Goal: Task Accomplishment & Management: Use online tool/utility

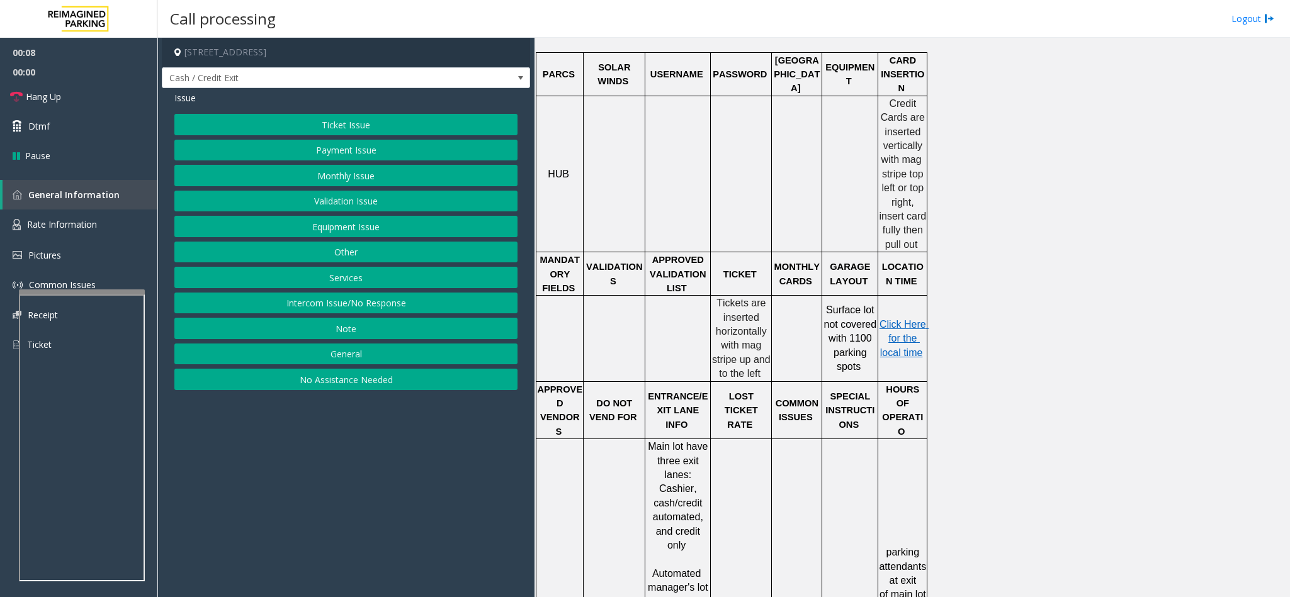
scroll to position [566, 0]
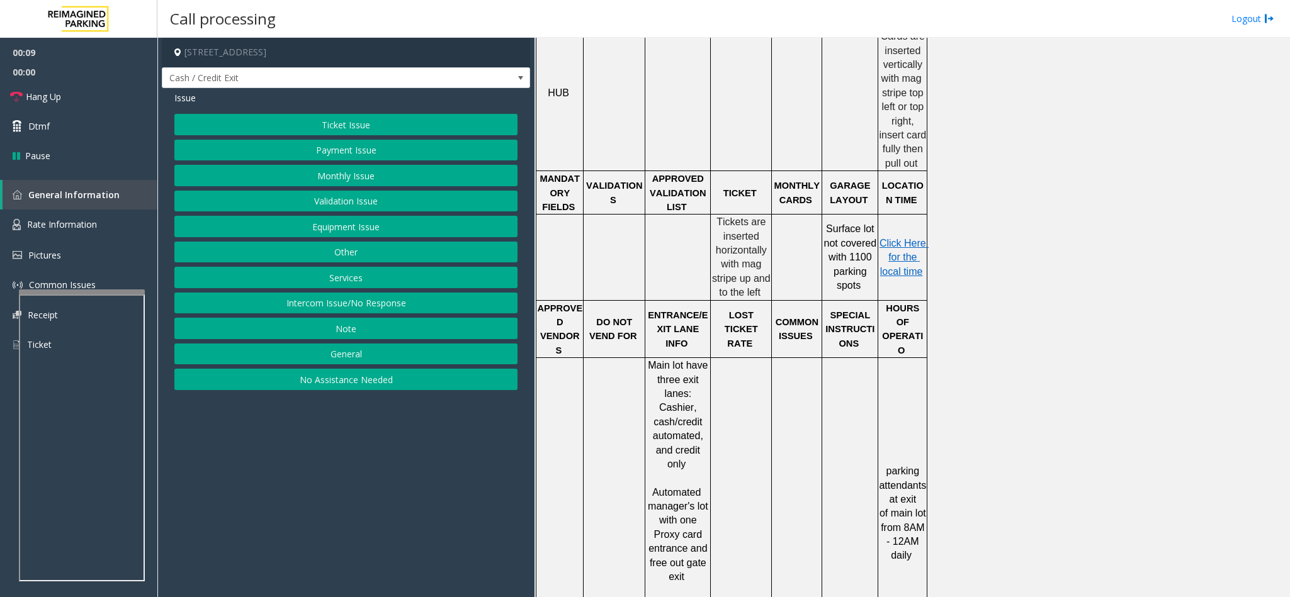
click at [350, 114] on button "Ticket Issue" at bounding box center [345, 124] width 343 height 21
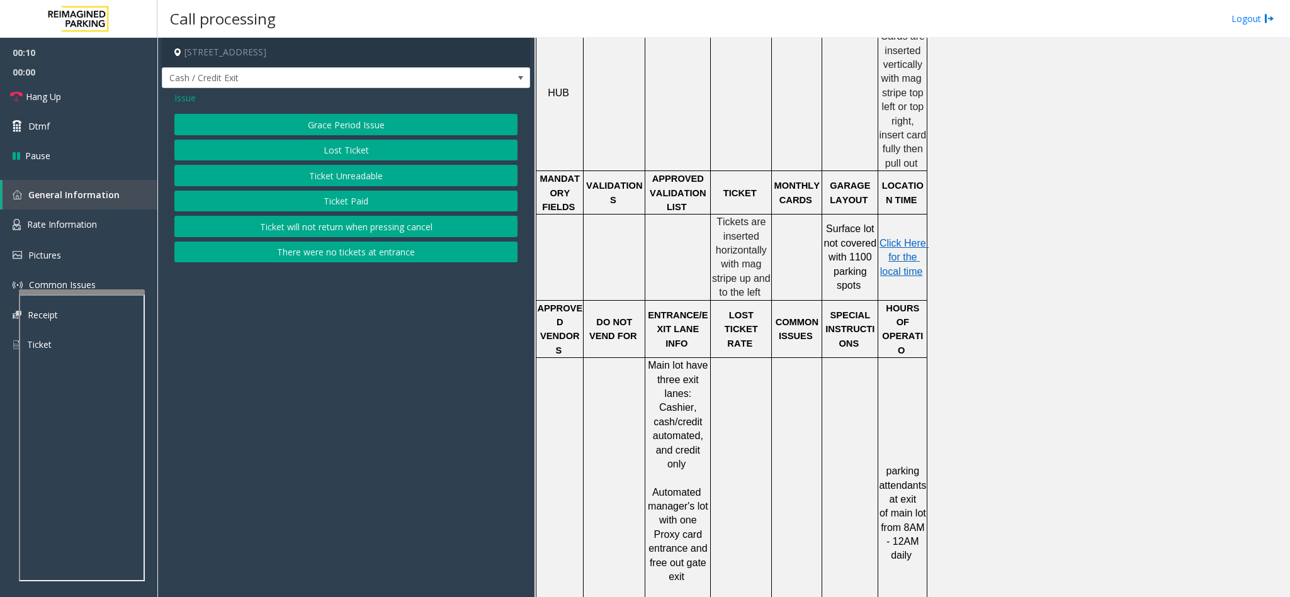
click at [315, 174] on button "Ticket Unreadable" at bounding box center [345, 175] width 343 height 21
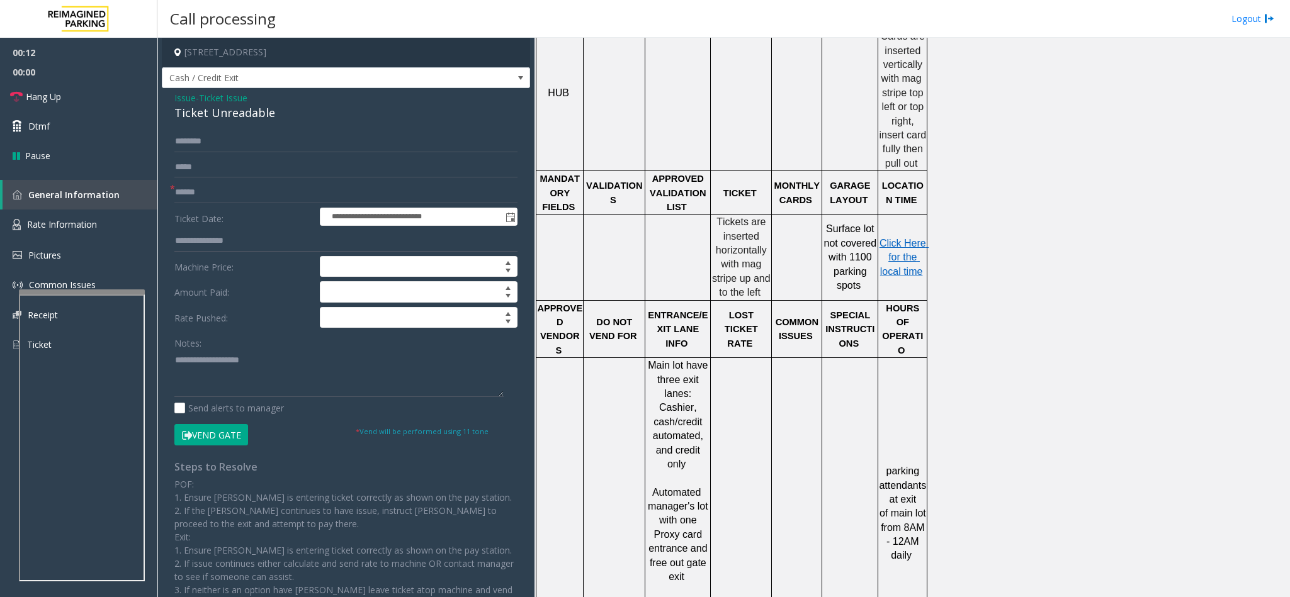
click at [191, 113] on div "Ticket Unreadable" at bounding box center [345, 112] width 343 height 17
click at [176, 357] on textarea at bounding box center [338, 373] width 329 height 47
click at [301, 364] on textarea at bounding box center [338, 373] width 329 height 47
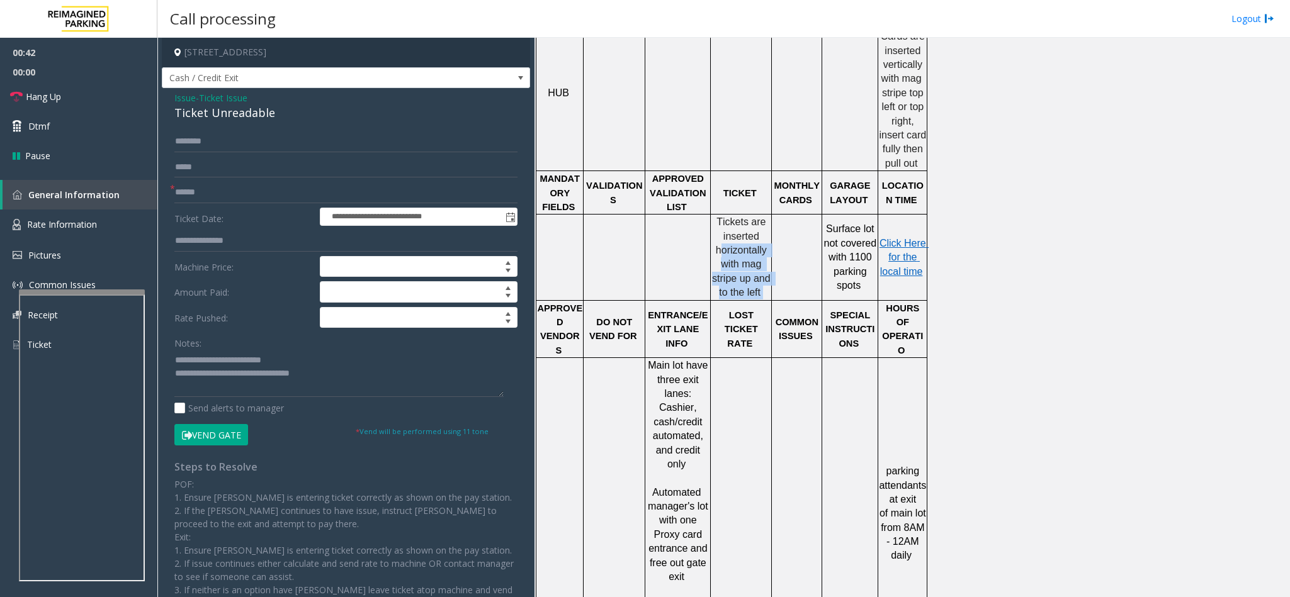
drag, startPoint x: 720, startPoint y: 246, endPoint x: 762, endPoint y: 279, distance: 53.3
click at [762, 279] on p "Tickets are inserted horizontally with mag stripe up and to the left" at bounding box center [740, 257] width 59 height 84
copy p "orizontally with mag stripe up and to the left"
paste textarea "**********"
click at [310, 376] on textarea at bounding box center [338, 373] width 329 height 47
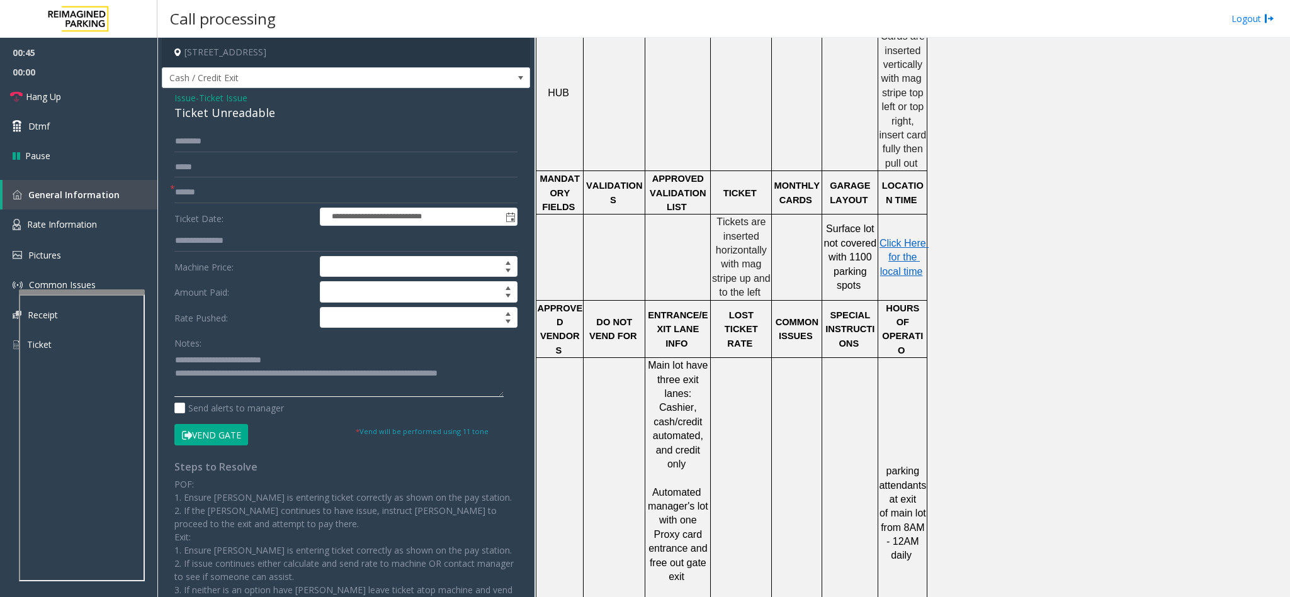
click at [310, 376] on textarea at bounding box center [338, 373] width 329 height 47
click at [306, 381] on textarea at bounding box center [338, 373] width 329 height 47
type textarea "**********"
click at [245, 179] on form "**********" at bounding box center [345, 288] width 343 height 315
click at [240, 185] on input "text" at bounding box center [345, 192] width 343 height 21
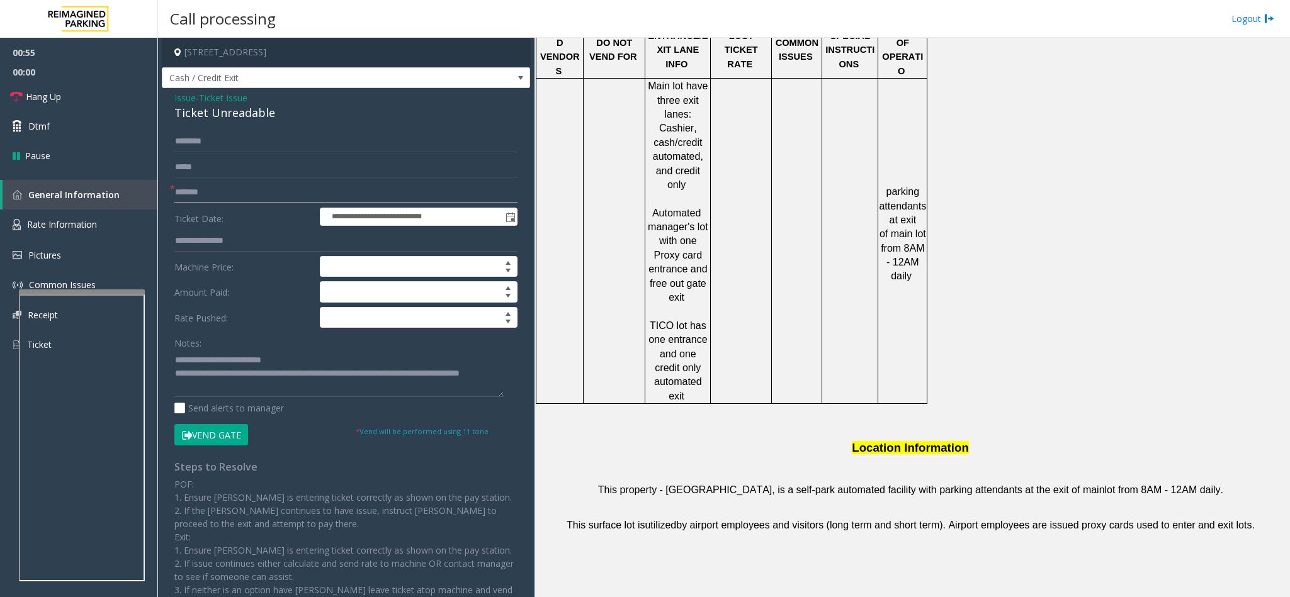
scroll to position [850, 0]
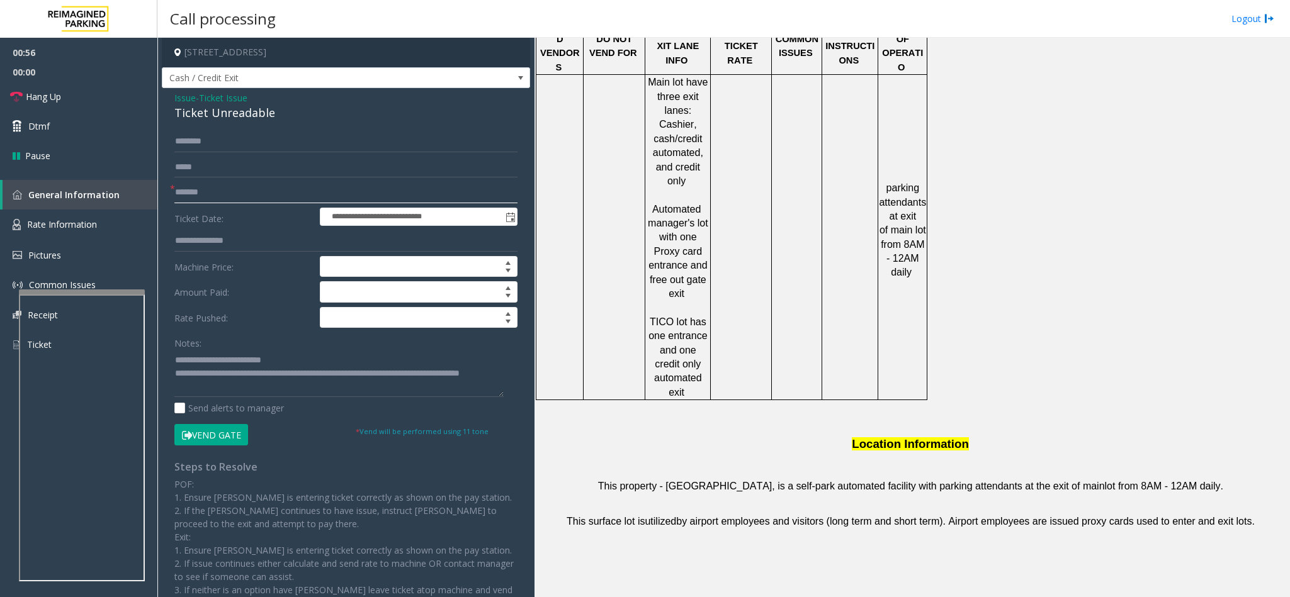
type input "*******"
click at [206, 444] on button "Vend Gate" at bounding box center [211, 434] width 74 height 21
click at [251, 385] on textarea at bounding box center [338, 373] width 329 height 47
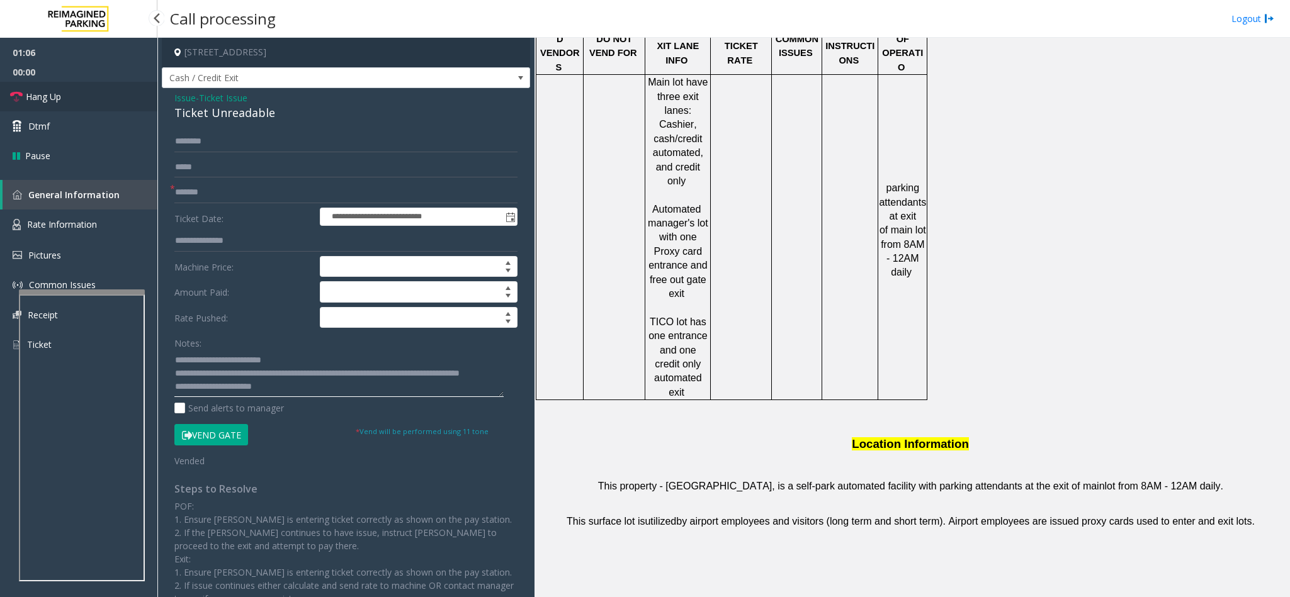
type textarea "**********"
click at [77, 85] on link "Hang Up" at bounding box center [78, 97] width 157 height 30
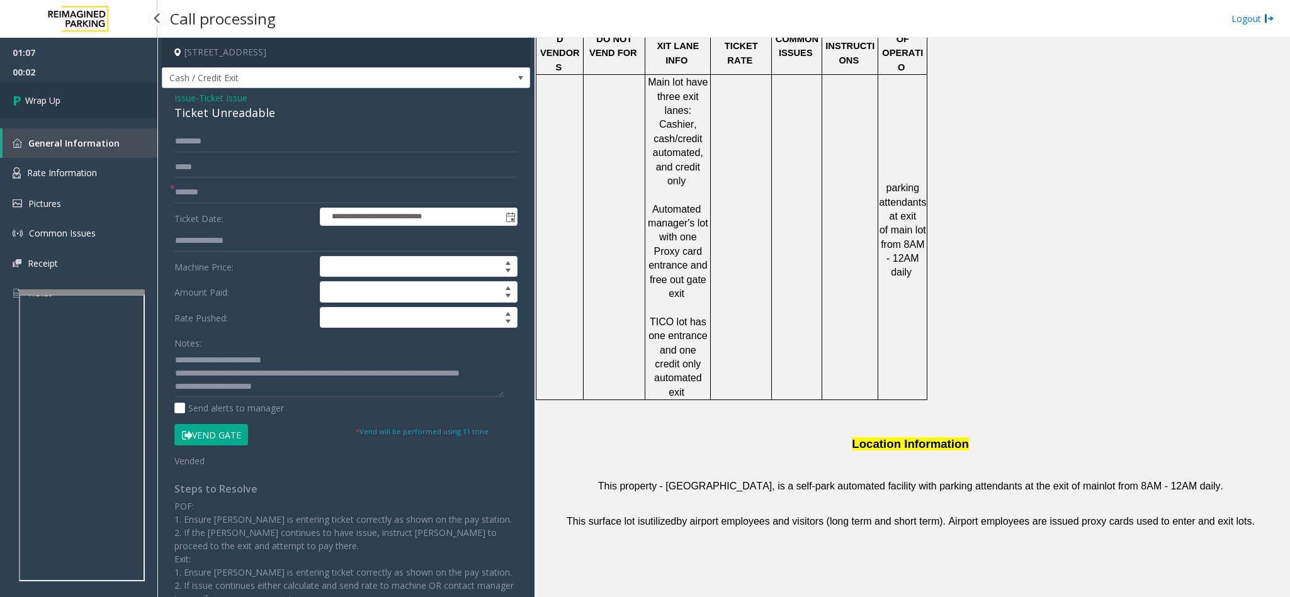
click at [81, 97] on link "Wrap Up" at bounding box center [78, 100] width 157 height 37
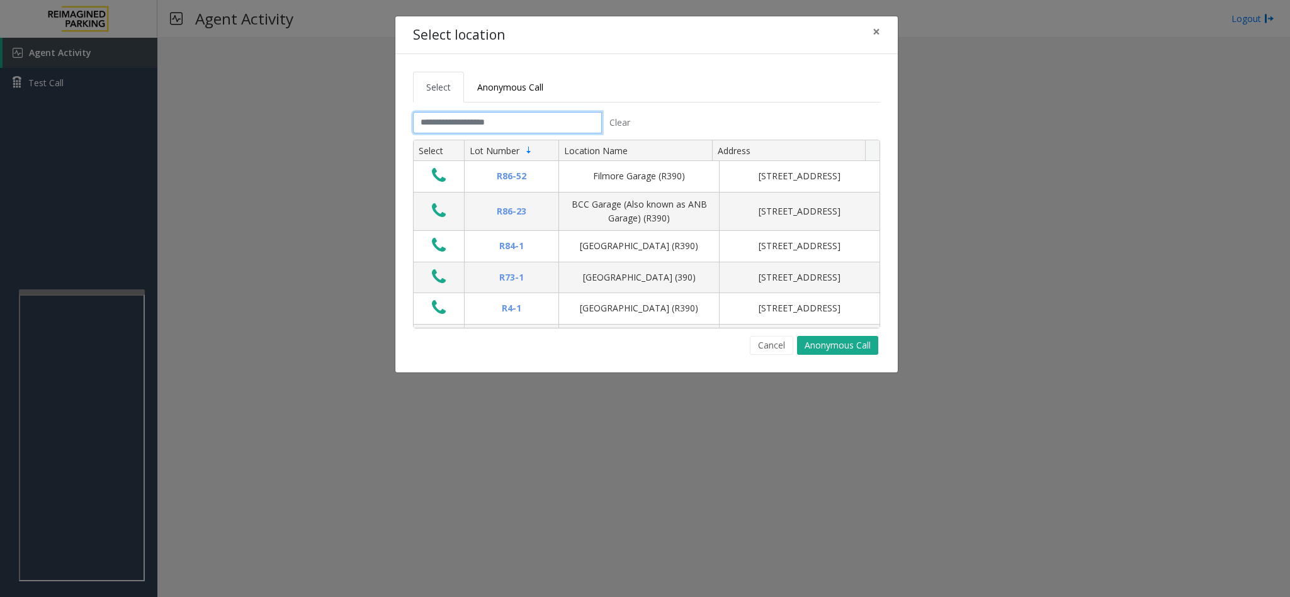
click at [469, 128] on input "text" at bounding box center [507, 122] width 189 height 21
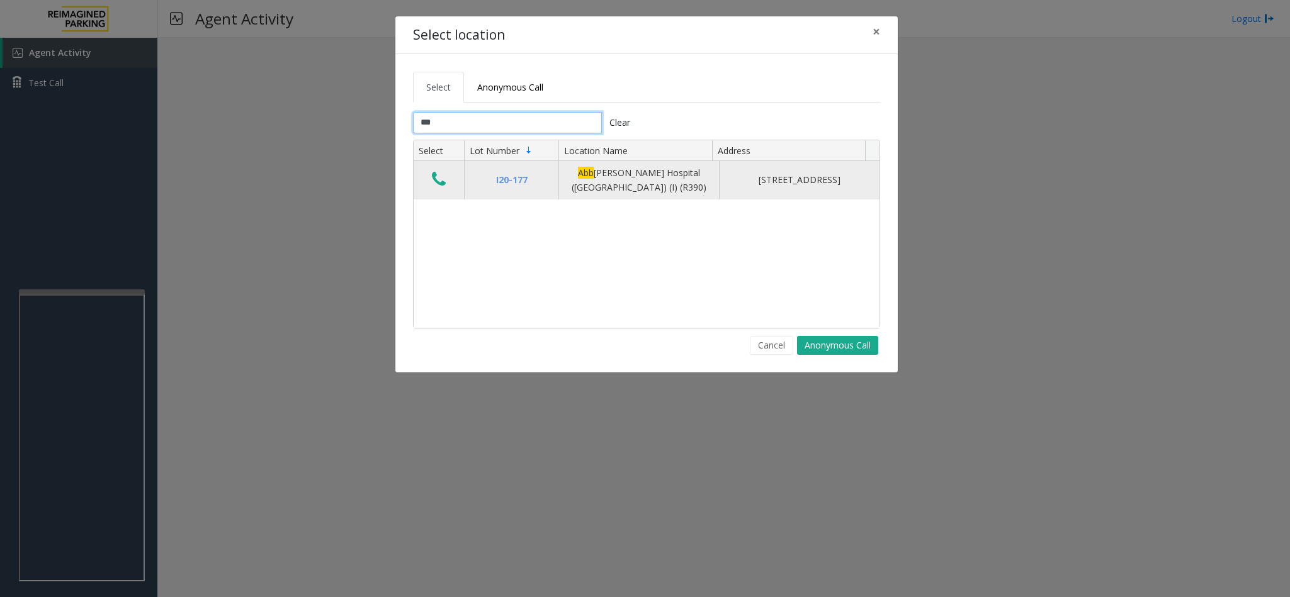
type input "***"
click at [434, 182] on icon "Data table" at bounding box center [439, 180] width 14 height 18
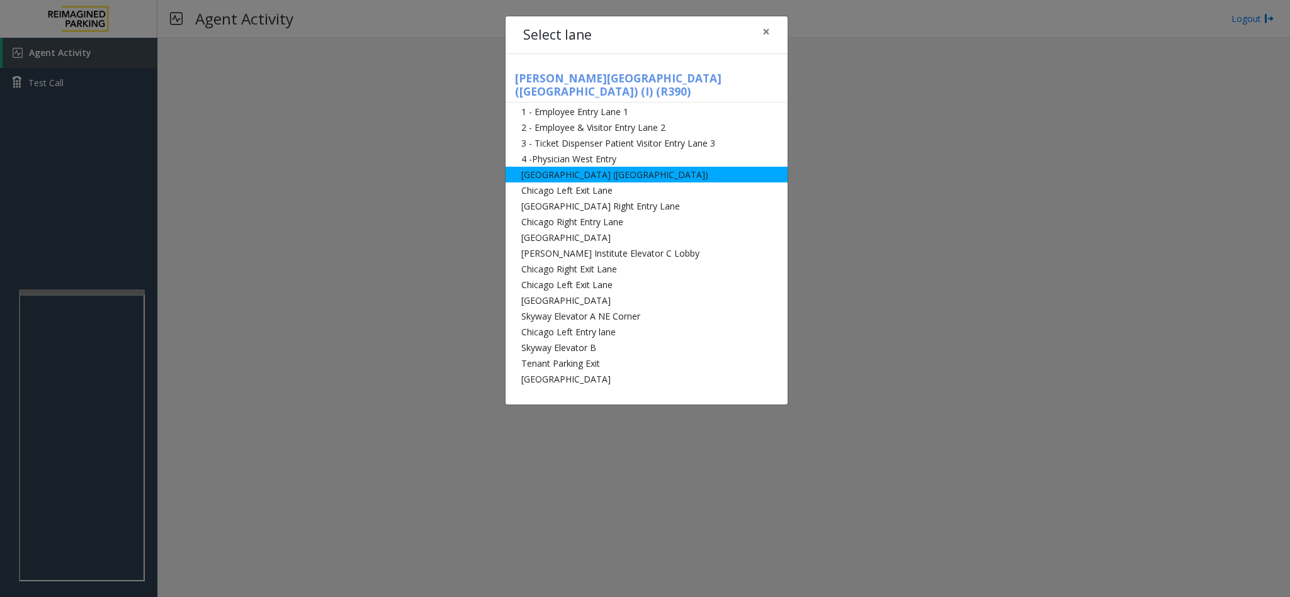
click at [601, 167] on li "[GEOGRAPHIC_DATA] ([GEOGRAPHIC_DATA])" at bounding box center [646, 175] width 282 height 16
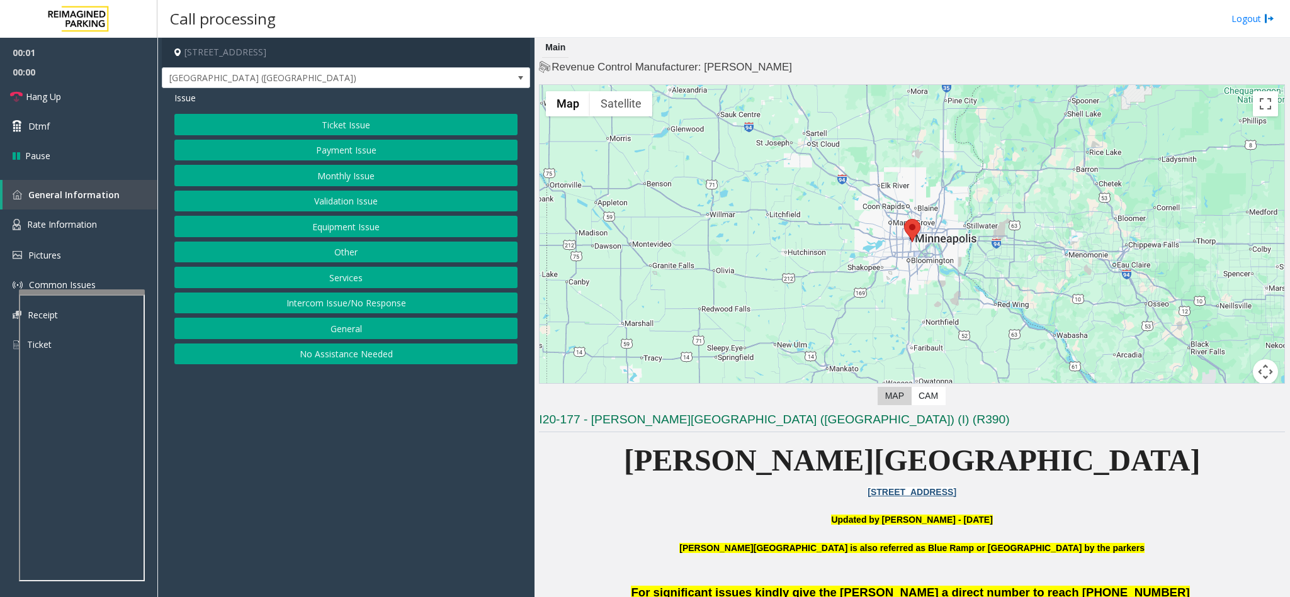
scroll to position [94, 0]
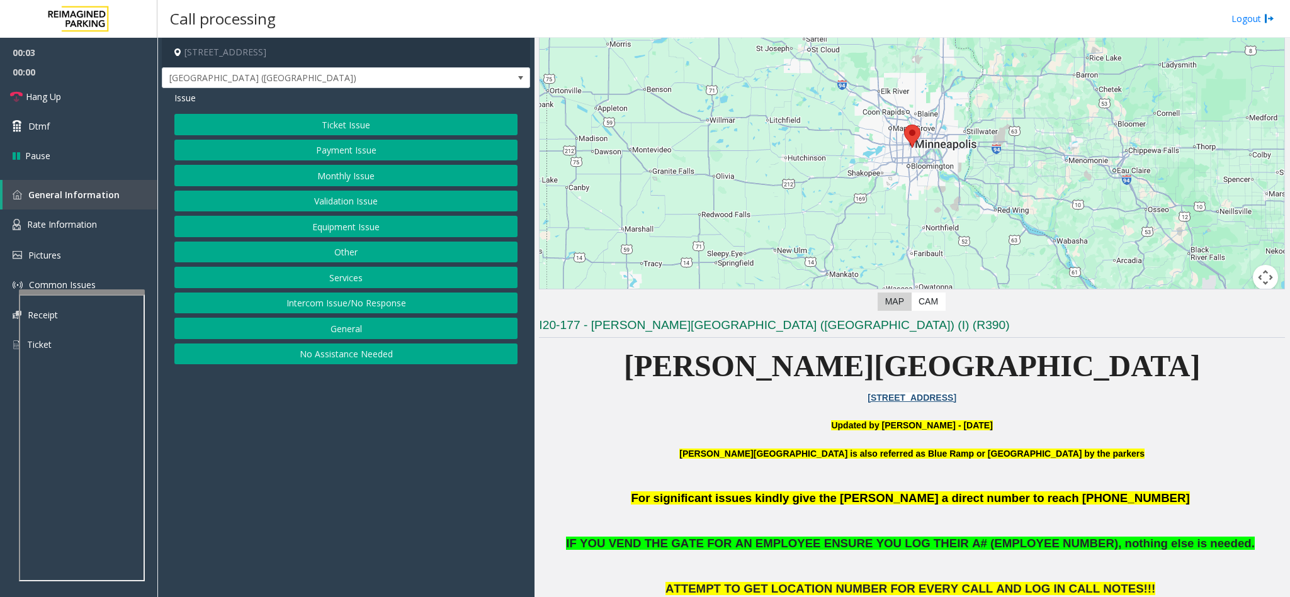
click at [369, 179] on button "Monthly Issue" at bounding box center [345, 175] width 343 height 21
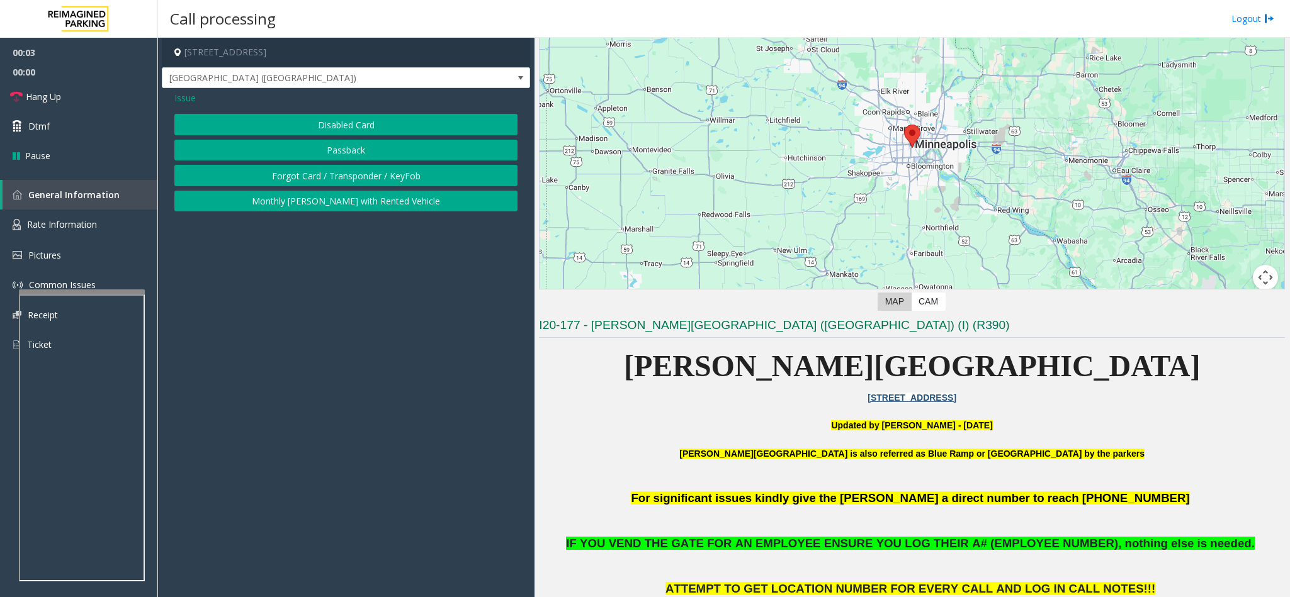
click at [338, 108] on div "Issue Disabled Card Passback Forgot Card / Transponder / KeyFob Monthly Parker …" at bounding box center [346, 153] width 368 height 130
click at [335, 125] on button "Disabled Card" at bounding box center [345, 124] width 343 height 21
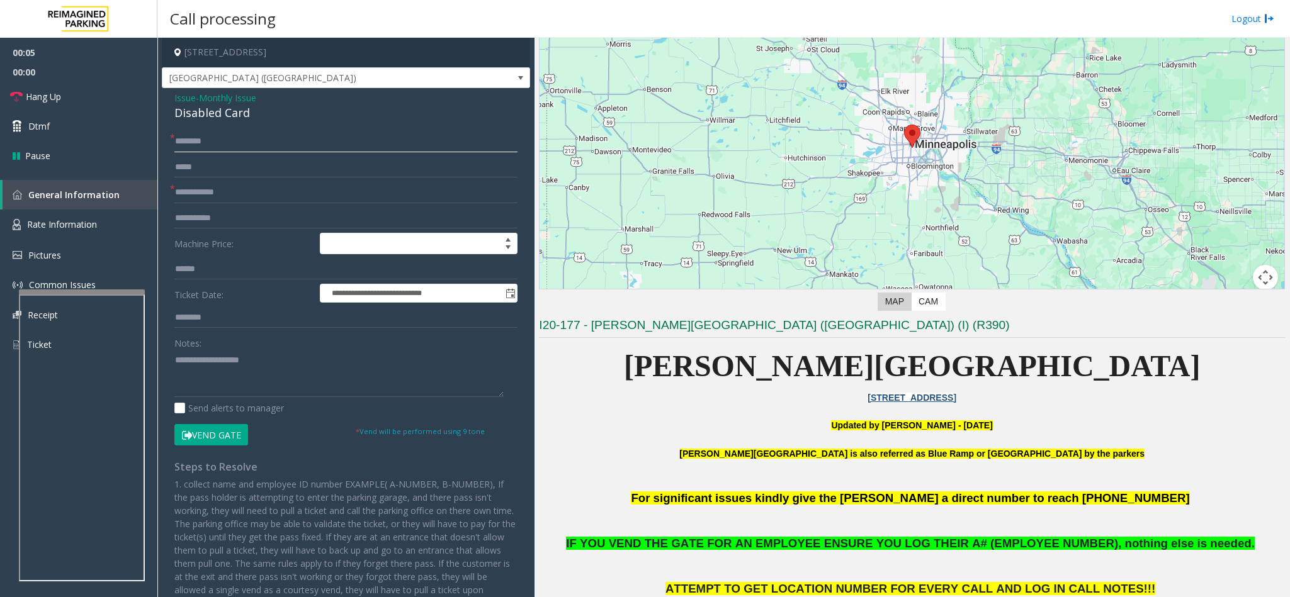
click at [193, 143] on input "text" at bounding box center [345, 141] width 343 height 21
type input "*"
click at [234, 374] on textarea at bounding box center [338, 373] width 329 height 47
type textarea "*******"
click at [185, 138] on input "text" at bounding box center [345, 141] width 343 height 21
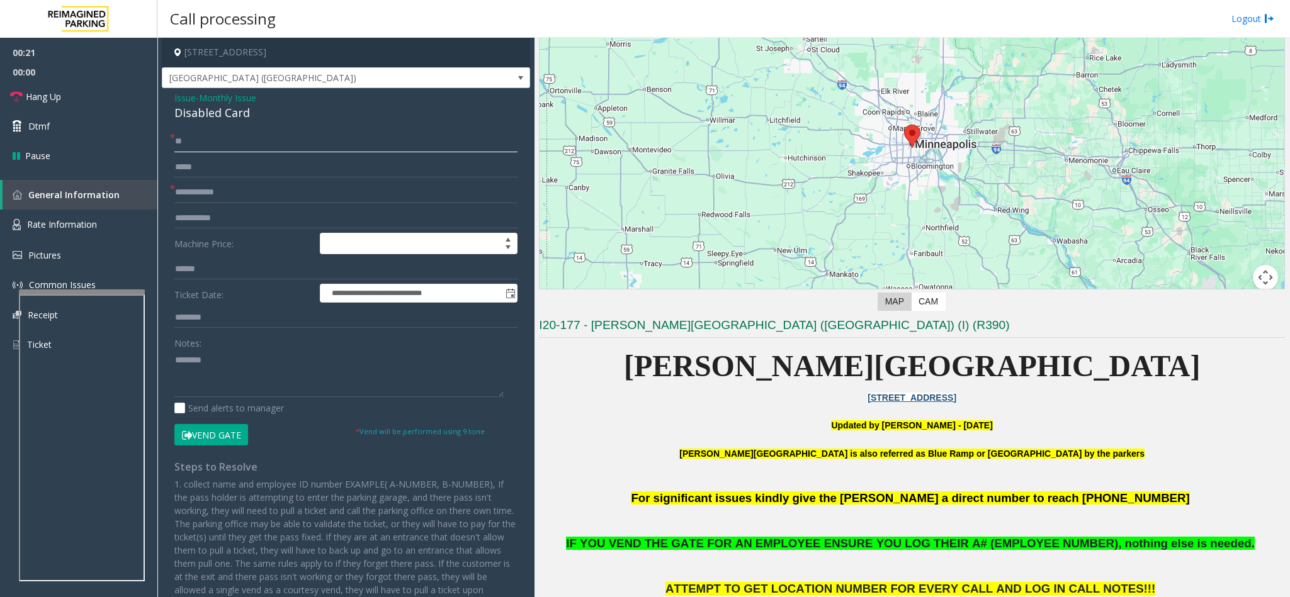
type input "*"
type input "**"
click at [214, 441] on button "Vend Gate" at bounding box center [211, 434] width 74 height 21
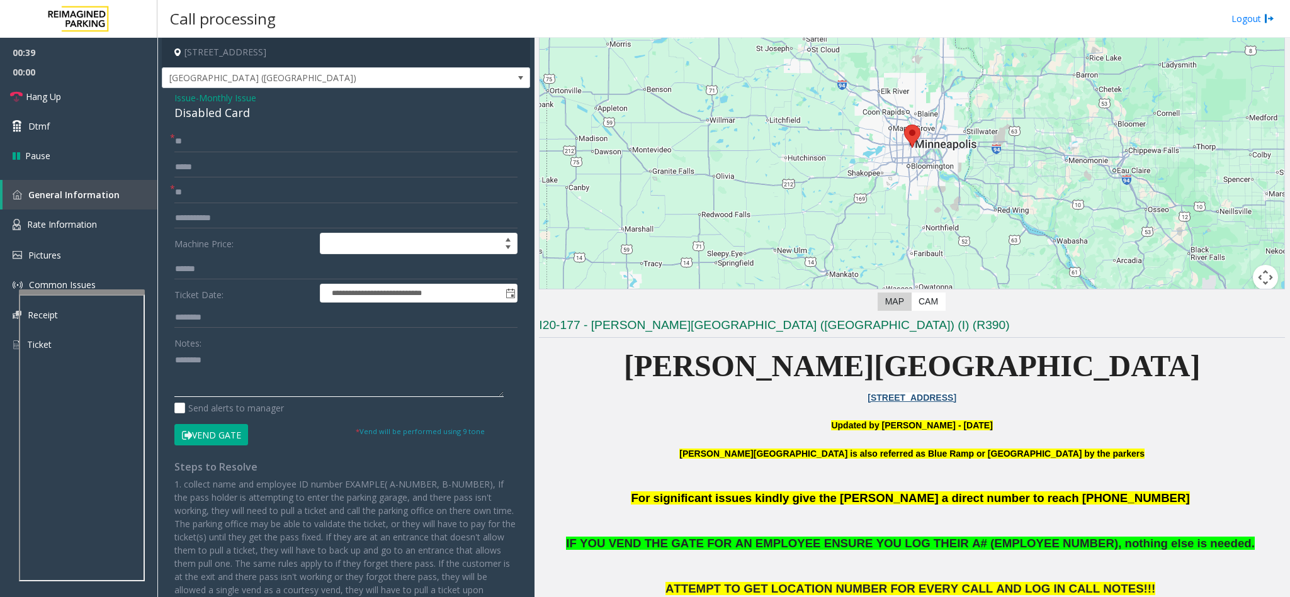
click at [221, 370] on textarea at bounding box center [338, 373] width 329 height 47
click at [204, 113] on div "Disabled Card" at bounding box center [345, 112] width 343 height 17
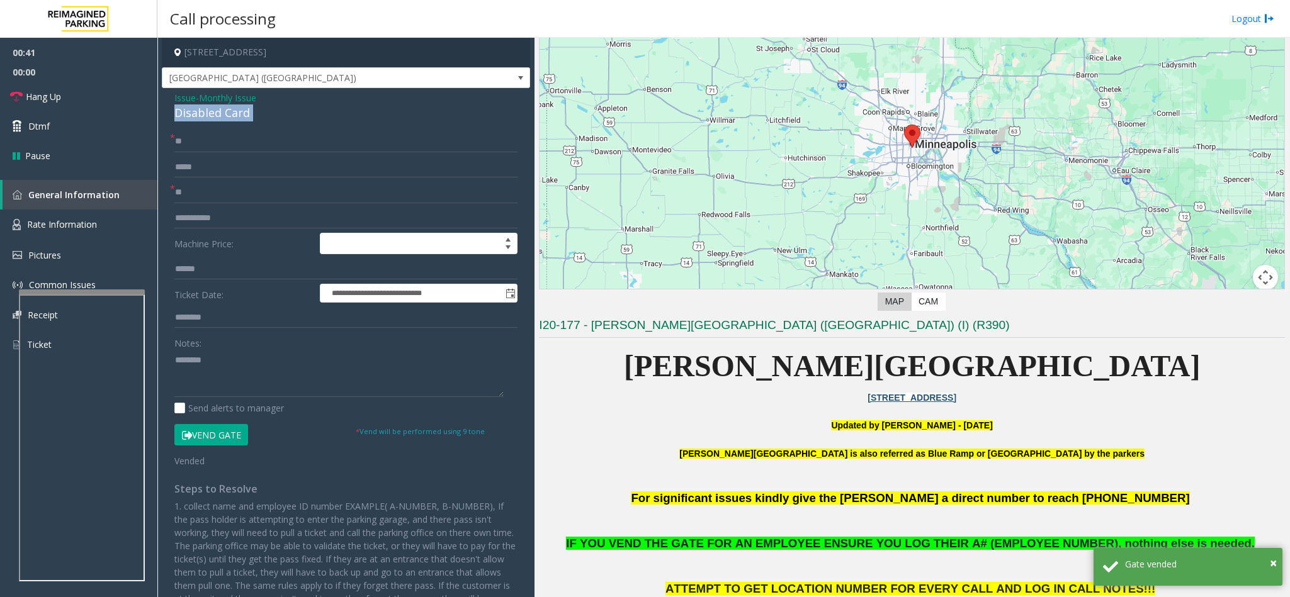
click at [204, 113] on div "Disabled Card" at bounding box center [345, 112] width 343 height 17
click at [273, 364] on textarea at bounding box center [338, 373] width 329 height 47
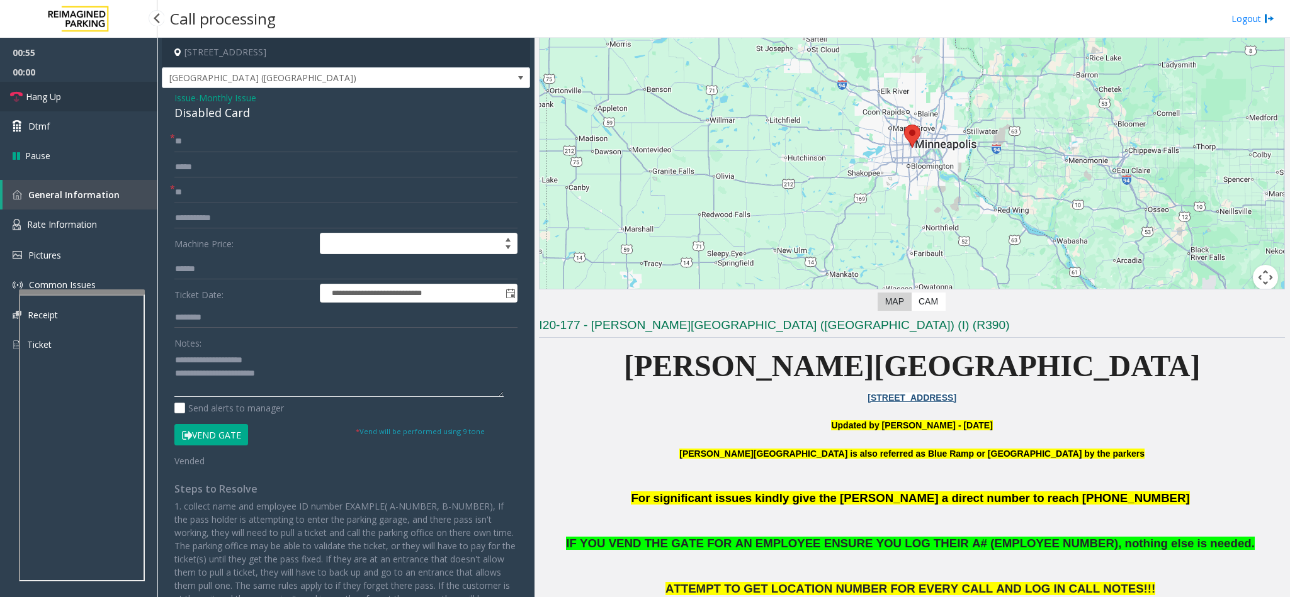
type textarea "**********"
click at [61, 101] on span "Hang Up" at bounding box center [43, 96] width 35 height 13
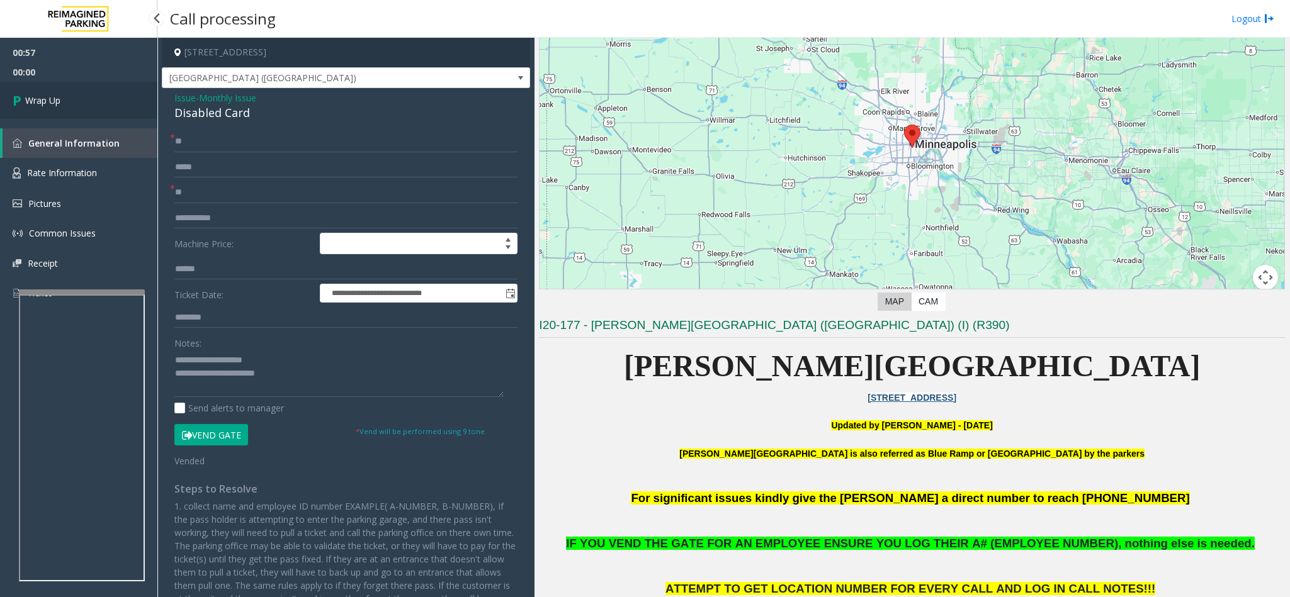
click at [61, 101] on link "Wrap Up" at bounding box center [78, 100] width 157 height 37
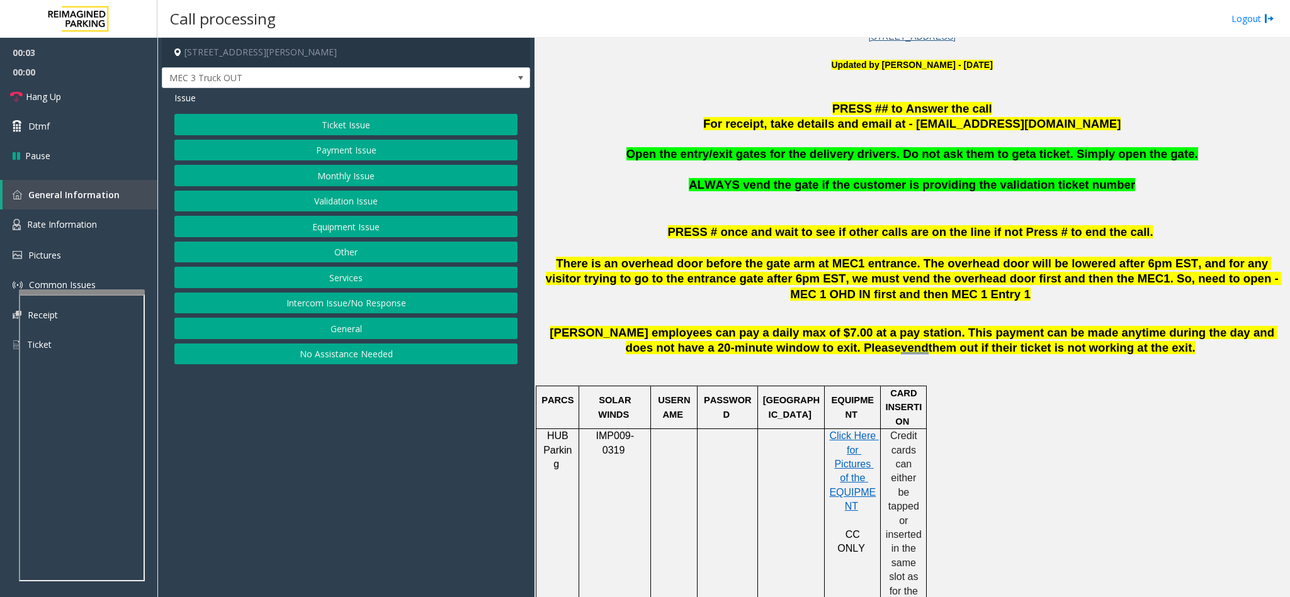
scroll to position [472, 0]
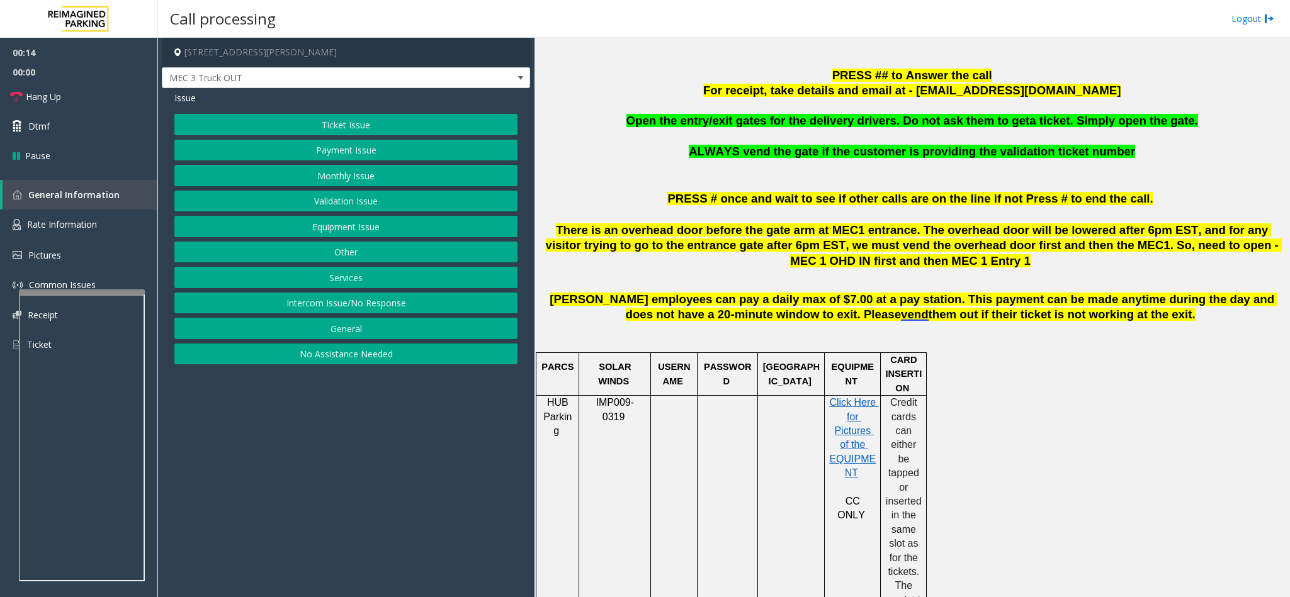
click at [355, 279] on button "Services" at bounding box center [345, 277] width 343 height 21
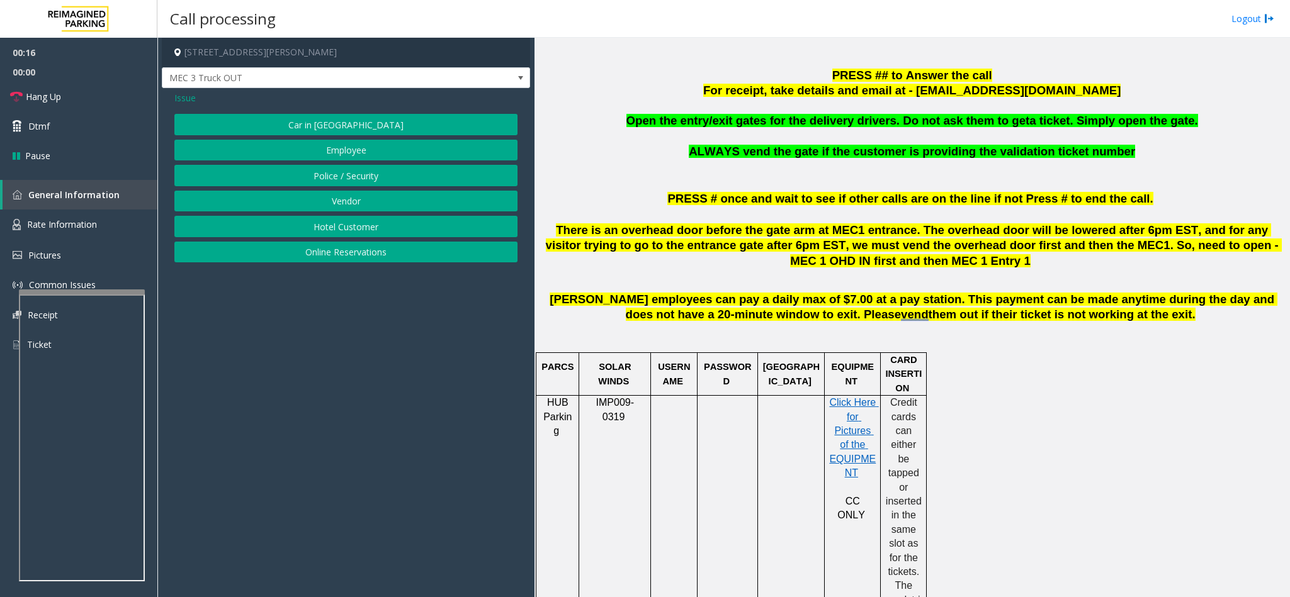
click at [361, 197] on button "Vendor" at bounding box center [345, 201] width 343 height 21
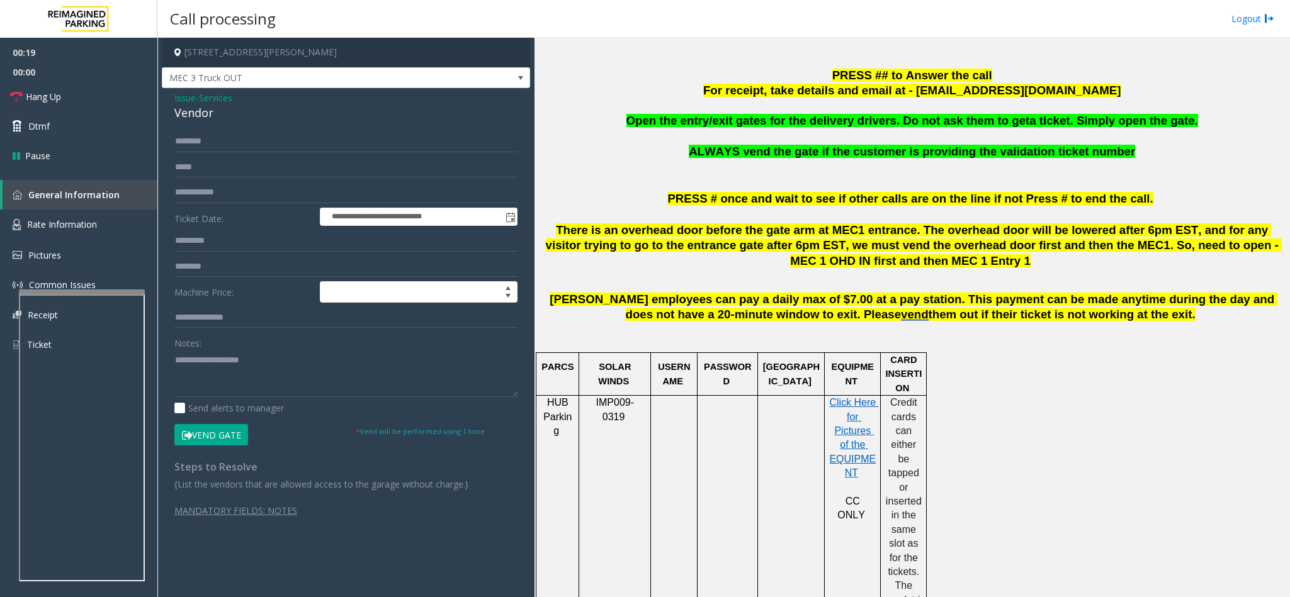
click at [230, 433] on button "Vend Gate" at bounding box center [211, 434] width 74 height 21
click at [819, 127] on span "Open the entry/exit gates for the delivery drivers. Do not ask them to get" at bounding box center [827, 120] width 403 height 13
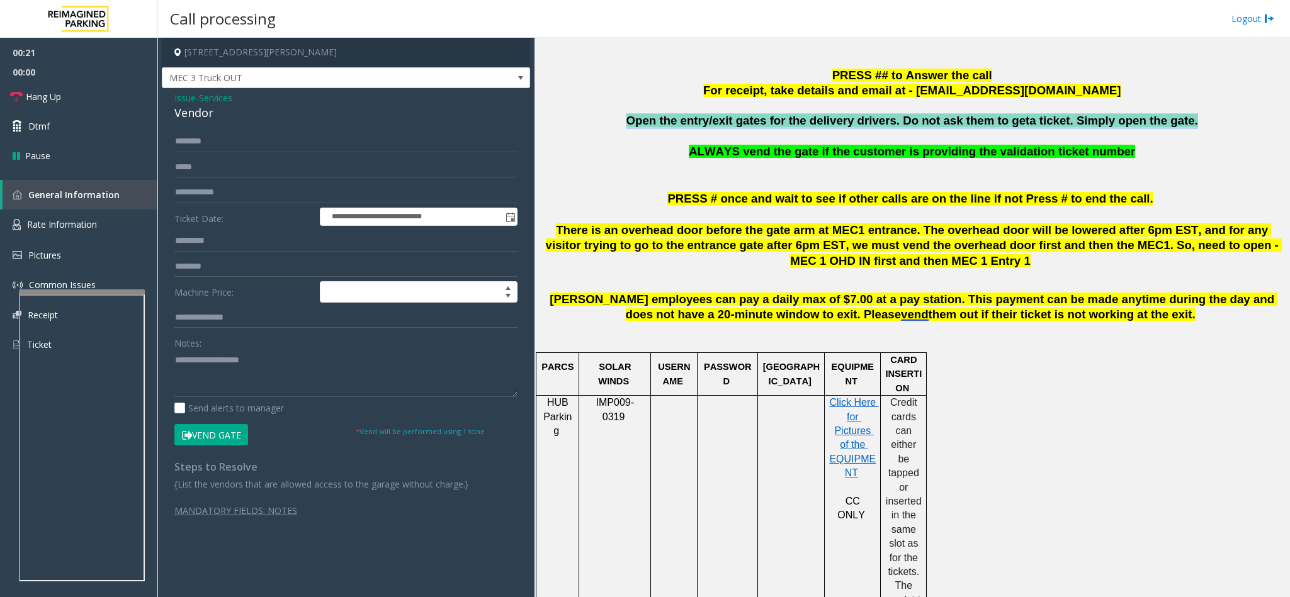
click at [819, 127] on span "Open the entry/exit gates for the delivery drivers. Do not ask them to get" at bounding box center [827, 120] width 403 height 13
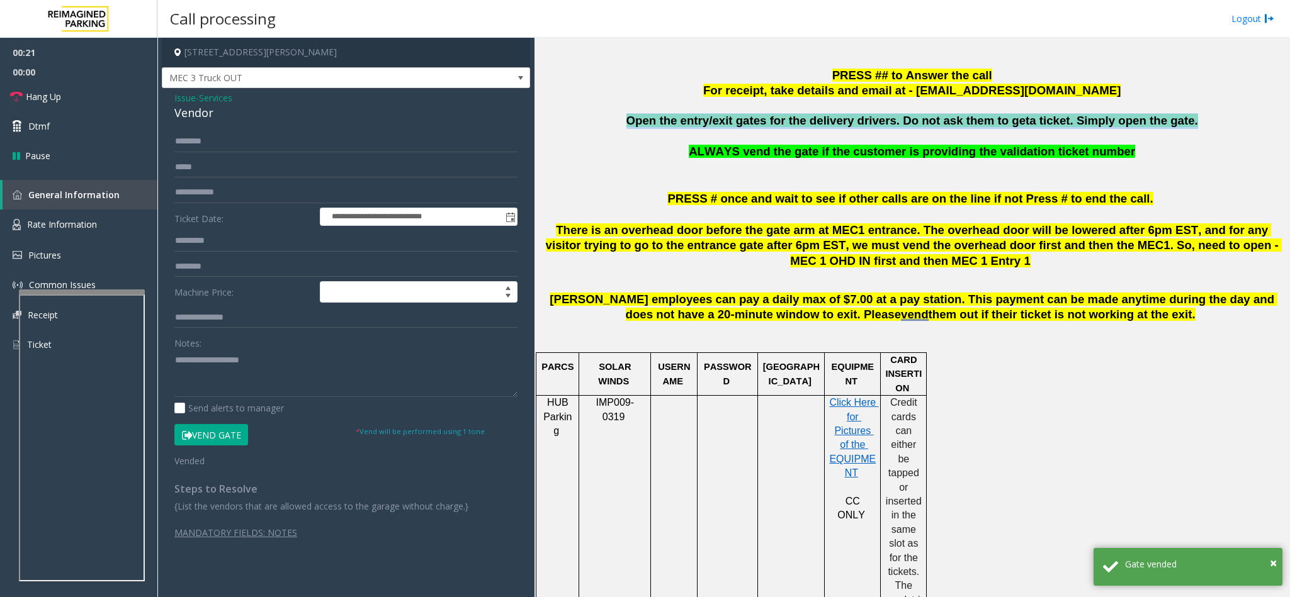
copy span "Open the entry/exit gates for the delivery drivers. Do not ask them to get a ti…"
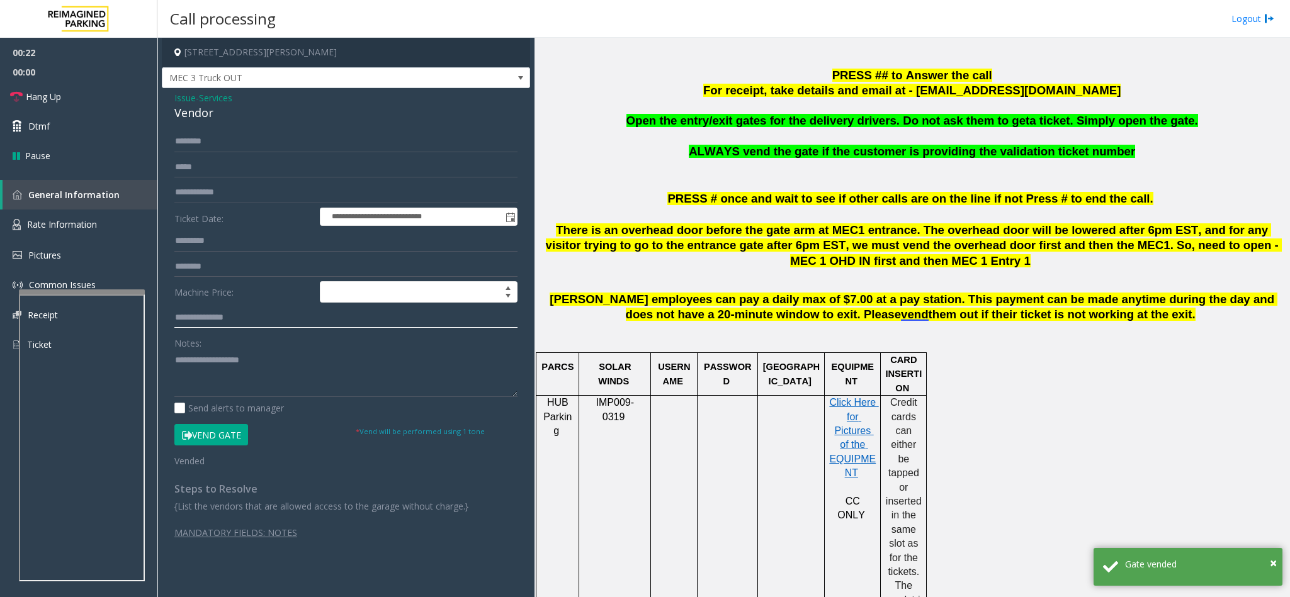
click at [259, 329] on input "text" at bounding box center [345, 317] width 343 height 21
click at [227, 380] on textarea at bounding box center [345, 373] width 343 height 47
paste textarea "**********"
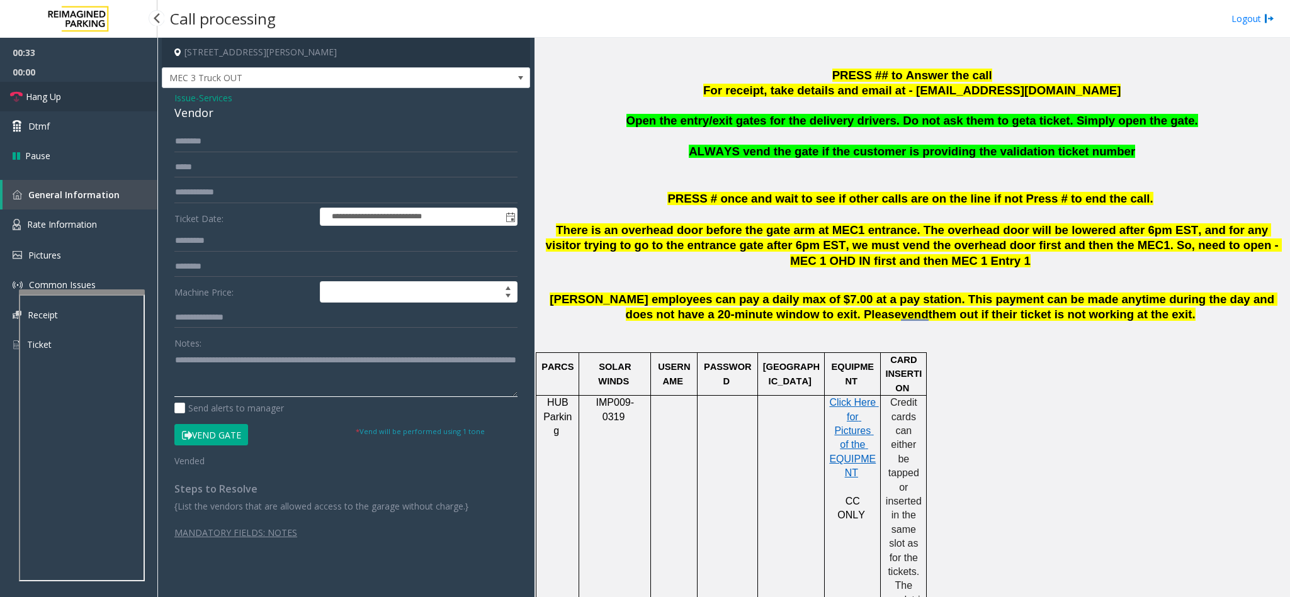
type textarea "**********"
click at [93, 97] on link "Hang Up" at bounding box center [78, 97] width 157 height 30
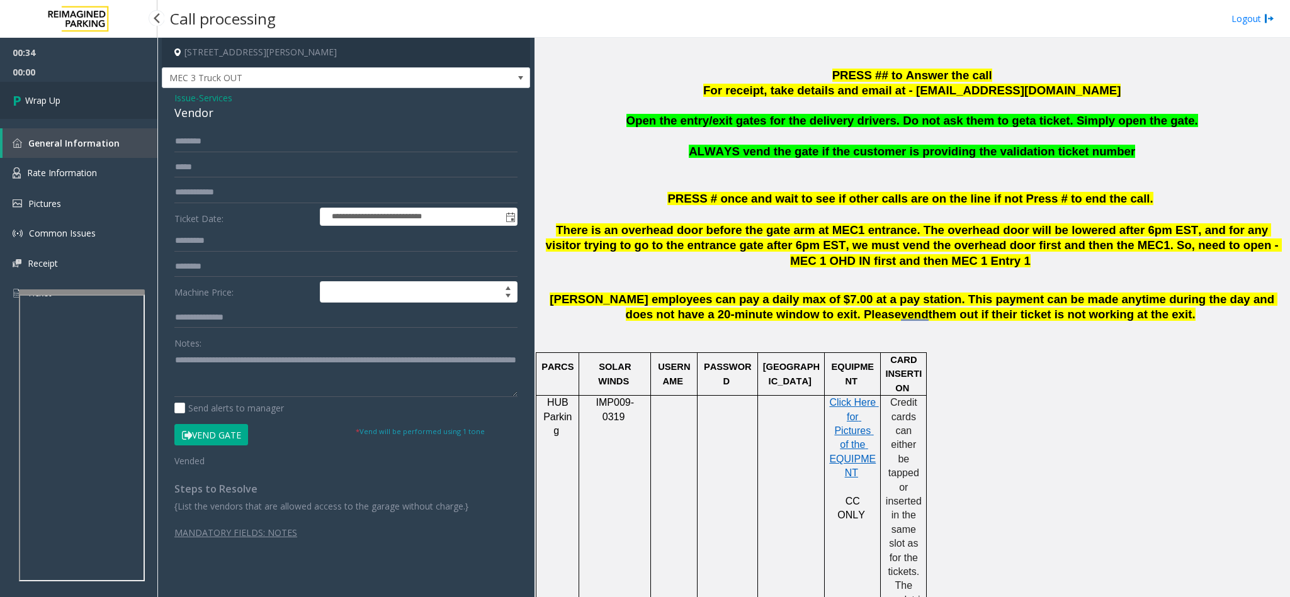
click at [93, 97] on link "Wrap Up" at bounding box center [78, 100] width 157 height 37
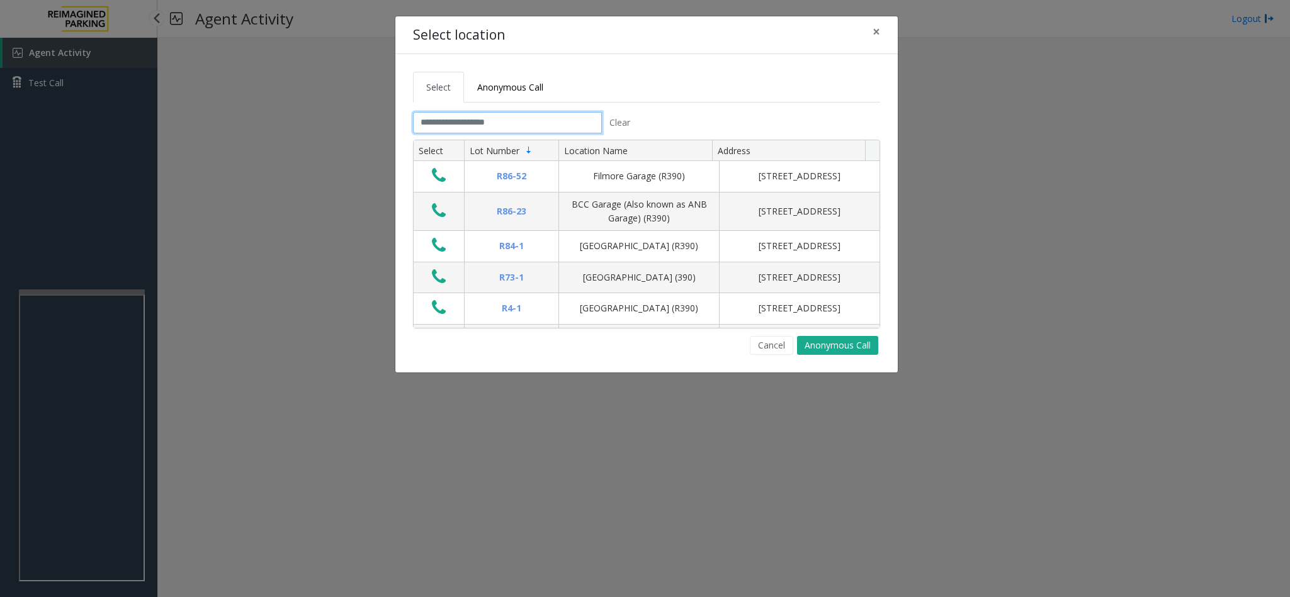
click at [455, 121] on input "text" at bounding box center [507, 122] width 189 height 21
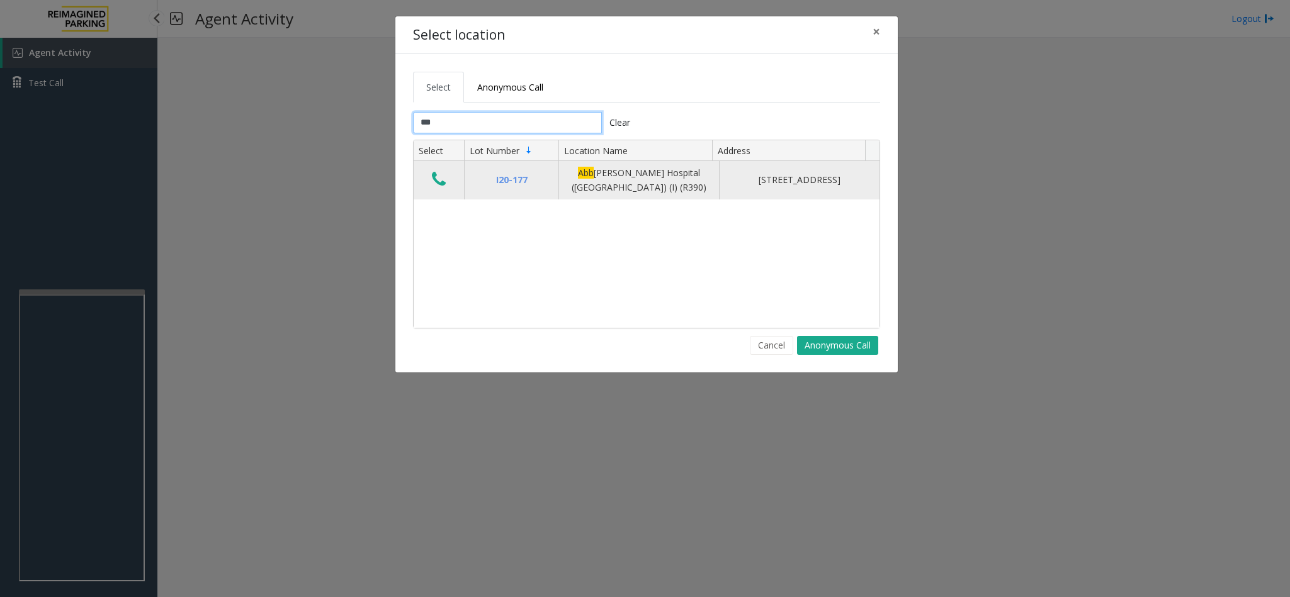
type input "***"
click at [432, 180] on icon "Data table" at bounding box center [439, 180] width 14 height 18
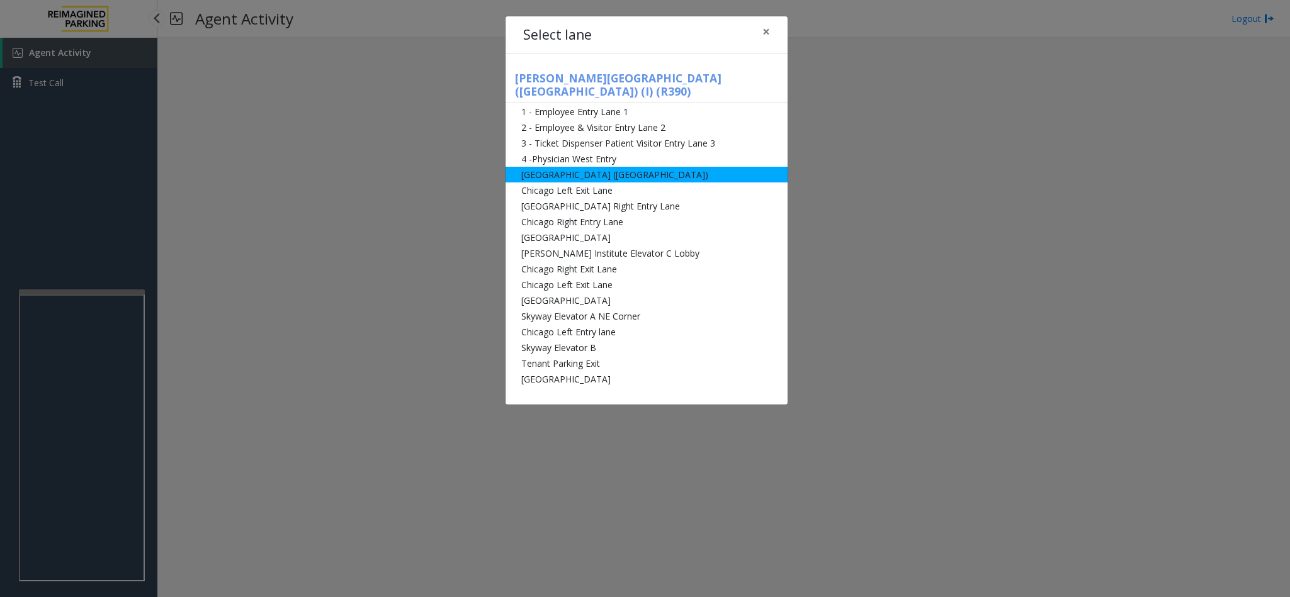
click at [559, 167] on li "[GEOGRAPHIC_DATA] ([GEOGRAPHIC_DATA])" at bounding box center [646, 175] width 282 height 16
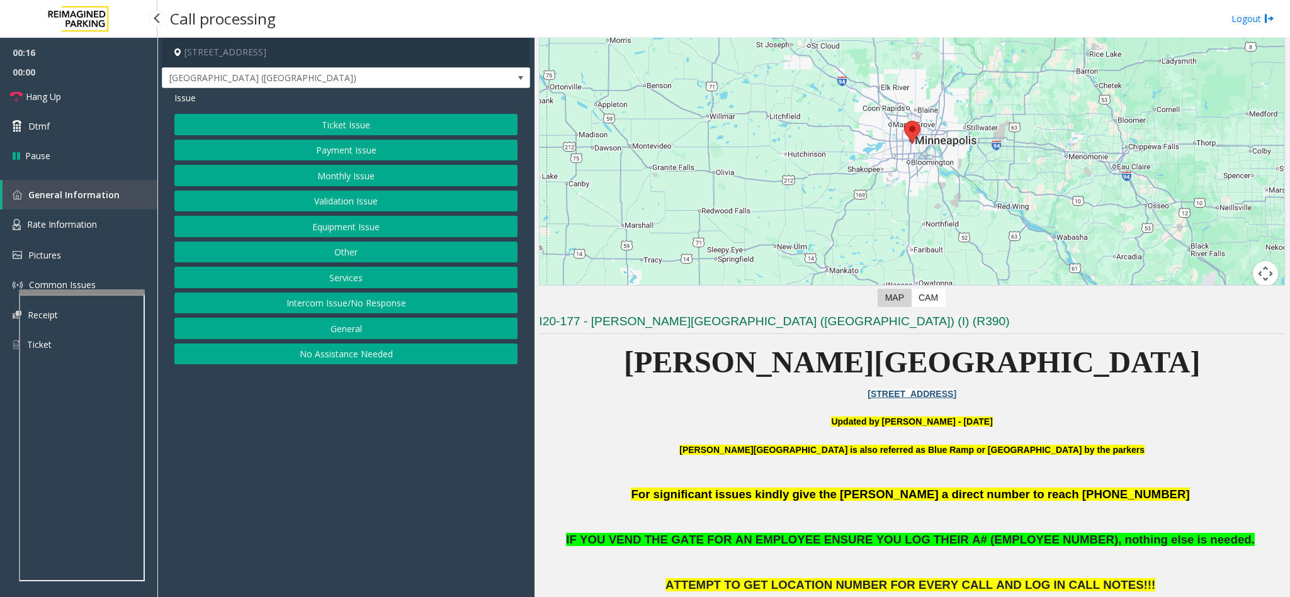
scroll to position [189, 0]
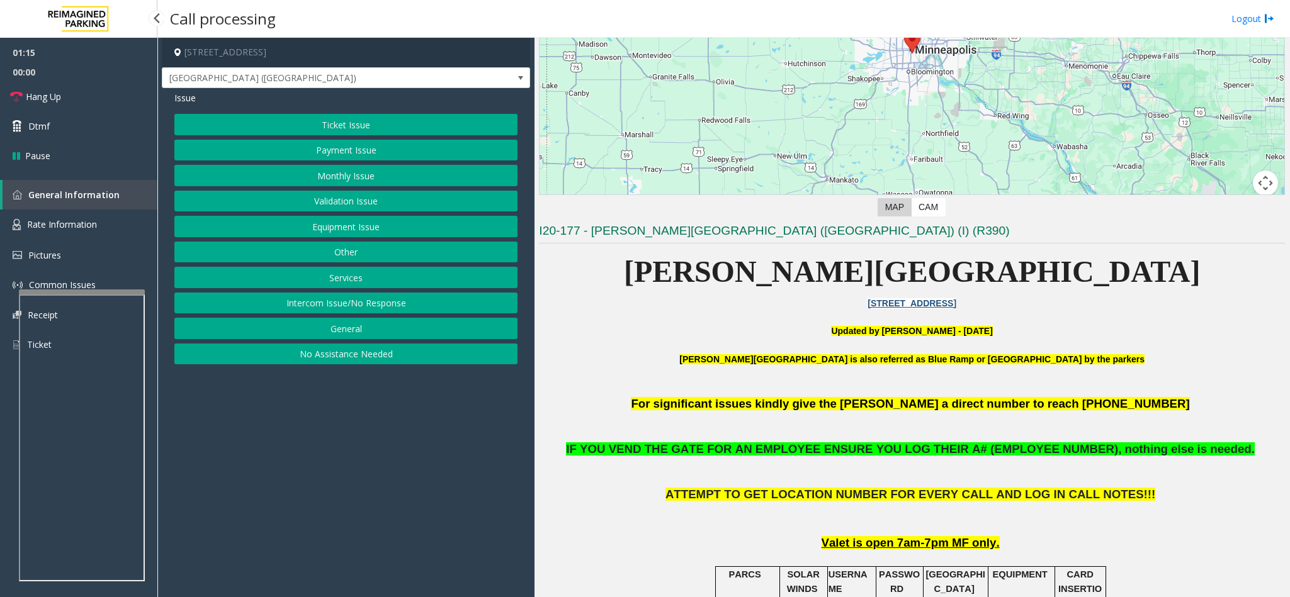
click at [286, 225] on button "Equipment Issue" at bounding box center [345, 226] width 343 height 21
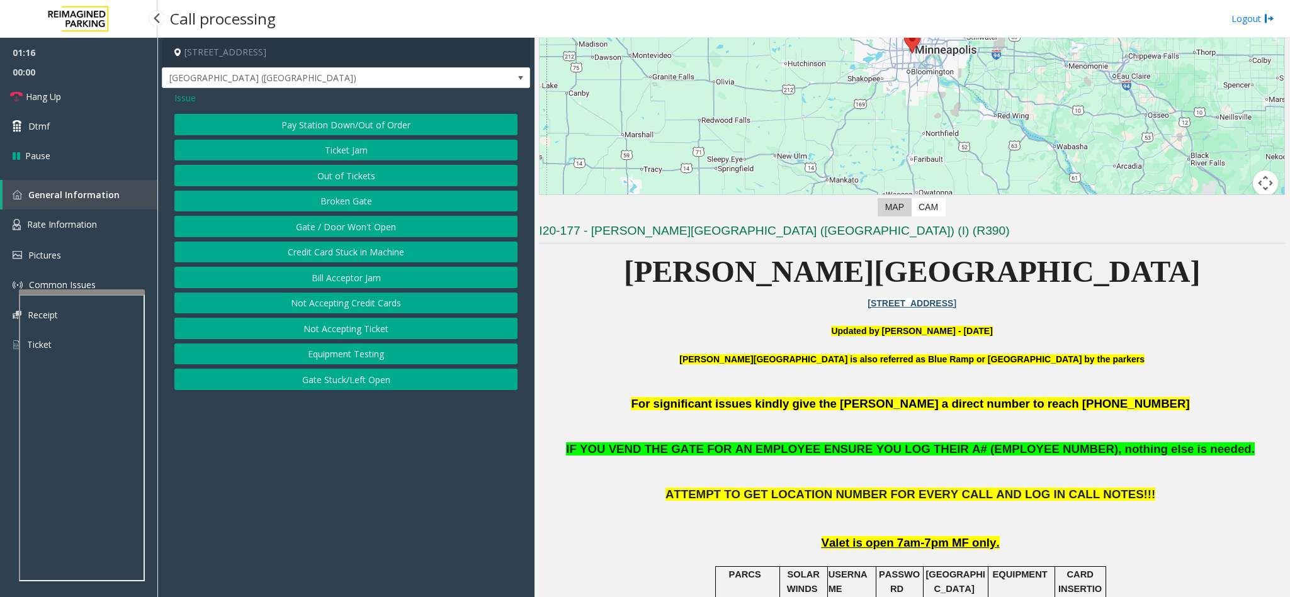
click at [303, 227] on button "Gate / Door Won't Open" at bounding box center [345, 226] width 343 height 21
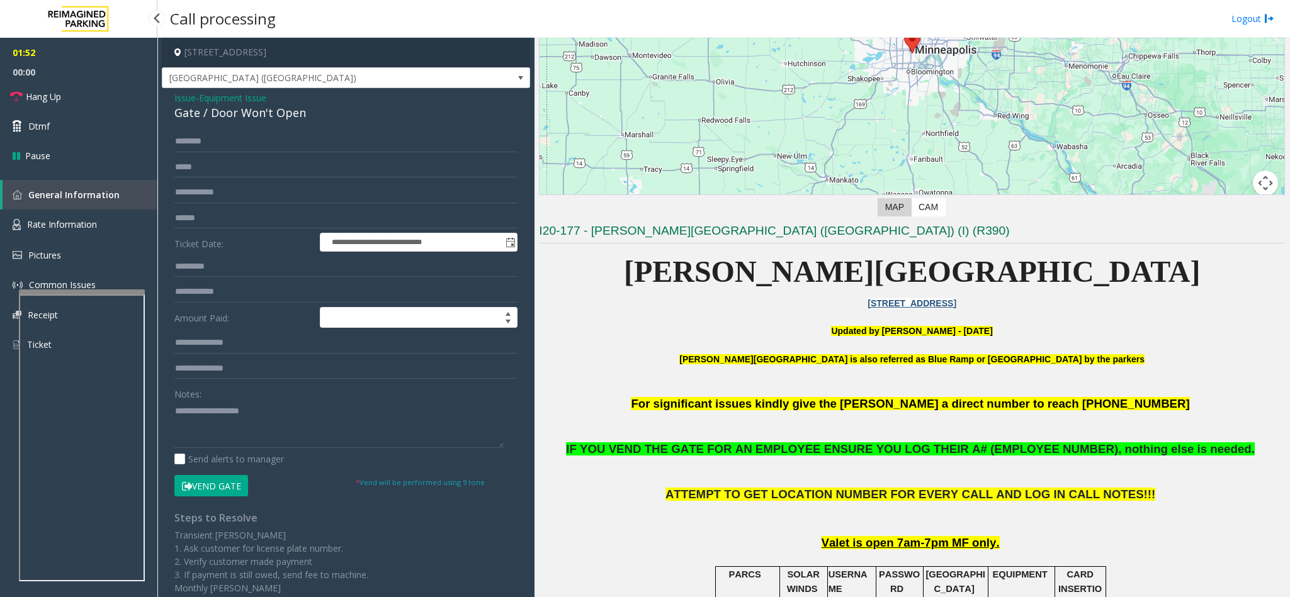
click at [206, 488] on button "Vend Gate" at bounding box center [211, 485] width 74 height 21
click at [64, 93] on link "Hang Up" at bounding box center [78, 97] width 157 height 30
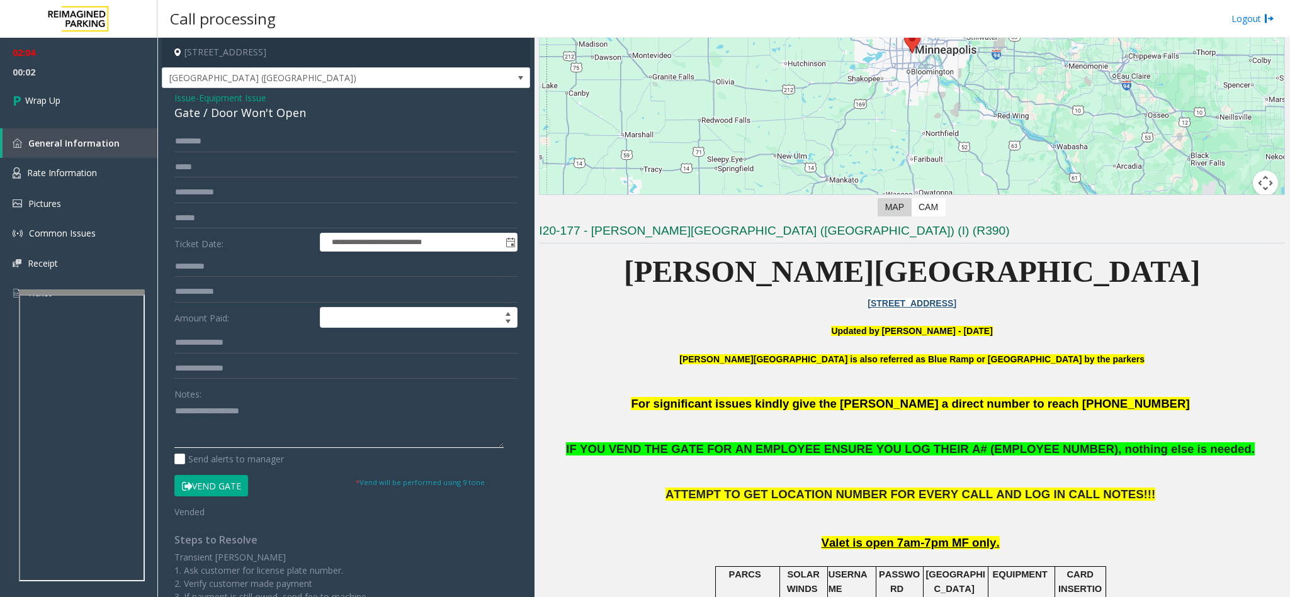
click at [214, 429] on textarea at bounding box center [338, 424] width 329 height 47
type textarea "**********"
click at [108, 95] on link "Wrap Up" at bounding box center [78, 100] width 157 height 37
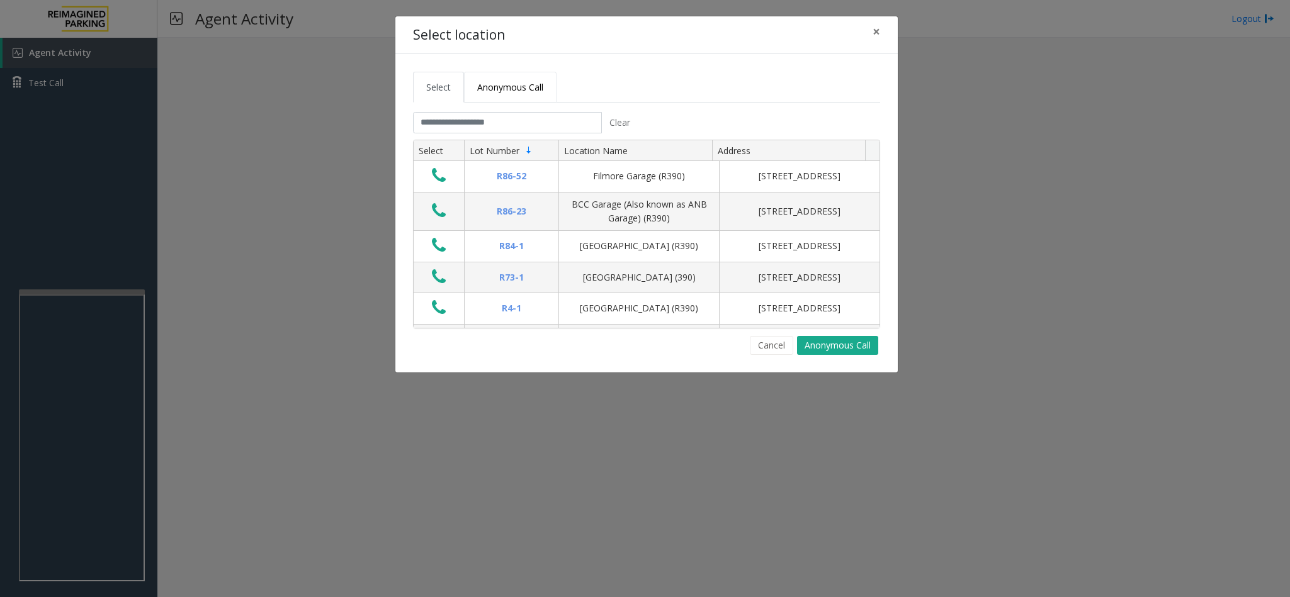
click at [514, 86] on span "Anonymous Call" at bounding box center [510, 87] width 66 height 12
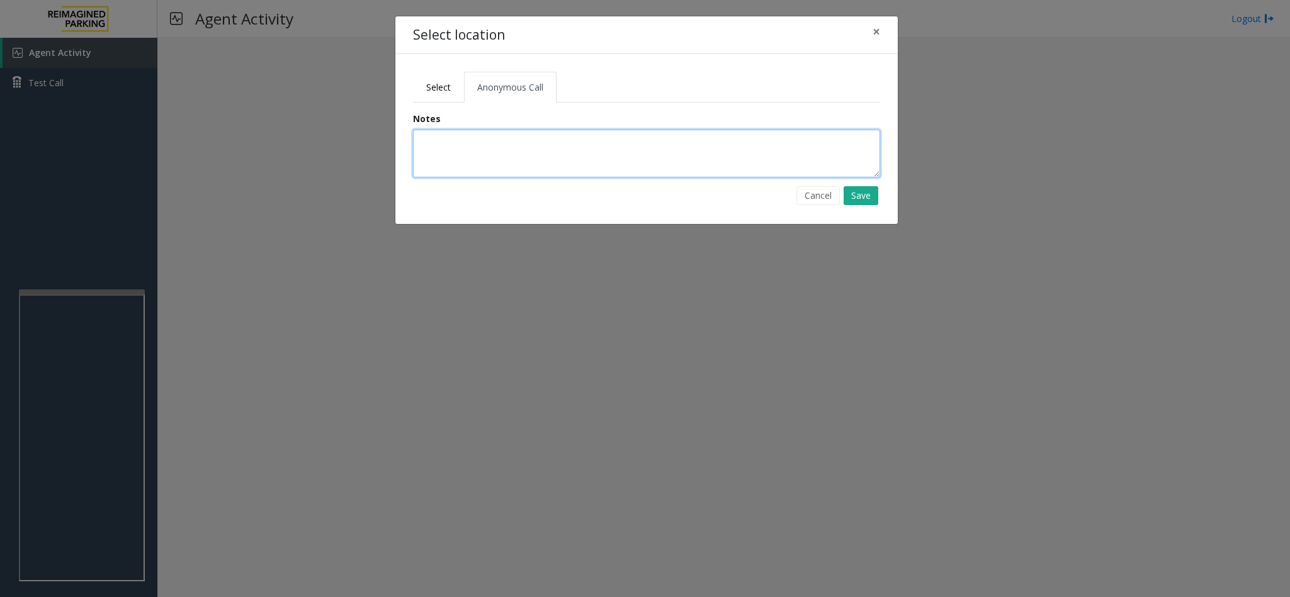
click at [451, 153] on textarea at bounding box center [646, 154] width 467 height 48
click at [471, 142] on textarea at bounding box center [646, 154] width 467 height 48
type textarea "**********"
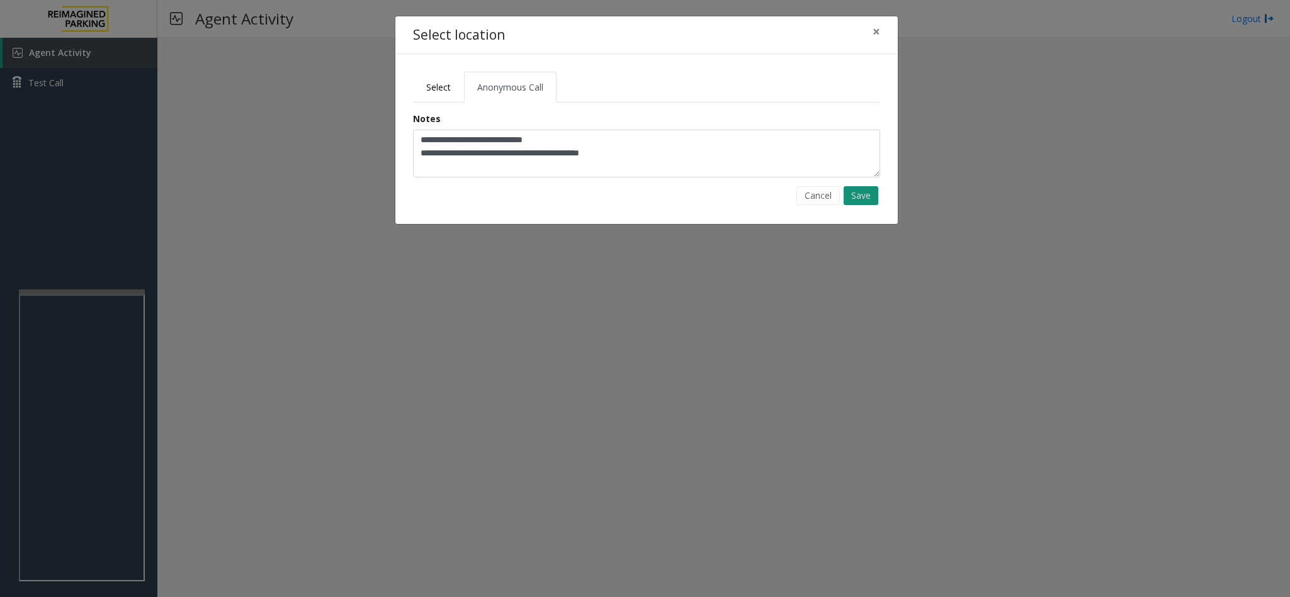
click at [861, 203] on button "Save" at bounding box center [860, 195] width 35 height 19
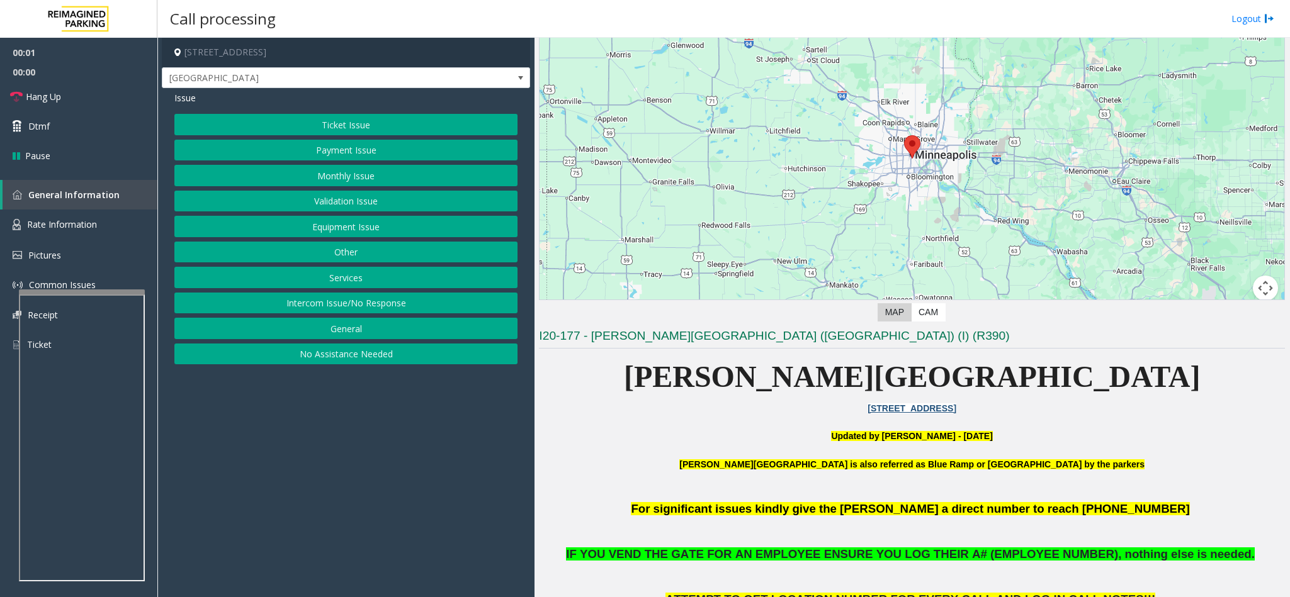
scroll to position [94, 0]
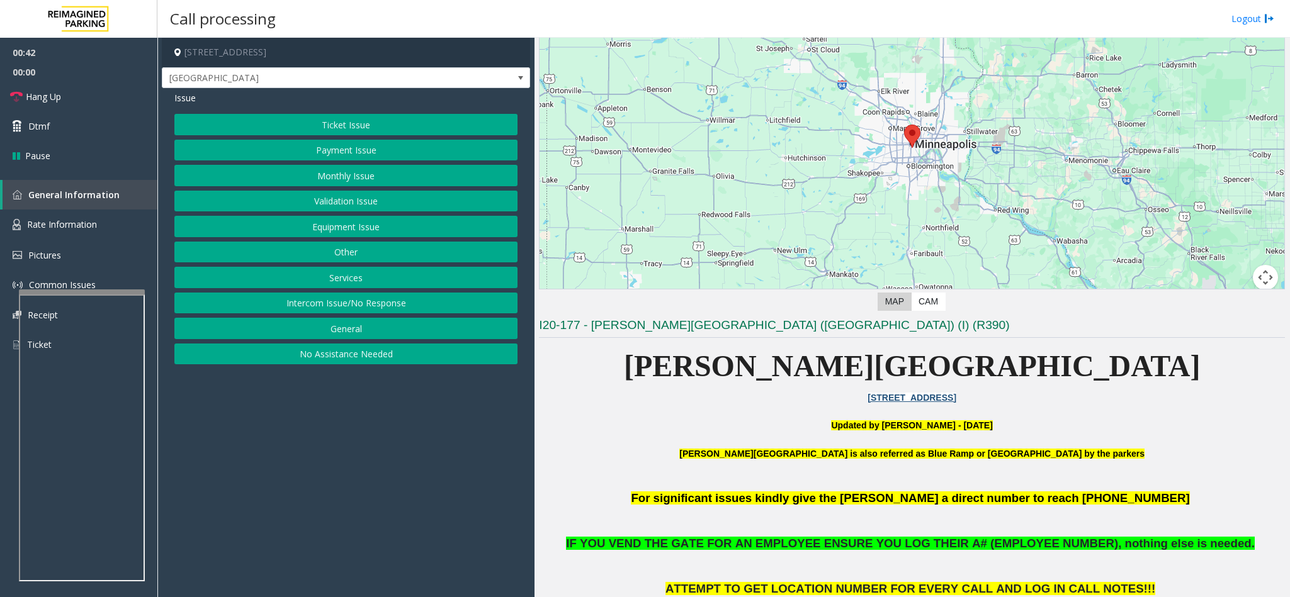
click at [338, 306] on button "Intercom Issue/No Response" at bounding box center [345, 303] width 343 height 21
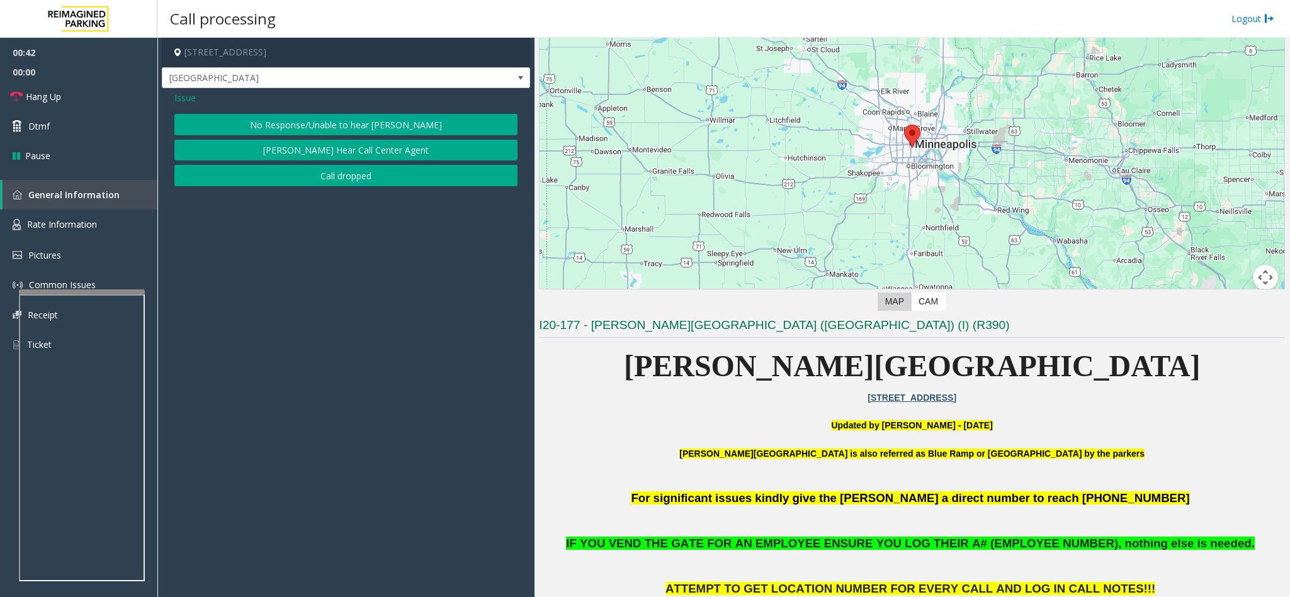
click at [359, 121] on button "No Response/Unable to hear [PERSON_NAME]" at bounding box center [345, 124] width 343 height 21
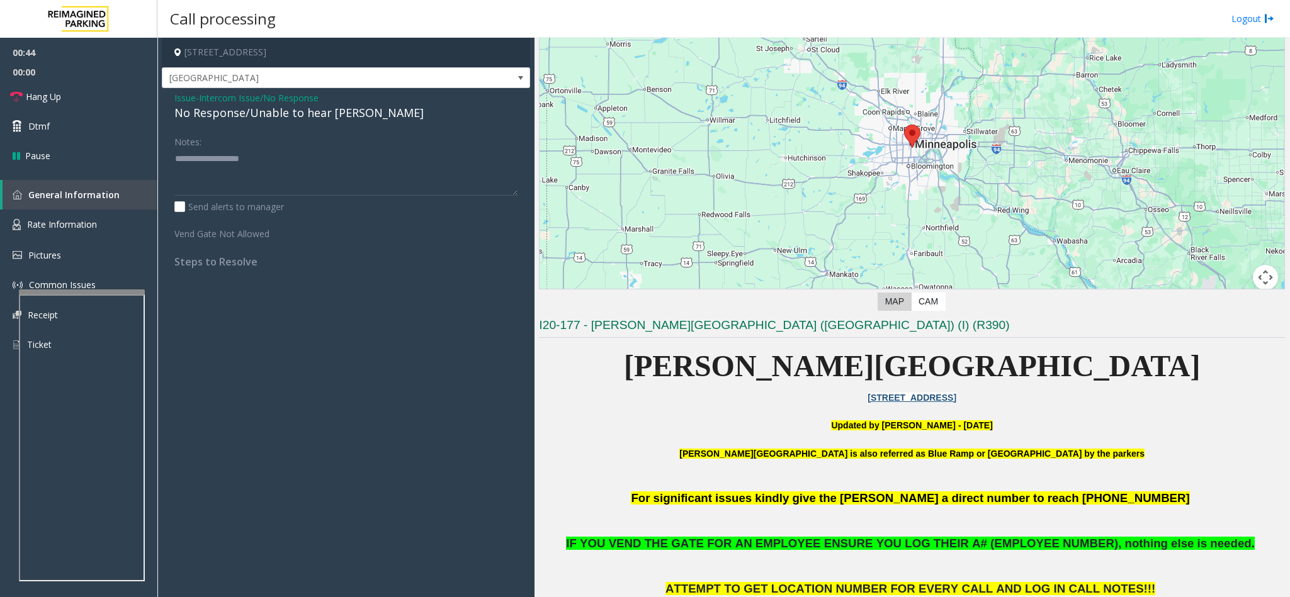
click at [184, 99] on span "Issue" at bounding box center [184, 97] width 21 height 13
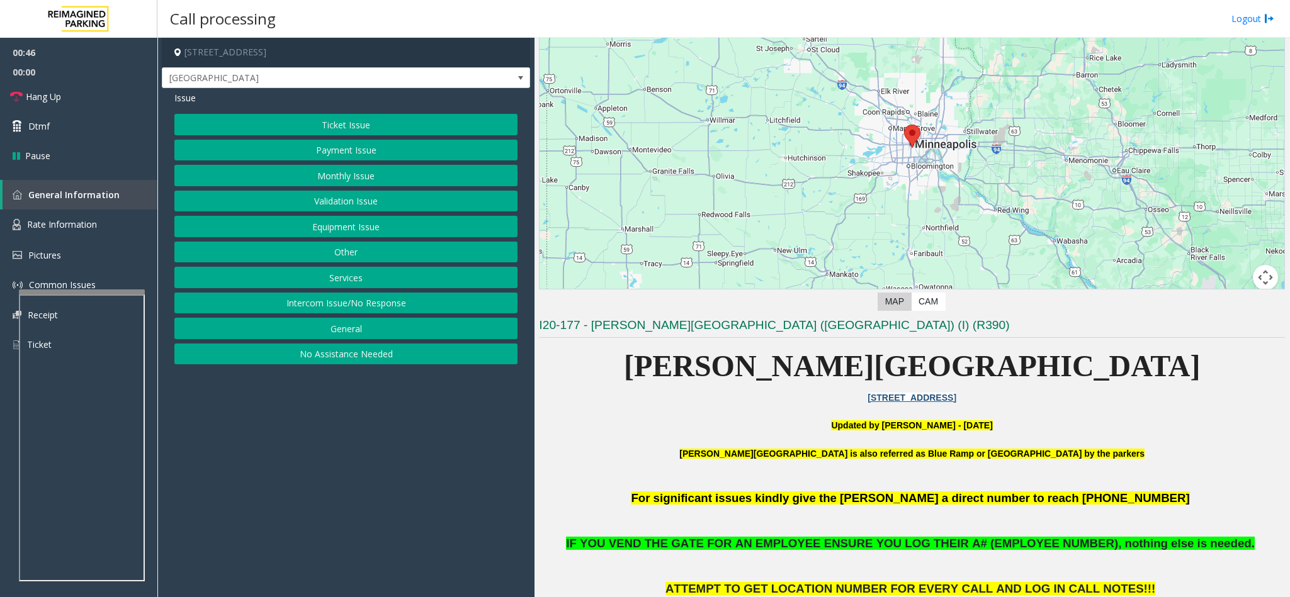
click at [364, 227] on button "Equipment Issue" at bounding box center [345, 226] width 343 height 21
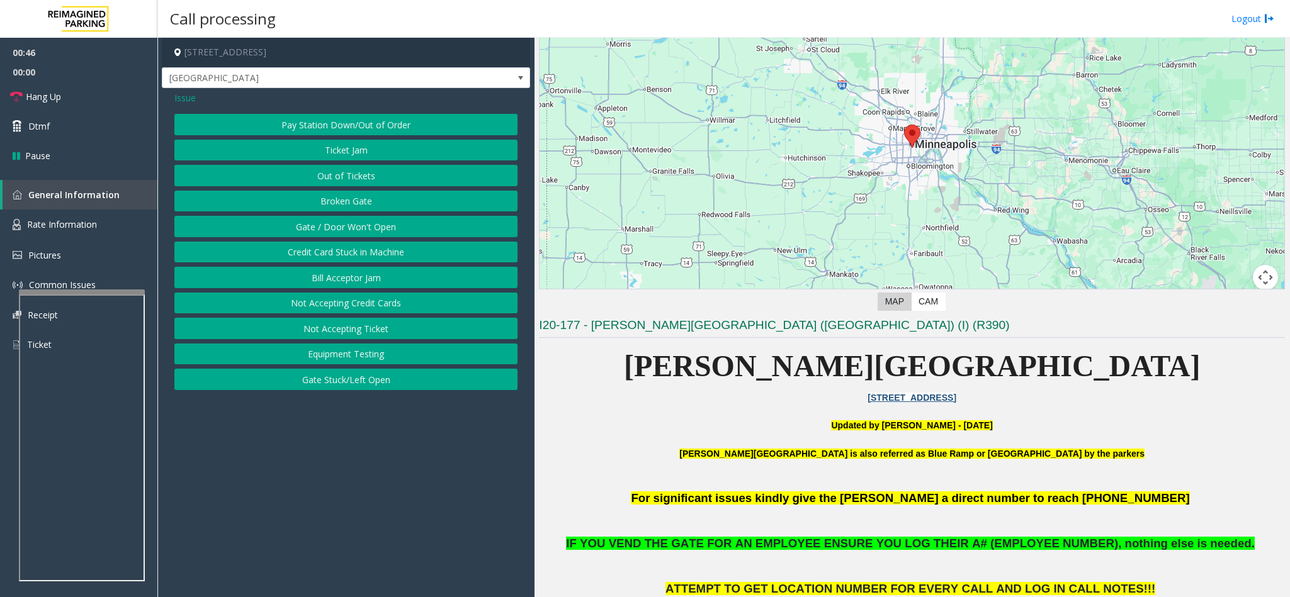
click at [364, 227] on button "Gate / Door Won't Open" at bounding box center [345, 226] width 343 height 21
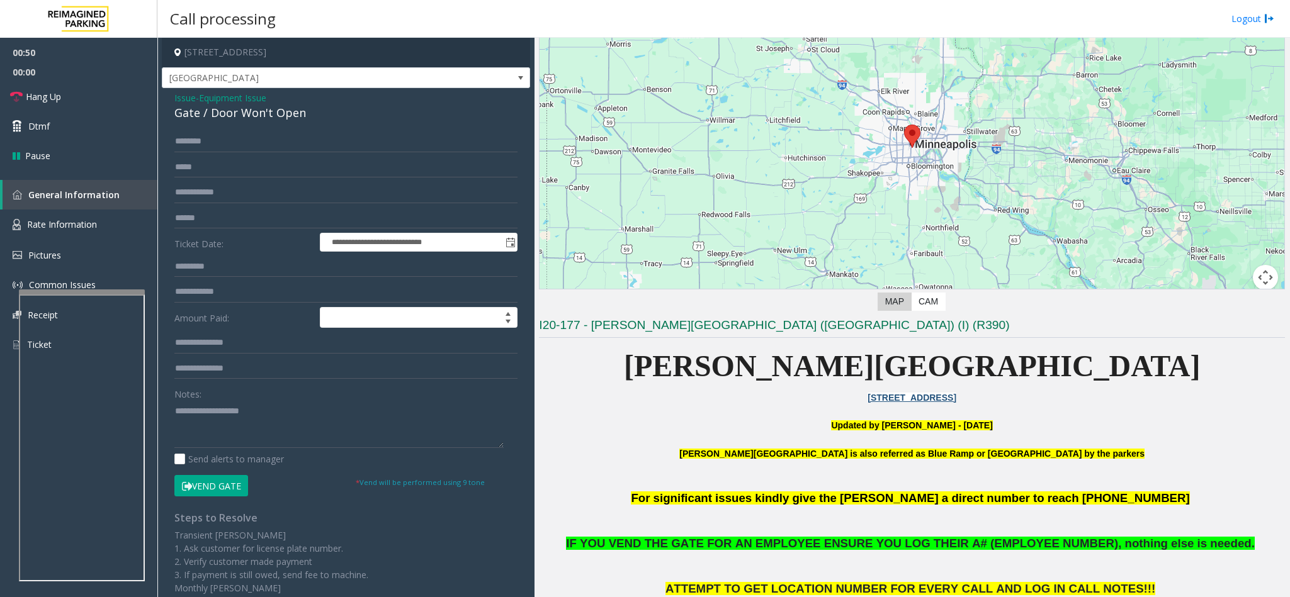
click at [204, 482] on button "Vend Gate" at bounding box center [211, 485] width 74 height 21
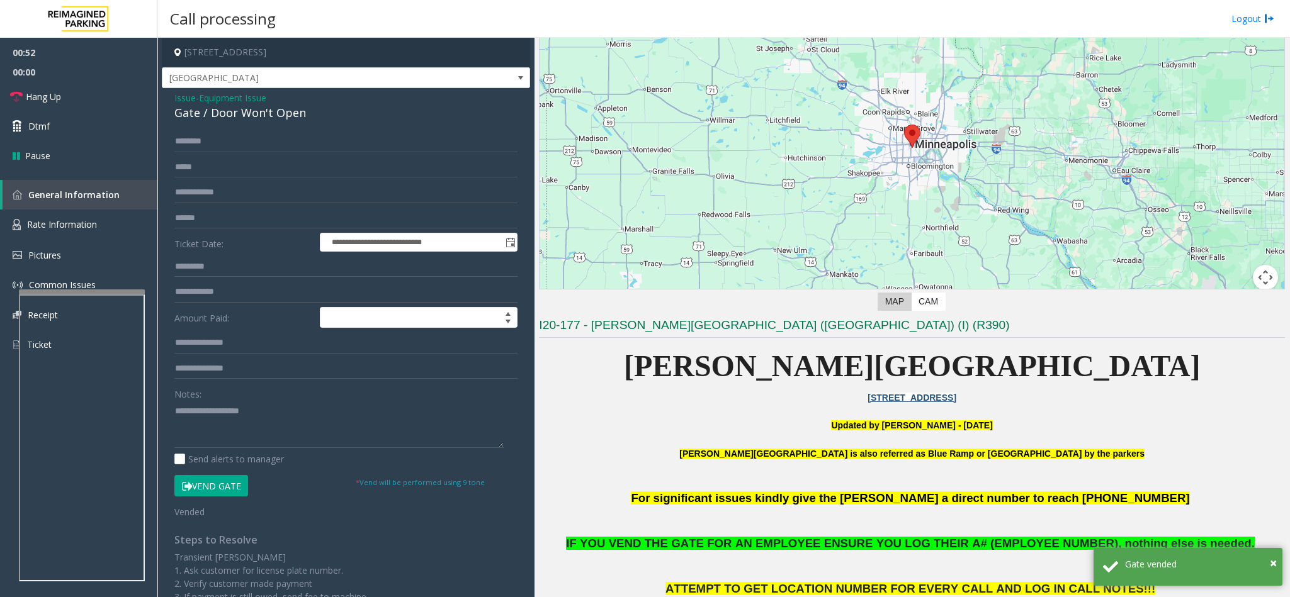
click at [188, 94] on span "Issue" at bounding box center [184, 97] width 21 height 13
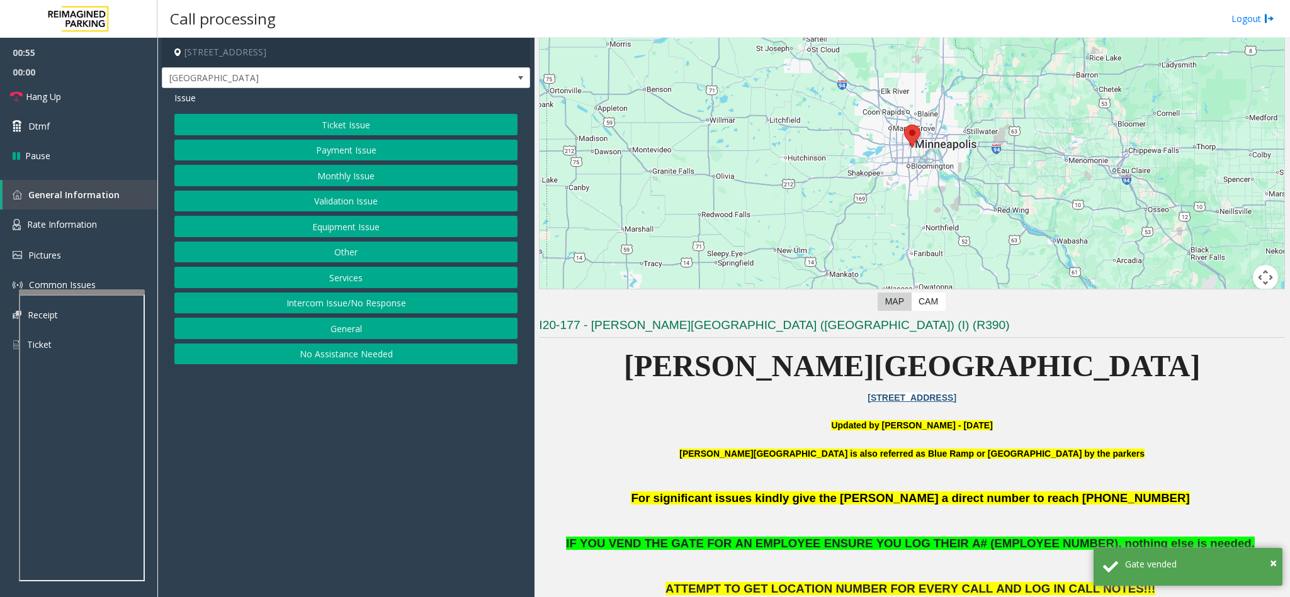
click at [308, 223] on button "Equipment Issue" at bounding box center [345, 226] width 343 height 21
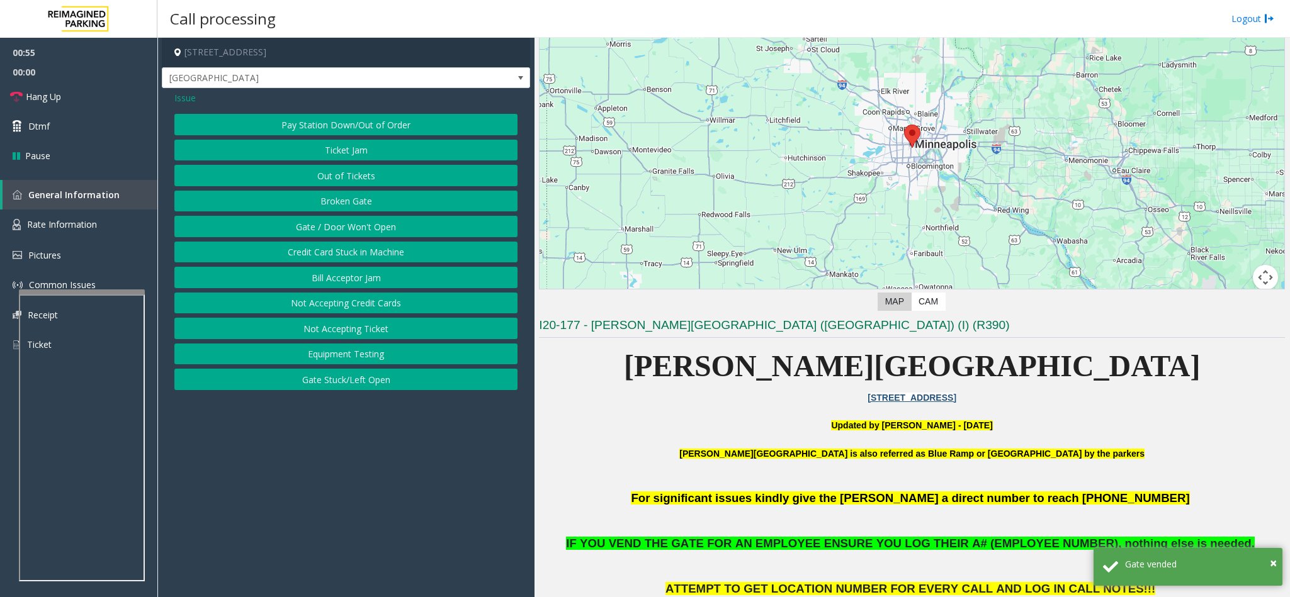
click at [308, 223] on button "Gate / Door Won't Open" at bounding box center [345, 226] width 343 height 21
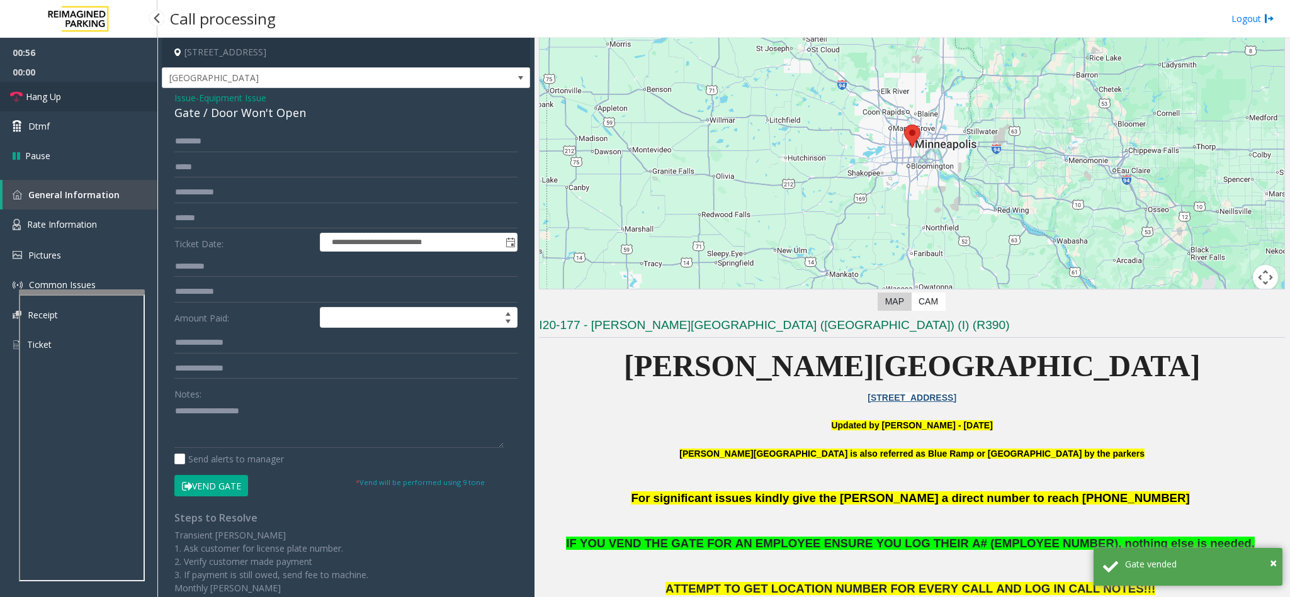
click at [52, 95] on span "Hang Up" at bounding box center [43, 96] width 35 height 13
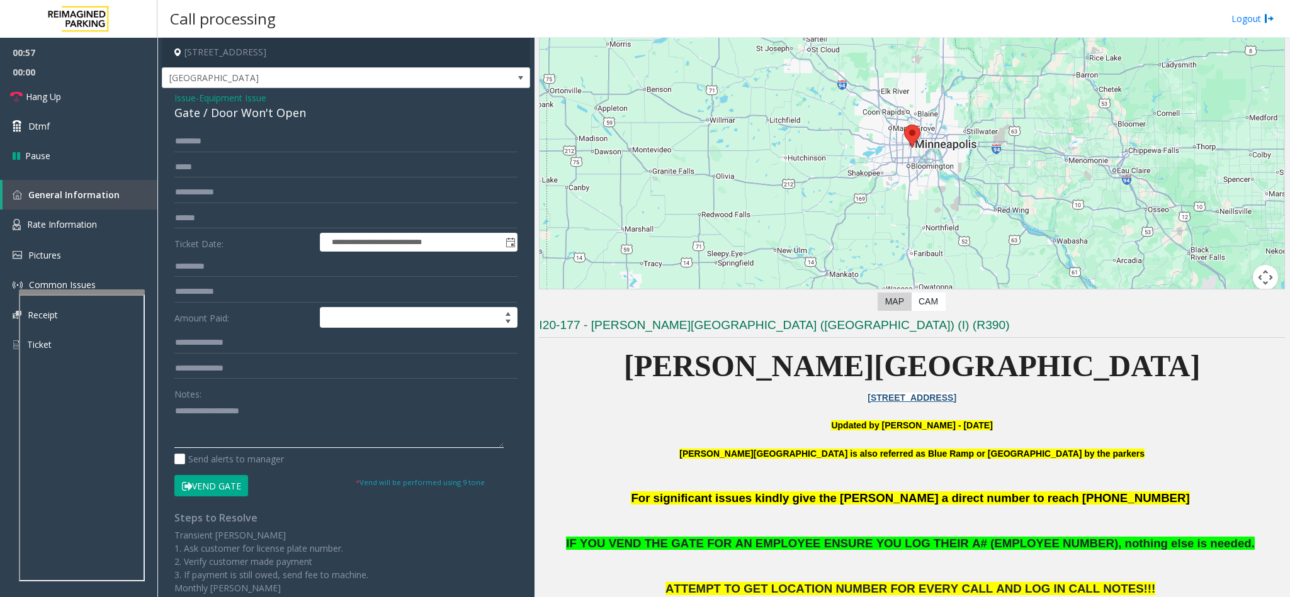
click at [211, 427] on textarea at bounding box center [338, 424] width 329 height 47
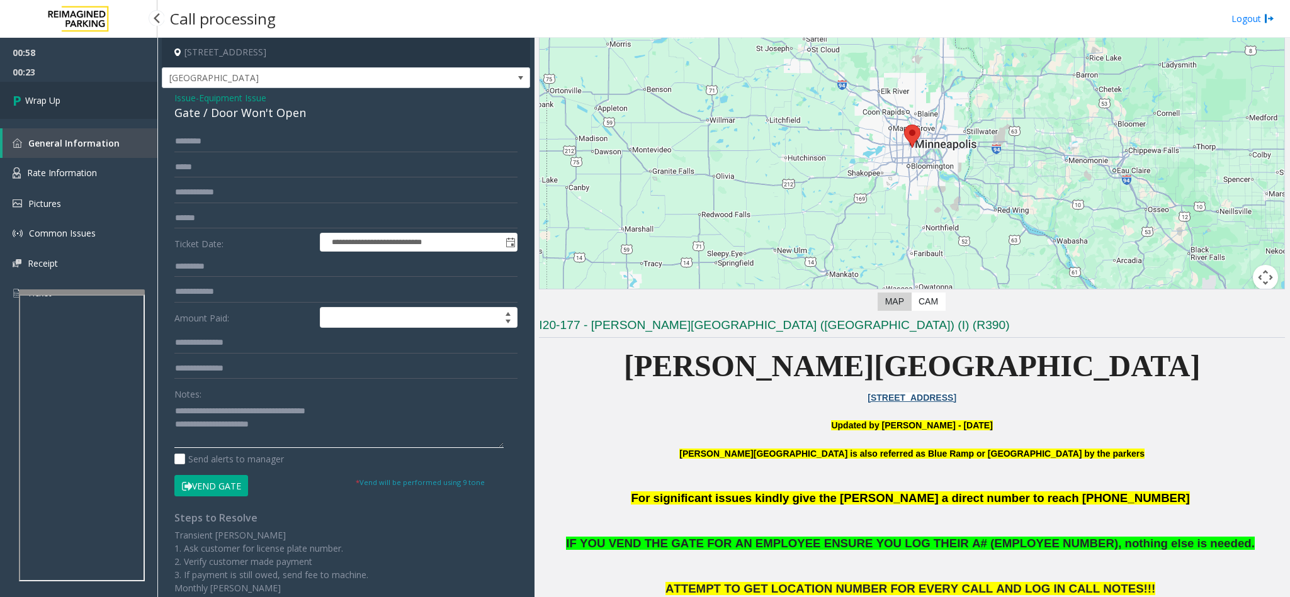
type textarea "**********"
click at [89, 83] on link "Wrap Up" at bounding box center [78, 100] width 157 height 37
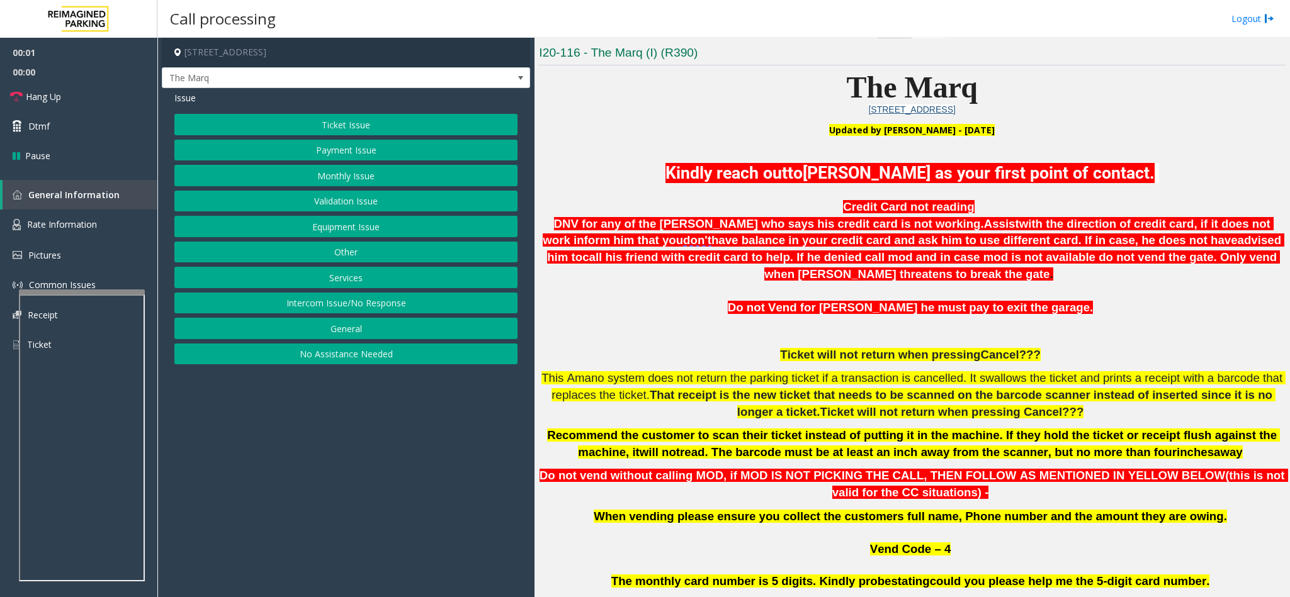
scroll to position [378, 0]
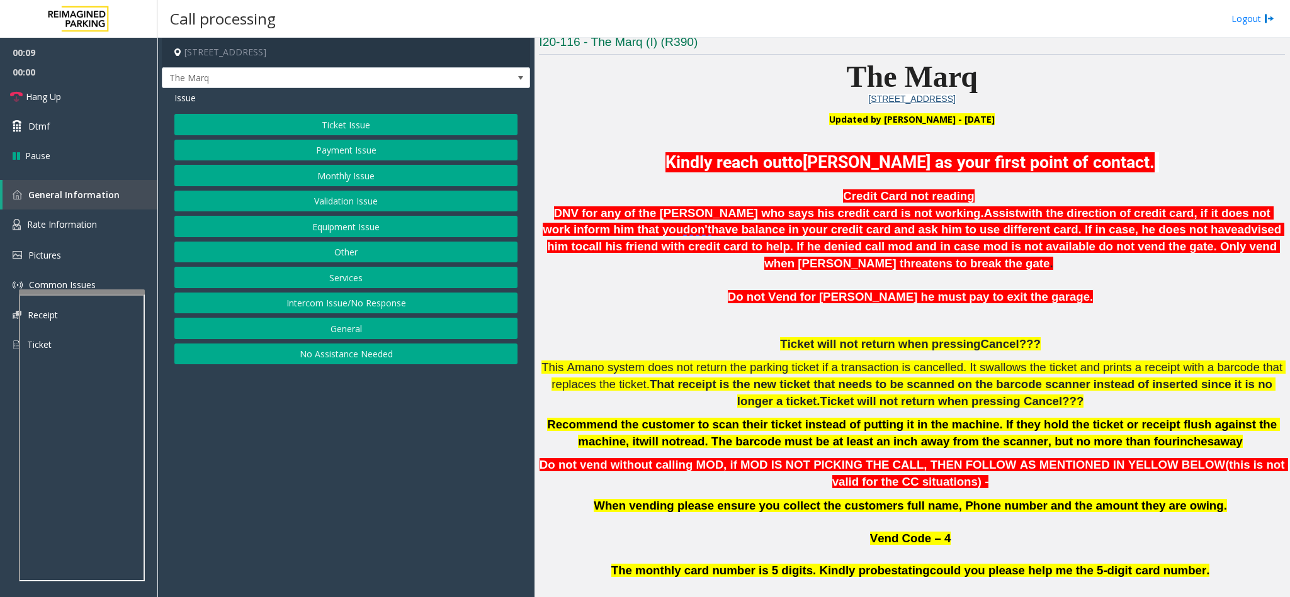
click at [342, 312] on button "Intercom Issue/No Response" at bounding box center [345, 303] width 343 height 21
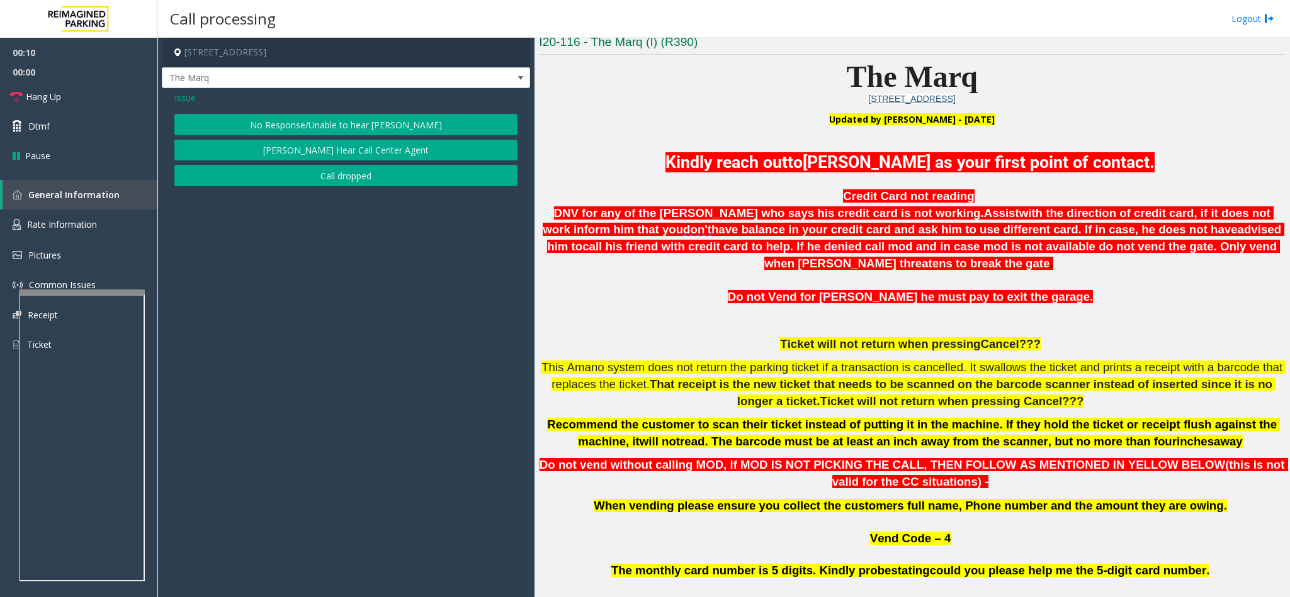
click at [331, 121] on button "No Response/Unable to hear [PERSON_NAME]" at bounding box center [345, 124] width 343 height 21
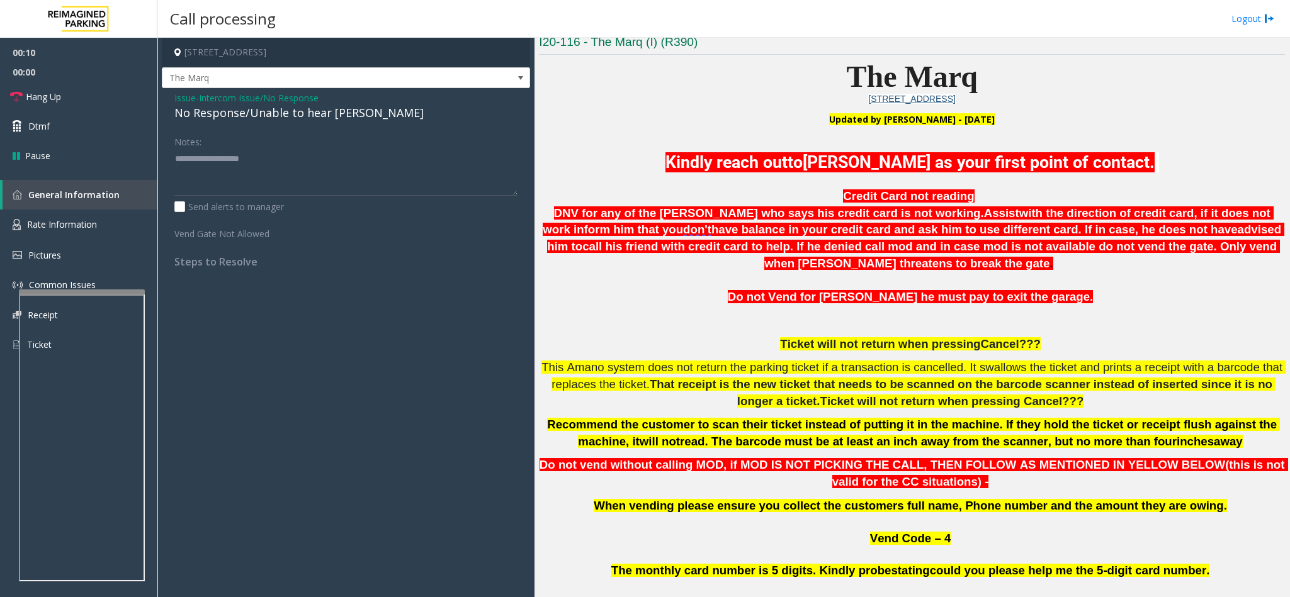
click at [304, 119] on div "No Response/Unable to hear [PERSON_NAME]" at bounding box center [345, 112] width 343 height 17
click at [357, 150] on textarea at bounding box center [345, 172] width 343 height 47
click at [357, 153] on textarea at bounding box center [345, 172] width 343 height 47
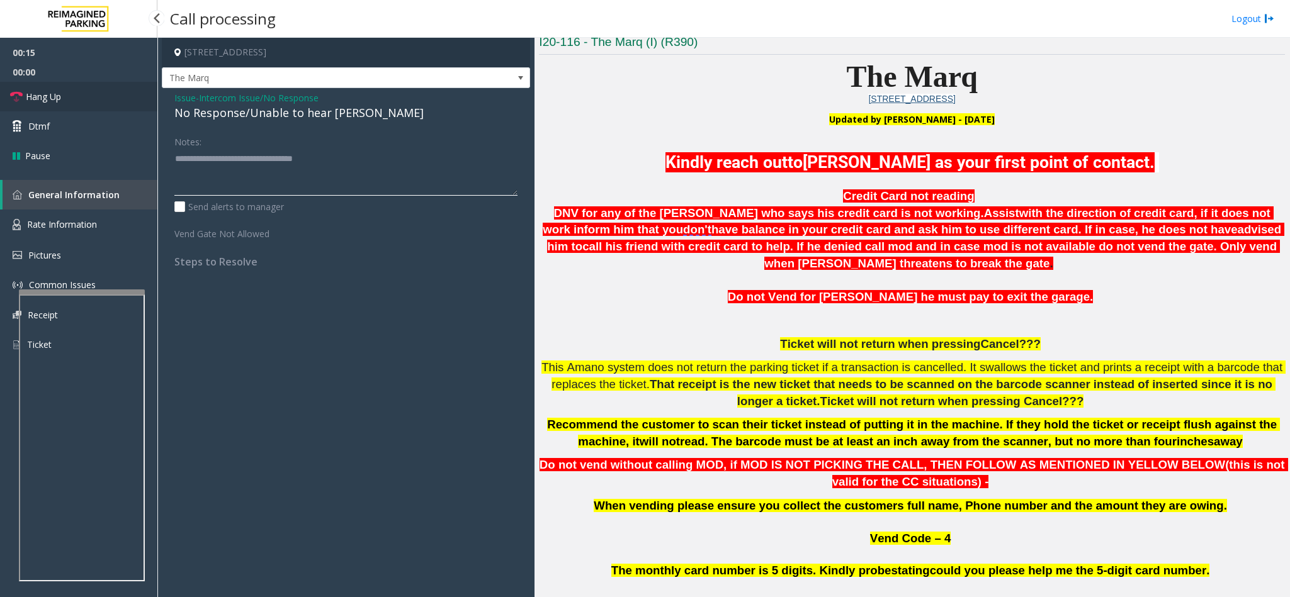
type textarea "**********"
click at [59, 101] on span "Hang Up" at bounding box center [43, 96] width 35 height 13
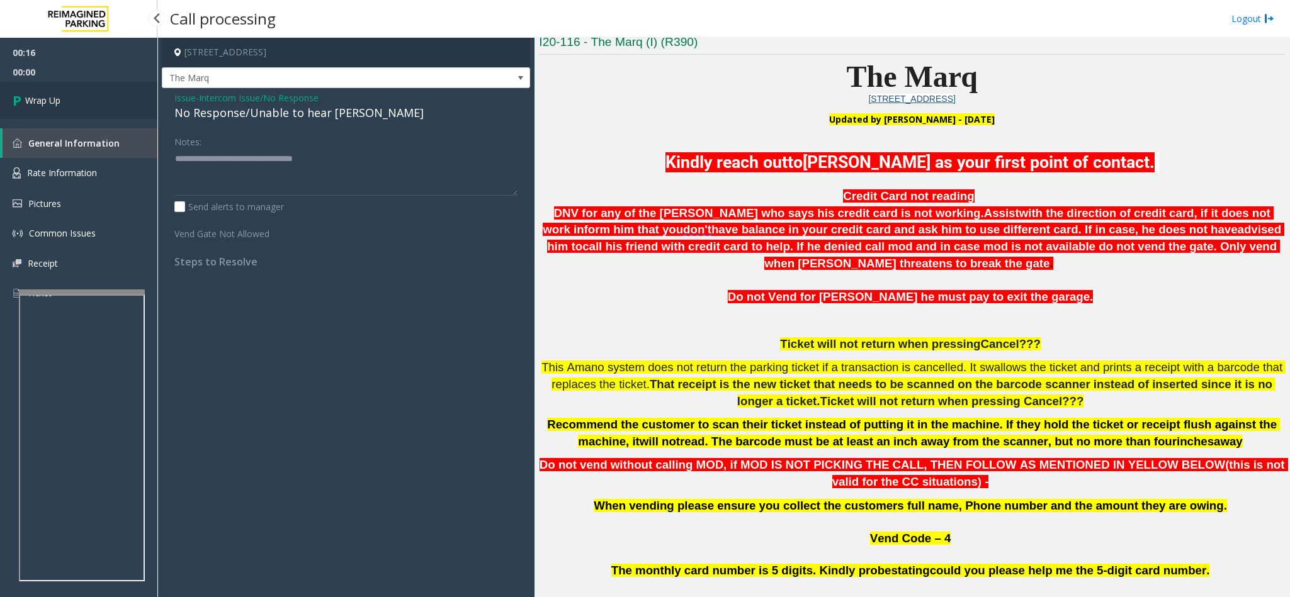
click at [59, 101] on span "Wrap Up" at bounding box center [42, 100] width 35 height 13
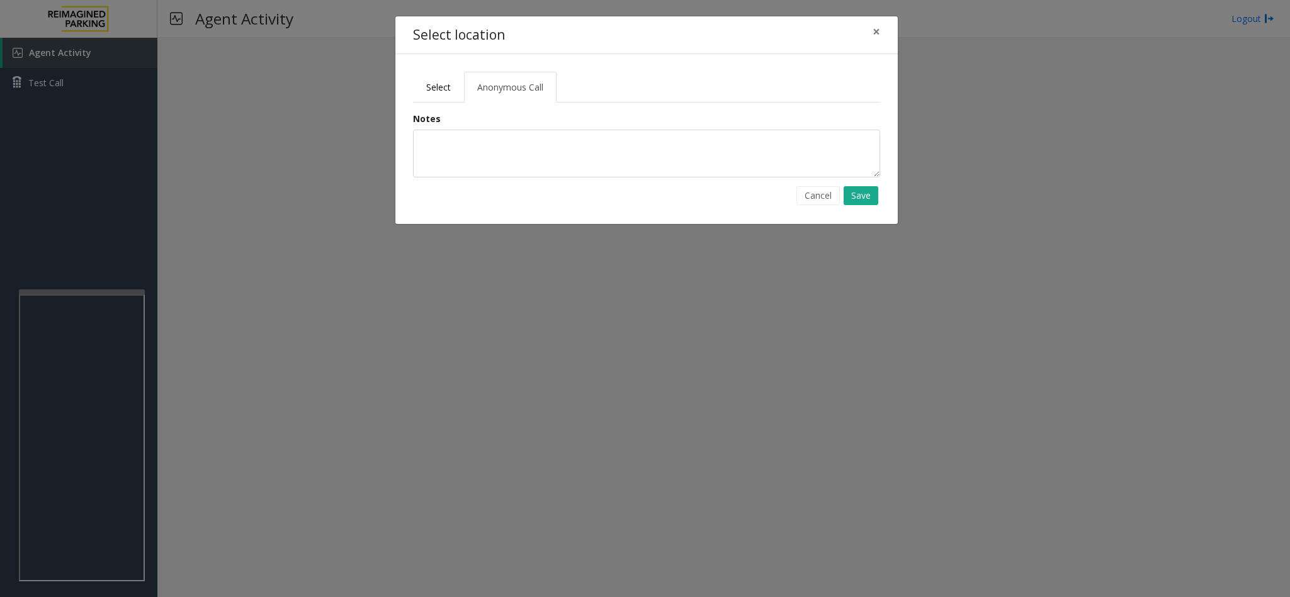
click at [489, 89] on span "Anonymous Call" at bounding box center [510, 87] width 66 height 12
click at [446, 170] on textarea at bounding box center [646, 154] width 467 height 48
drag, startPoint x: 490, startPoint y: 143, endPoint x: 435, endPoint y: 140, distance: 54.9
click at [435, 140] on textarea "**********" at bounding box center [646, 154] width 467 height 48
click at [514, 172] on textarea "**********" at bounding box center [646, 154] width 467 height 48
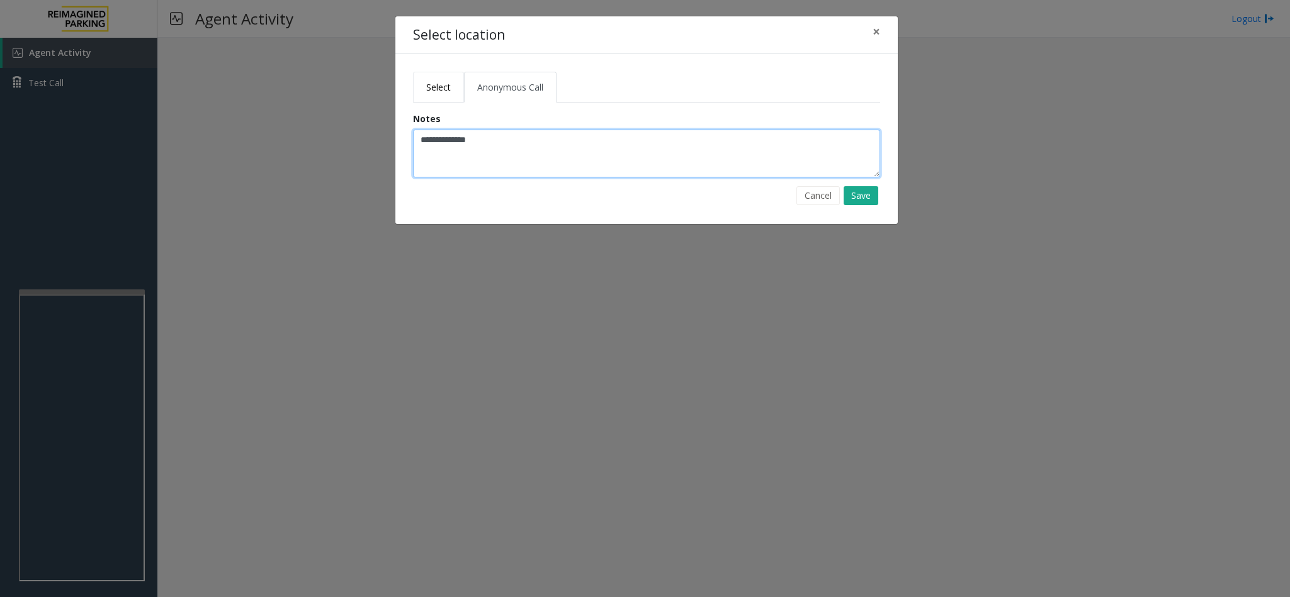
type textarea "**********"
click at [436, 91] on span "Select" at bounding box center [438, 87] width 25 height 12
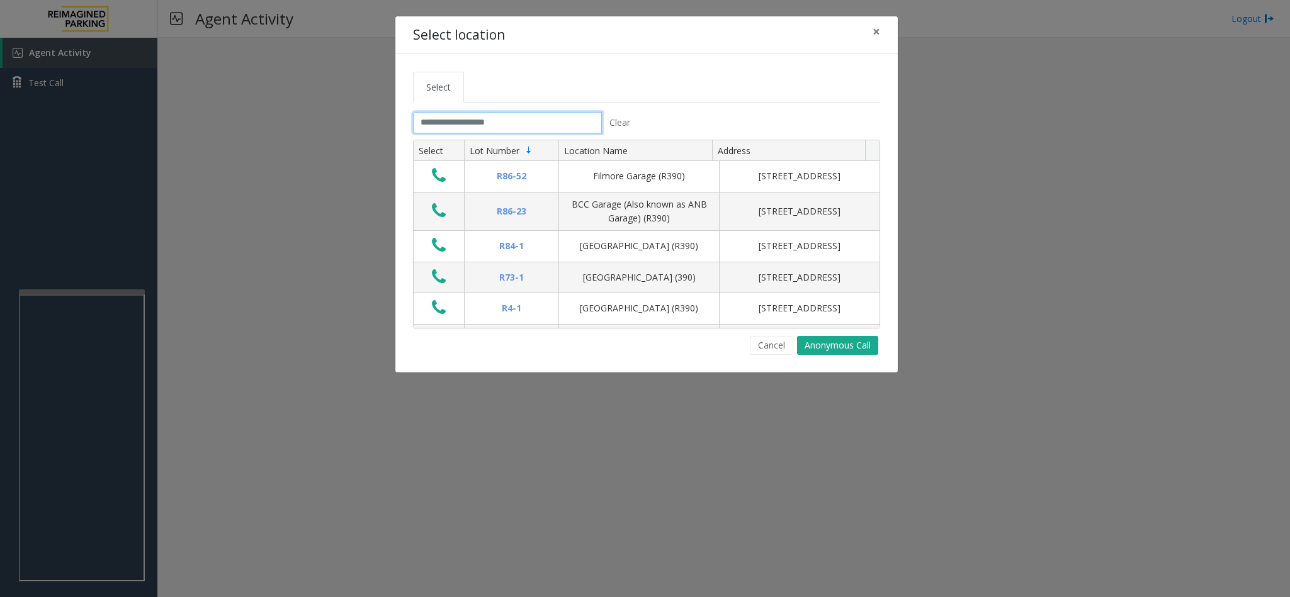
click at [518, 127] on input "text" at bounding box center [507, 122] width 189 height 21
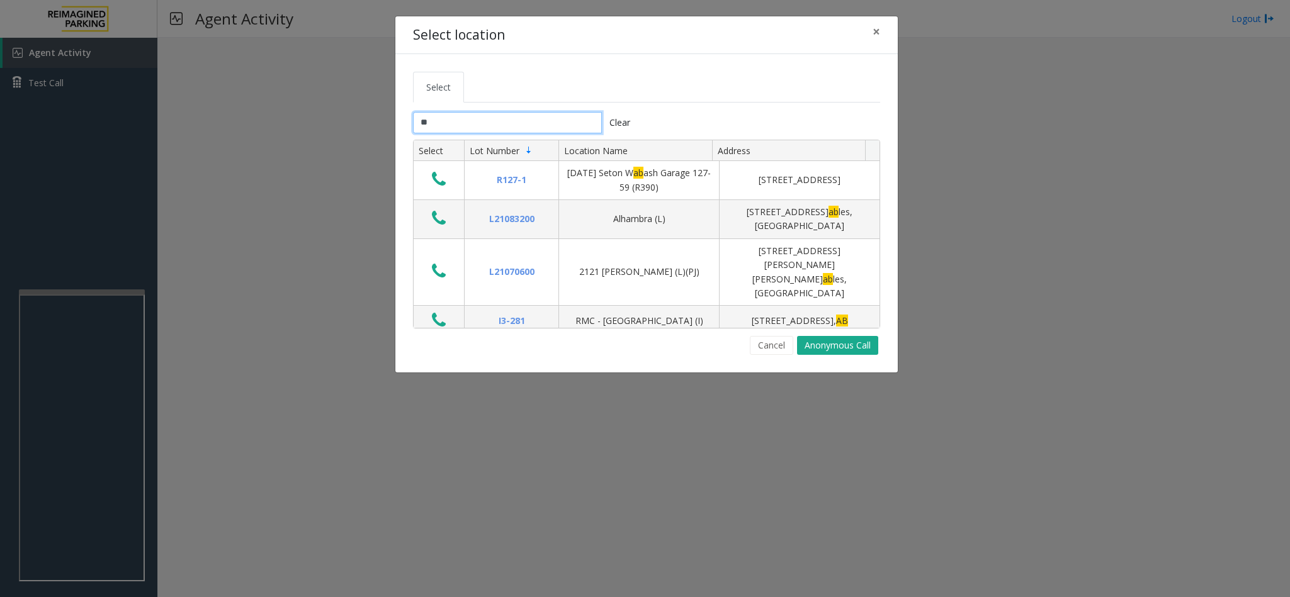
type input "***"
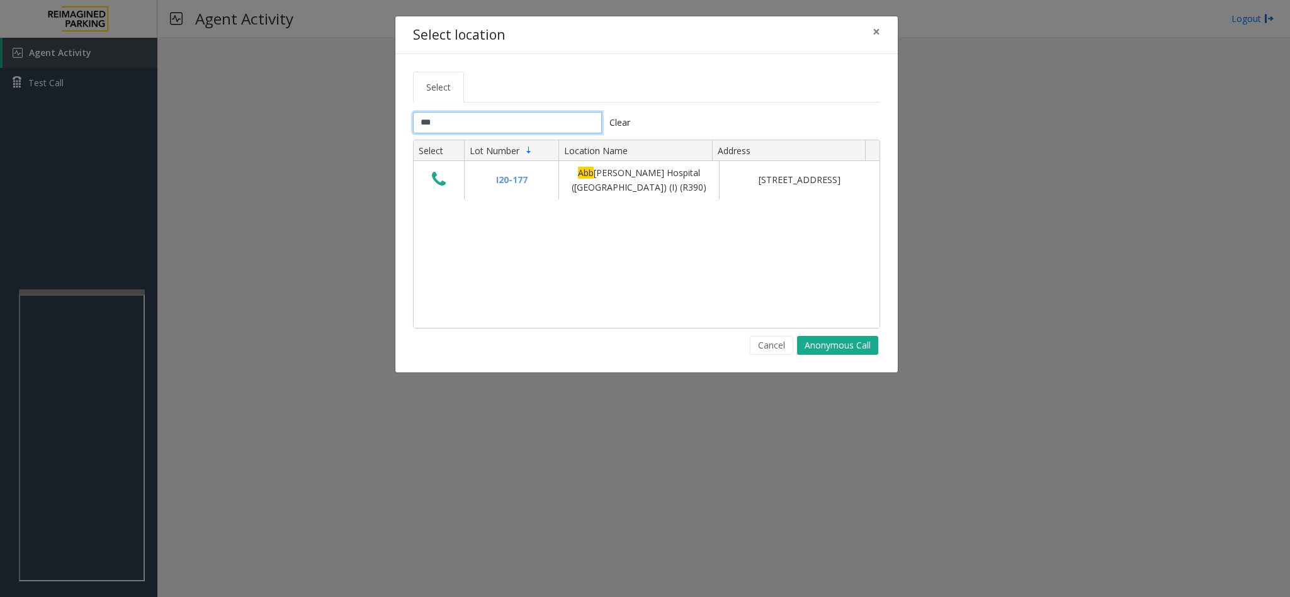
drag, startPoint x: 455, startPoint y: 119, endPoint x: 342, endPoint y: 117, distance: 112.7
click at [342, 117] on div "Select location × Select *** Clear Select Lot Number Location Name Address I20-…" at bounding box center [645, 298] width 1290 height 597
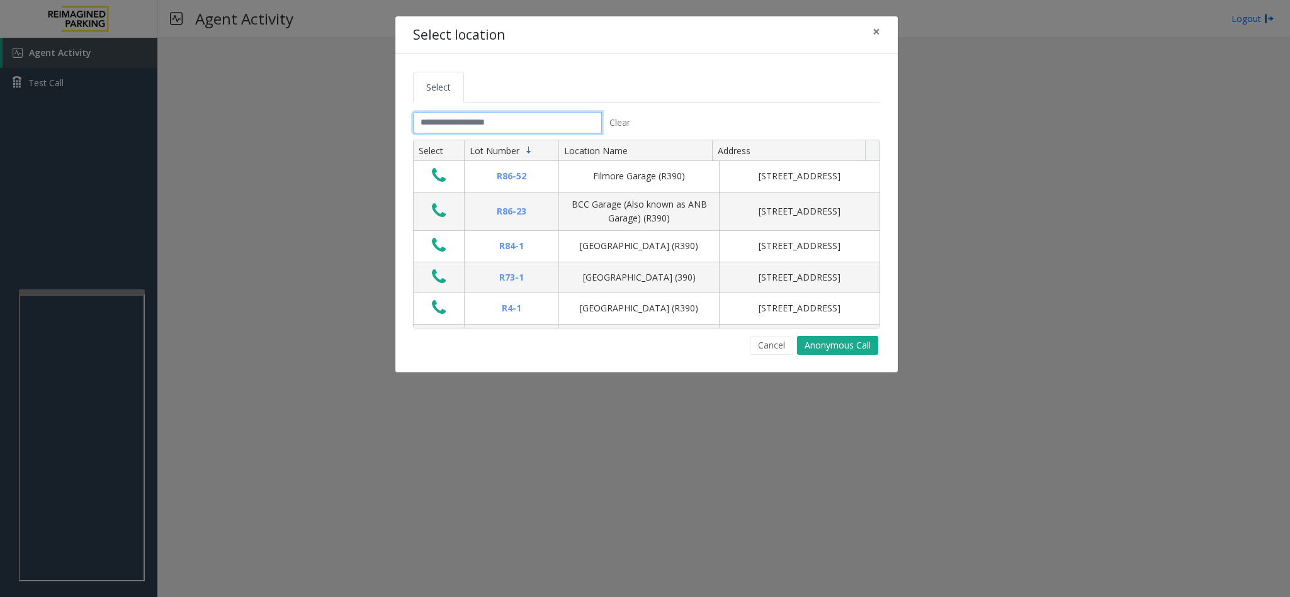
click at [524, 130] on input "text" at bounding box center [507, 122] width 189 height 21
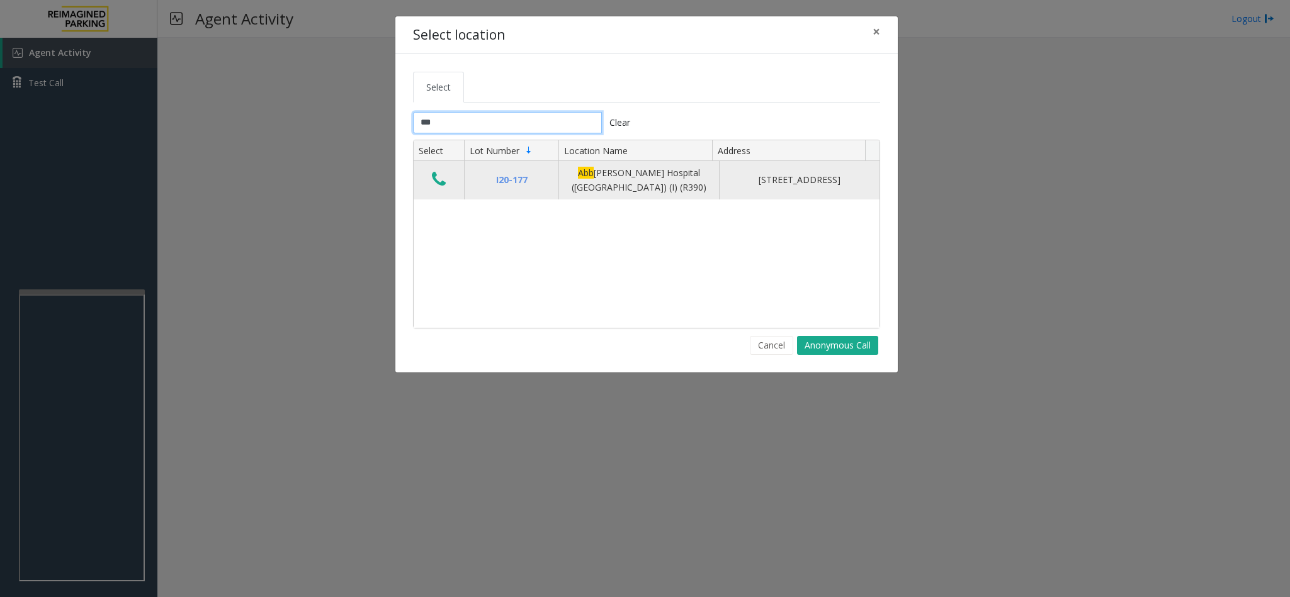
type input "***"
click at [446, 183] on button "Data table" at bounding box center [438, 180] width 21 height 20
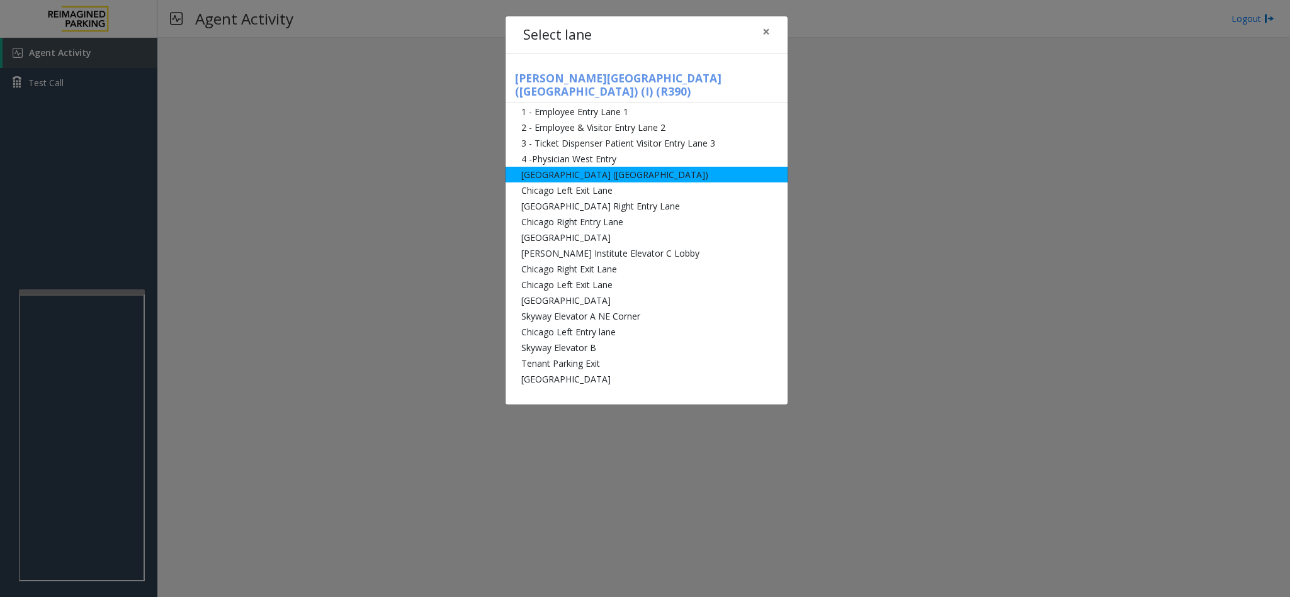
click at [532, 167] on li "[GEOGRAPHIC_DATA] ([GEOGRAPHIC_DATA])" at bounding box center [646, 175] width 282 height 16
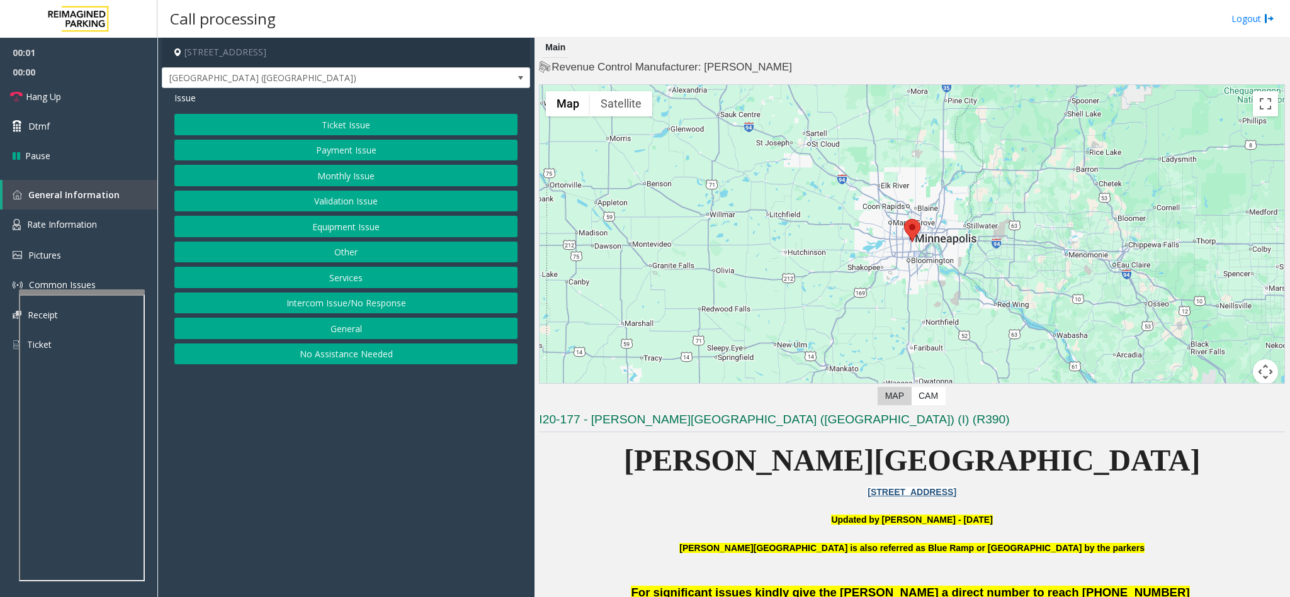
click at [348, 174] on button "Monthly Issue" at bounding box center [345, 175] width 343 height 21
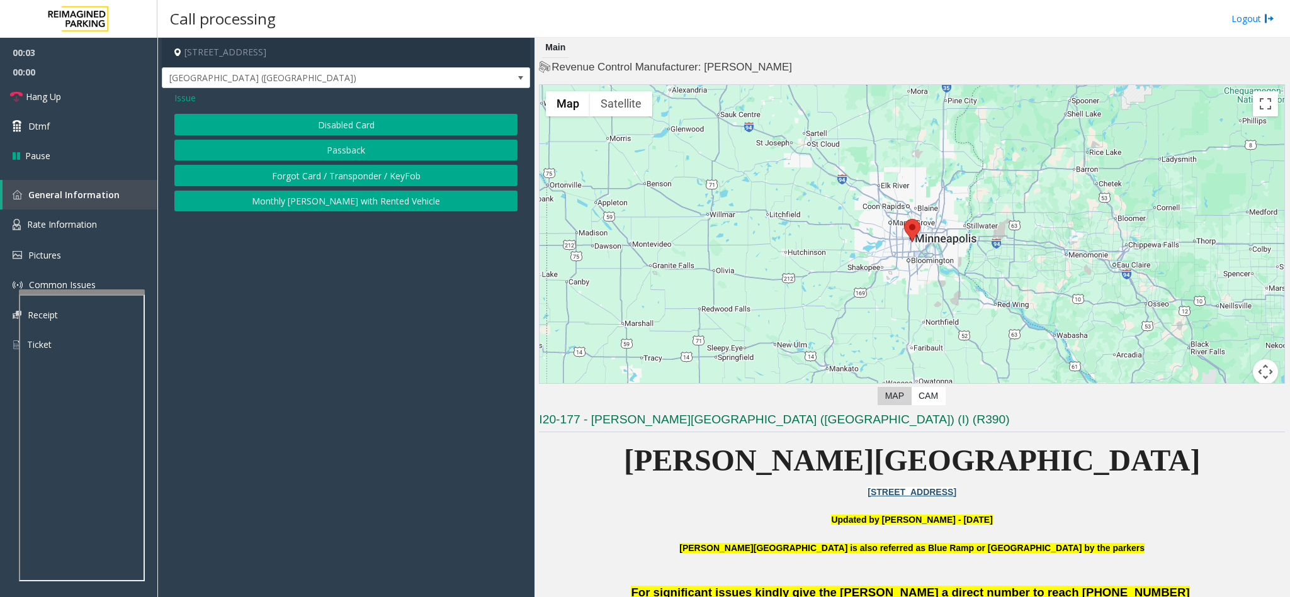
click at [325, 125] on button "Disabled Card" at bounding box center [345, 124] width 343 height 21
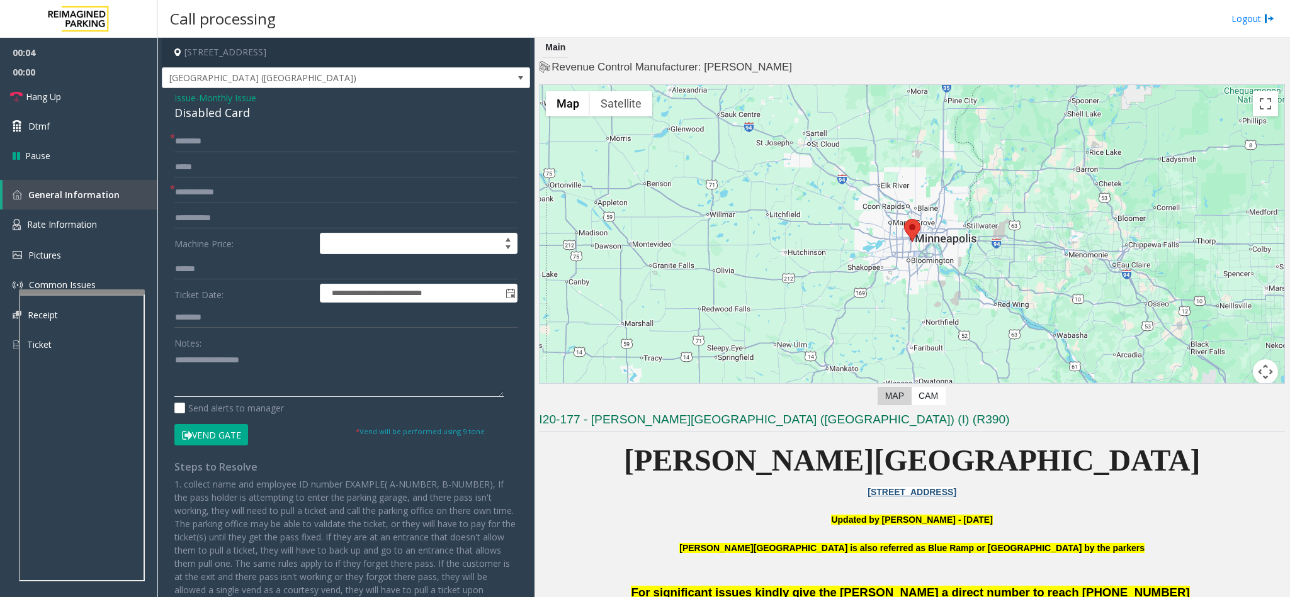
click at [191, 380] on textarea at bounding box center [338, 373] width 329 height 47
click at [199, 114] on div "Disabled Card" at bounding box center [345, 112] width 343 height 17
click at [176, 357] on textarea at bounding box center [338, 373] width 329 height 47
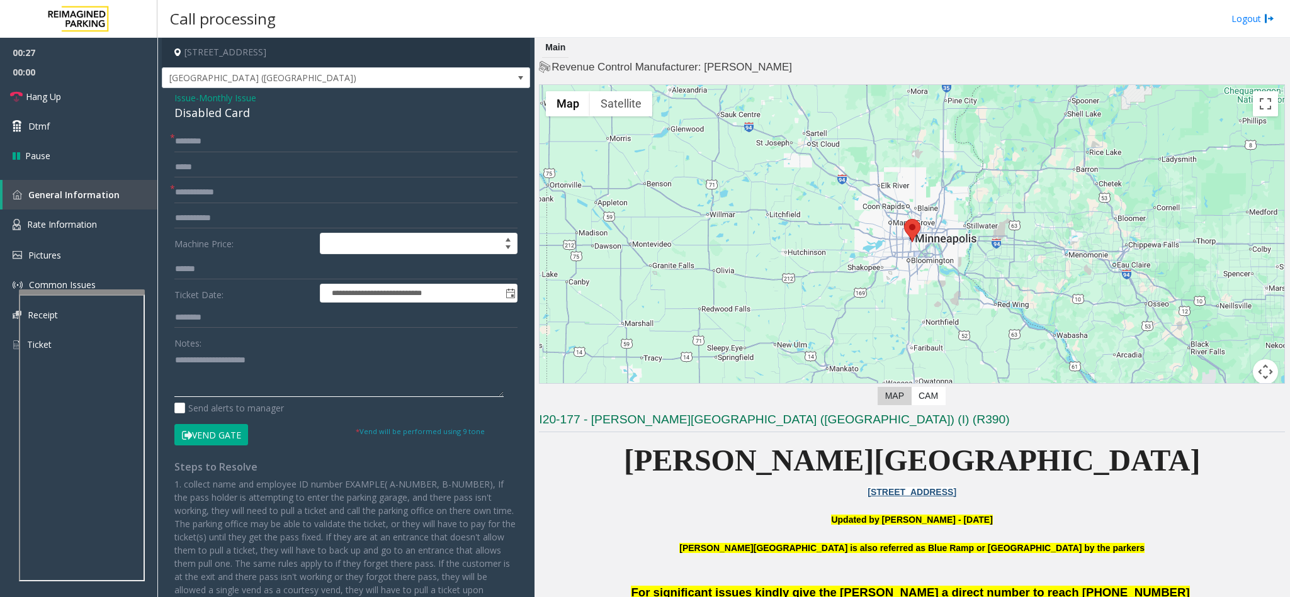
type textarea "**********"
click at [197, 193] on input "text" at bounding box center [345, 192] width 343 height 21
click at [197, 142] on input "text" at bounding box center [345, 141] width 343 height 21
type input "*****"
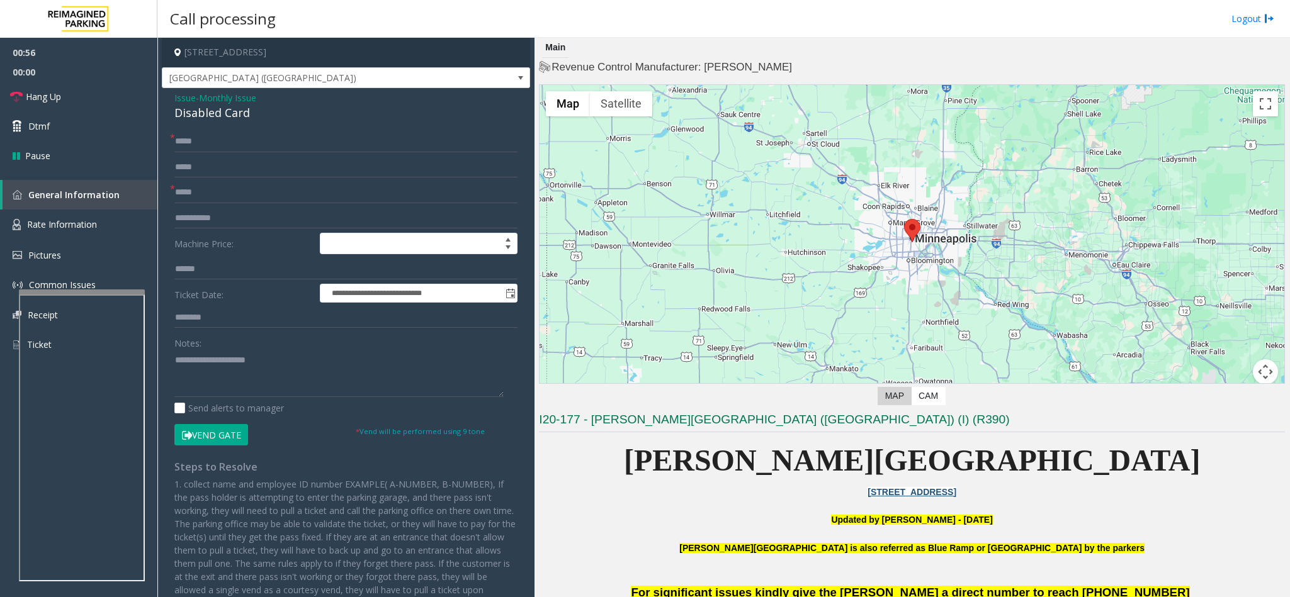
click at [211, 433] on button "Vend Gate" at bounding box center [211, 434] width 74 height 21
click at [274, 368] on textarea at bounding box center [338, 373] width 329 height 47
type textarea "**********"
click at [78, 91] on link "Hang Up" at bounding box center [78, 97] width 157 height 30
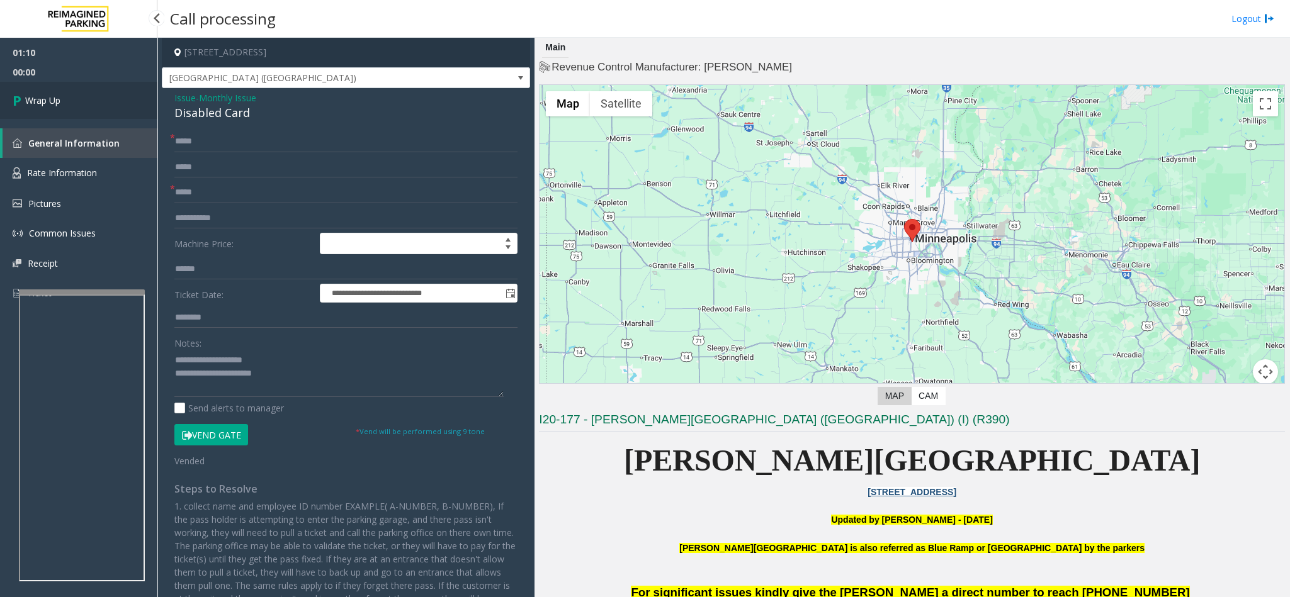
click at [78, 91] on link "Wrap Up" at bounding box center [78, 100] width 157 height 37
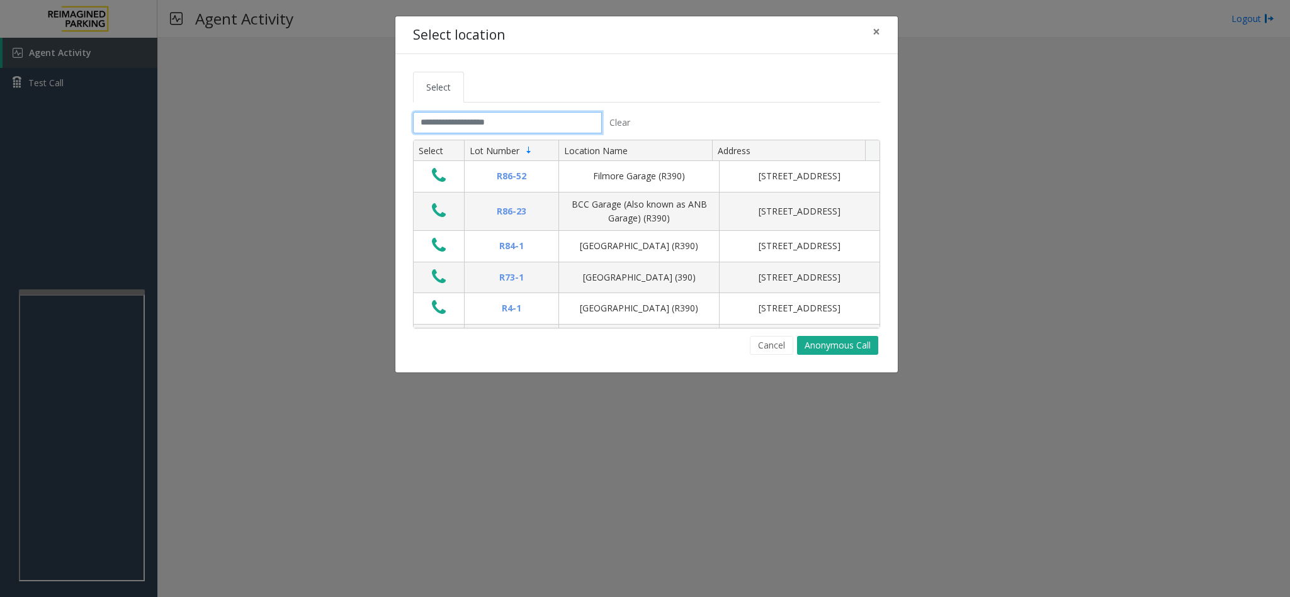
click at [490, 123] on input "text" at bounding box center [507, 122] width 189 height 21
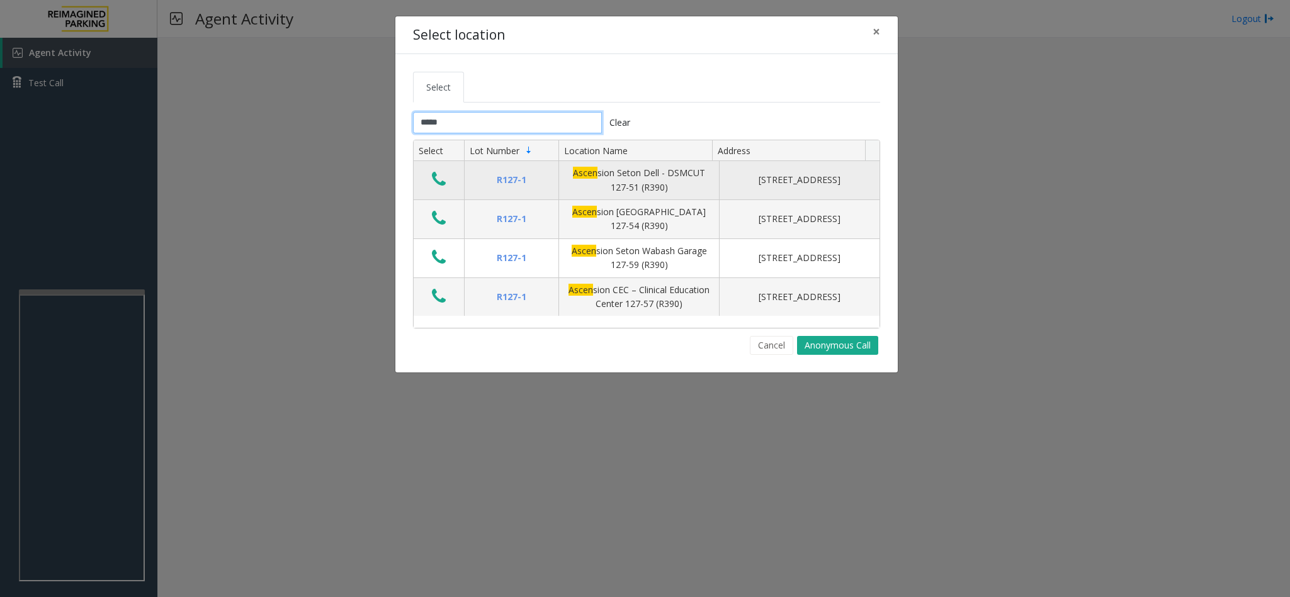
type input "*****"
click at [442, 181] on icon "Data table" at bounding box center [439, 180] width 14 height 18
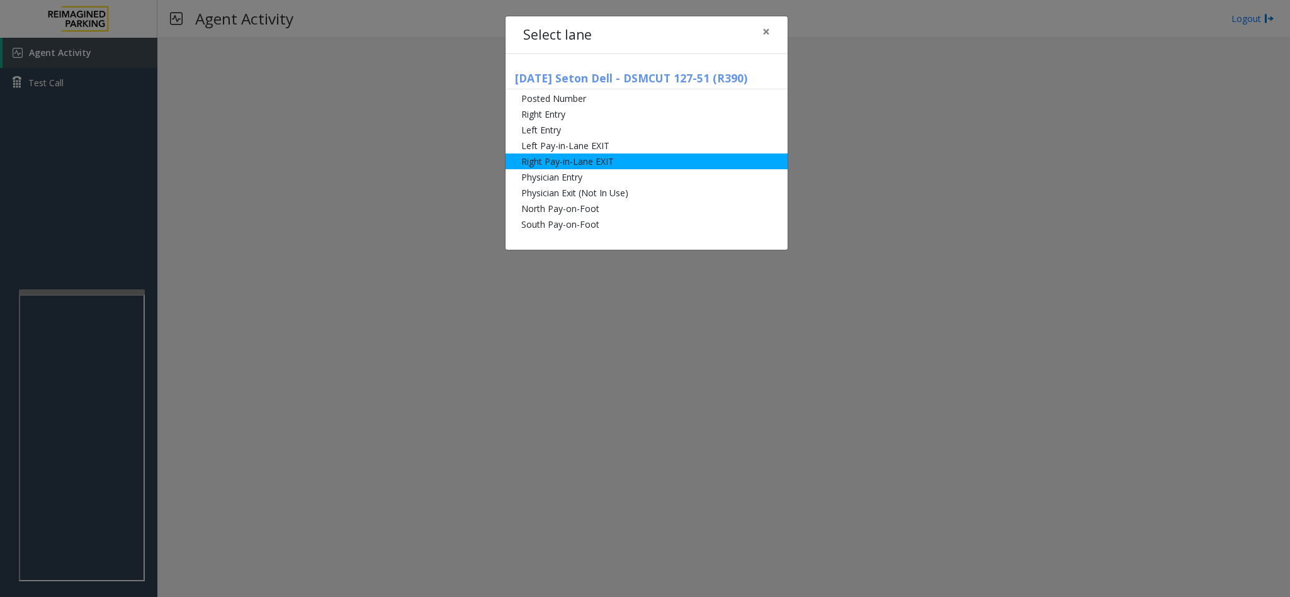
click at [623, 159] on li "Right Pay-in-Lane EXIT" at bounding box center [646, 162] width 282 height 16
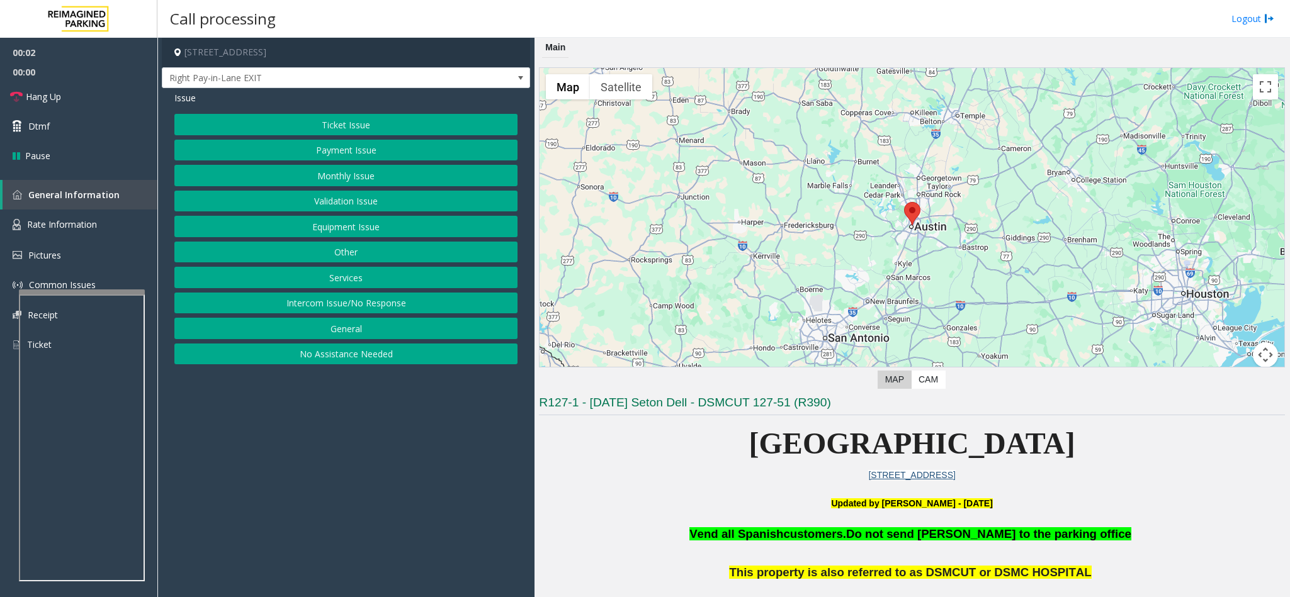
click at [316, 176] on button "Monthly Issue" at bounding box center [345, 175] width 343 height 21
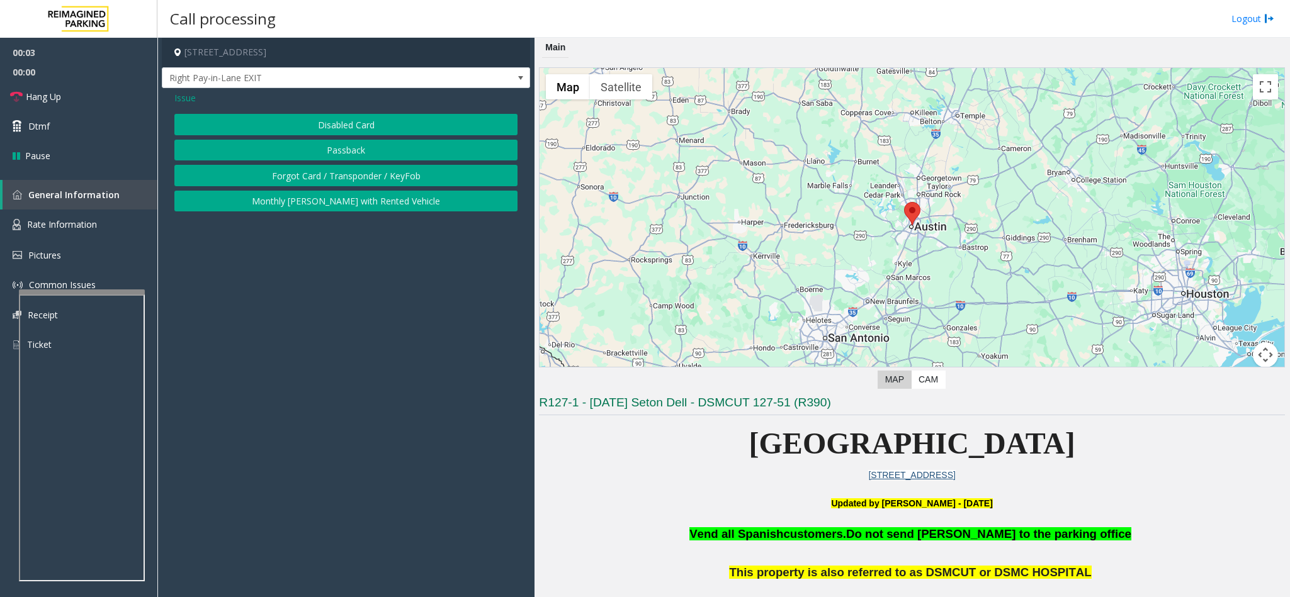
click at [321, 127] on button "Disabled Card" at bounding box center [345, 124] width 343 height 21
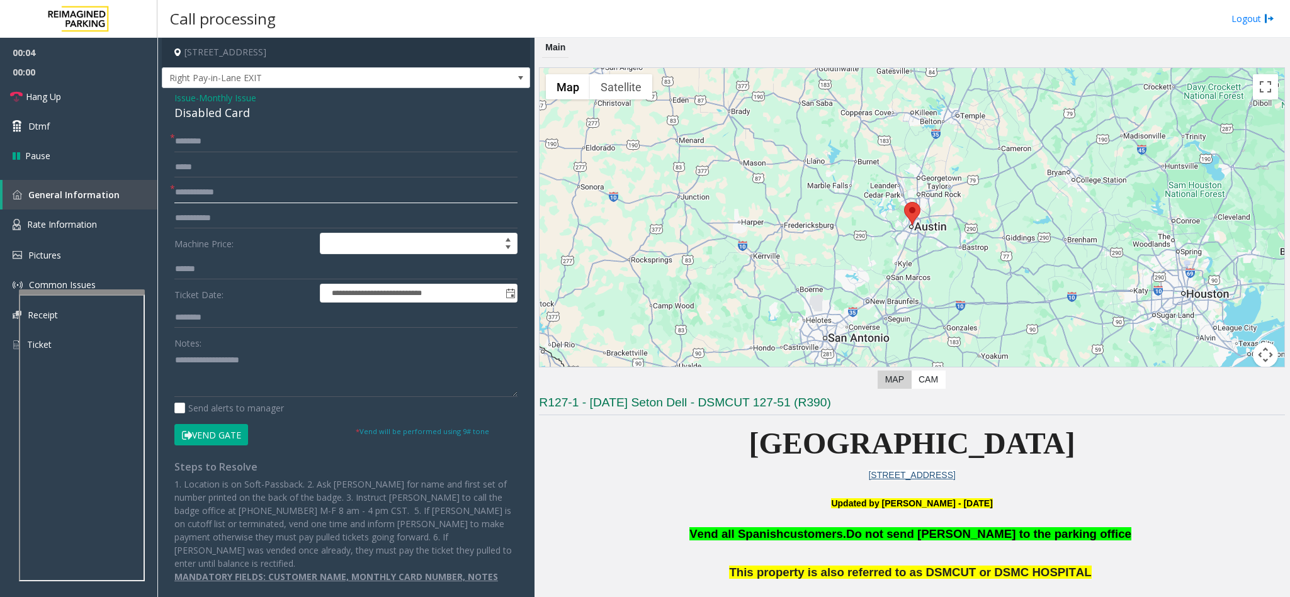
click at [227, 188] on input "text" at bounding box center [345, 192] width 343 height 21
type input "****"
click at [208, 136] on input "text" at bounding box center [345, 141] width 343 height 21
click at [229, 142] on input "**********" at bounding box center [345, 141] width 343 height 21
click at [254, 346] on div "Notes:" at bounding box center [345, 364] width 343 height 65
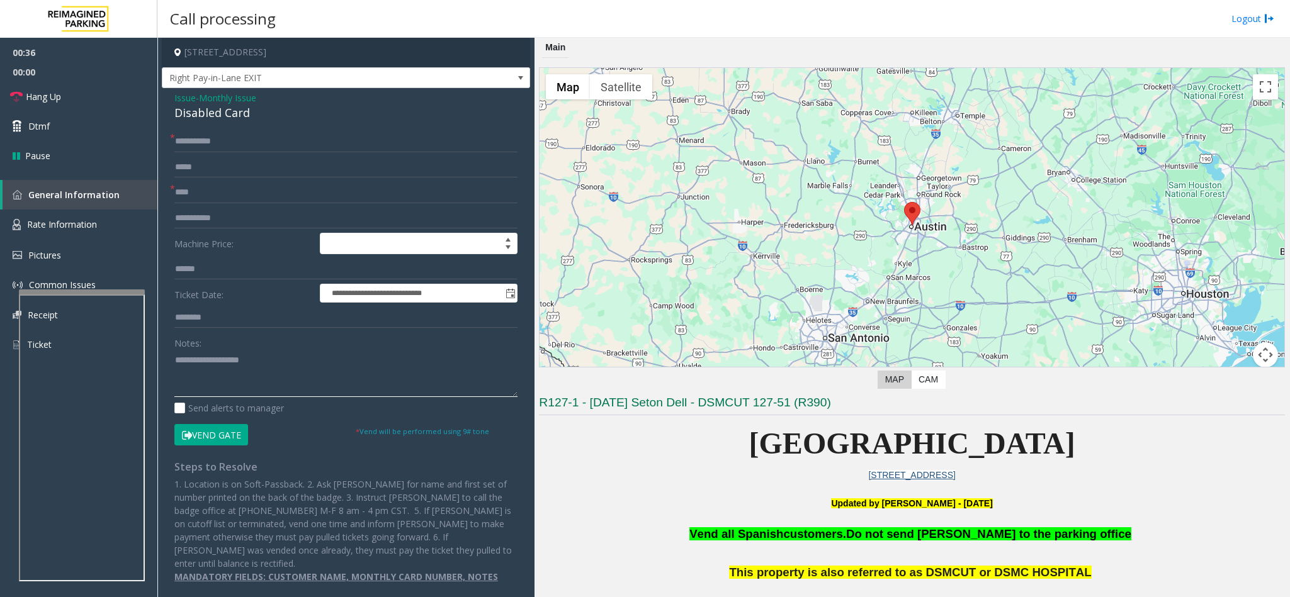
click at [229, 359] on textarea at bounding box center [345, 373] width 343 height 47
click at [235, 138] on input "**********" at bounding box center [345, 141] width 343 height 21
type input "**********"
click at [208, 361] on textarea at bounding box center [345, 373] width 343 height 47
click at [214, 438] on button "Vend Gate" at bounding box center [211, 434] width 74 height 21
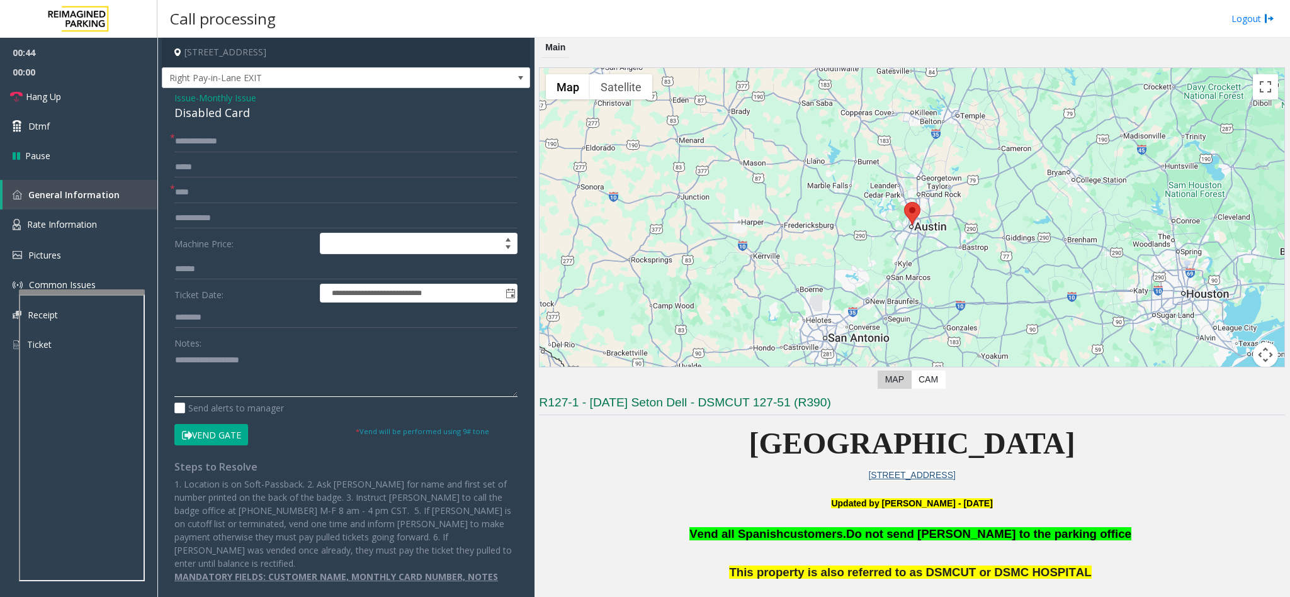
click at [201, 374] on textarea at bounding box center [345, 373] width 343 height 47
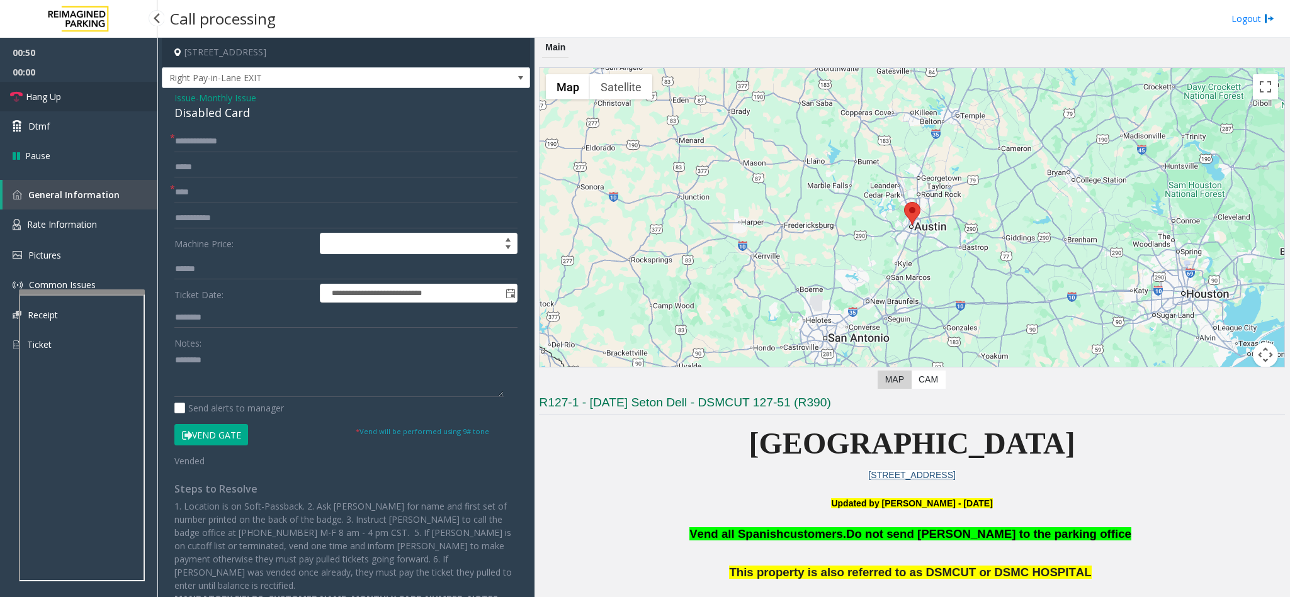
drag, startPoint x: 106, startPoint y: 91, endPoint x: 123, endPoint y: 98, distance: 18.0
click at [106, 91] on link "Hang Up" at bounding box center [78, 97] width 157 height 30
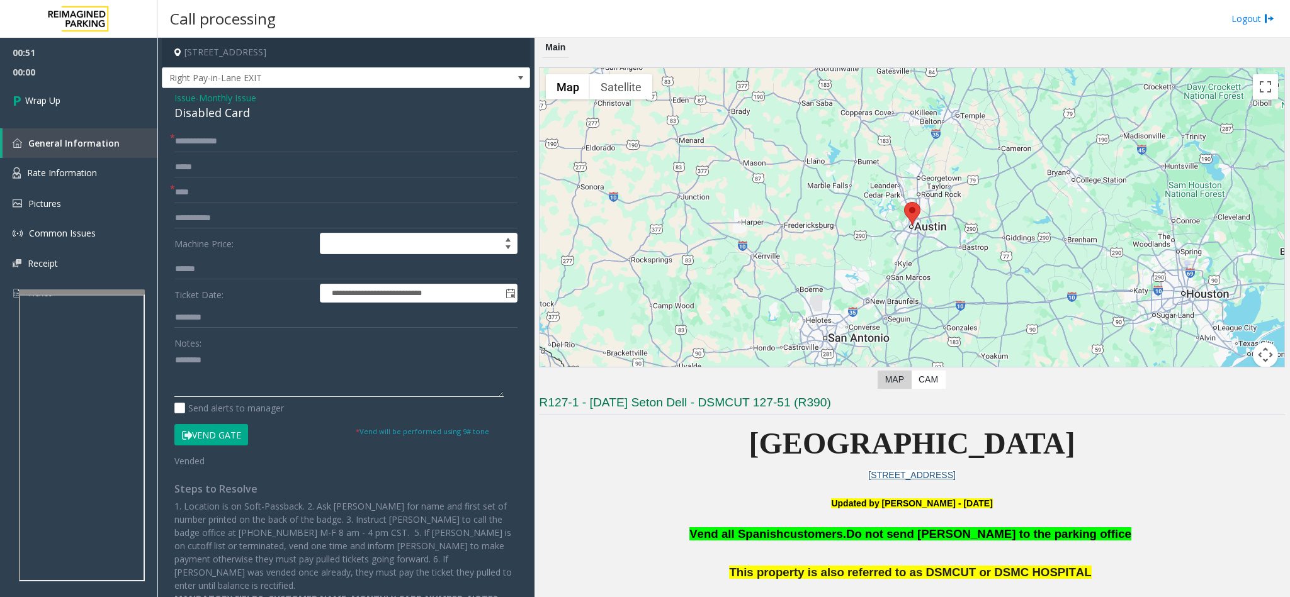
click at [218, 363] on textarea at bounding box center [338, 373] width 329 height 47
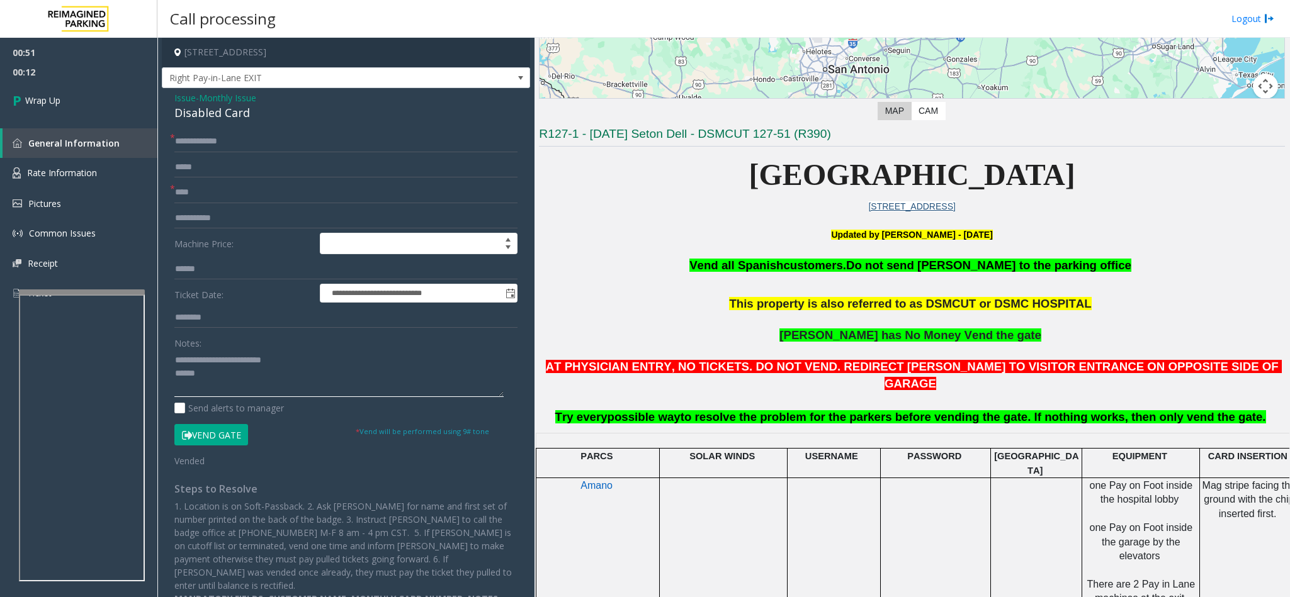
scroll to position [283, 0]
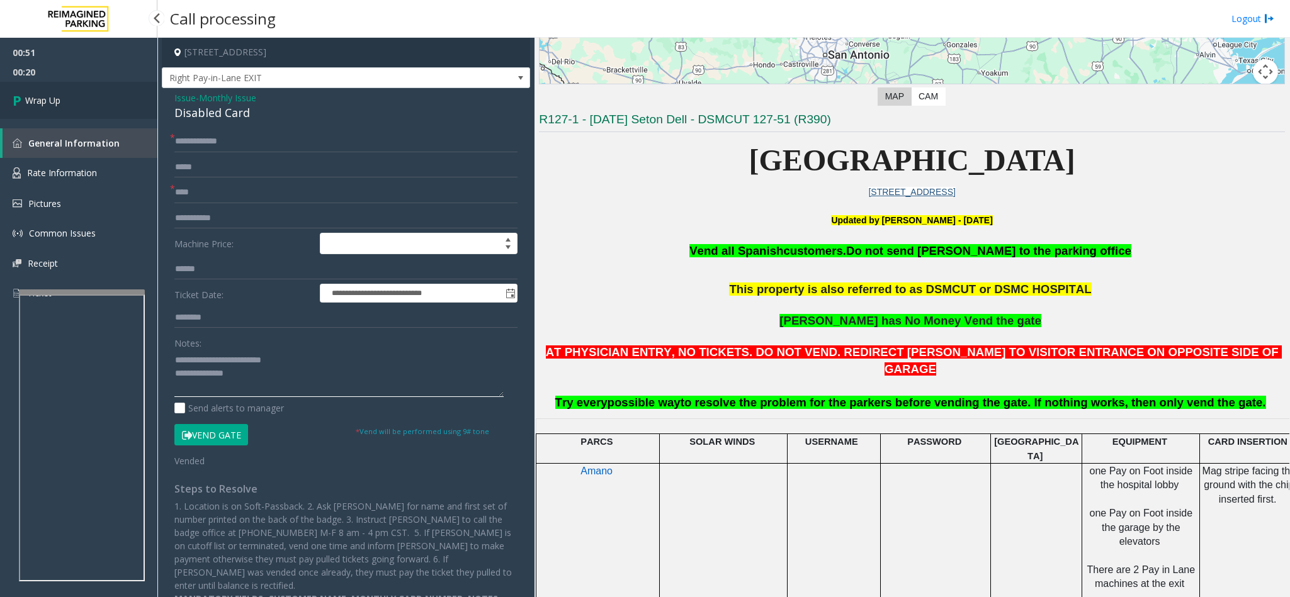
type textarea "**********"
click at [106, 104] on link "Wrap Up" at bounding box center [78, 100] width 157 height 37
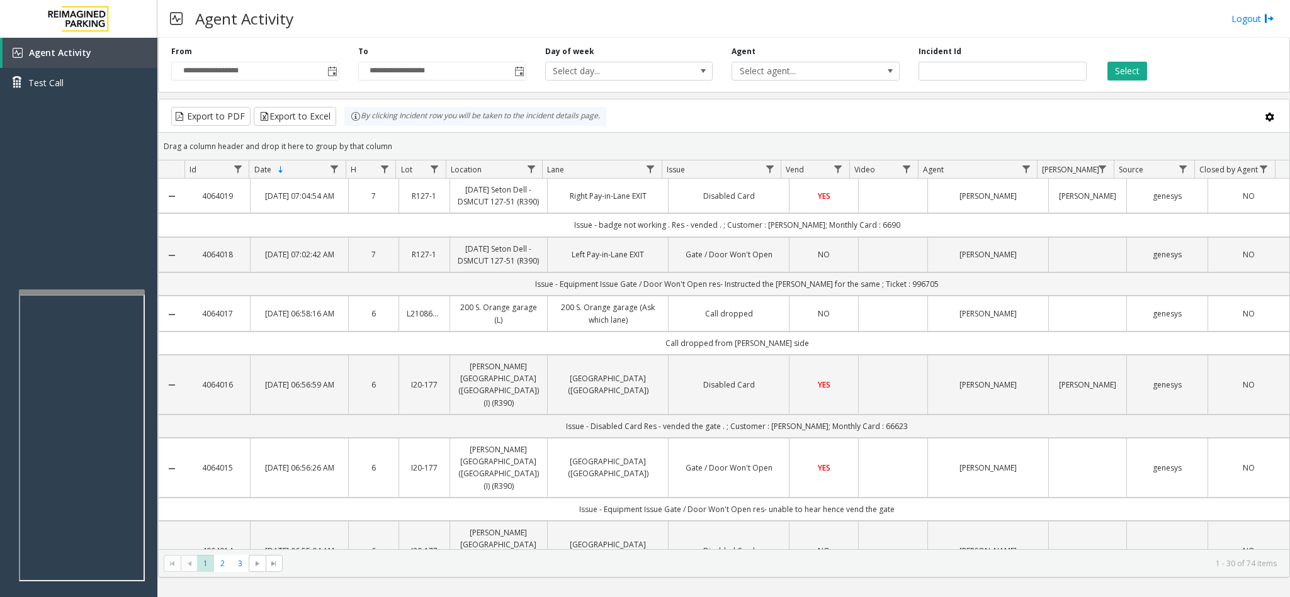
click at [1288, 597] on html "**********" at bounding box center [645, 298] width 1290 height 597
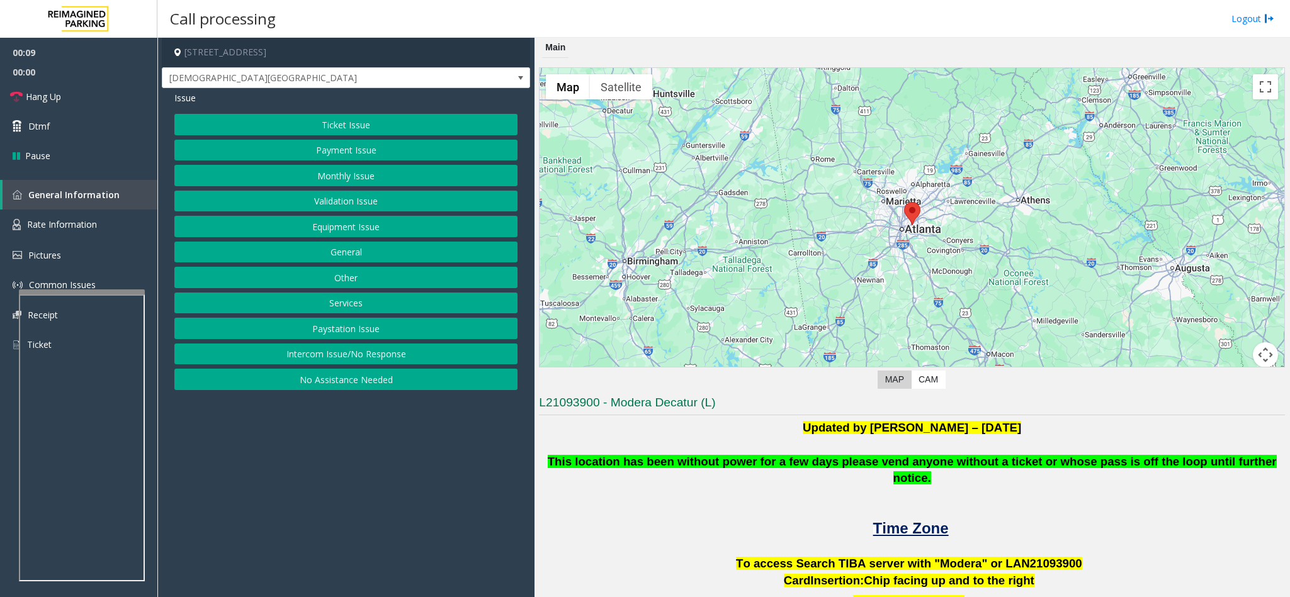
click at [327, 365] on button "Intercom Issue/No Response" at bounding box center [345, 354] width 343 height 21
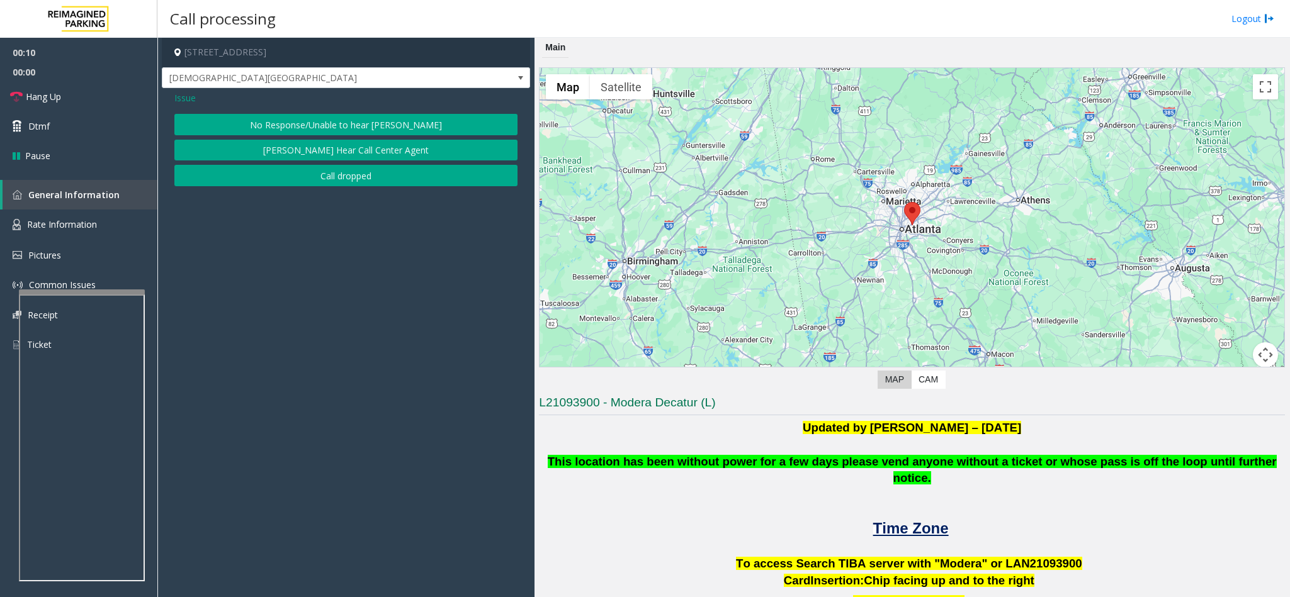
click at [319, 123] on button "No Response/Unable to hear [PERSON_NAME]" at bounding box center [345, 124] width 343 height 21
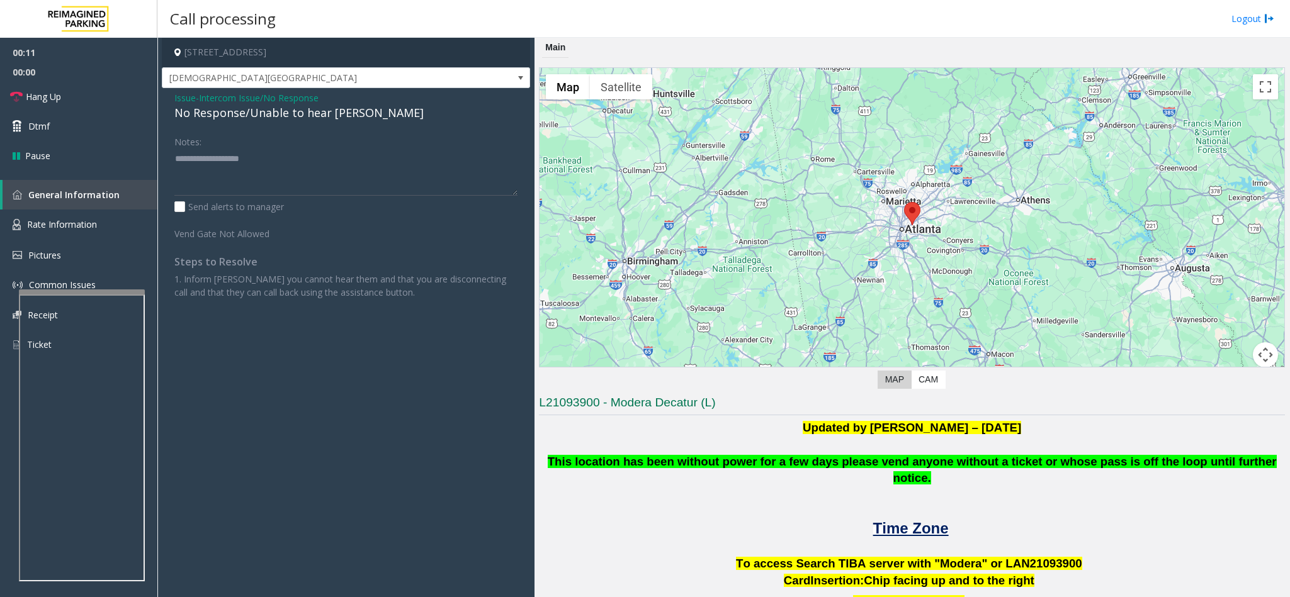
click at [297, 114] on div "No Response/Unable to hear [PERSON_NAME]" at bounding box center [345, 112] width 343 height 17
click at [344, 160] on textarea at bounding box center [345, 172] width 343 height 47
type textarea "**********"
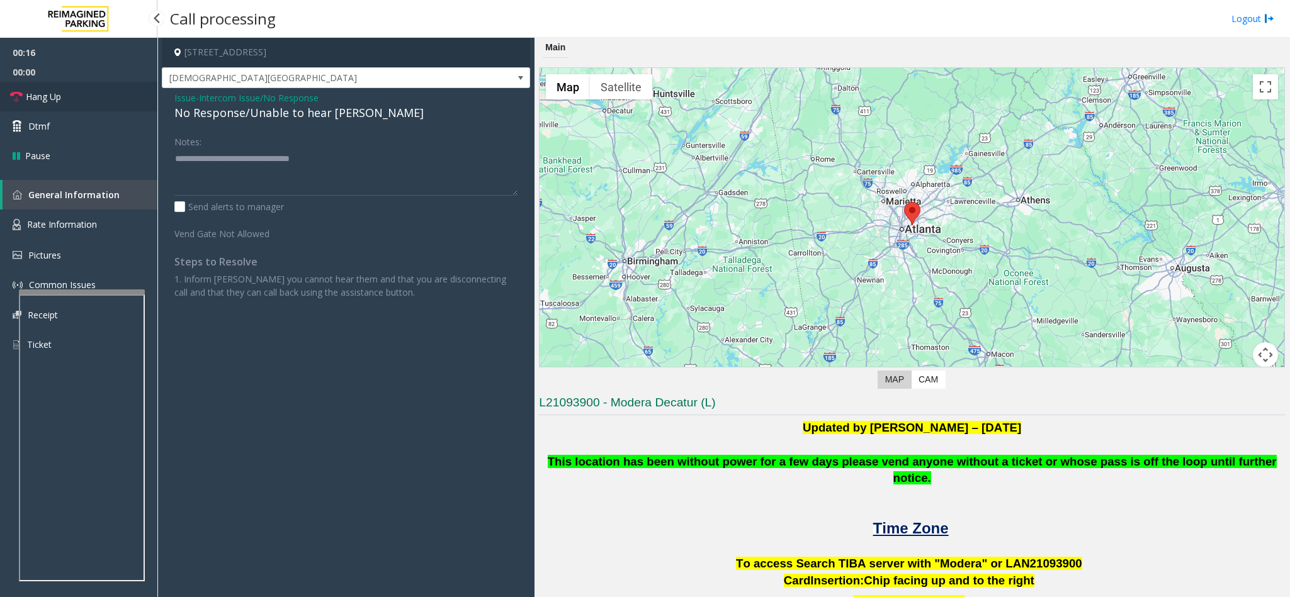
click at [33, 104] on link "Hang Up" at bounding box center [78, 97] width 157 height 30
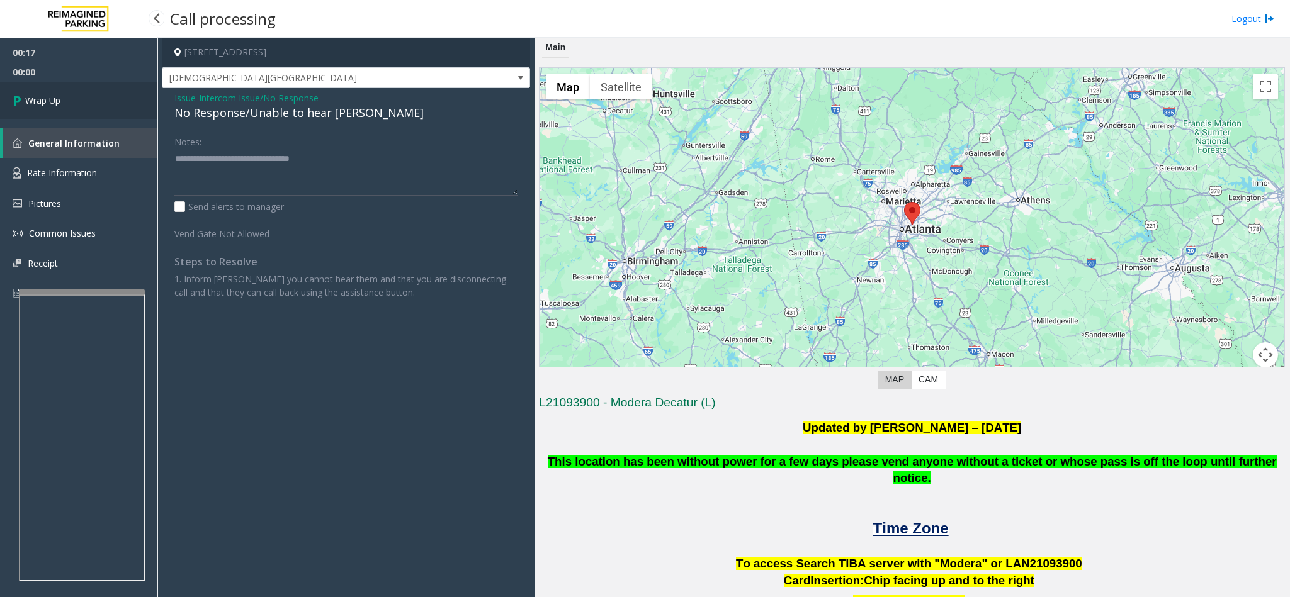
click at [36, 104] on span "Wrap Up" at bounding box center [42, 100] width 35 height 13
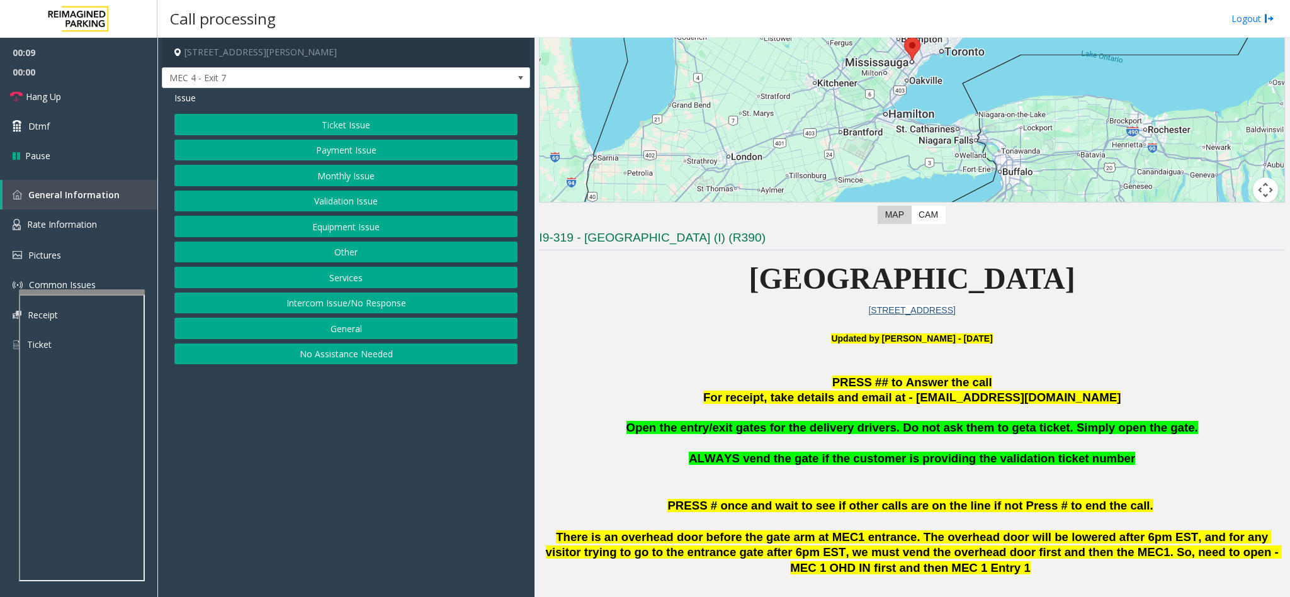
scroll to position [189, 0]
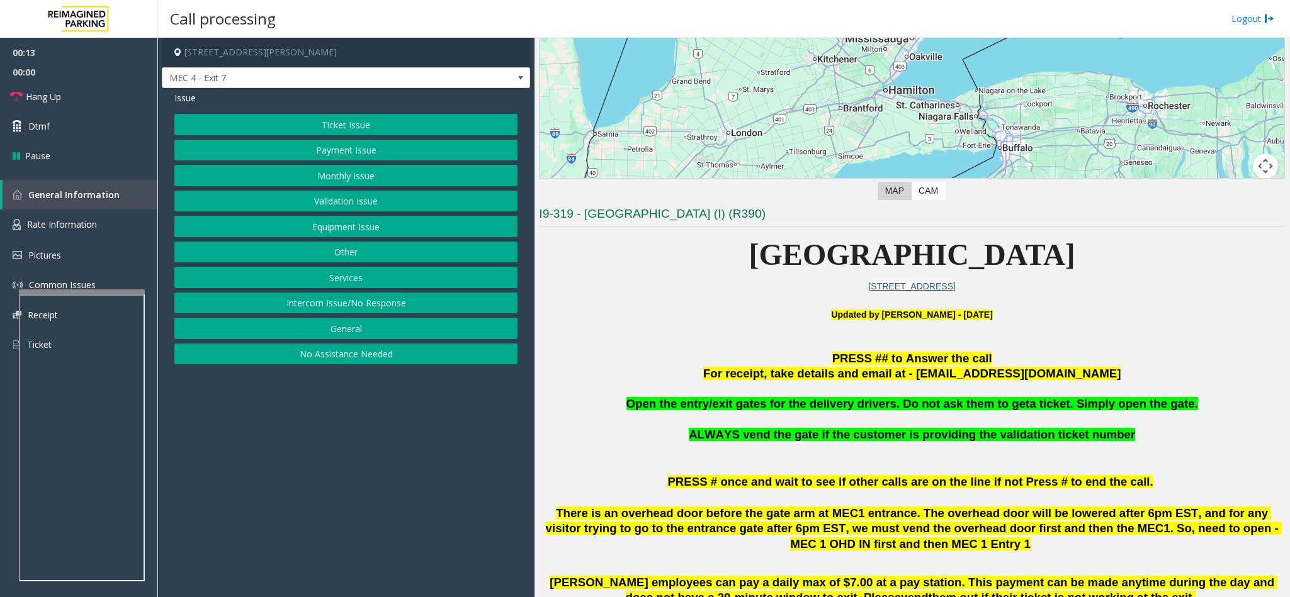
click at [348, 276] on button "Services" at bounding box center [345, 277] width 343 height 21
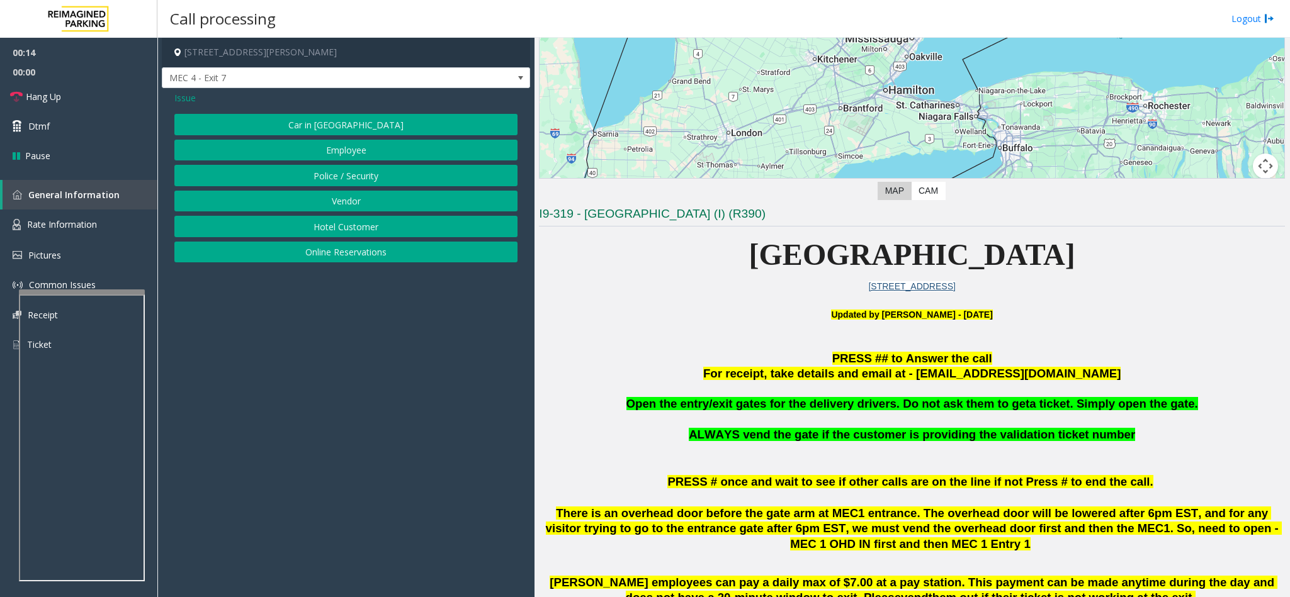
click at [340, 198] on button "Vendor" at bounding box center [345, 201] width 343 height 21
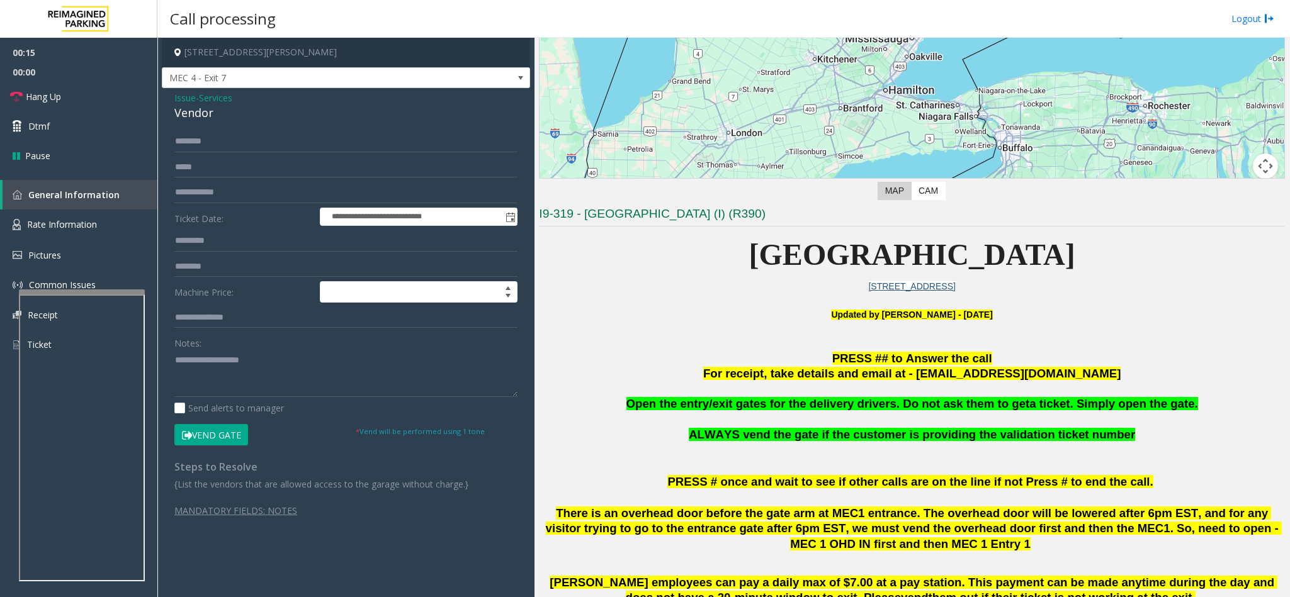
click at [831, 404] on span "Open the entry/exit gates for the delivery drivers. Do not ask them to get" at bounding box center [827, 403] width 403 height 13
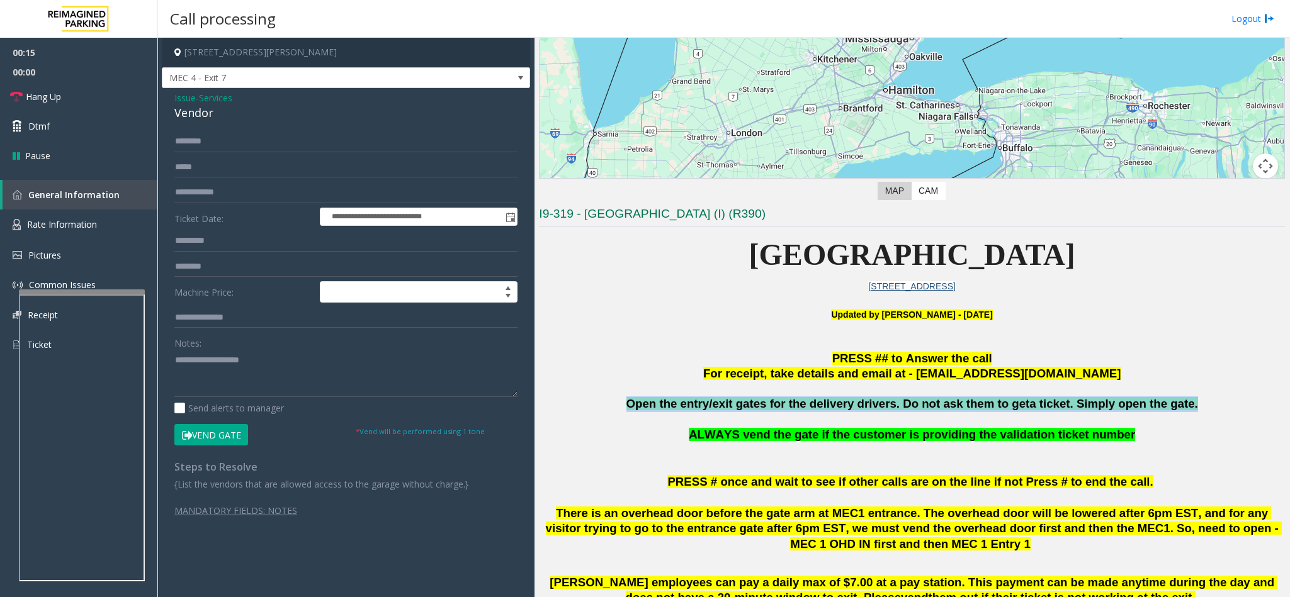
click at [831, 404] on span "Open the entry/exit gates for the delivery drivers. Do not ask them to get" at bounding box center [827, 403] width 403 height 13
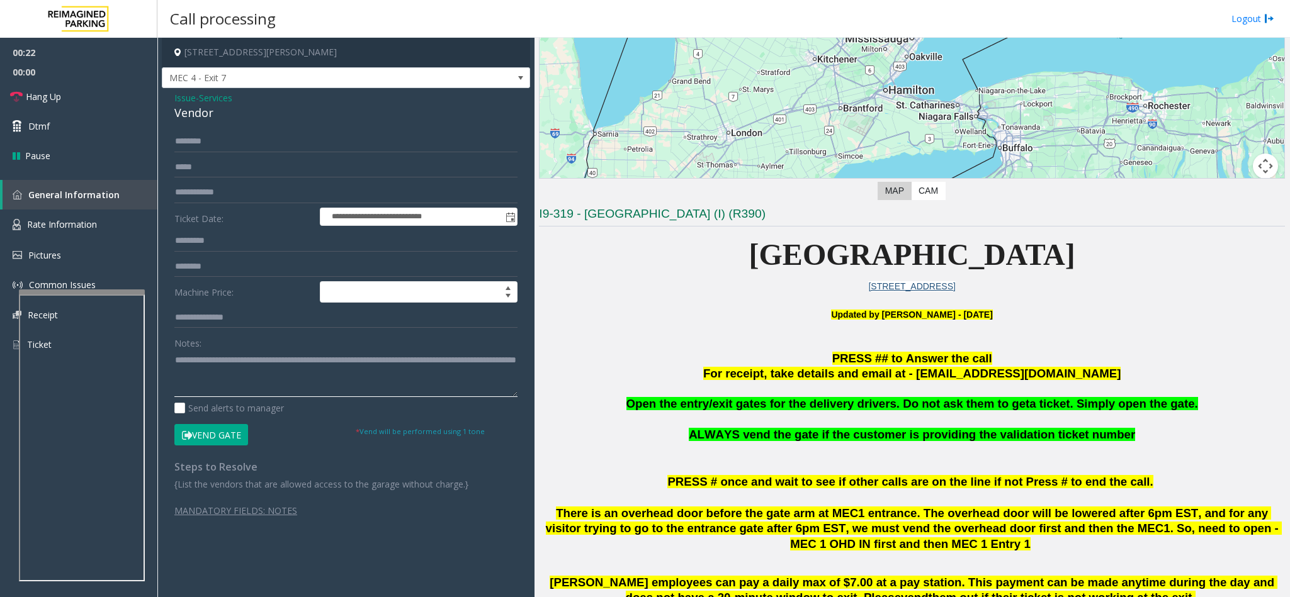
type textarea "**********"
click at [204, 438] on button "Vend Gate" at bounding box center [211, 434] width 74 height 21
click at [120, 91] on link "Hang Up" at bounding box center [78, 97] width 157 height 30
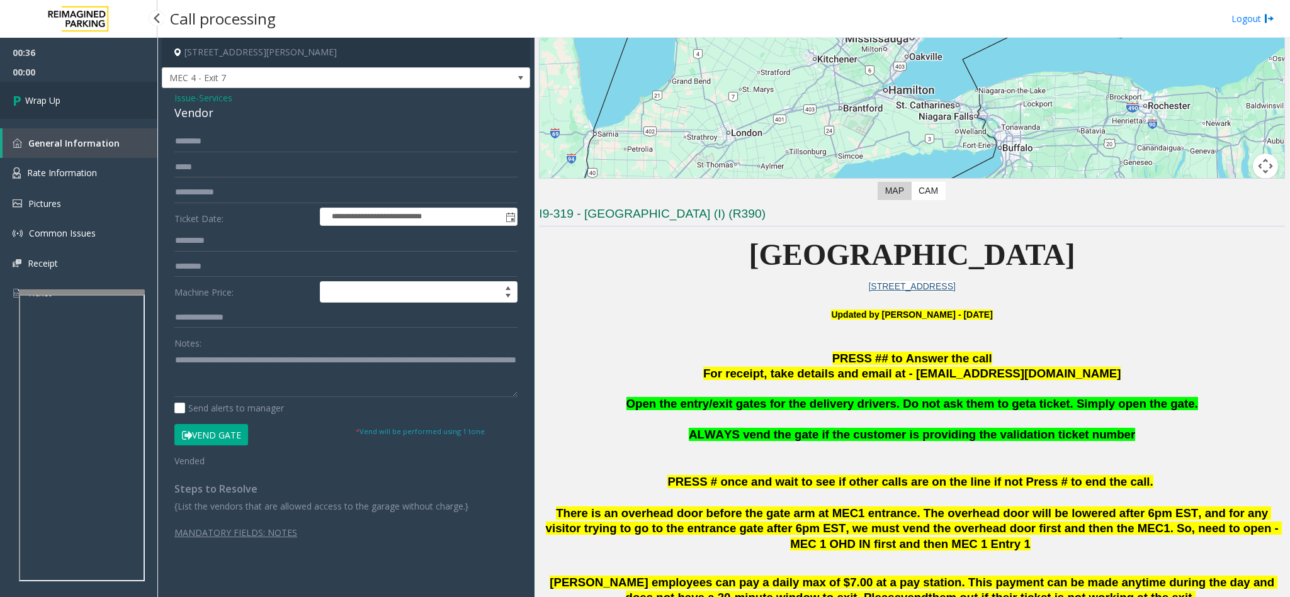
click at [120, 91] on link "Wrap Up" at bounding box center [78, 100] width 157 height 37
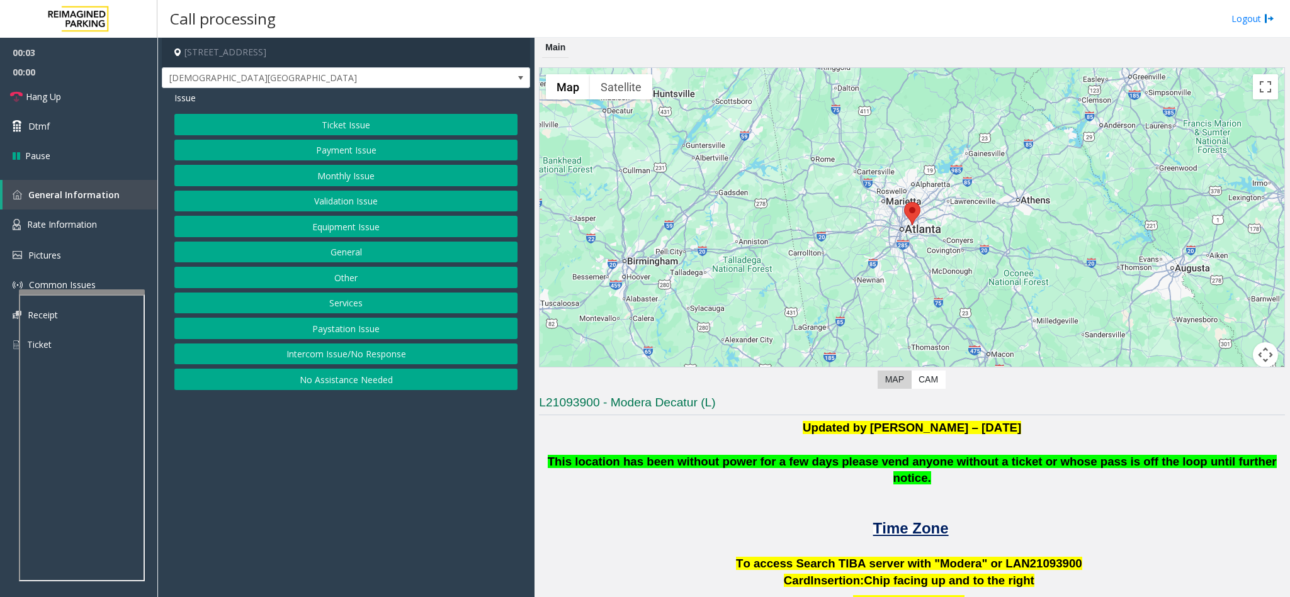
click at [368, 356] on button "Intercom Issue/No Response" at bounding box center [345, 354] width 343 height 21
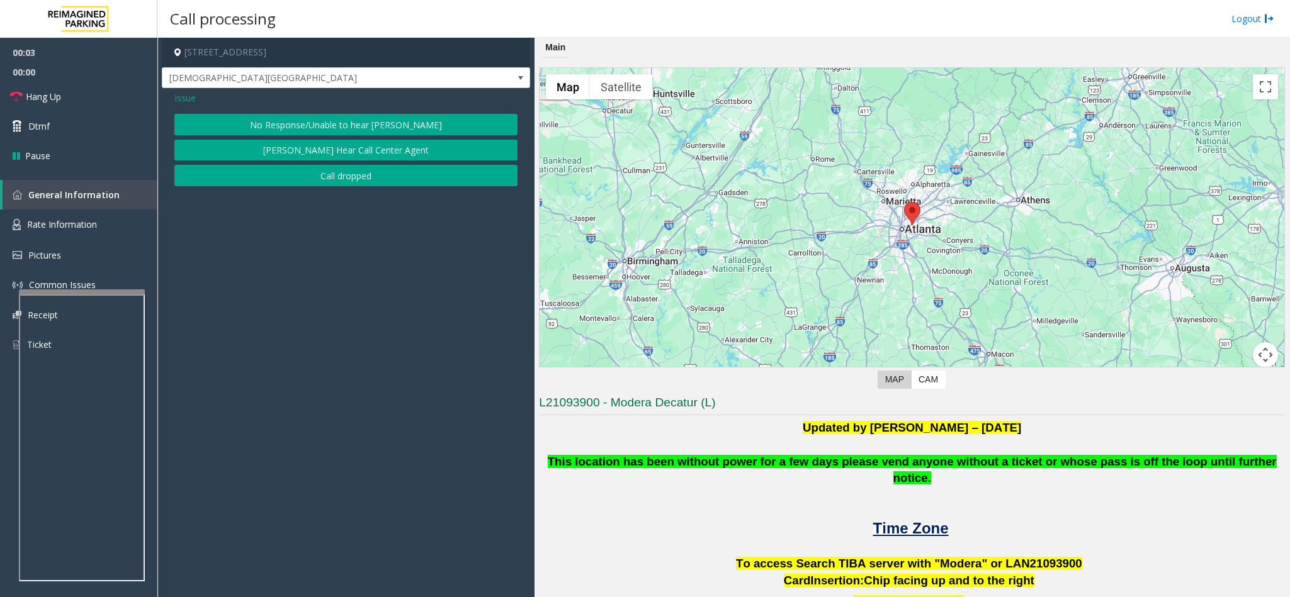
click at [306, 116] on button "No Response/Unable to hear [PERSON_NAME]" at bounding box center [345, 124] width 343 height 21
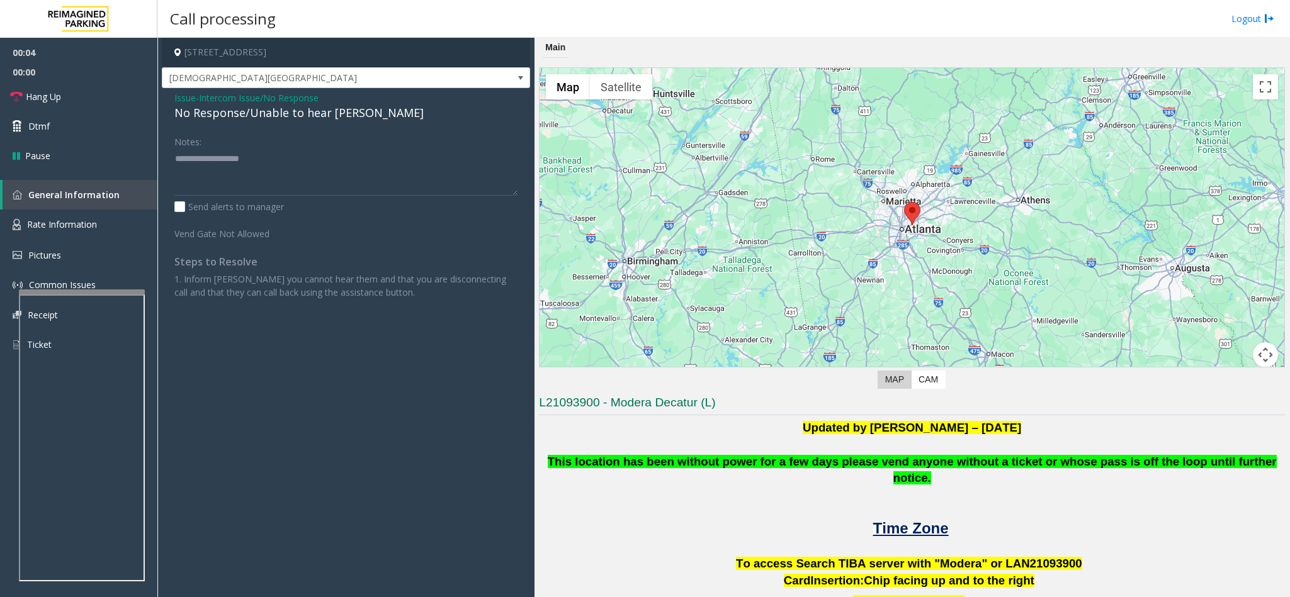
click at [251, 116] on div "No Response/Unable to hear [PERSON_NAME]" at bounding box center [345, 112] width 343 height 17
click at [340, 163] on textarea at bounding box center [345, 172] width 343 height 47
type textarea "**********"
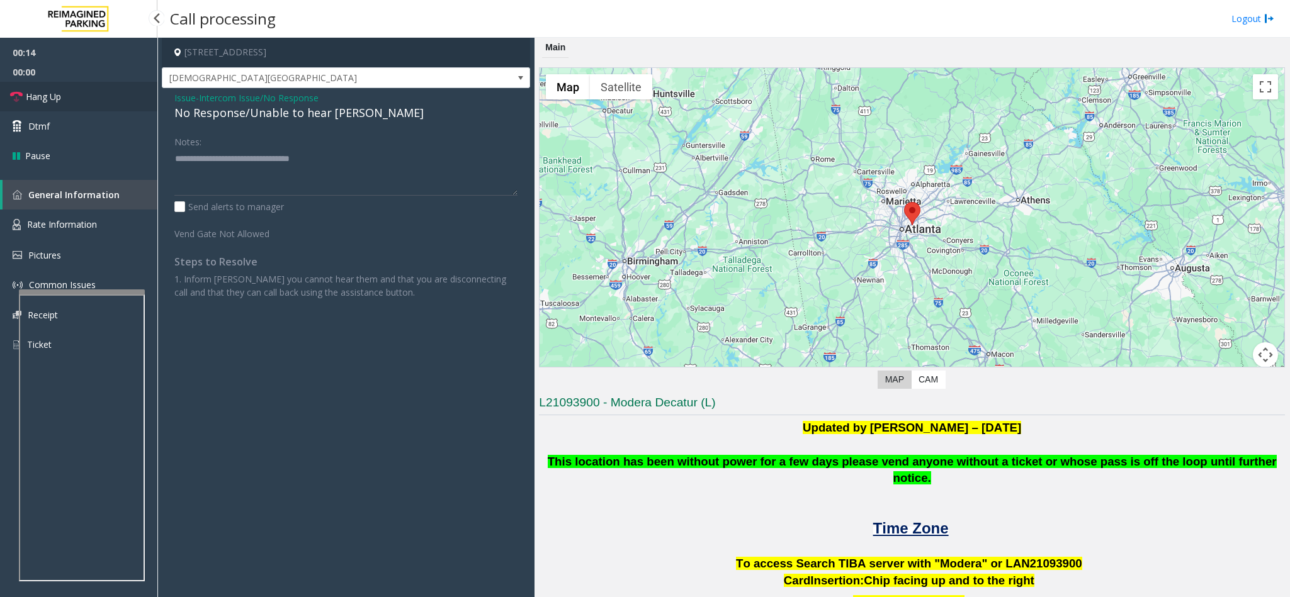
click at [142, 104] on link "Hang Up" at bounding box center [78, 97] width 157 height 30
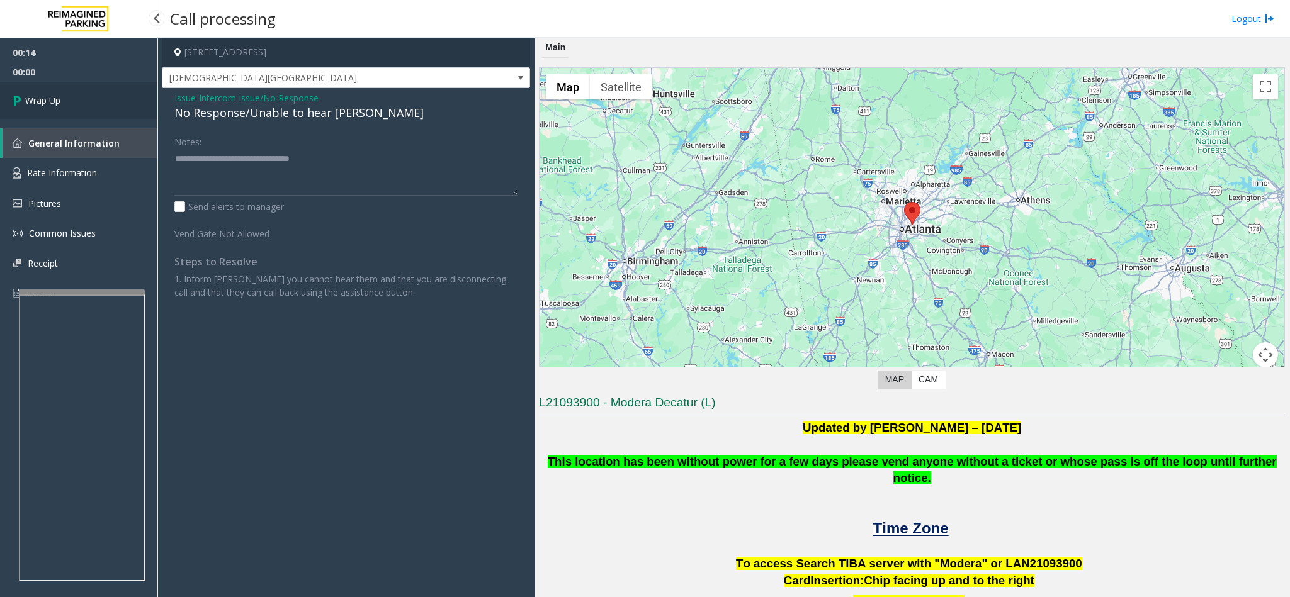
click at [142, 104] on link "Wrap Up" at bounding box center [78, 100] width 157 height 37
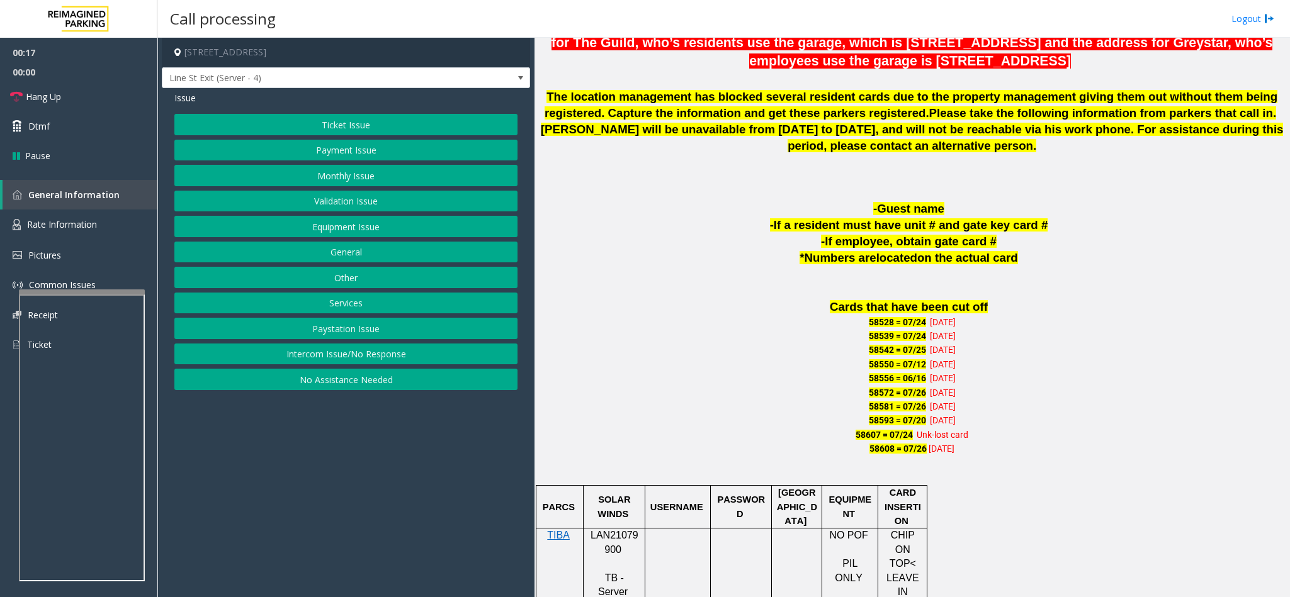
scroll to position [661, 0]
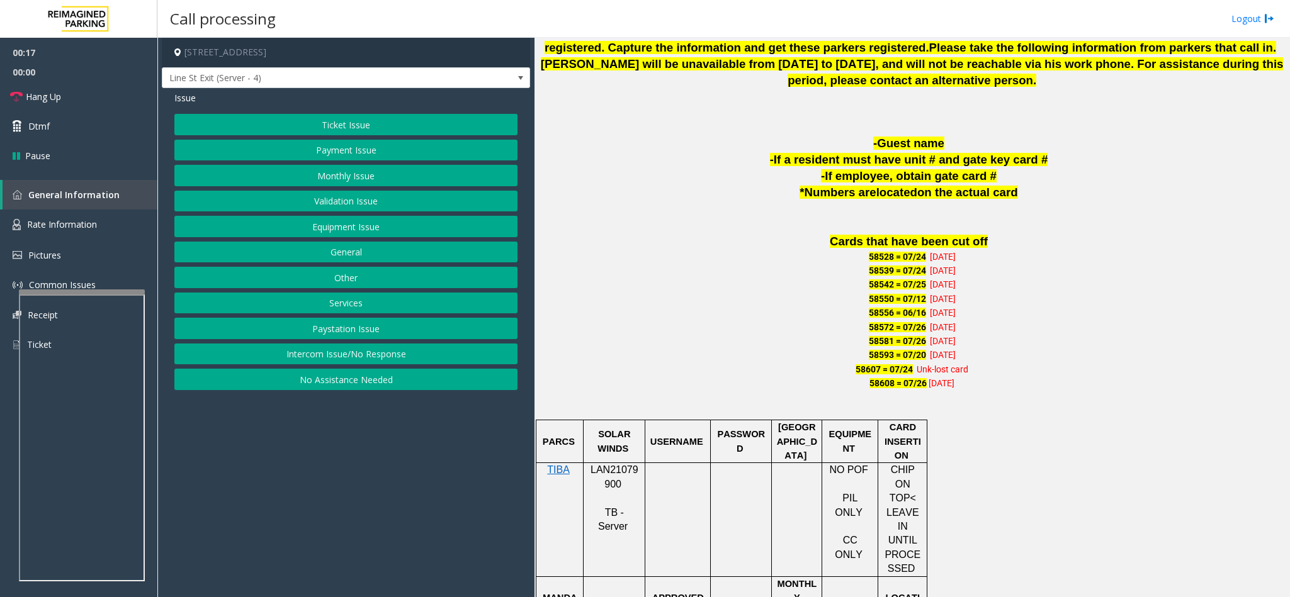
click at [614, 481] on span "LAN21079900" at bounding box center [614, 476] width 48 height 25
copy p "LAN21079900"
click at [716, 378] on p "58608 = 07/26 07-07-23" at bounding box center [912, 383] width 746 height 14
click at [114, 103] on link "Hang Up" at bounding box center [78, 97] width 157 height 30
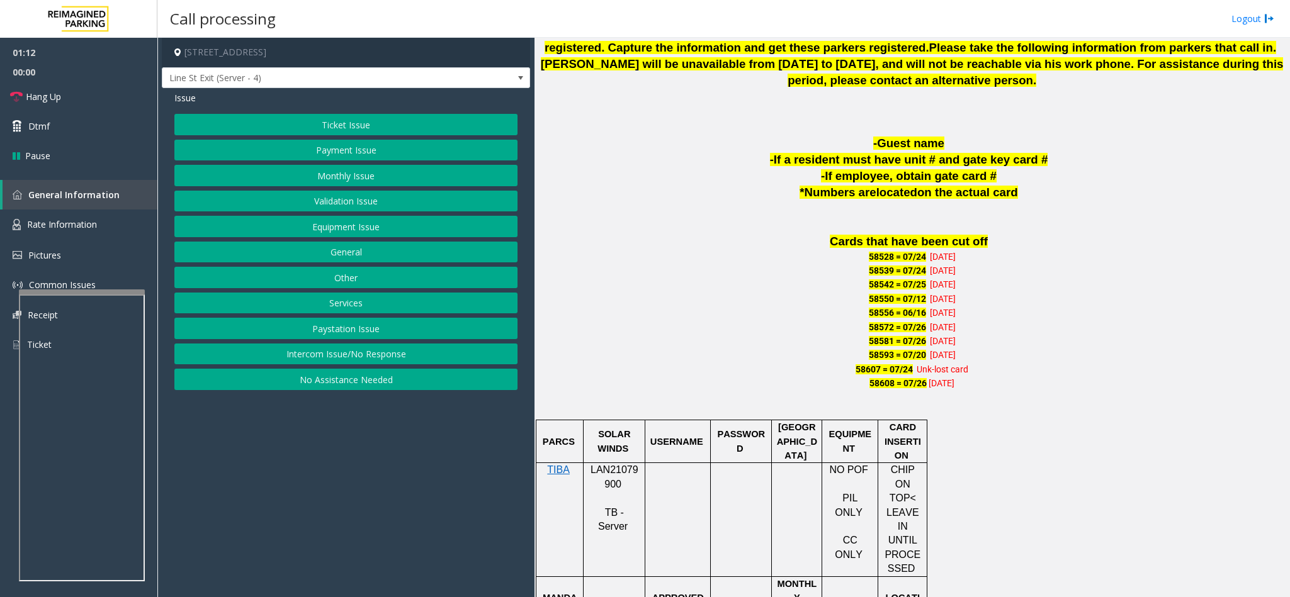
click at [371, 237] on button "Equipment Issue" at bounding box center [345, 226] width 343 height 21
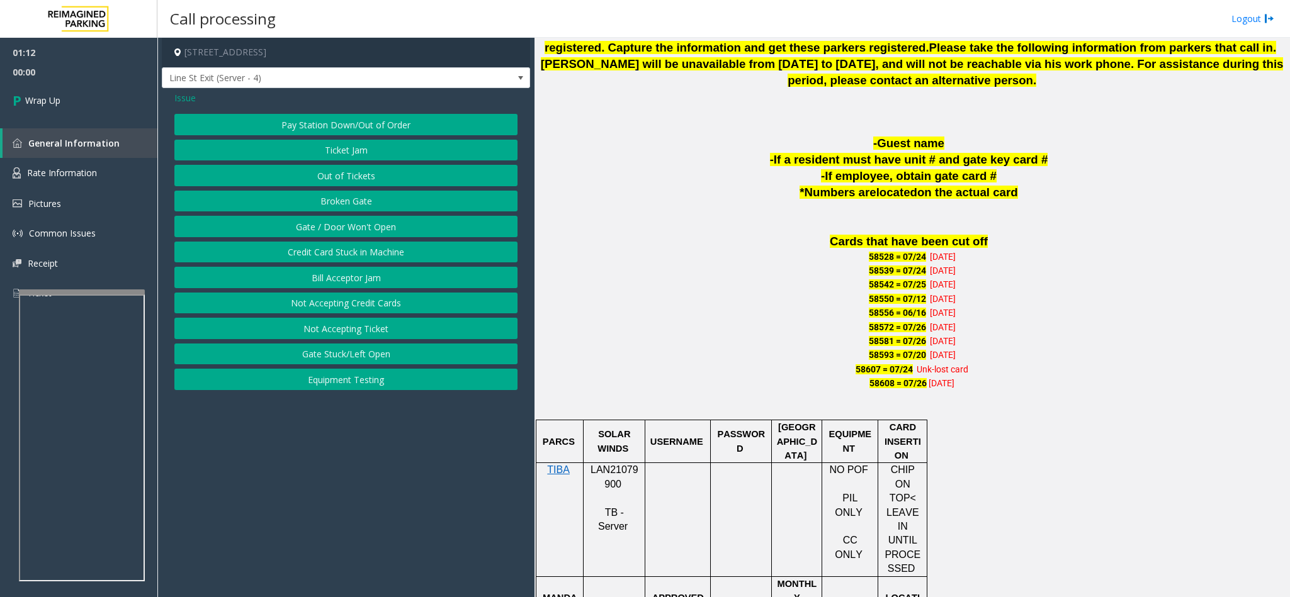
click at [370, 237] on button "Gate / Door Won't Open" at bounding box center [345, 226] width 343 height 21
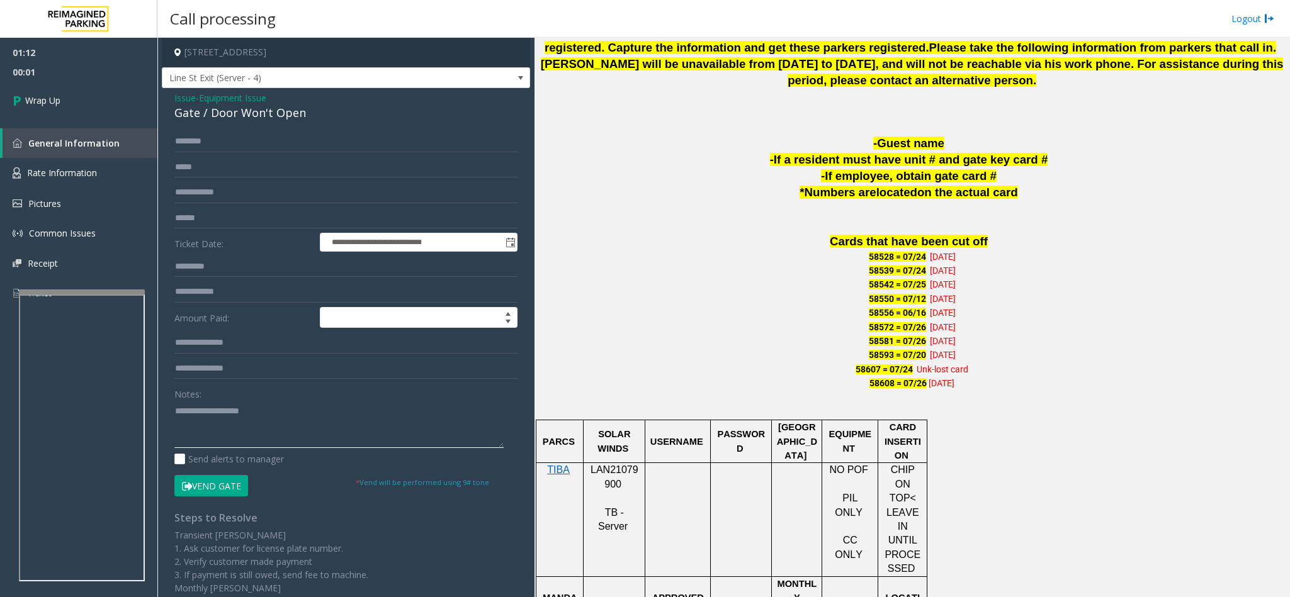
click at [246, 423] on textarea at bounding box center [338, 424] width 329 height 47
type textarea "**********"
click at [95, 106] on link "Wrap Up" at bounding box center [78, 100] width 157 height 37
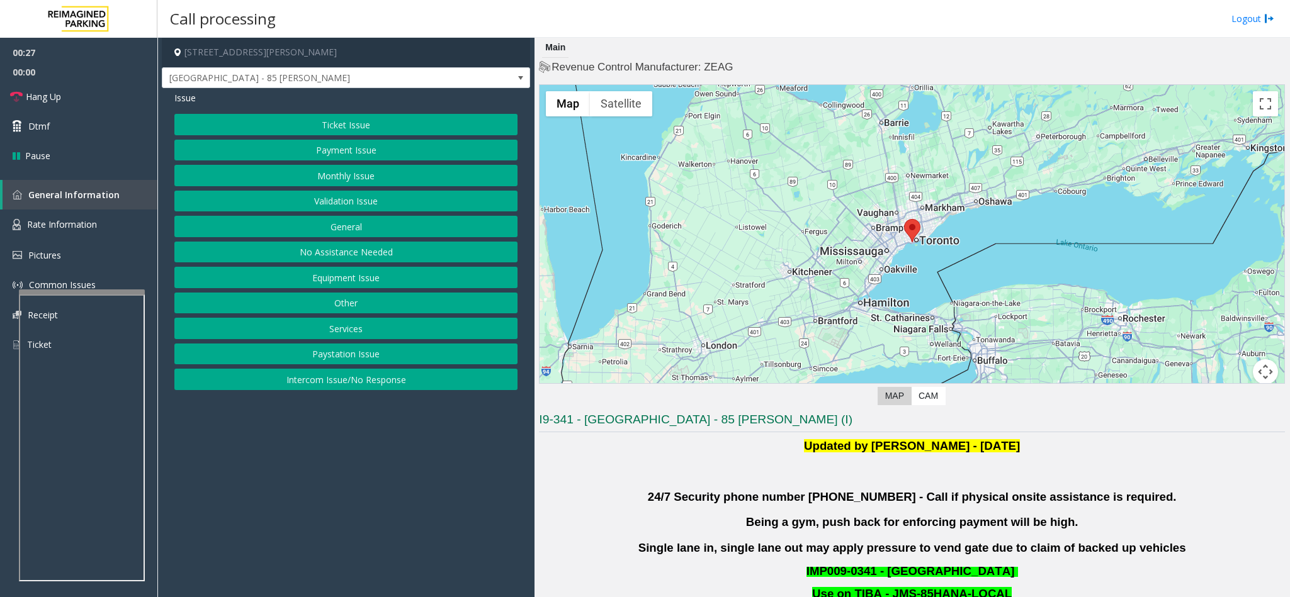
click at [357, 191] on div "Ticket Issue Payment Issue Monthly Issue Validation Issue General No Assistance…" at bounding box center [345, 252] width 343 height 276
click at [359, 197] on button "Validation Issue" at bounding box center [345, 201] width 343 height 21
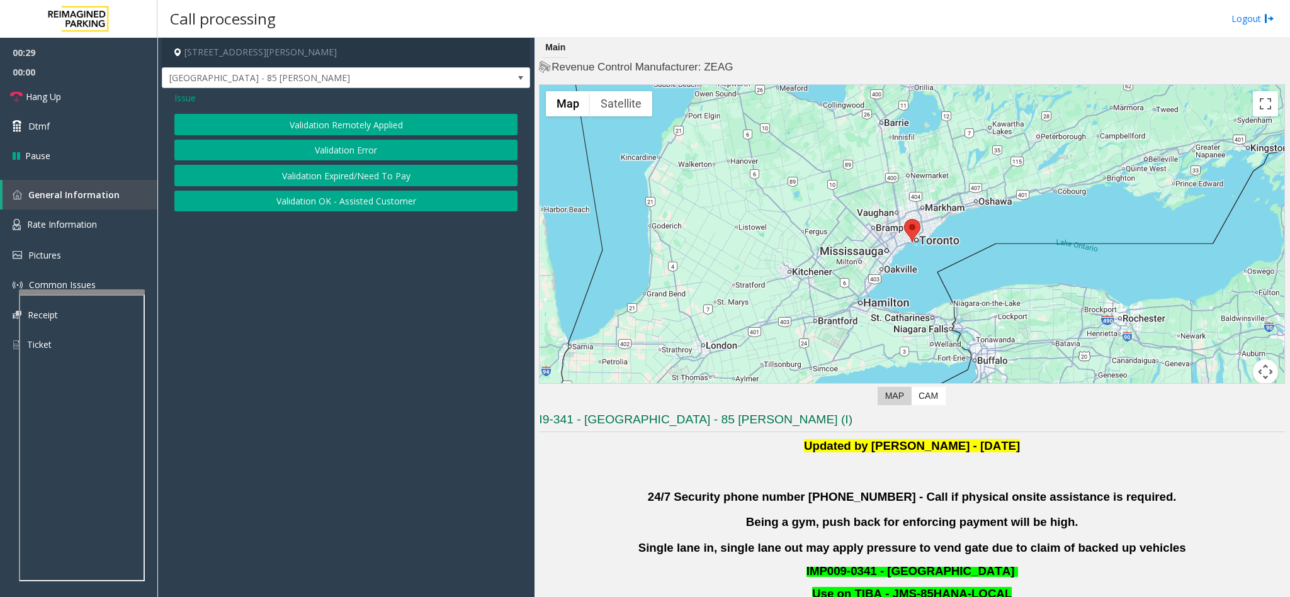
click at [349, 154] on button "Validation Error" at bounding box center [345, 150] width 343 height 21
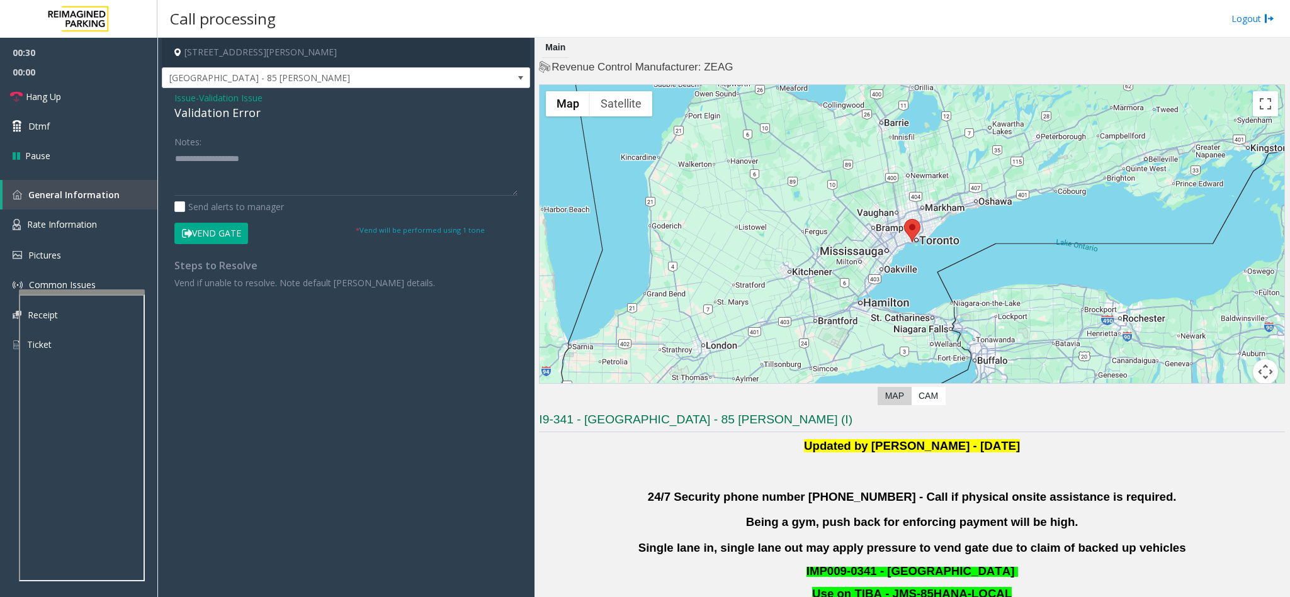
click at [181, 108] on div "Validation Error" at bounding box center [345, 112] width 343 height 17
click at [374, 163] on textarea at bounding box center [345, 172] width 343 height 47
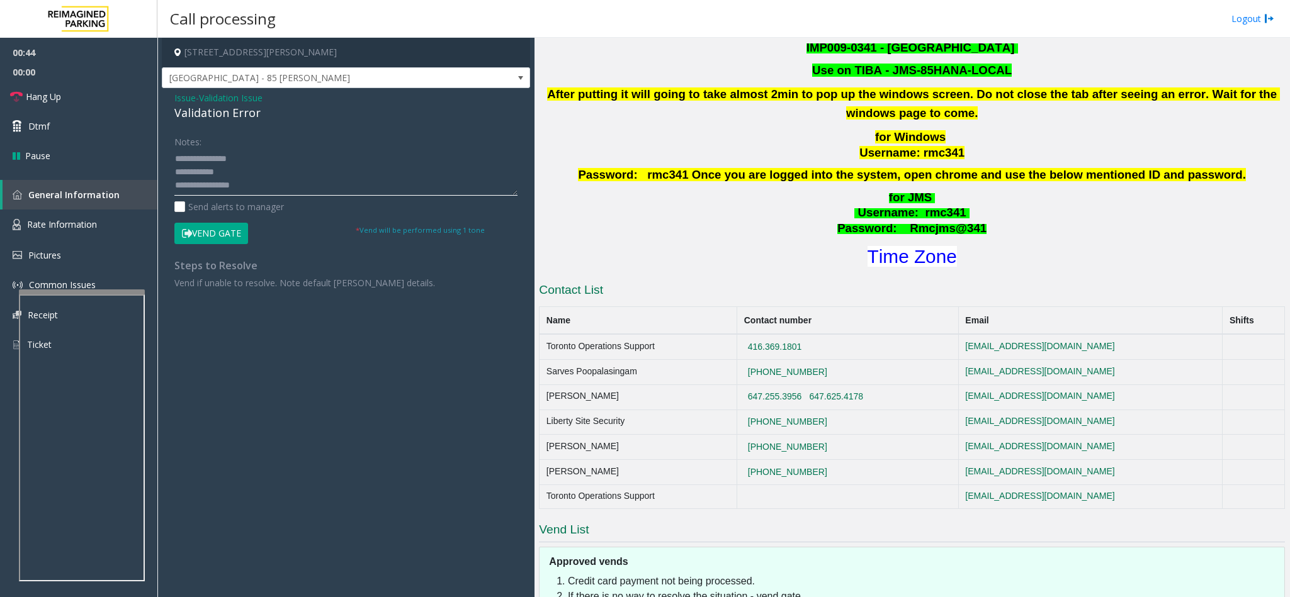
scroll to position [566, 0]
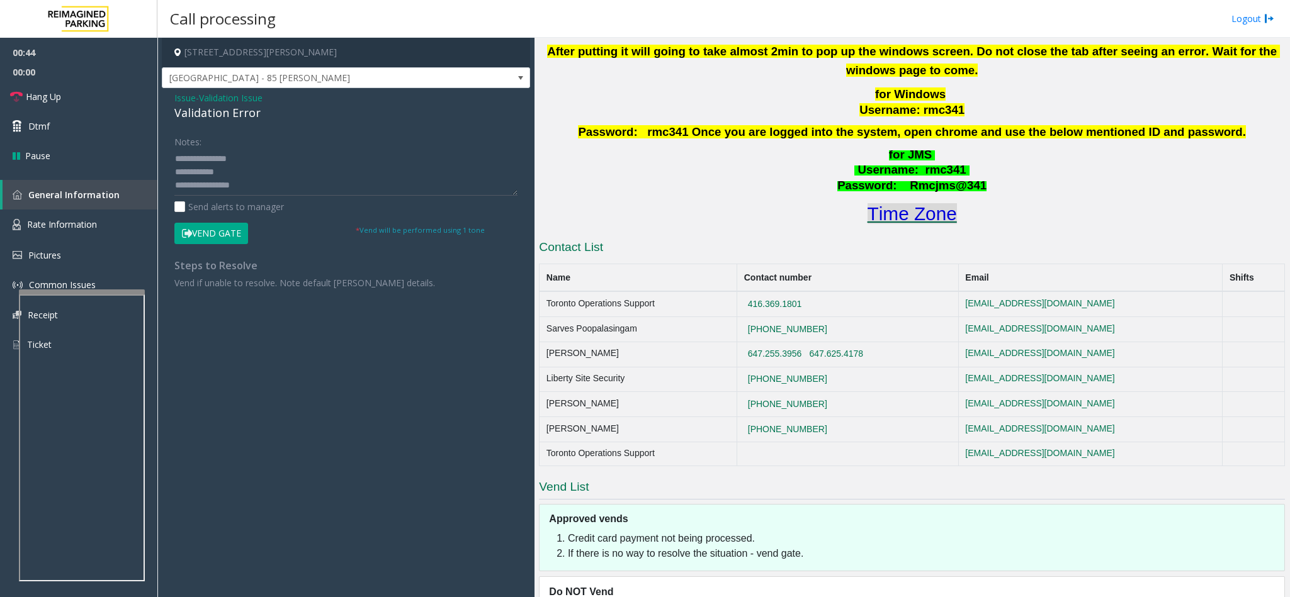
click at [936, 223] on h1 "Time Zone" at bounding box center [911, 214] width 748 height 26
click at [931, 210] on font "Time Zone" at bounding box center [911, 213] width 89 height 21
click at [304, 189] on textarea at bounding box center [345, 172] width 343 height 47
click at [249, 182] on textarea at bounding box center [345, 172] width 343 height 47
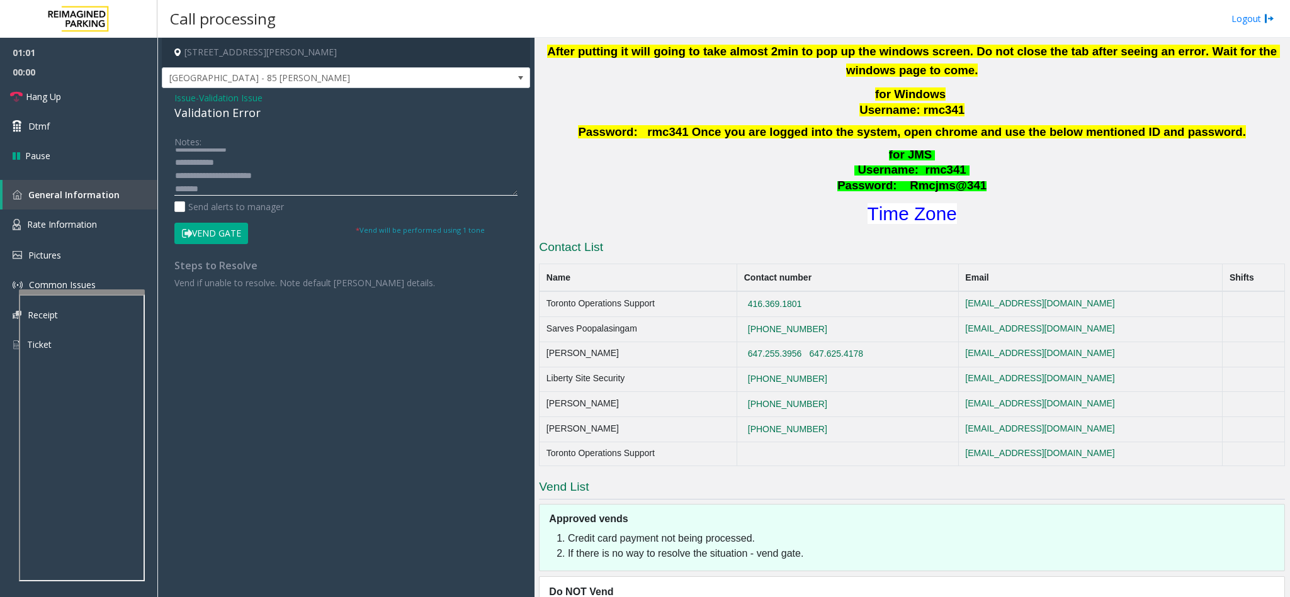
click at [229, 191] on textarea at bounding box center [345, 172] width 343 height 47
click at [218, 230] on button "Vend Gate" at bounding box center [211, 233] width 74 height 21
click at [242, 181] on textarea at bounding box center [345, 172] width 343 height 47
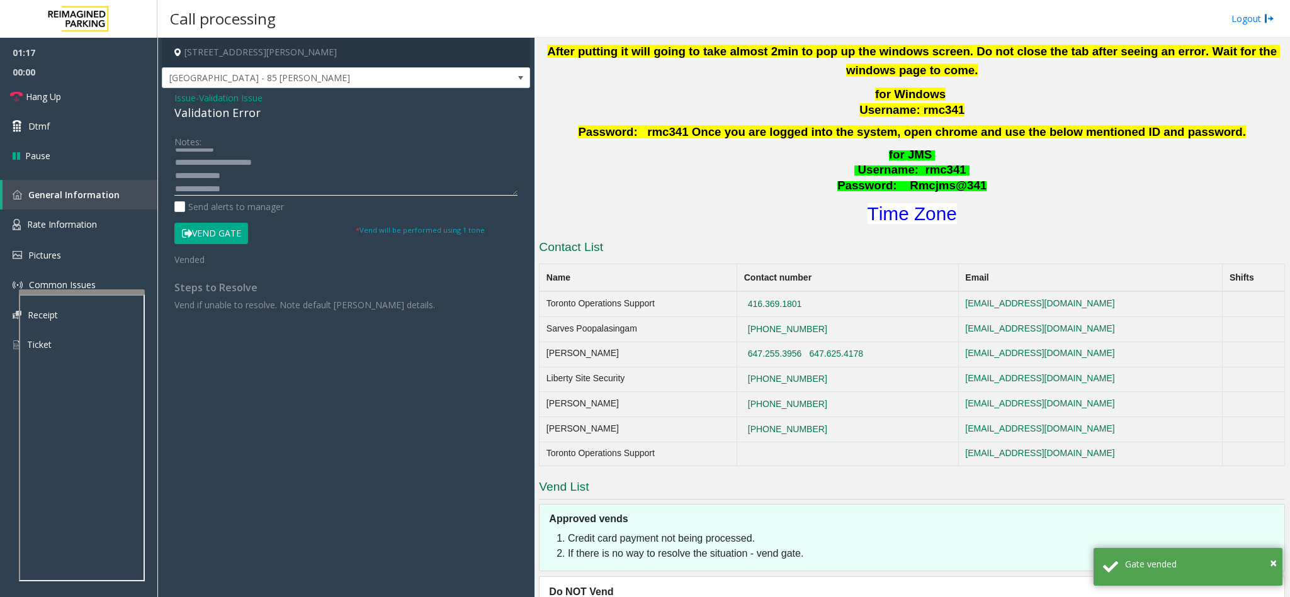
scroll to position [0, 0]
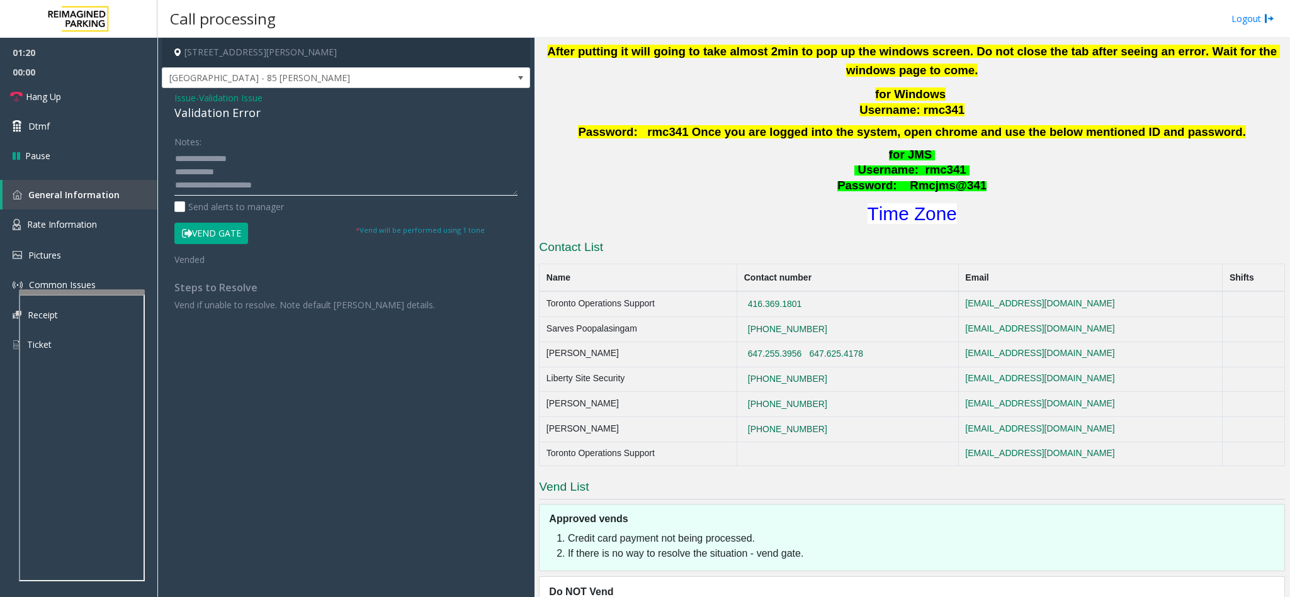
click at [178, 159] on textarea at bounding box center [345, 172] width 343 height 47
click at [115, 117] on link "Dtmf" at bounding box center [78, 126] width 157 height 30
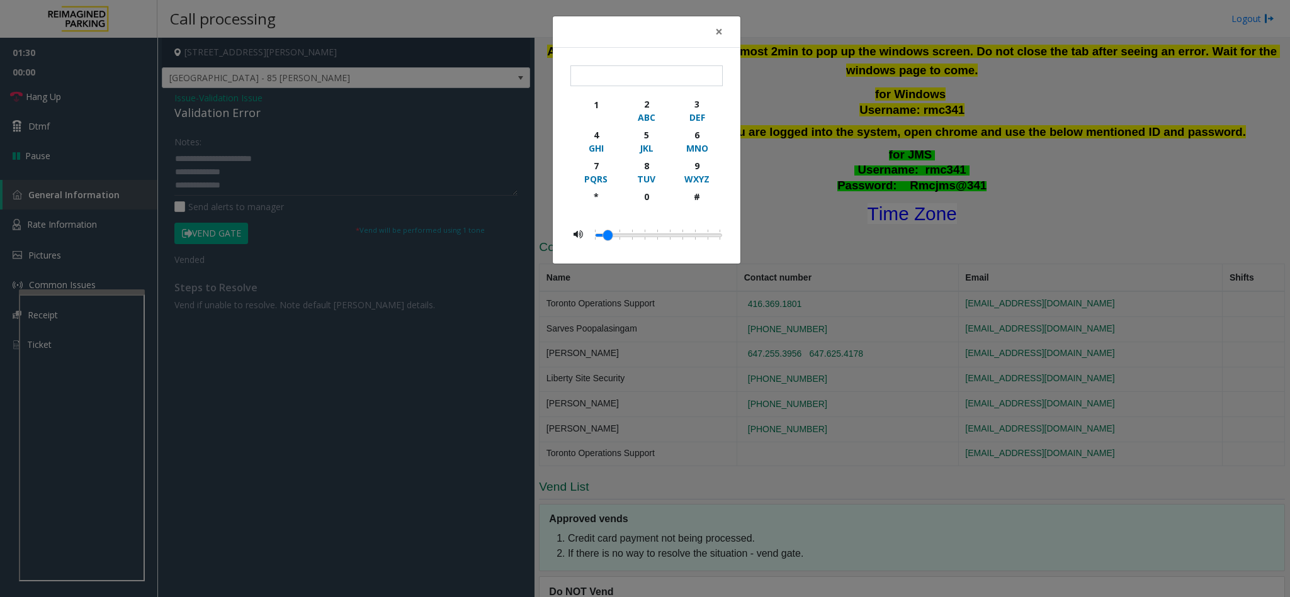
click at [110, 102] on div "× 1 2 ABC 3 DEF 4 GHI 5 JKL 6 MNO 7 PQRS 8 TUV 9 WXYZ * 0 #" at bounding box center [645, 298] width 1290 height 597
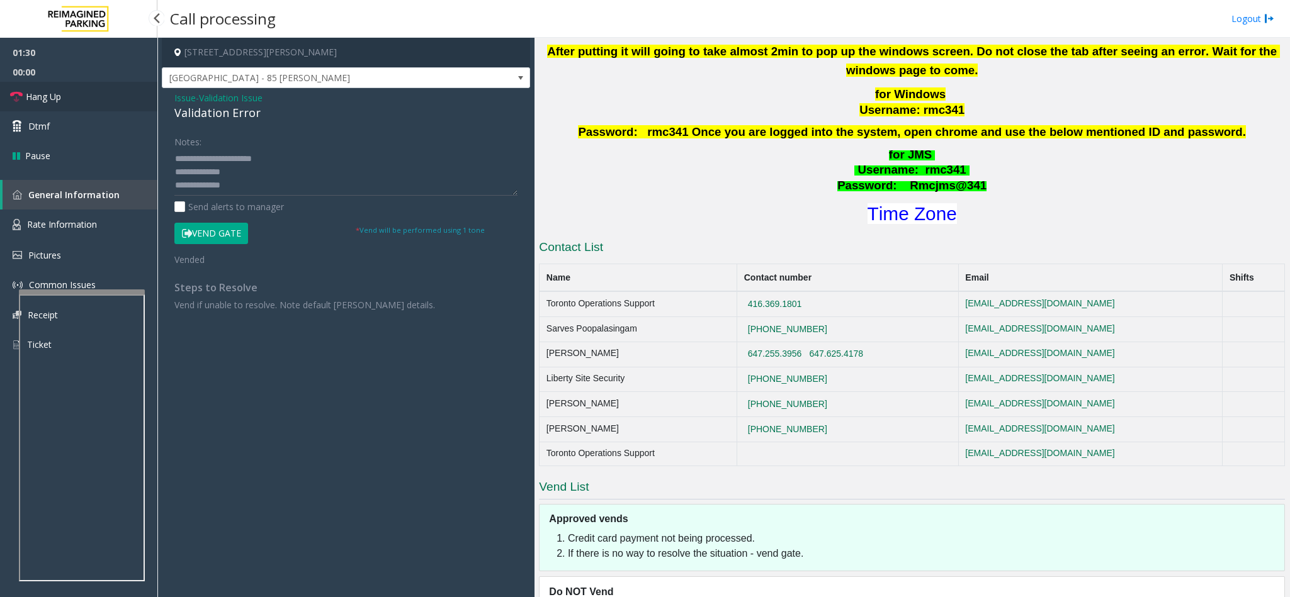
click at [110, 102] on link "Hang Up" at bounding box center [78, 97] width 157 height 30
click at [195, 187] on textarea at bounding box center [345, 172] width 343 height 47
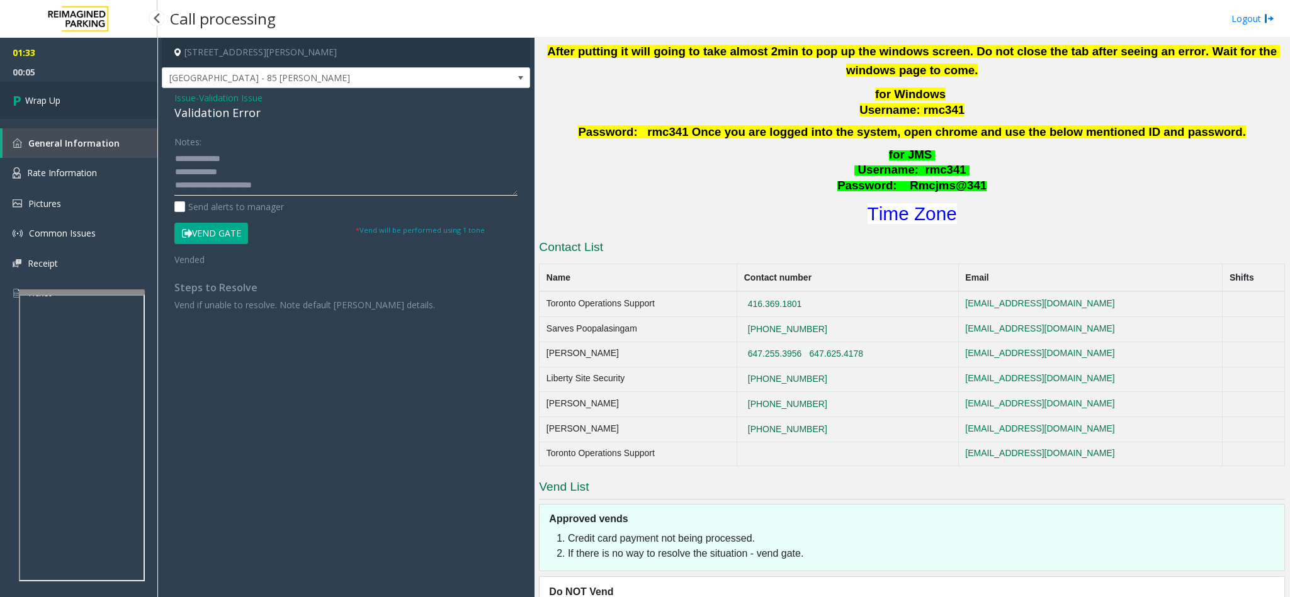
type textarea "**********"
click at [94, 118] on link "Wrap Up" at bounding box center [78, 100] width 157 height 37
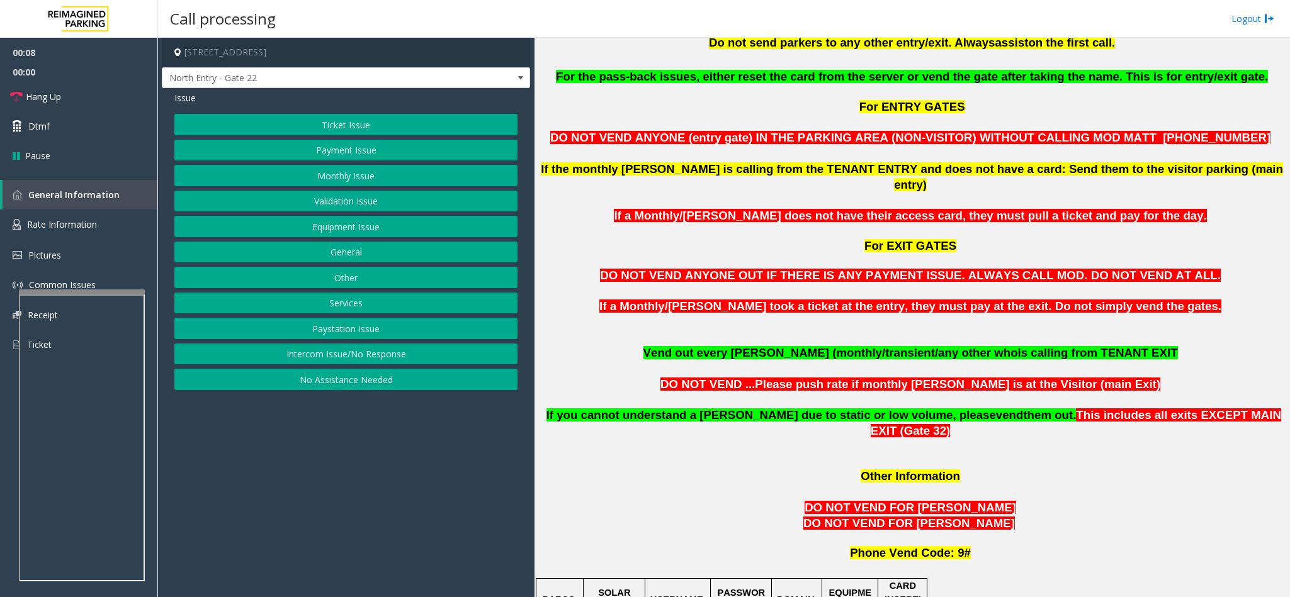
scroll to position [755, 0]
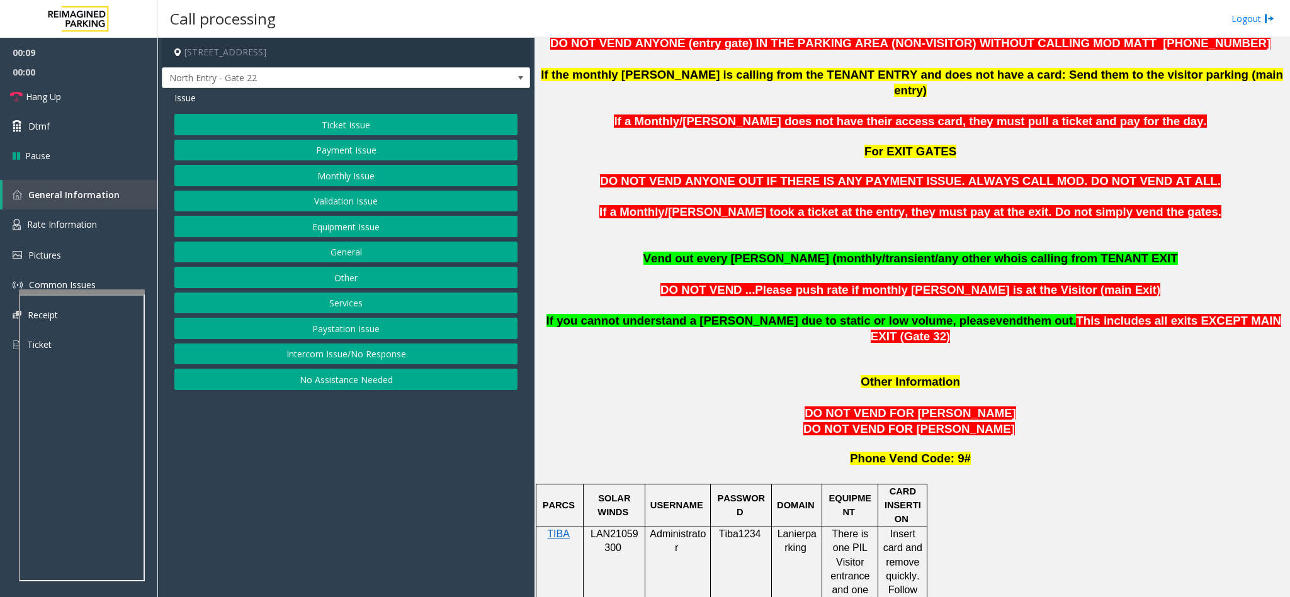
click at [597, 529] on span "LAN21059300" at bounding box center [614, 541] width 48 height 25
copy p "LAN21059300"
click at [361, 180] on button "Monthly Issue" at bounding box center [345, 175] width 343 height 21
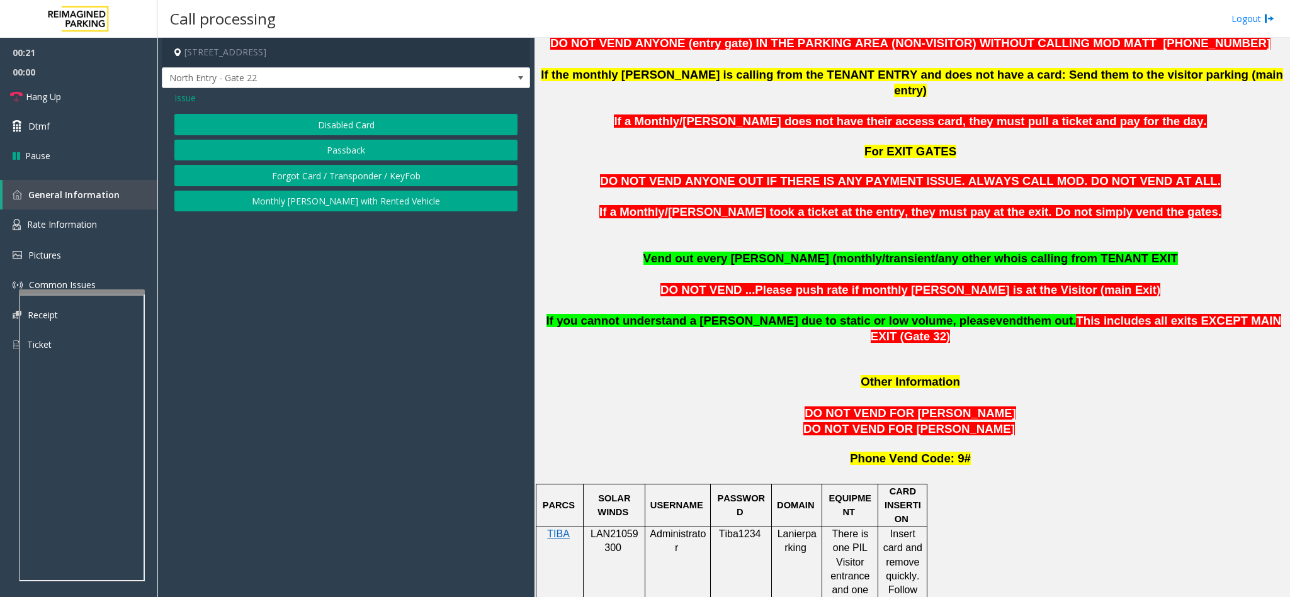
click at [316, 111] on div "Issue Disabled Card Passback Forgot Card / Transponder / KeyFob Monthly Parker …" at bounding box center [346, 153] width 368 height 130
click at [298, 132] on button "Disabled Card" at bounding box center [345, 124] width 343 height 21
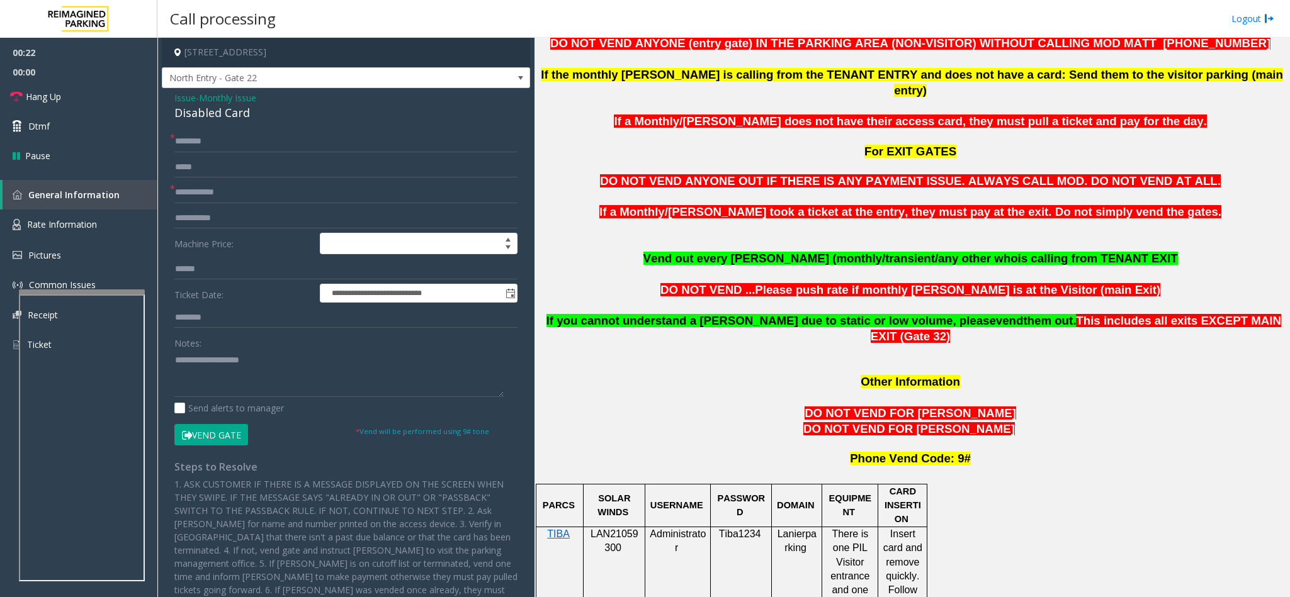
click at [203, 117] on div "Disabled Card" at bounding box center [345, 112] width 343 height 17
click at [219, 344] on div "Notes:" at bounding box center [345, 364] width 343 height 65
click at [174, 359] on textarea at bounding box center [338, 373] width 329 height 47
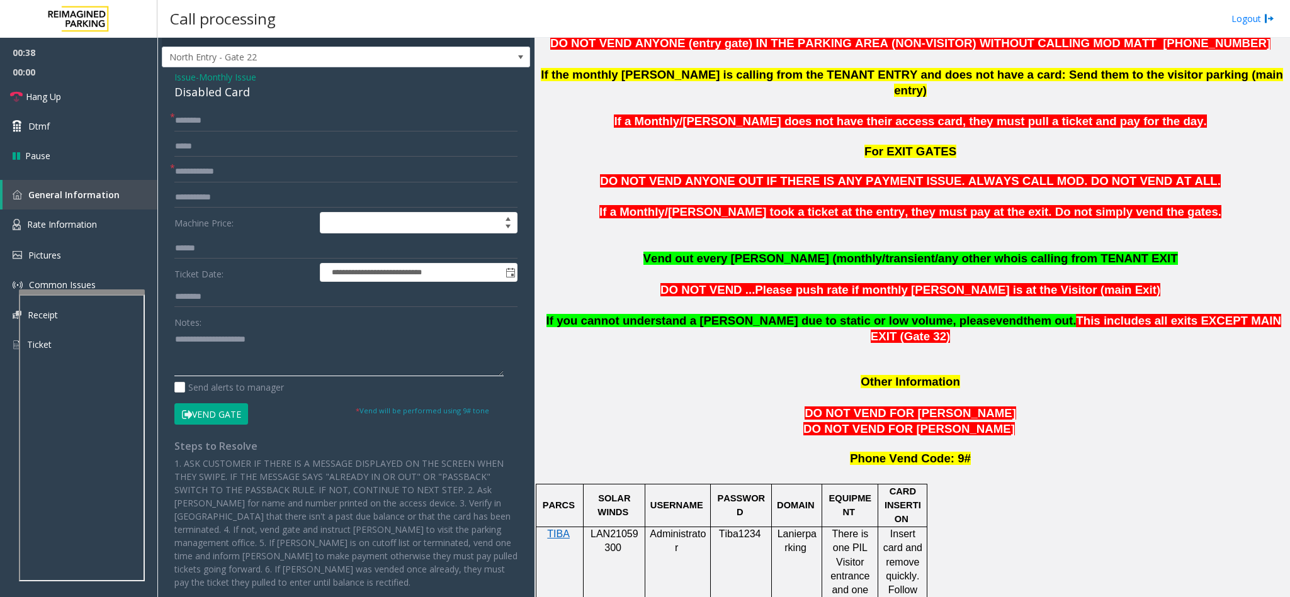
scroll to position [0, 0]
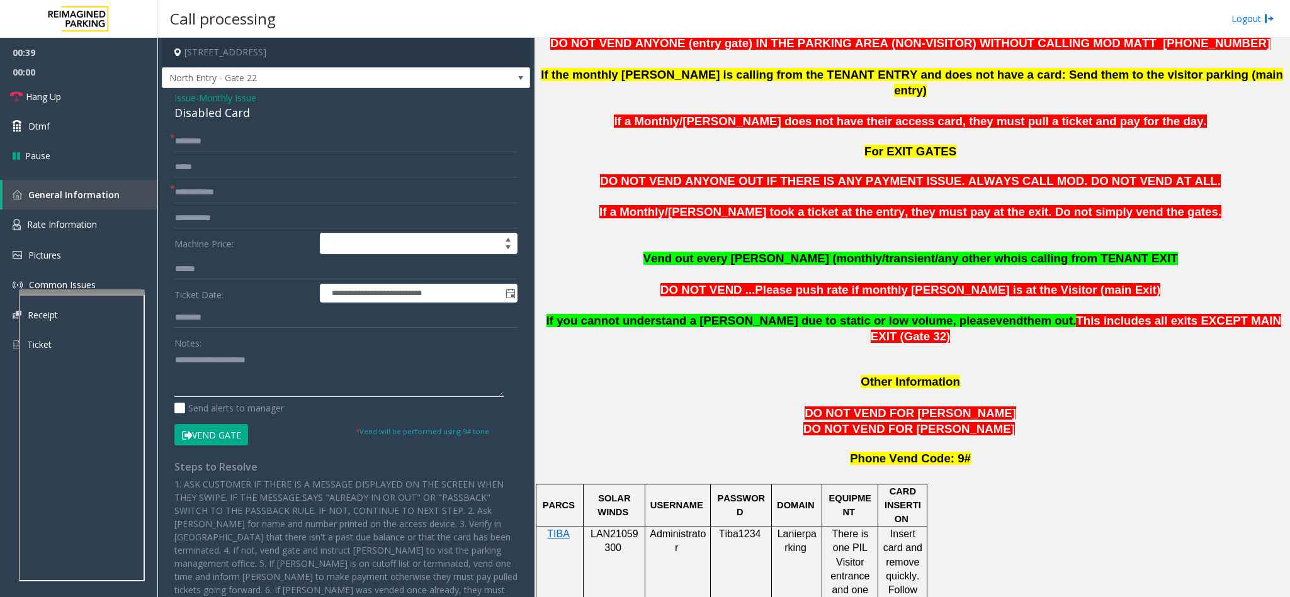
type textarea "**********"
click at [193, 184] on input "text" at bounding box center [345, 192] width 343 height 21
type input "*****"
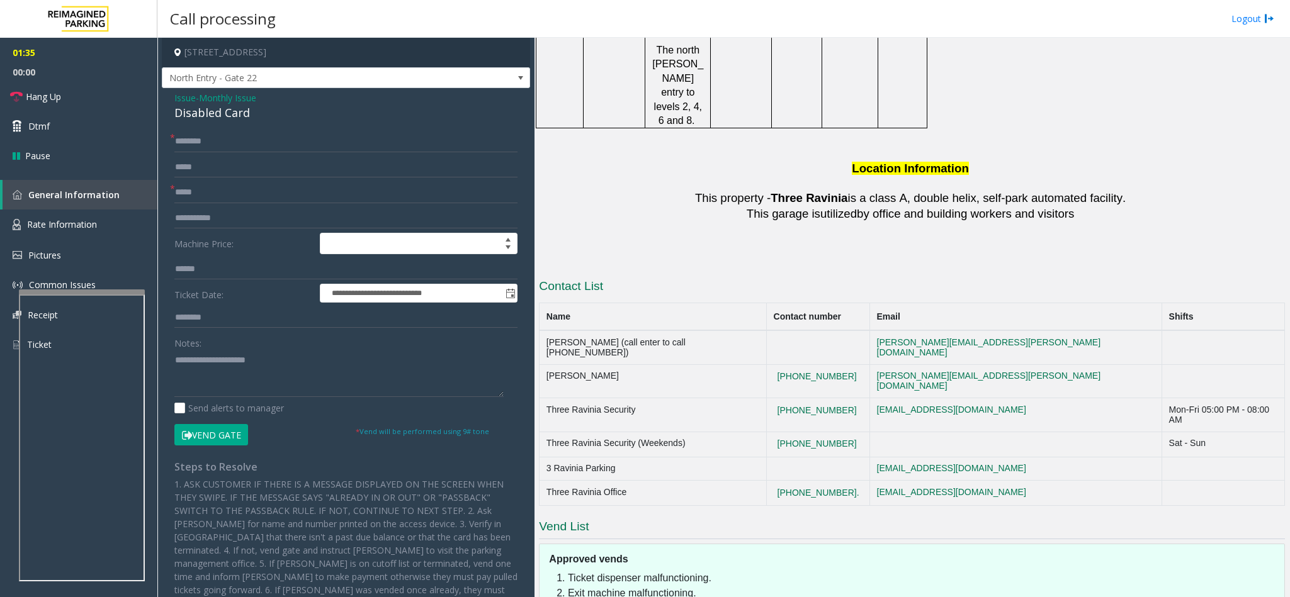
scroll to position [2122, 0]
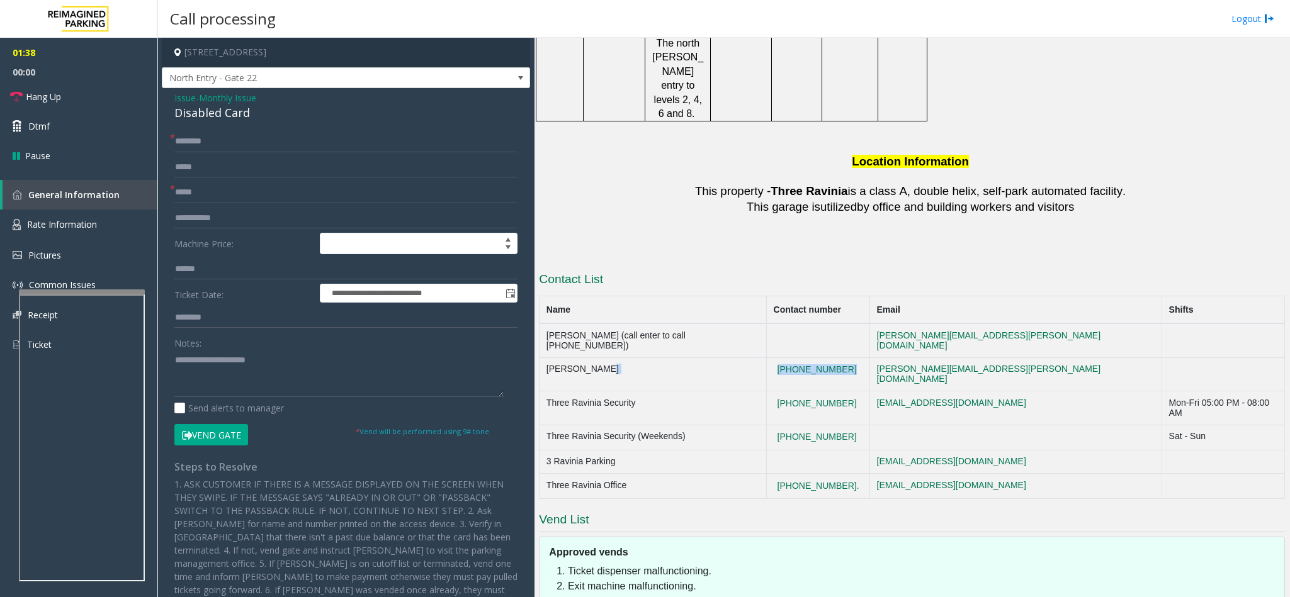
drag, startPoint x: 872, startPoint y: 182, endPoint x: 765, endPoint y: 186, distance: 107.1
click at [765, 357] on tr "Matt Raway (404)901-1316 matt.raway@reimaginedparking.com" at bounding box center [911, 374] width 745 height 34
copy tr "(404)901-1316"
click at [291, 370] on textarea at bounding box center [338, 373] width 329 height 47
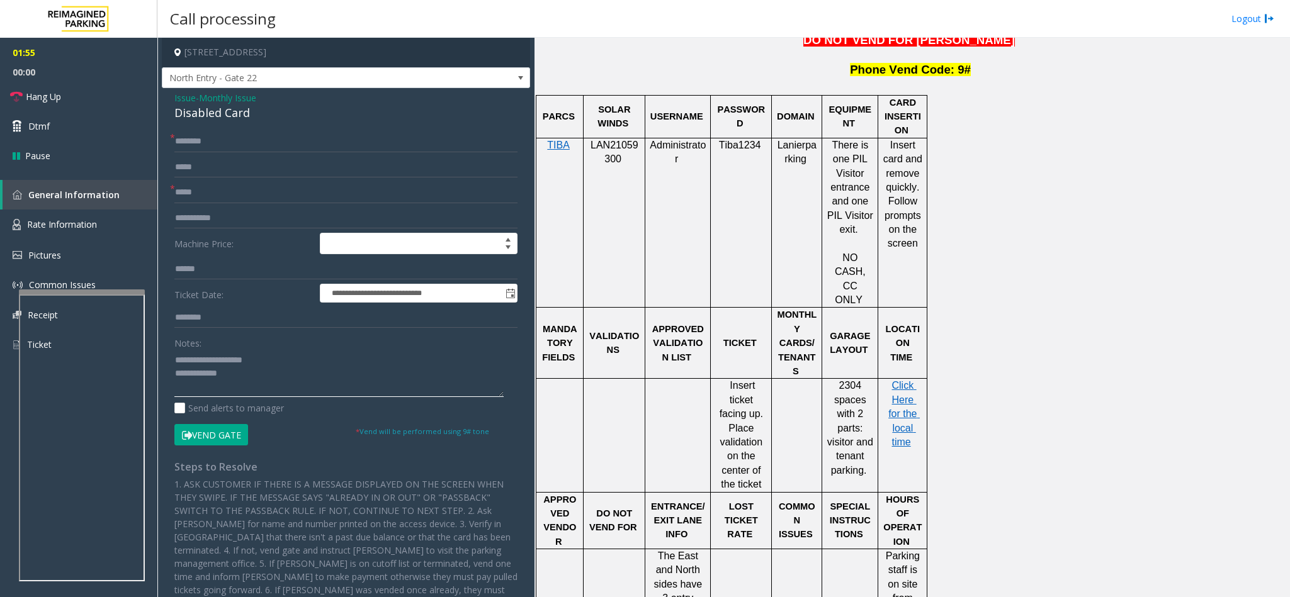
scroll to position [1084, 0]
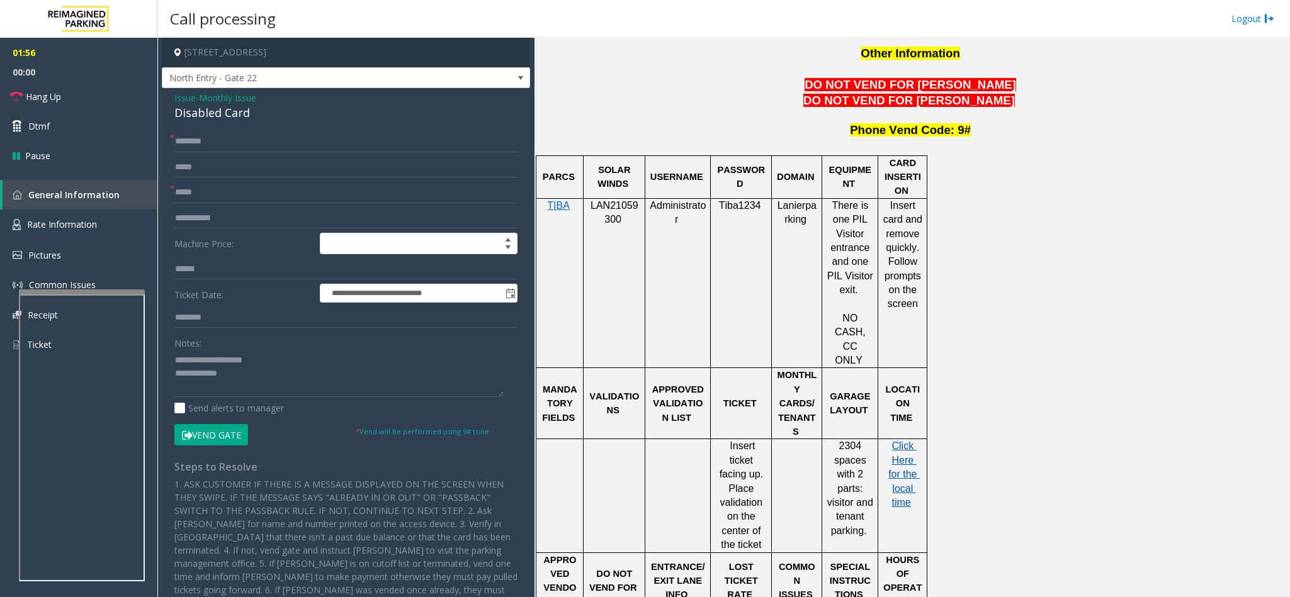
click at [903, 441] on span "Click Here for the local time" at bounding box center [903, 474] width 31 height 67
click at [284, 382] on textarea at bounding box center [338, 373] width 329 height 47
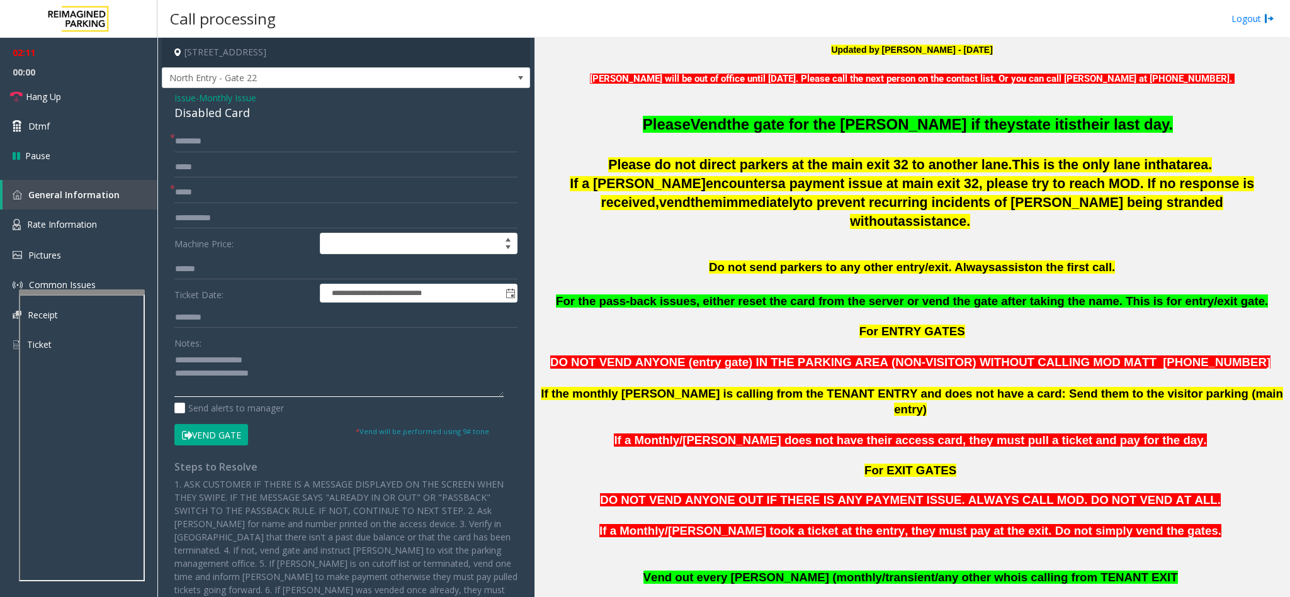
scroll to position [234, 0]
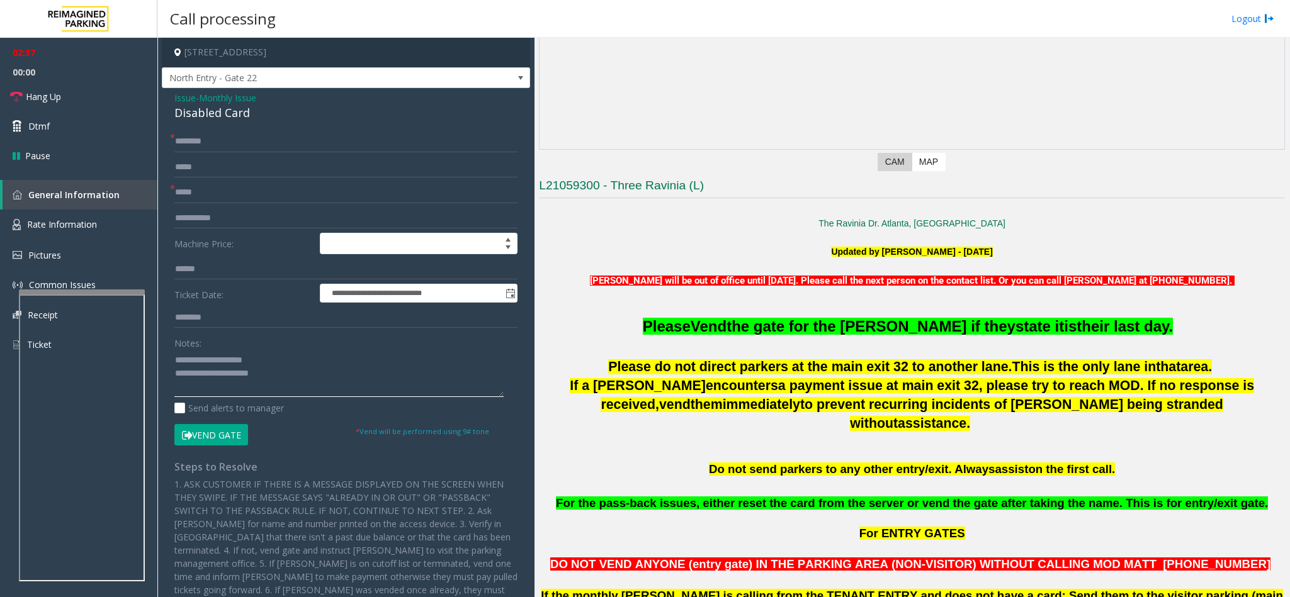
click at [288, 378] on textarea at bounding box center [338, 373] width 329 height 47
click at [287, 391] on textarea at bounding box center [338, 373] width 329 height 47
type textarea "**********"
click at [191, 136] on input "text" at bounding box center [345, 141] width 343 height 21
type input "*"
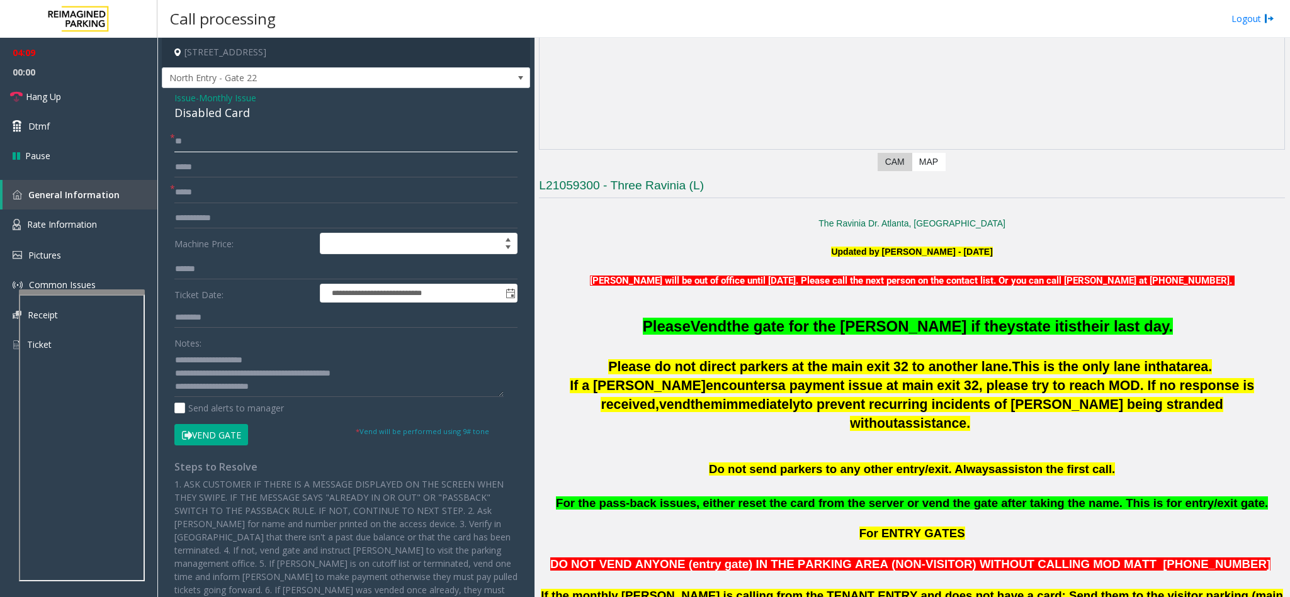
type input "**"
click at [210, 440] on button "Vend Gate" at bounding box center [211, 434] width 74 height 21
click at [274, 391] on textarea at bounding box center [338, 373] width 329 height 47
click at [96, 106] on link "Hang Up" at bounding box center [78, 97] width 157 height 30
click at [403, 389] on textarea at bounding box center [338, 373] width 329 height 47
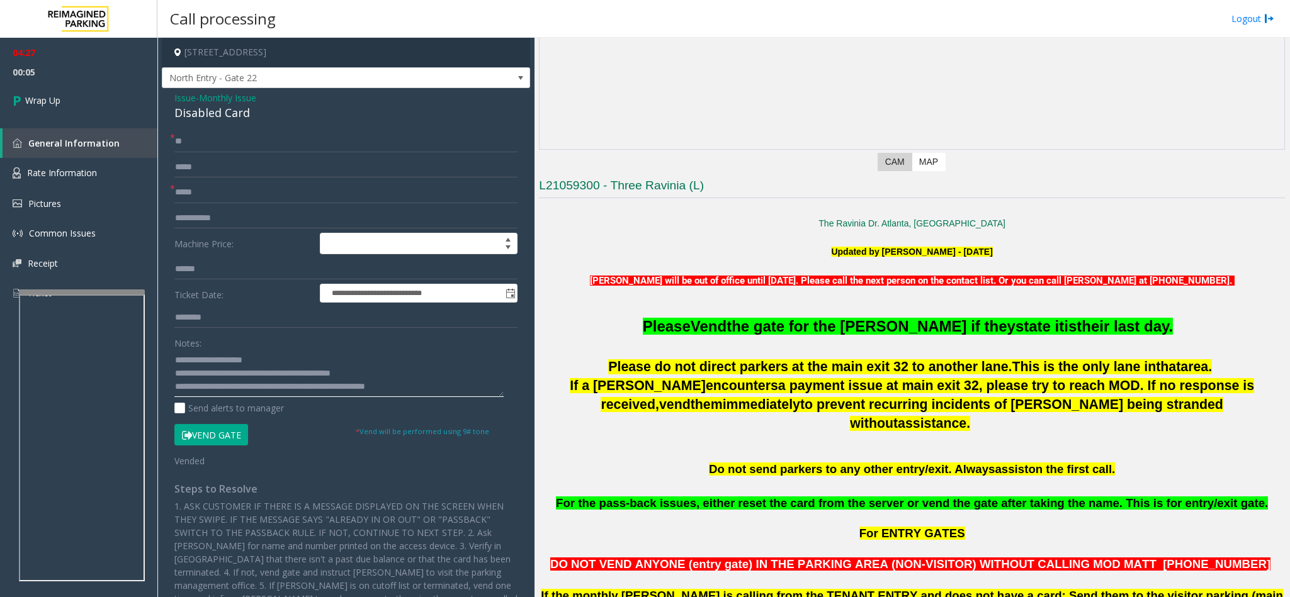
scroll to position [9, 0]
type textarea "**********"
click at [118, 89] on link "Wrap Up" at bounding box center [78, 100] width 157 height 37
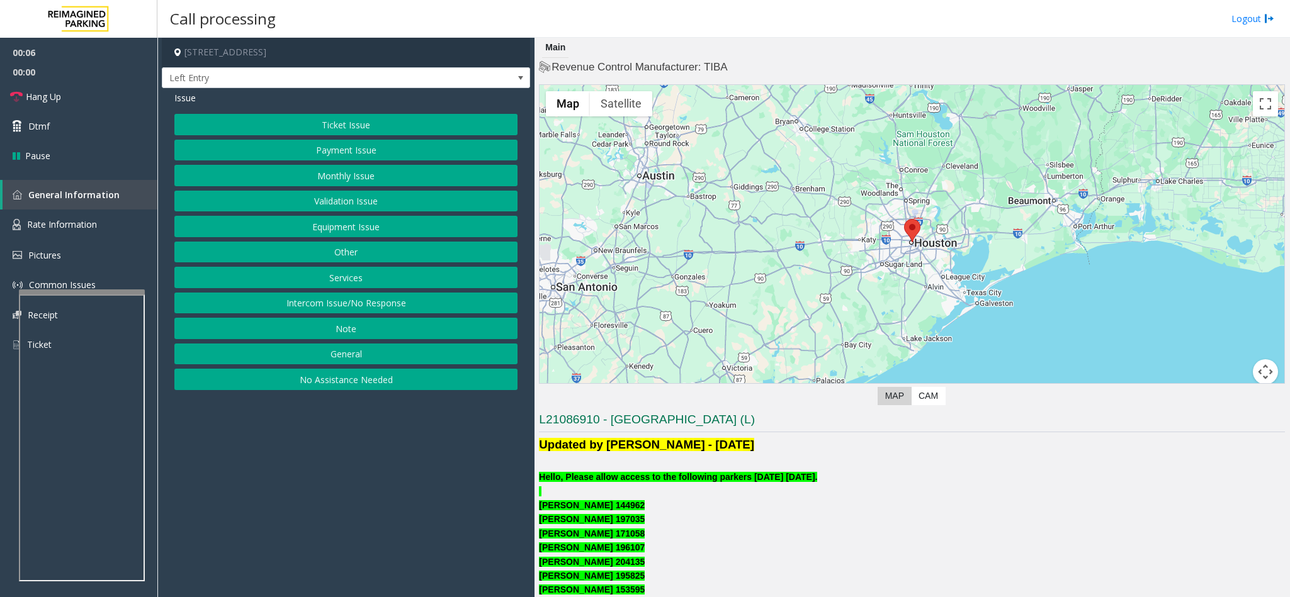
click at [320, 174] on button "Monthly Issue" at bounding box center [345, 175] width 343 height 21
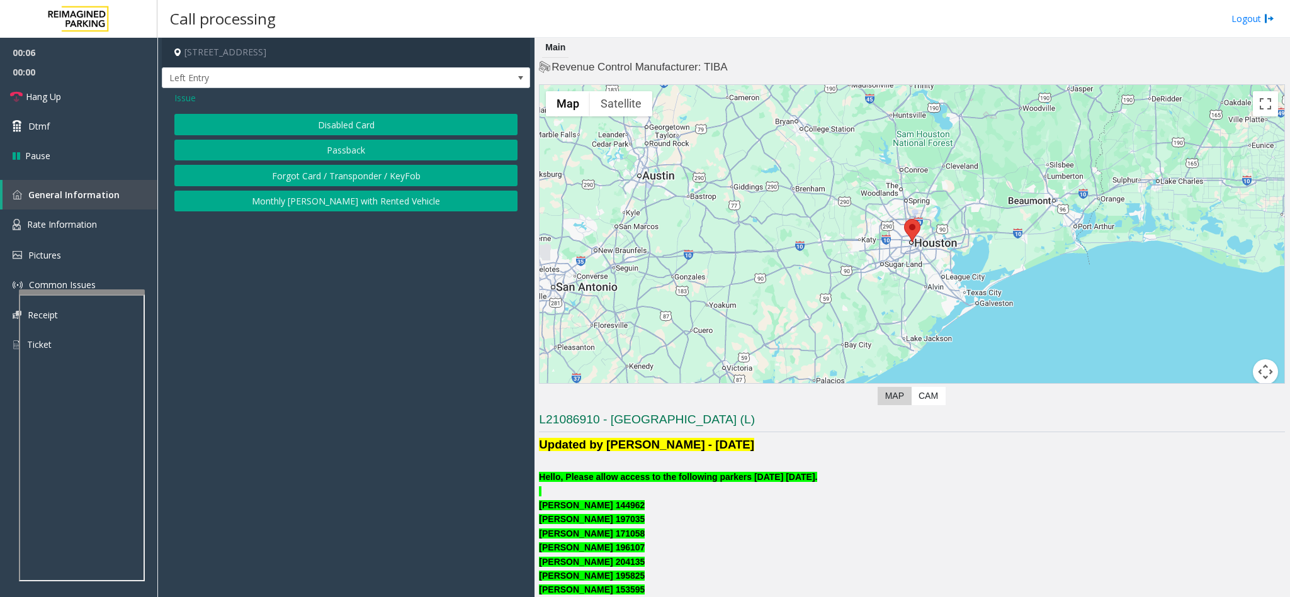
click at [318, 176] on button "Forgot Card / Transponder / KeyFob" at bounding box center [345, 175] width 343 height 21
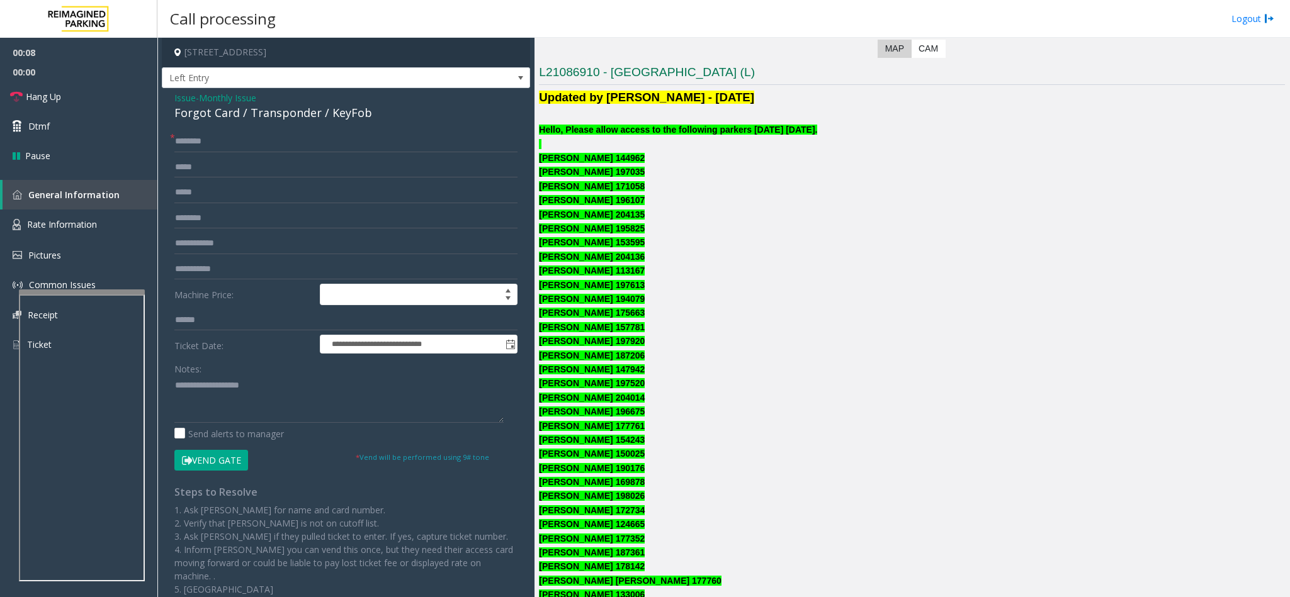
scroll to position [378, 0]
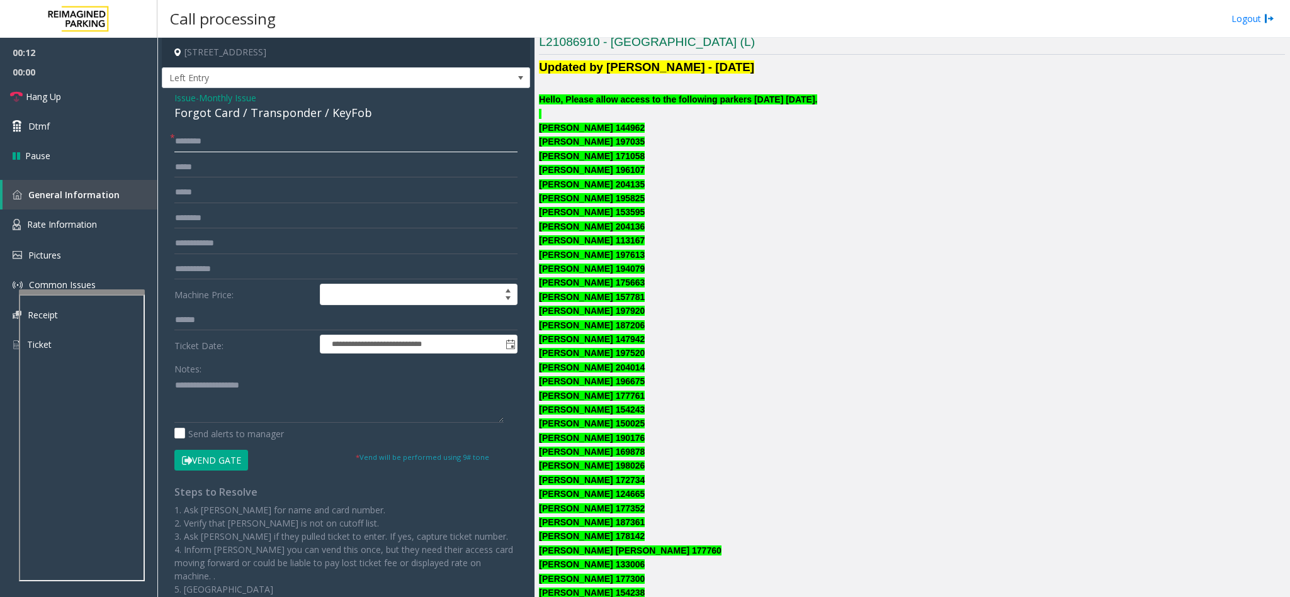
click at [197, 140] on input "text" at bounding box center [345, 141] width 343 height 21
click at [754, 295] on p "Kellye Morrissette 157781" at bounding box center [912, 297] width 746 height 14
click at [821, 267] on p "Jada Mitchell 194079" at bounding box center [912, 269] width 746 height 14
drag, startPoint x: 199, startPoint y: 132, endPoint x: 113, endPoint y: 125, distance: 85.9
click at [113, 125] on app-root "**********" at bounding box center [645, 298] width 1290 height 597
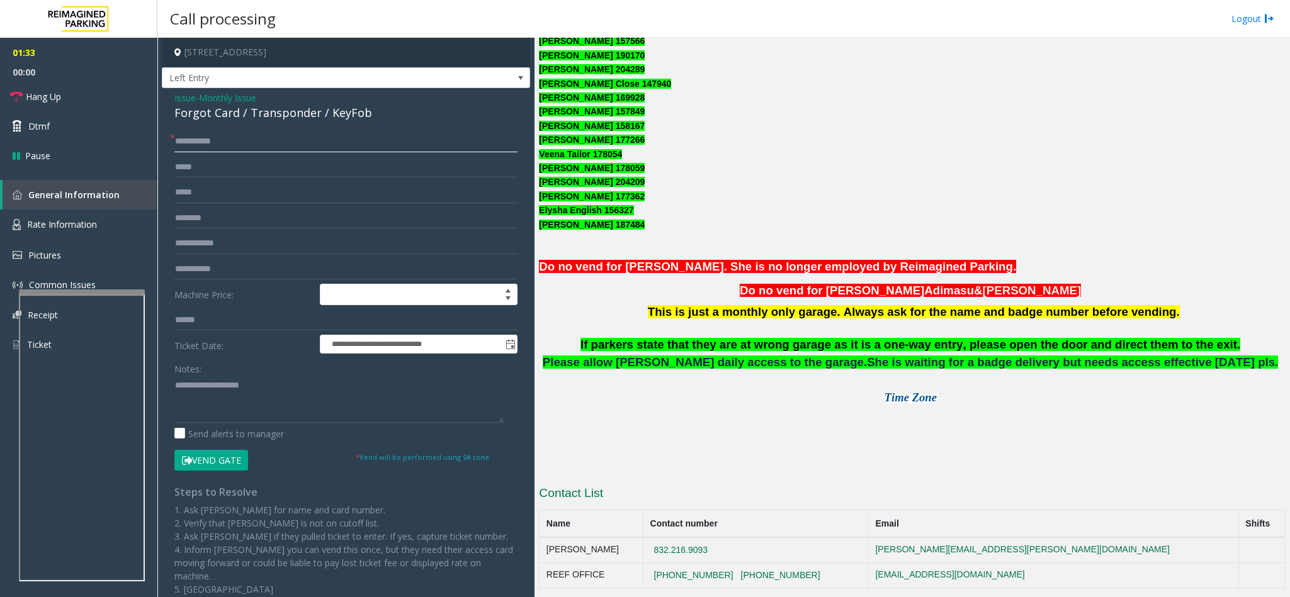
scroll to position [1061, 0]
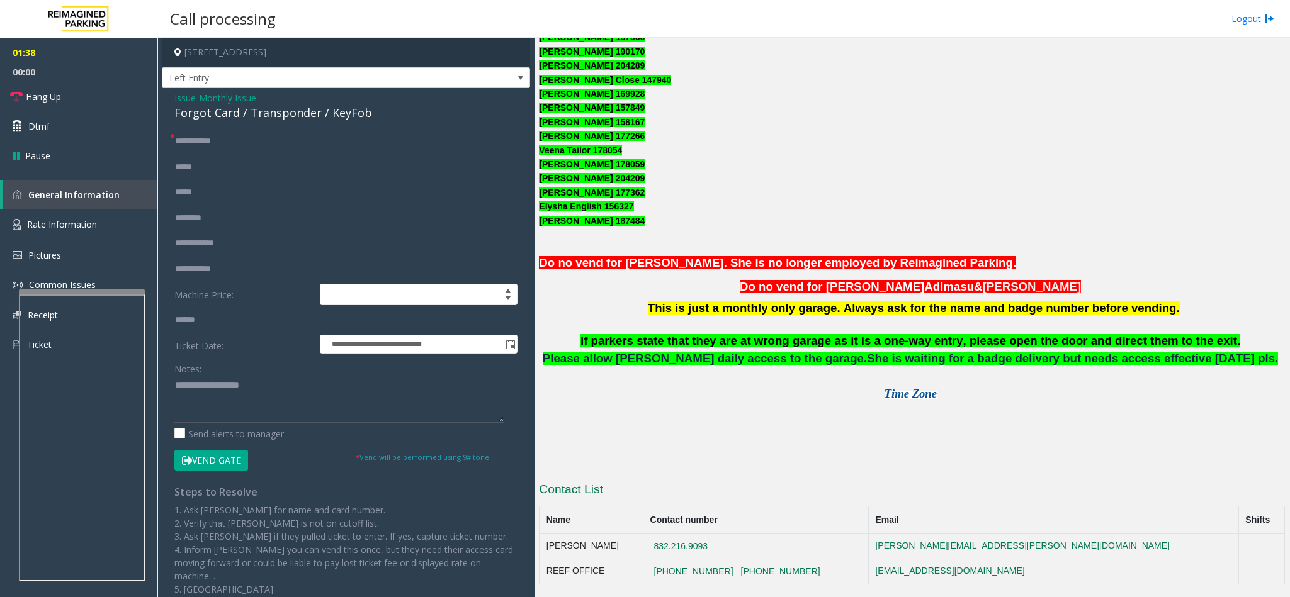
type input "**********"
click at [215, 463] on button "Vend Gate" at bounding box center [211, 460] width 74 height 21
click at [242, 391] on textarea at bounding box center [338, 399] width 329 height 47
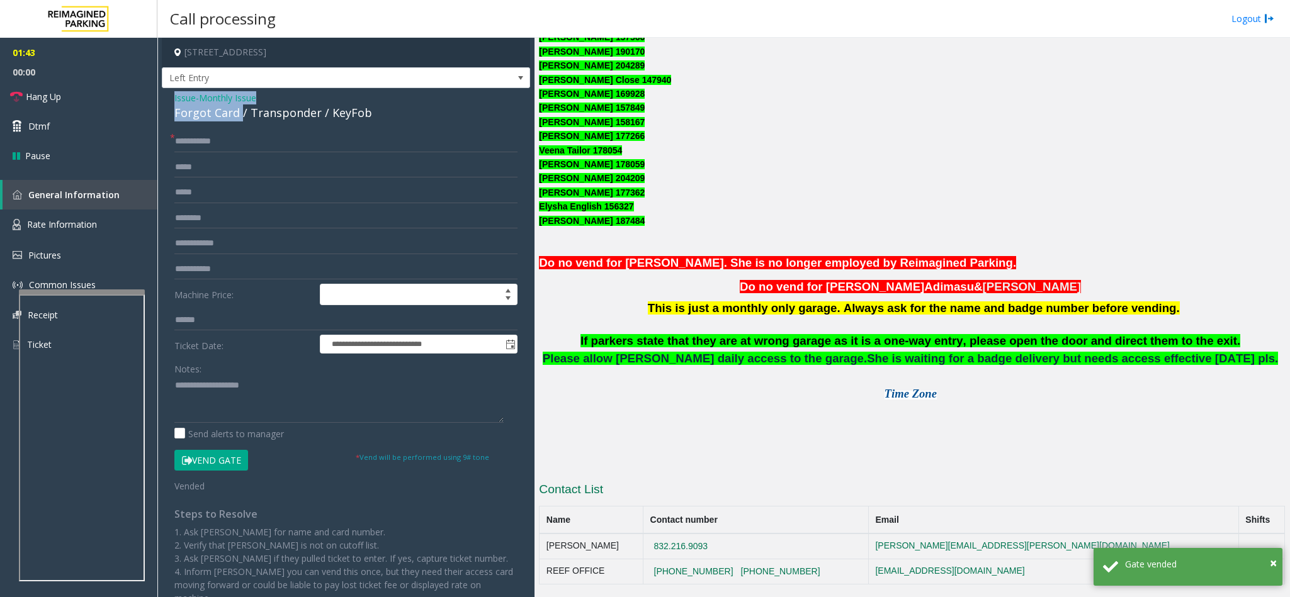
drag, startPoint x: 240, startPoint y: 106, endPoint x: 167, endPoint y: 95, distance: 74.5
click at [167, 95] on div "**********" at bounding box center [346, 379] width 368 height 582
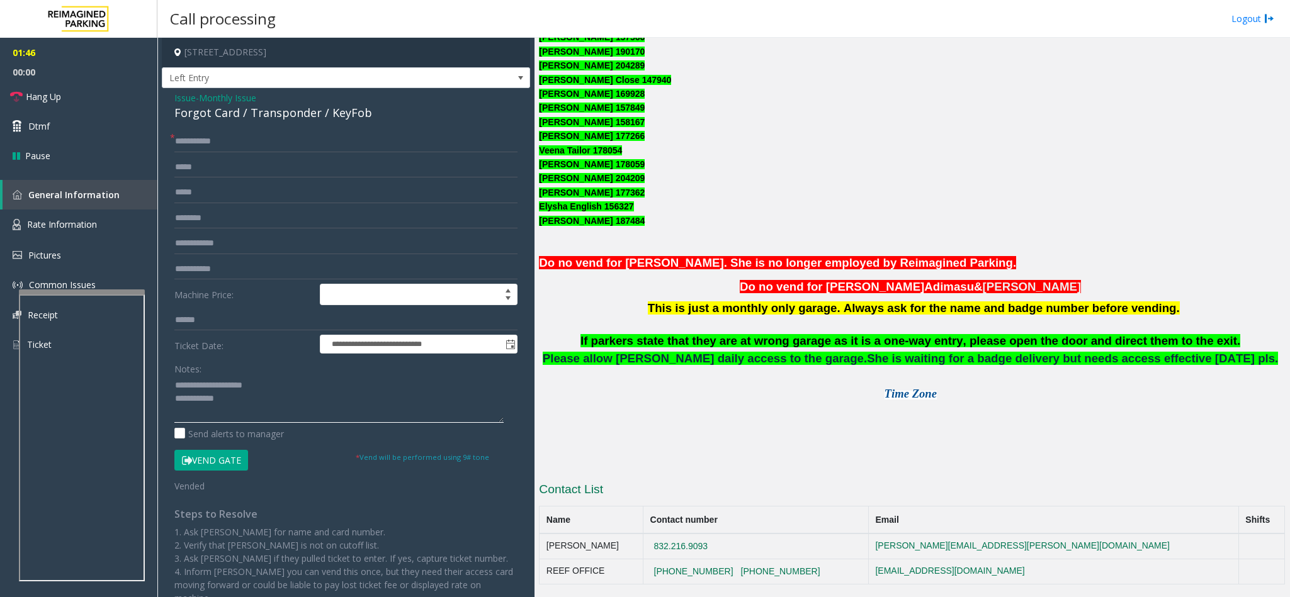
click at [174, 398] on textarea at bounding box center [338, 399] width 329 height 47
click at [369, 380] on textarea at bounding box center [338, 399] width 329 height 47
type textarea "**********"
click at [81, 84] on link "Hang Up" at bounding box center [78, 97] width 157 height 30
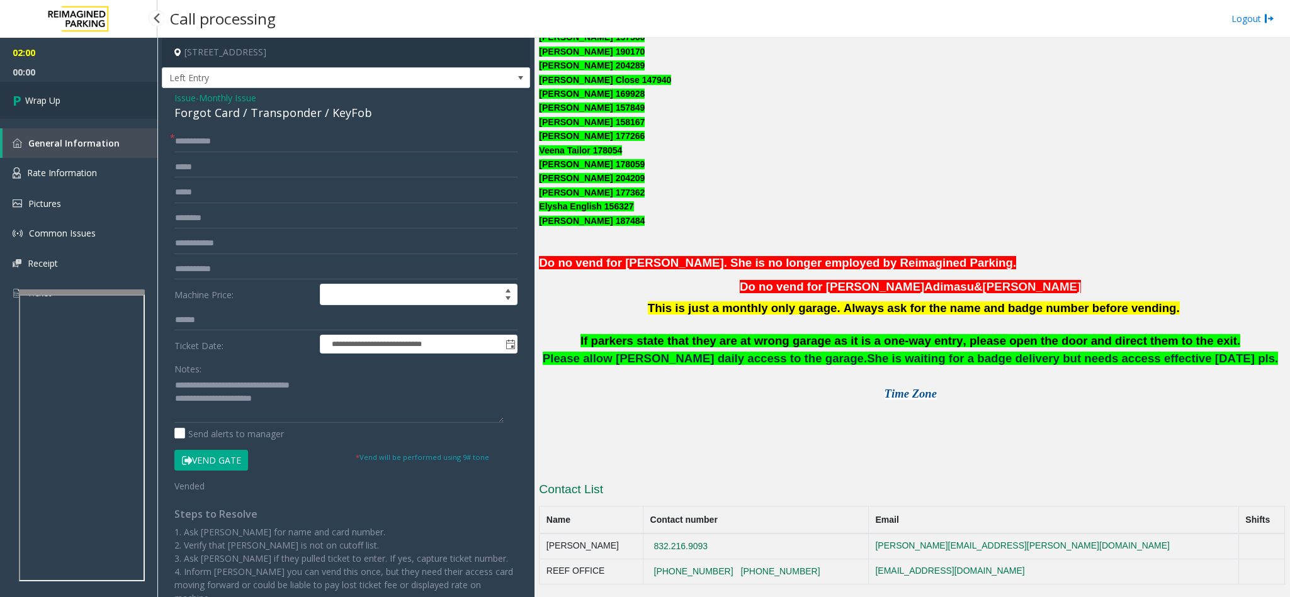
click at [86, 91] on link "Wrap Up" at bounding box center [78, 100] width 157 height 37
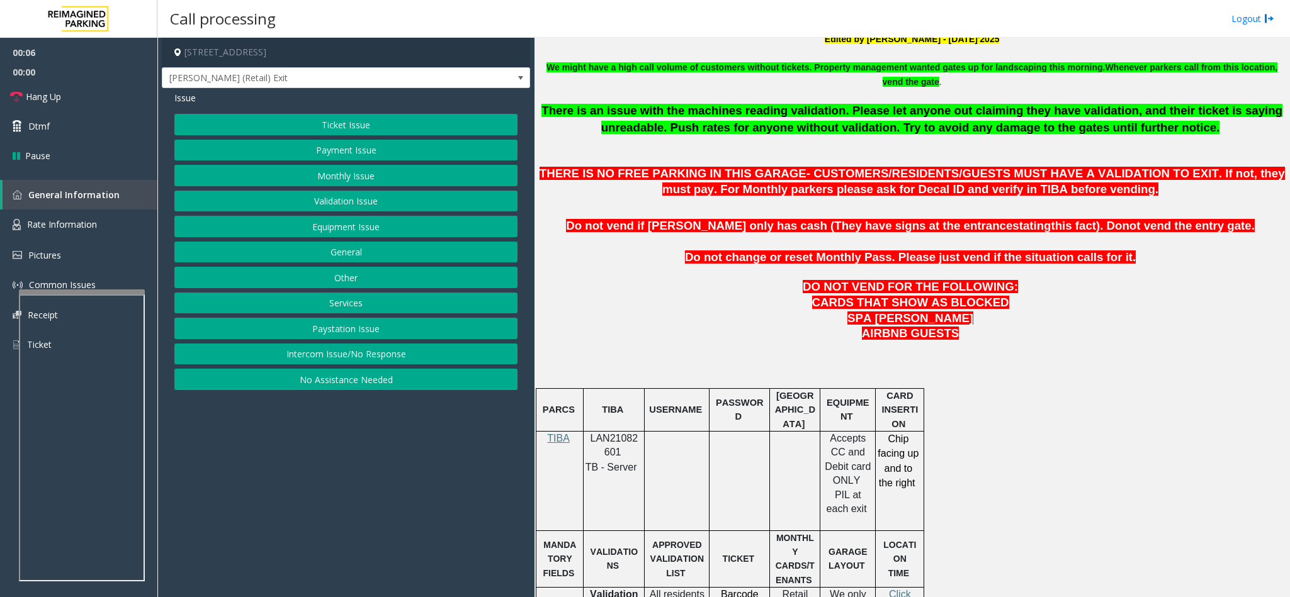
scroll to position [472, 0]
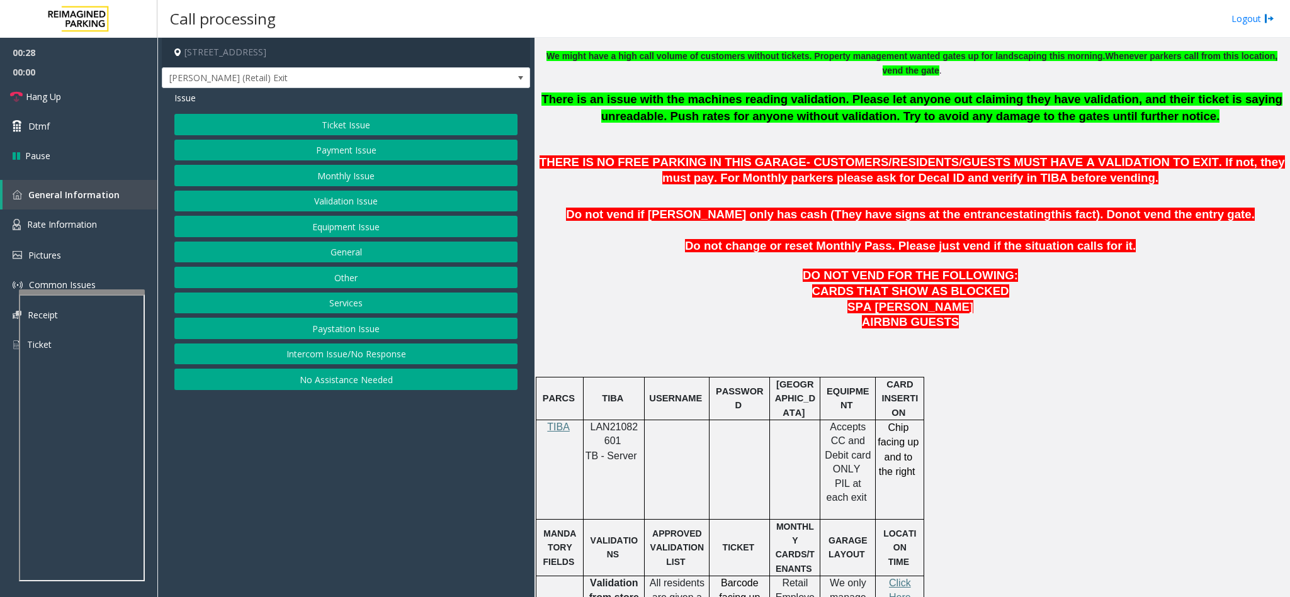
click at [342, 231] on button "Equipment Issue" at bounding box center [345, 226] width 343 height 21
click at [340, 231] on button "Gate / Door Won't Open" at bounding box center [345, 226] width 343 height 21
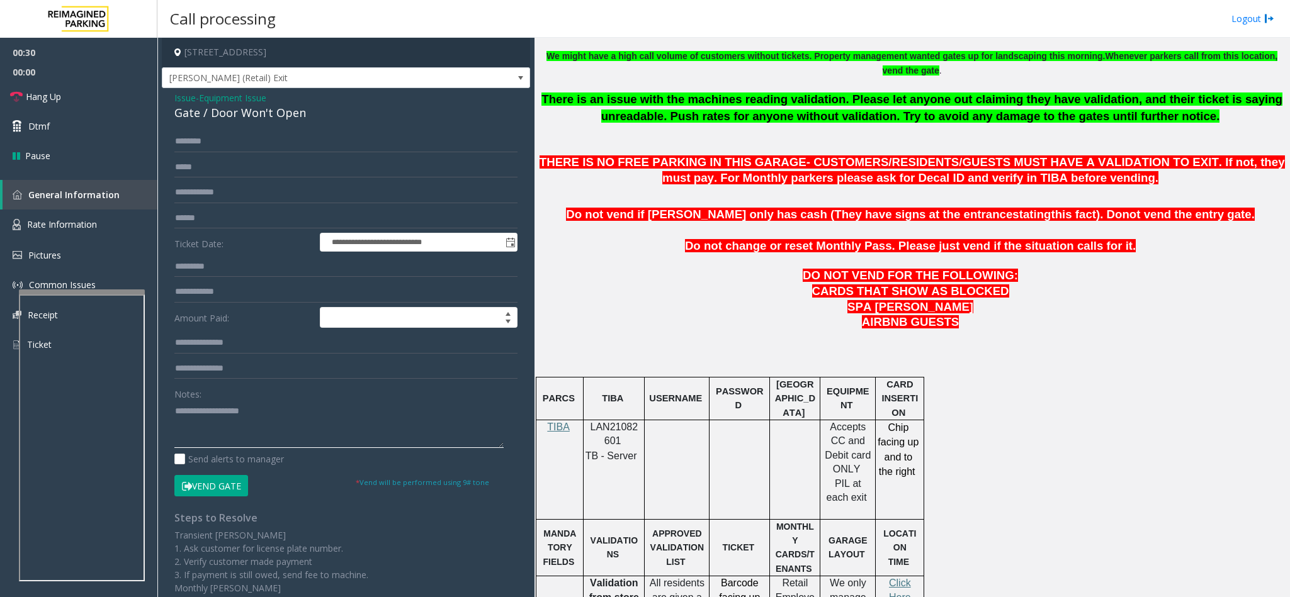
click at [257, 417] on textarea at bounding box center [338, 424] width 329 height 47
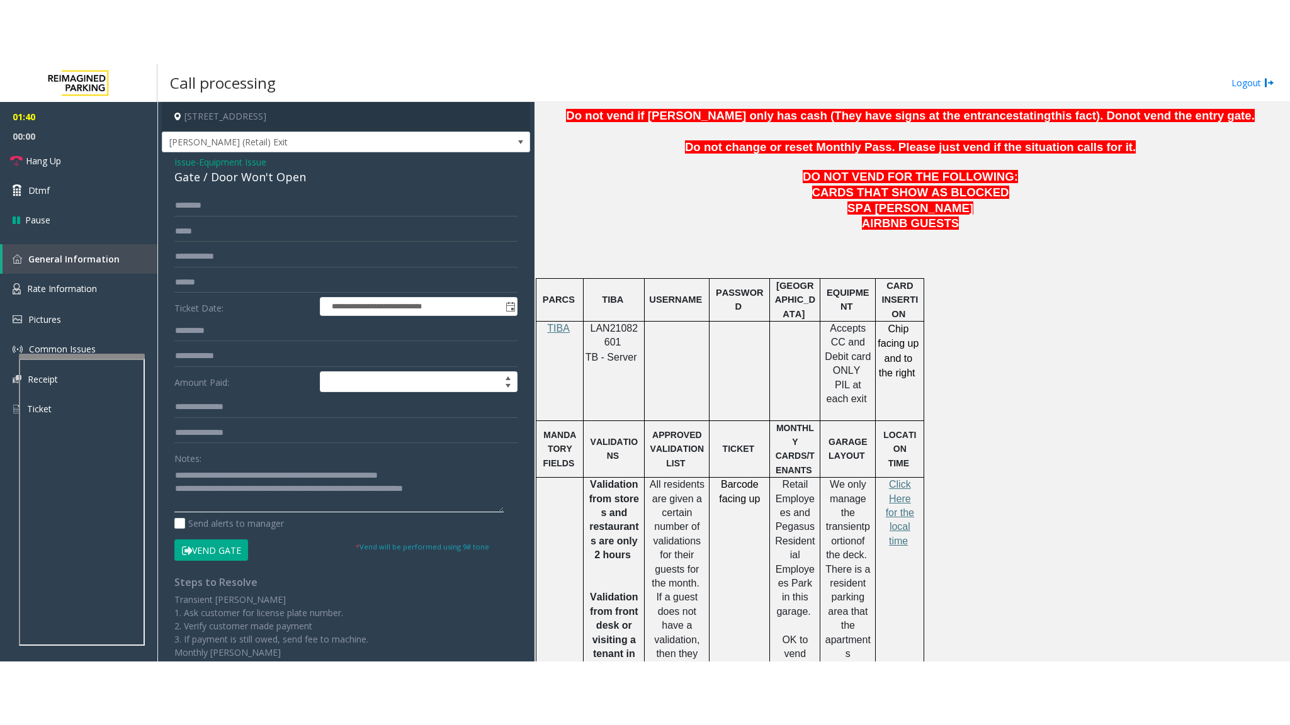
scroll to position [755, 0]
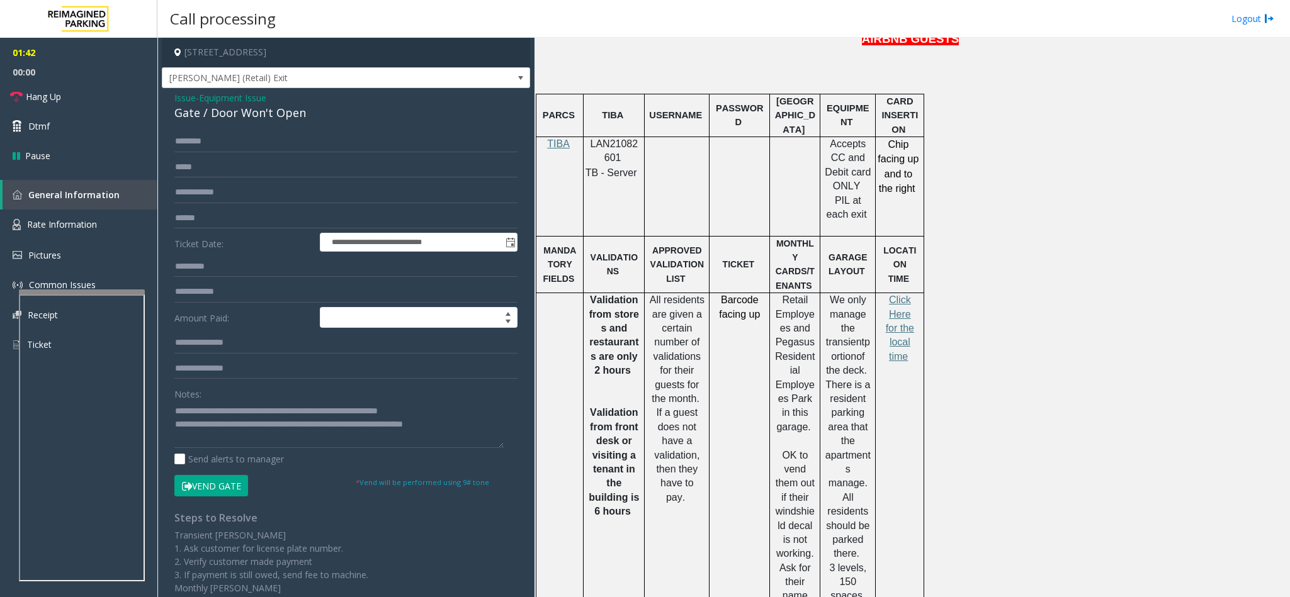
click at [606, 147] on span "LAN21082601" at bounding box center [614, 150] width 48 height 25
copy p "LAN21082601"
click at [125, 102] on link "Hang Up" at bounding box center [78, 97] width 157 height 30
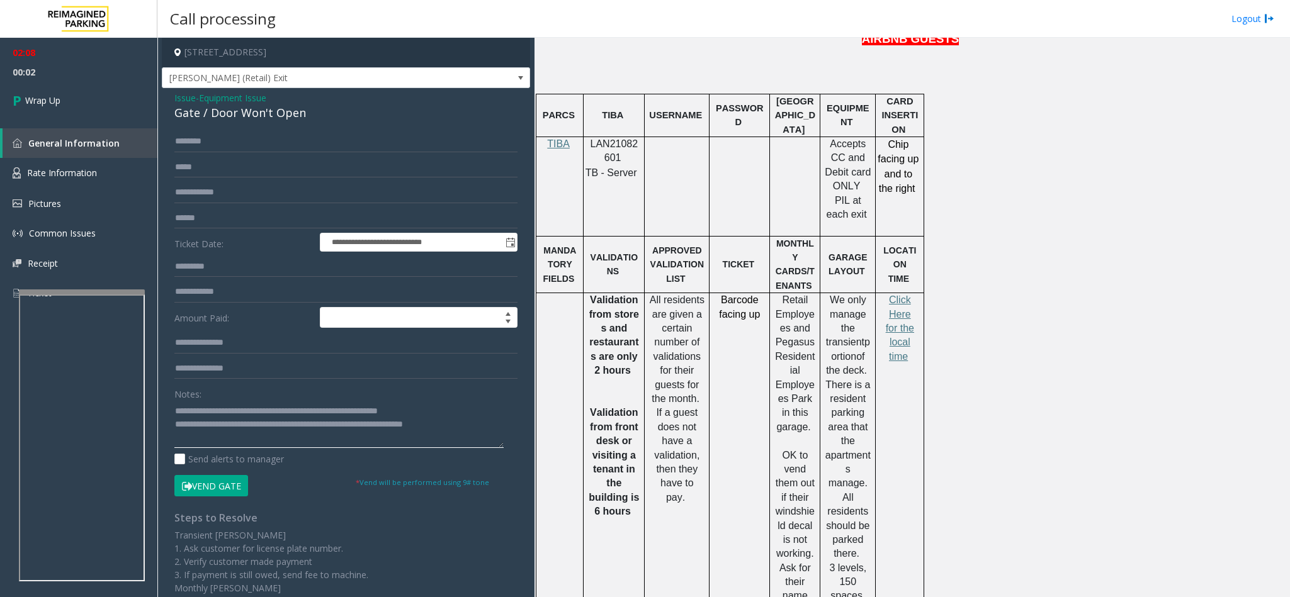
click at [456, 420] on textarea at bounding box center [338, 424] width 329 height 47
type textarea "**********"
click at [106, 110] on link "Wrap Up" at bounding box center [78, 100] width 157 height 37
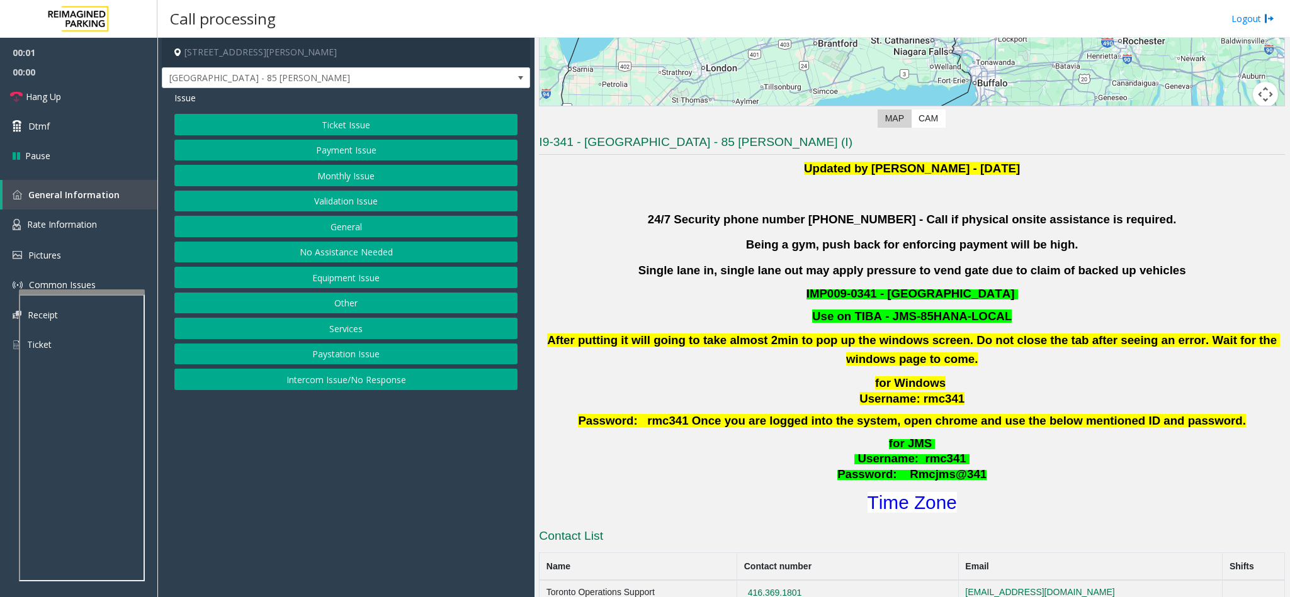
scroll to position [283, 0]
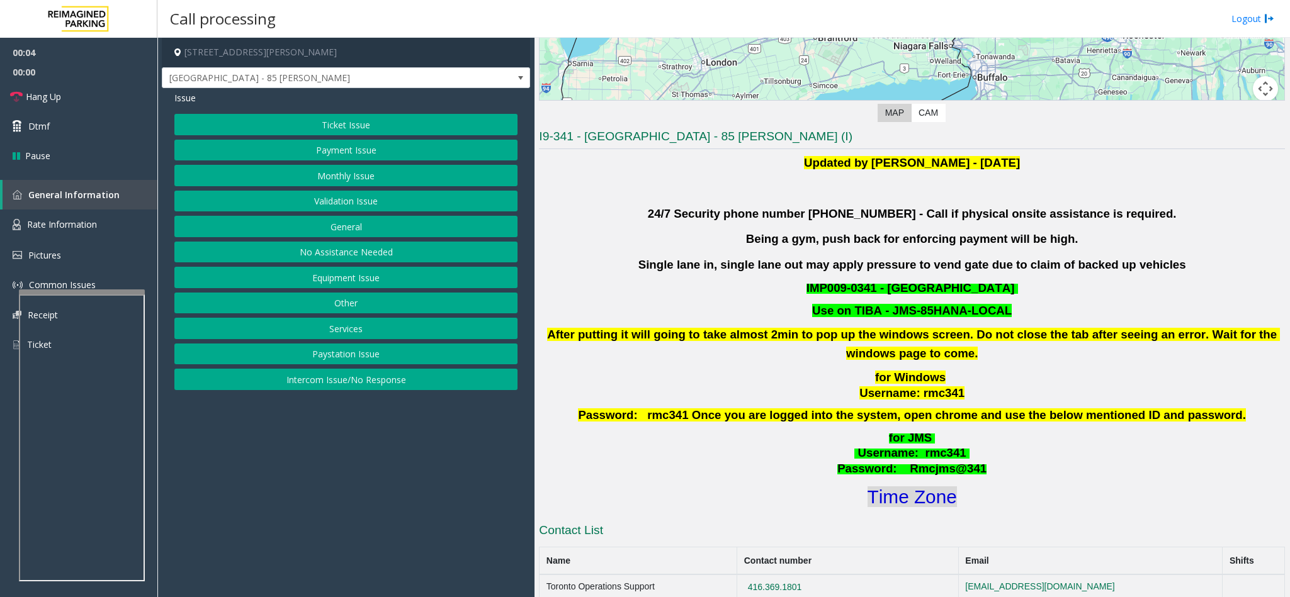
click at [902, 500] on font "Time Zone" at bounding box center [911, 496] width 89 height 21
click at [370, 282] on button "Equipment Issue" at bounding box center [345, 277] width 343 height 21
click at [339, 233] on button "Gate / Door Won't Open" at bounding box center [345, 226] width 343 height 21
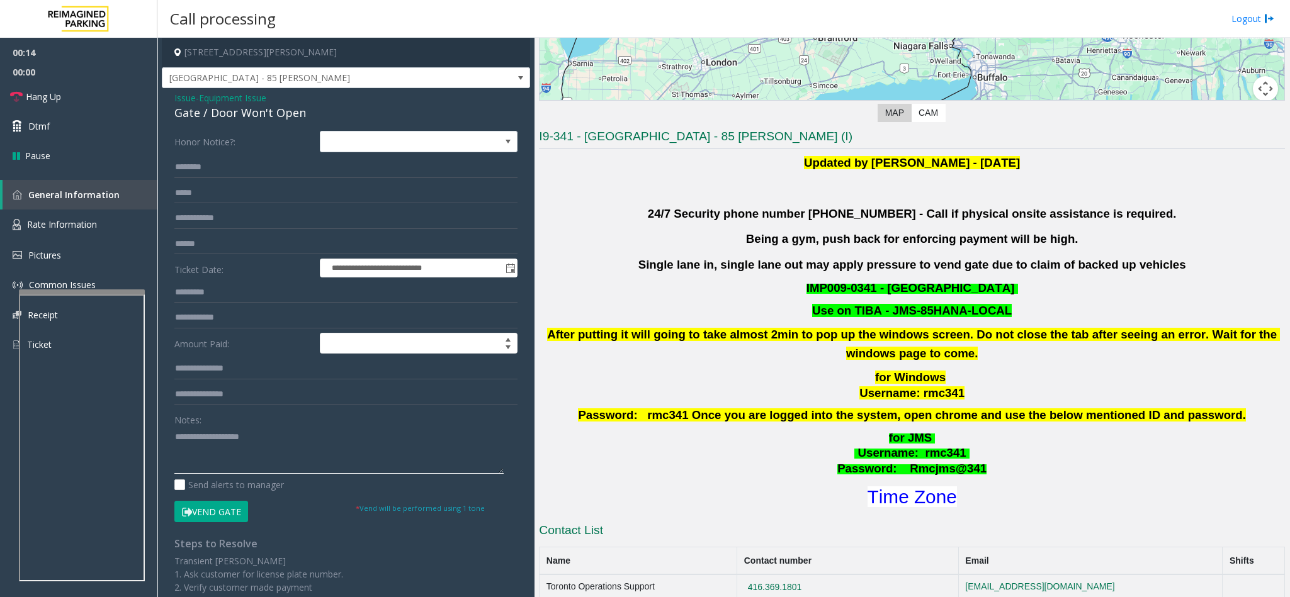
click at [236, 441] on textarea at bounding box center [338, 450] width 329 height 47
type textarea "*"
click at [181, 103] on span "Issue" at bounding box center [184, 97] width 21 height 13
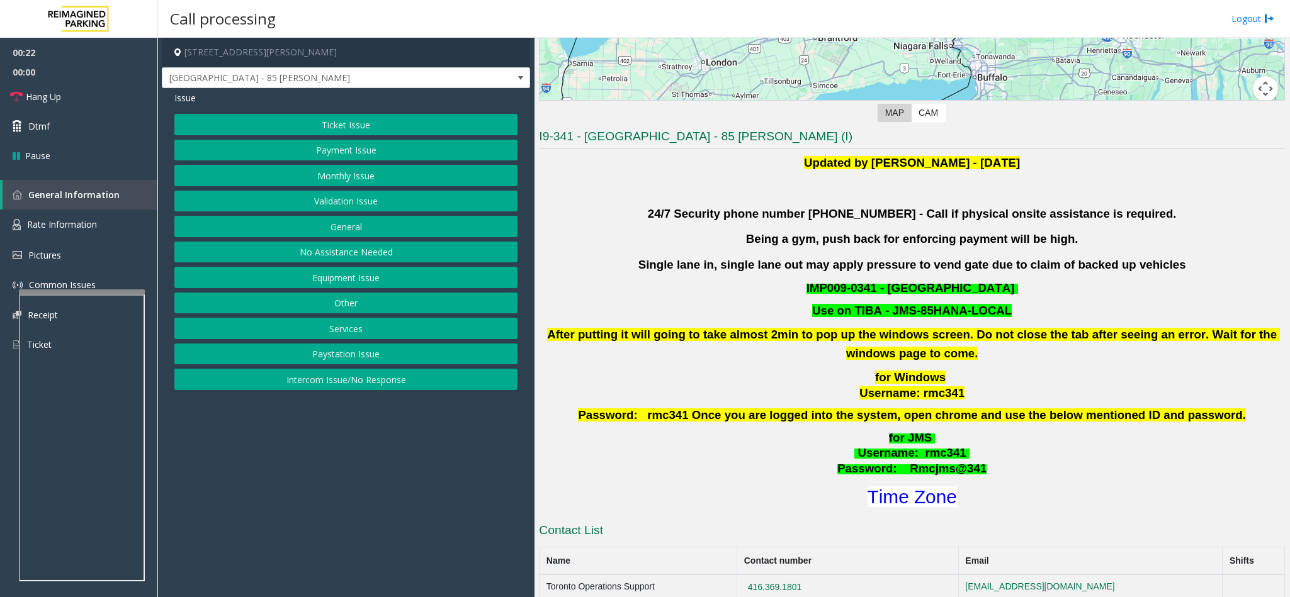
click at [353, 206] on button "Validation Issue" at bounding box center [345, 201] width 343 height 21
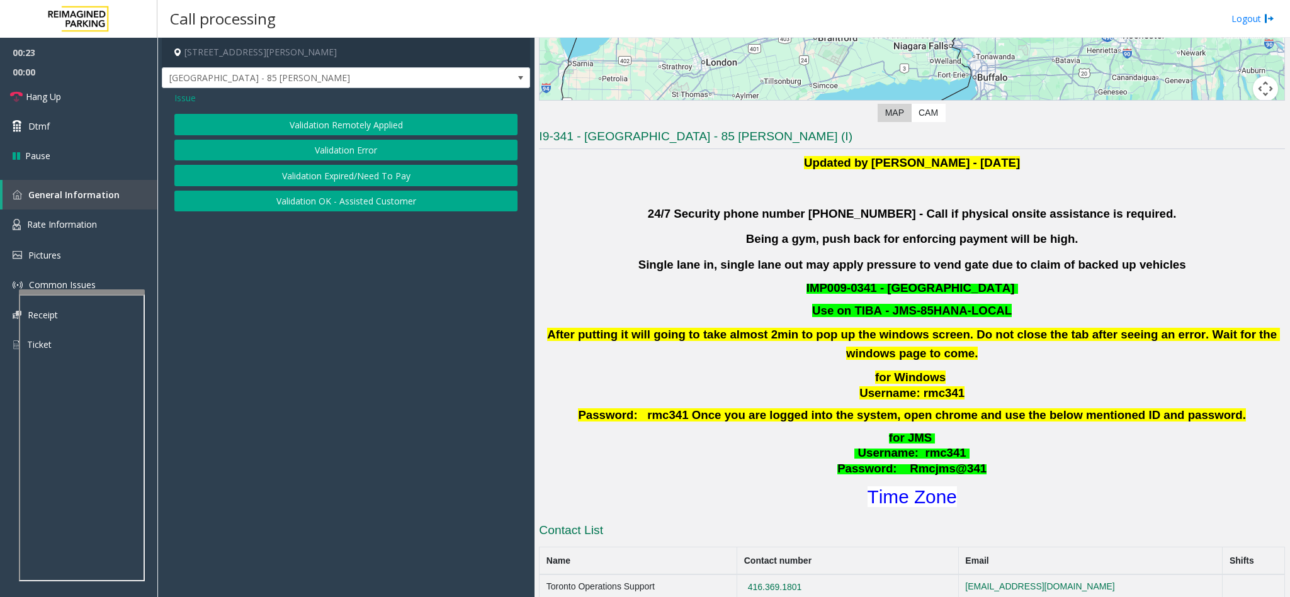
click at [349, 155] on button "Validation Error" at bounding box center [345, 150] width 343 height 21
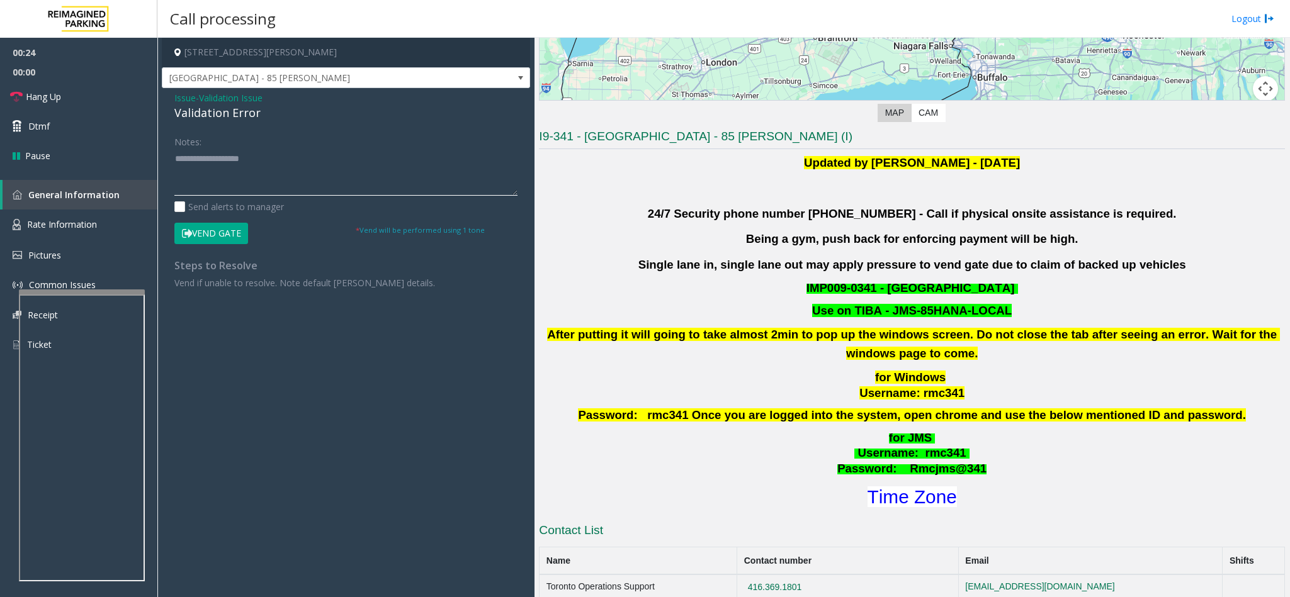
click at [236, 178] on textarea at bounding box center [345, 172] width 343 height 47
click at [225, 174] on textarea at bounding box center [345, 172] width 343 height 47
click at [252, 189] on textarea at bounding box center [345, 172] width 343 height 47
click at [272, 152] on textarea at bounding box center [345, 172] width 343 height 47
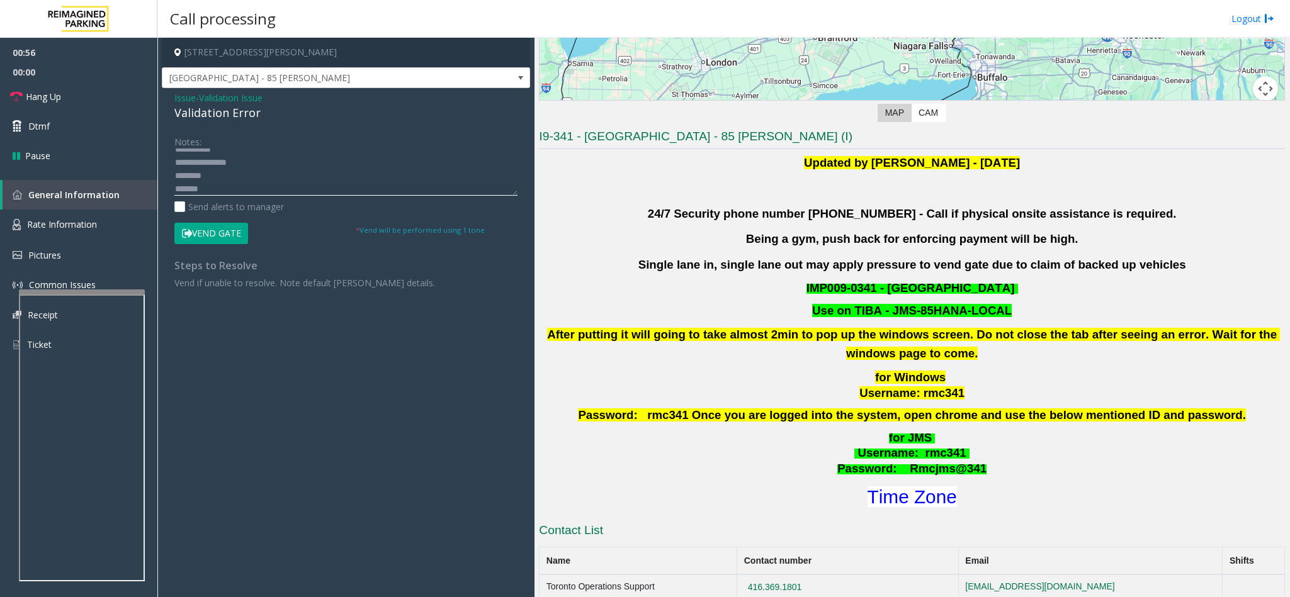
click at [261, 165] on textarea at bounding box center [345, 172] width 343 height 47
click at [244, 176] on textarea at bounding box center [345, 172] width 343 height 47
click at [206, 193] on textarea at bounding box center [345, 172] width 343 height 47
click at [205, 179] on textarea at bounding box center [345, 172] width 343 height 47
click at [193, 228] on button "Vend Gate" at bounding box center [211, 233] width 74 height 21
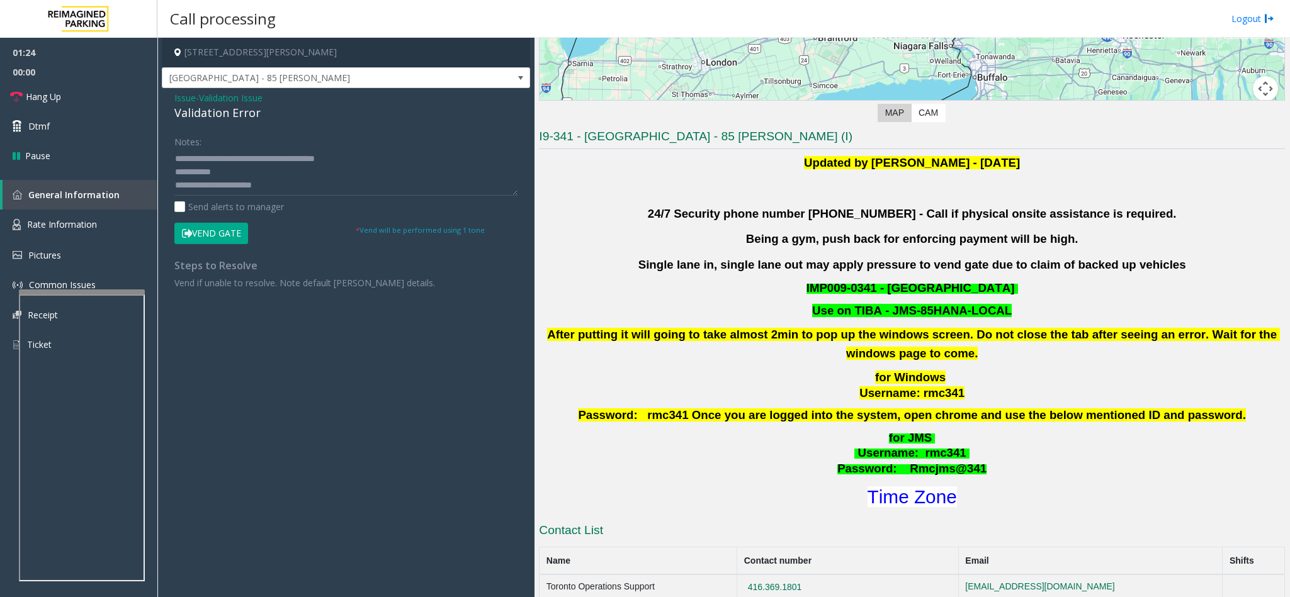
scroll to position [26, 0]
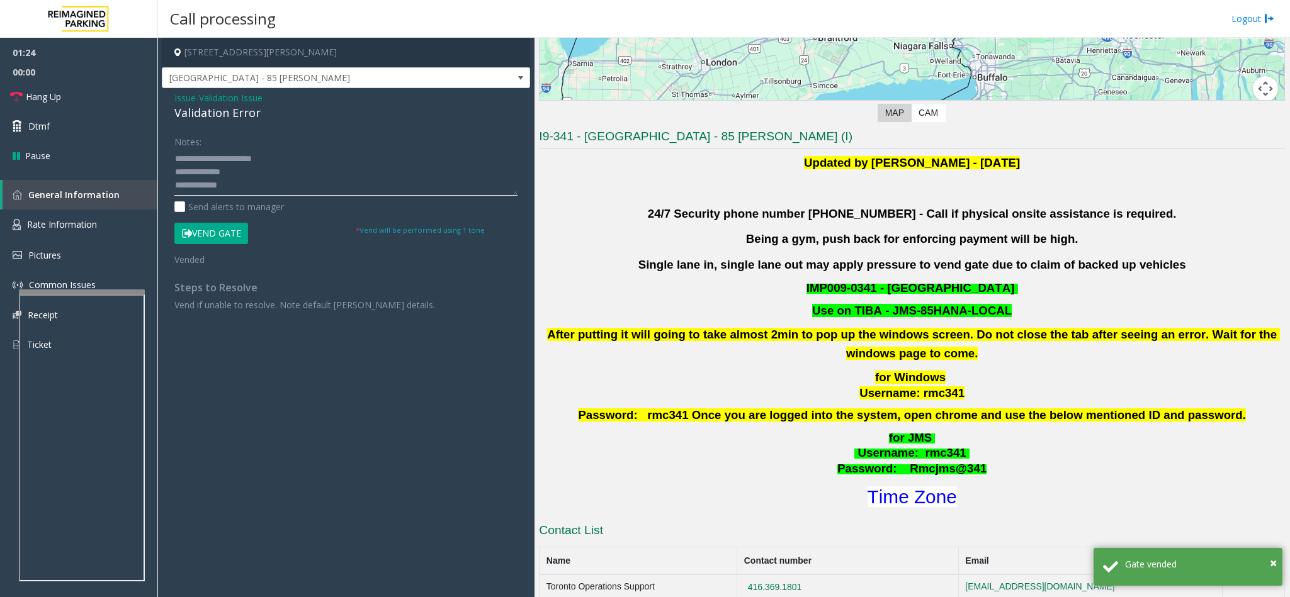
click at [273, 186] on textarea at bounding box center [345, 172] width 343 height 47
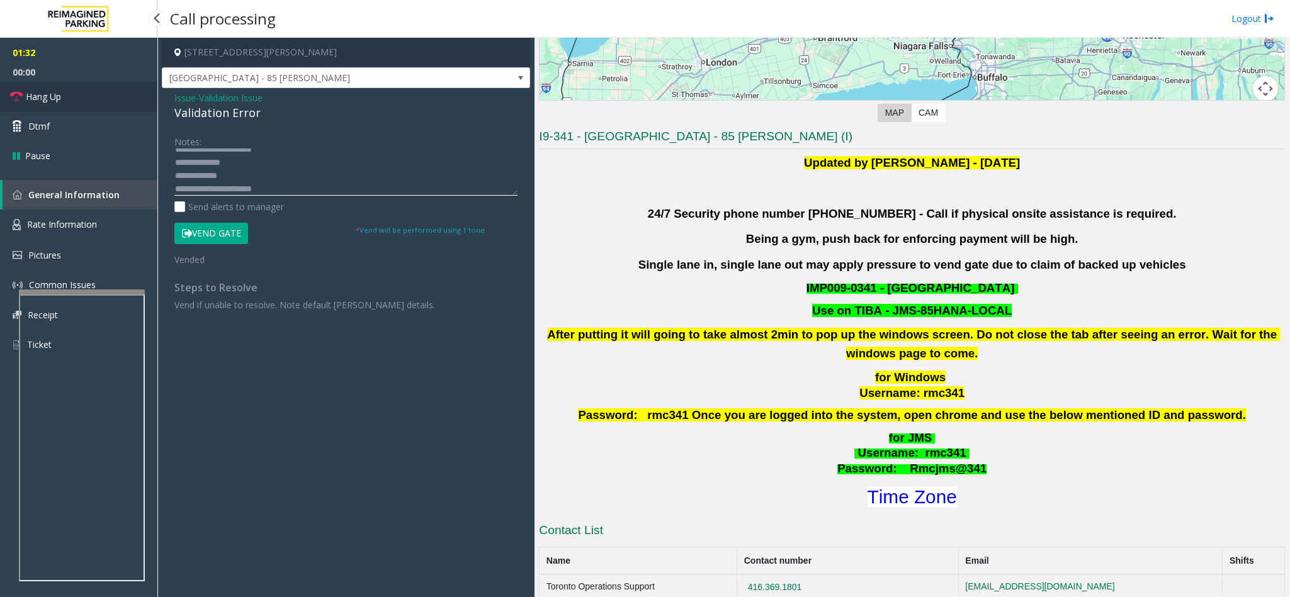
type textarea "**********"
click at [116, 104] on link "Hang Up" at bounding box center [78, 97] width 157 height 30
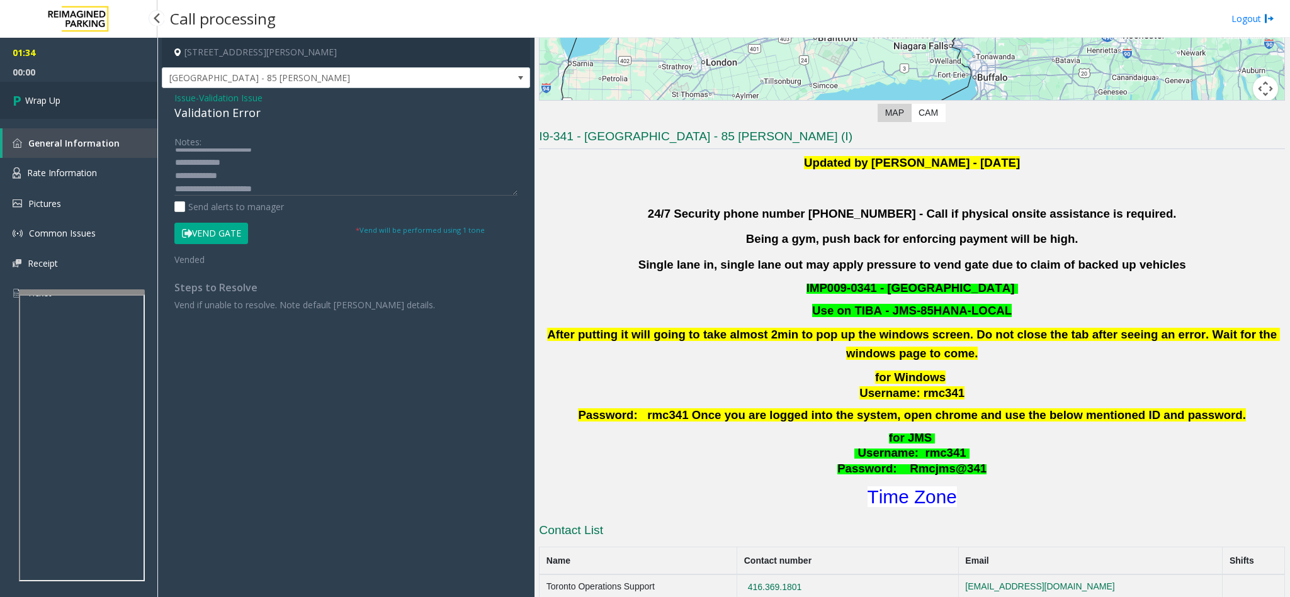
click at [116, 104] on link "Wrap Up" at bounding box center [78, 100] width 157 height 37
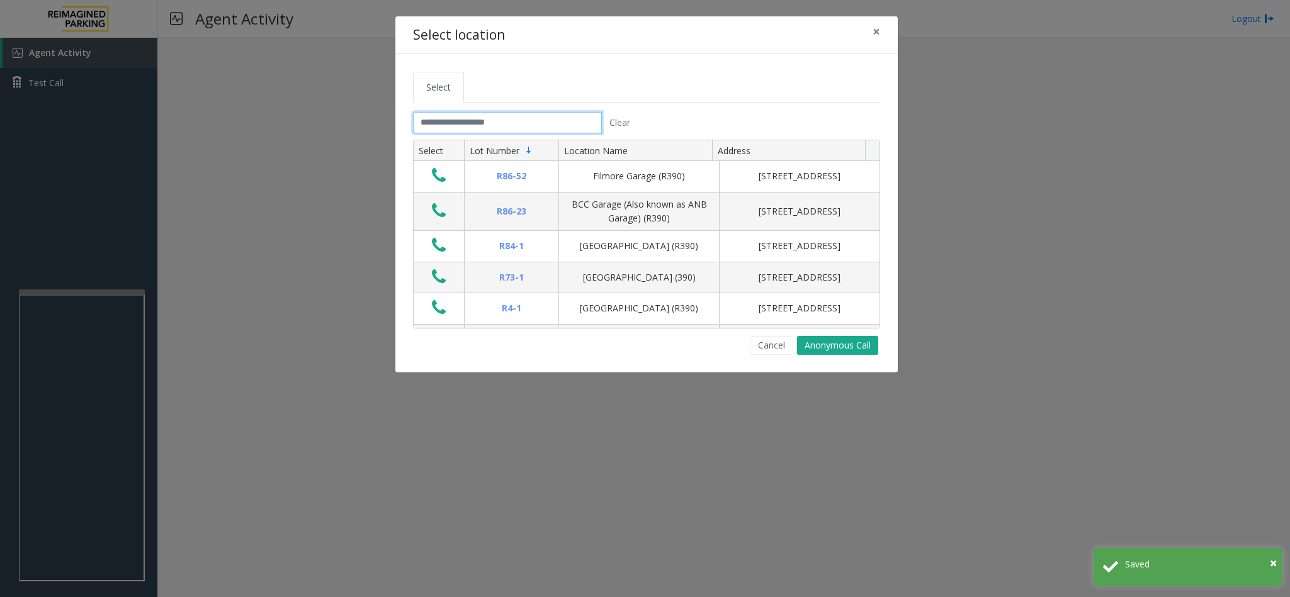
click at [454, 123] on input "text" at bounding box center [507, 122] width 189 height 21
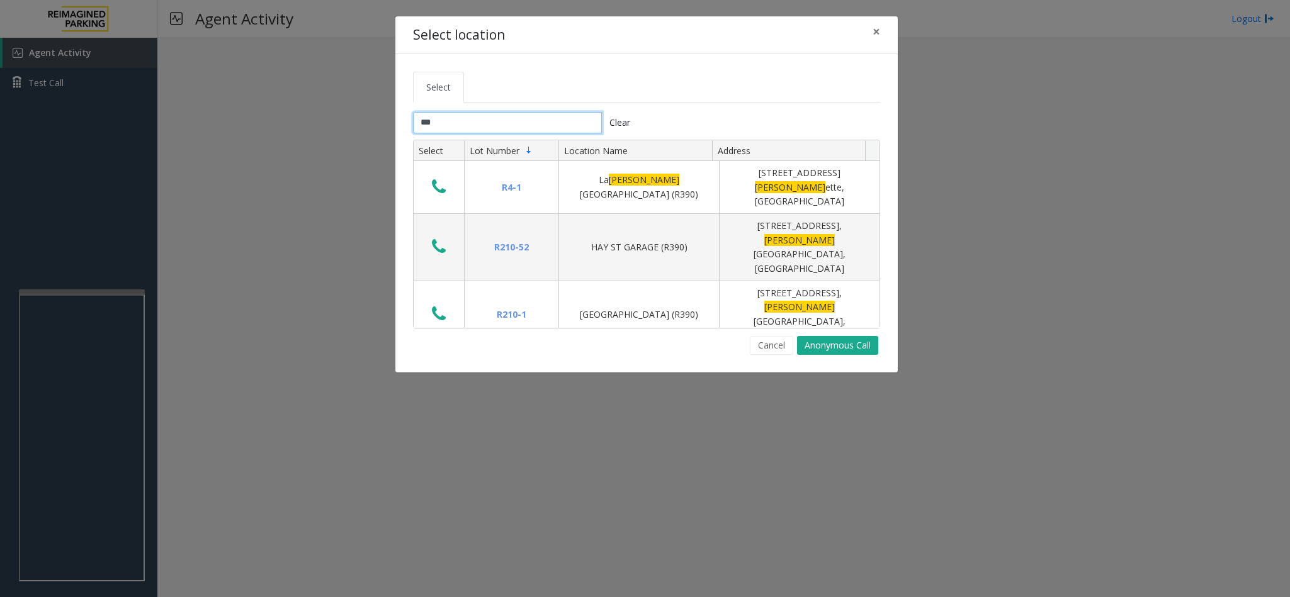
type input "***"
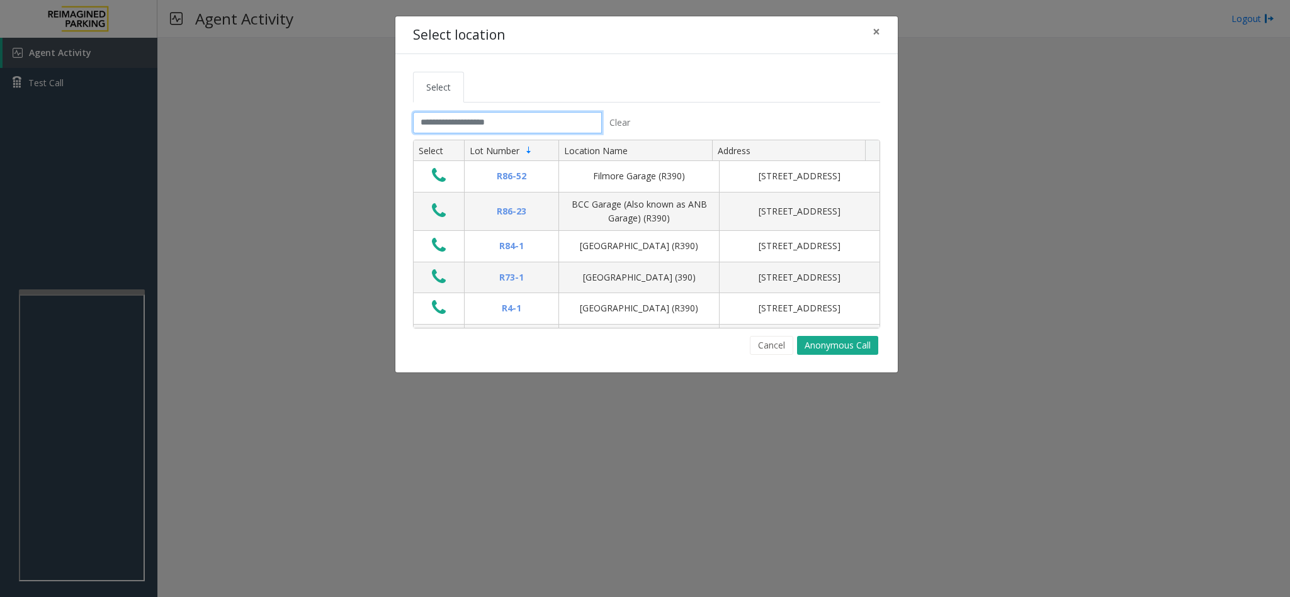
click at [448, 119] on input "text" at bounding box center [507, 122] width 189 height 21
click at [449, 125] on input "text" at bounding box center [507, 122] width 189 height 21
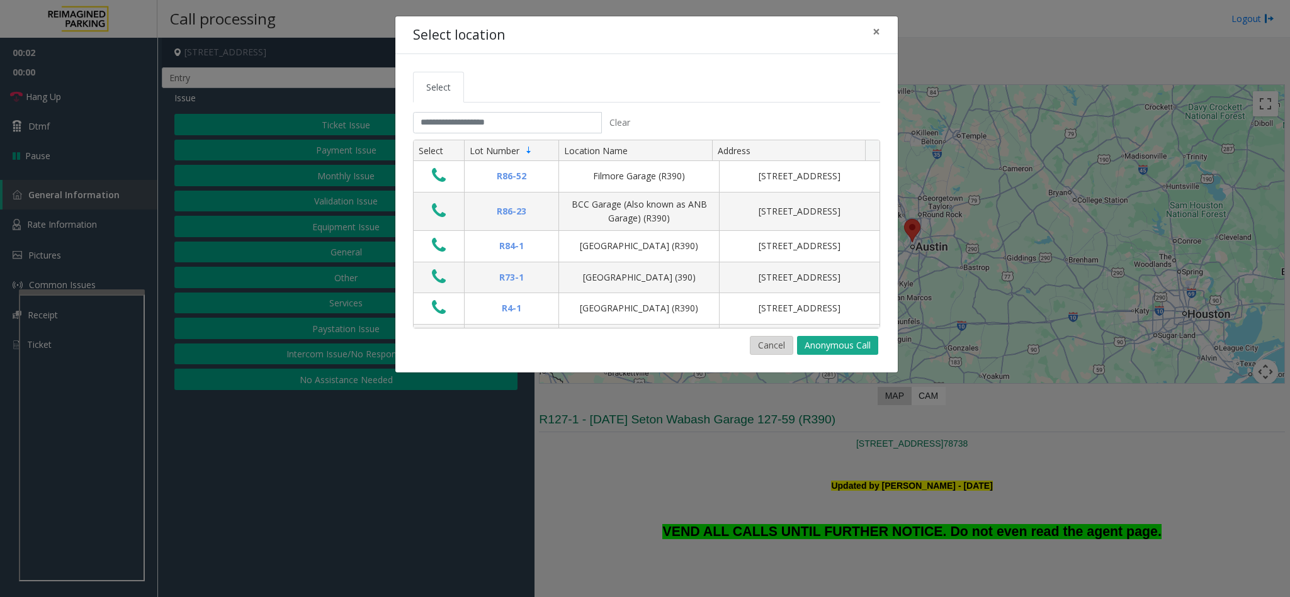
click at [767, 352] on button "Cancel" at bounding box center [771, 345] width 43 height 19
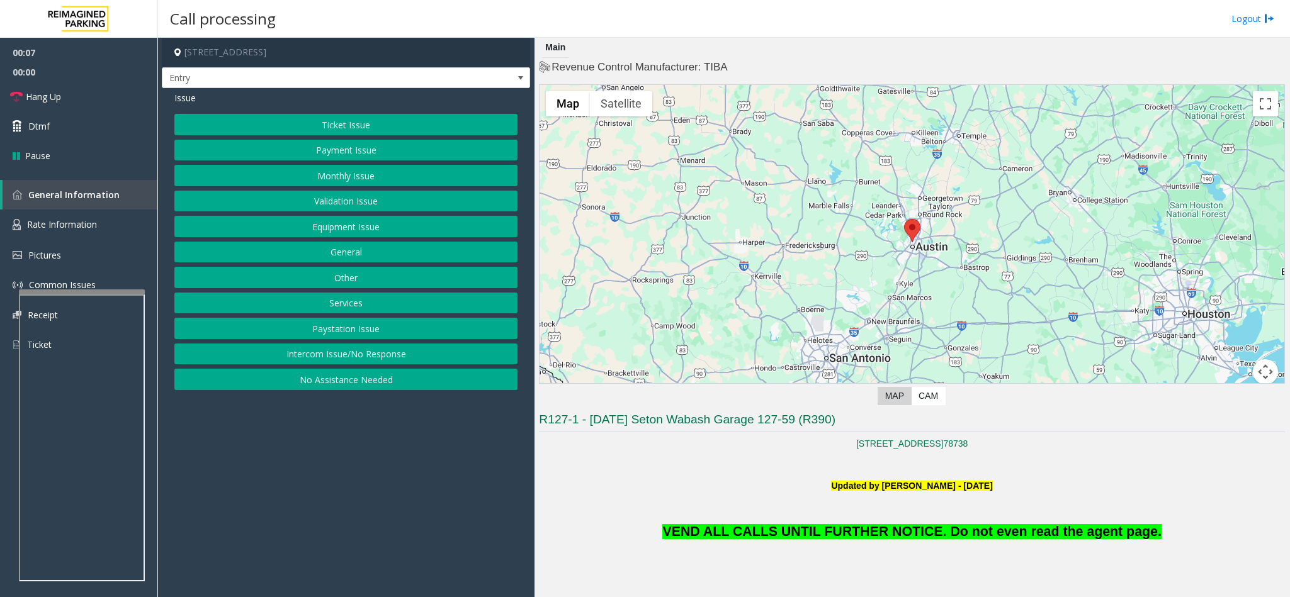
click at [352, 227] on button "Equipment Issue" at bounding box center [345, 226] width 343 height 21
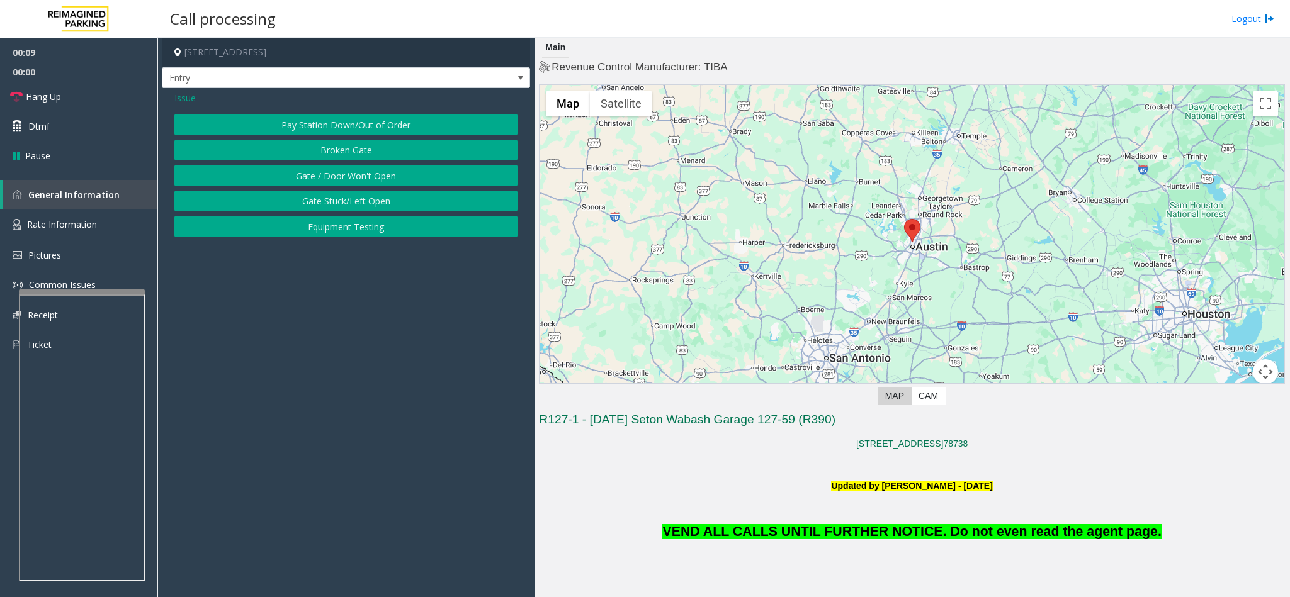
click at [178, 100] on span "Issue" at bounding box center [184, 97] width 21 height 13
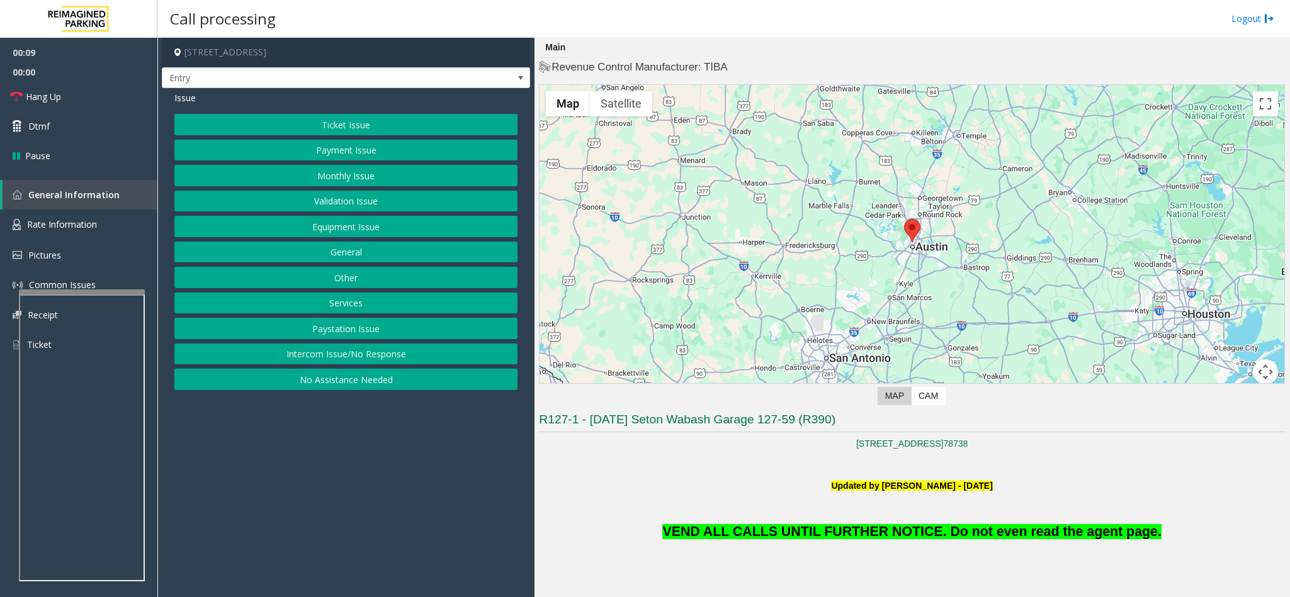
click at [319, 228] on button "Equipment Issue" at bounding box center [345, 226] width 343 height 21
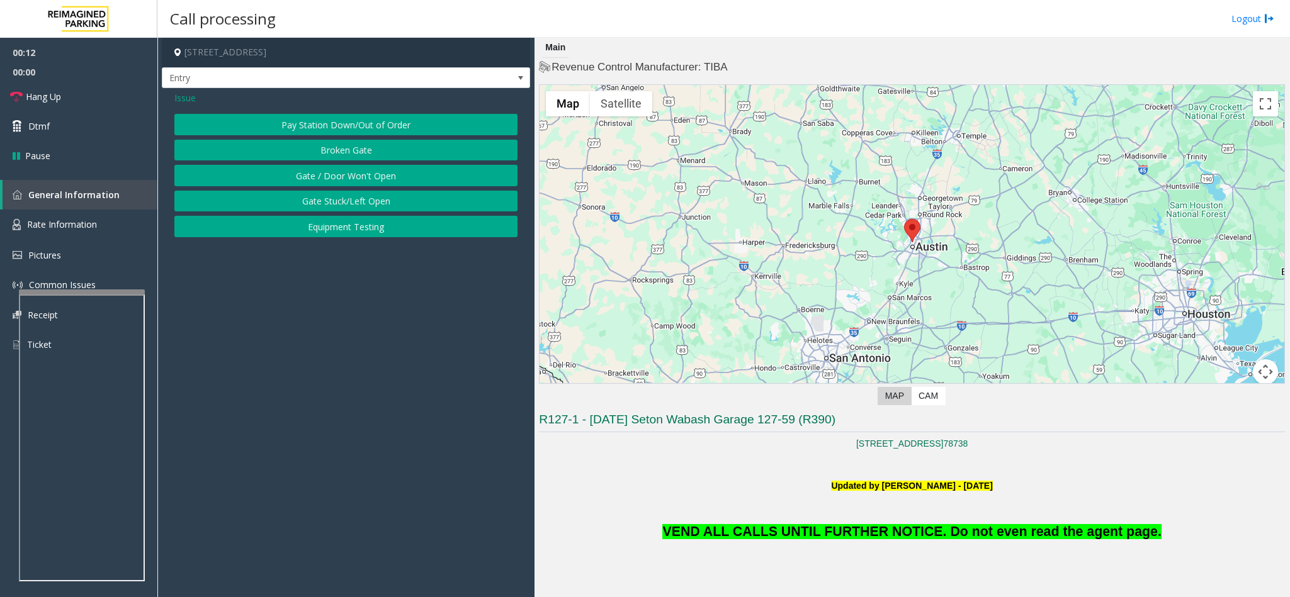
click at [347, 211] on button "Gate Stuck/Left Open" at bounding box center [345, 201] width 343 height 21
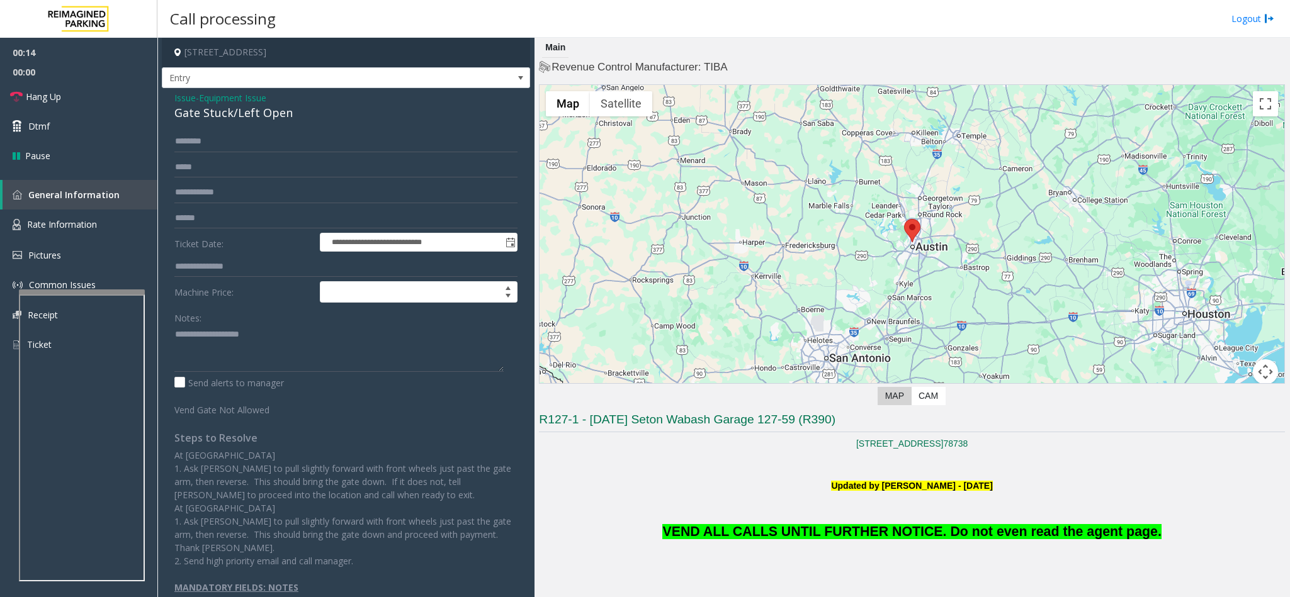
click at [187, 98] on span "Issue" at bounding box center [184, 97] width 21 height 13
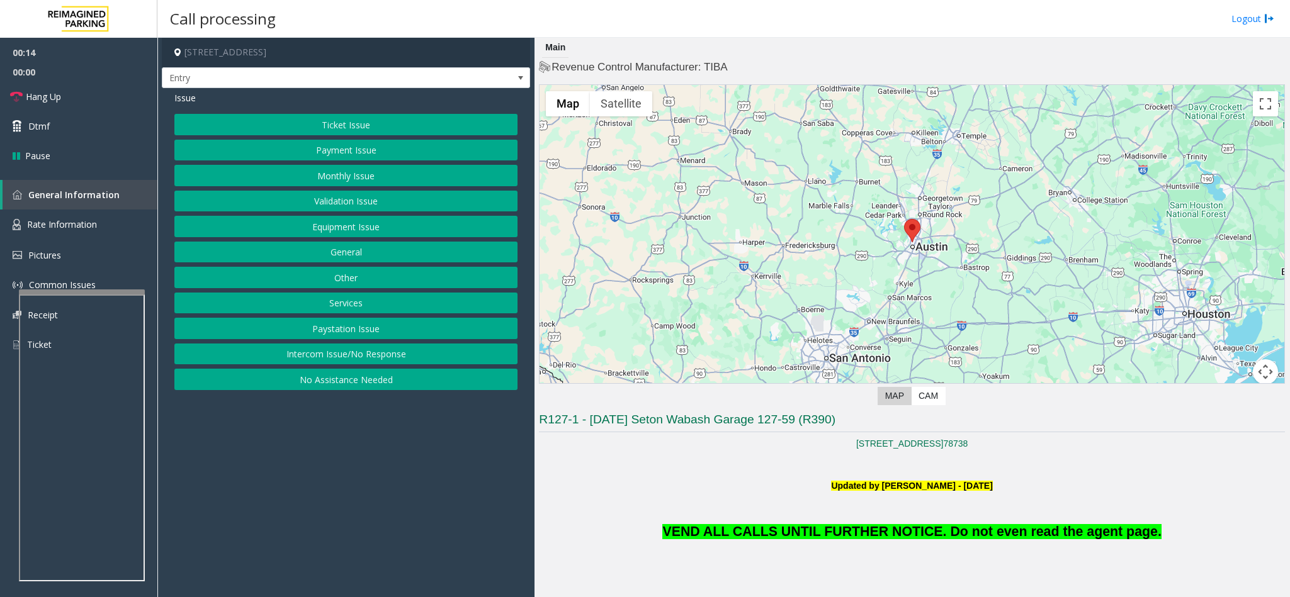
click at [320, 125] on button "Ticket Issue" at bounding box center [345, 124] width 343 height 21
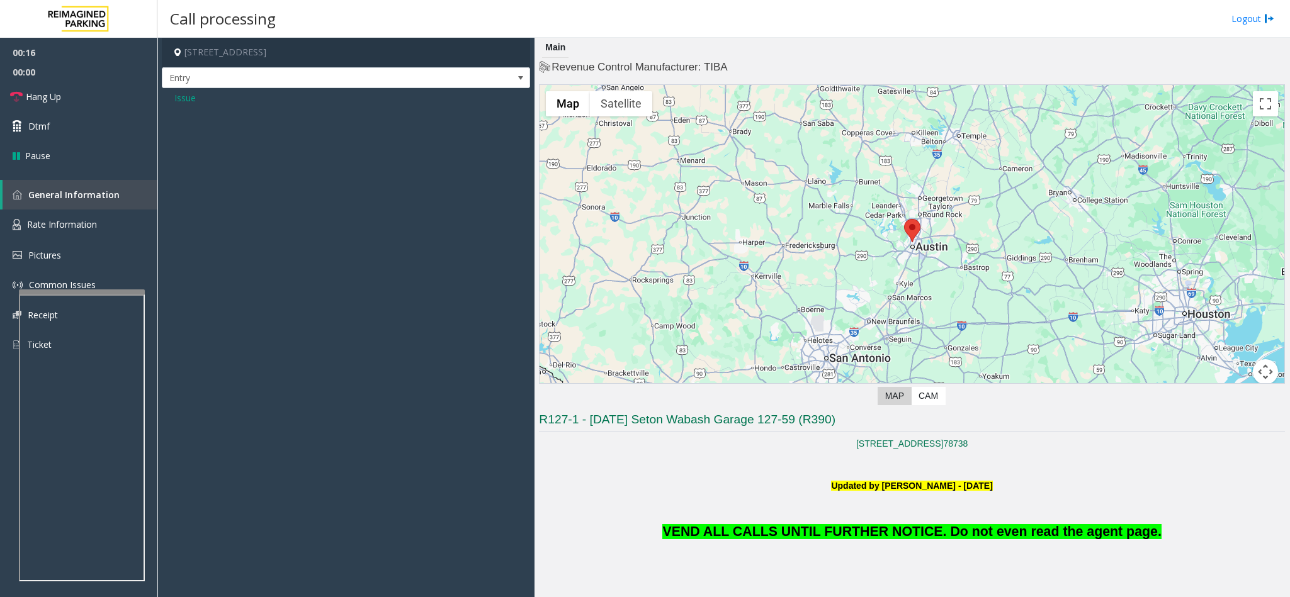
click at [179, 101] on span "Issue" at bounding box center [184, 97] width 21 height 13
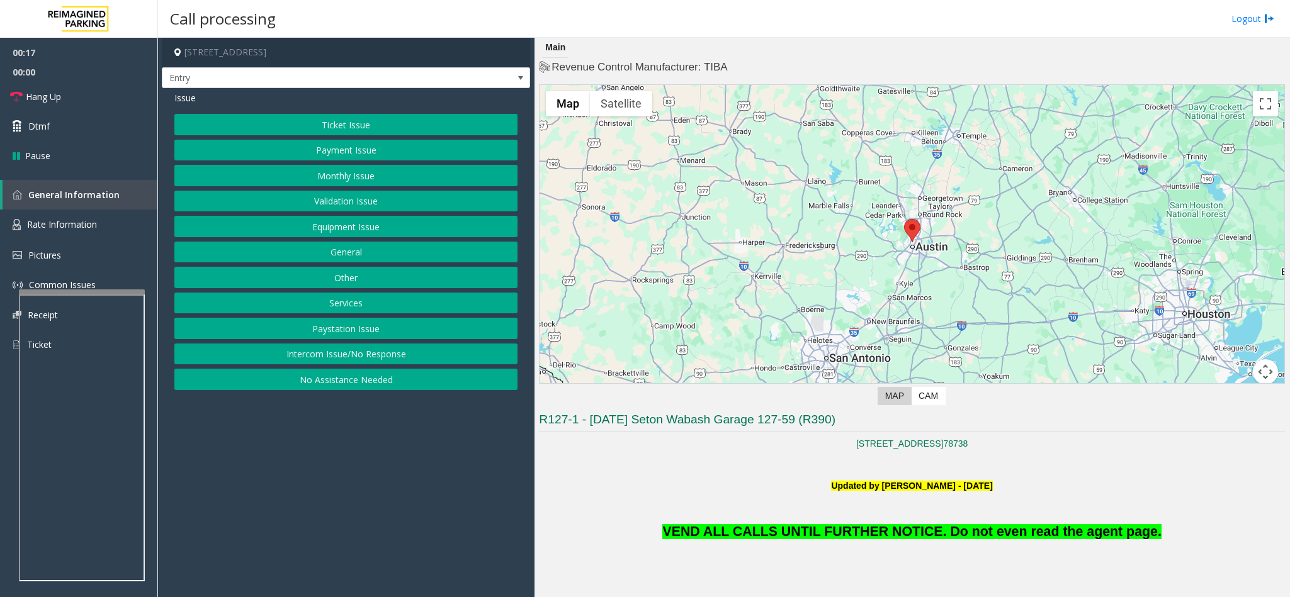
click at [332, 206] on button "Validation Issue" at bounding box center [345, 201] width 343 height 21
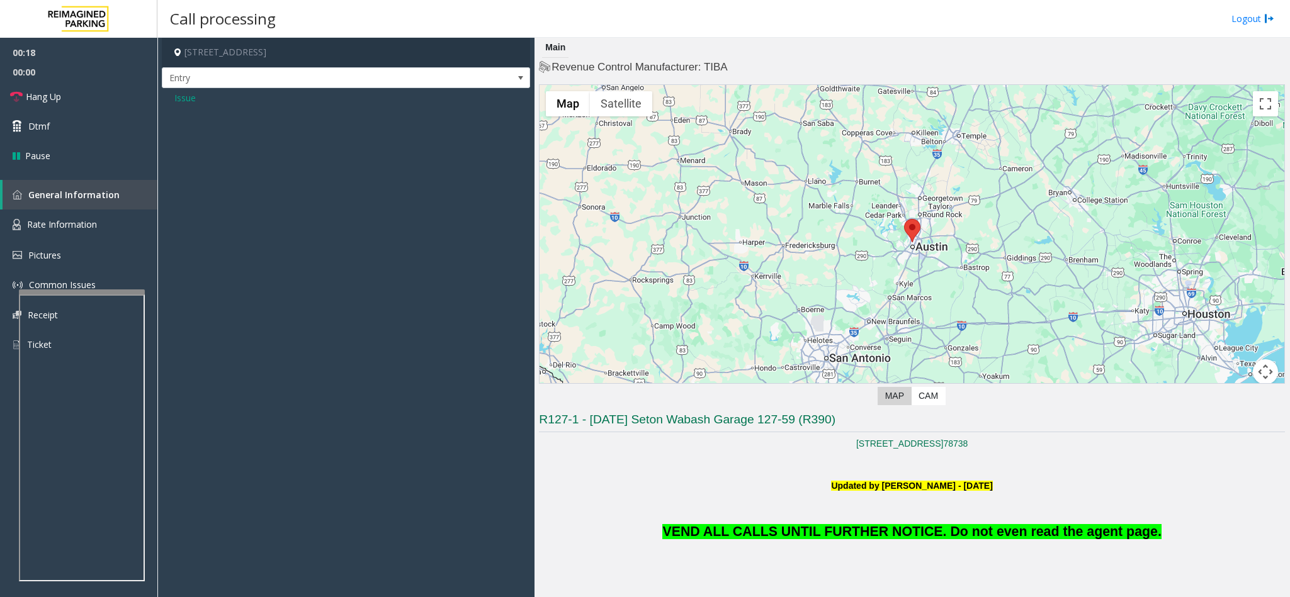
click at [182, 101] on span "Issue" at bounding box center [184, 97] width 21 height 13
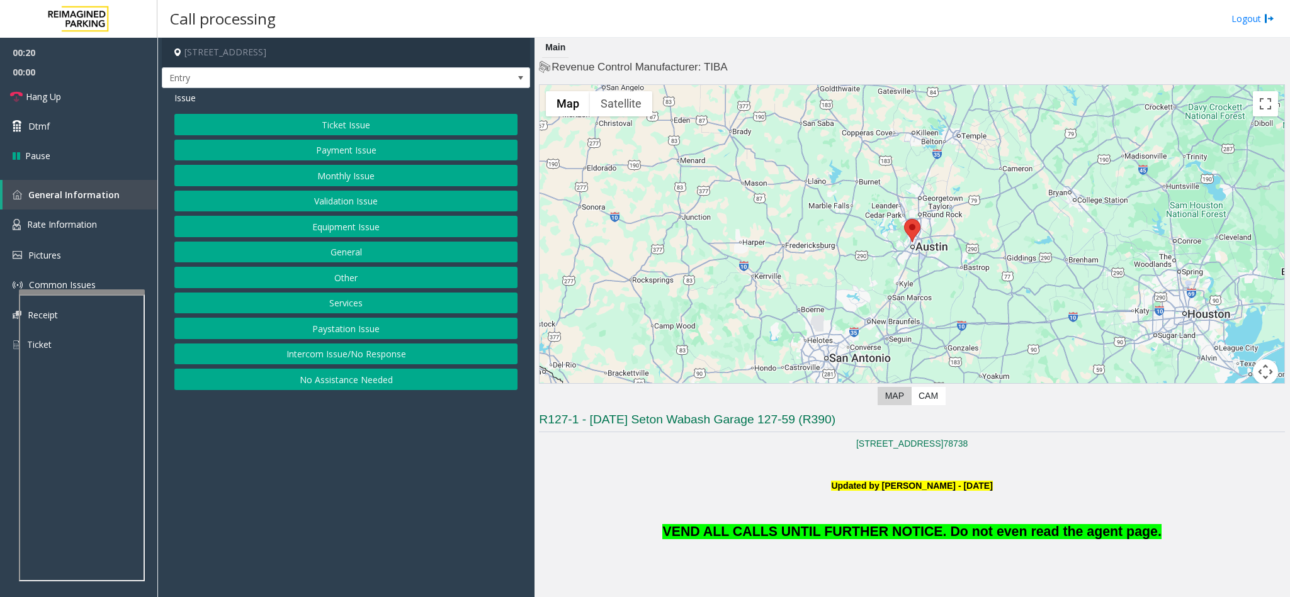
click at [337, 151] on button "Payment Issue" at bounding box center [345, 150] width 343 height 21
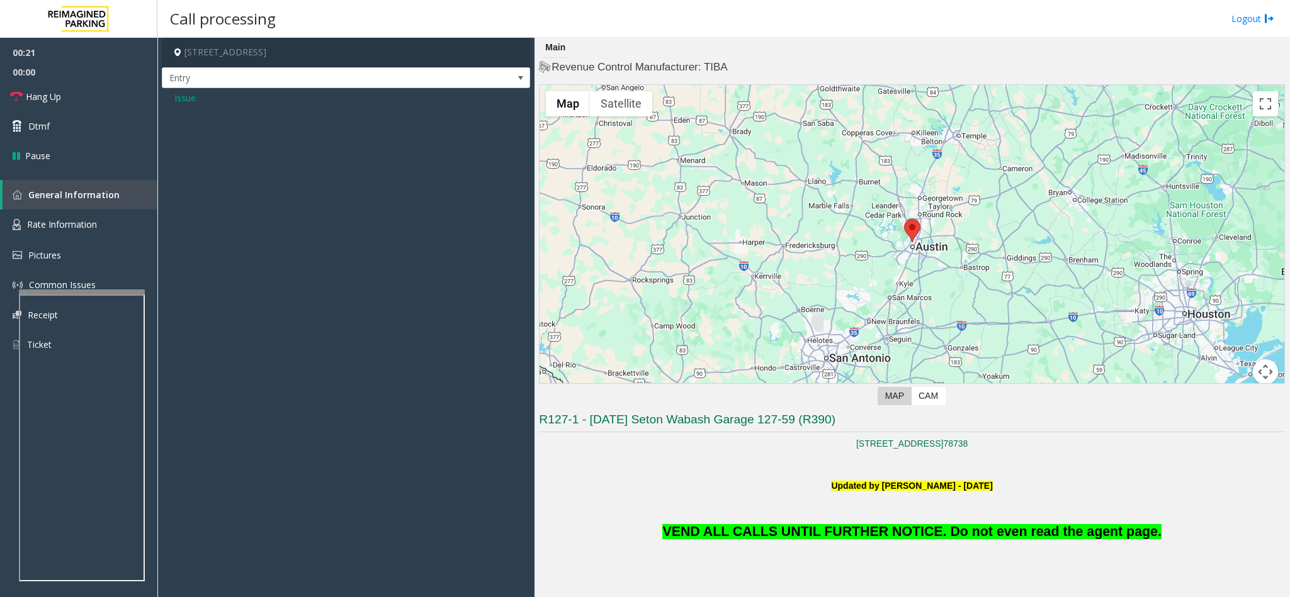
click at [180, 101] on span "Issue" at bounding box center [184, 97] width 21 height 13
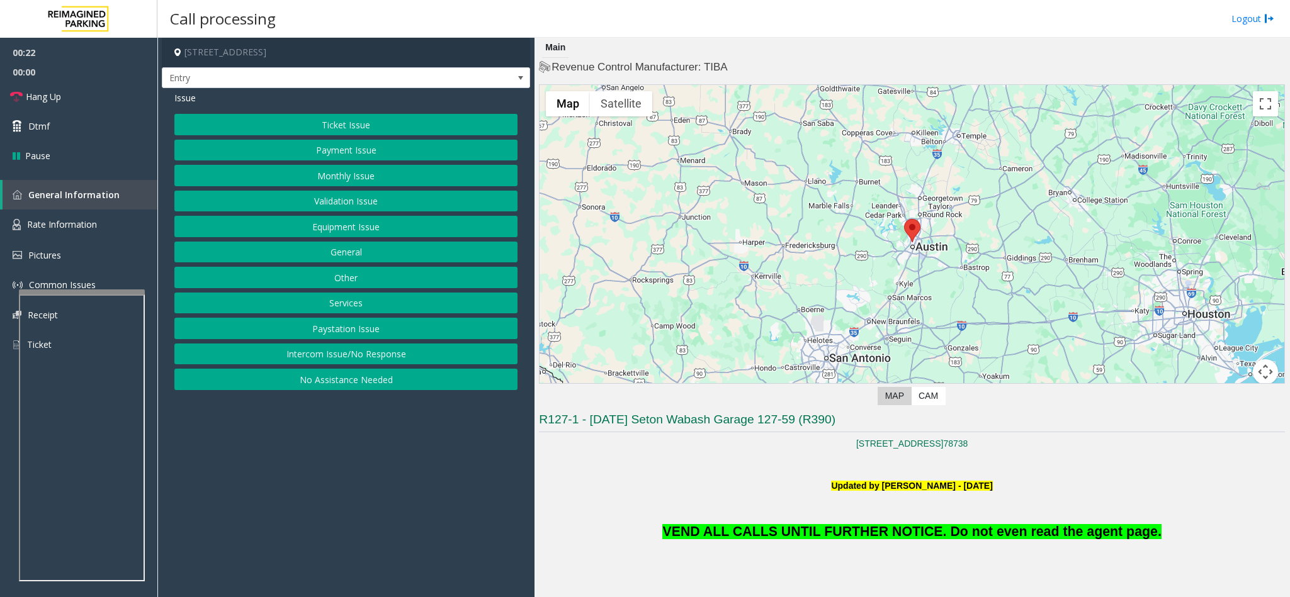
click at [357, 308] on button "Services" at bounding box center [345, 303] width 343 height 21
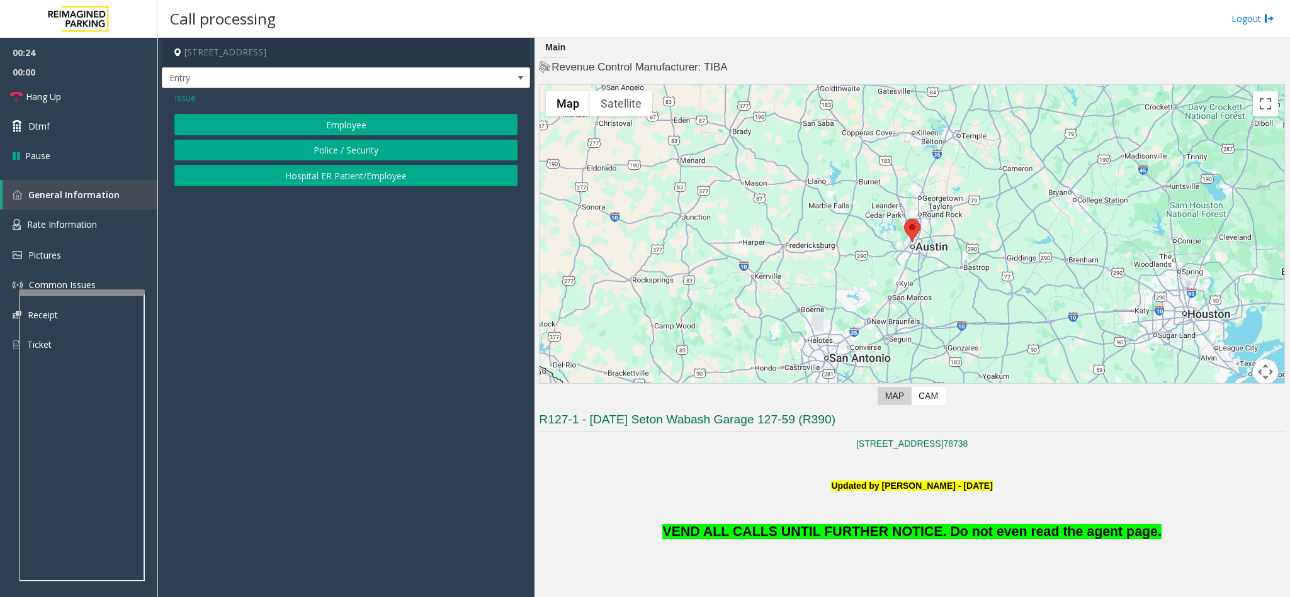
click at [336, 121] on button "Employee" at bounding box center [345, 124] width 343 height 21
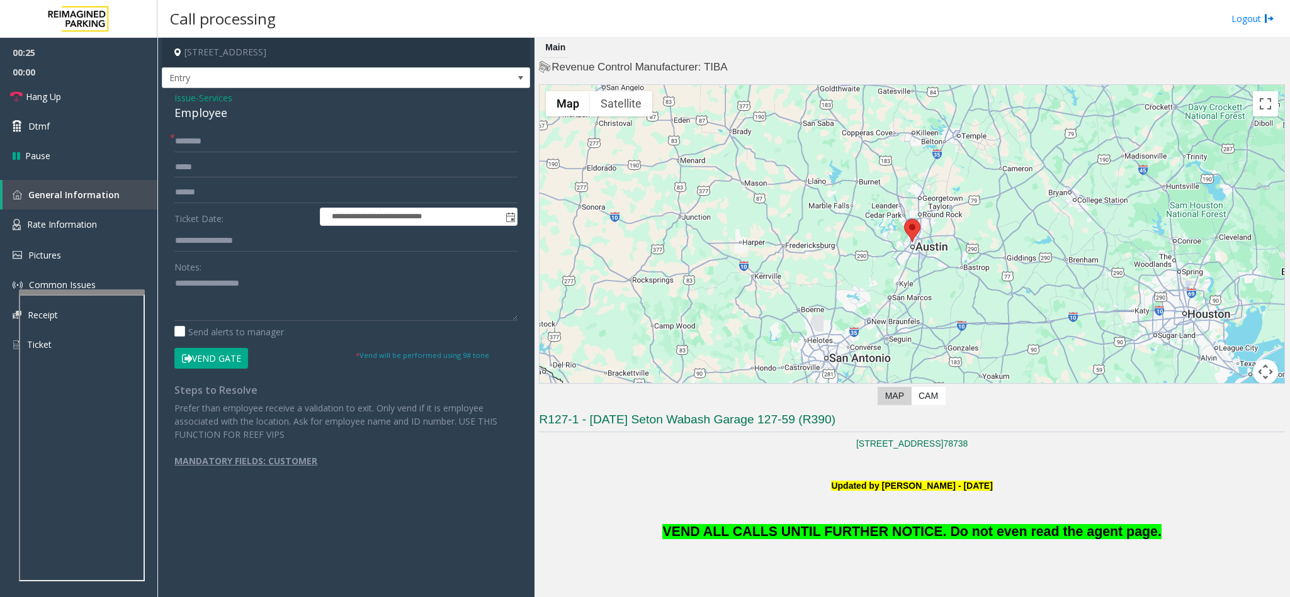
click at [223, 357] on button "Vend Gate" at bounding box center [211, 358] width 74 height 21
click at [181, 98] on span "Issue" at bounding box center [184, 97] width 21 height 13
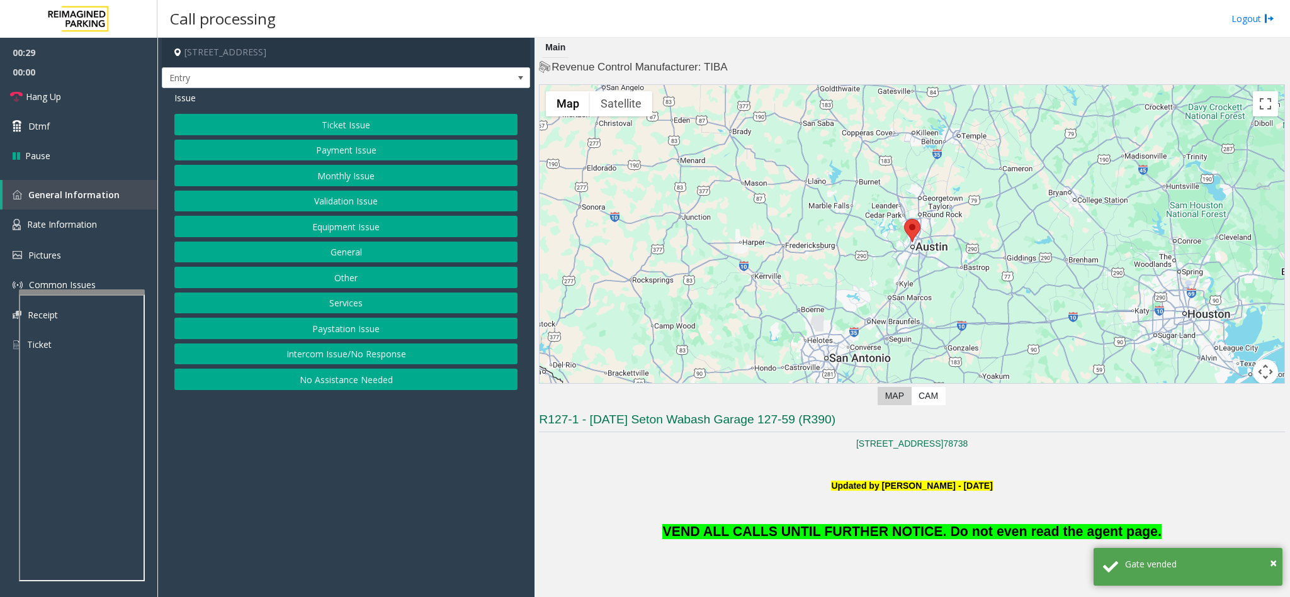
click at [356, 230] on button "Equipment Issue" at bounding box center [345, 226] width 343 height 21
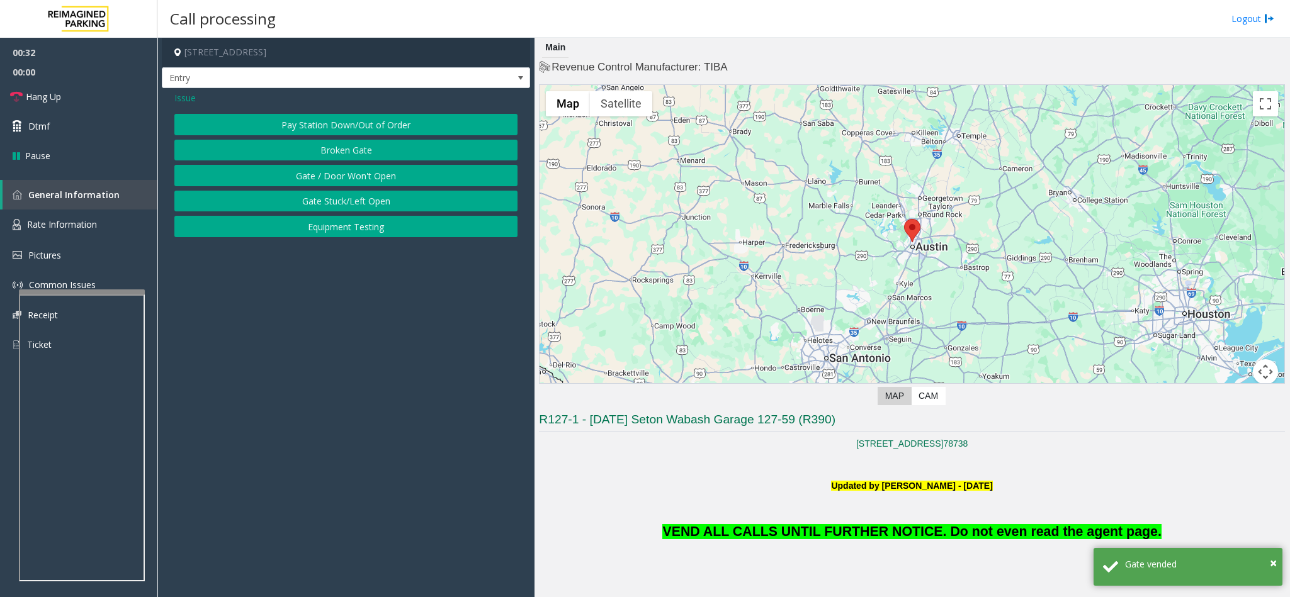
click at [342, 178] on button "Gate / Door Won't Open" at bounding box center [345, 175] width 343 height 21
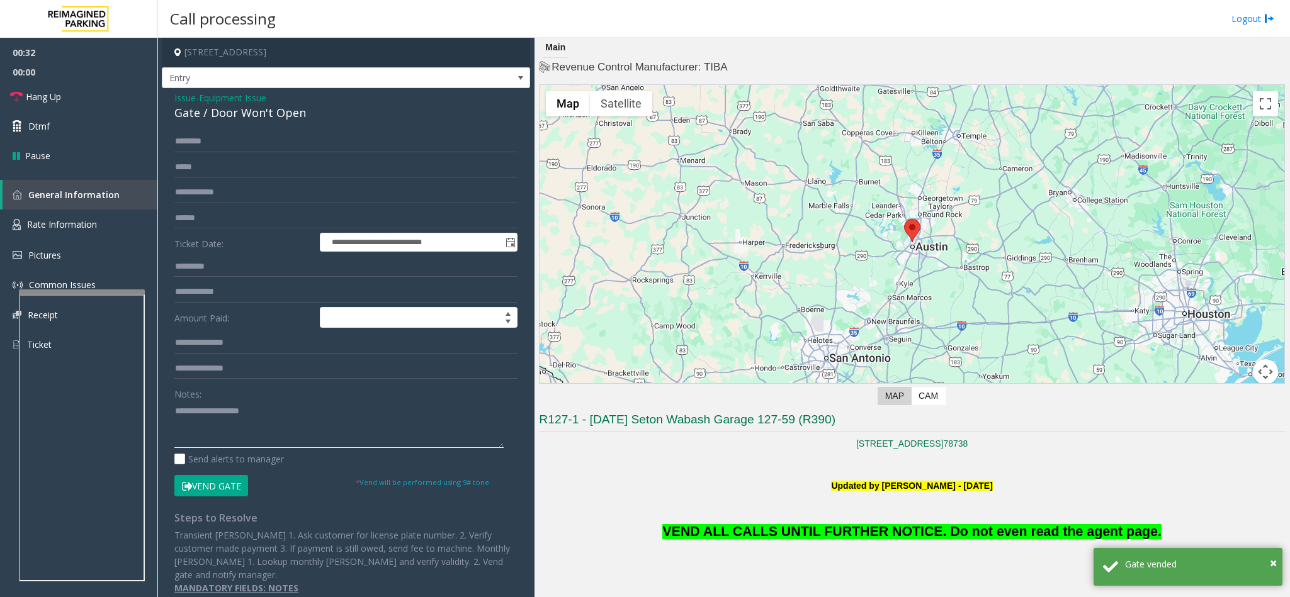
click at [220, 444] on textarea at bounding box center [338, 424] width 329 height 47
type textarea "*"
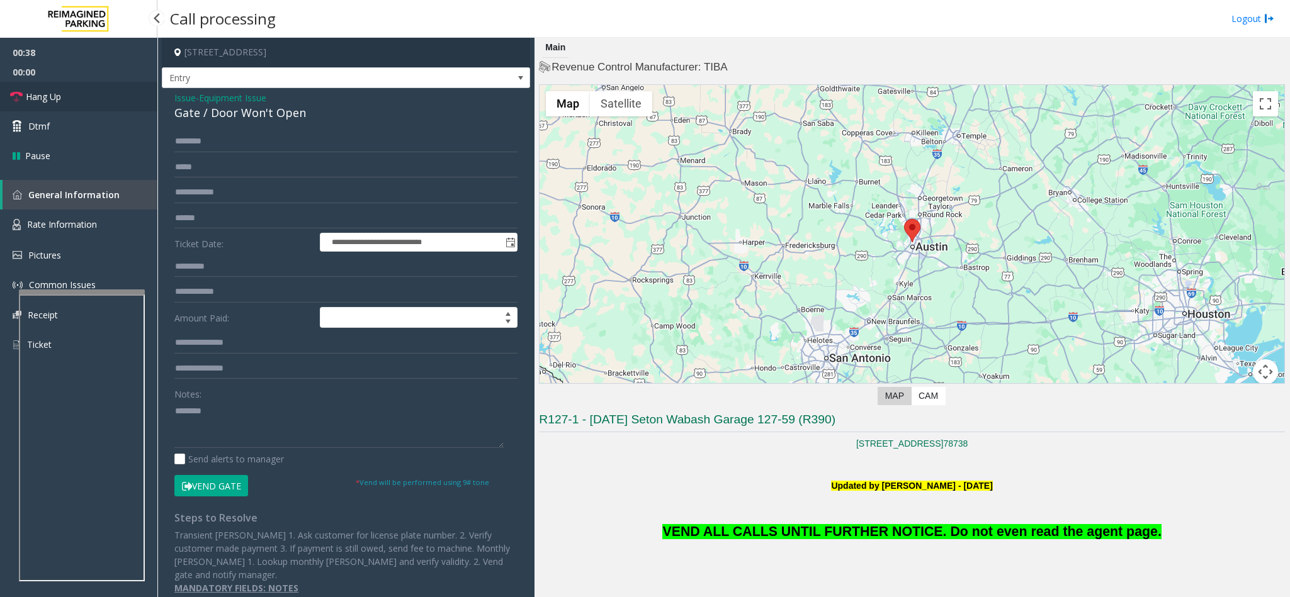
click at [85, 83] on link "Hang Up" at bounding box center [78, 97] width 157 height 30
click at [235, 414] on textarea at bounding box center [338, 424] width 329 height 47
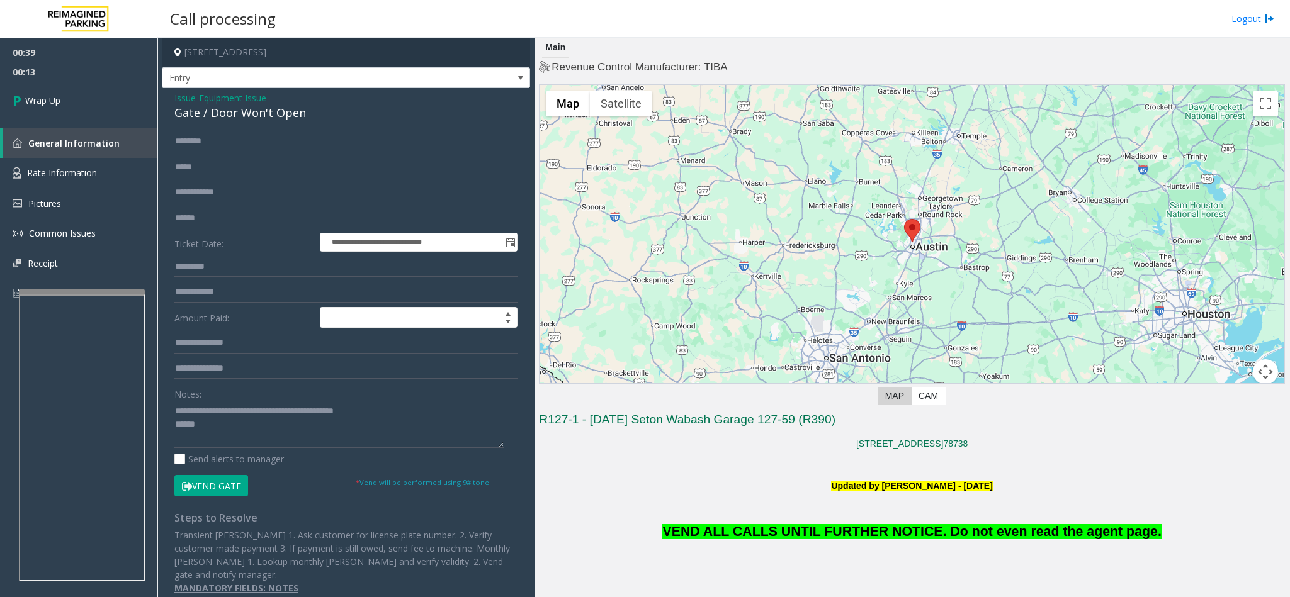
click at [826, 533] on span "VEND ALL CALLS UNTIL FURTHER NOTICE. Do not even read the agent page." at bounding box center [911, 531] width 498 height 15
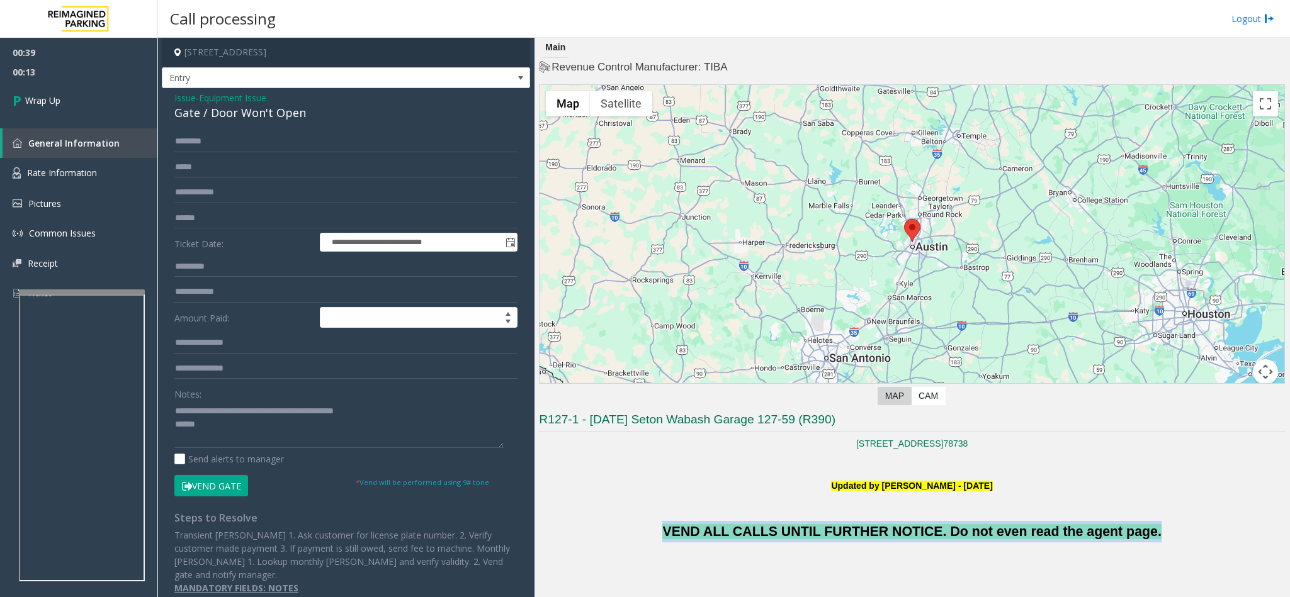
click at [826, 533] on span "VEND ALL CALLS UNTIL FURTHER NOTICE. Do not even read the agent page." at bounding box center [911, 531] width 498 height 15
copy span "VEND ALL CALLS UNTIL FURTHER NOTICE. Do not even read the agent page."
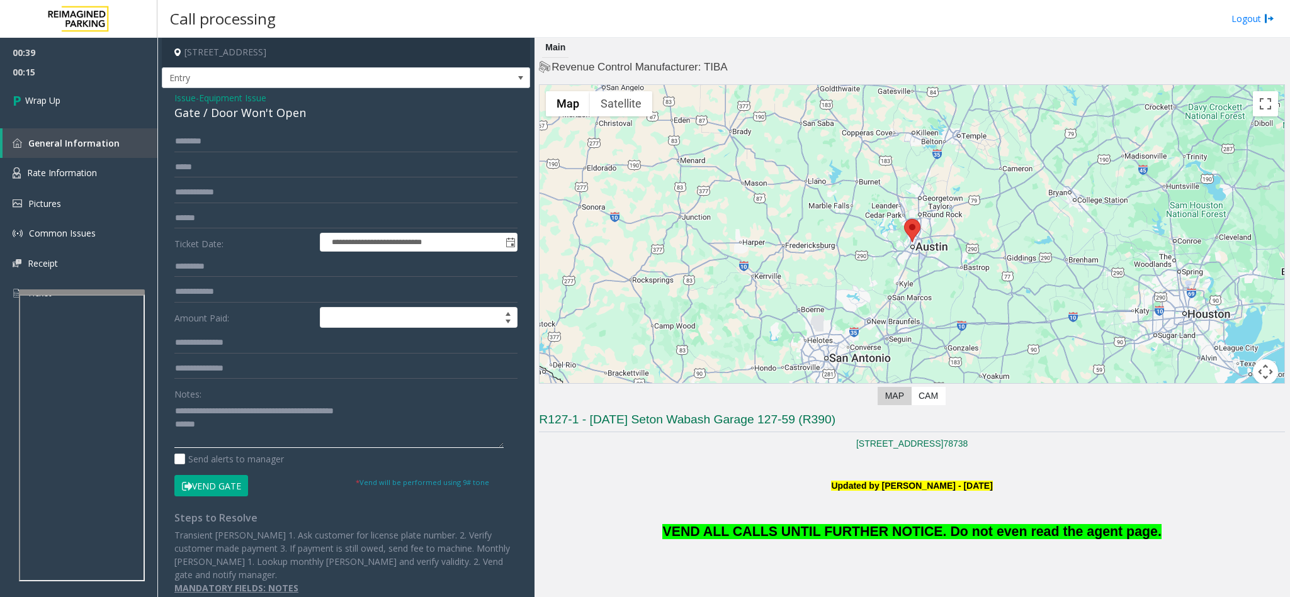
click at [236, 423] on textarea at bounding box center [338, 424] width 329 height 47
paste textarea "**********"
type textarea "**********"
click at [83, 98] on link "Wrap Up" at bounding box center [78, 100] width 157 height 37
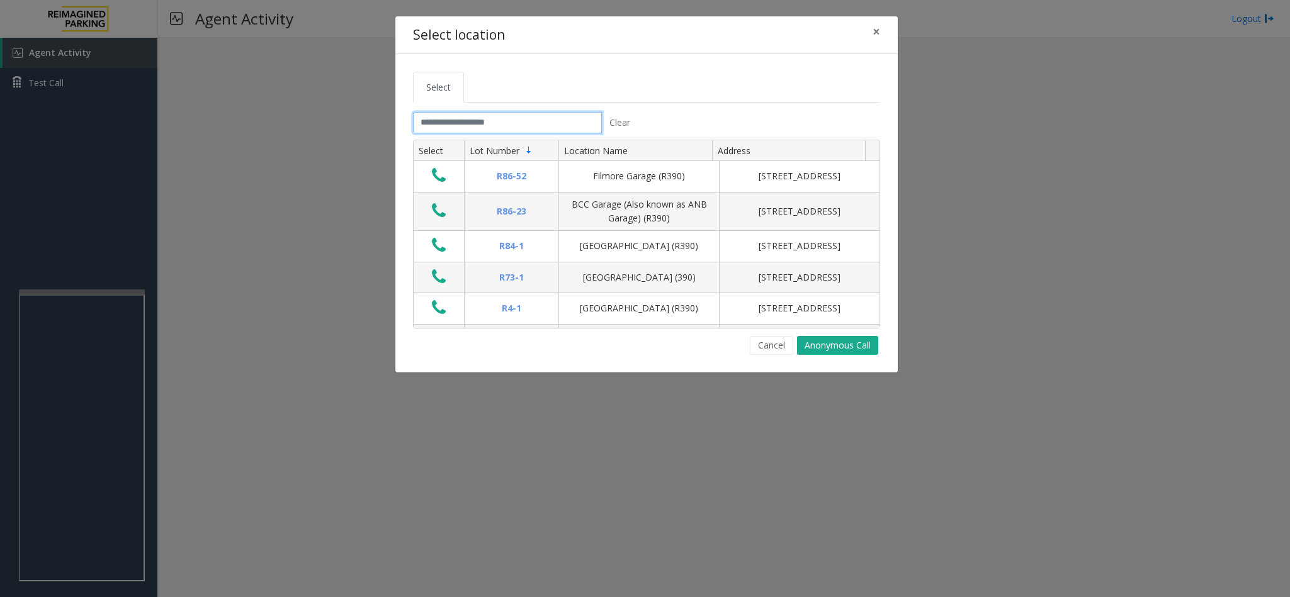
click at [441, 125] on input "text" at bounding box center [507, 122] width 189 height 21
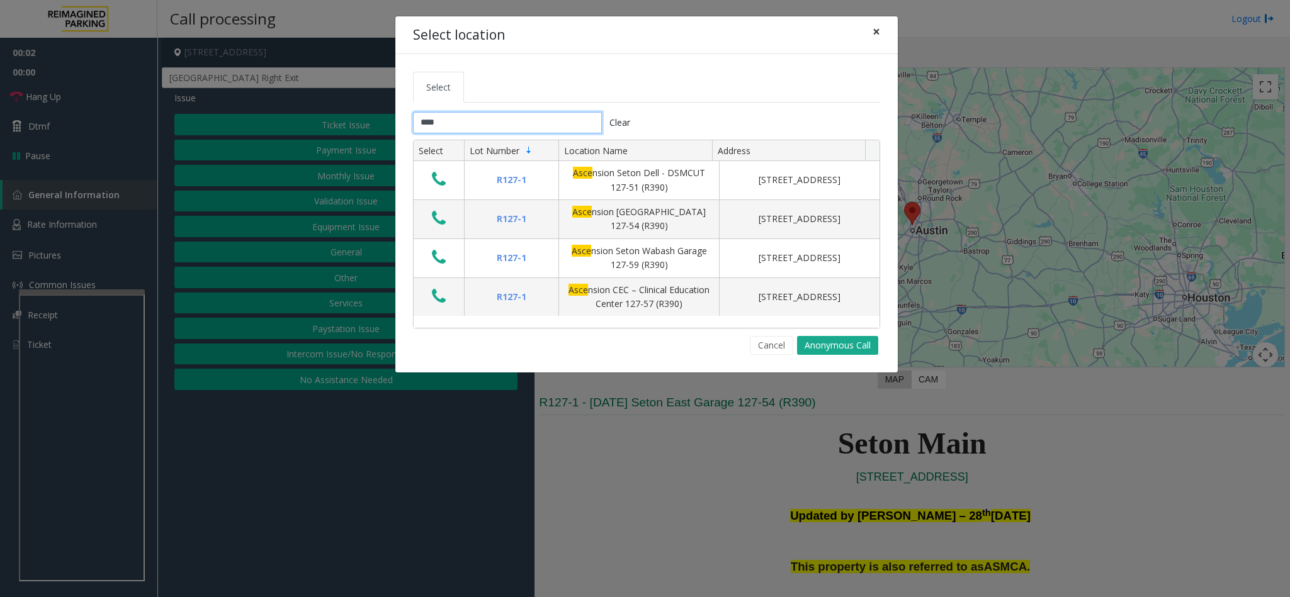
type input "****"
click at [872, 29] on span "×" at bounding box center [876, 32] width 8 height 18
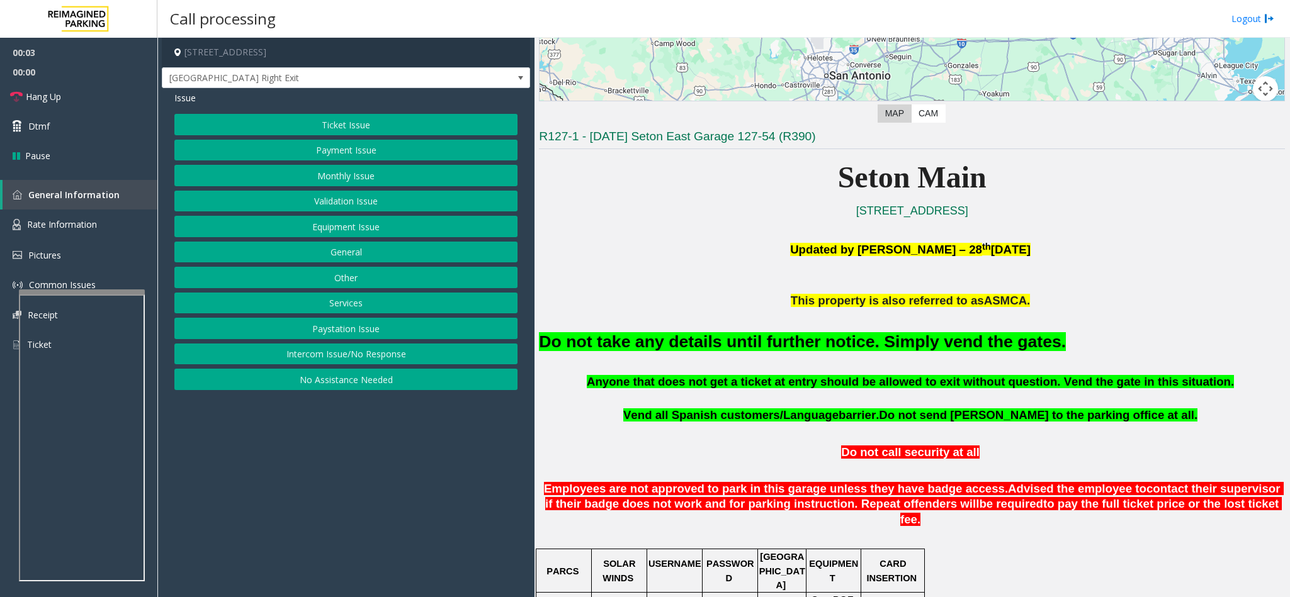
scroll to position [283, 0]
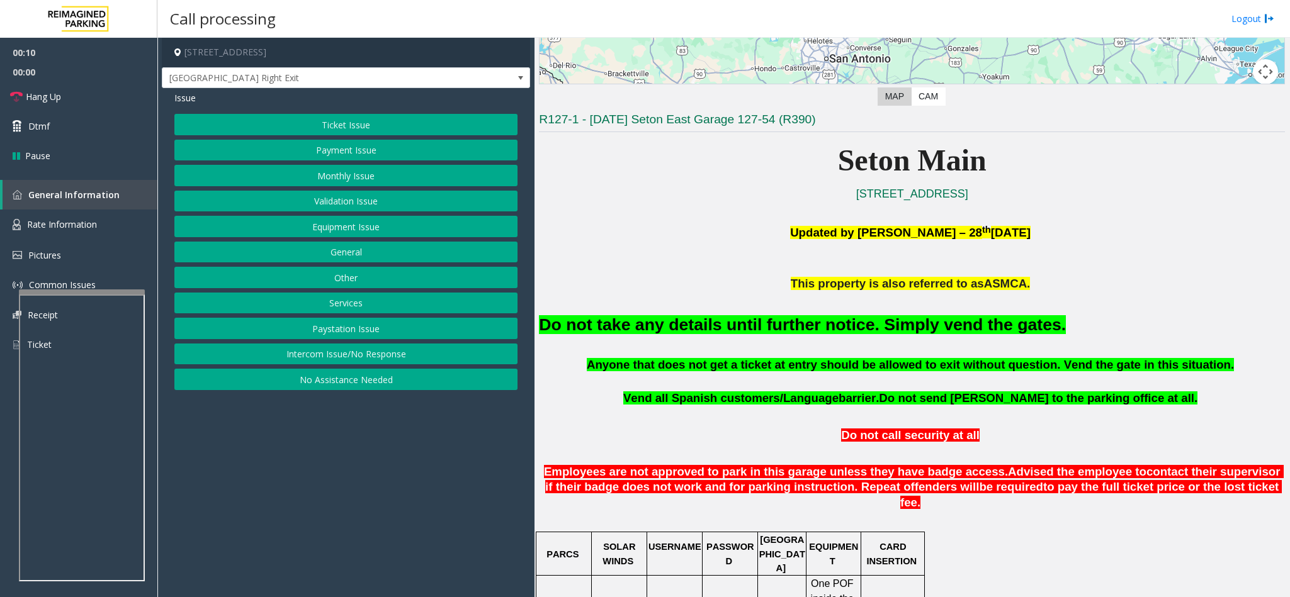
click at [336, 179] on button "Monthly Issue" at bounding box center [345, 175] width 343 height 21
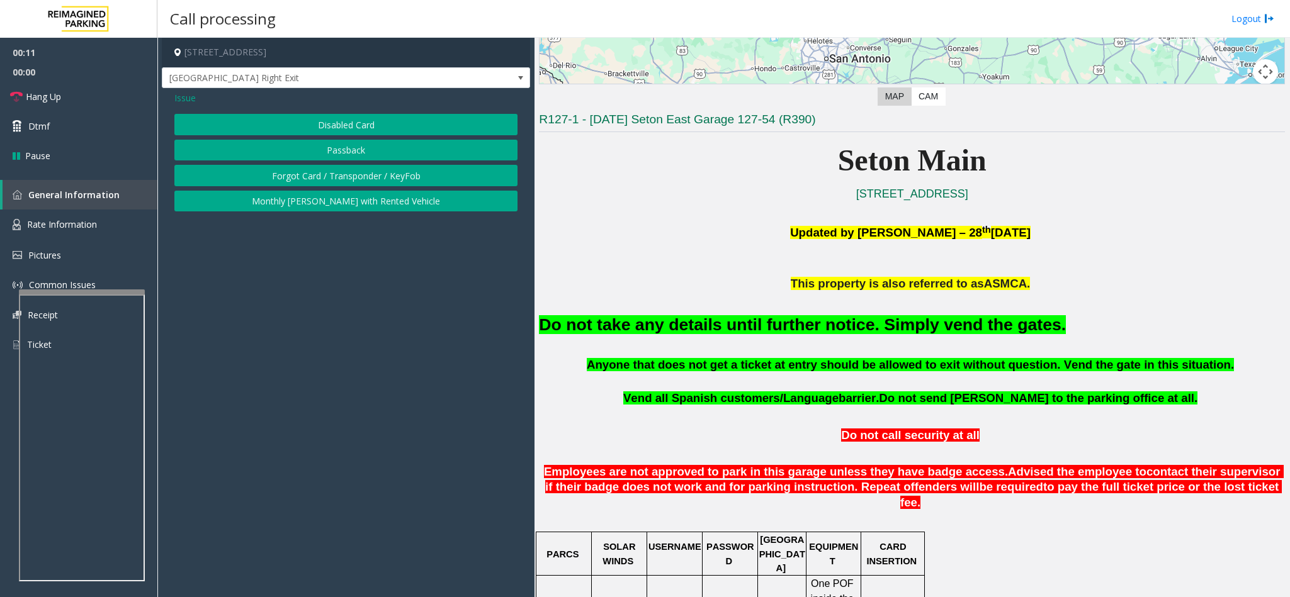
click at [340, 119] on button "Disabled Card" at bounding box center [345, 124] width 343 height 21
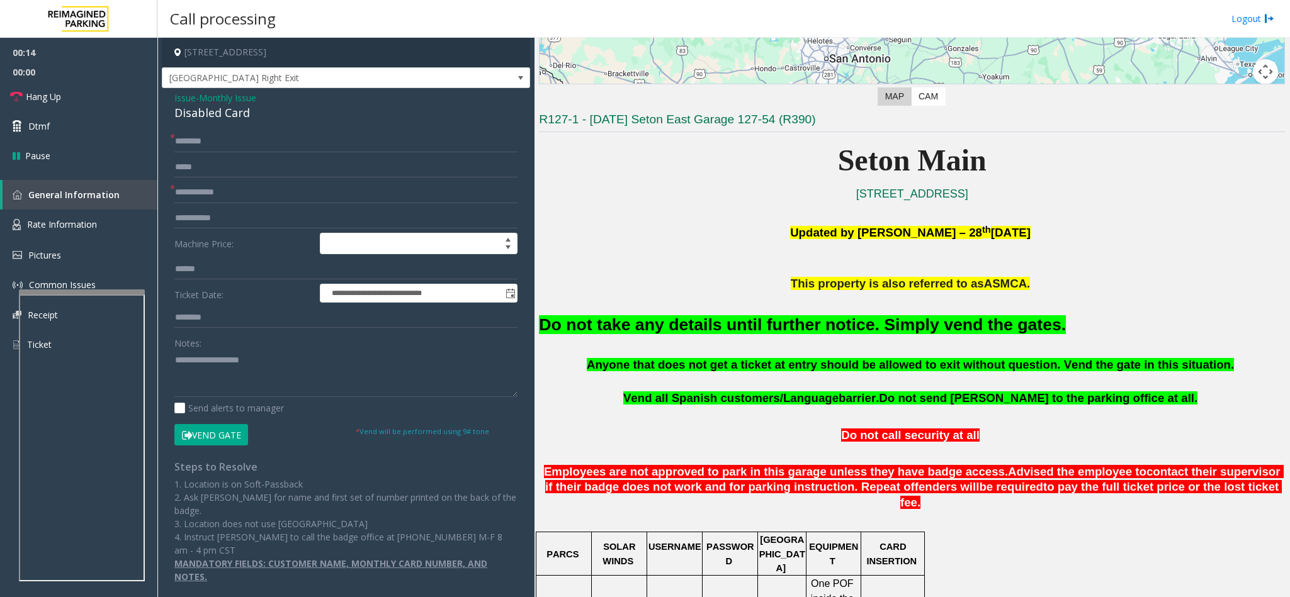
click at [695, 334] on font "Do not take any details until further notice. Simply vend the gates." at bounding box center [802, 324] width 527 height 19
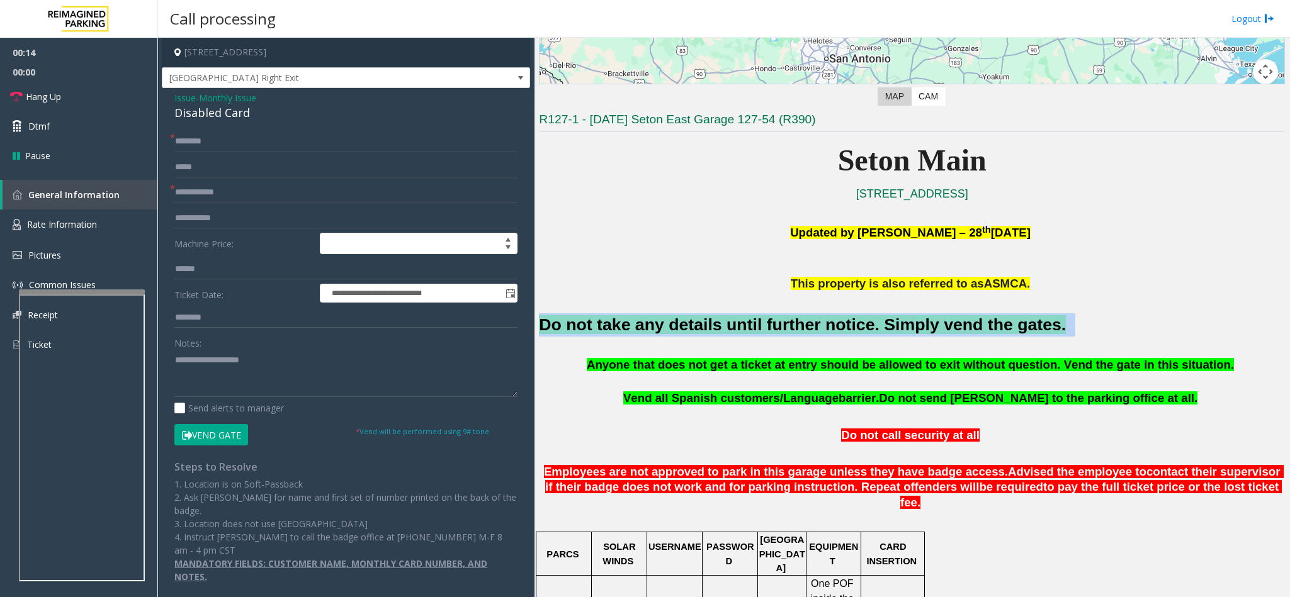
click at [695, 334] on font "Do not take any details until further notice. Simply vend the gates." at bounding box center [802, 324] width 527 height 19
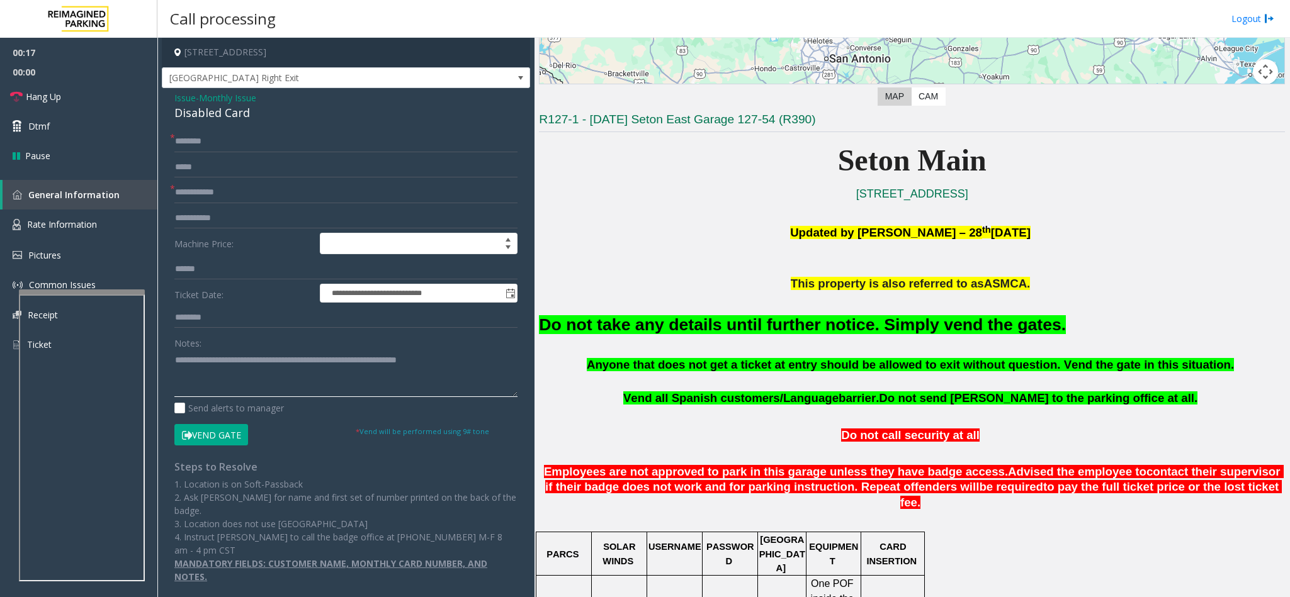
type textarea "**********"
click at [217, 441] on button "Vend Gate" at bounding box center [211, 434] width 74 height 21
click at [187, 144] on input "text" at bounding box center [345, 141] width 343 height 21
type input "**"
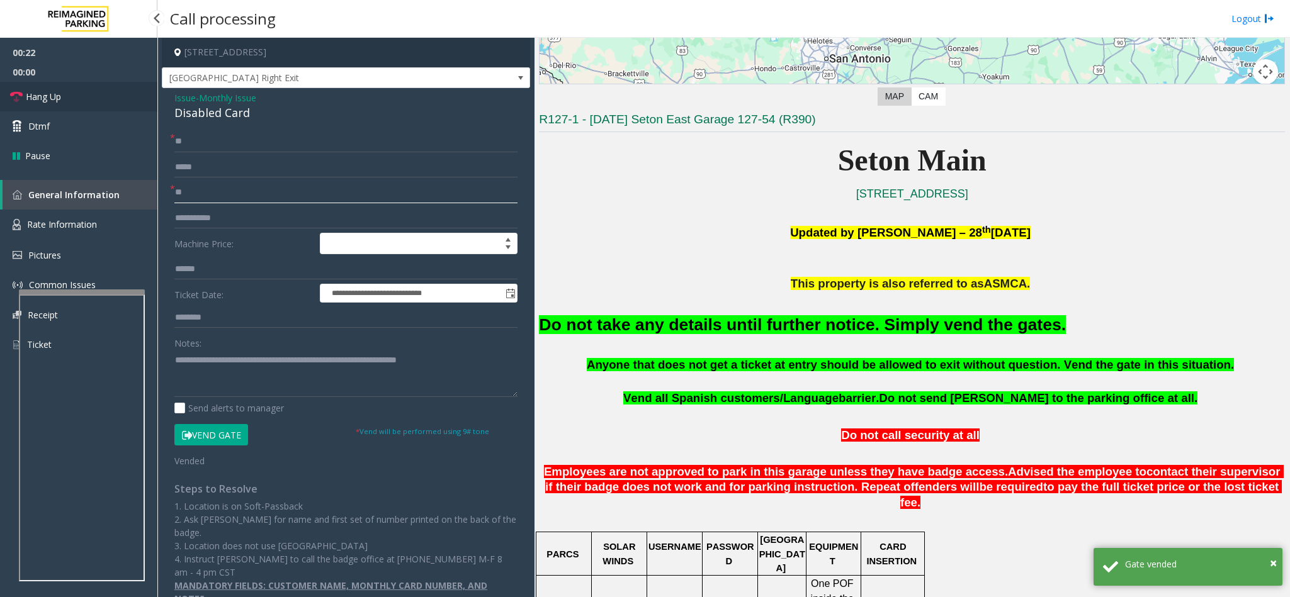
type input "**"
click at [114, 106] on link "Hang Up" at bounding box center [78, 97] width 157 height 30
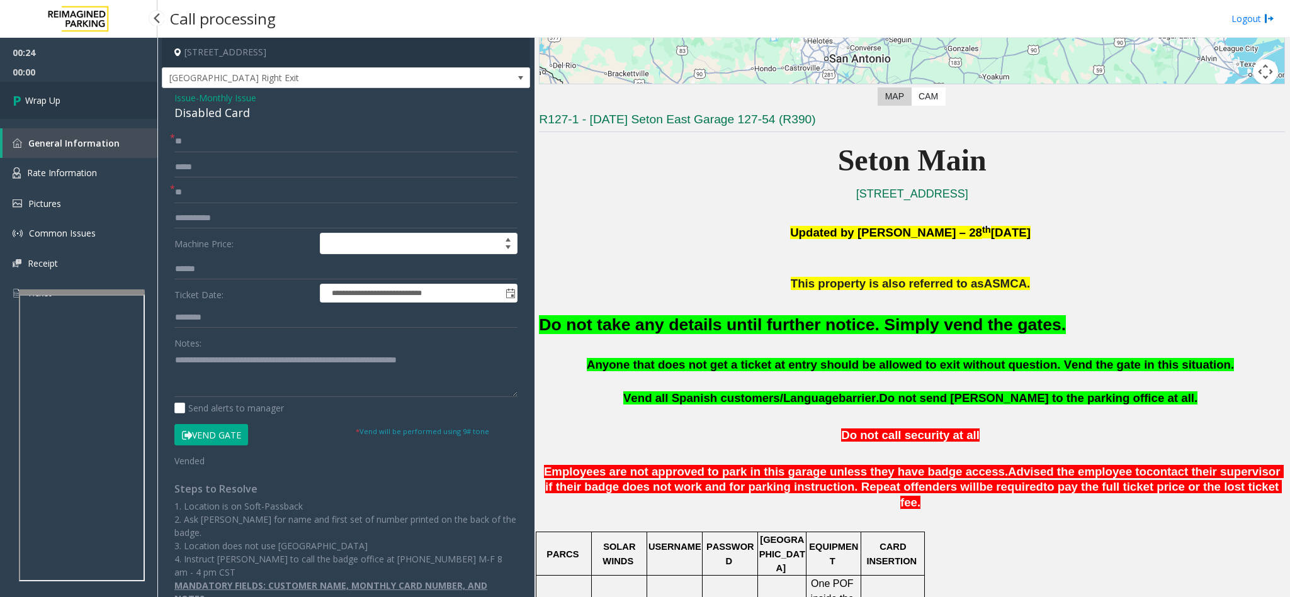
click at [106, 96] on link "Wrap Up" at bounding box center [78, 100] width 157 height 37
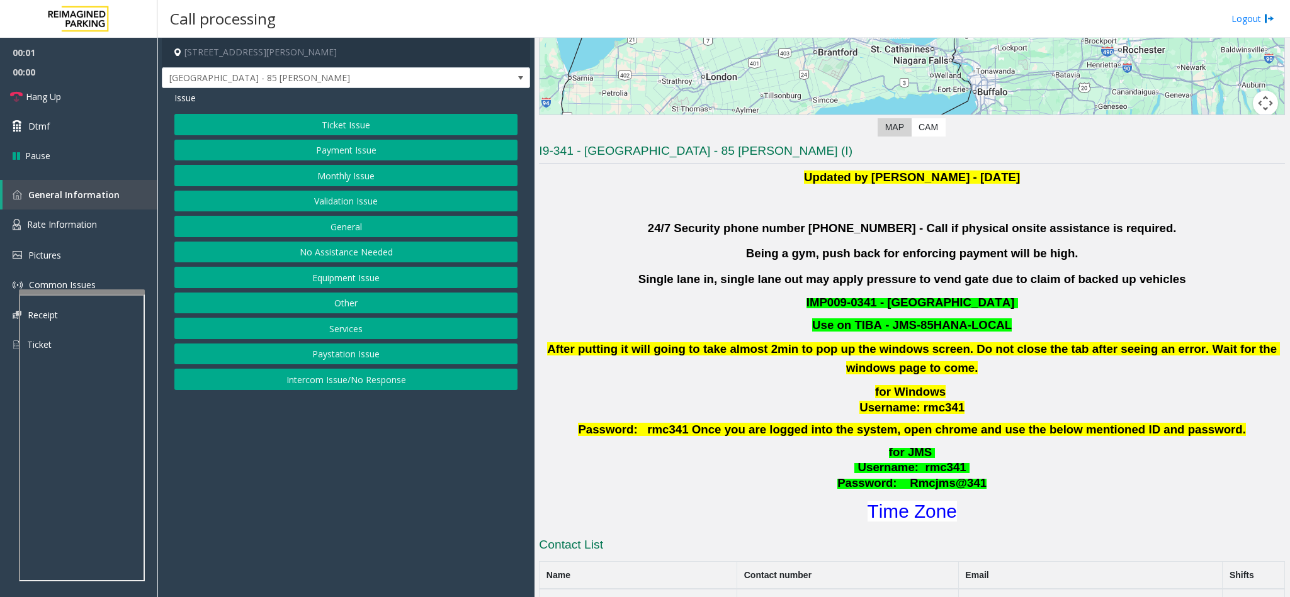
scroll to position [661, 0]
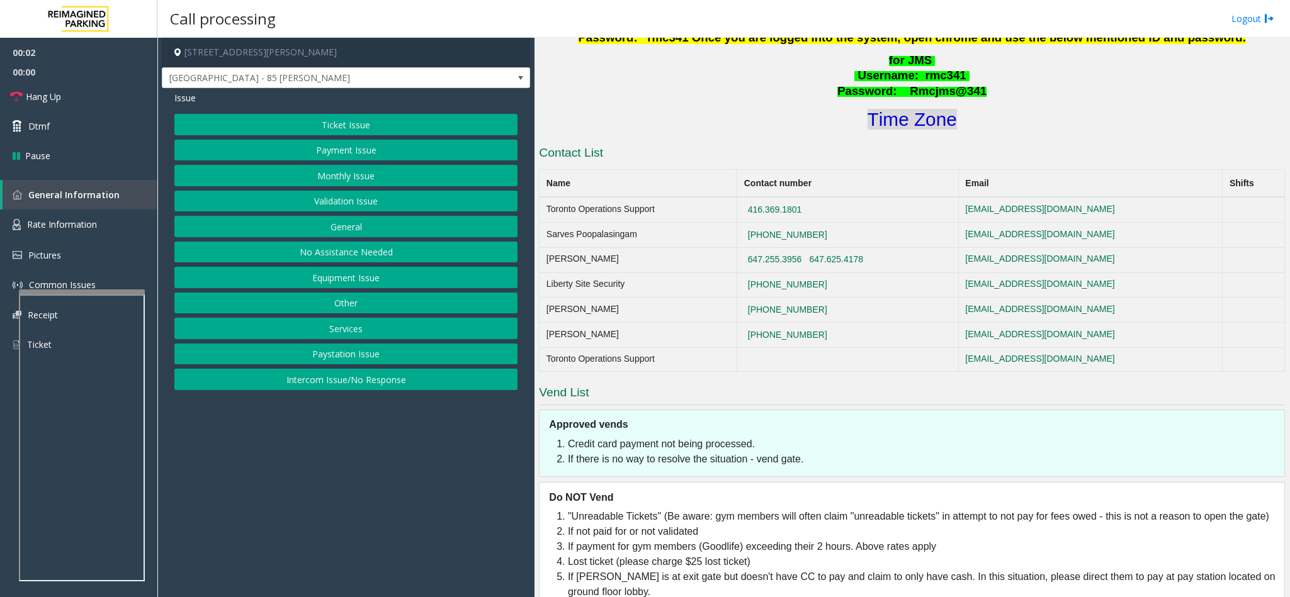
click at [916, 127] on font "Time Zone" at bounding box center [911, 119] width 89 height 21
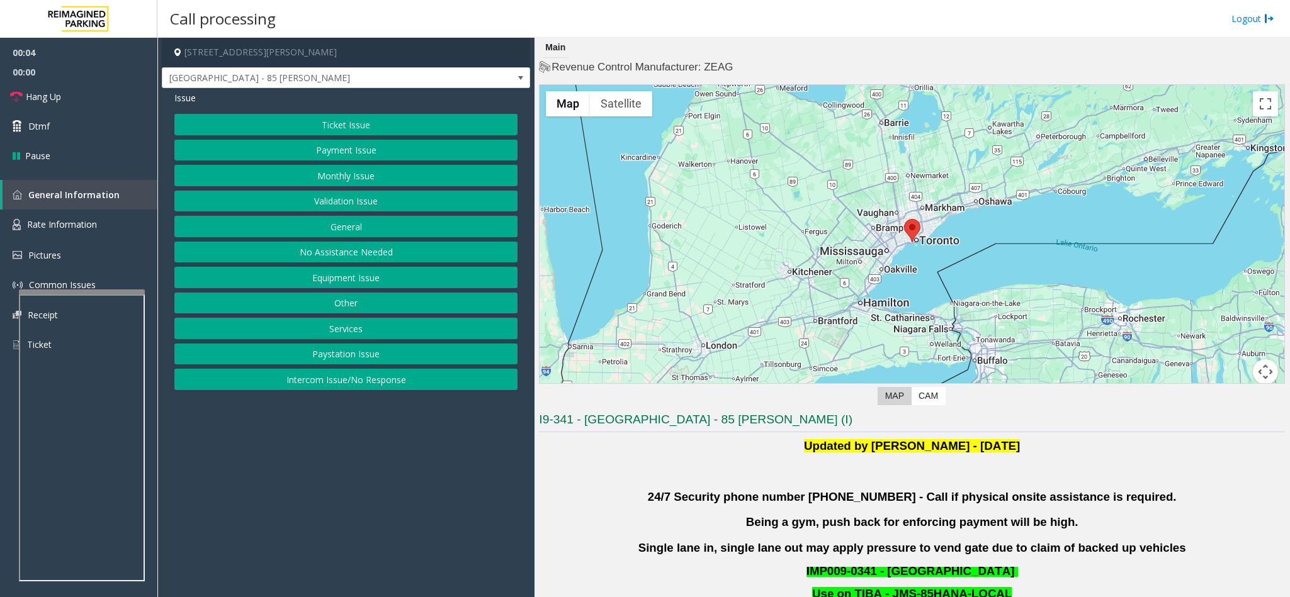
scroll to position [661, 0]
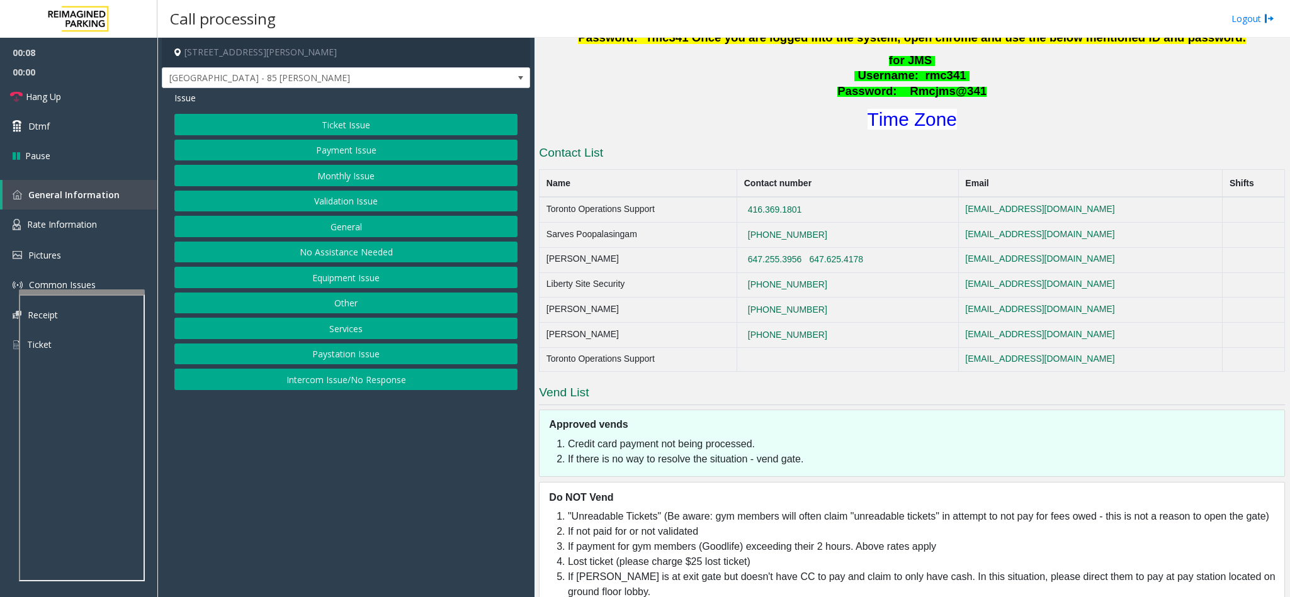
click at [357, 199] on button "Validation Issue" at bounding box center [345, 201] width 343 height 21
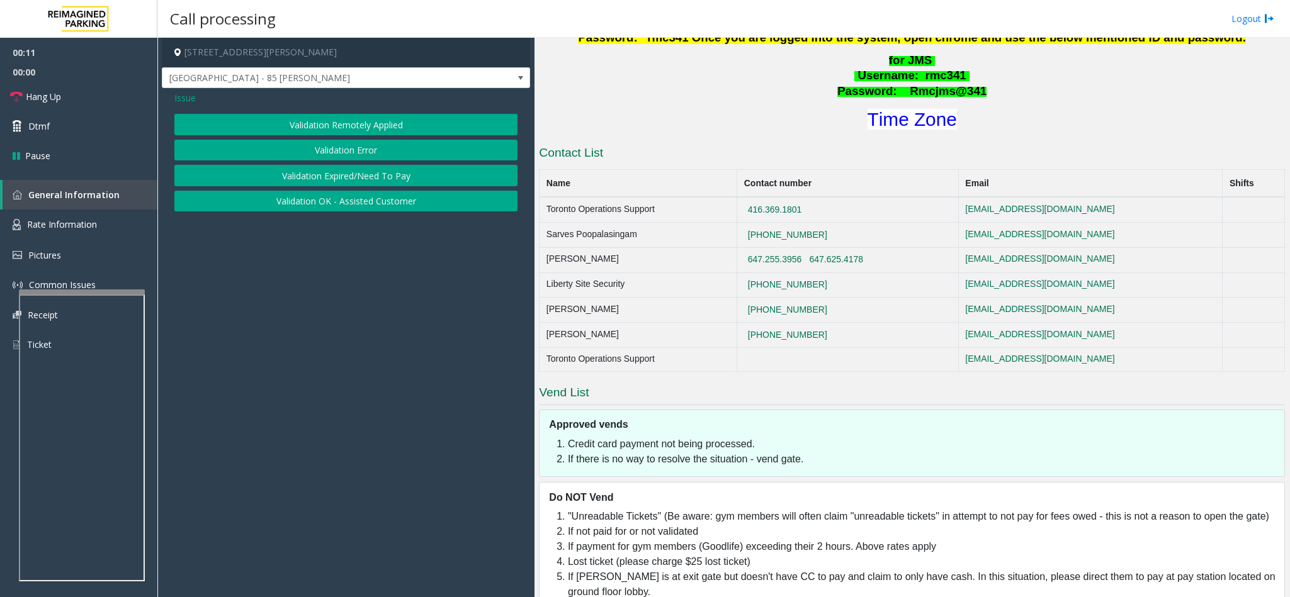
click at [180, 98] on span "Issue" at bounding box center [184, 97] width 21 height 13
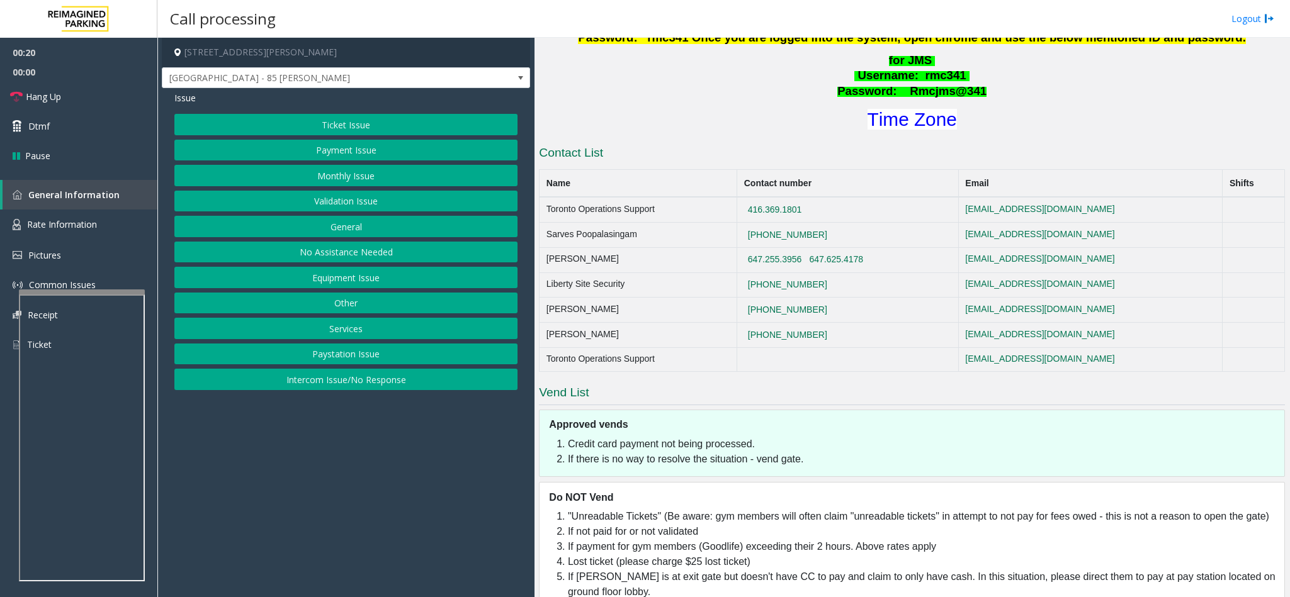
click at [361, 205] on button "Validation Issue" at bounding box center [345, 201] width 343 height 21
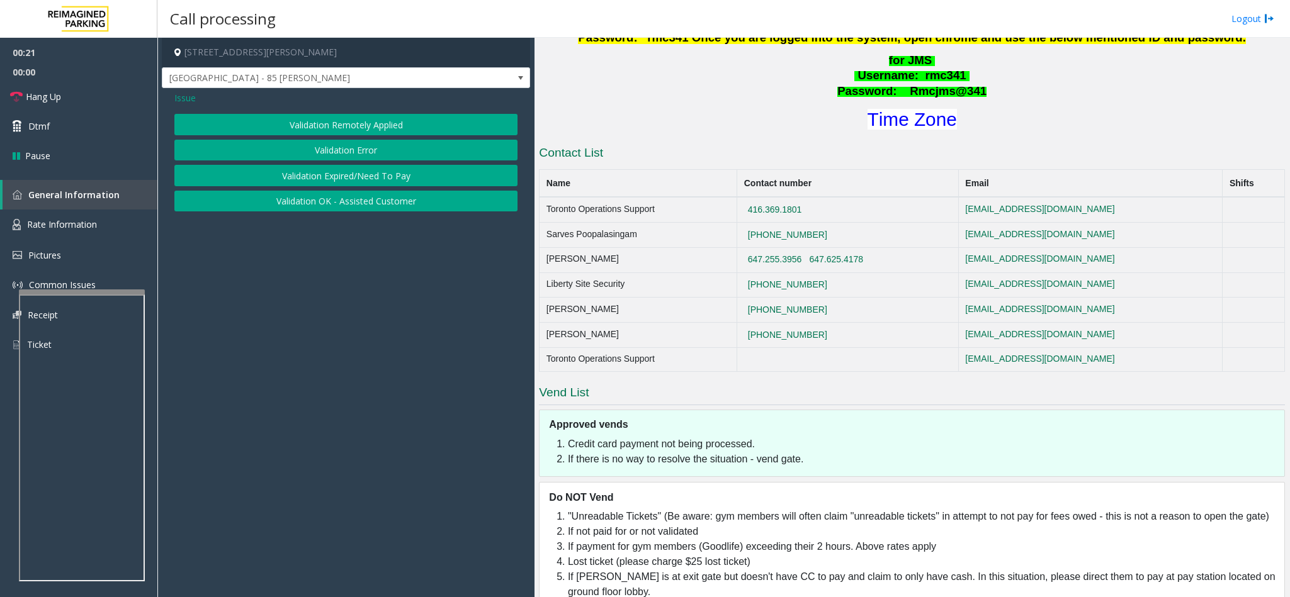
click at [352, 142] on button "Validation Error" at bounding box center [345, 150] width 343 height 21
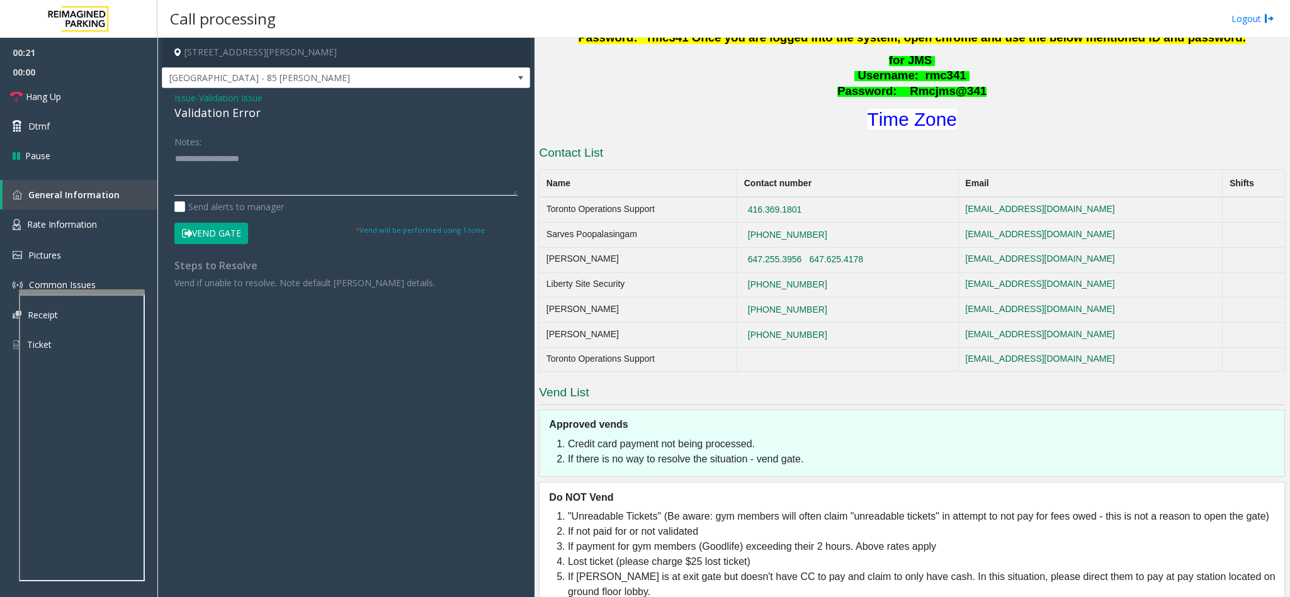
click at [189, 154] on textarea at bounding box center [345, 172] width 343 height 47
click at [240, 142] on div "Notes:" at bounding box center [345, 163] width 343 height 65
click at [216, 145] on div "Notes:" at bounding box center [345, 163] width 343 height 65
click at [223, 152] on textarea at bounding box center [345, 172] width 343 height 47
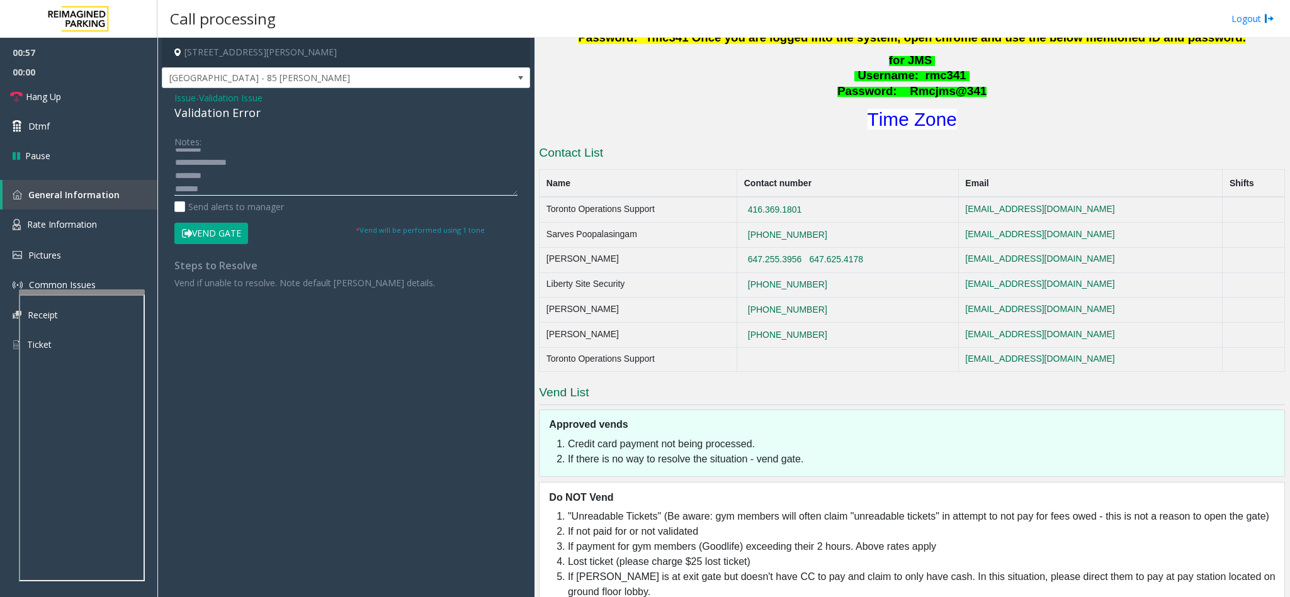
scroll to position [16, 0]
click at [252, 166] on textarea at bounding box center [345, 172] width 343 height 47
click at [244, 169] on textarea at bounding box center [345, 172] width 343 height 47
click at [220, 174] on textarea at bounding box center [345, 172] width 343 height 47
click at [208, 186] on textarea at bounding box center [345, 172] width 343 height 47
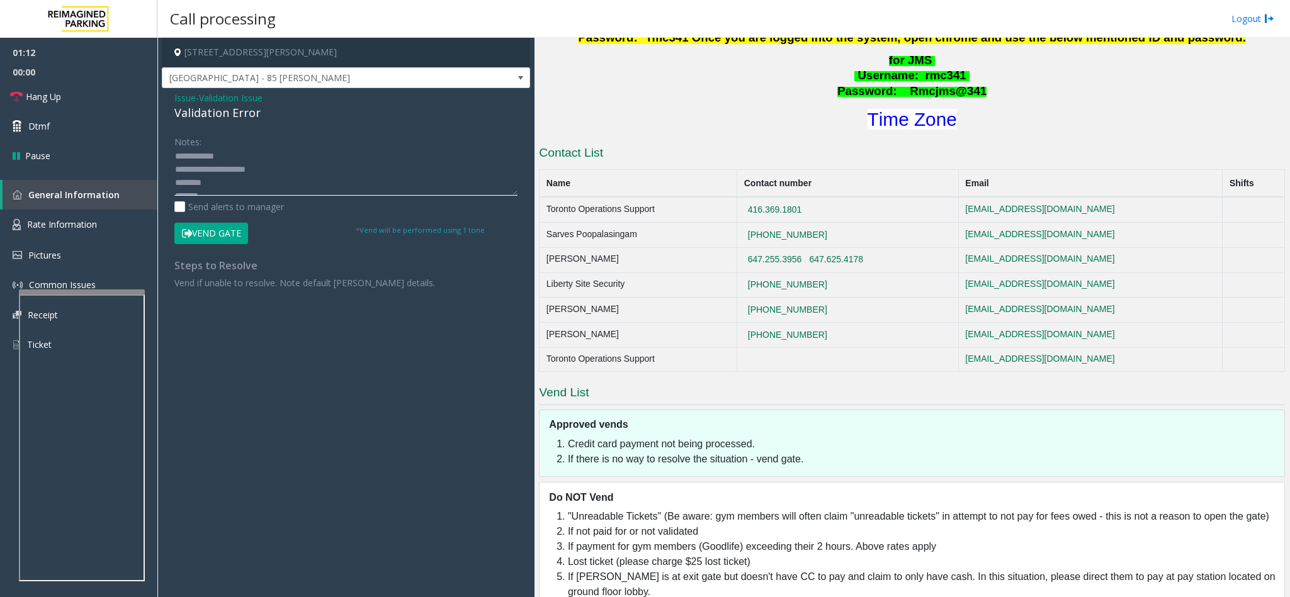
scroll to position [26, 0]
click at [225, 228] on button "Vend Gate" at bounding box center [211, 233] width 74 height 21
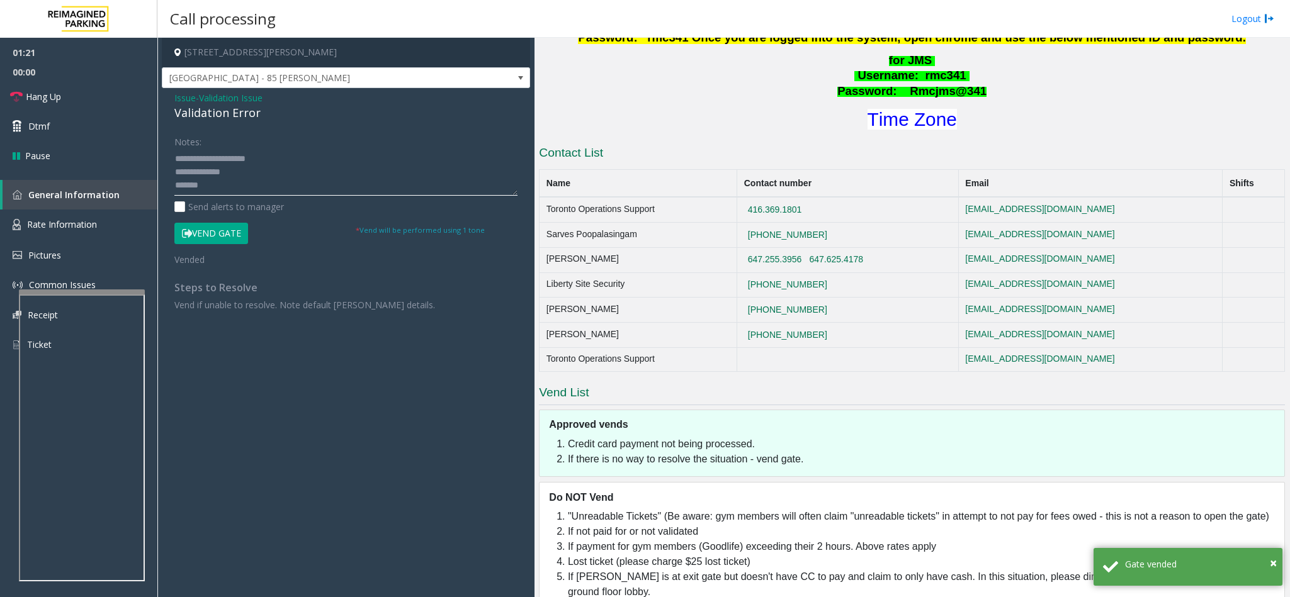
click at [217, 188] on textarea at bounding box center [345, 172] width 343 height 47
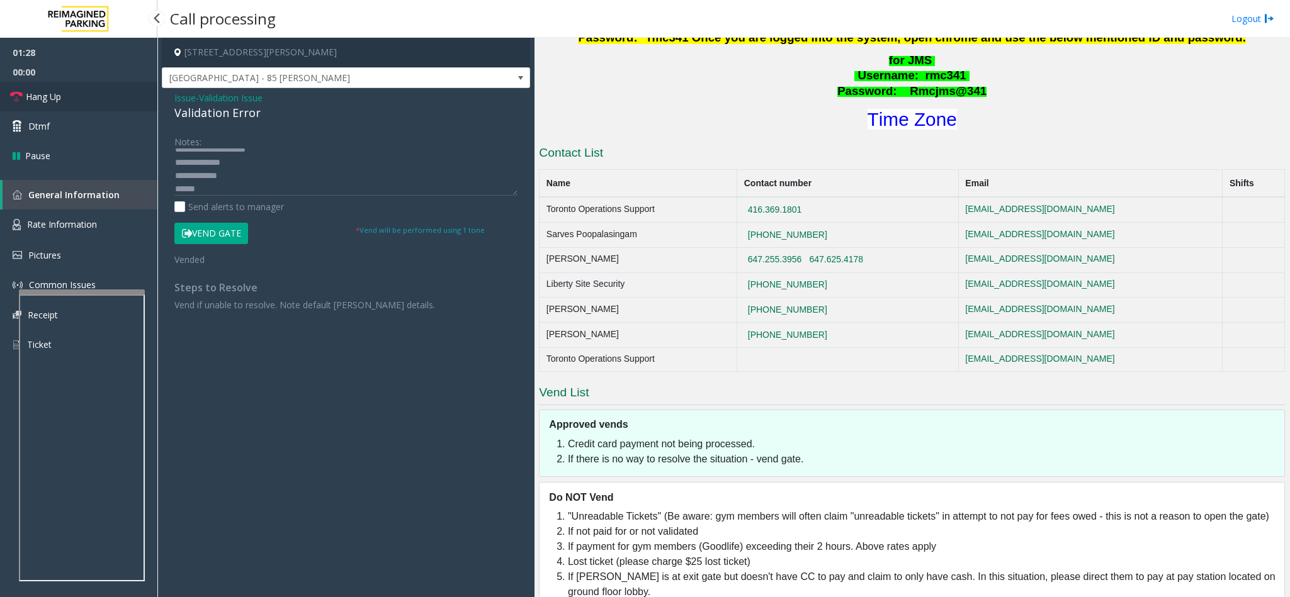
click at [86, 102] on link "Hang Up" at bounding box center [78, 97] width 157 height 30
click at [204, 189] on textarea at bounding box center [345, 172] width 343 height 47
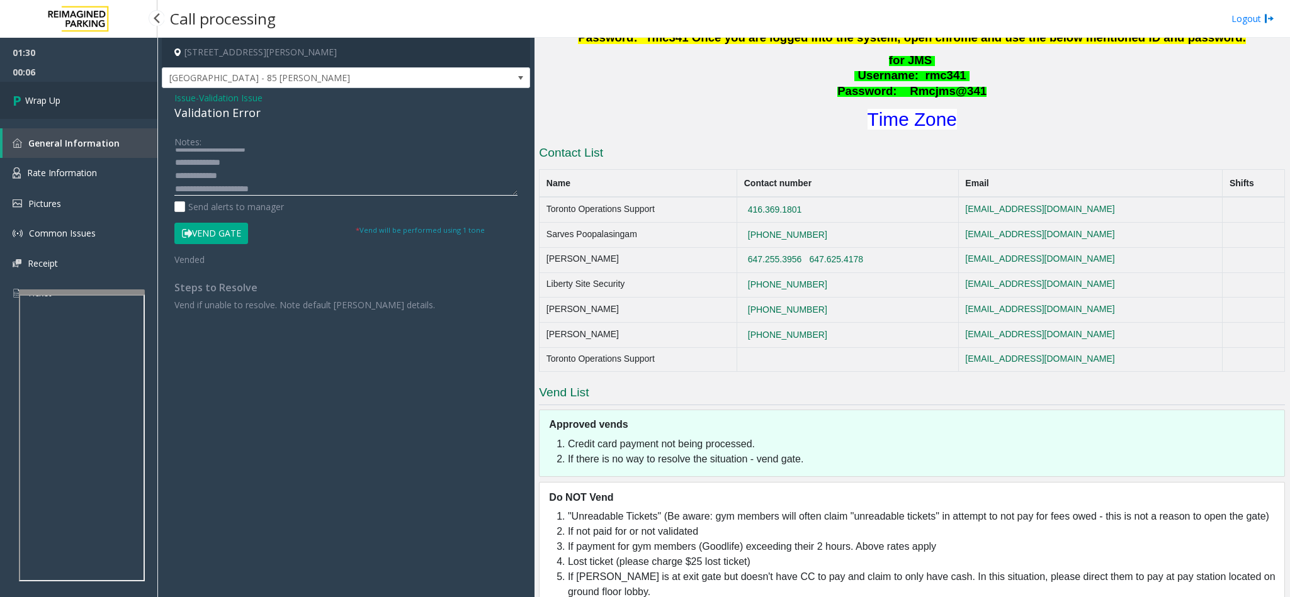
type textarea "**********"
click at [61, 99] on link "Wrap Up" at bounding box center [78, 100] width 157 height 37
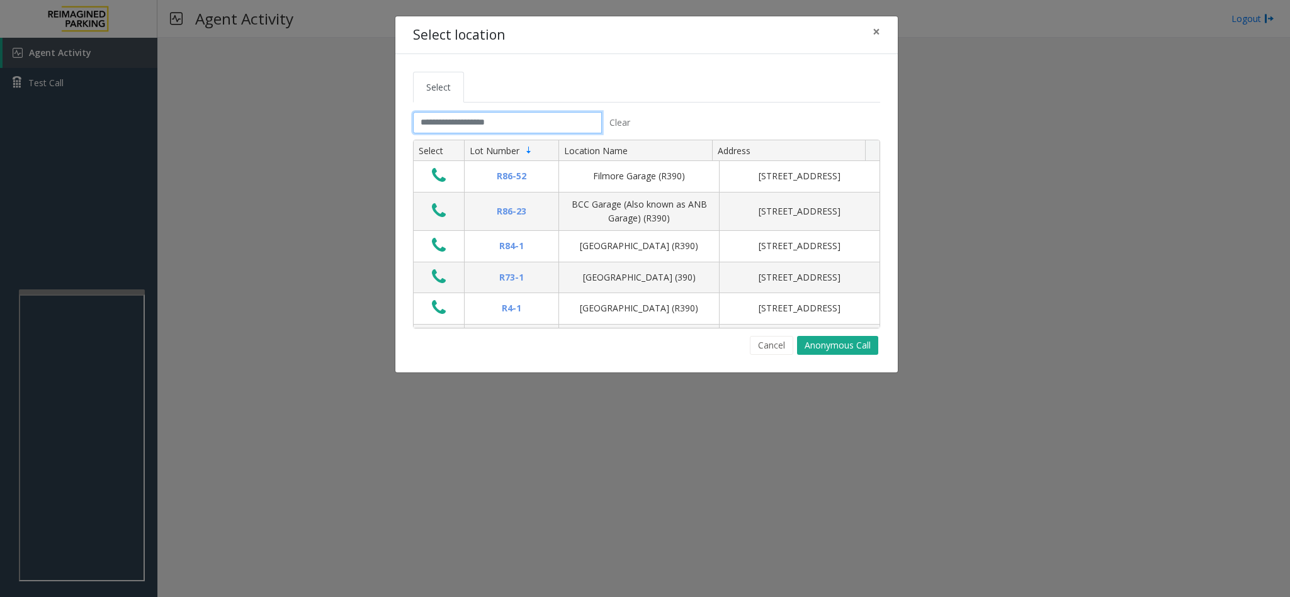
click at [476, 117] on input "text" at bounding box center [507, 122] width 189 height 21
click at [439, 125] on input "text" at bounding box center [507, 122] width 189 height 21
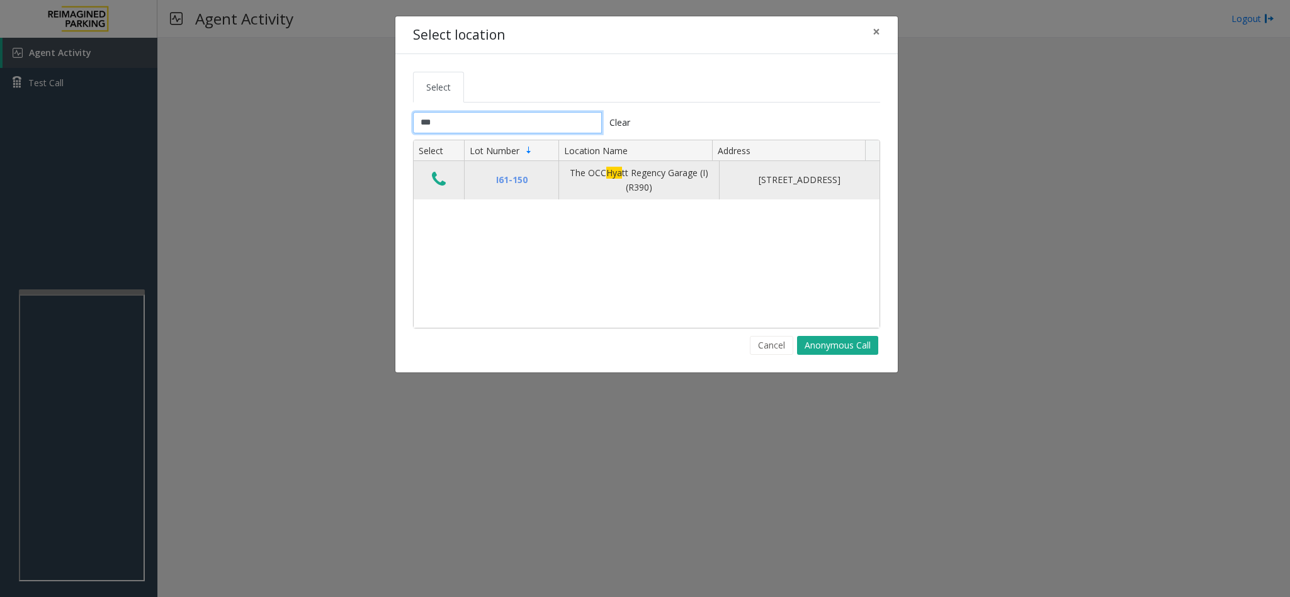
type input "***"
click at [442, 182] on icon "Data table" at bounding box center [439, 180] width 14 height 18
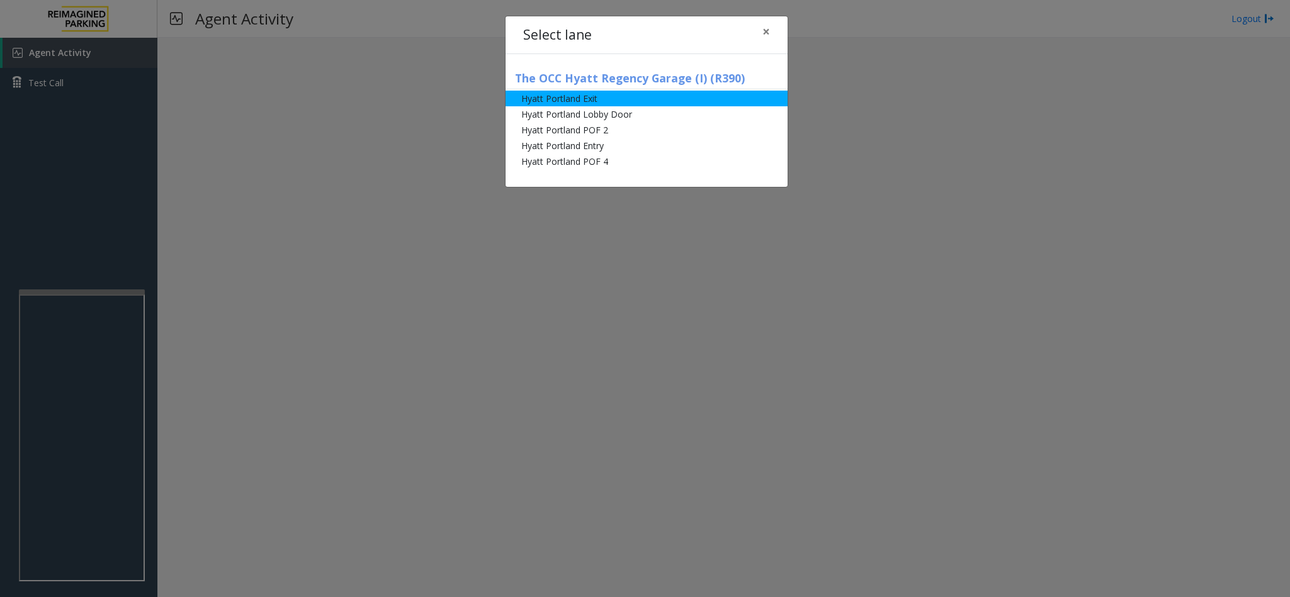
click at [578, 104] on li "Hyatt Portland Exit" at bounding box center [646, 99] width 282 height 16
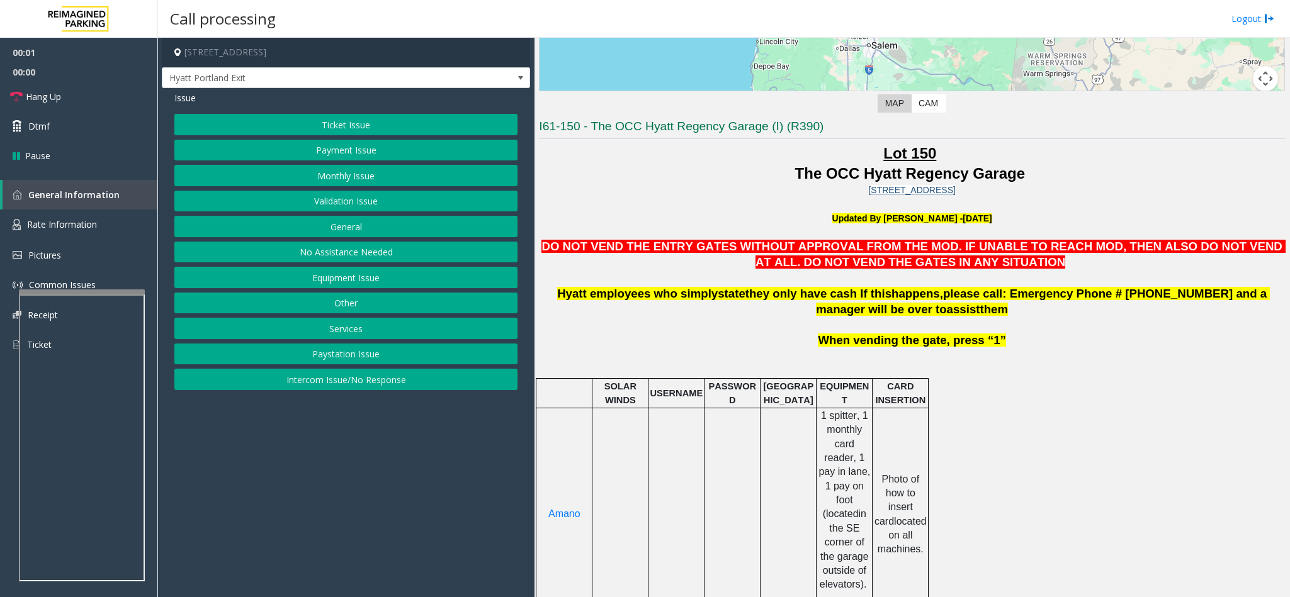
scroll to position [283, 0]
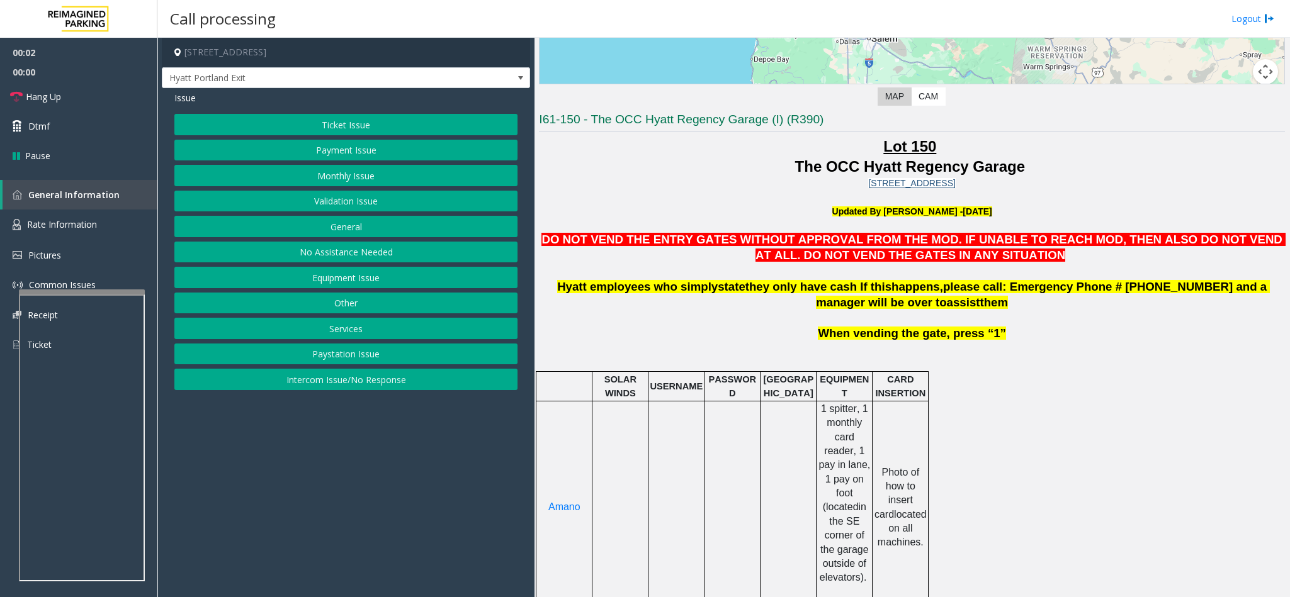
click at [355, 183] on button "Monthly Issue" at bounding box center [345, 175] width 343 height 21
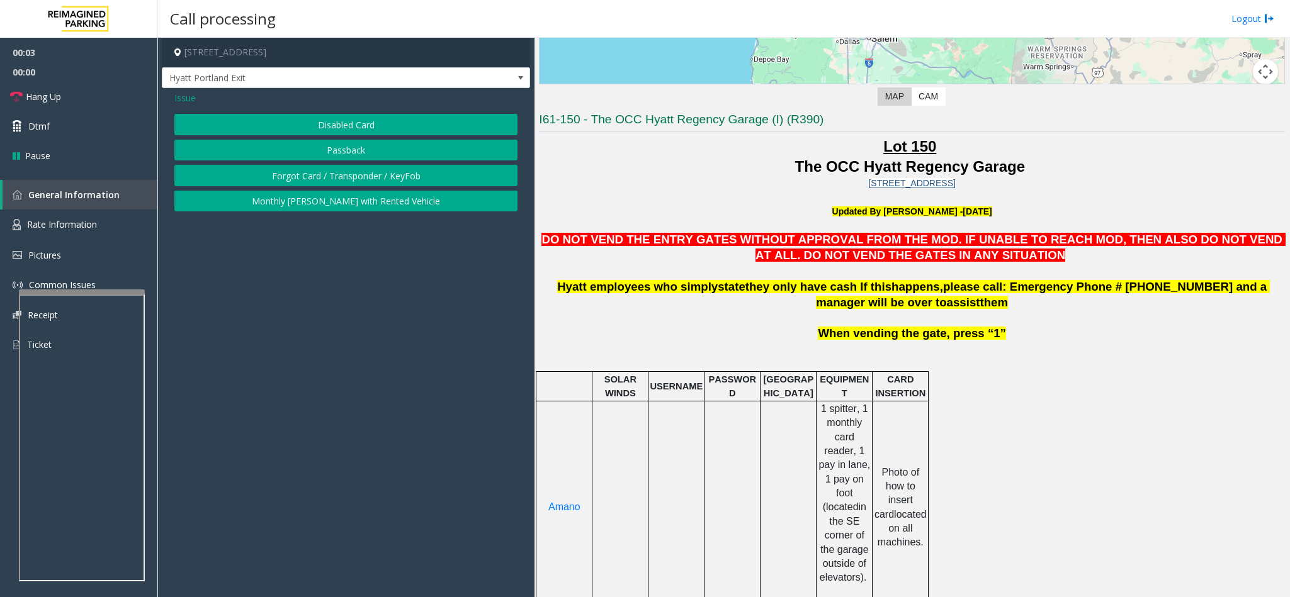
click at [351, 174] on button "Forgot Card / Transponder / KeyFob" at bounding box center [345, 175] width 343 height 21
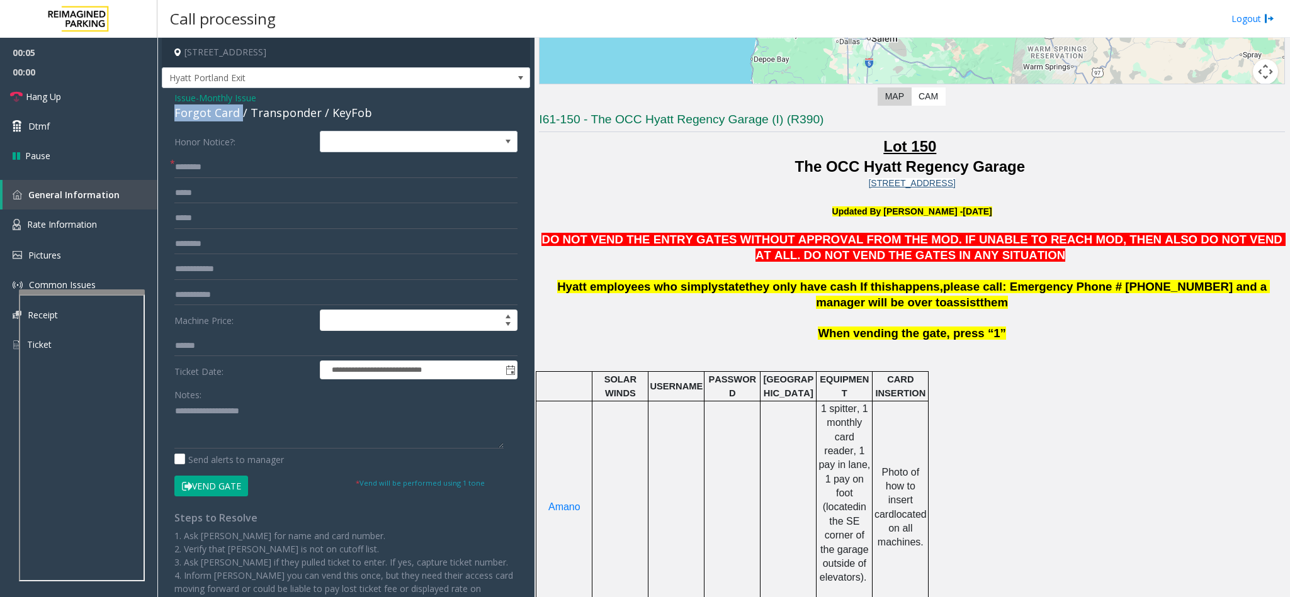
drag, startPoint x: 239, startPoint y: 114, endPoint x: 169, endPoint y: 110, distance: 70.0
click at [169, 110] on div "**********" at bounding box center [346, 380] width 368 height 585
click at [174, 413] on textarea at bounding box center [338, 425] width 329 height 47
drag, startPoint x: 236, startPoint y: 111, endPoint x: 172, endPoint y: 108, distance: 63.7
click at [172, 108] on div "**********" at bounding box center [346, 380] width 368 height 585
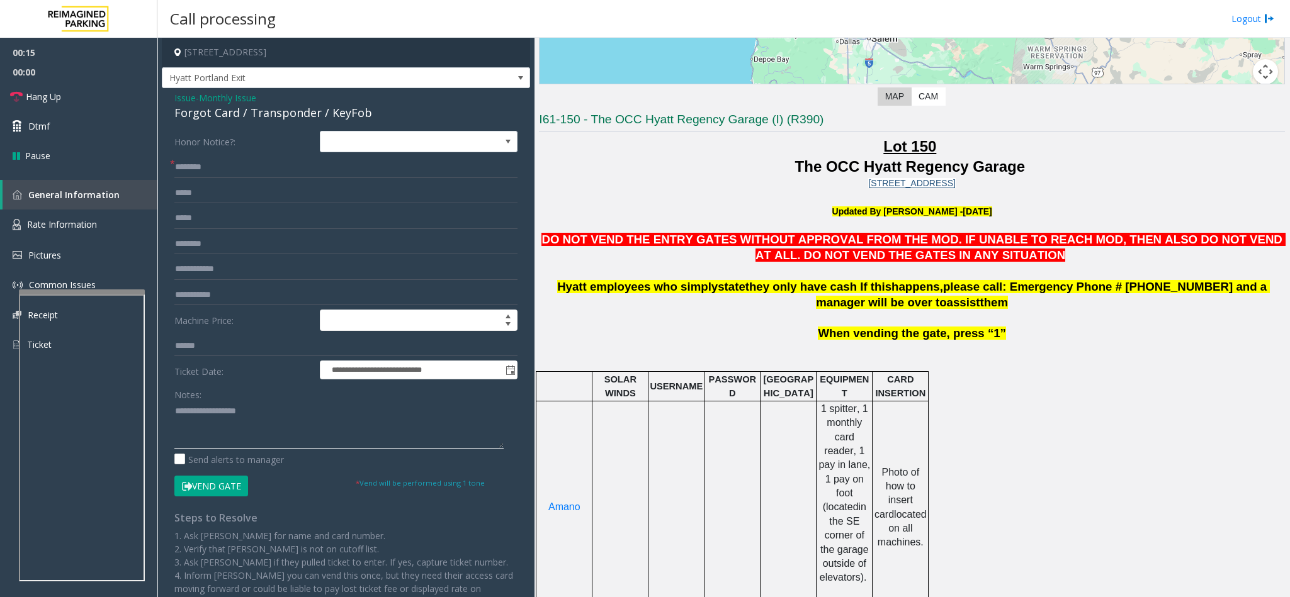
click at [278, 412] on textarea at bounding box center [338, 425] width 329 height 47
type textarea "**********"
click at [185, 159] on input "text" at bounding box center [345, 167] width 343 height 21
type input "*******"
click at [221, 427] on textarea at bounding box center [338, 425] width 329 height 47
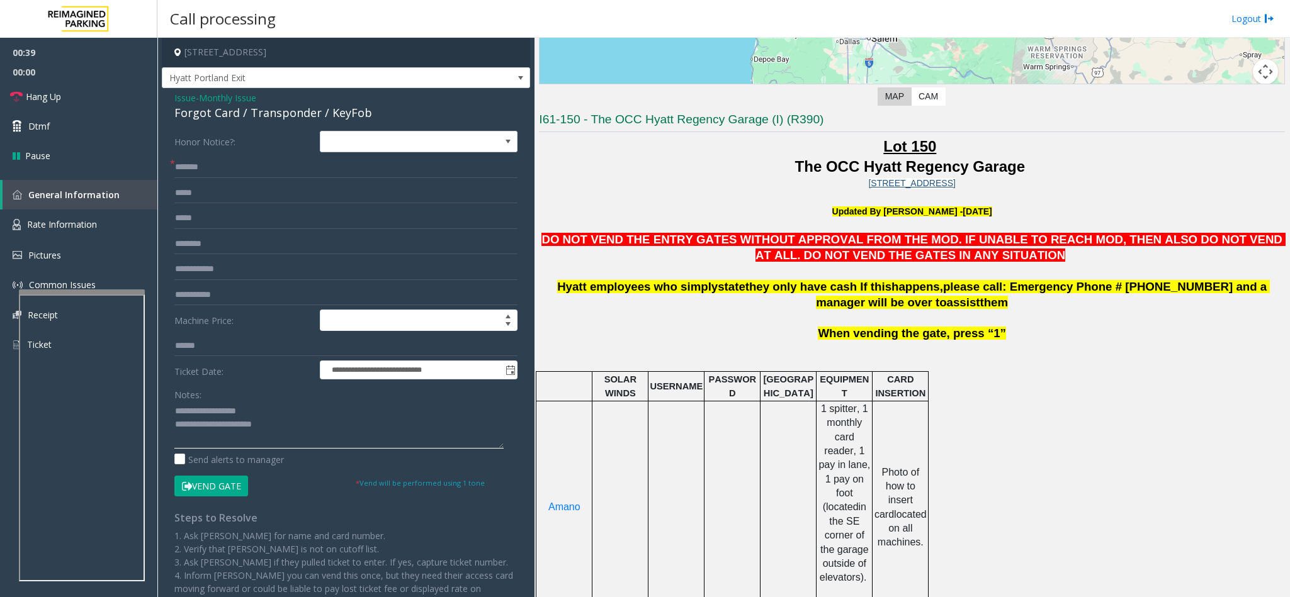
type textarea "**********"
click at [223, 245] on input "text" at bounding box center [345, 243] width 343 height 21
drag, startPoint x: 643, startPoint y: 121, endPoint x: 723, endPoint y: 121, distance: 80.6
click at [723, 121] on h3 "I61-150 - The OCC Hyatt Regency Garage (I) (R390)" at bounding box center [912, 121] width 746 height 21
copy h3 "Hyatt Regency"
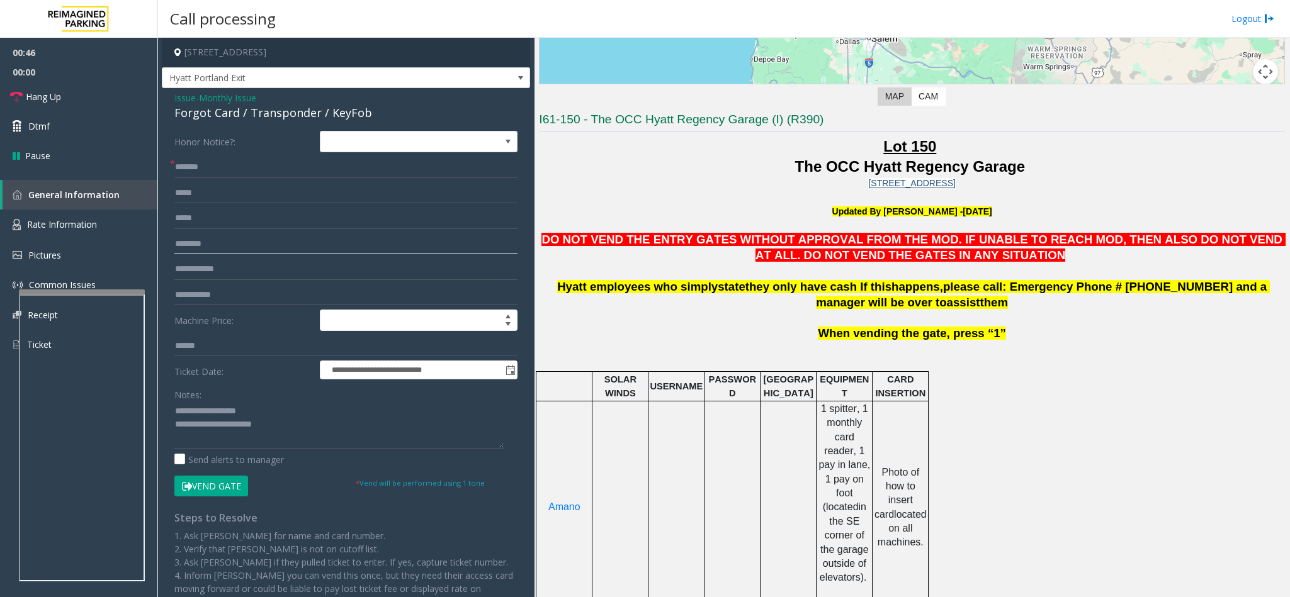
click at [250, 240] on input "text" at bounding box center [345, 243] width 343 height 21
paste input "**********"
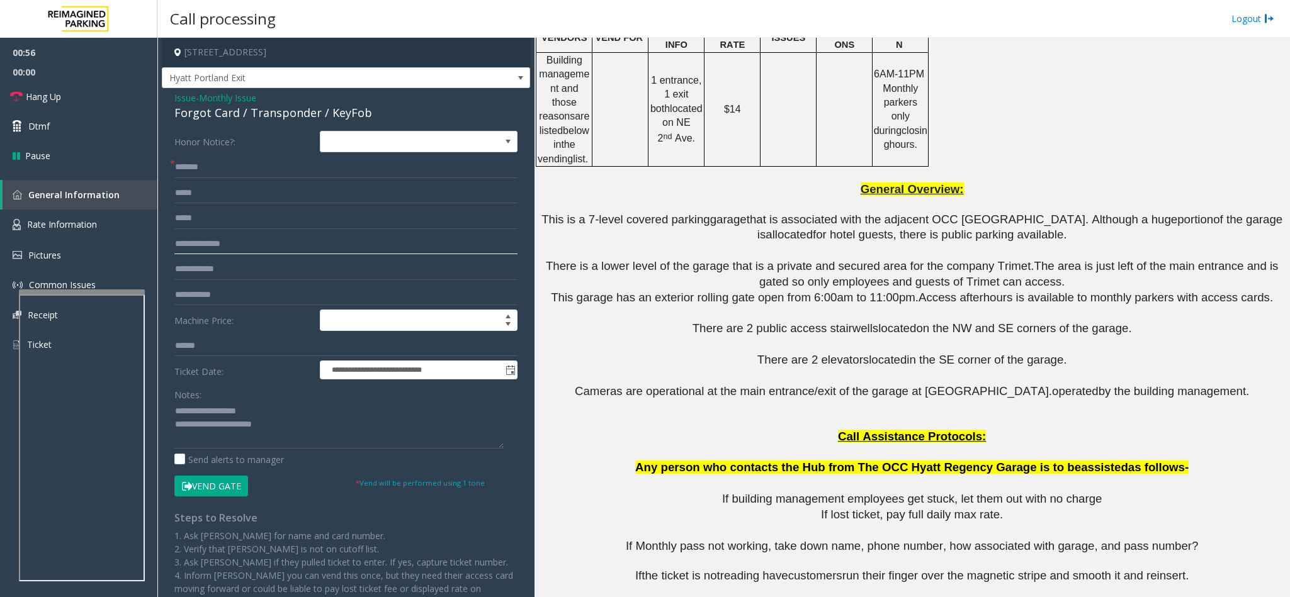
scroll to position [1227, 0]
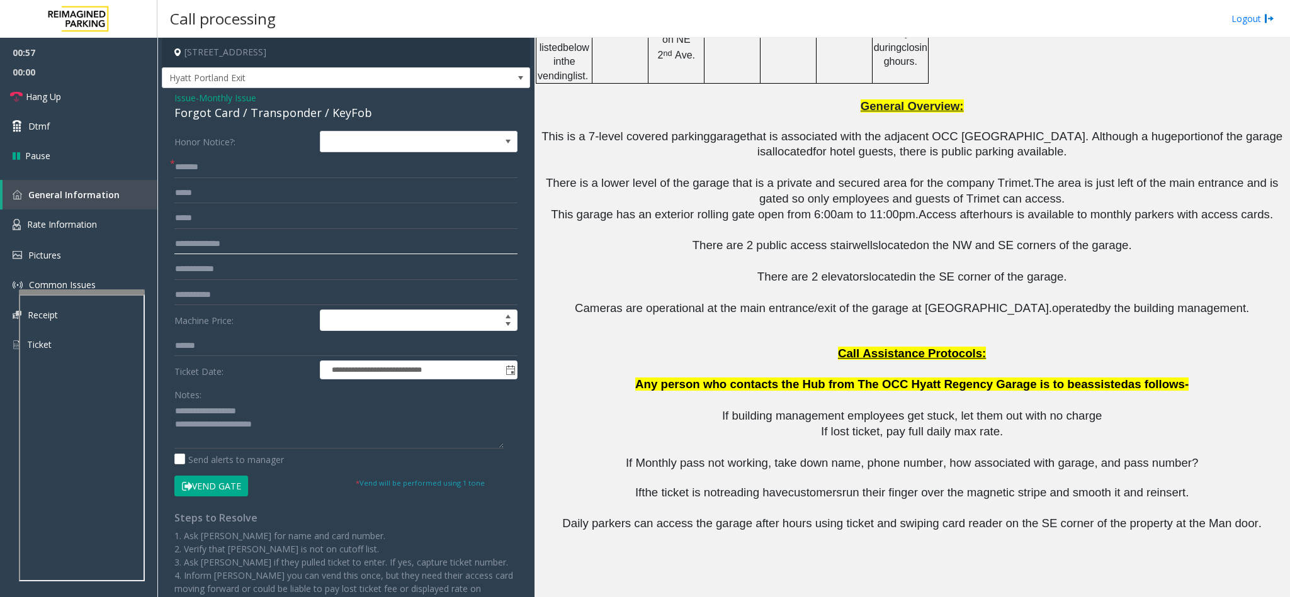
type input "**********"
drag, startPoint x: 750, startPoint y: 344, endPoint x: 998, endPoint y: 346, distance: 248.0
click at [998, 378] on span "Any person who contacts the Hub from The OCC Hyatt Regency Garage is to be" at bounding box center [858, 384] width 446 height 13
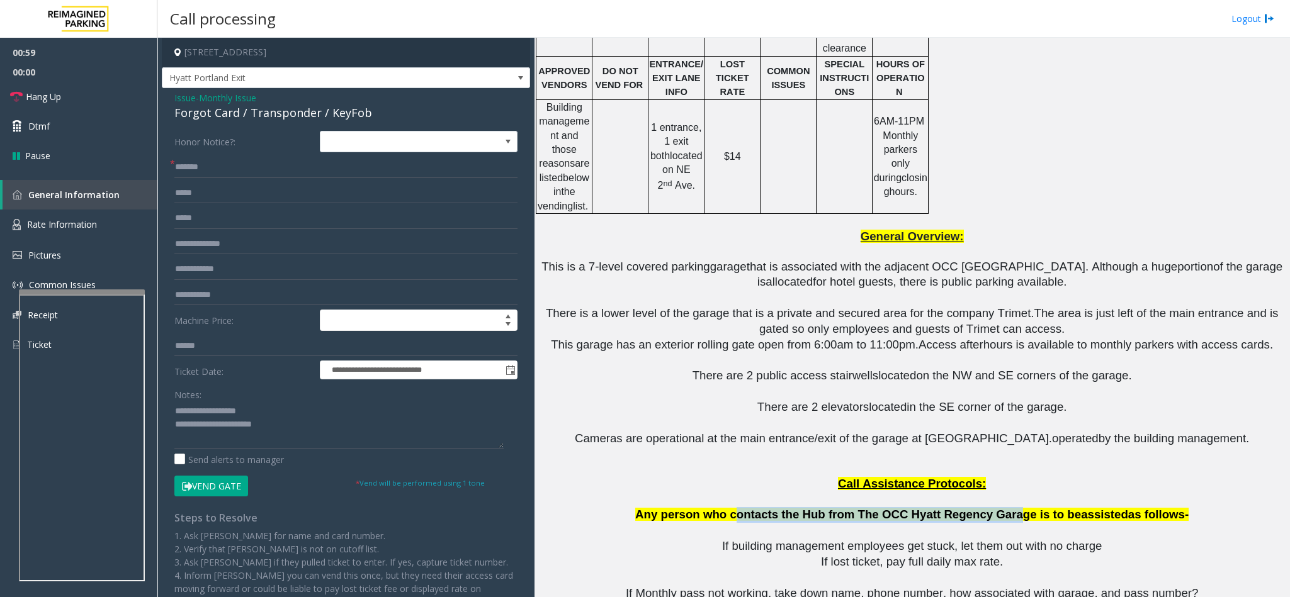
scroll to position [1038, 0]
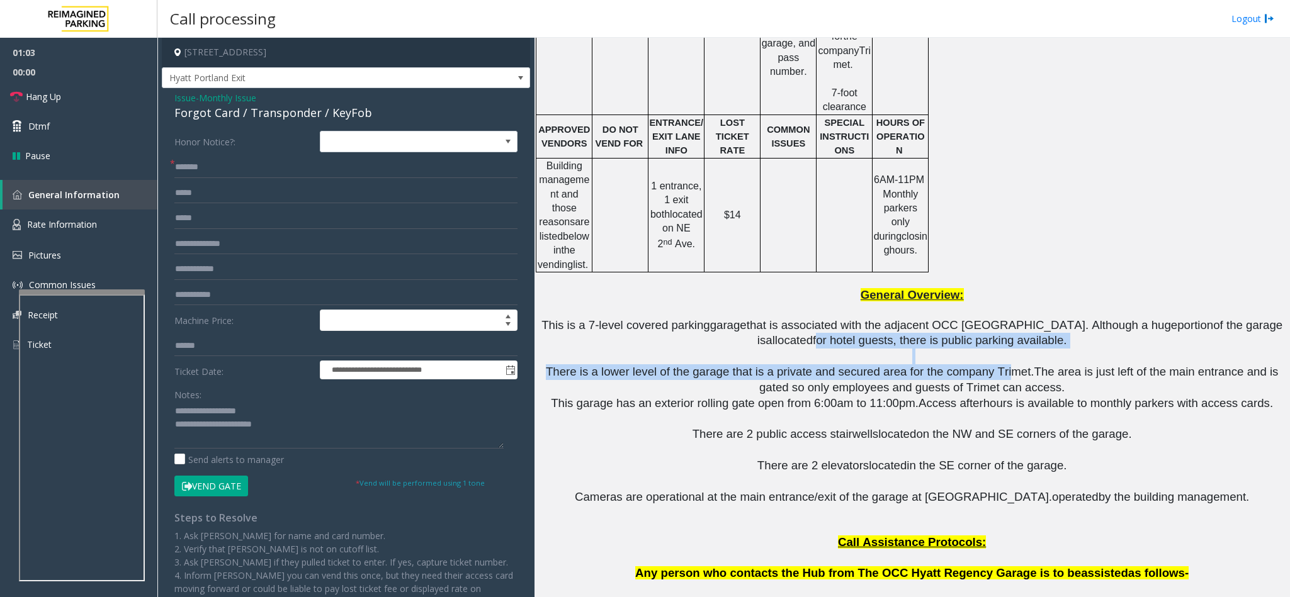
drag, startPoint x: 694, startPoint y: 297, endPoint x: 971, endPoint y: 325, distance: 279.0
click at [971, 325] on div "[STREET_ADDRESS] Updated By [PERSON_NAME] -[DATE] DO NOT VEND THE ENTRY GATES W…" at bounding box center [912, 120] width 746 height 1398
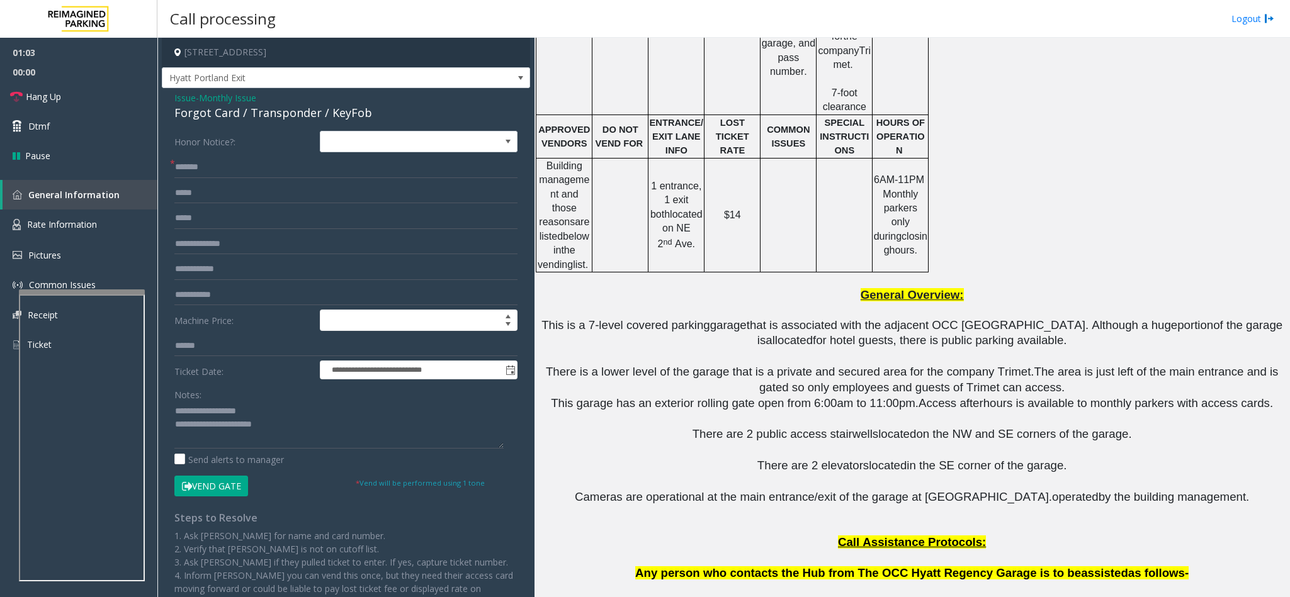
click at [863, 365] on span "The area is just left of the main entrance and is gated so only employees and g…" at bounding box center [1020, 379] width 522 height 29
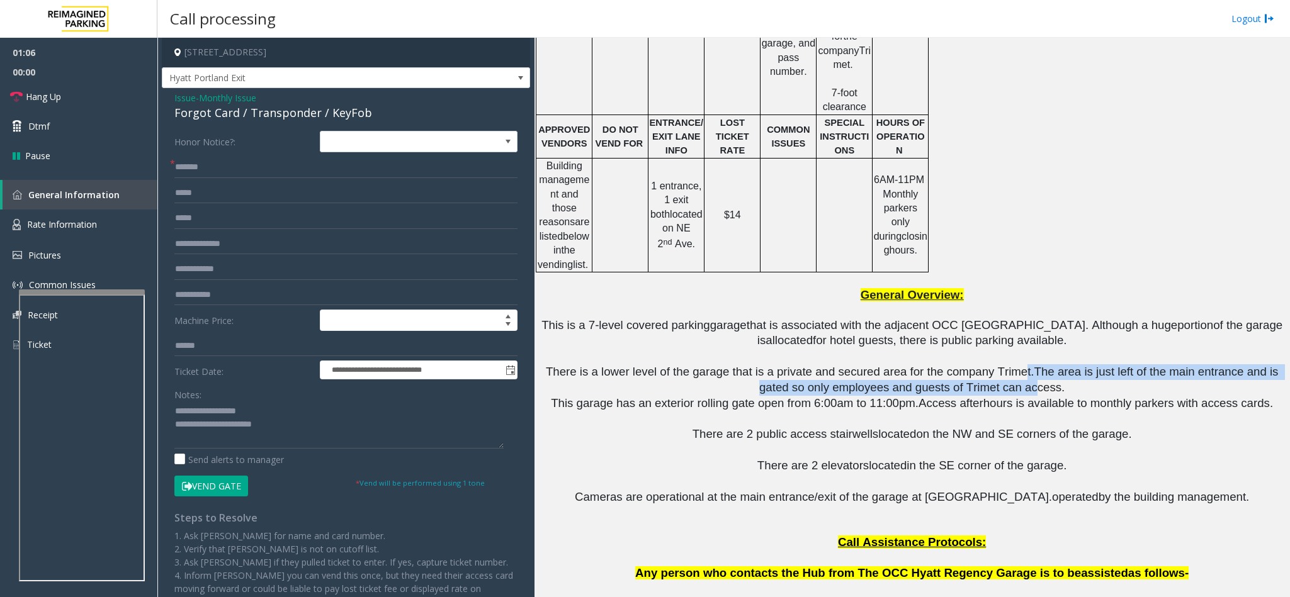
drag, startPoint x: 984, startPoint y: 332, endPoint x: 996, endPoint y: 346, distance: 17.8
click at [996, 365] on span "There is a lower level of the garage that is a private and secured area for the…" at bounding box center [914, 379] width 736 height 29
click at [213, 481] on button "Vend Gate" at bounding box center [211, 486] width 74 height 21
click at [110, 85] on link "Hang Up" at bounding box center [78, 97] width 157 height 30
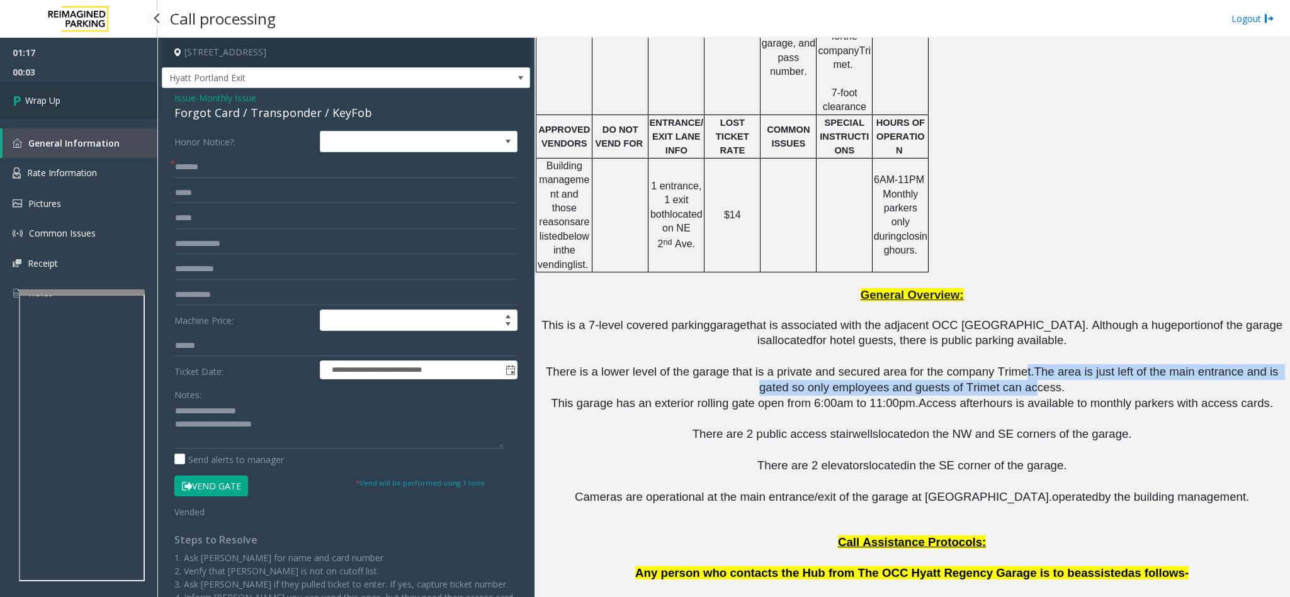
click at [110, 85] on link "Wrap Up" at bounding box center [78, 100] width 157 height 37
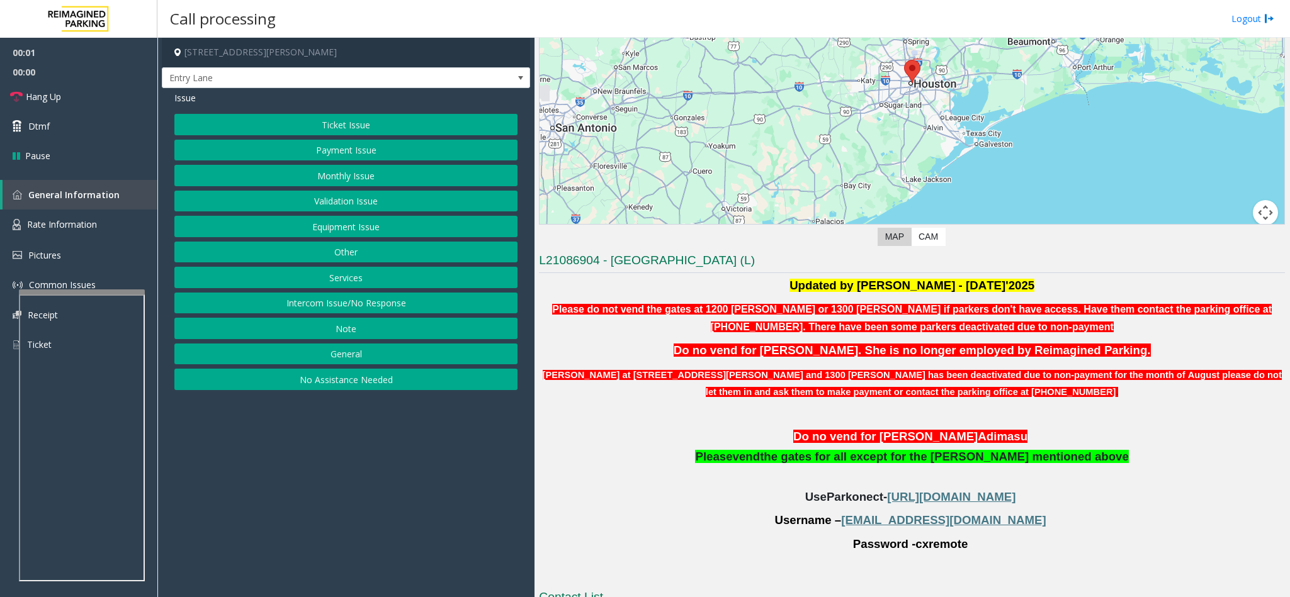
scroll to position [189, 0]
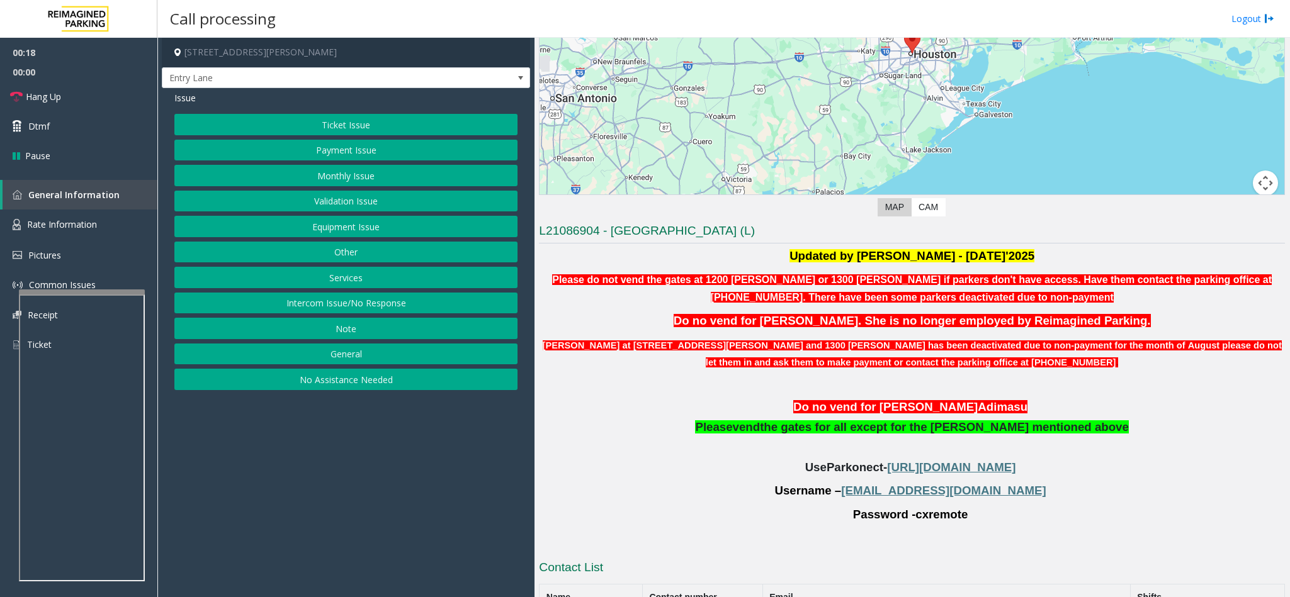
click at [327, 178] on button "Monthly Issue" at bounding box center [345, 175] width 343 height 21
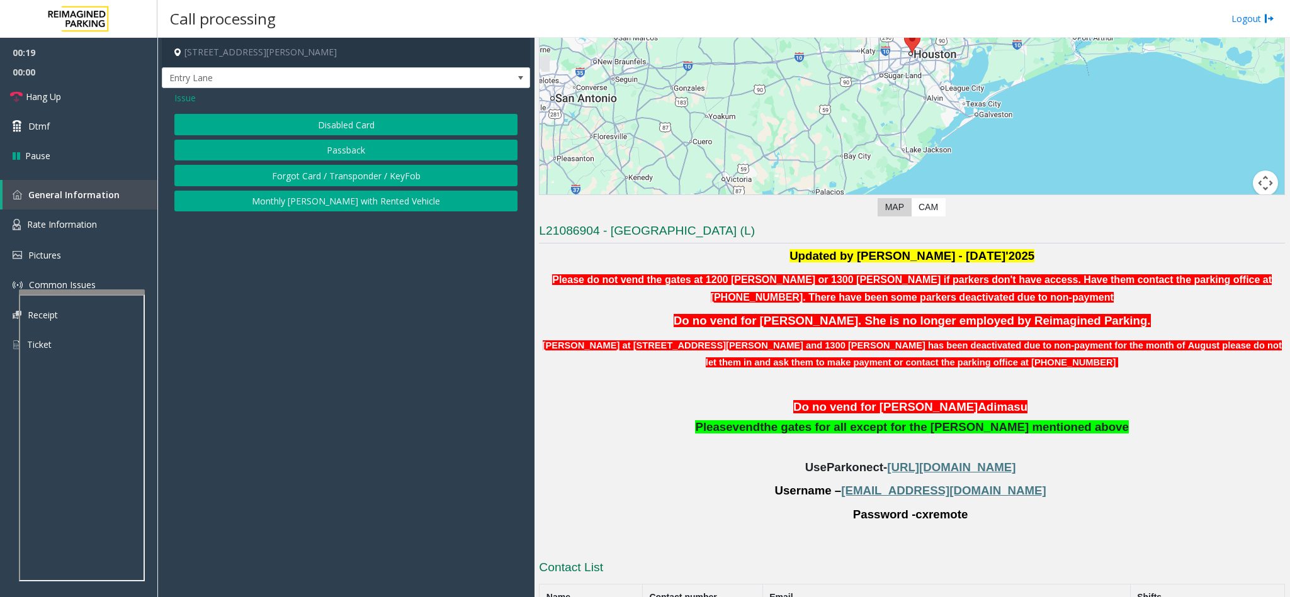
click at [336, 115] on button "Disabled Card" at bounding box center [345, 124] width 343 height 21
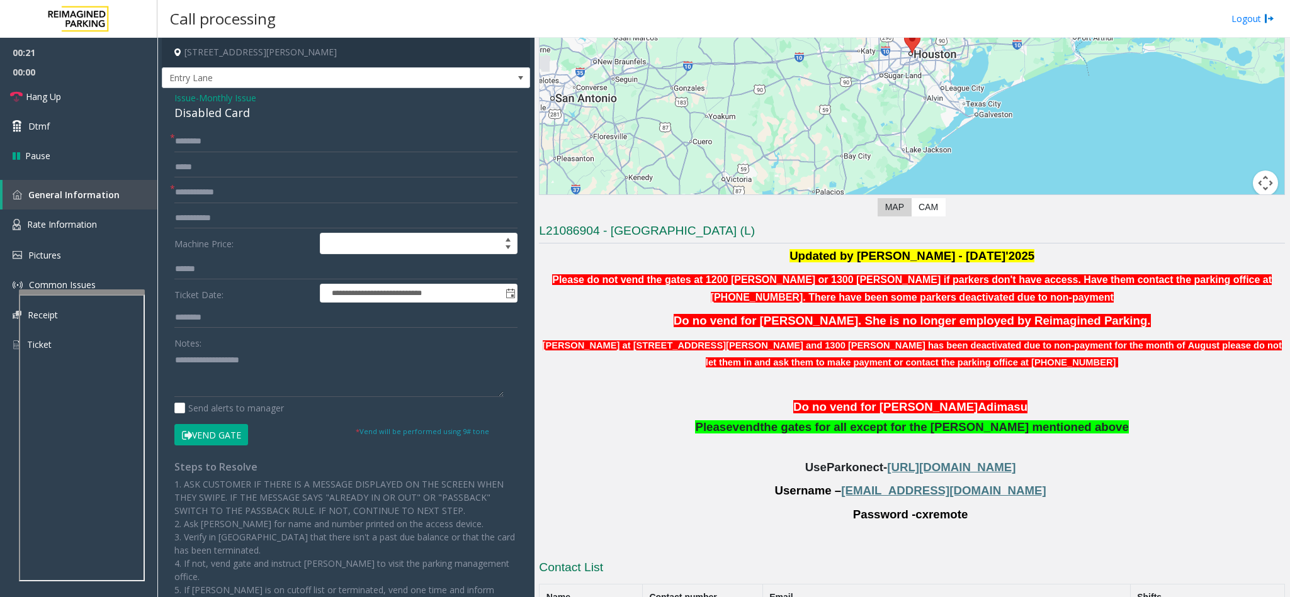
click at [210, 436] on button "Vend Gate" at bounding box center [211, 434] width 74 height 21
click at [931, 464] on span "[URL][DOMAIN_NAME]" at bounding box center [951, 467] width 128 height 13
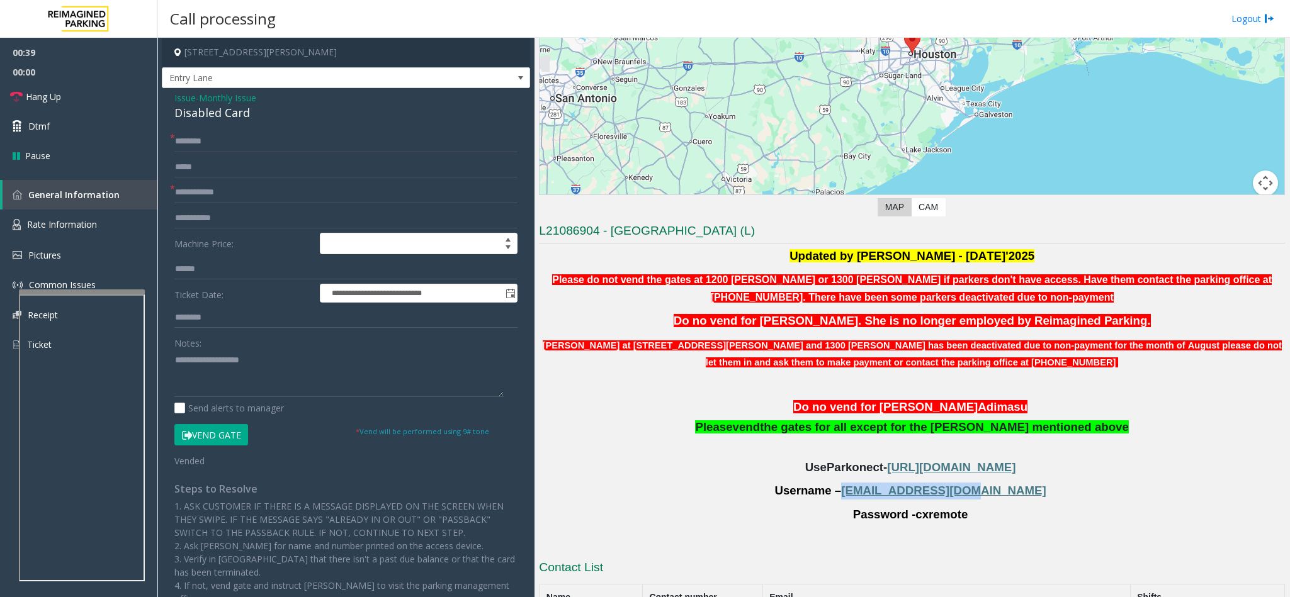
copy span "[EMAIL_ADDRESS][DOMAIN_NAME]"
drag, startPoint x: 880, startPoint y: 493, endPoint x: 986, endPoint y: 495, distance: 106.4
click at [986, 495] on p "Username – [EMAIL_ADDRESS][DOMAIN_NAME]" at bounding box center [912, 491] width 746 height 17
drag, startPoint x: 912, startPoint y: 519, endPoint x: 941, endPoint y: 517, distance: 29.0
click at [941, 517] on span "cxremote" at bounding box center [941, 515] width 52 height 14
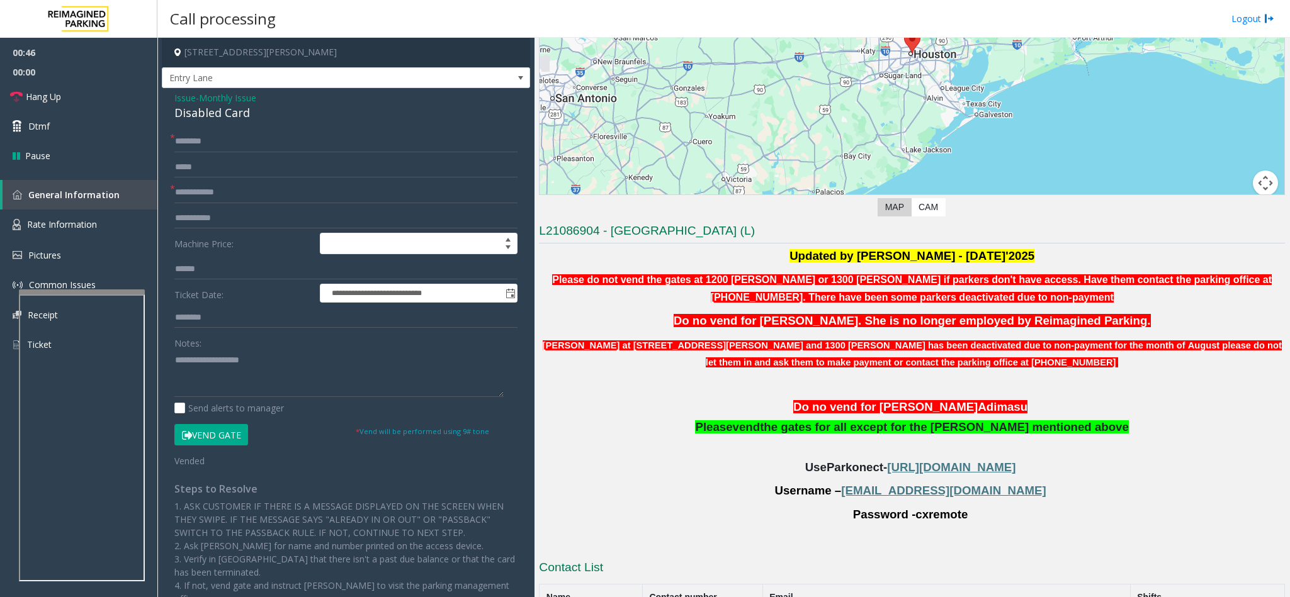
drag, startPoint x: 897, startPoint y: 519, endPoint x: 1016, endPoint y: 565, distance: 127.3
click at [901, 519] on span "Password -" at bounding box center [884, 514] width 63 height 13
drag, startPoint x: 911, startPoint y: 514, endPoint x: 939, endPoint y: 520, distance: 28.9
click at [938, 520] on span "cxremote" at bounding box center [941, 515] width 52 height 14
click at [927, 561] on div "L21086904 - [GEOGRAPHIC_DATA] (L) Updated by [PERSON_NAME] - [DATE]'2025 Please…" at bounding box center [912, 443] width 746 height 440
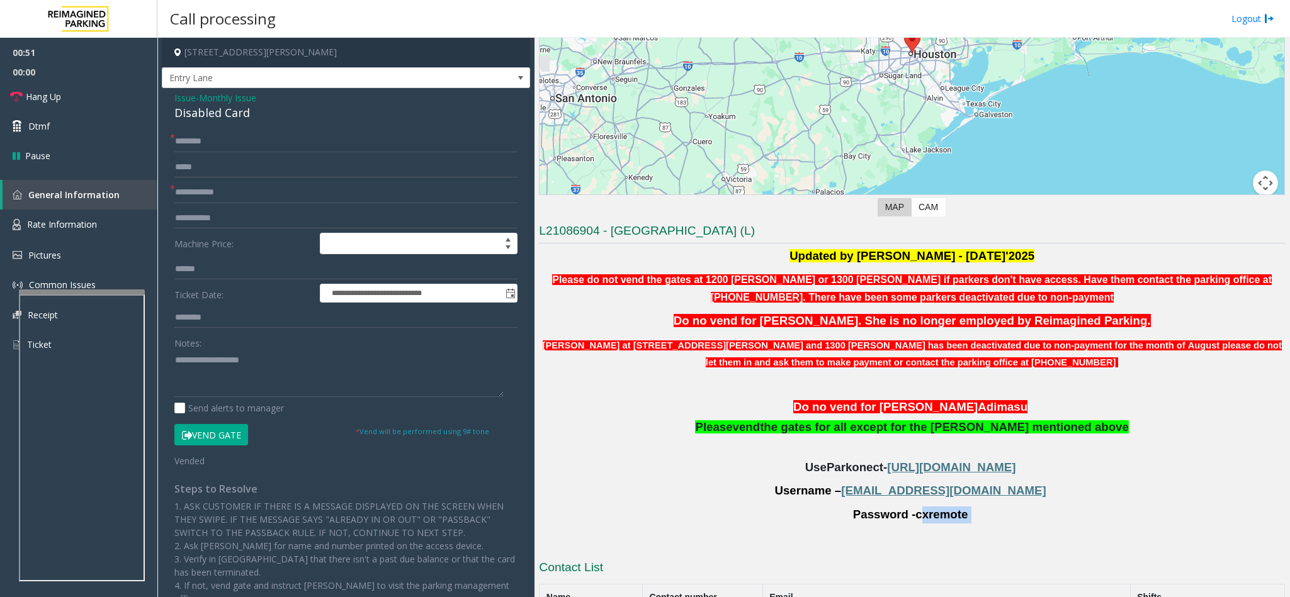
drag, startPoint x: 911, startPoint y: 523, endPoint x: 1011, endPoint y: 522, distance: 100.1
click at [1011, 522] on p "Password - cxremote" at bounding box center [912, 515] width 746 height 17
click at [853, 576] on h3 "Contact List" at bounding box center [912, 569] width 746 height 20
copy span "cxremote"
drag, startPoint x: 910, startPoint y: 519, endPoint x: 953, endPoint y: 525, distance: 43.8
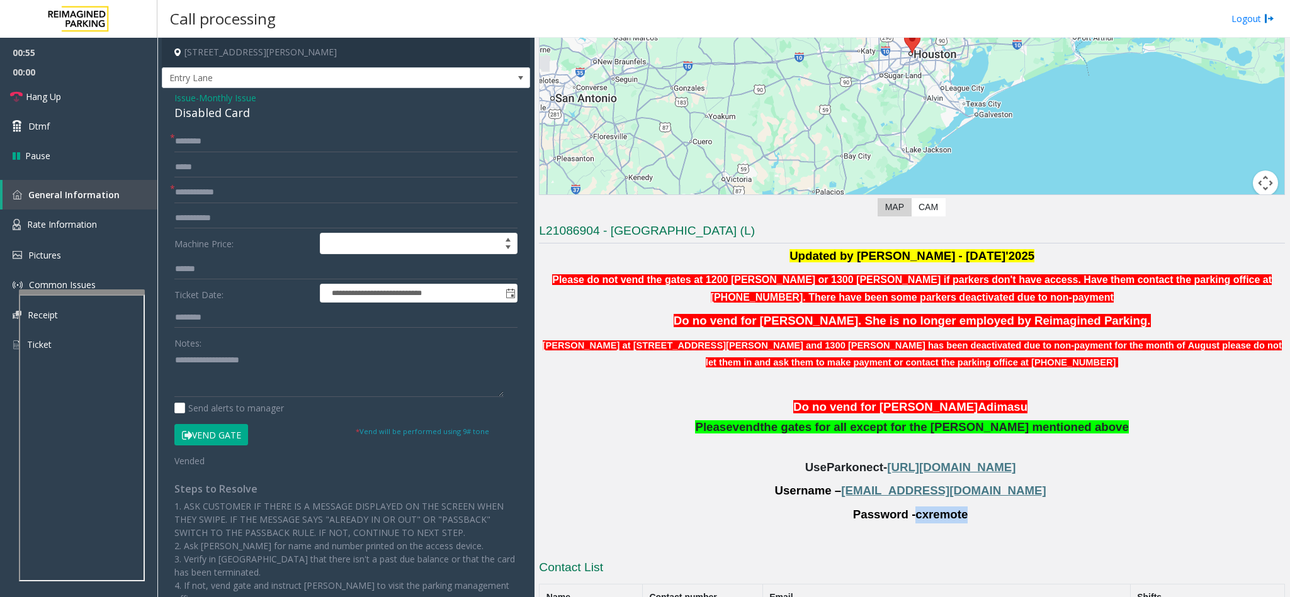
click at [953, 522] on span "cxremote" at bounding box center [941, 515] width 52 height 14
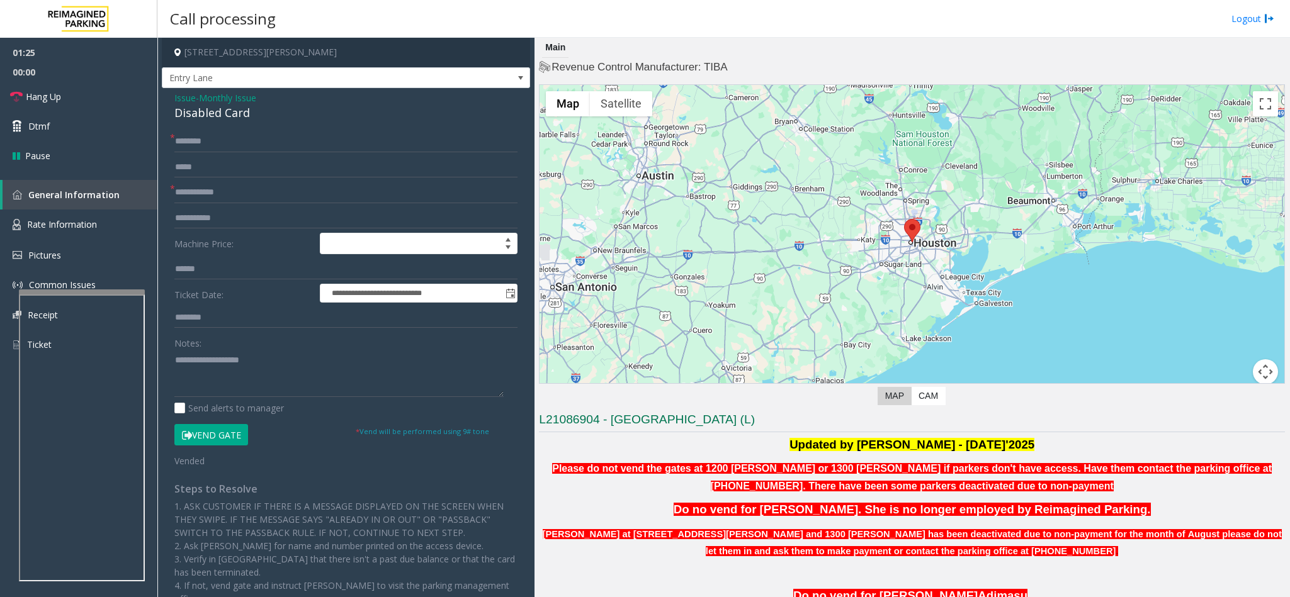
scroll to position [94, 0]
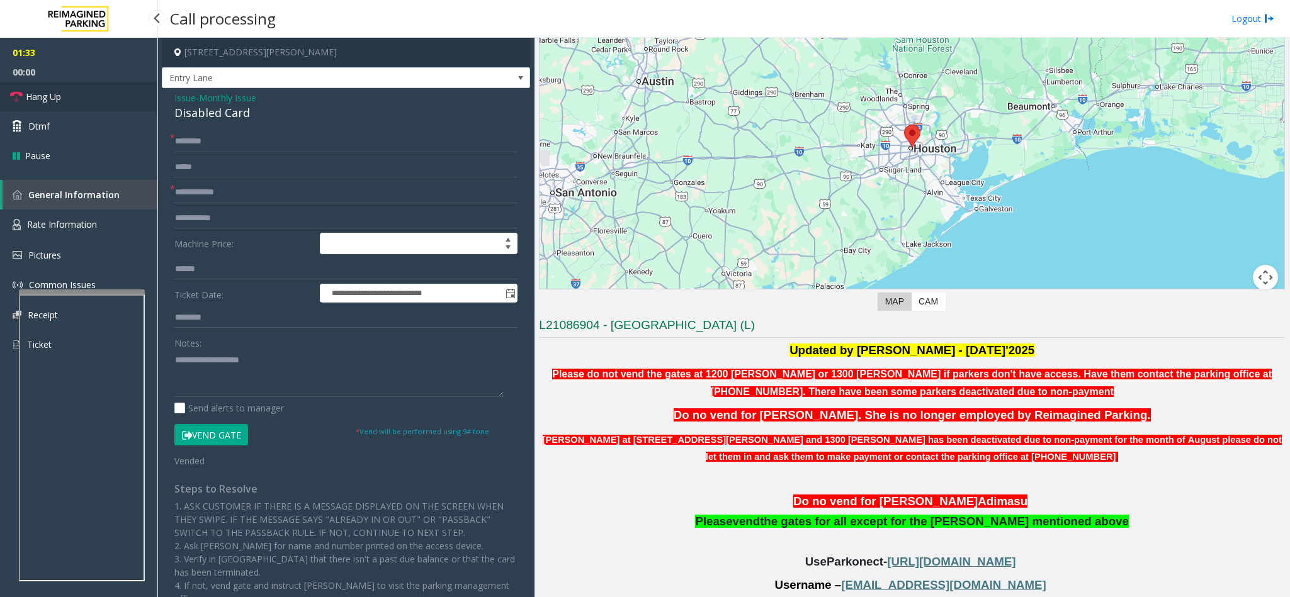
click at [89, 106] on link "Hang Up" at bounding box center [78, 97] width 157 height 30
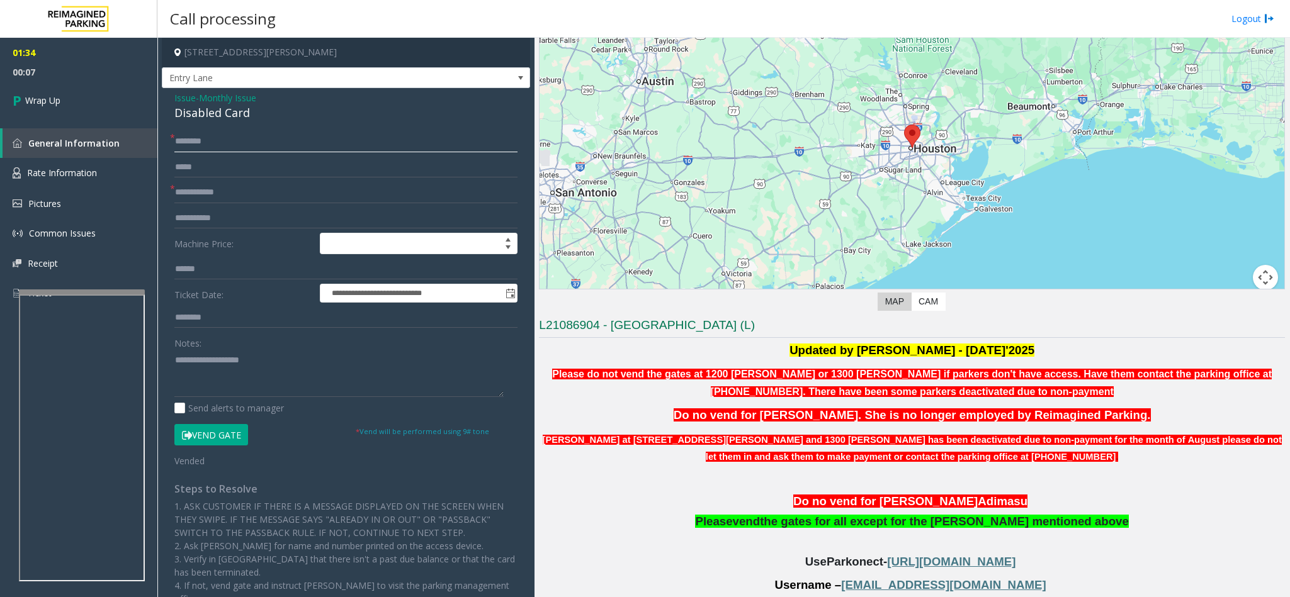
click at [194, 144] on input "text" at bounding box center [345, 141] width 343 height 21
click at [210, 137] on input "text" at bounding box center [345, 141] width 343 height 21
type input "********"
click at [189, 119] on div "Disabled Card" at bounding box center [345, 112] width 343 height 17
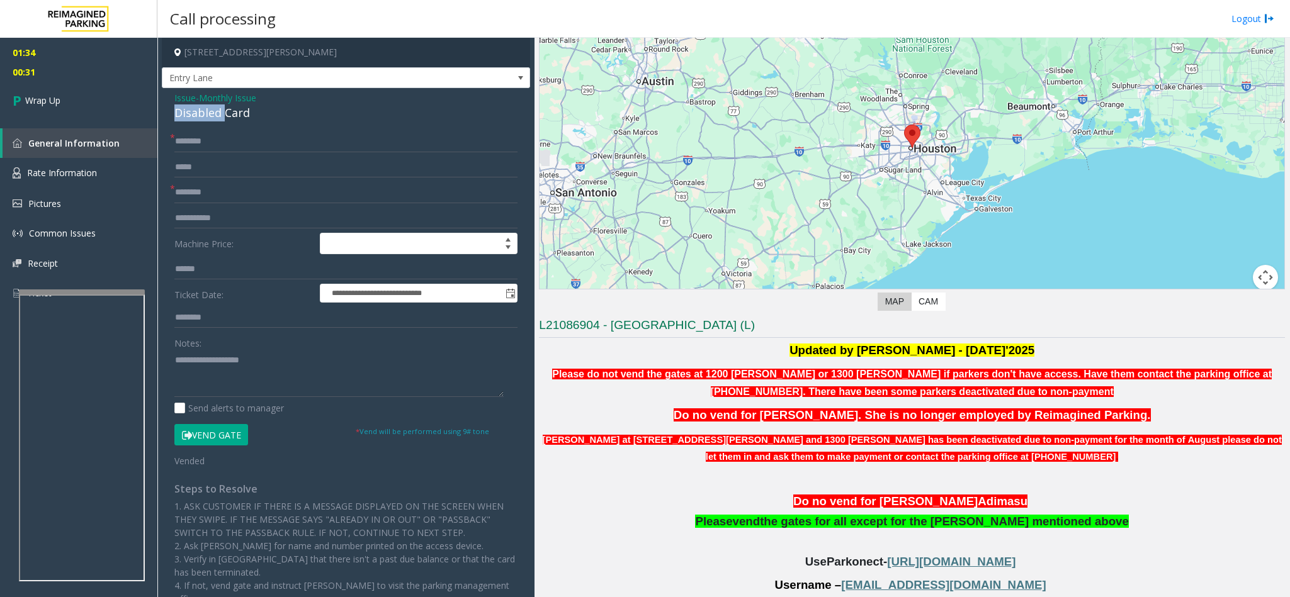
click at [189, 119] on div "Disabled Card" at bounding box center [345, 112] width 343 height 17
click at [174, 357] on textarea at bounding box center [338, 373] width 329 height 47
click at [323, 367] on textarea at bounding box center [338, 373] width 329 height 47
type textarea "**********"
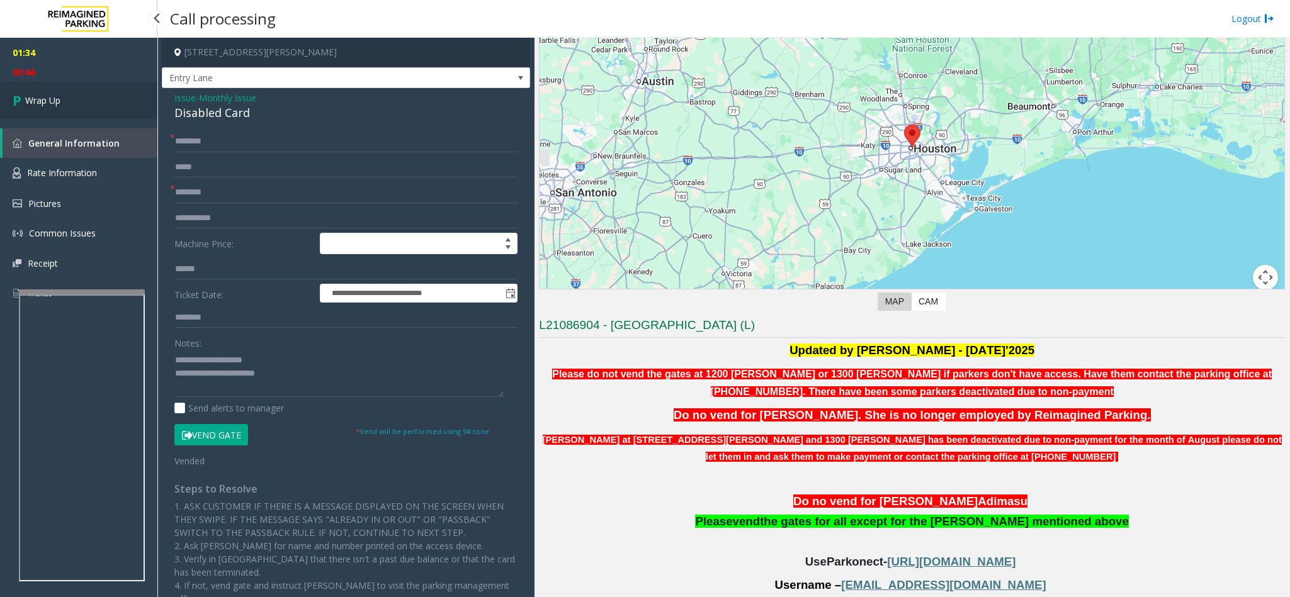
click at [106, 103] on link "Wrap Up" at bounding box center [78, 100] width 157 height 37
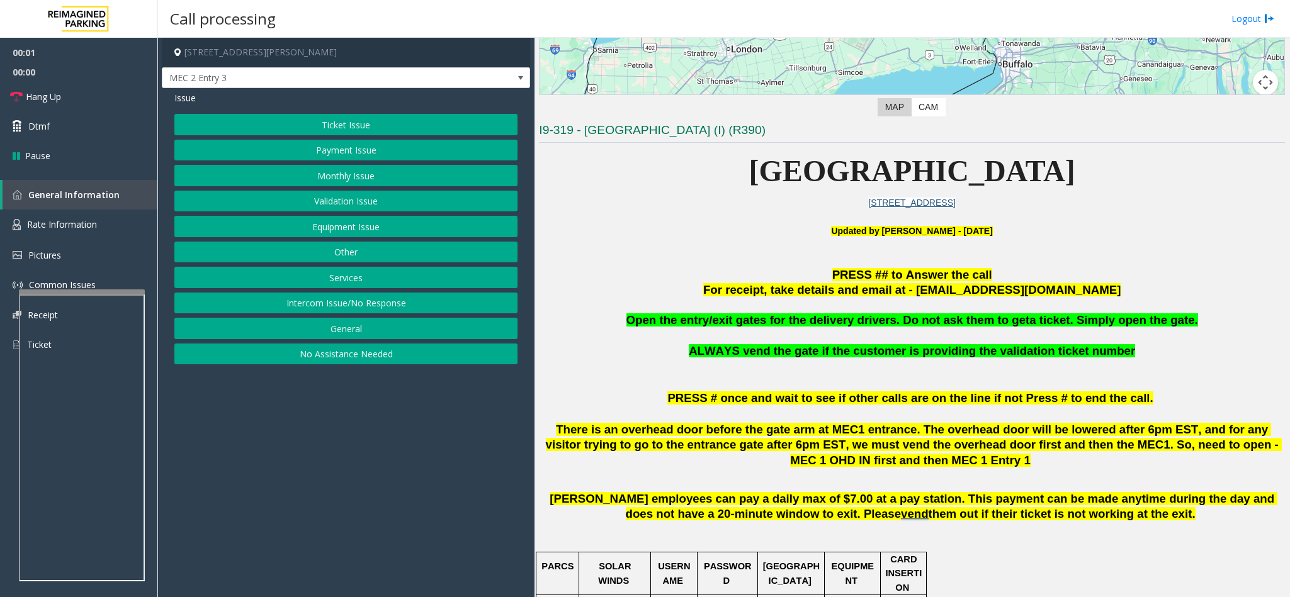
scroll to position [283, 0]
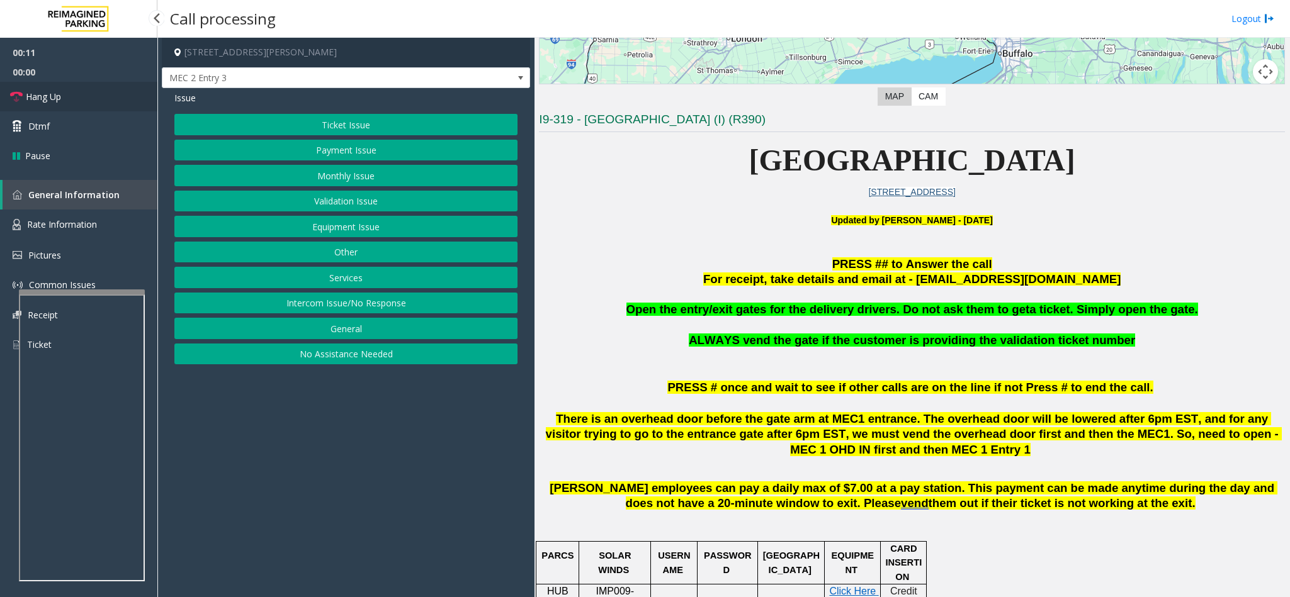
click at [85, 96] on link "Hang Up" at bounding box center [78, 97] width 157 height 30
click at [339, 225] on button "Equipment Issue" at bounding box center [345, 226] width 343 height 21
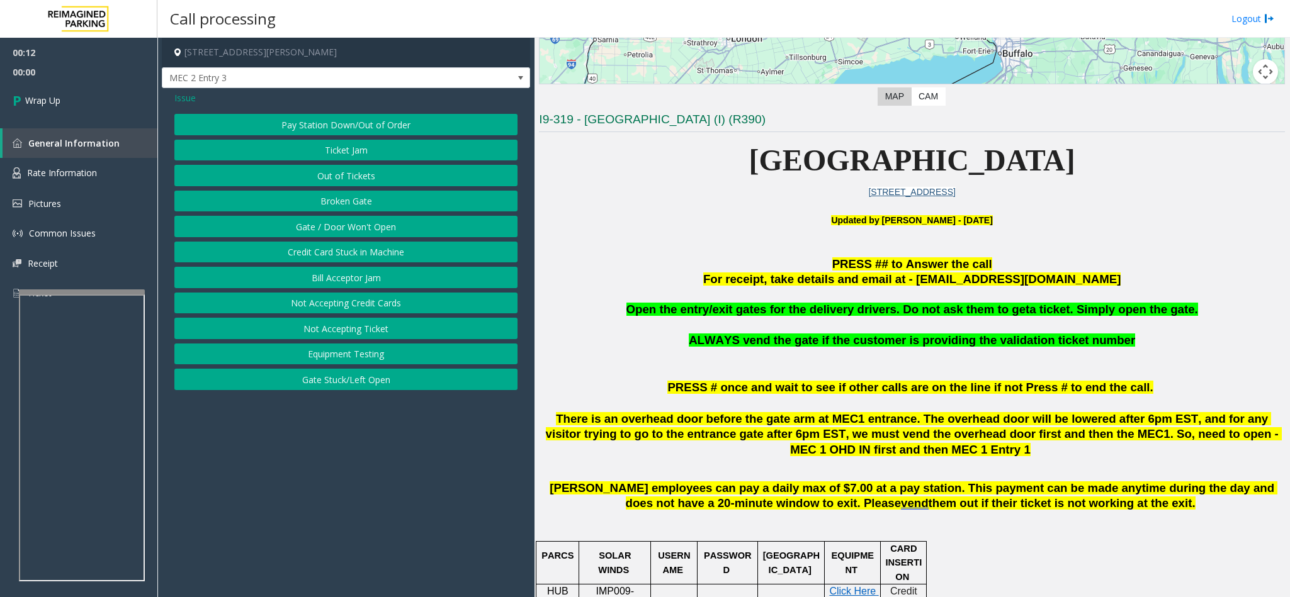
click at [323, 222] on button "Gate / Door Won't Open" at bounding box center [345, 226] width 343 height 21
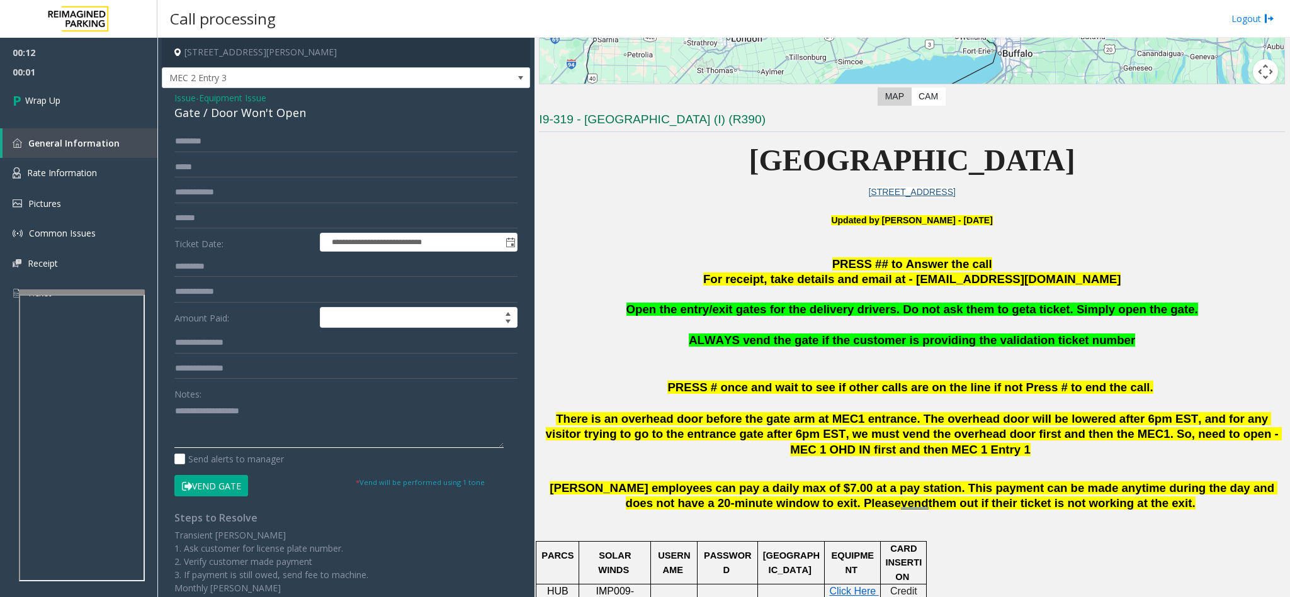
click at [189, 427] on textarea at bounding box center [338, 424] width 329 height 47
type textarea "**********"
click at [100, 106] on link "Wrap Up" at bounding box center [78, 100] width 157 height 37
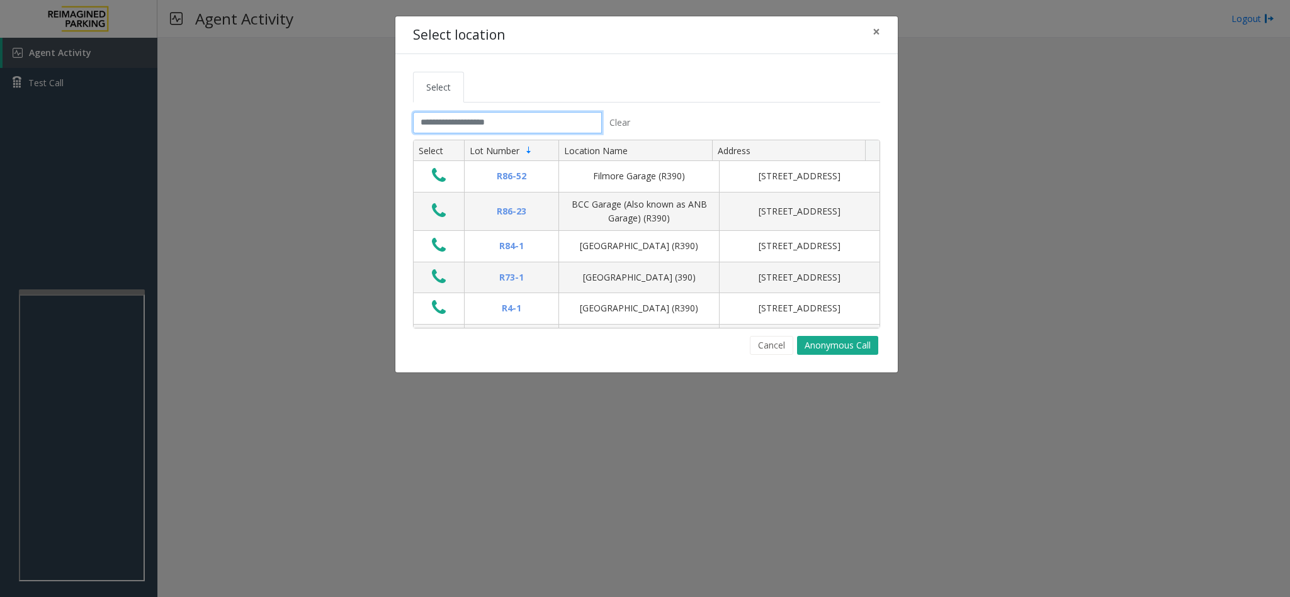
click at [459, 121] on input "text" at bounding box center [507, 122] width 189 height 21
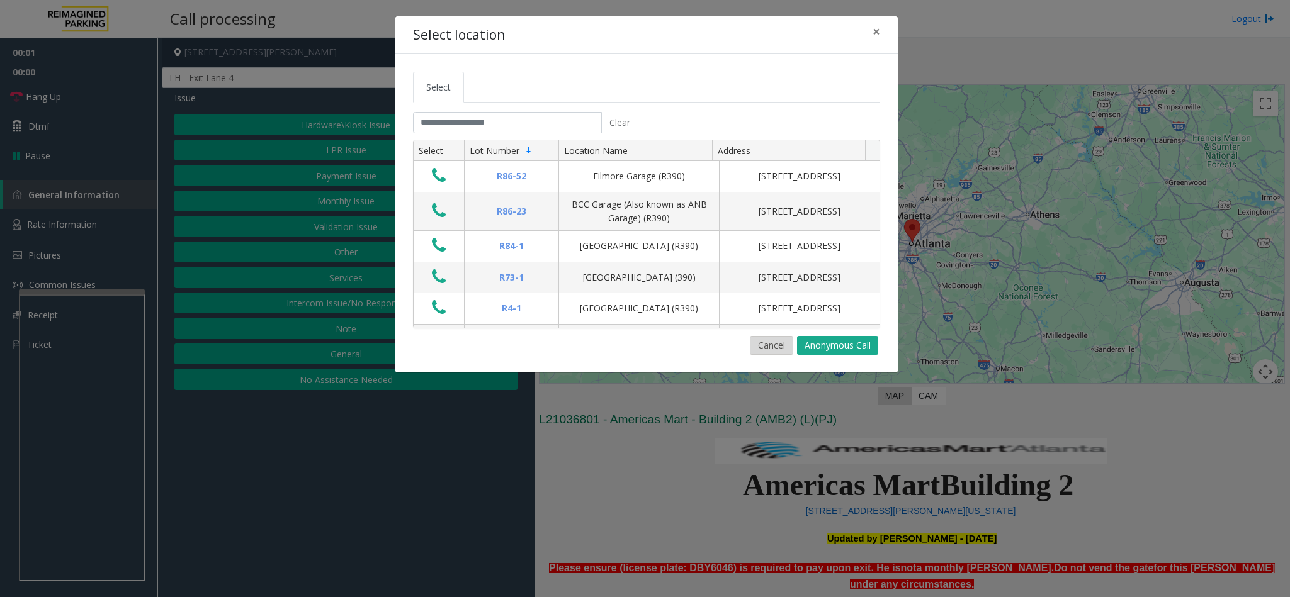
click at [768, 350] on button "Cancel" at bounding box center [771, 345] width 43 height 19
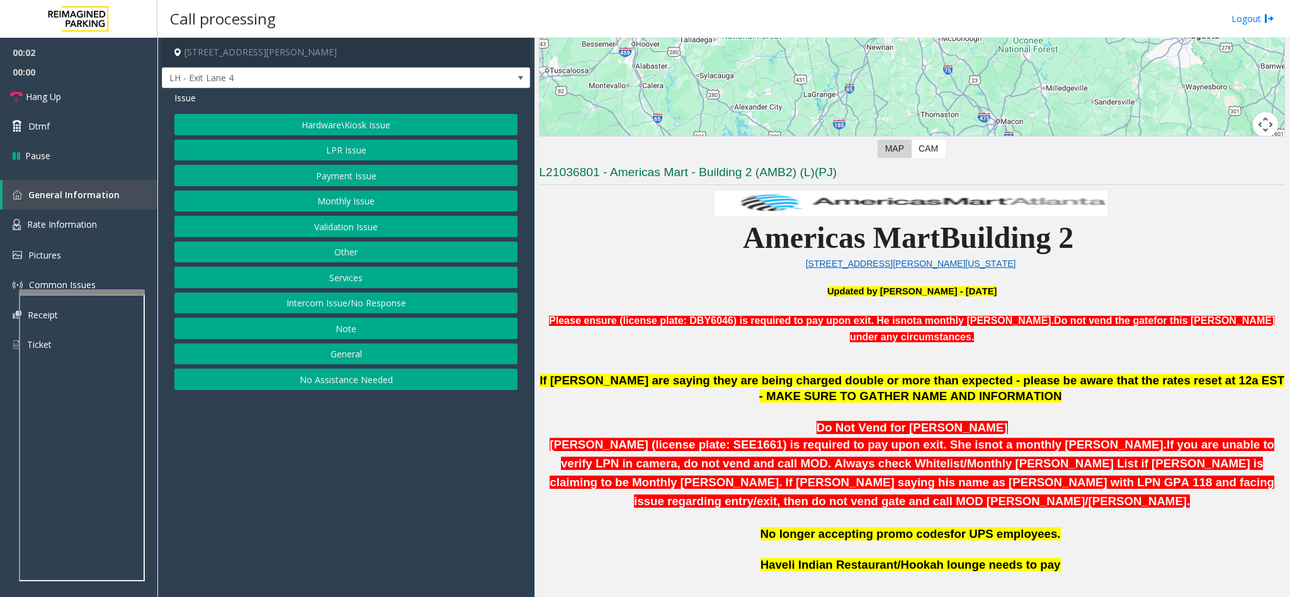
scroll to position [378, 0]
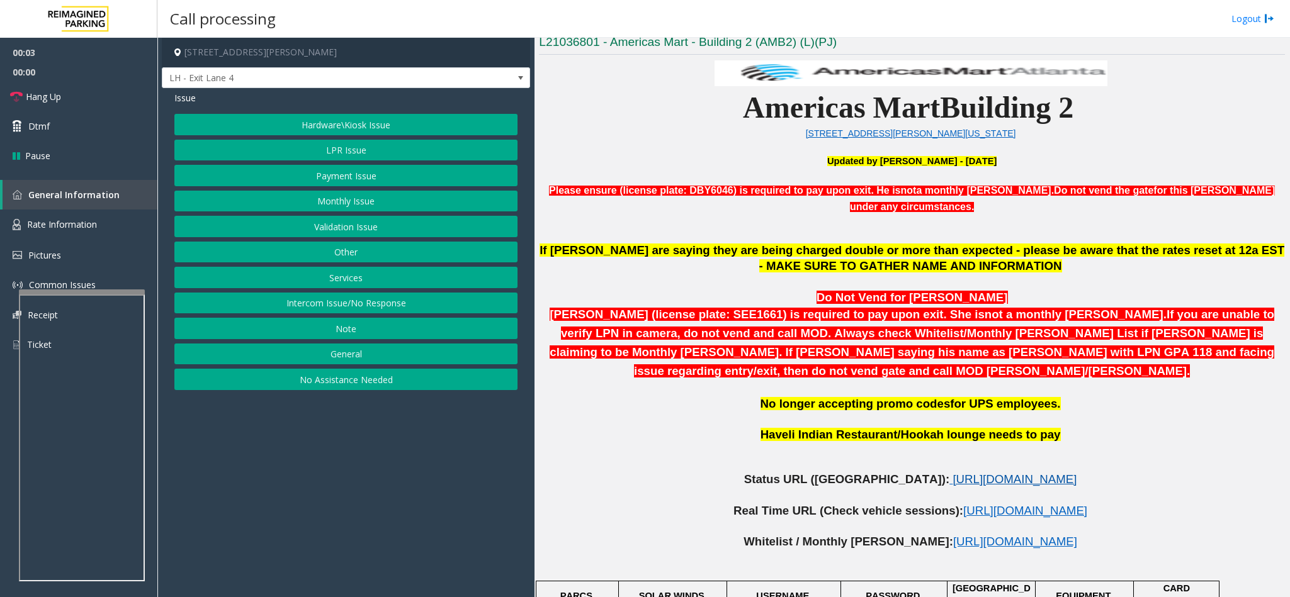
click at [952, 473] on span "[URL][DOMAIN_NAME]" at bounding box center [1014, 479] width 124 height 13
click at [963, 504] on span "[URL][DOMAIN_NAME]" at bounding box center [1025, 510] width 124 height 13
click at [338, 149] on button "LPR Issue" at bounding box center [345, 150] width 343 height 21
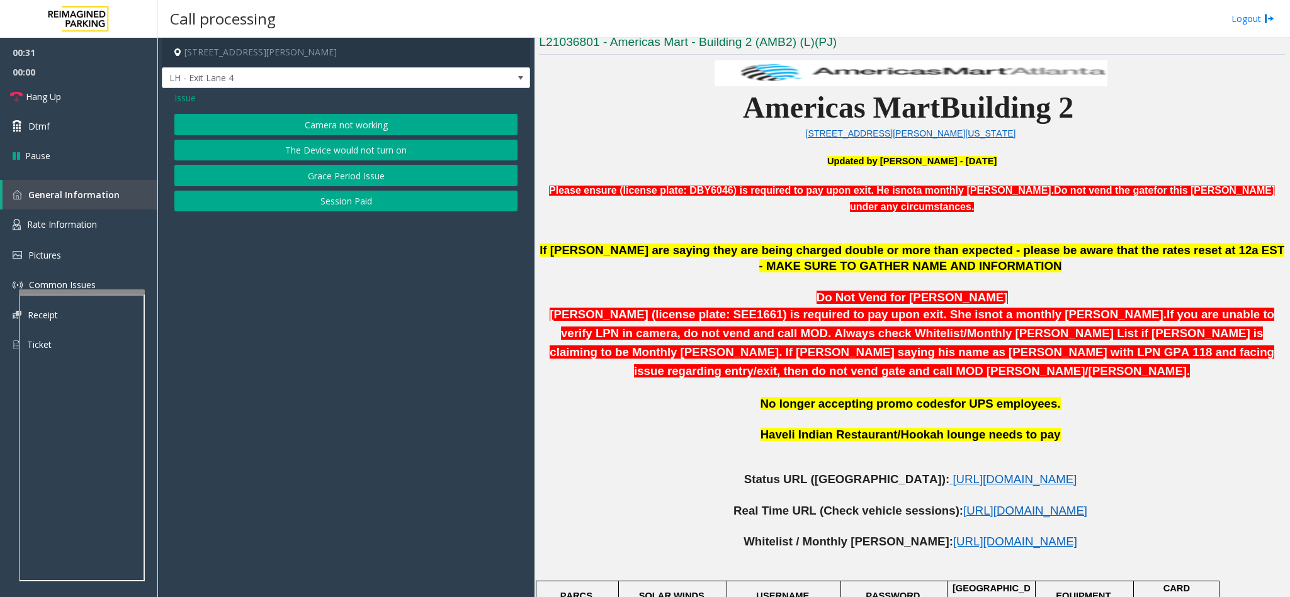
click at [332, 125] on button "Camera not working" at bounding box center [345, 124] width 343 height 21
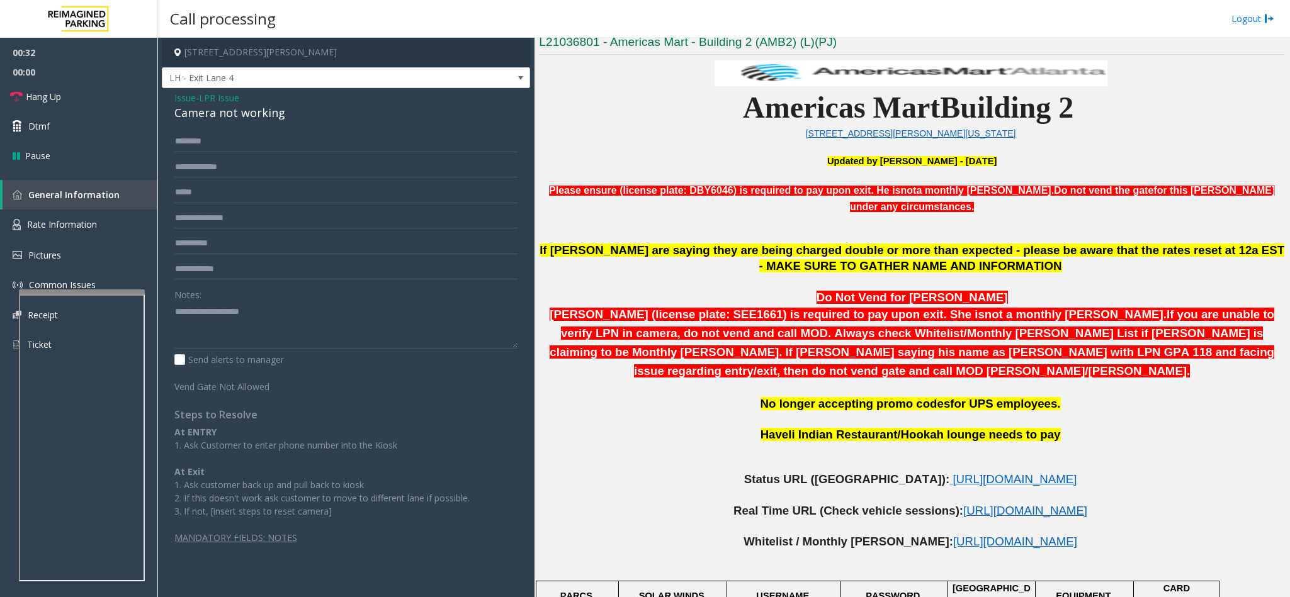
click at [225, 112] on div "Camera not working" at bounding box center [345, 112] width 343 height 17
click at [176, 315] on textarea at bounding box center [345, 324] width 343 height 47
type textarea "**********"
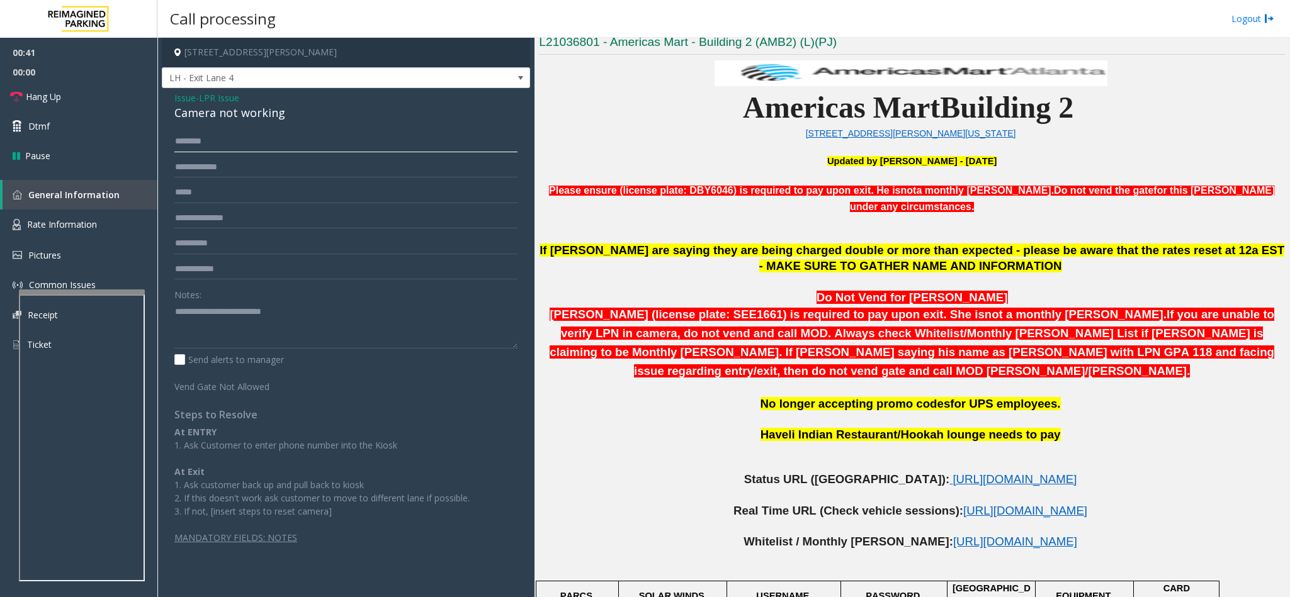
click at [220, 142] on input "text" at bounding box center [345, 141] width 343 height 21
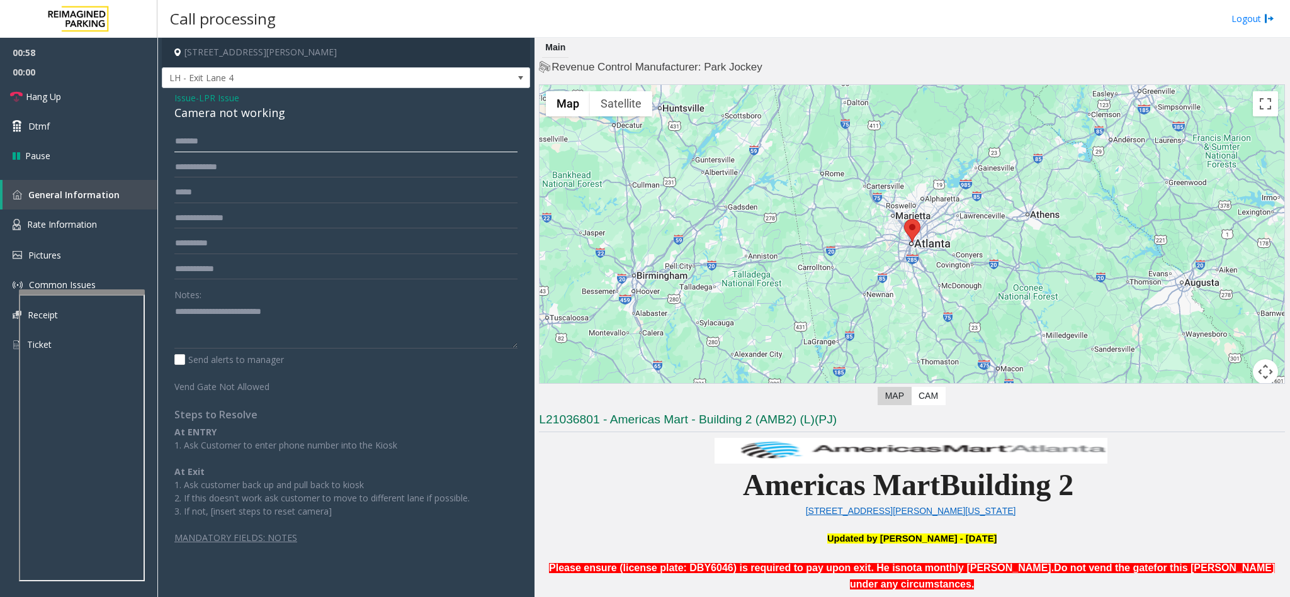
scroll to position [94, 0]
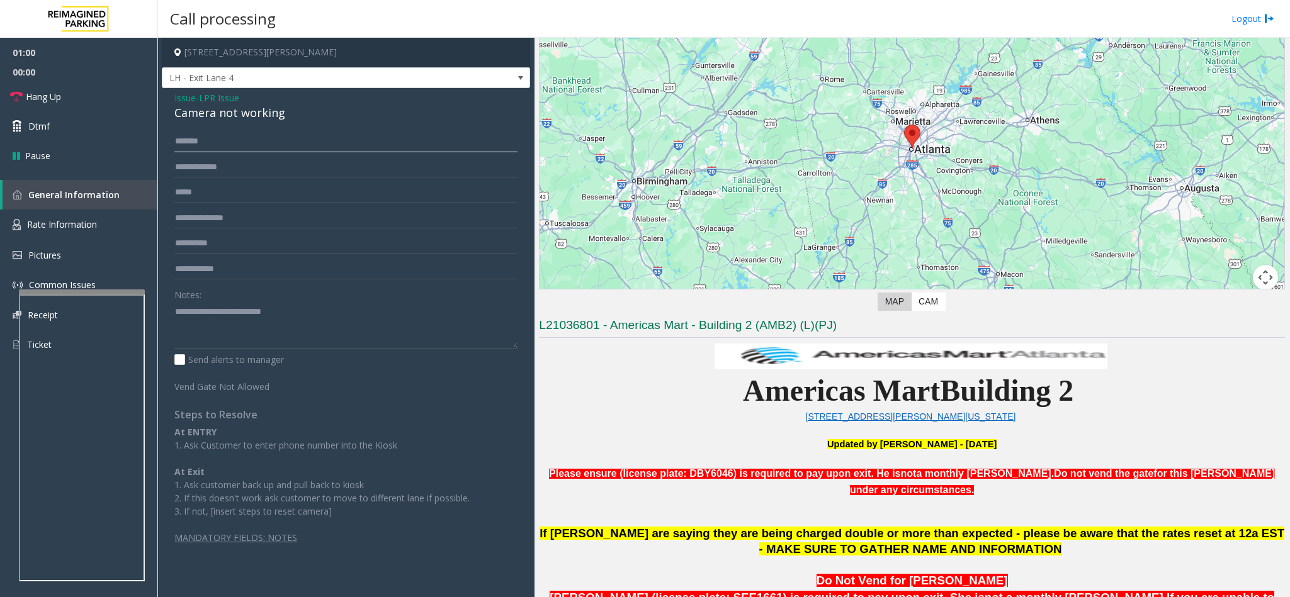
type input "*******"
click at [291, 168] on input "text" at bounding box center [345, 167] width 343 height 21
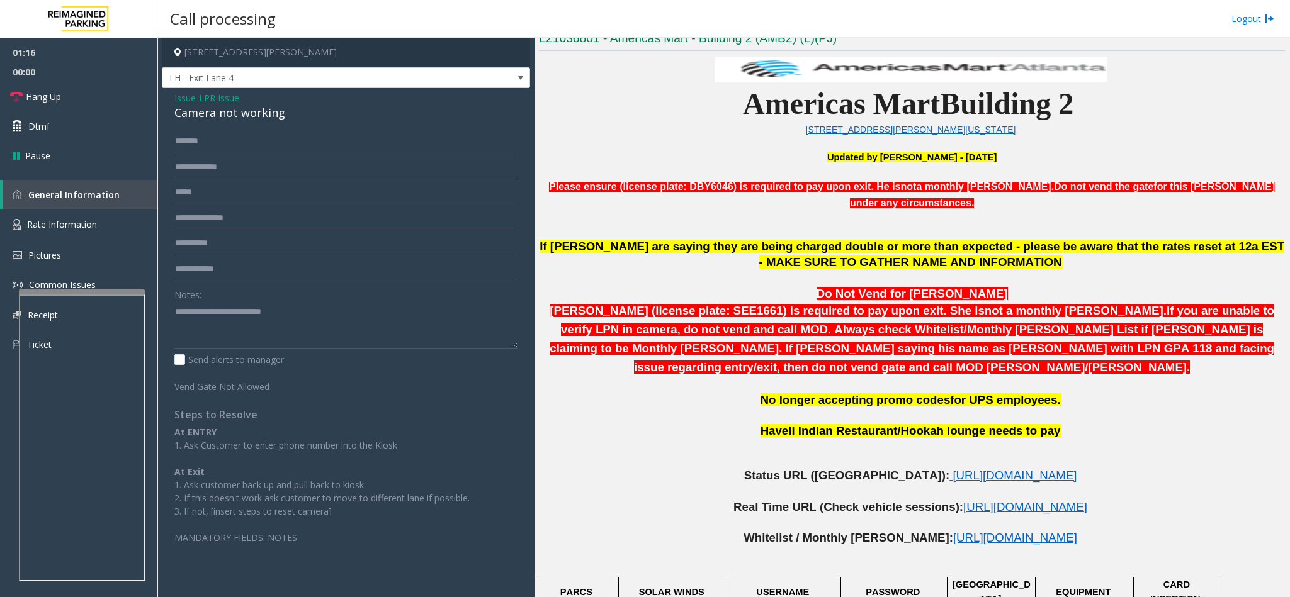
scroll to position [566, 0]
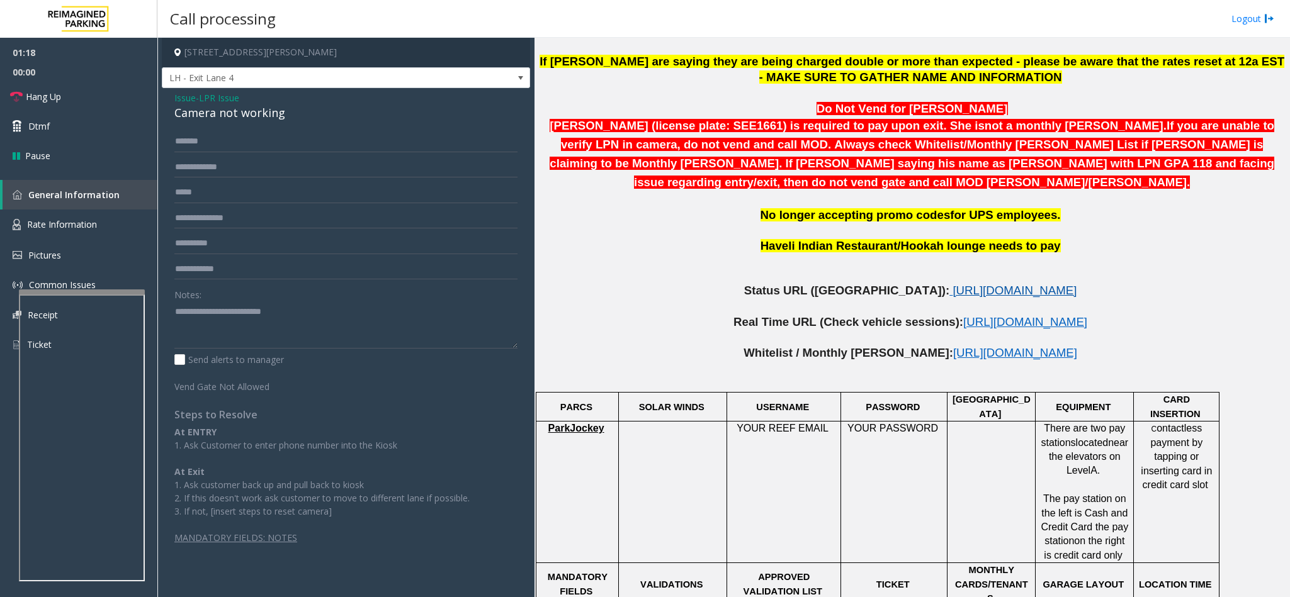
click at [952, 284] on span "[URL][DOMAIN_NAME]" at bounding box center [1014, 290] width 124 height 13
click at [199, 167] on input "text" at bounding box center [345, 167] width 343 height 21
type input "*******"
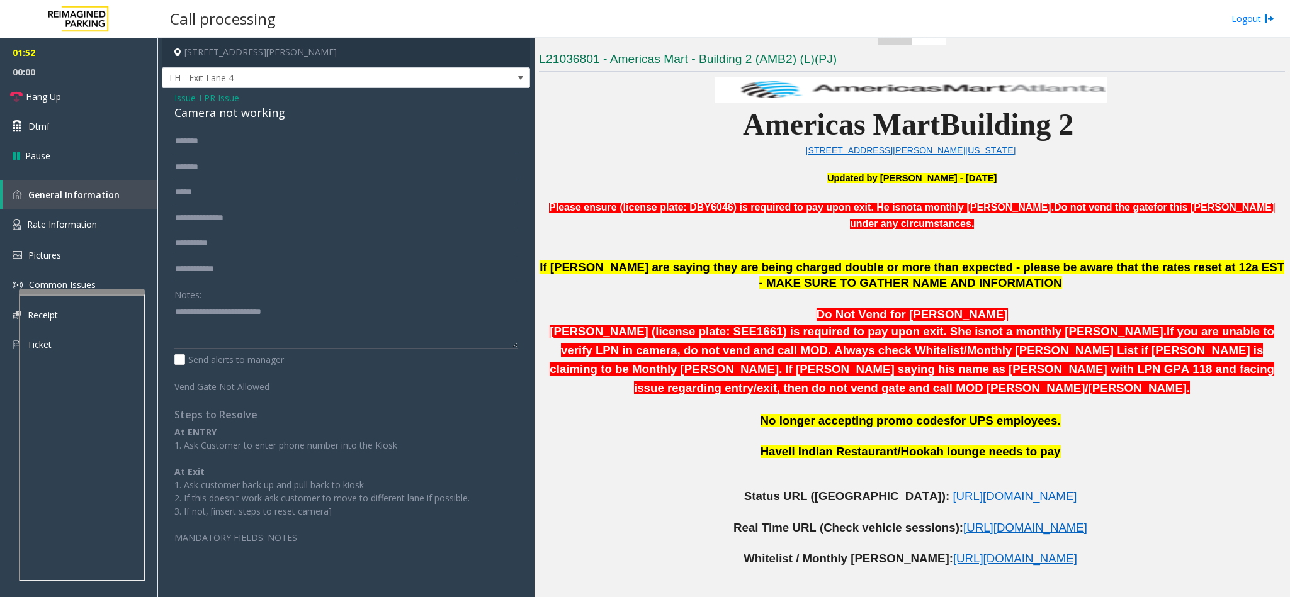
scroll to position [378, 0]
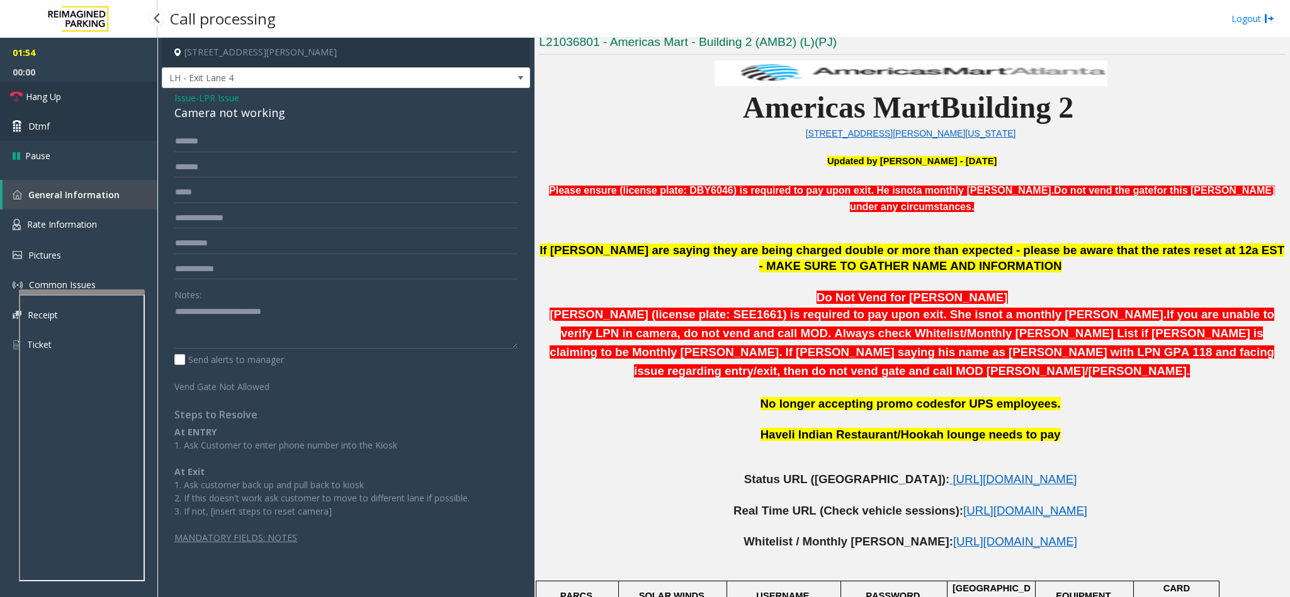
drag, startPoint x: 136, startPoint y: 103, endPoint x: 143, endPoint y: 110, distance: 10.7
click at [136, 103] on link "Hang Up" at bounding box center [78, 97] width 157 height 30
click at [327, 306] on textarea at bounding box center [345, 324] width 343 height 47
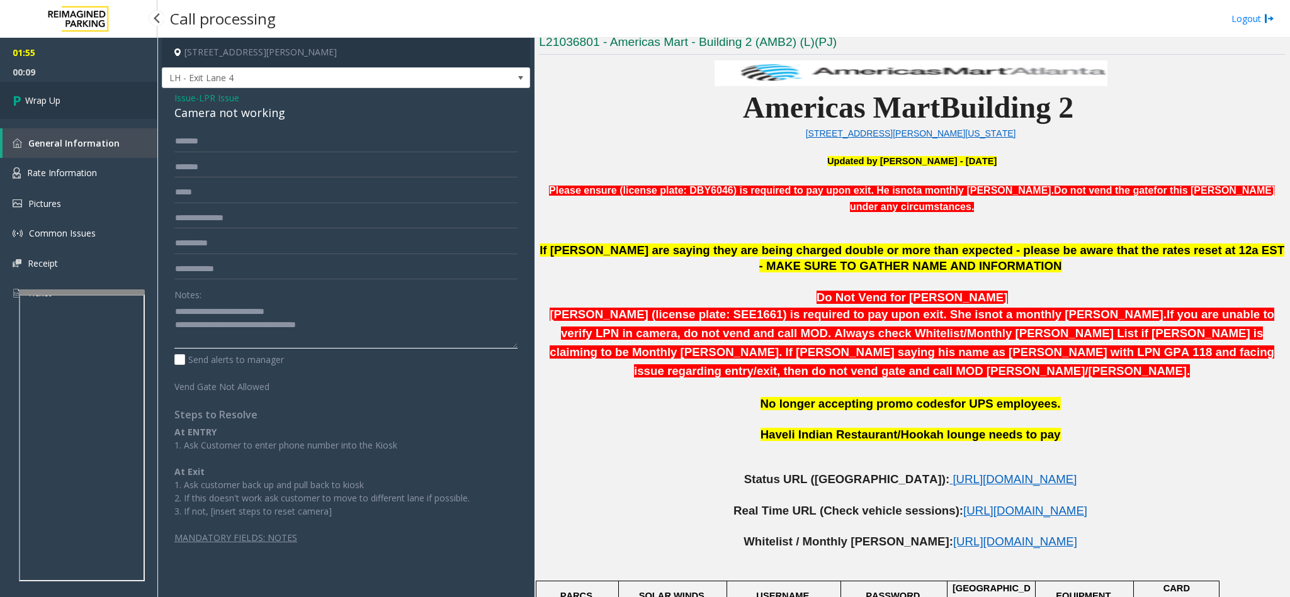
type textarea "**********"
click at [81, 112] on link "Wrap Up" at bounding box center [78, 100] width 157 height 37
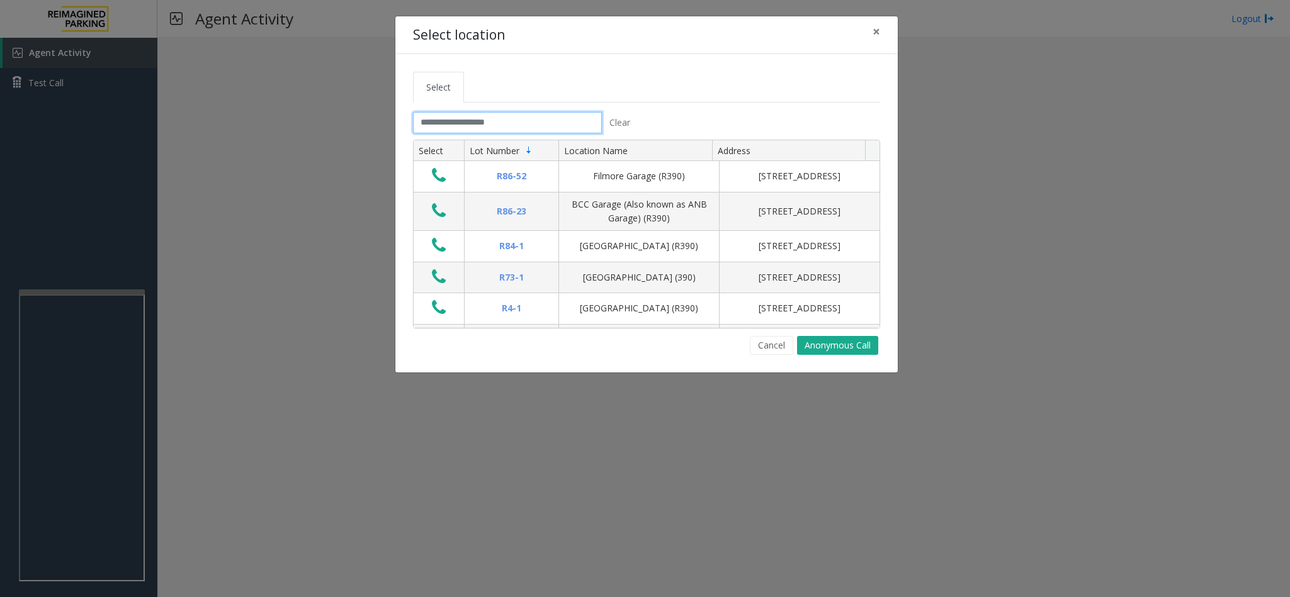
click at [456, 118] on input "text" at bounding box center [507, 122] width 189 height 21
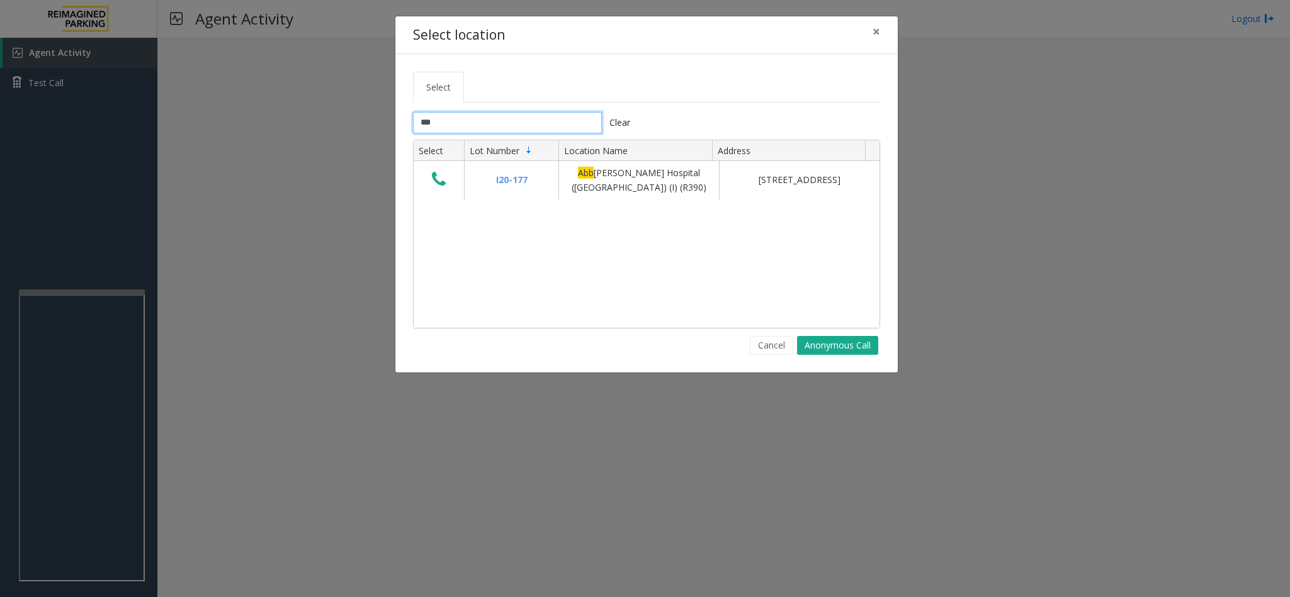
type input "***"
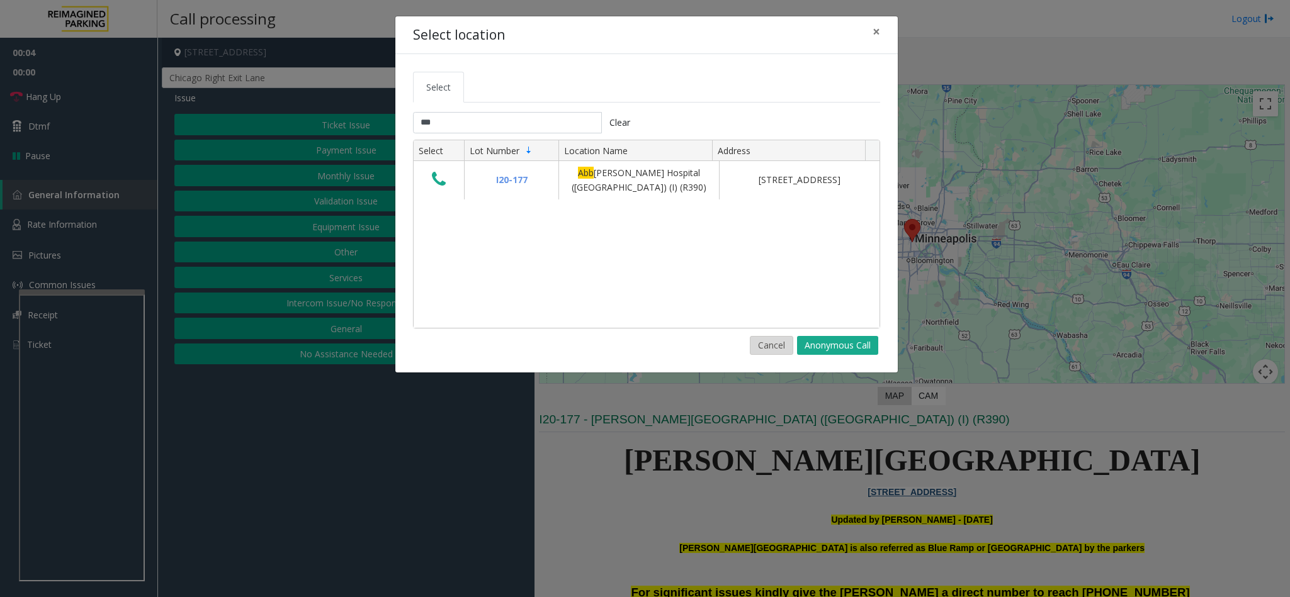
click at [772, 350] on button "Cancel" at bounding box center [771, 345] width 43 height 19
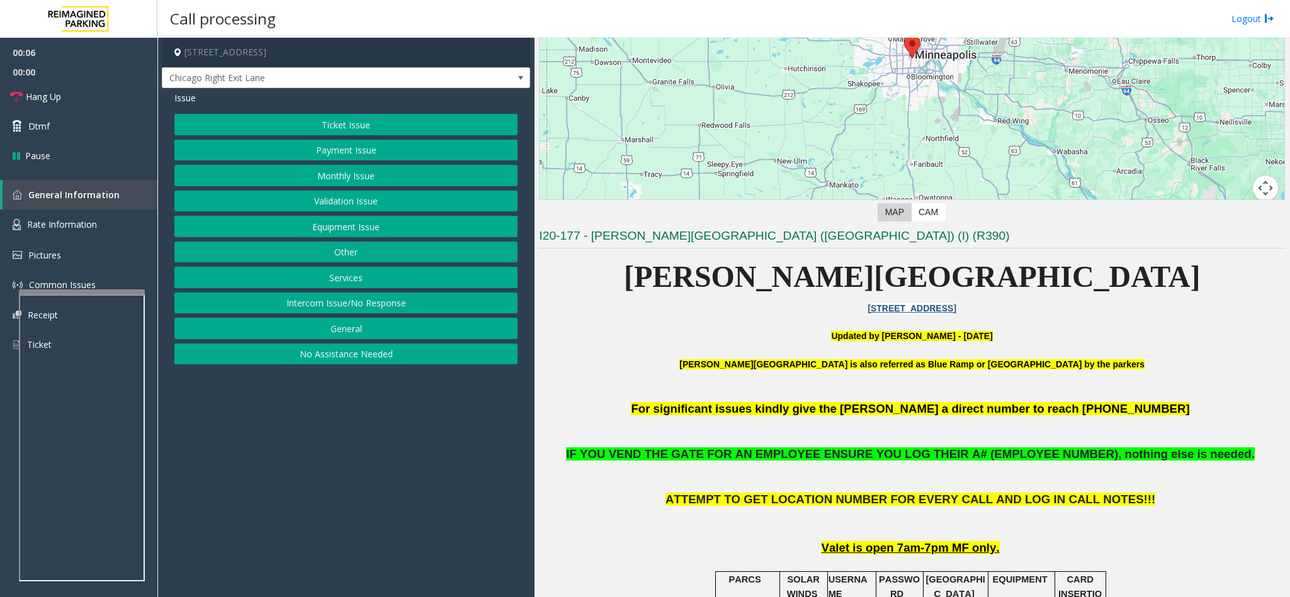
scroll to position [189, 0]
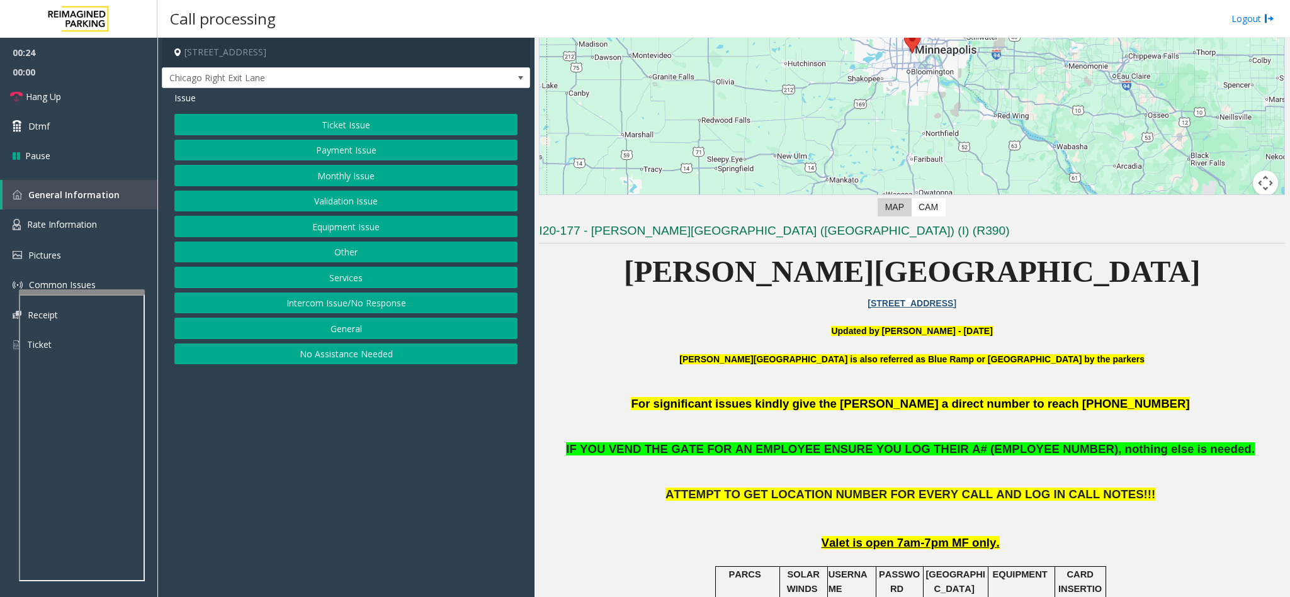
click at [346, 181] on button "Monthly Issue" at bounding box center [345, 175] width 343 height 21
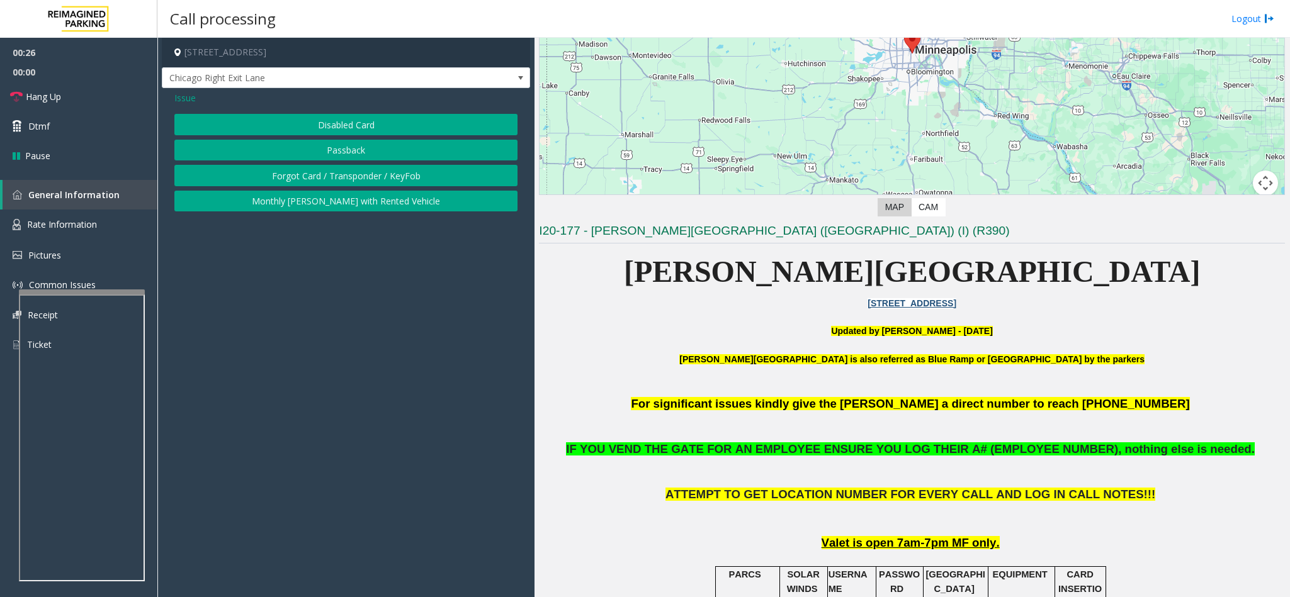
click at [310, 125] on button "Disabled Card" at bounding box center [345, 124] width 343 height 21
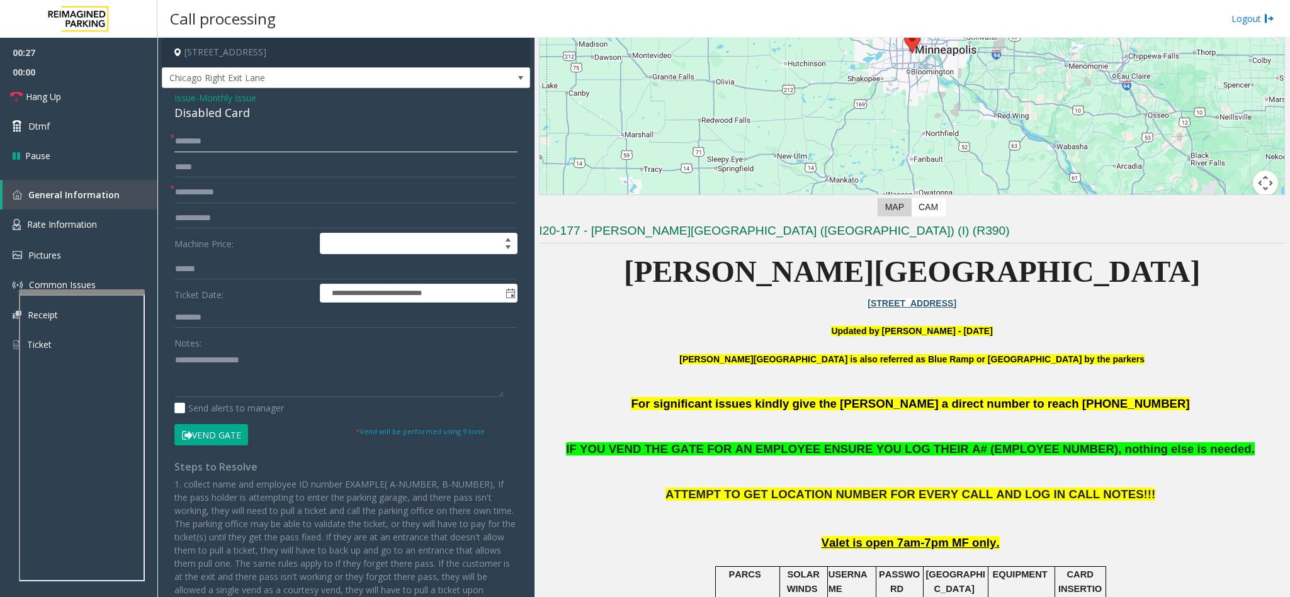
click at [220, 142] on input "text" at bounding box center [345, 141] width 343 height 21
type input "**"
click at [218, 118] on div "Disabled Card" at bounding box center [345, 112] width 343 height 17
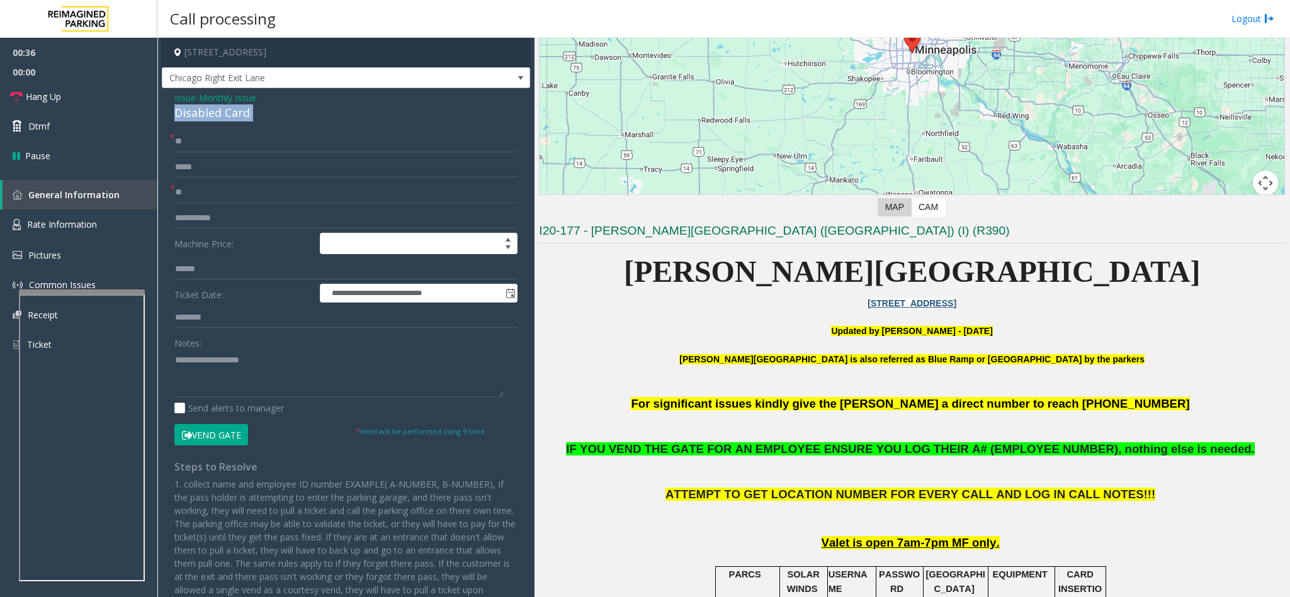
click at [218, 118] on div "Disabled Card" at bounding box center [345, 112] width 343 height 17
click at [206, 437] on button "Vend Gate" at bounding box center [211, 434] width 74 height 21
click at [174, 361] on textarea at bounding box center [338, 373] width 329 height 47
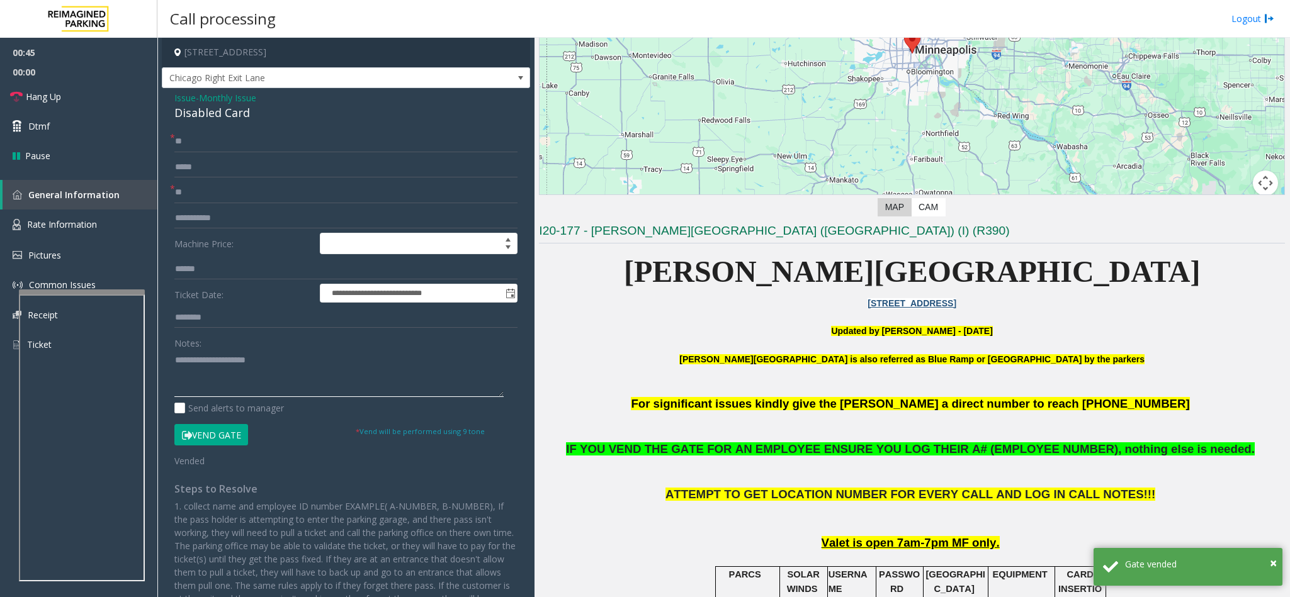
click at [344, 359] on textarea at bounding box center [338, 373] width 329 height 47
type textarea "**********"
drag, startPoint x: 291, startPoint y: 371, endPoint x: 133, endPoint y: 367, distance: 158.6
click at [64, 45] on app-root "**********" at bounding box center [645, 298] width 1290 height 597
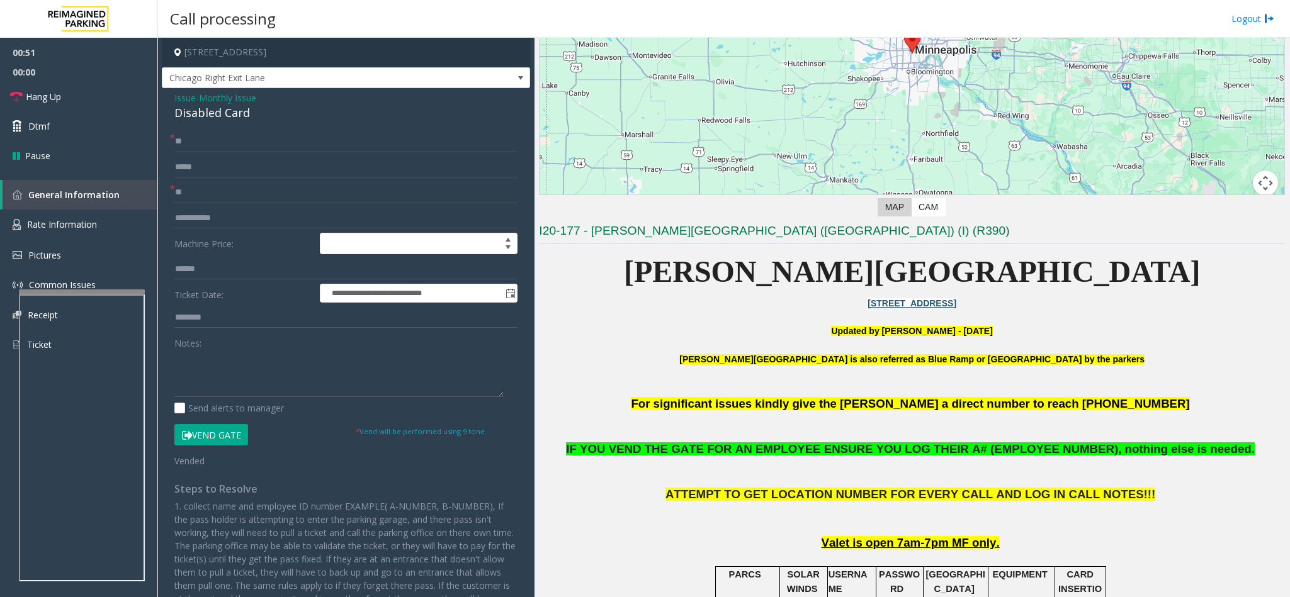
click at [177, 100] on span "Issue" at bounding box center [184, 97] width 21 height 13
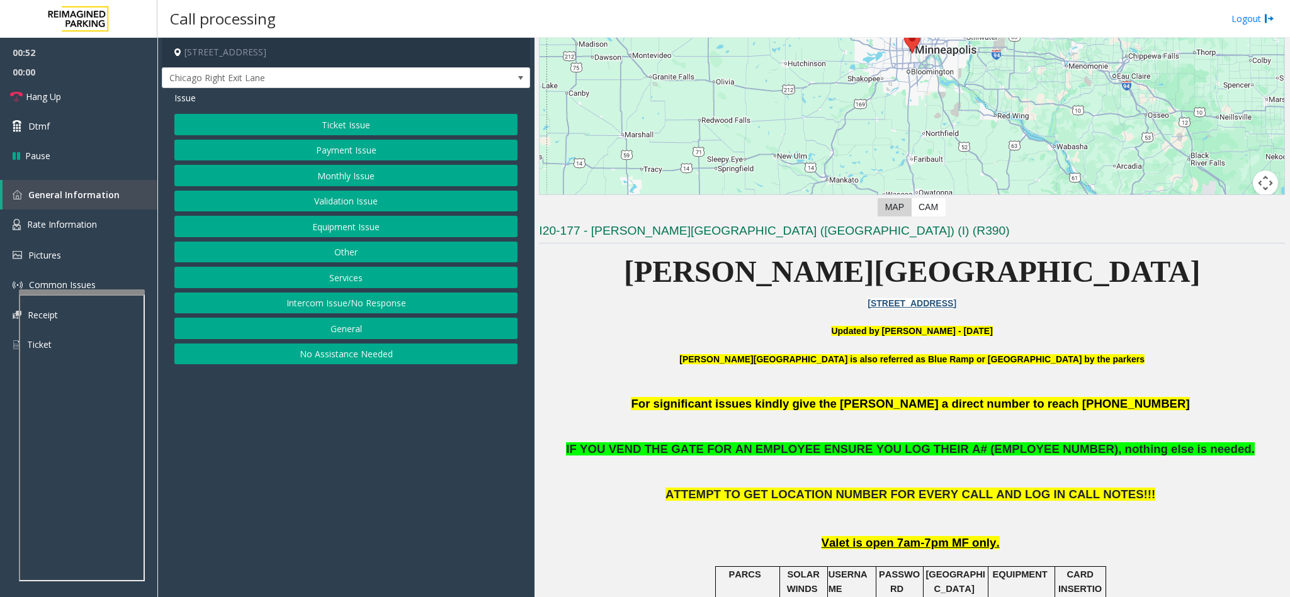
click at [310, 230] on button "Equipment Issue" at bounding box center [345, 226] width 343 height 21
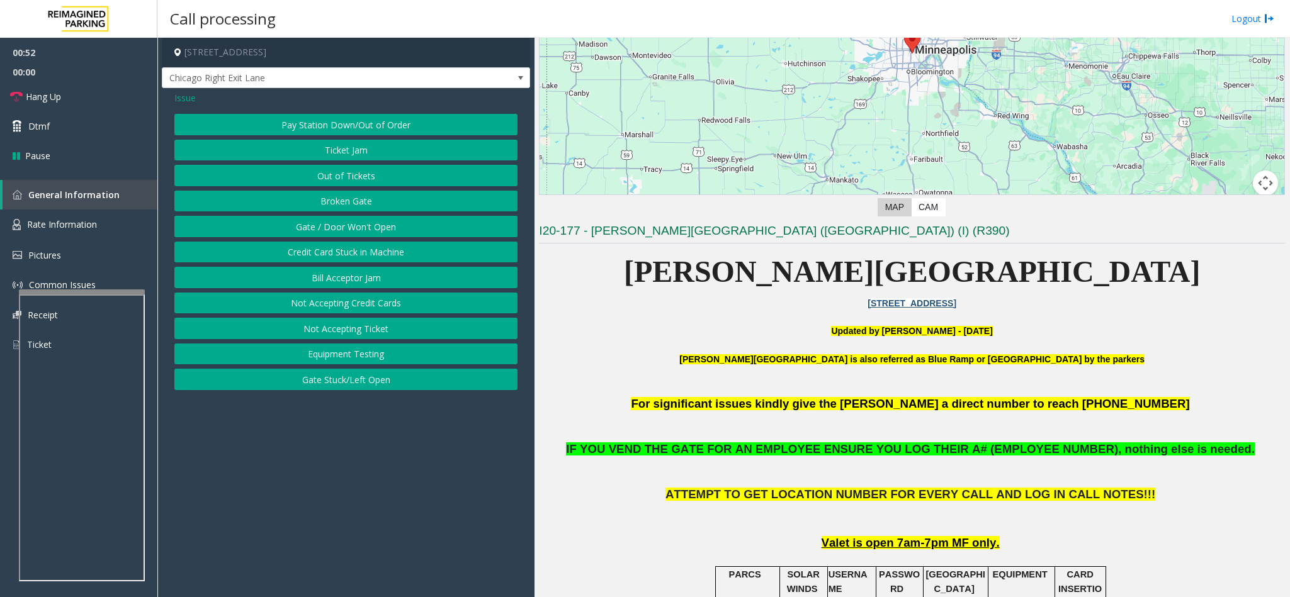
click at [313, 229] on button "Gate / Door Won't Open" at bounding box center [345, 226] width 343 height 21
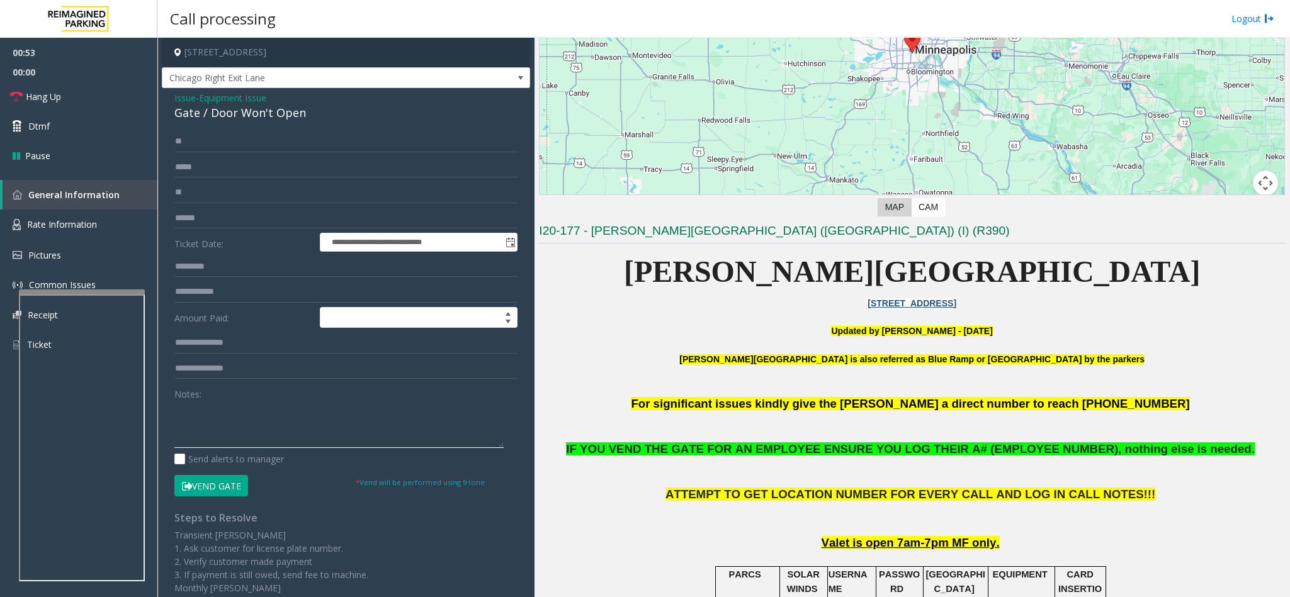
click at [227, 431] on textarea at bounding box center [338, 424] width 329 height 47
type textarea "*"
click at [112, 102] on link "Hang Up" at bounding box center [78, 97] width 157 height 30
click at [299, 413] on textarea at bounding box center [338, 424] width 329 height 47
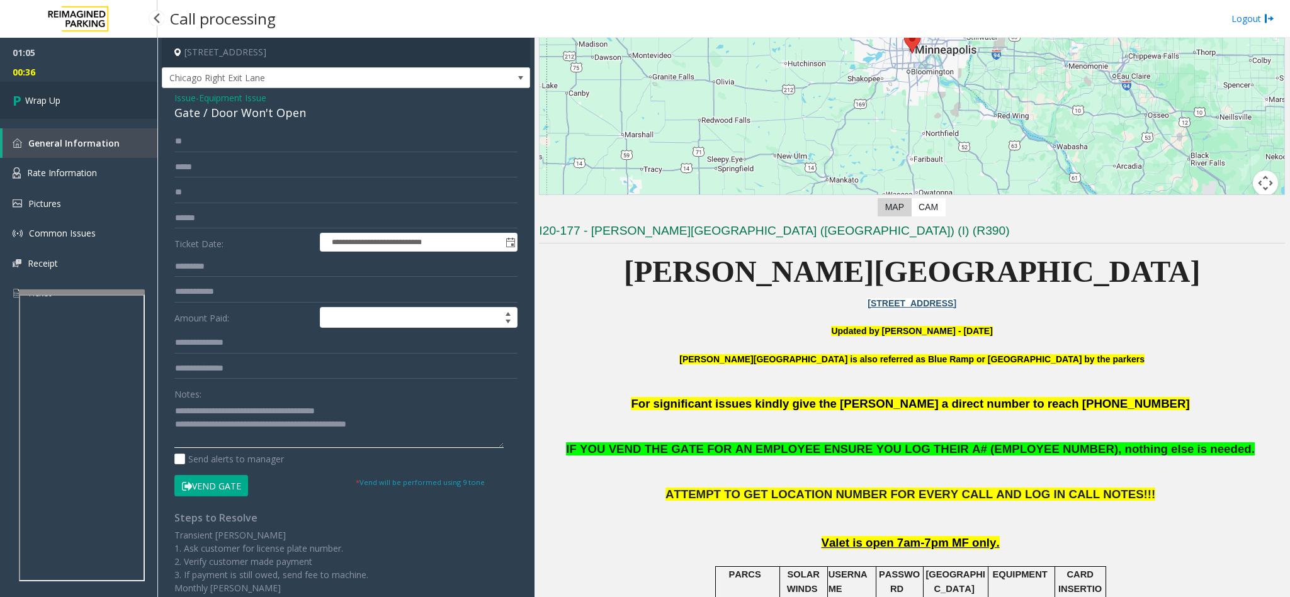
type textarea "**********"
click at [121, 104] on link "Wrap Up" at bounding box center [78, 100] width 157 height 37
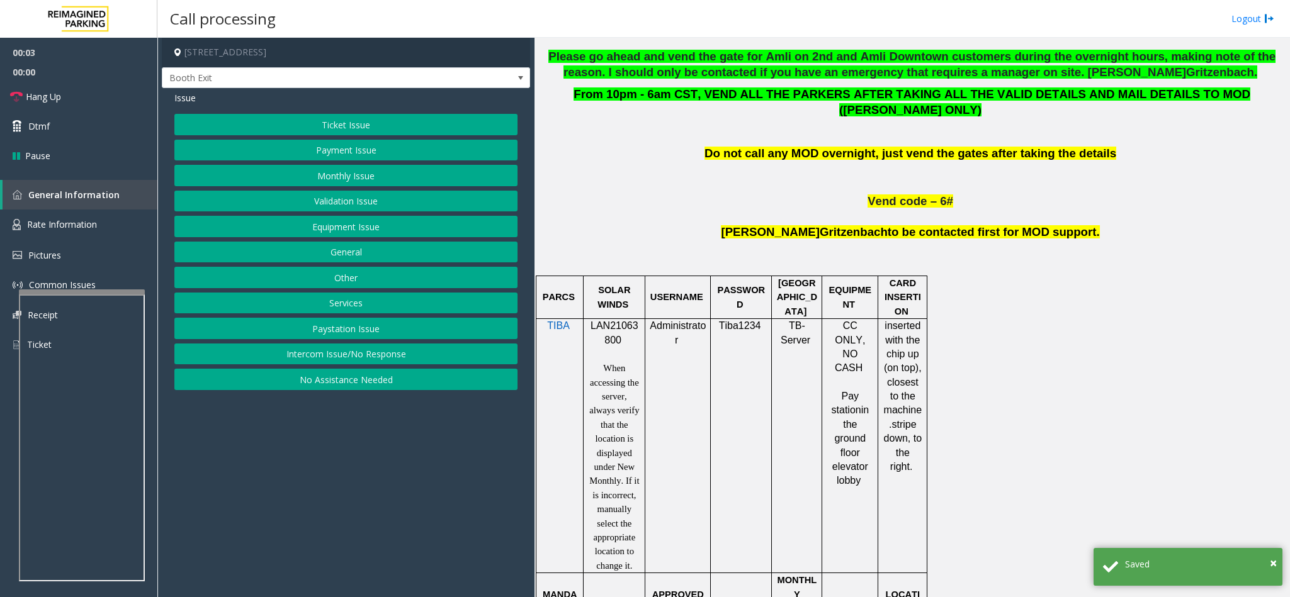
scroll to position [661, 0]
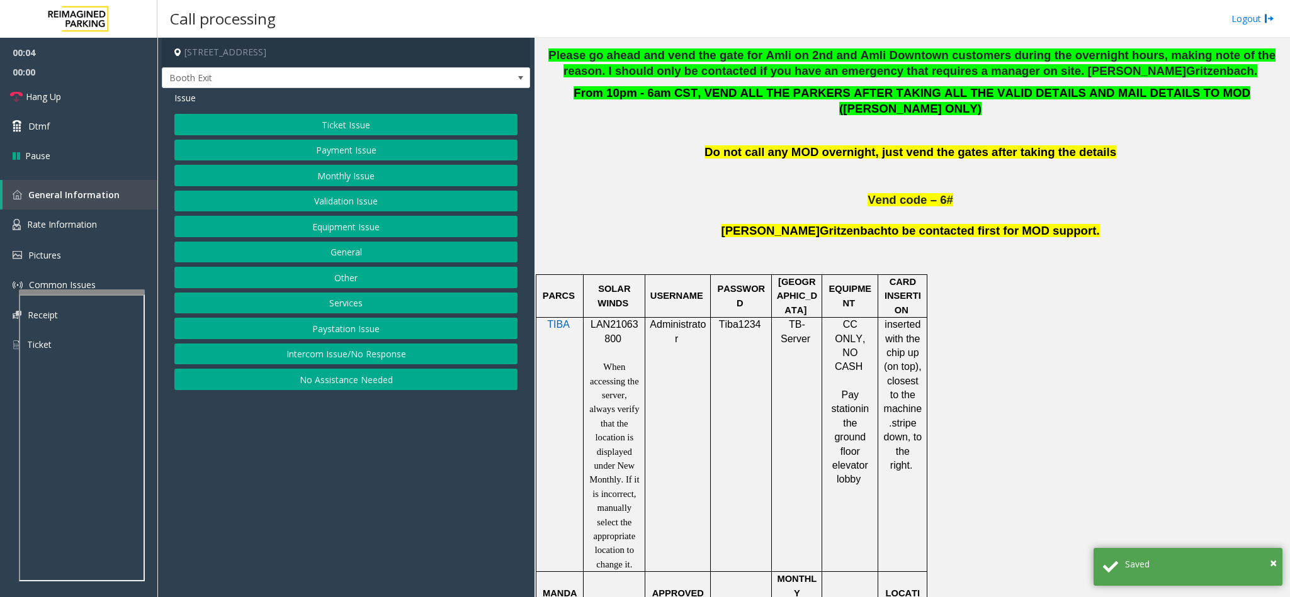
click at [609, 319] on span "LAN21063800" at bounding box center [614, 331] width 48 height 25
copy p "LAN21063800"
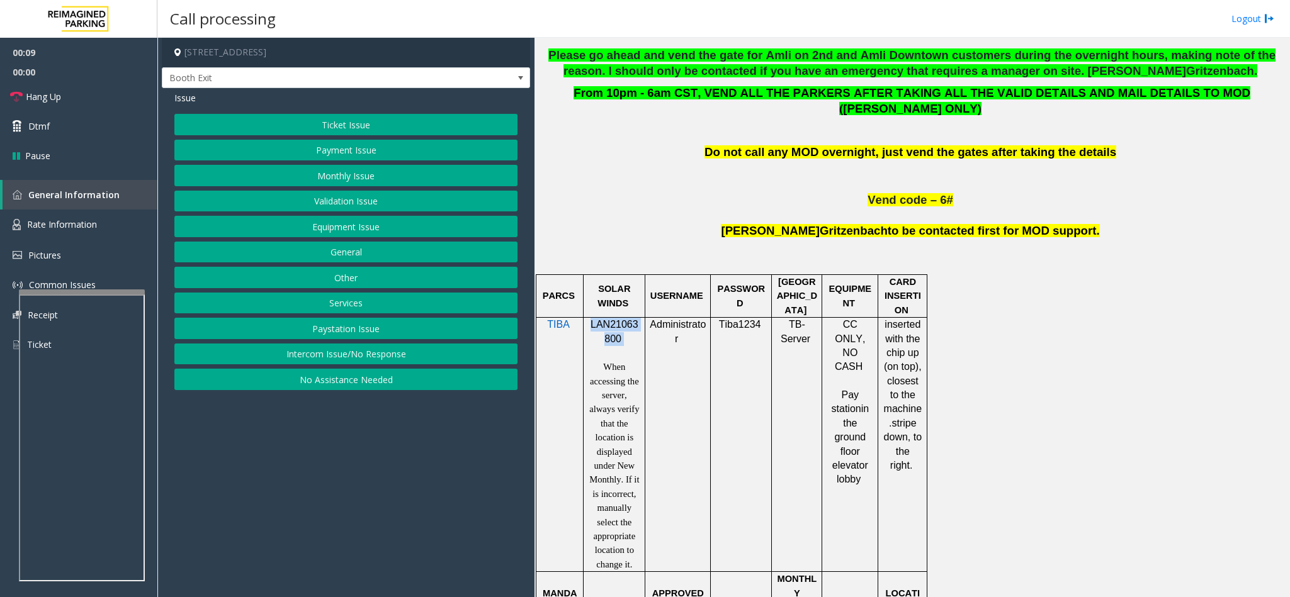
click at [361, 208] on button "Validation Issue" at bounding box center [345, 201] width 343 height 21
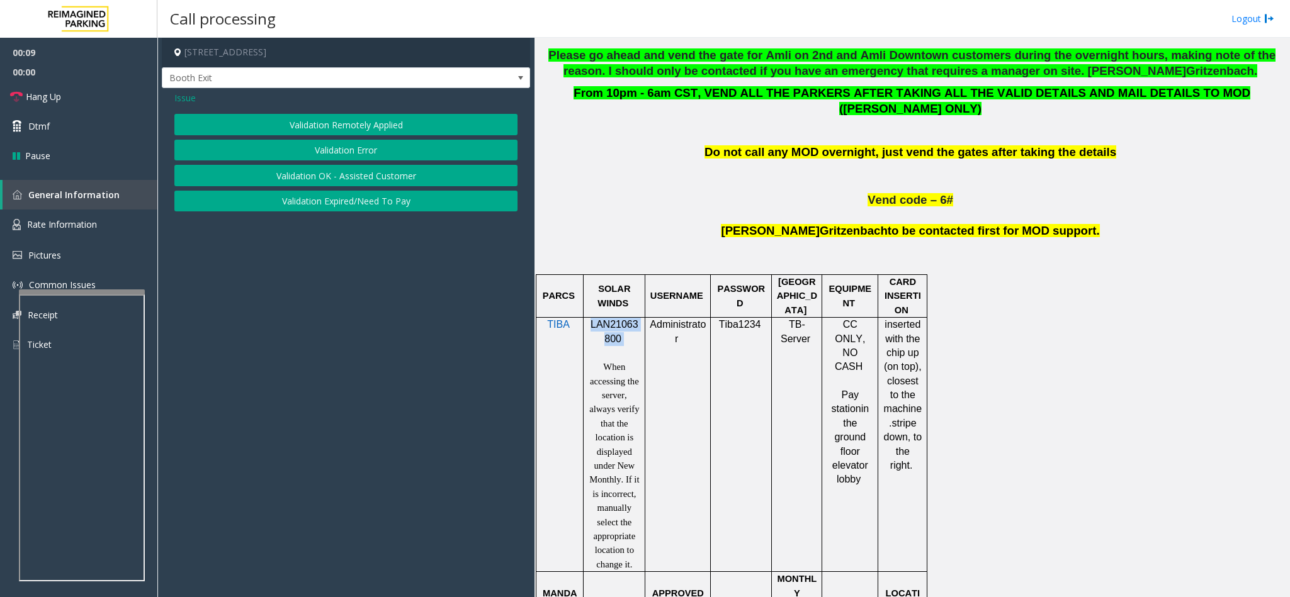
click at [356, 160] on button "Validation Error" at bounding box center [345, 150] width 343 height 21
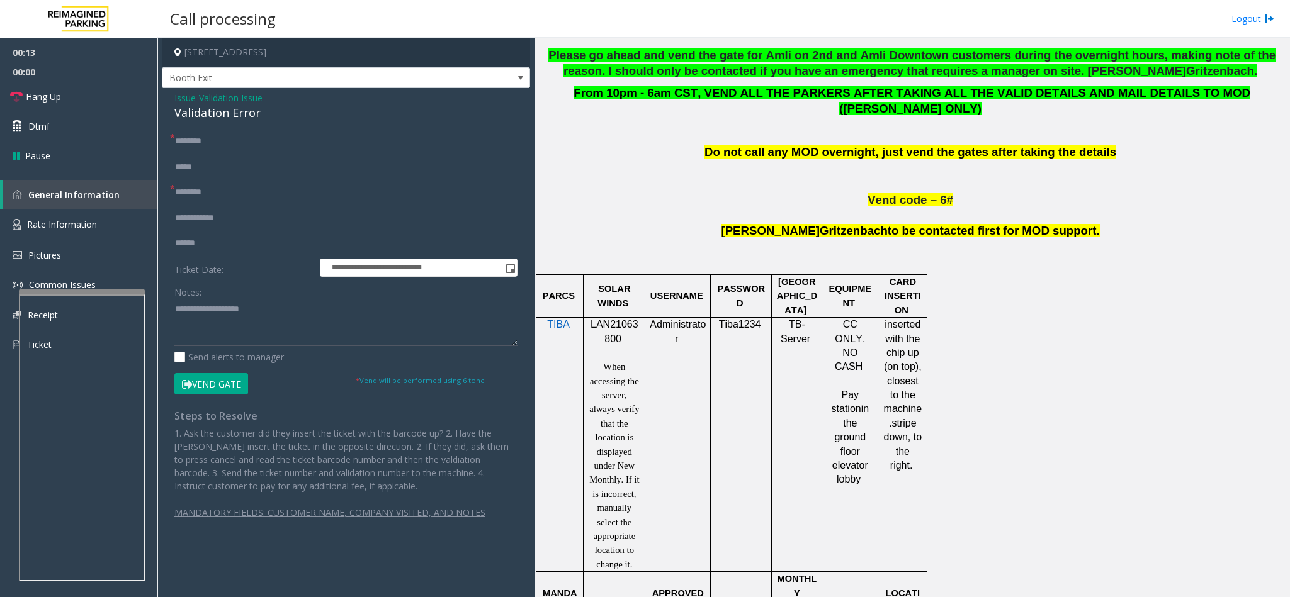
click at [217, 138] on input "text" at bounding box center [345, 141] width 343 height 21
click at [203, 194] on input "text" at bounding box center [345, 192] width 343 height 21
type input "*******"
click at [208, 134] on input "text" at bounding box center [345, 141] width 343 height 21
click at [180, 142] on input "*********" at bounding box center [345, 141] width 343 height 21
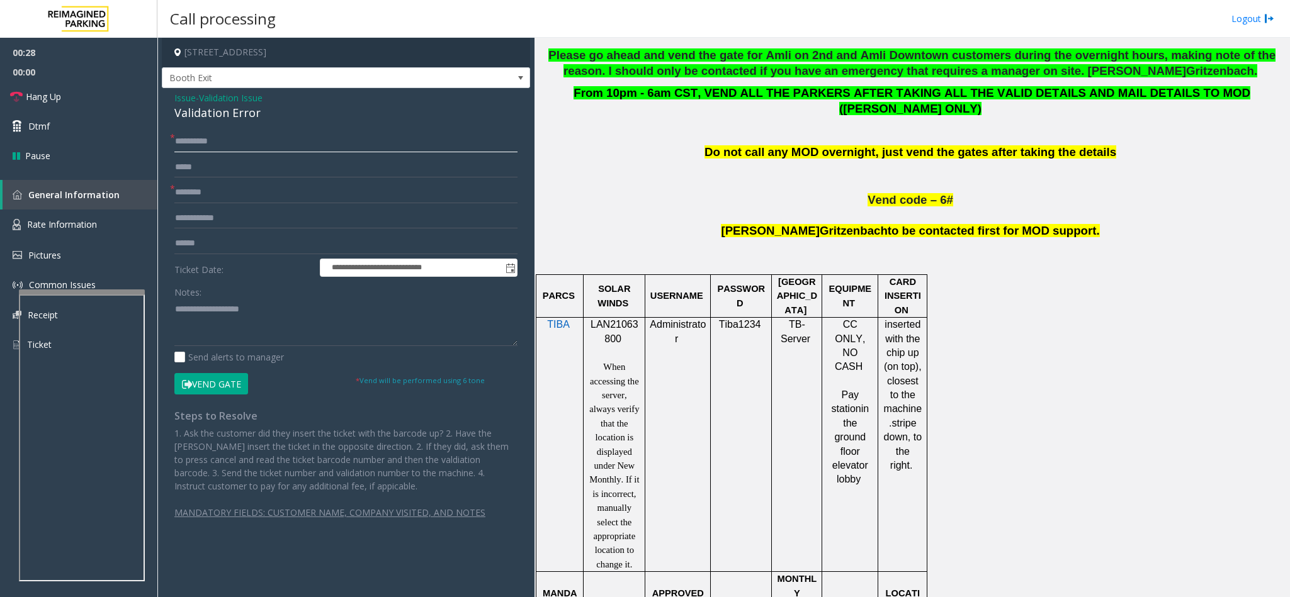
type input "*********"
click at [225, 244] on input "text" at bounding box center [345, 243] width 343 height 21
click at [221, 114] on div "Validation Error" at bounding box center [345, 112] width 343 height 17
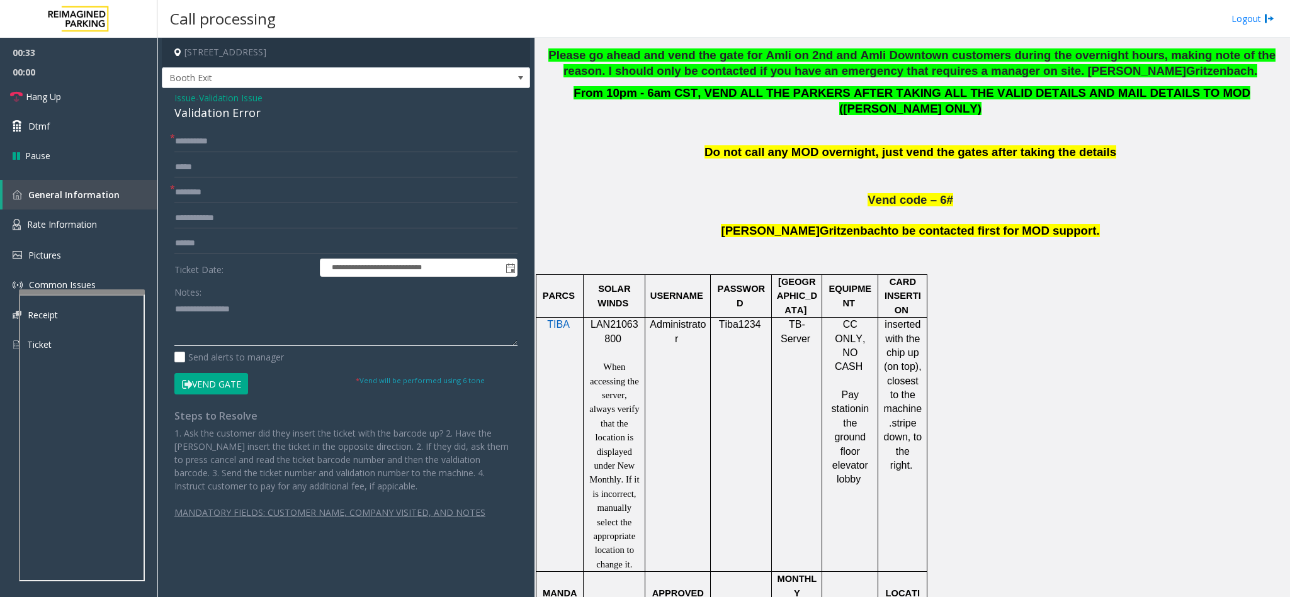
click at [174, 306] on textarea at bounding box center [345, 322] width 343 height 47
type textarea "**********"
click at [205, 233] on input "text" at bounding box center [345, 243] width 343 height 21
type input "*******"
drag, startPoint x: 295, startPoint y: 310, endPoint x: 308, endPoint y: 315, distance: 14.7
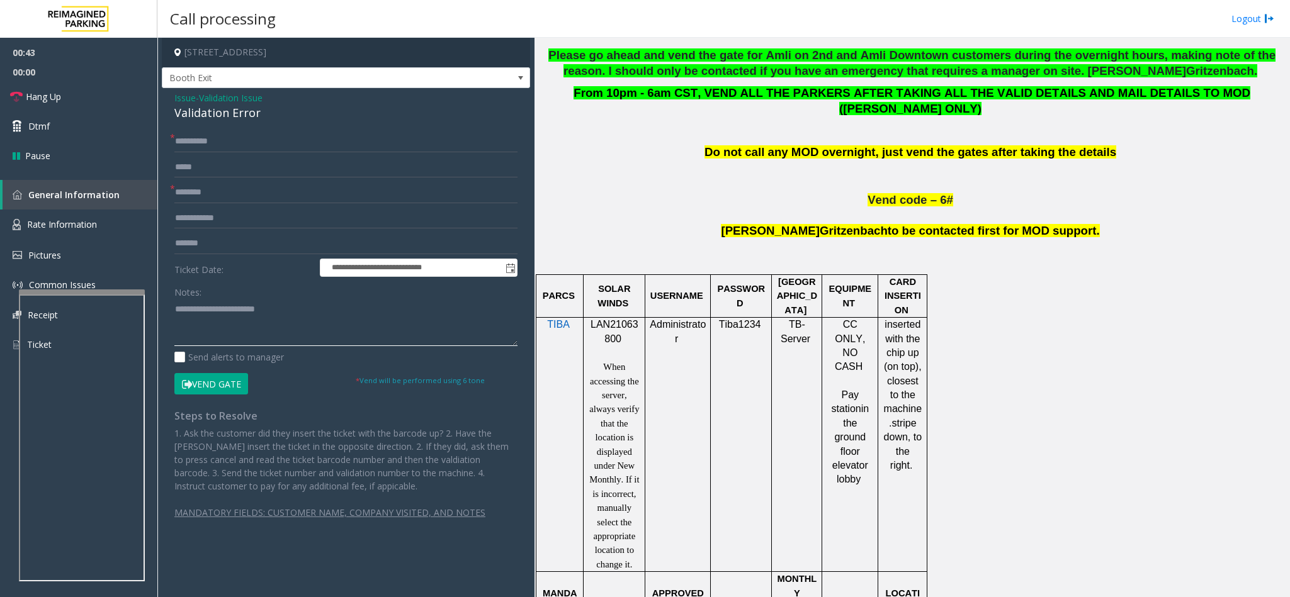
click at [299, 310] on textarea at bounding box center [345, 322] width 343 height 47
type textarea "**********"
click at [213, 247] on input "*******" at bounding box center [345, 243] width 343 height 21
type input "*******"
click at [193, 383] on button "Vend Gate" at bounding box center [211, 383] width 74 height 21
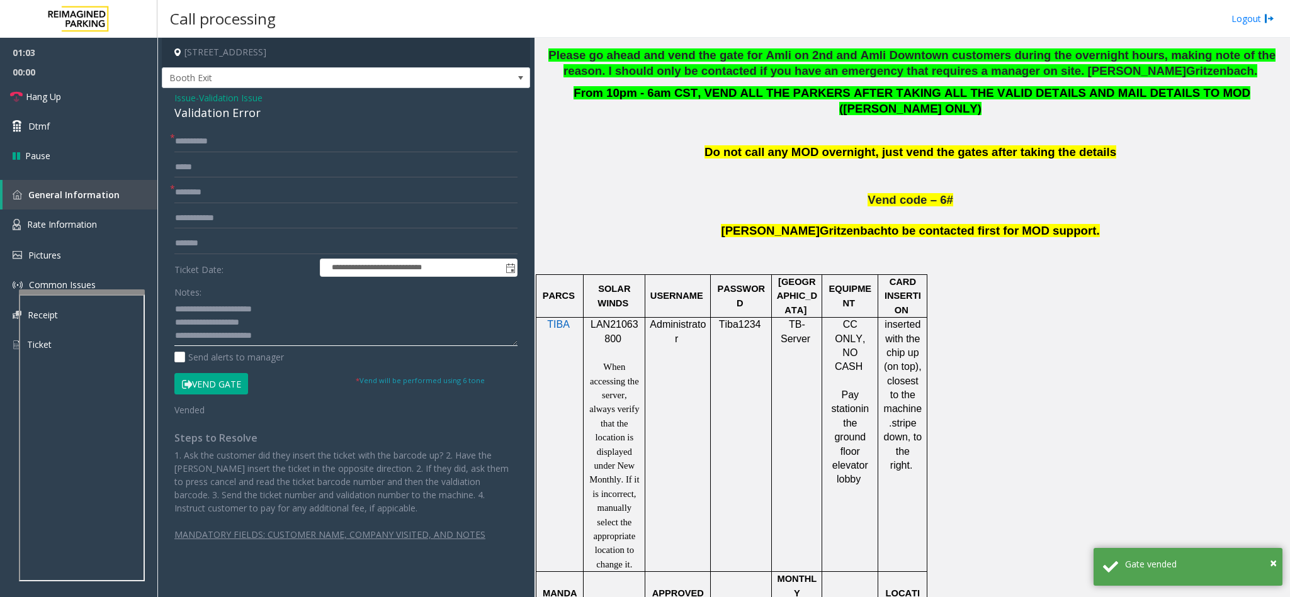
drag, startPoint x: 174, startPoint y: 320, endPoint x: 259, endPoint y: 320, distance: 85.0
click at [259, 320] on textarea at bounding box center [345, 322] width 343 height 47
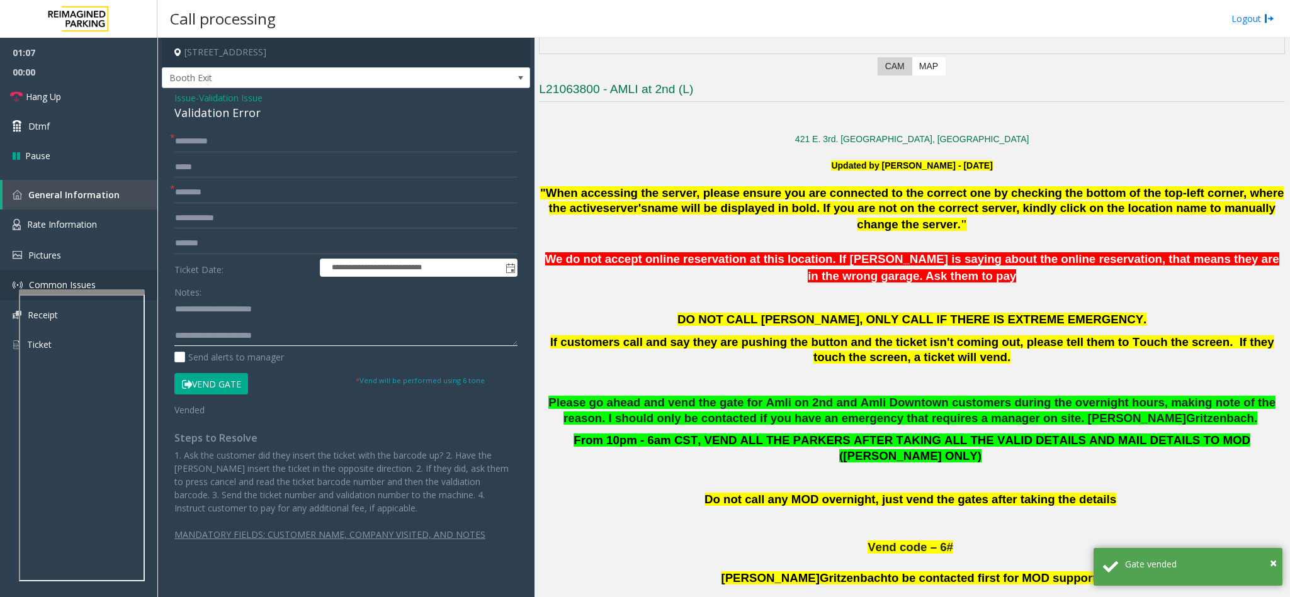
scroll to position [283, 0]
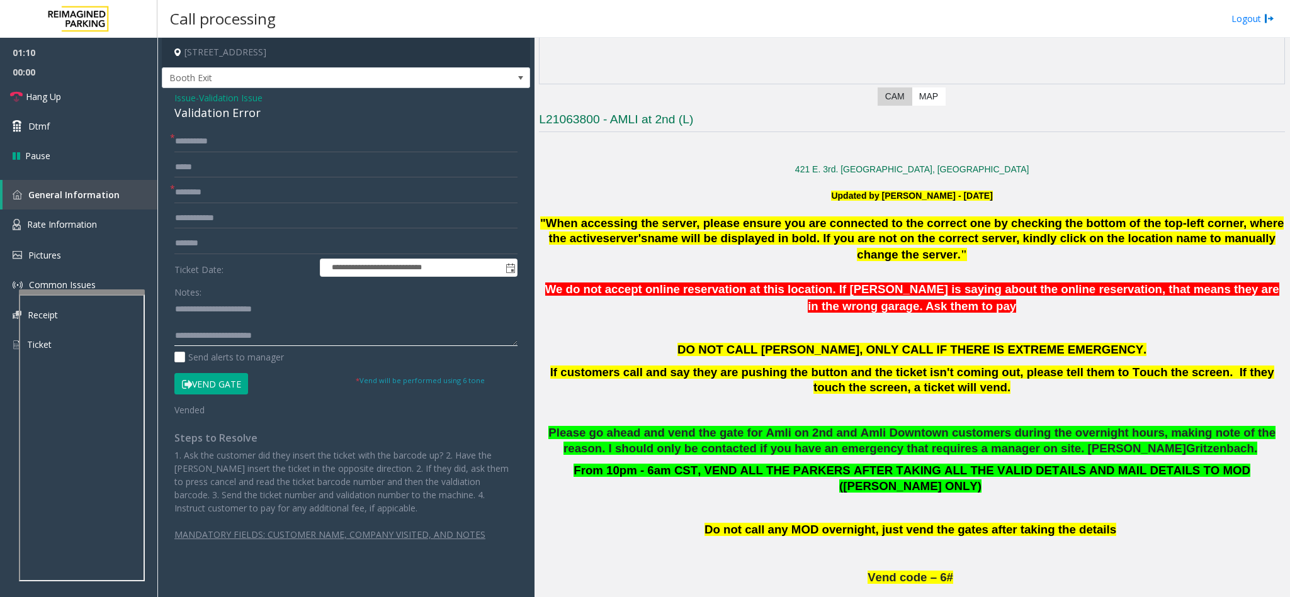
click at [177, 332] on textarea at bounding box center [345, 322] width 343 height 47
type textarea "**********"
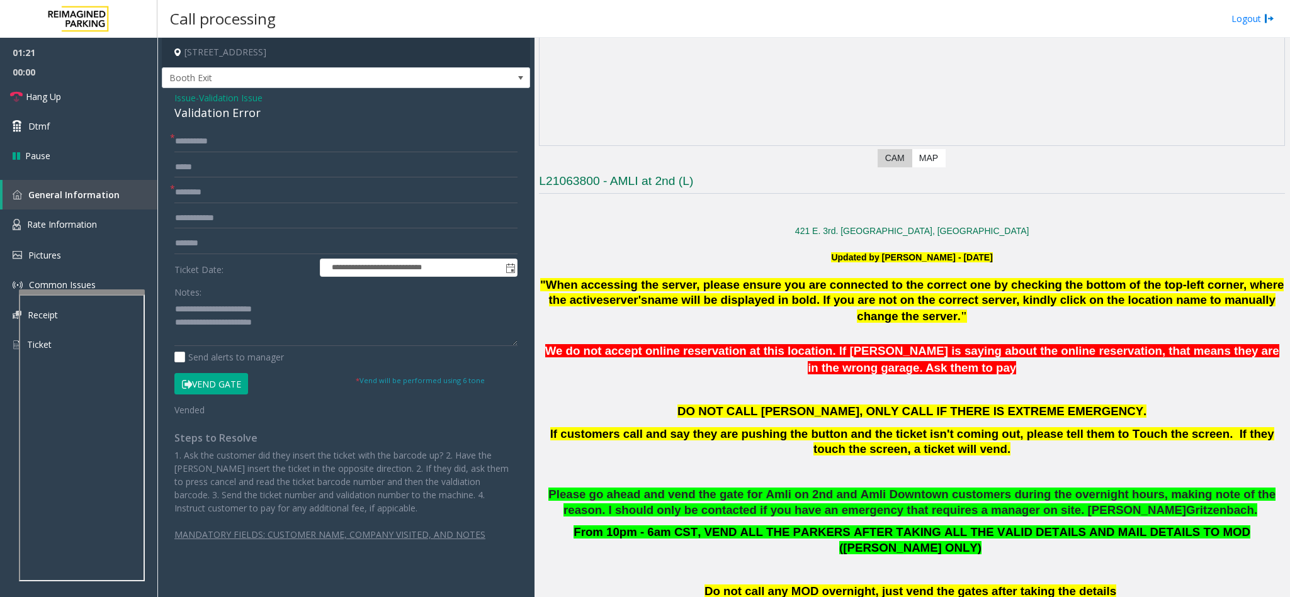
scroll to position [189, 0]
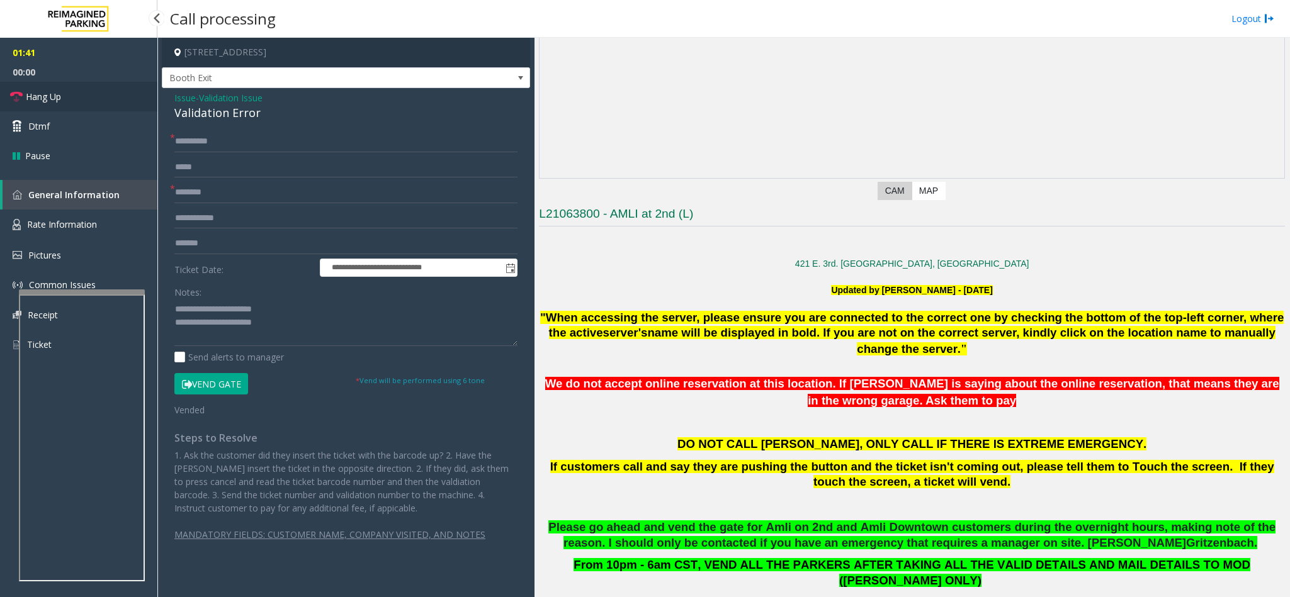
click at [102, 82] on link "Hang Up" at bounding box center [78, 97] width 157 height 30
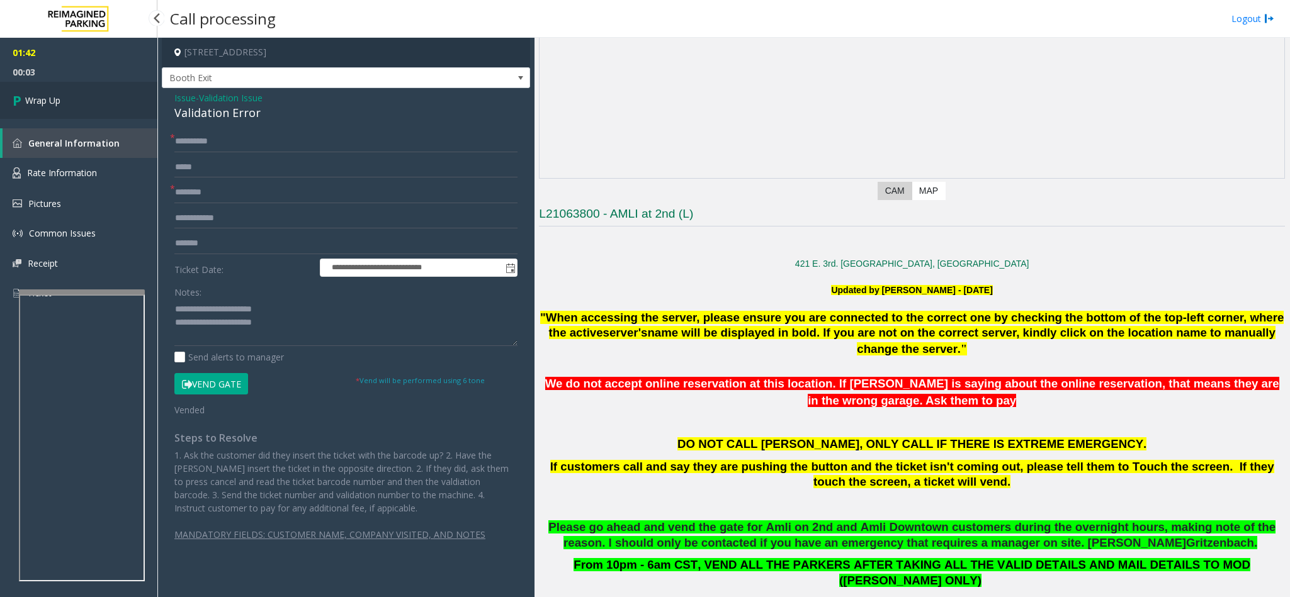
click at [110, 108] on link "Wrap Up" at bounding box center [78, 100] width 157 height 37
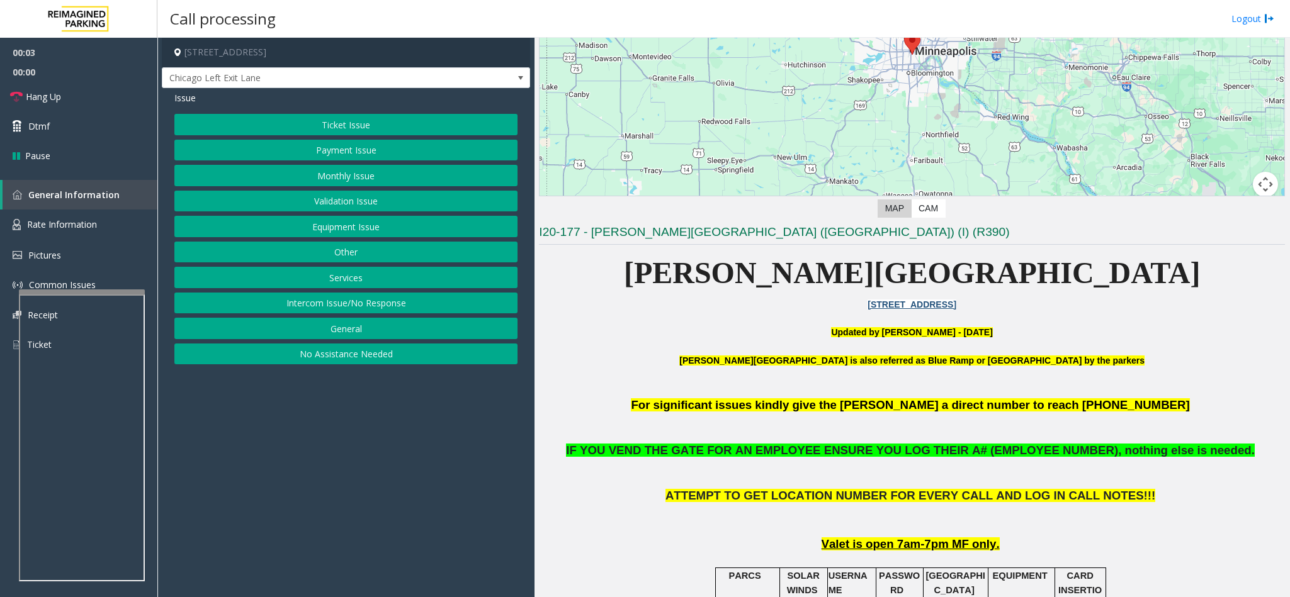
scroll to position [189, 0]
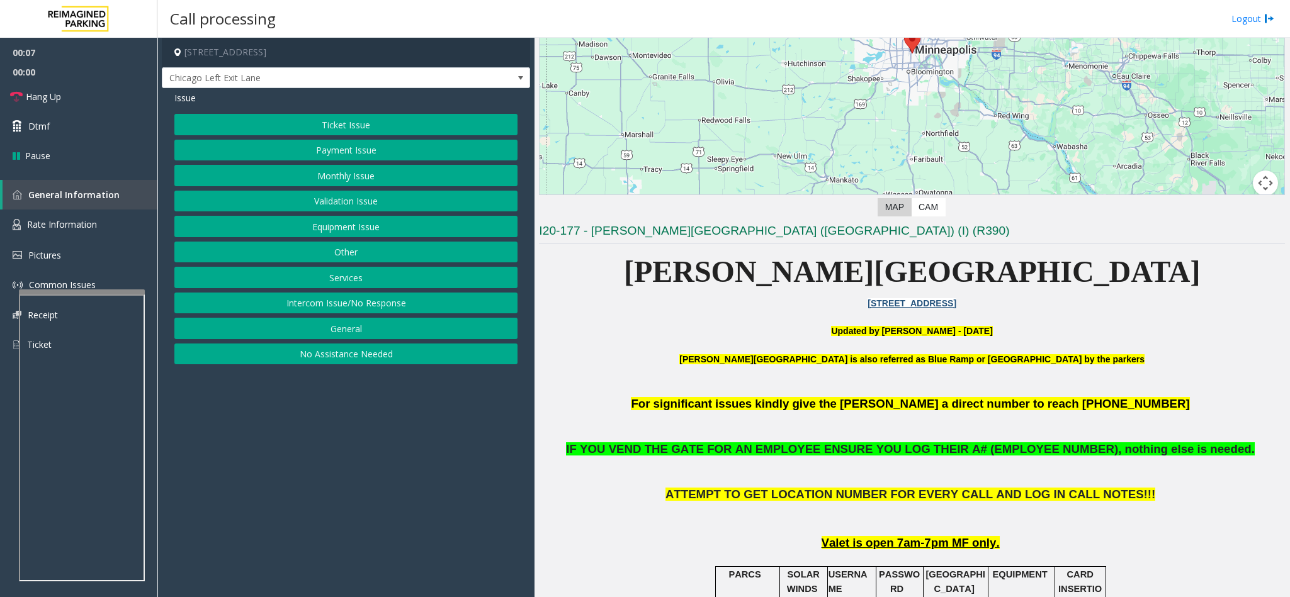
click at [337, 227] on button "Equipment Issue" at bounding box center [345, 226] width 343 height 21
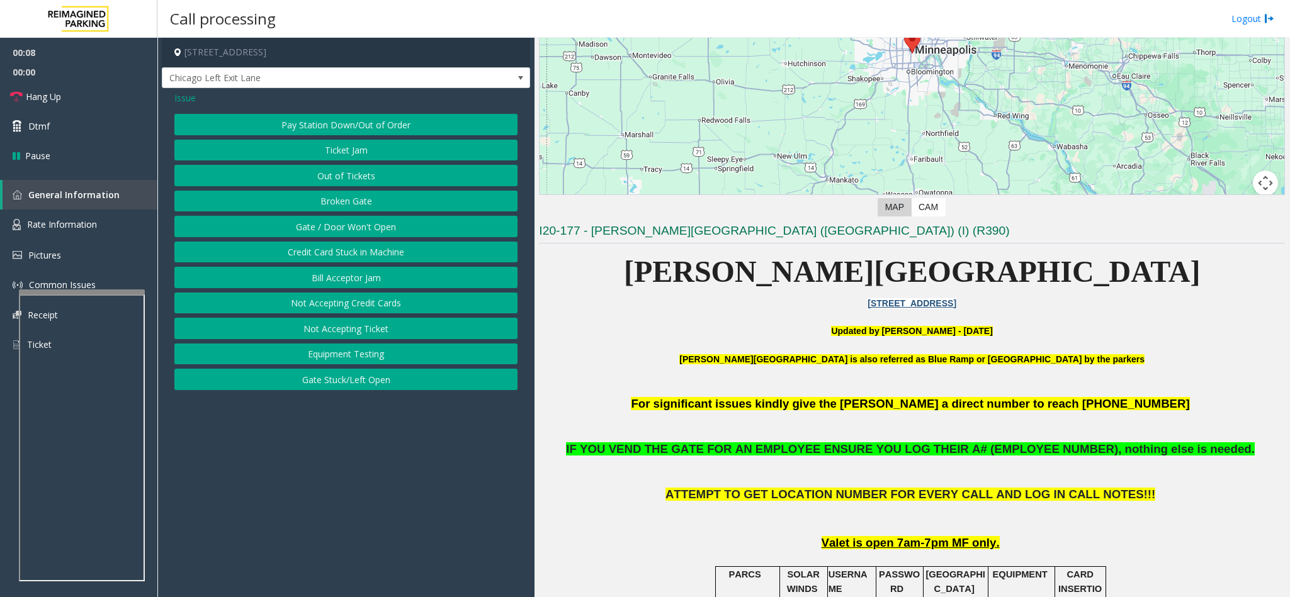
click at [337, 228] on button "Gate / Door Won't Open" at bounding box center [345, 226] width 343 height 21
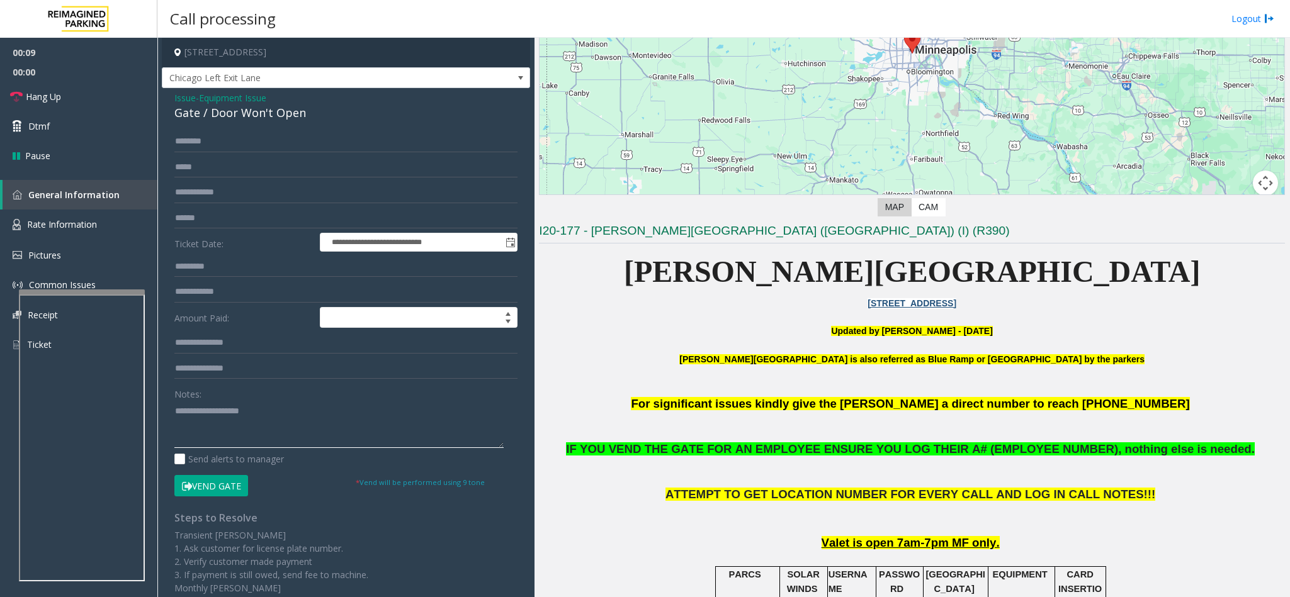
click at [205, 430] on textarea at bounding box center [338, 424] width 329 height 47
type textarea "**********"
click at [189, 142] on input "text" at bounding box center [345, 141] width 343 height 21
click at [193, 193] on input "text" at bounding box center [345, 192] width 343 height 21
click at [200, 127] on div "**********" at bounding box center [346, 400] width 368 height 625
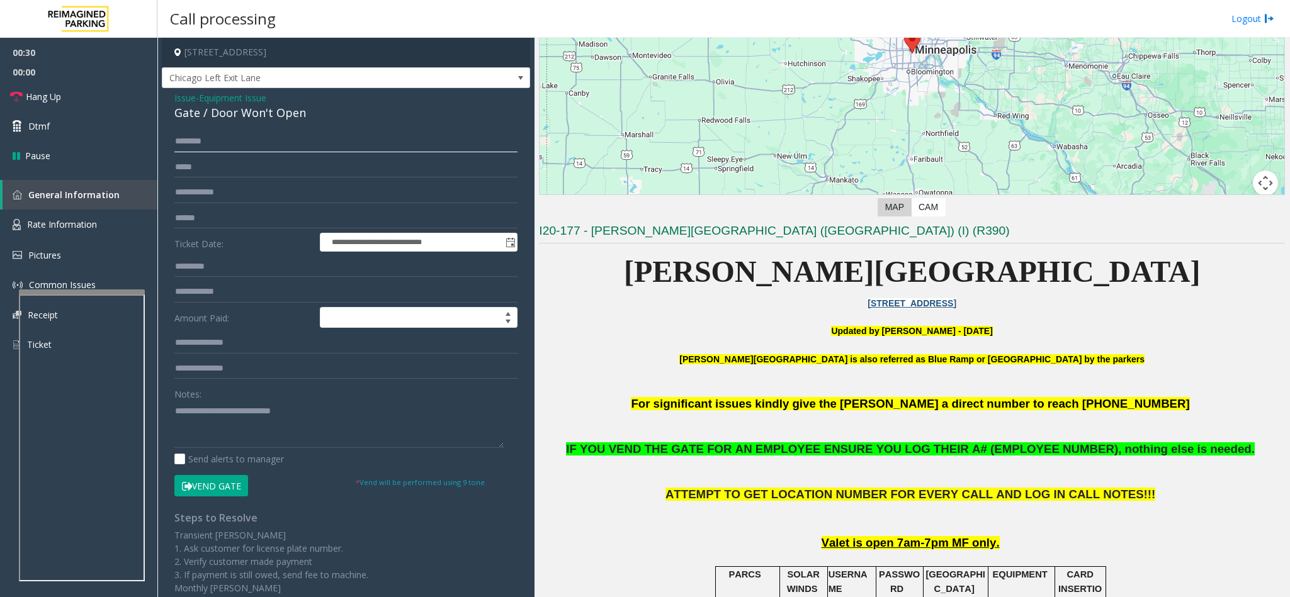
click at [196, 138] on input "text" at bounding box center [345, 141] width 343 height 21
type input "******"
click at [201, 483] on button "Vend Gate" at bounding box center [211, 485] width 74 height 21
click at [327, 404] on textarea at bounding box center [338, 424] width 329 height 47
type textarea "**********"
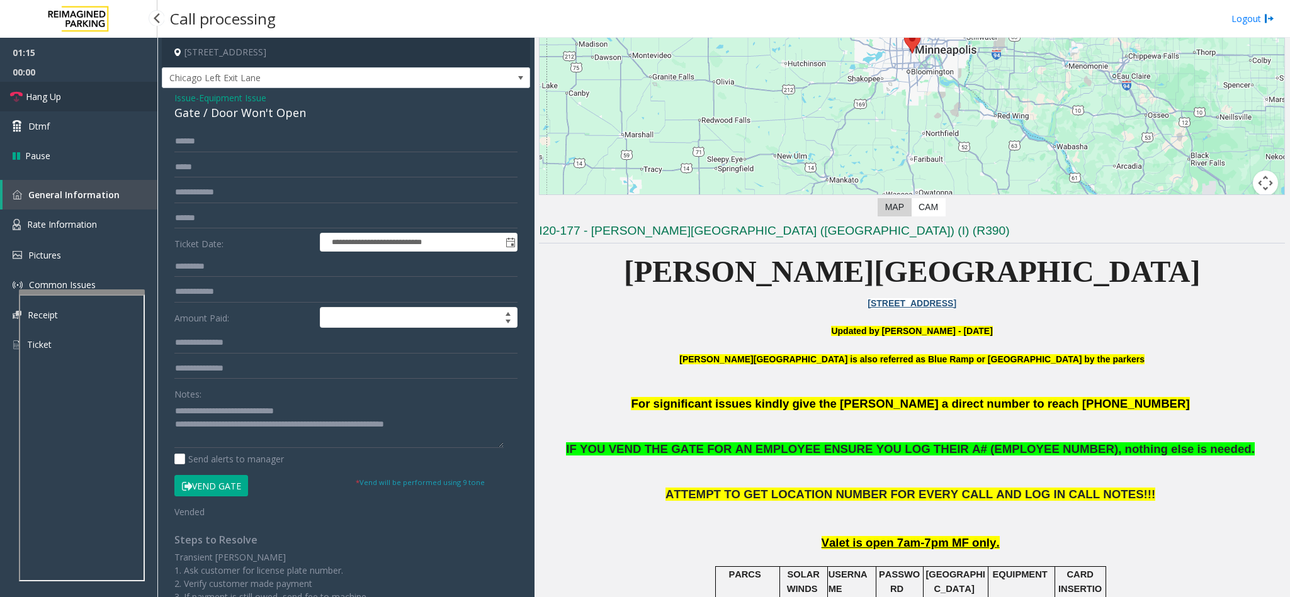
click at [60, 96] on span "Hang Up" at bounding box center [43, 96] width 35 height 13
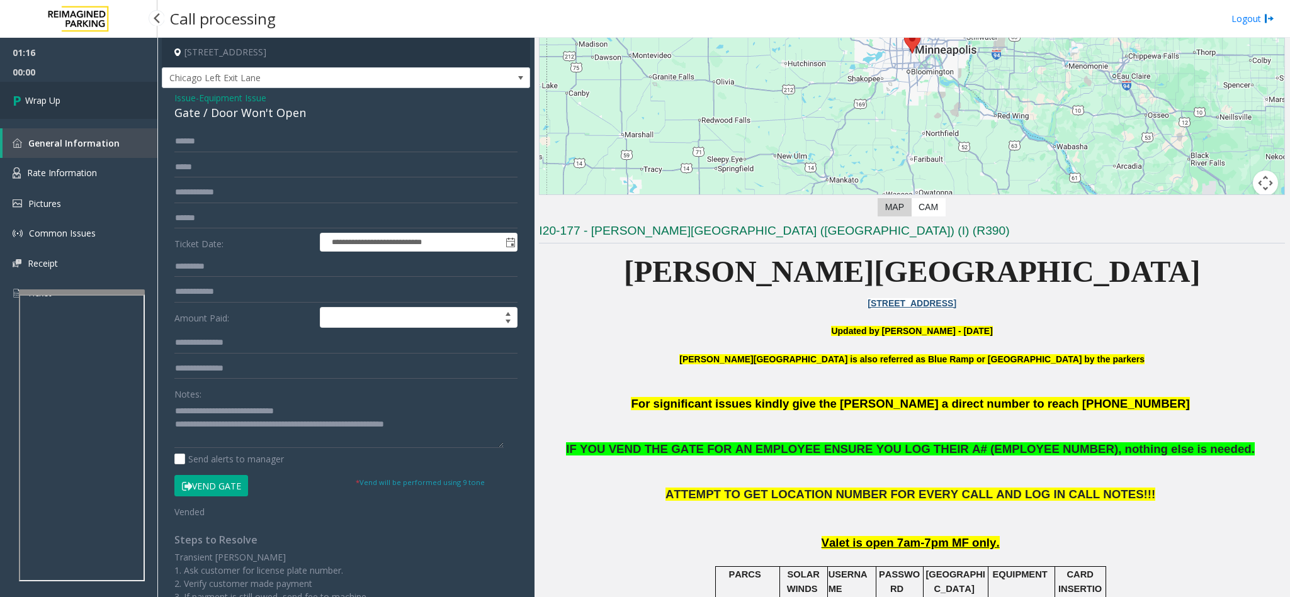
click at [60, 96] on span "Wrap Up" at bounding box center [42, 100] width 35 height 13
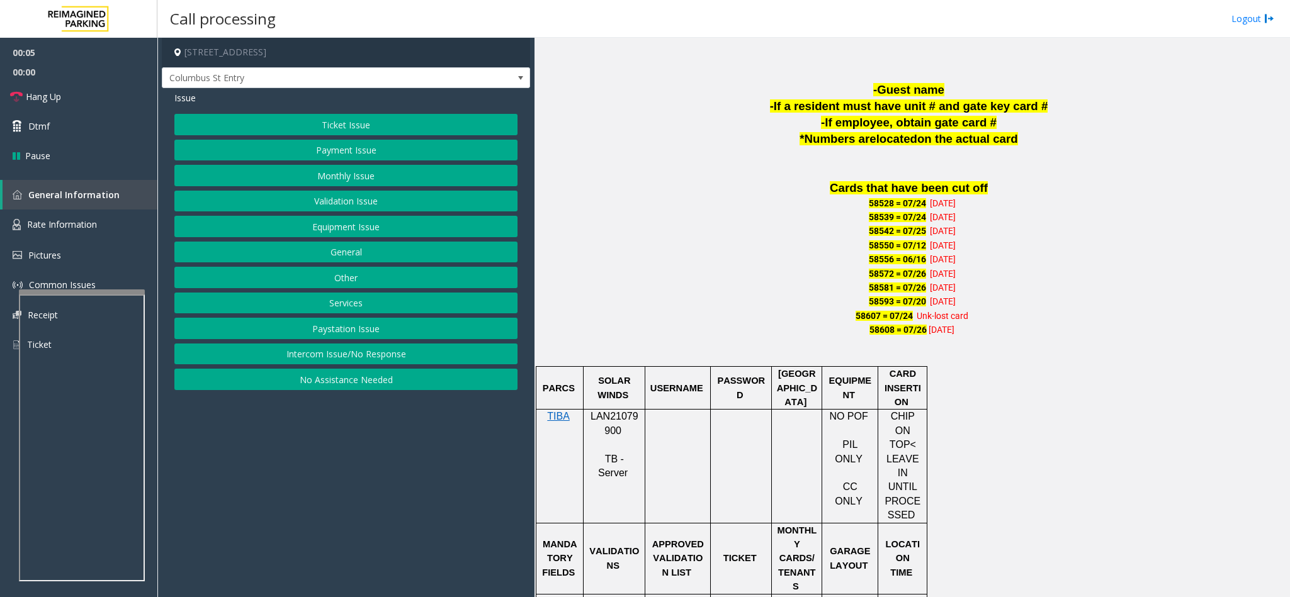
scroll to position [755, 0]
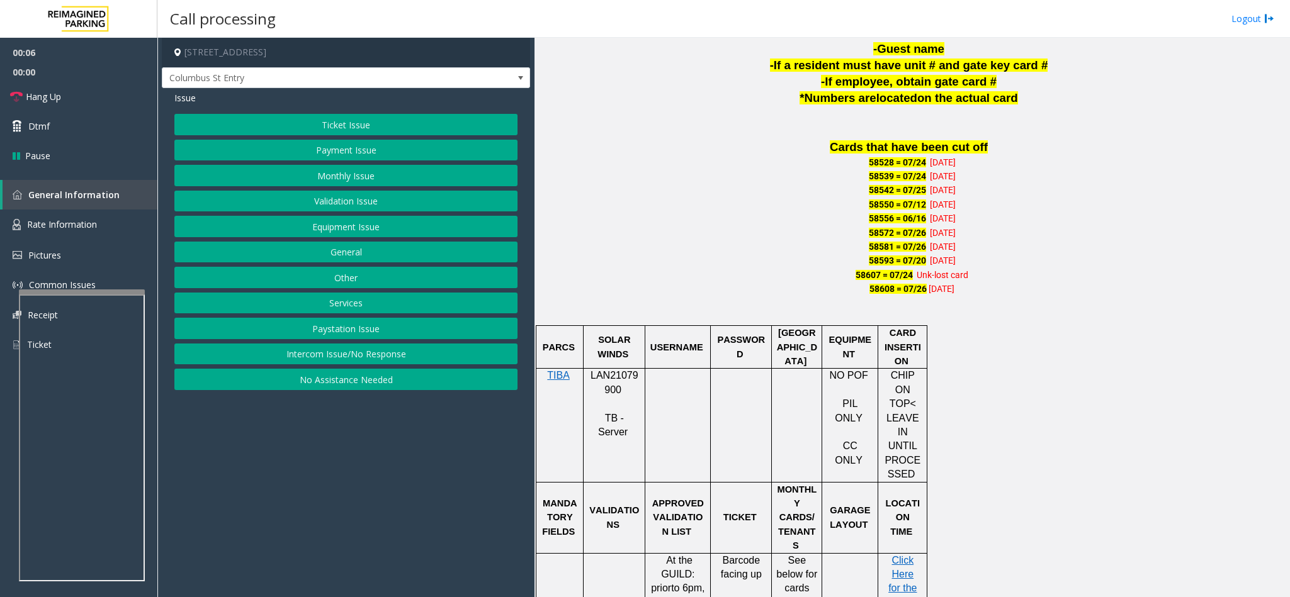
click at [605, 380] on span "LAN21079900" at bounding box center [614, 382] width 48 height 25
copy p "LAN21079900"
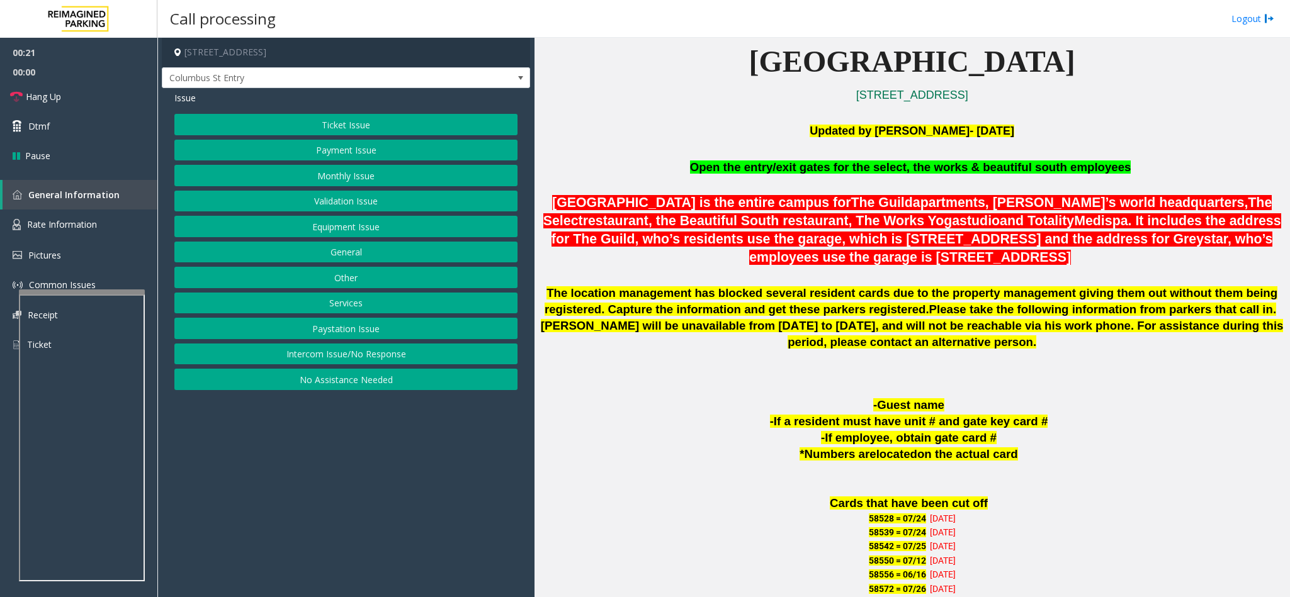
scroll to position [566, 0]
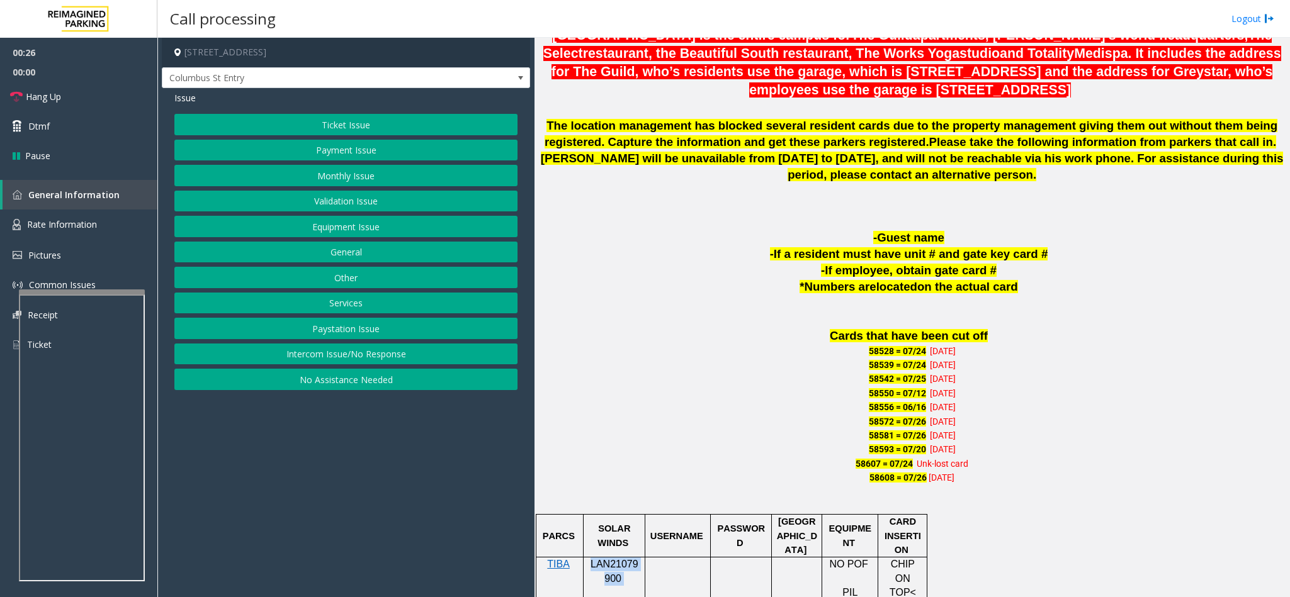
click at [399, 170] on button "Monthly Issue" at bounding box center [345, 175] width 343 height 21
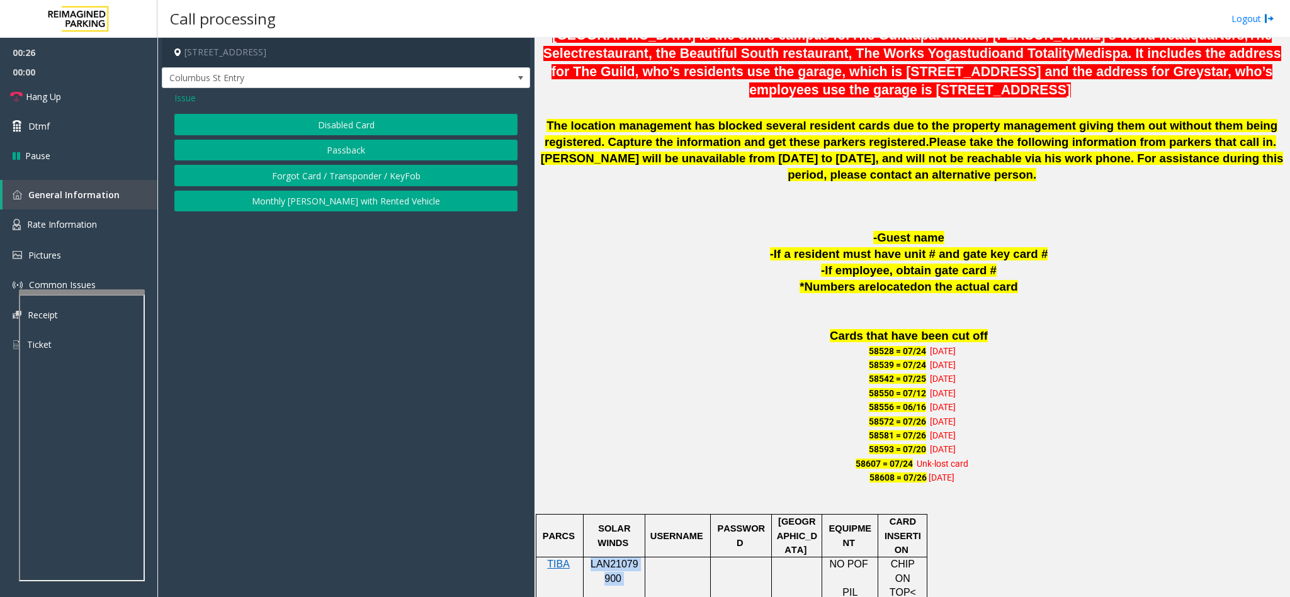
click at [374, 127] on button "Disabled Card" at bounding box center [345, 124] width 343 height 21
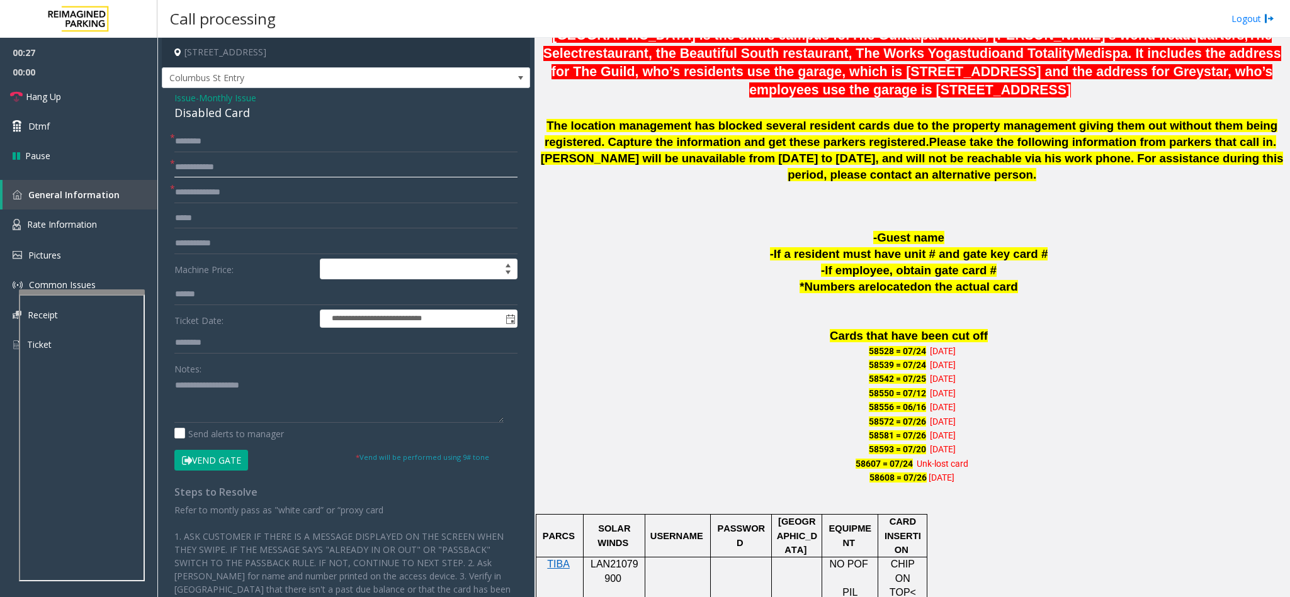
click at [191, 167] on input "text" at bounding box center [345, 167] width 343 height 21
click at [223, 147] on input "text" at bounding box center [345, 141] width 343 height 21
type input "**********"
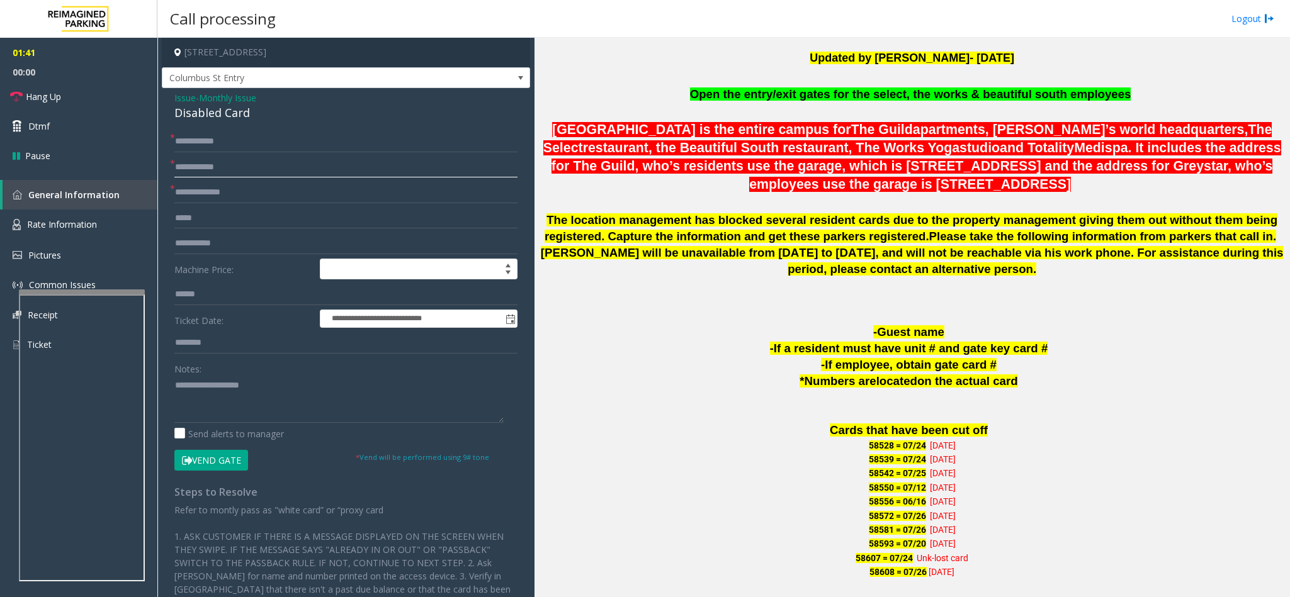
click at [217, 166] on input "text" at bounding box center [345, 167] width 343 height 21
click at [199, 167] on input "text" at bounding box center [345, 167] width 343 height 21
type input "*****"
click at [199, 193] on input "text" at bounding box center [345, 192] width 343 height 21
type input "**"
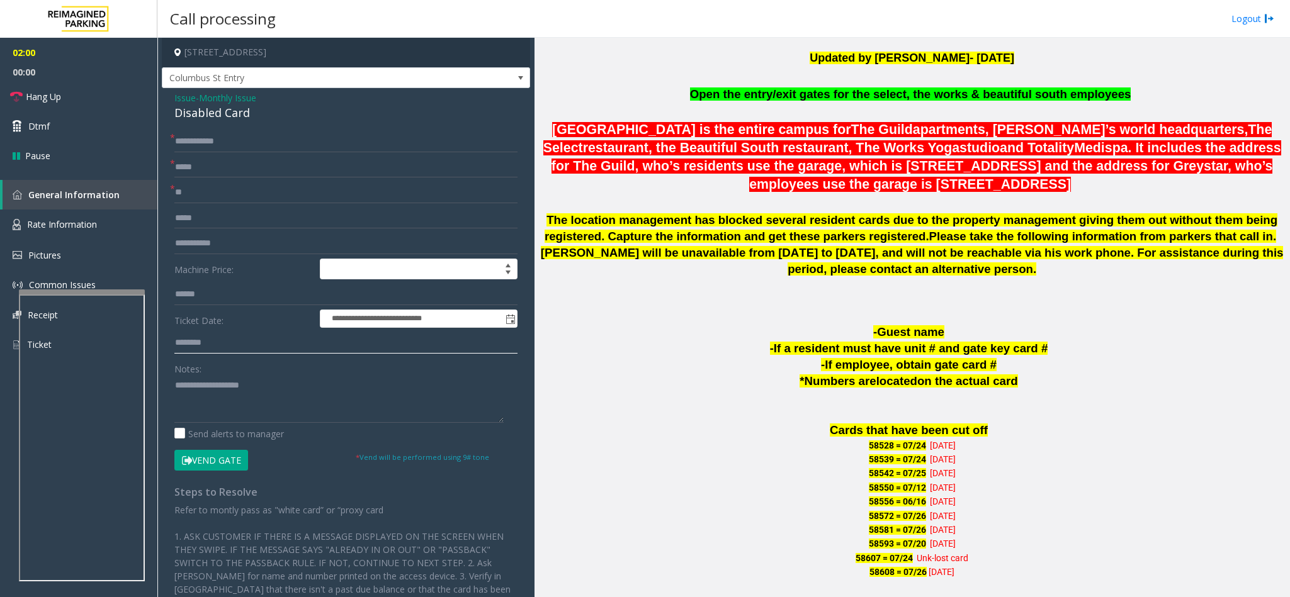
click at [196, 342] on input "text" at bounding box center [345, 342] width 343 height 21
type input "*"
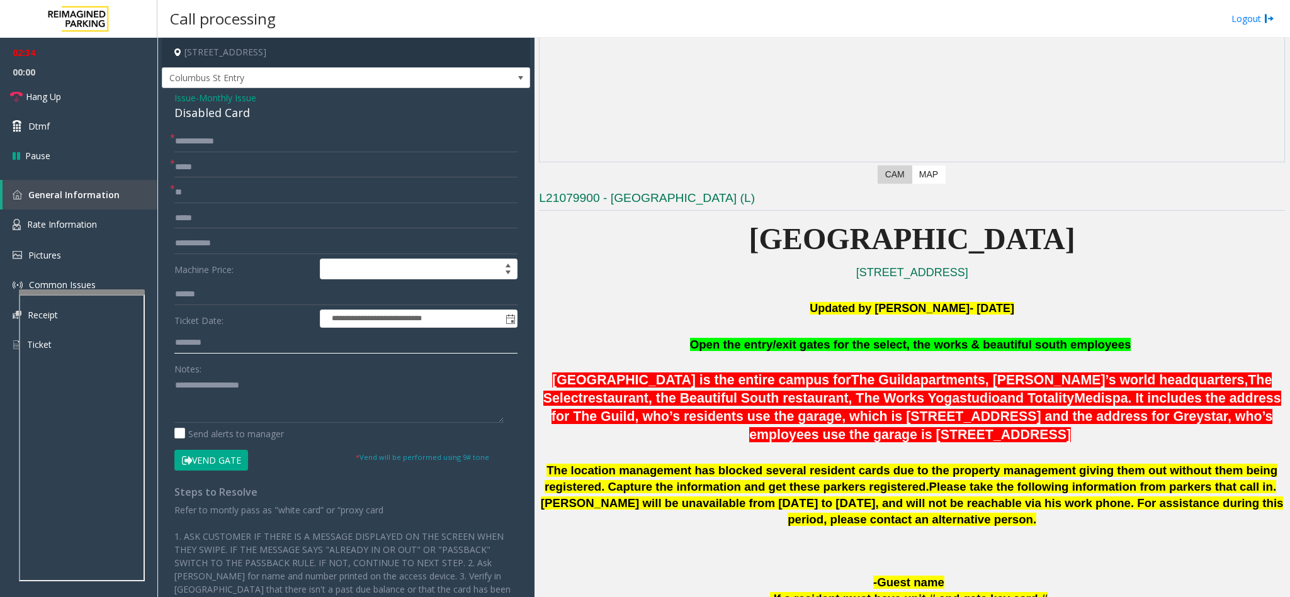
scroll to position [189, 0]
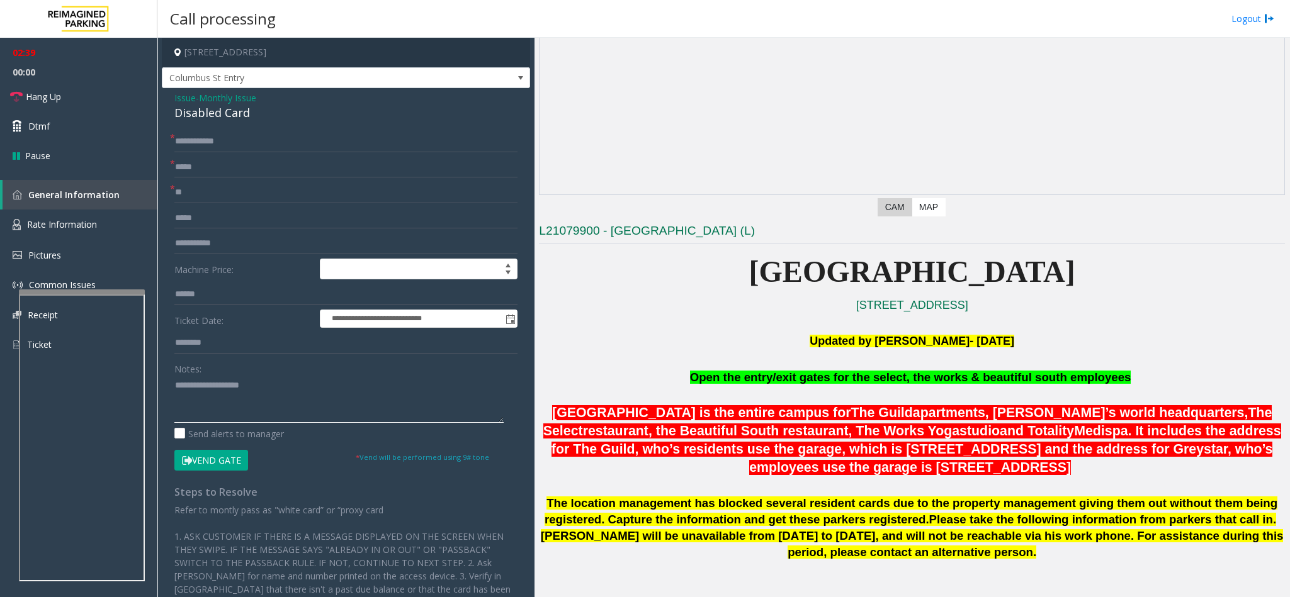
click at [202, 403] on textarea at bounding box center [338, 399] width 329 height 47
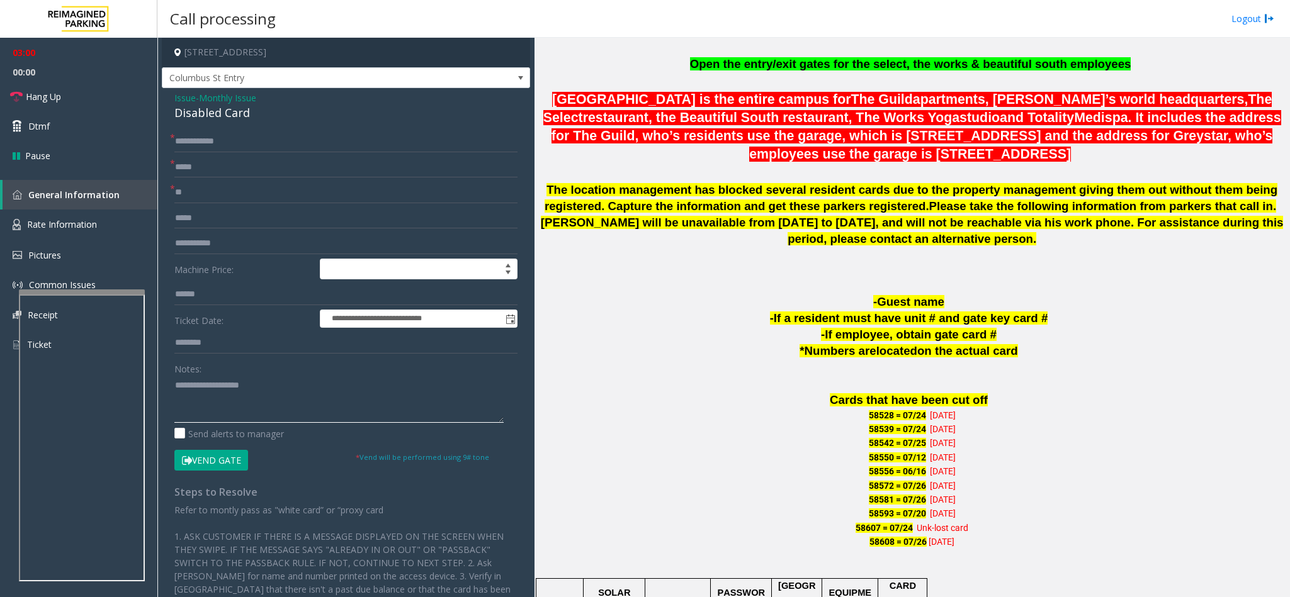
scroll to position [408, 0]
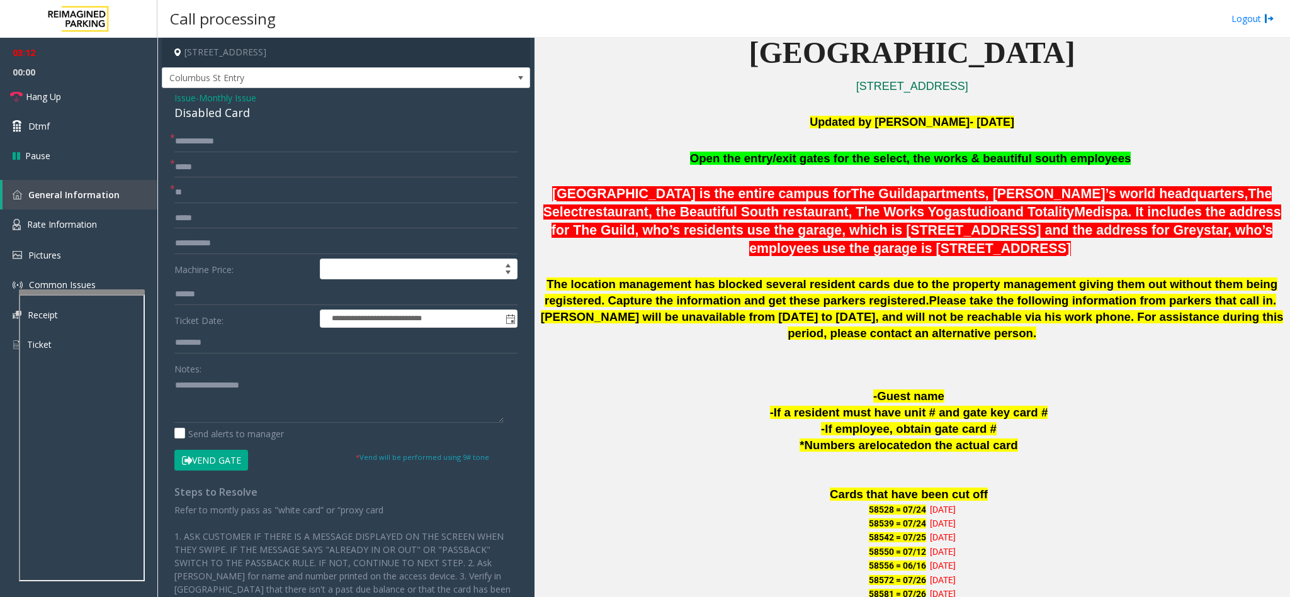
click at [236, 465] on button "Vend Gate" at bounding box center [211, 460] width 74 height 21
click at [197, 396] on textarea at bounding box center [338, 399] width 329 height 47
click at [91, 104] on link "Hang Up" at bounding box center [78, 97] width 157 height 30
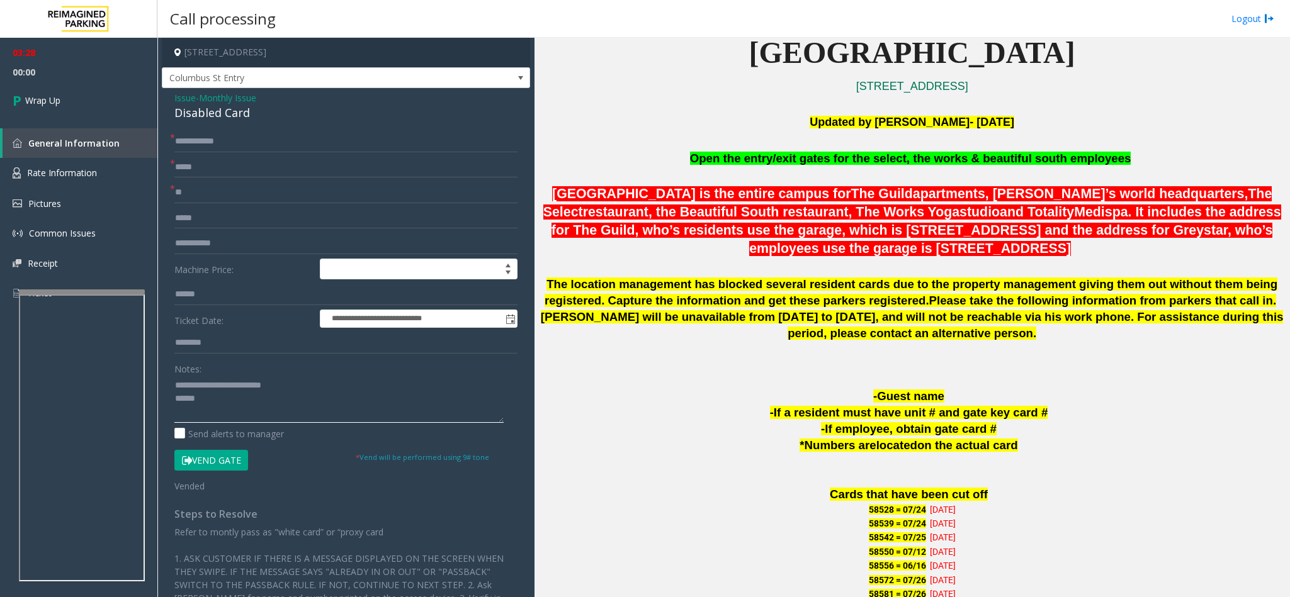
click at [189, 405] on textarea at bounding box center [338, 399] width 329 height 47
click at [232, 396] on textarea at bounding box center [338, 399] width 329 height 47
type textarea "**********"
click at [80, 110] on link "Wrap Up" at bounding box center [78, 100] width 157 height 37
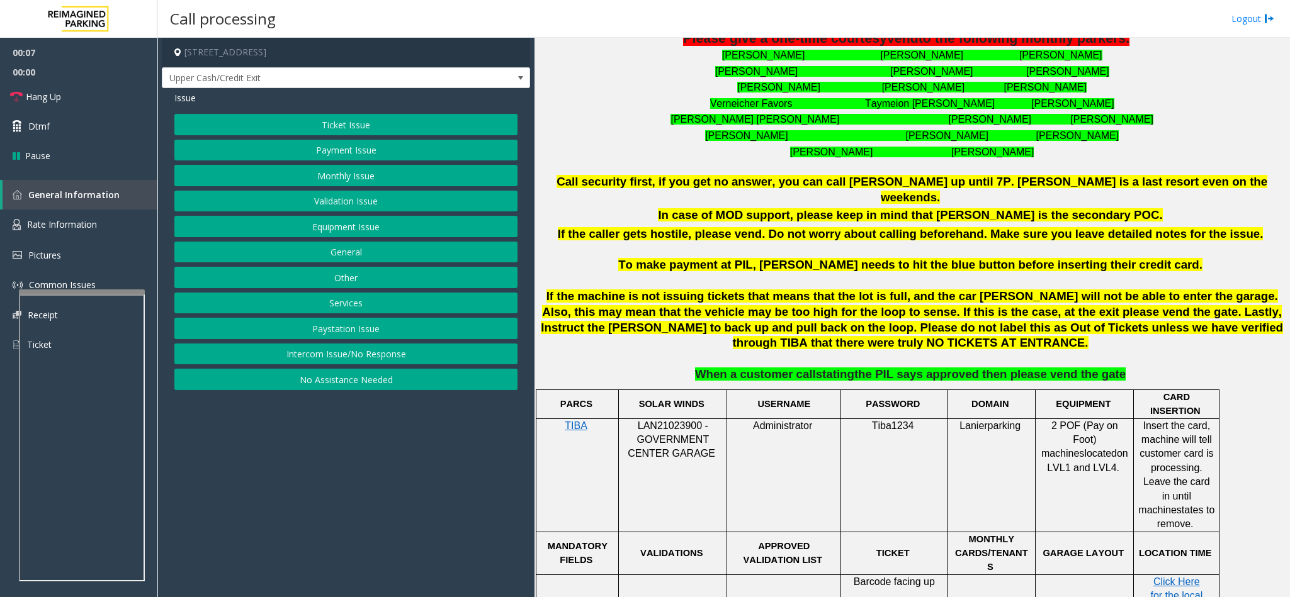
scroll to position [566, 0]
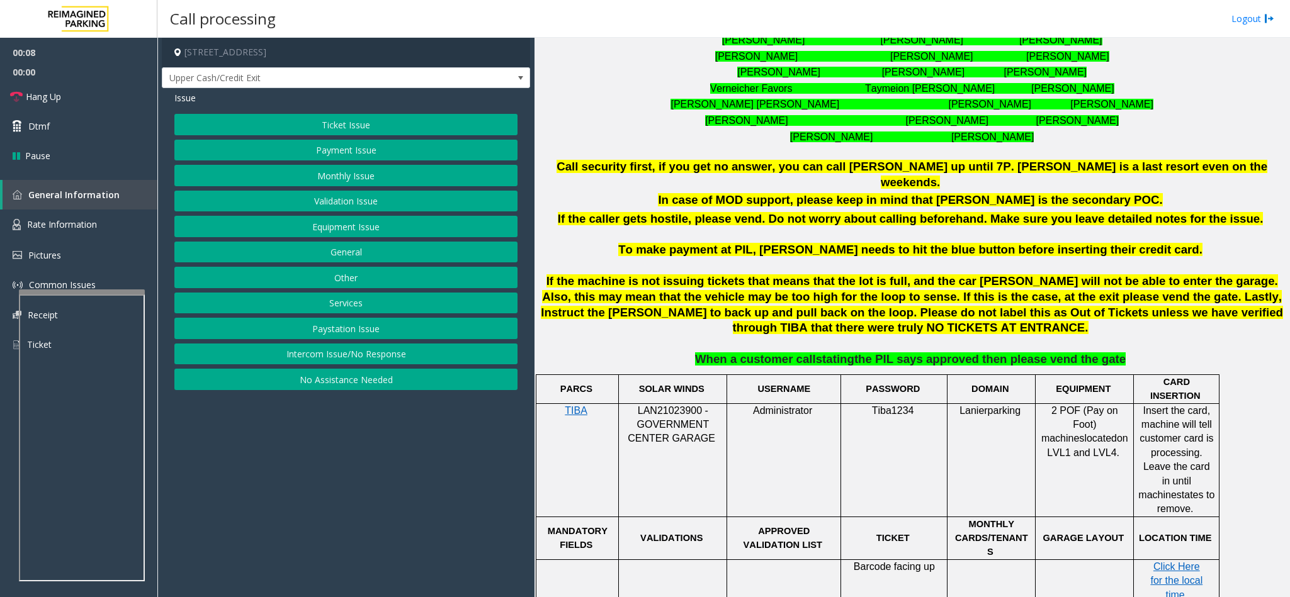
drag, startPoint x: 323, startPoint y: 387, endPoint x: 304, endPoint y: 291, distance: 98.2
click at [323, 387] on button "No Assistance Needed" at bounding box center [345, 379] width 343 height 21
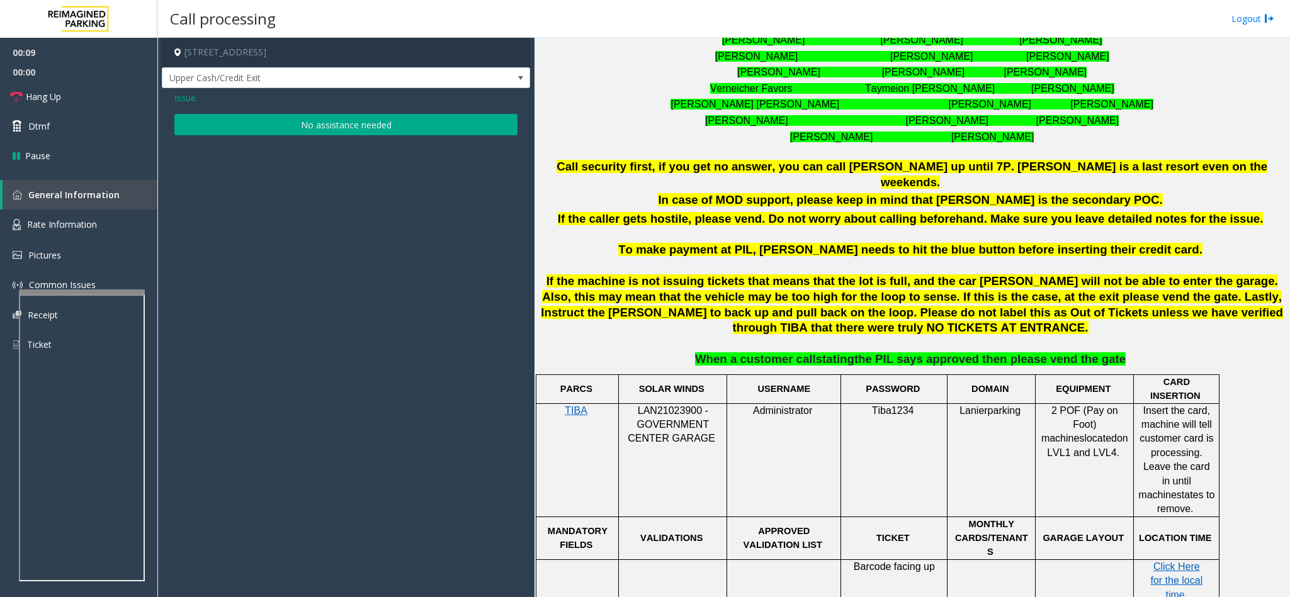
click at [321, 123] on button "No assistance needed" at bounding box center [345, 124] width 343 height 21
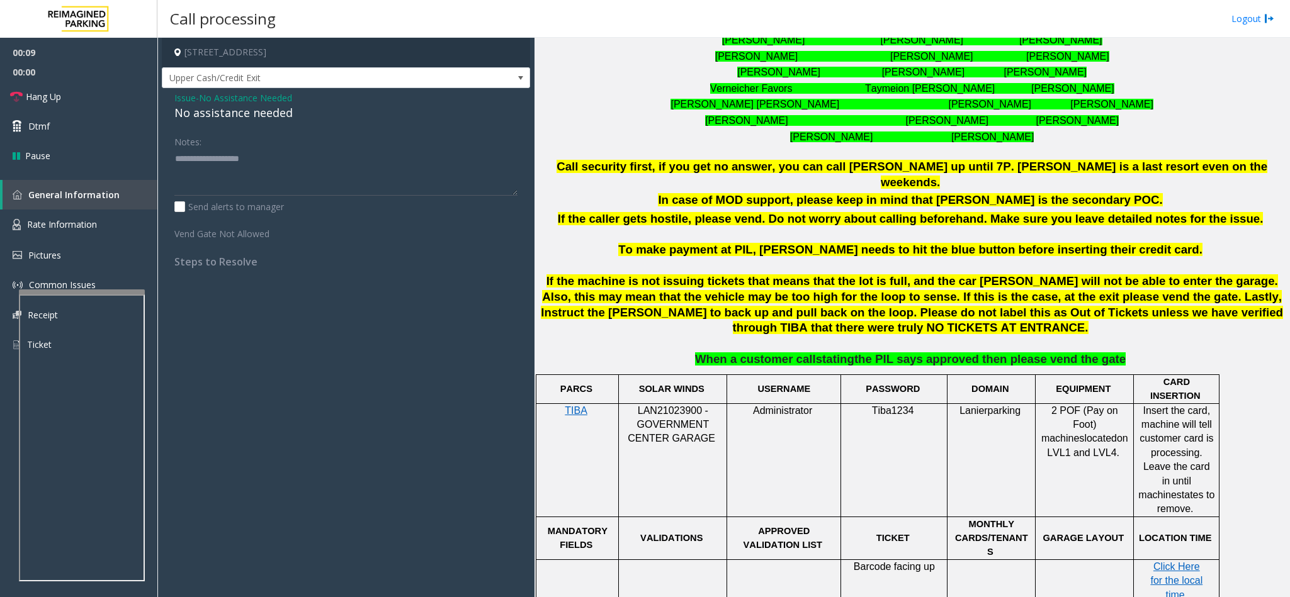
click at [220, 100] on span "No Assistance Needed" at bounding box center [245, 97] width 93 height 13
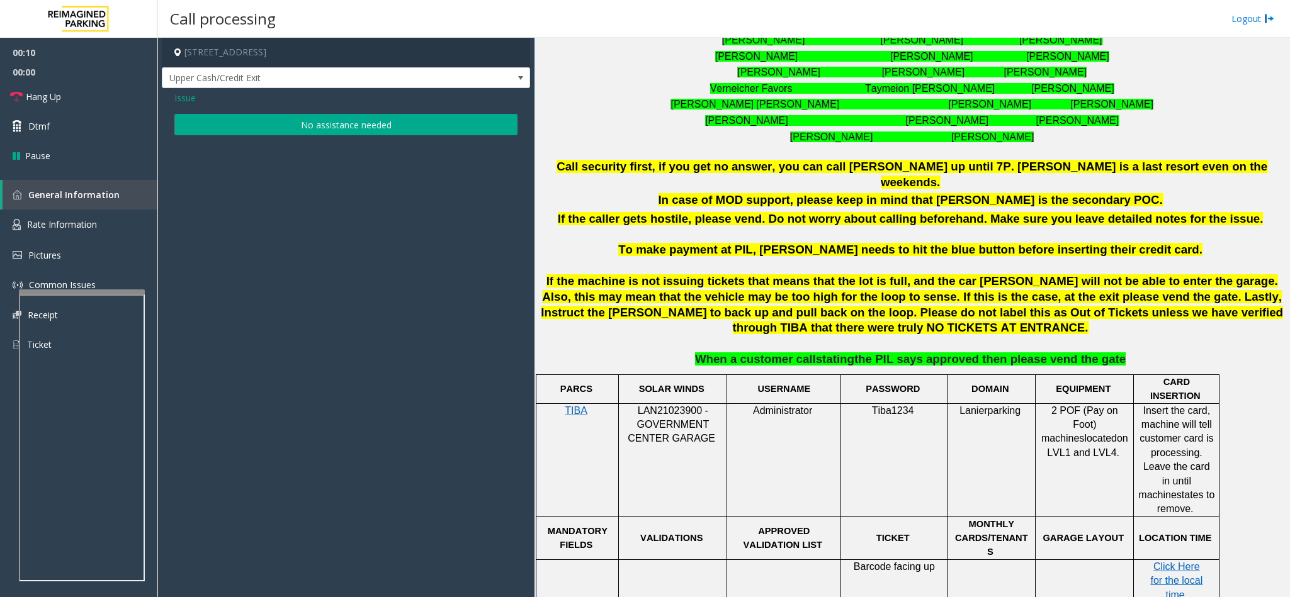
click at [222, 120] on button "No assistance needed" at bounding box center [345, 124] width 343 height 21
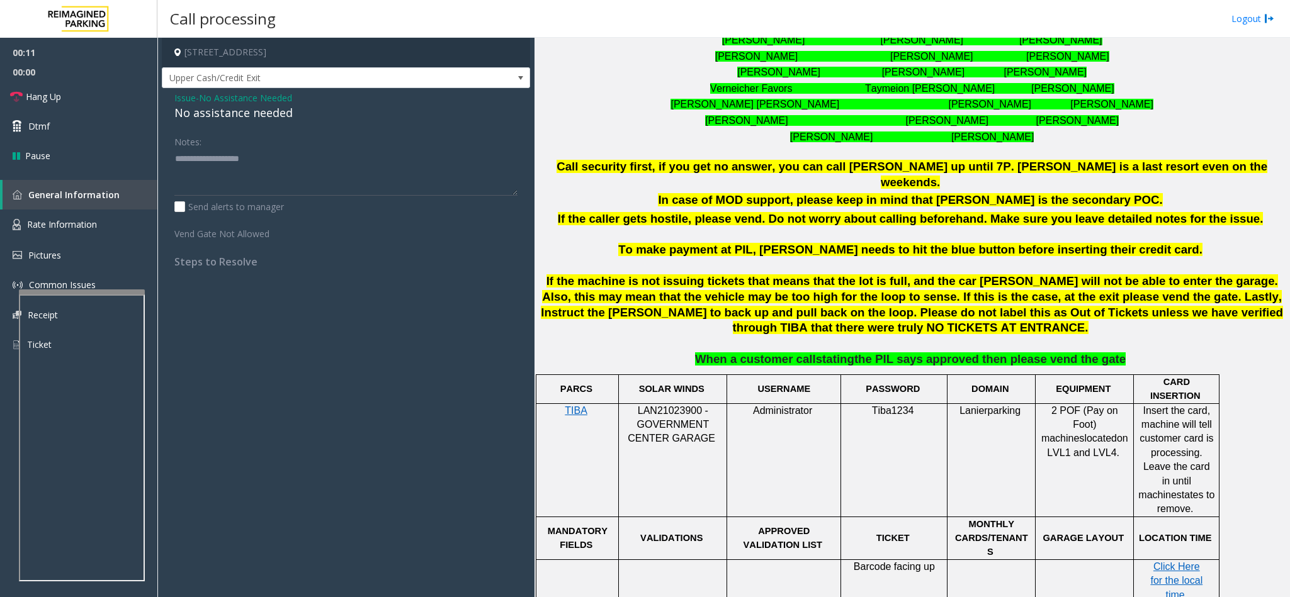
click at [214, 120] on div "No assistance needed" at bounding box center [345, 112] width 343 height 17
click at [117, 106] on link "Hang Up" at bounding box center [78, 97] width 157 height 30
click at [265, 162] on textarea at bounding box center [345, 172] width 343 height 47
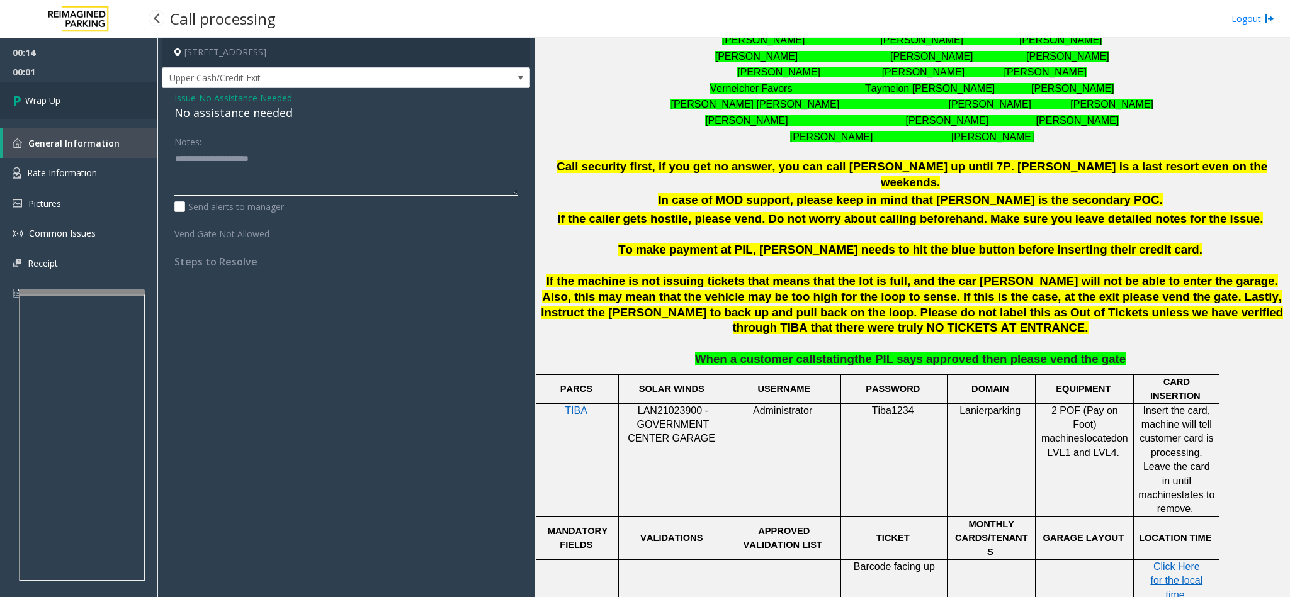
type textarea "**********"
click at [101, 91] on link "Wrap Up" at bounding box center [78, 100] width 157 height 37
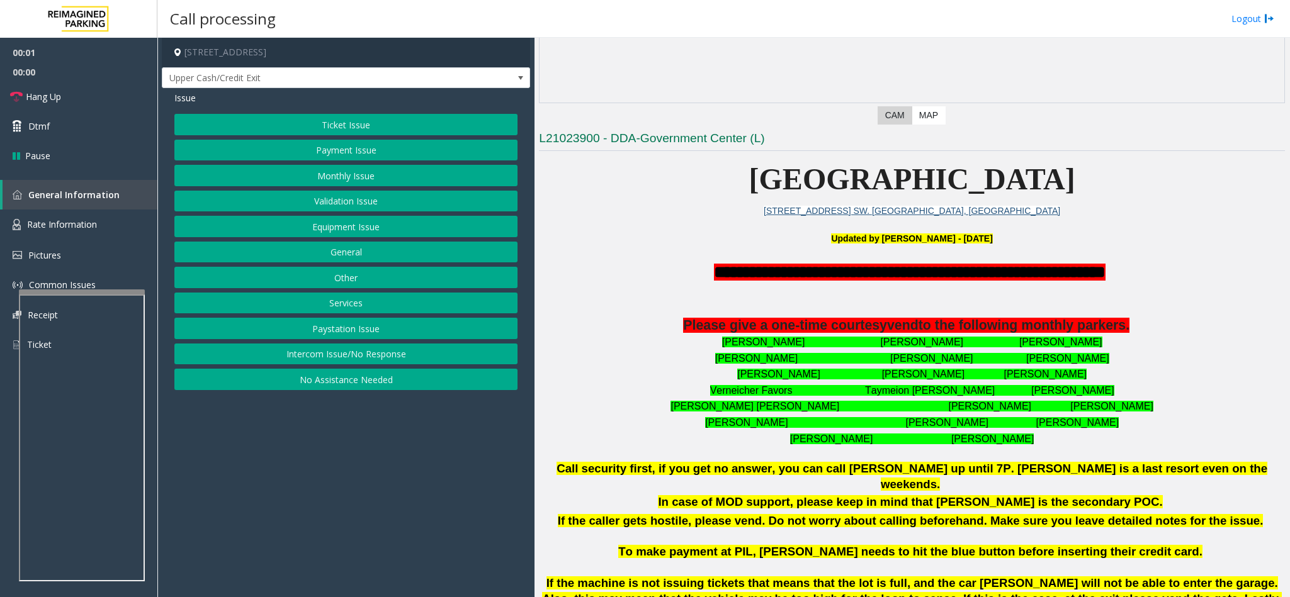
scroll to position [283, 0]
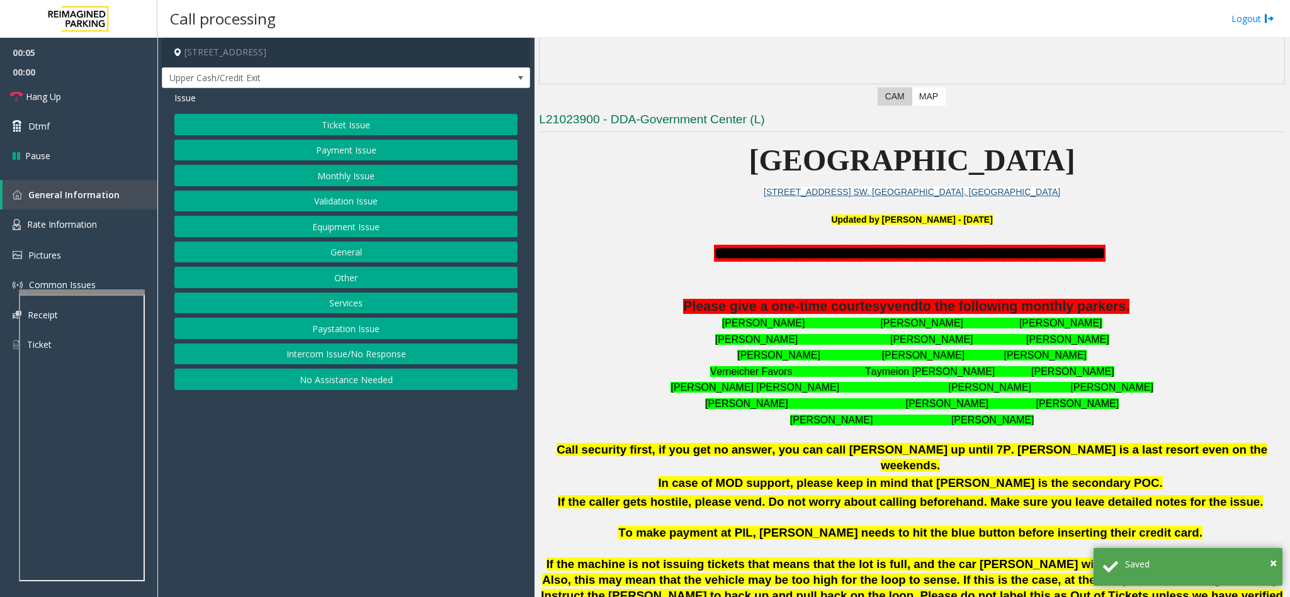
click at [337, 389] on button "No Assistance Needed" at bounding box center [345, 379] width 343 height 21
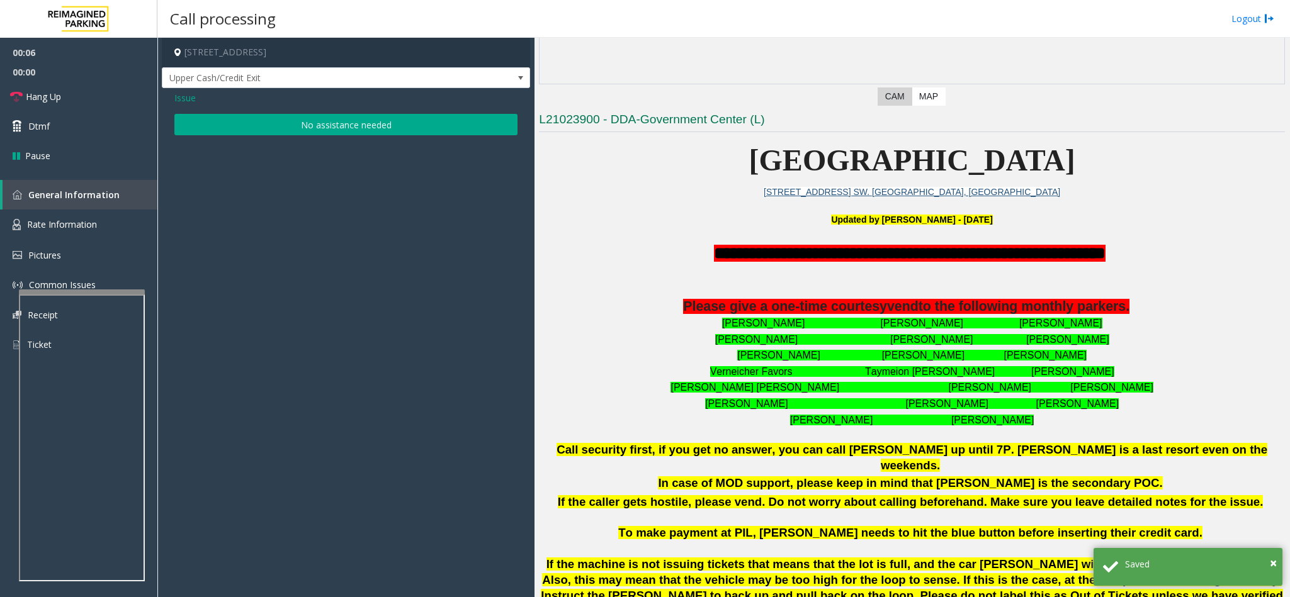
click at [323, 129] on button "No assistance needed" at bounding box center [345, 124] width 343 height 21
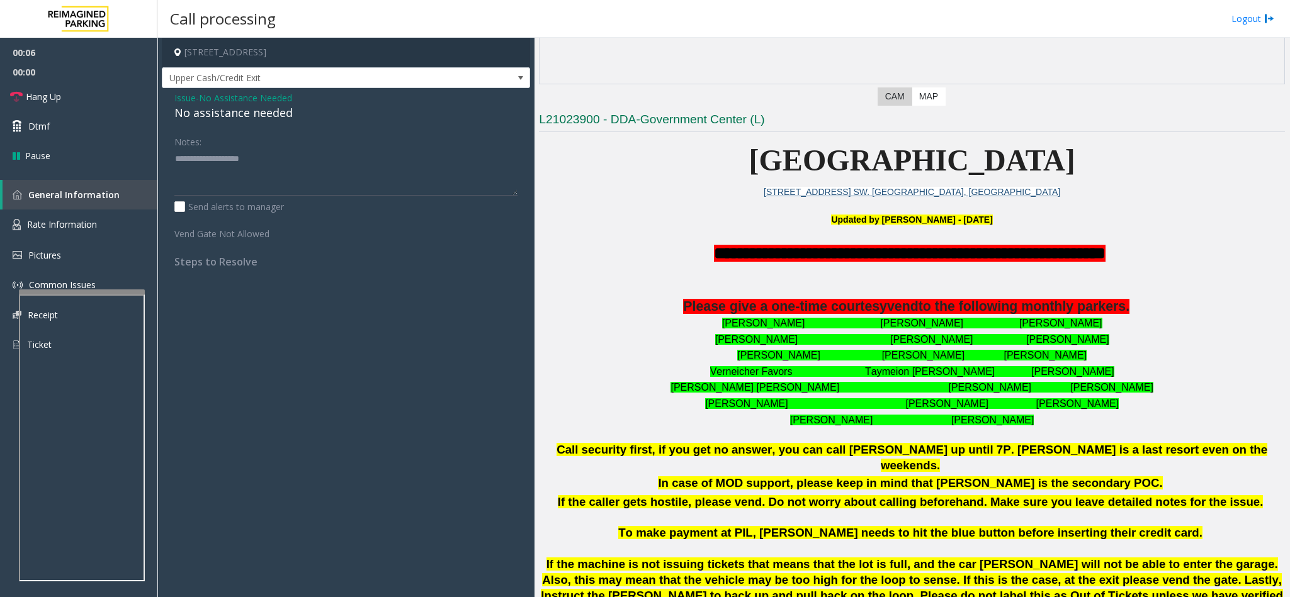
click at [238, 116] on div "No assistance needed" at bounding box center [345, 112] width 343 height 17
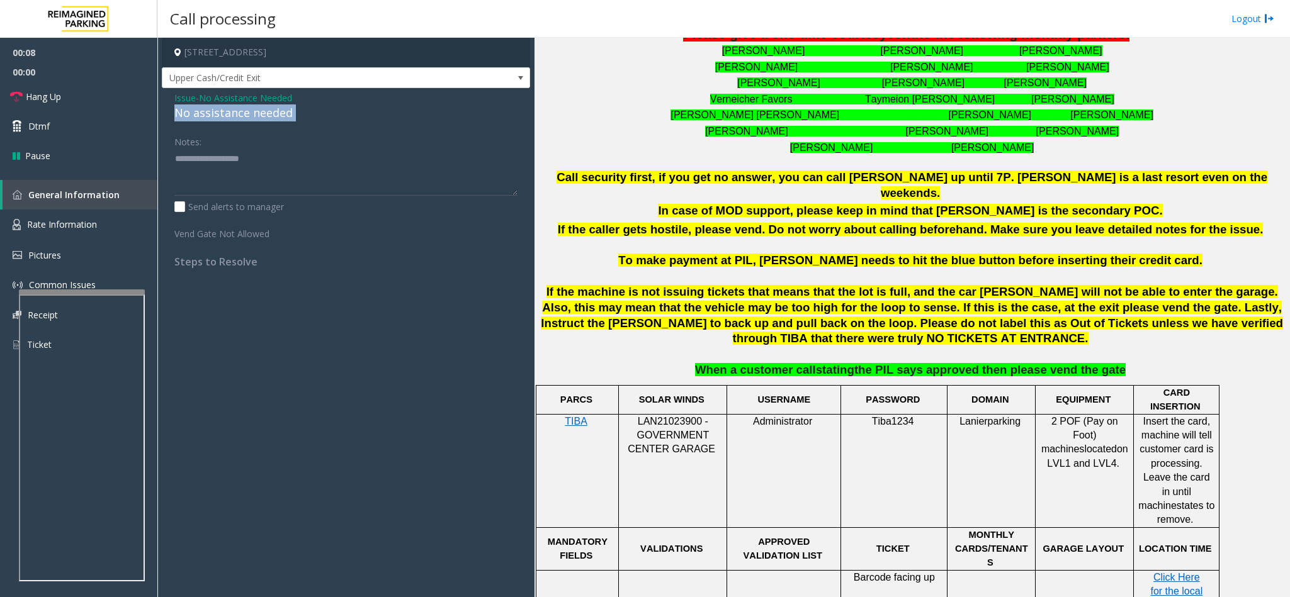
scroll to position [566, 0]
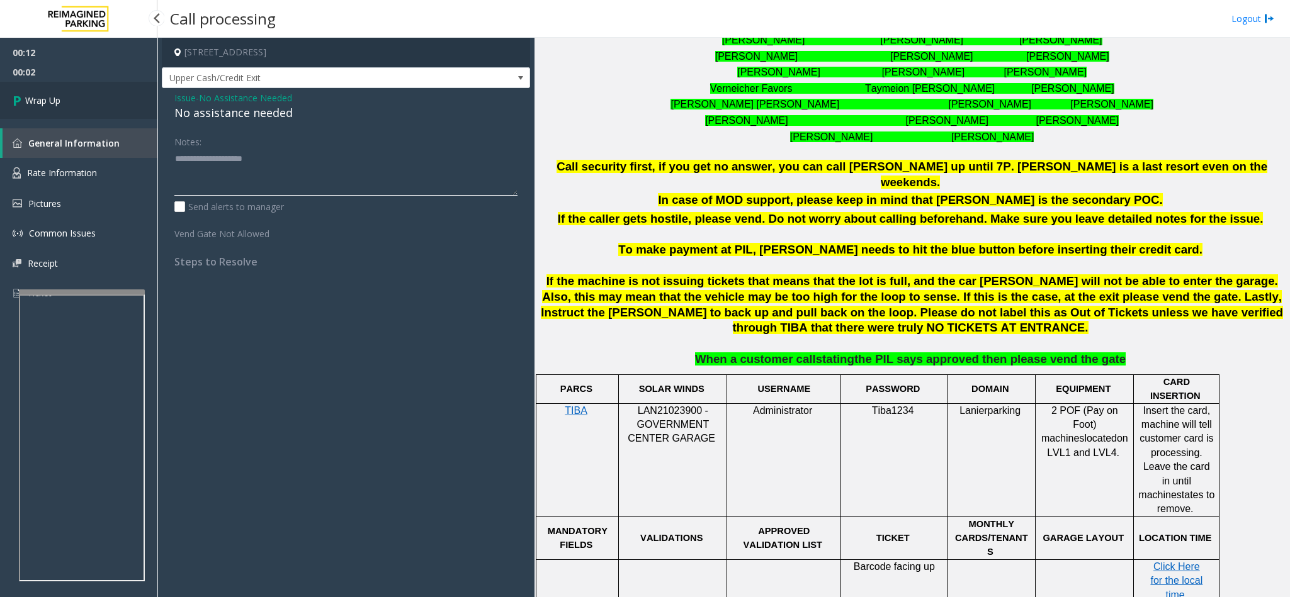
type textarea "**********"
click at [123, 100] on link "Wrap Up" at bounding box center [78, 100] width 157 height 37
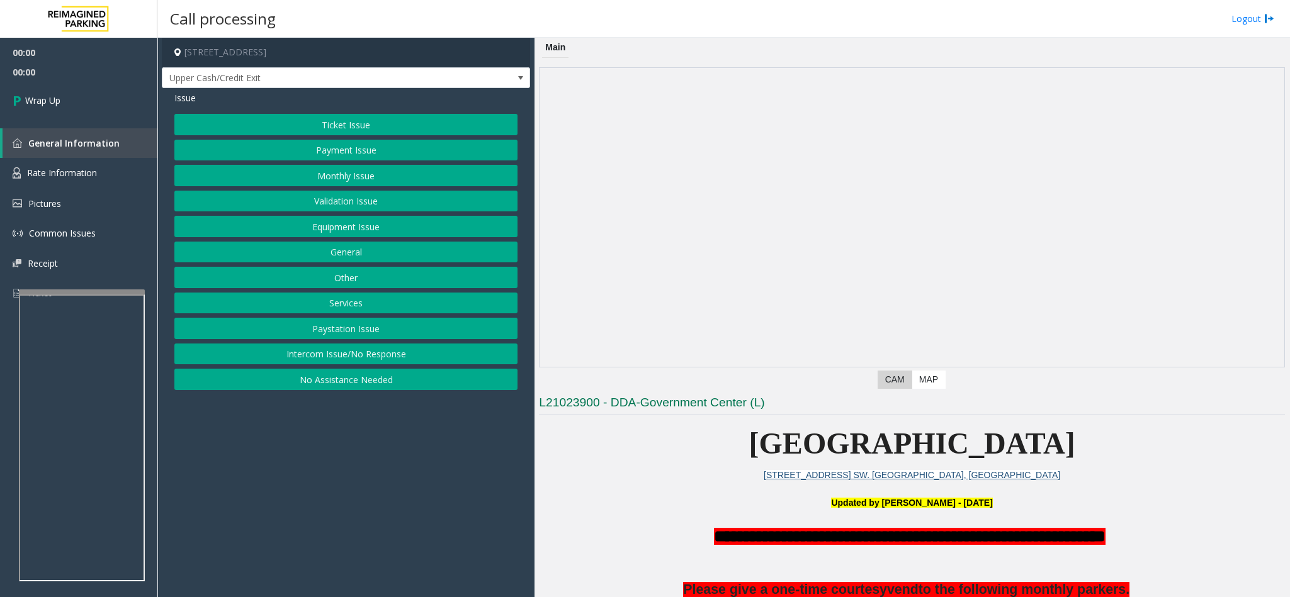
click at [325, 357] on button "Intercom Issue/No Response" at bounding box center [345, 354] width 343 height 21
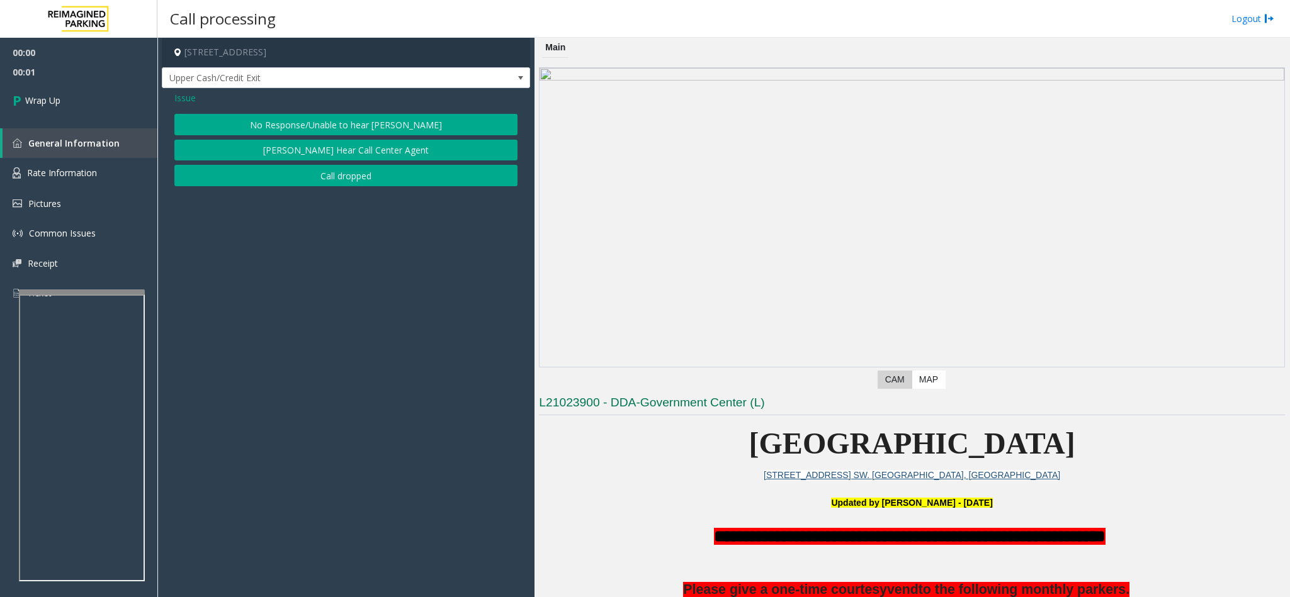
click at [325, 176] on button "Call dropped" at bounding box center [345, 175] width 343 height 21
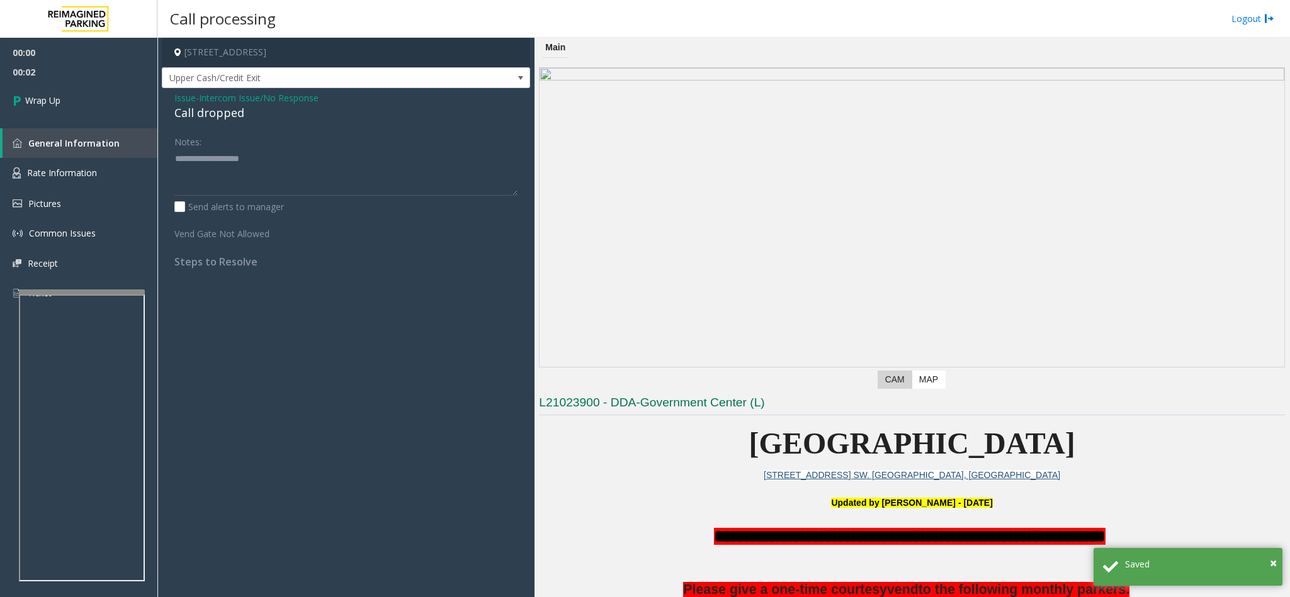
click at [225, 119] on div "Call dropped" at bounding box center [345, 112] width 343 height 17
type textarea "**********"
click at [50, 115] on link "Wrap Up" at bounding box center [78, 100] width 157 height 37
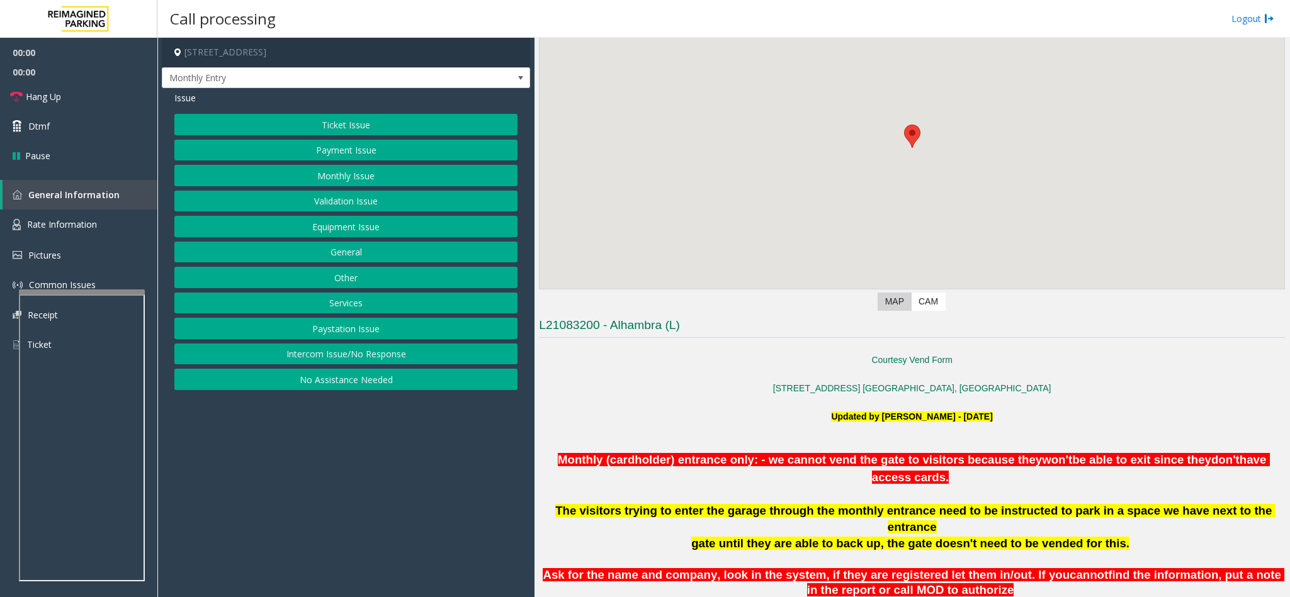
scroll to position [283, 0]
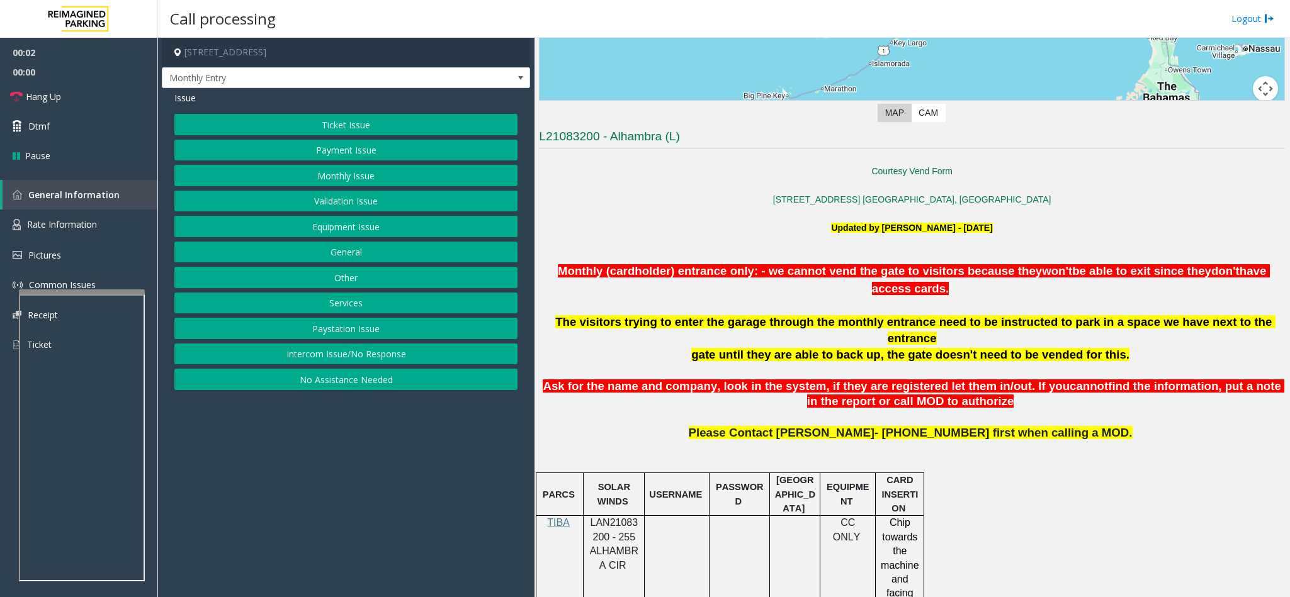
click at [597, 536] on p "LAN21083200 - 255 ALHAMBRA CIR" at bounding box center [614, 544] width 52 height 57
click at [597, 535] on p "LAN21083200 - 255 ALHAMBRA CIR" at bounding box center [614, 544] width 52 height 57
copy span "LAN21083200"
click at [359, 363] on button "Intercom Issue/No Response" at bounding box center [345, 354] width 343 height 21
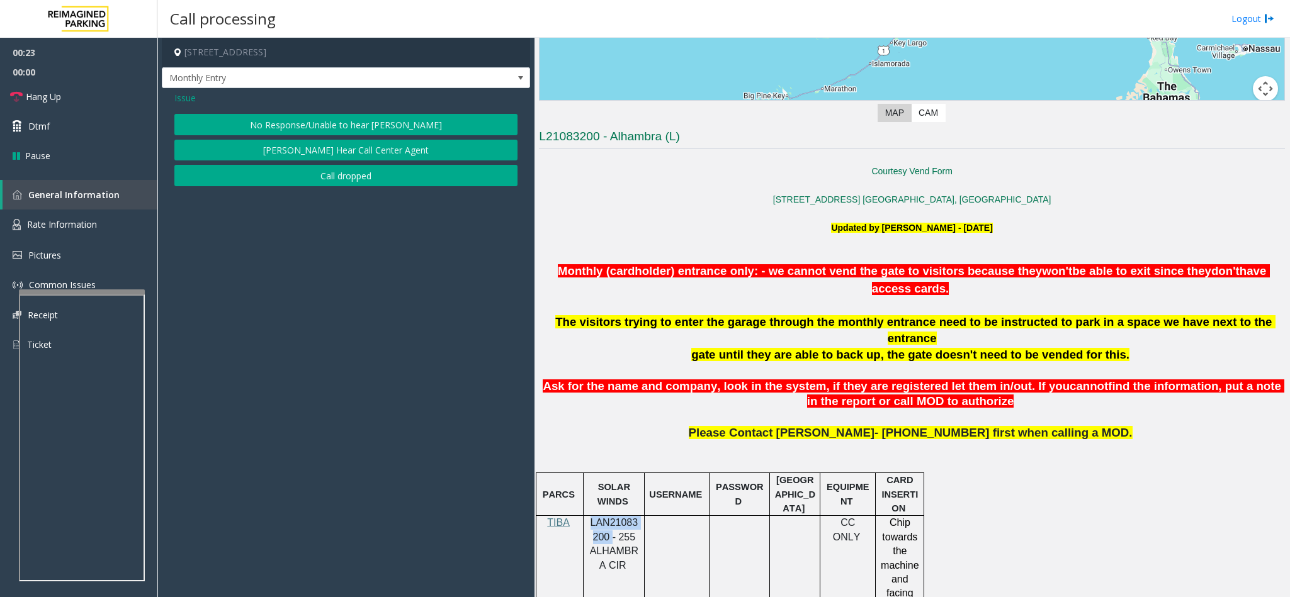
drag, startPoint x: 283, startPoint y: 132, endPoint x: 269, endPoint y: 127, distance: 15.5
click at [282, 132] on button "No Response/Unable to hear [PERSON_NAME]" at bounding box center [345, 124] width 343 height 21
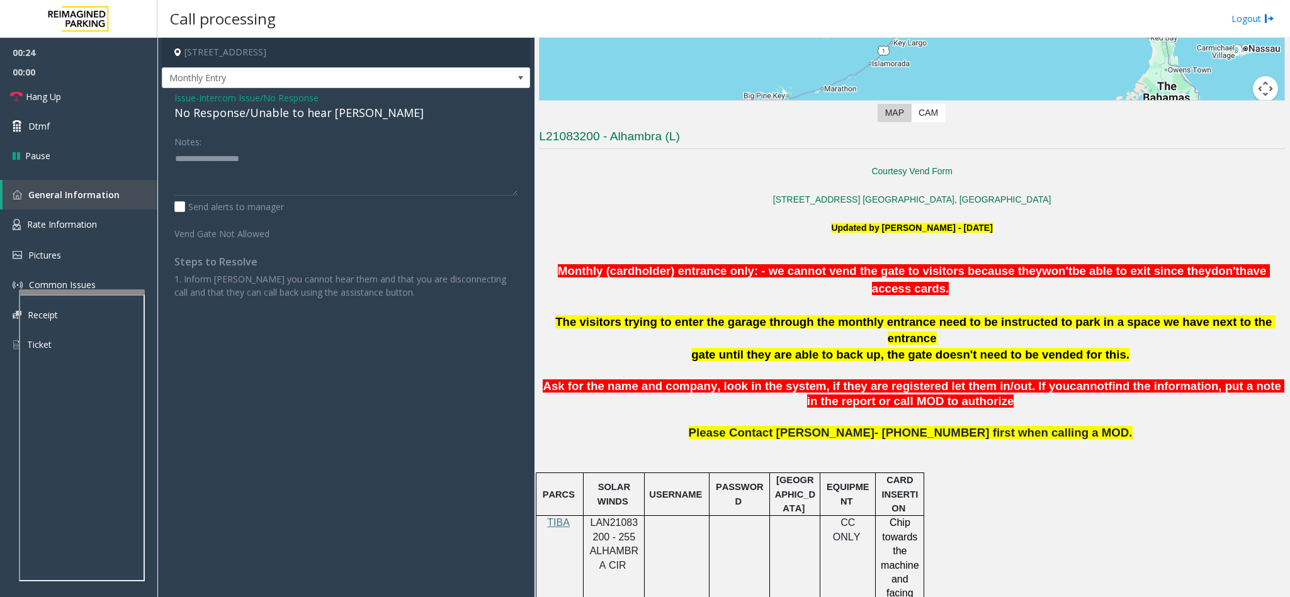
click at [230, 114] on div "No Response/Unable to hear [PERSON_NAME]" at bounding box center [345, 112] width 343 height 17
drag, startPoint x: 276, startPoint y: 104, endPoint x: 278, endPoint y: 160, distance: 56.7
click at [278, 160] on div "Issue - Intercom Issue/No Response No Response/Unable to hear parker Notes: Sen…" at bounding box center [346, 199] width 368 height 223
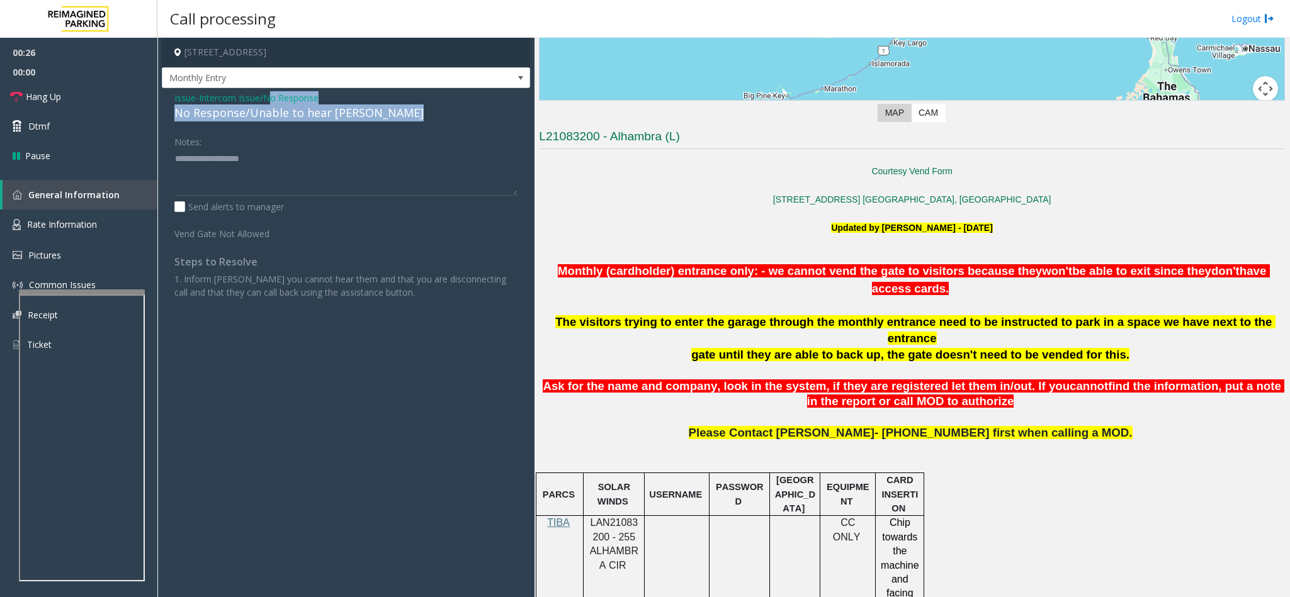
click at [253, 120] on div "No Response/Unable to hear [PERSON_NAME]" at bounding box center [345, 112] width 343 height 17
drag, startPoint x: 251, startPoint y: 110, endPoint x: 242, endPoint y: 155, distance: 45.5
click at [242, 155] on div "Issue - Intercom Issue/No Response No Response/Unable to hear parker Notes: Sen…" at bounding box center [346, 199] width 368 height 223
click at [225, 104] on span "Intercom Issue/No Response" at bounding box center [259, 97] width 120 height 13
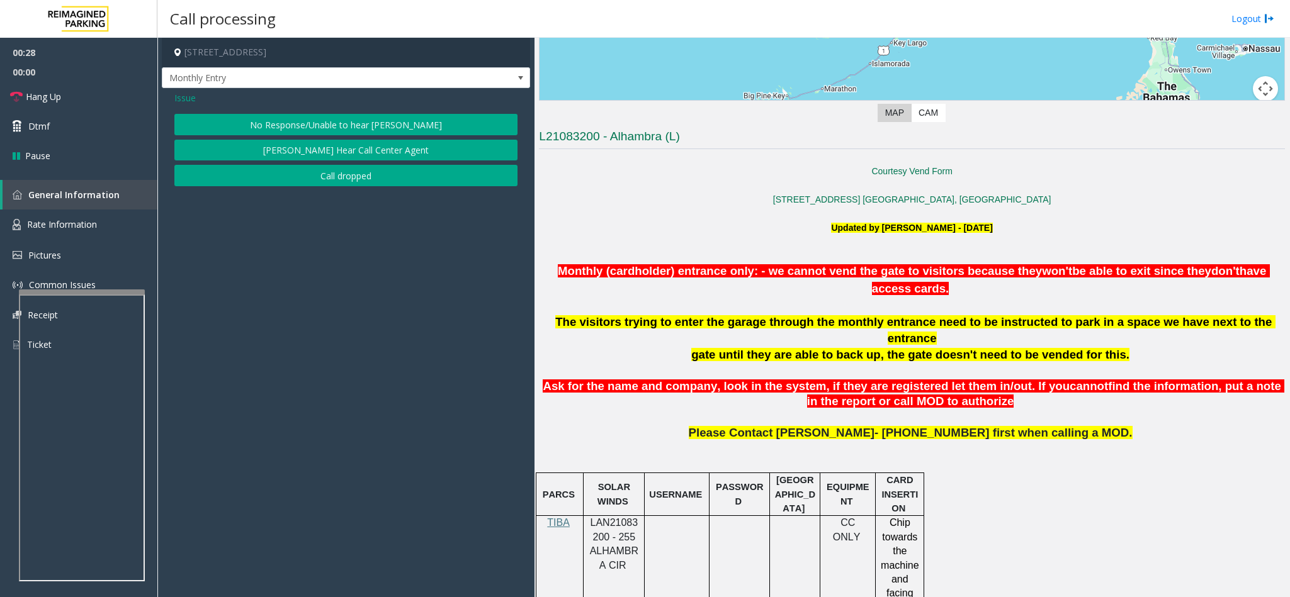
click at [225, 104] on div "Issue" at bounding box center [345, 97] width 343 height 13
click at [321, 125] on button "No Response/Unable to hear [PERSON_NAME]" at bounding box center [345, 124] width 343 height 21
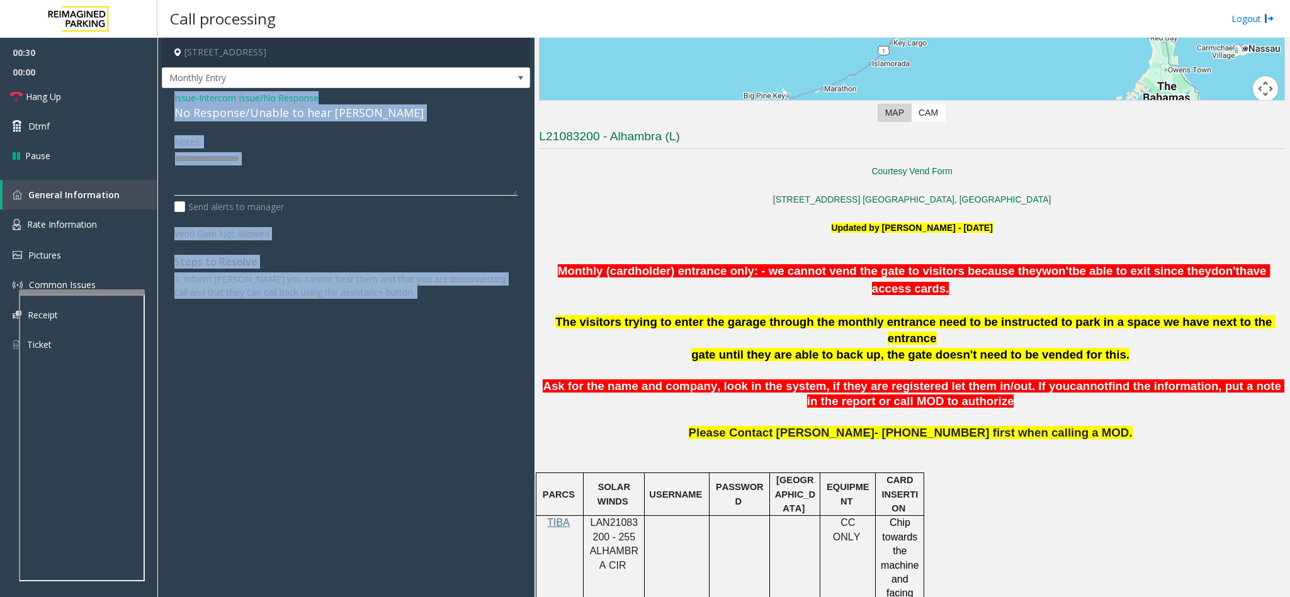
click at [255, 157] on textarea at bounding box center [345, 172] width 343 height 47
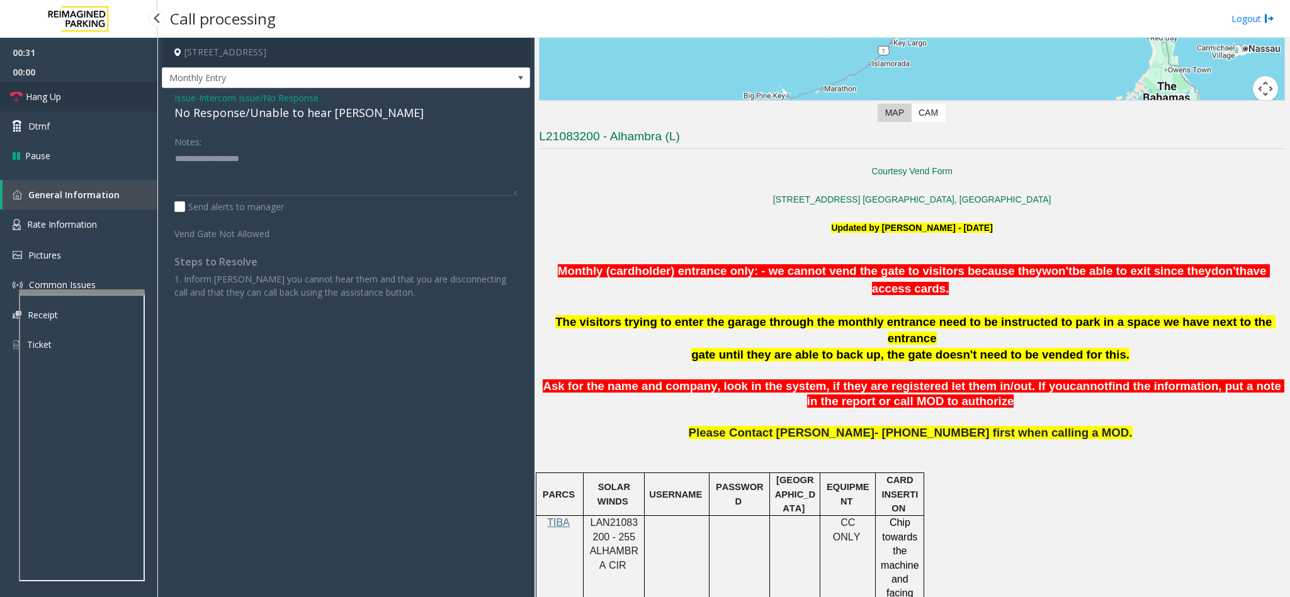
click at [96, 106] on link "Hang Up" at bounding box center [78, 97] width 157 height 30
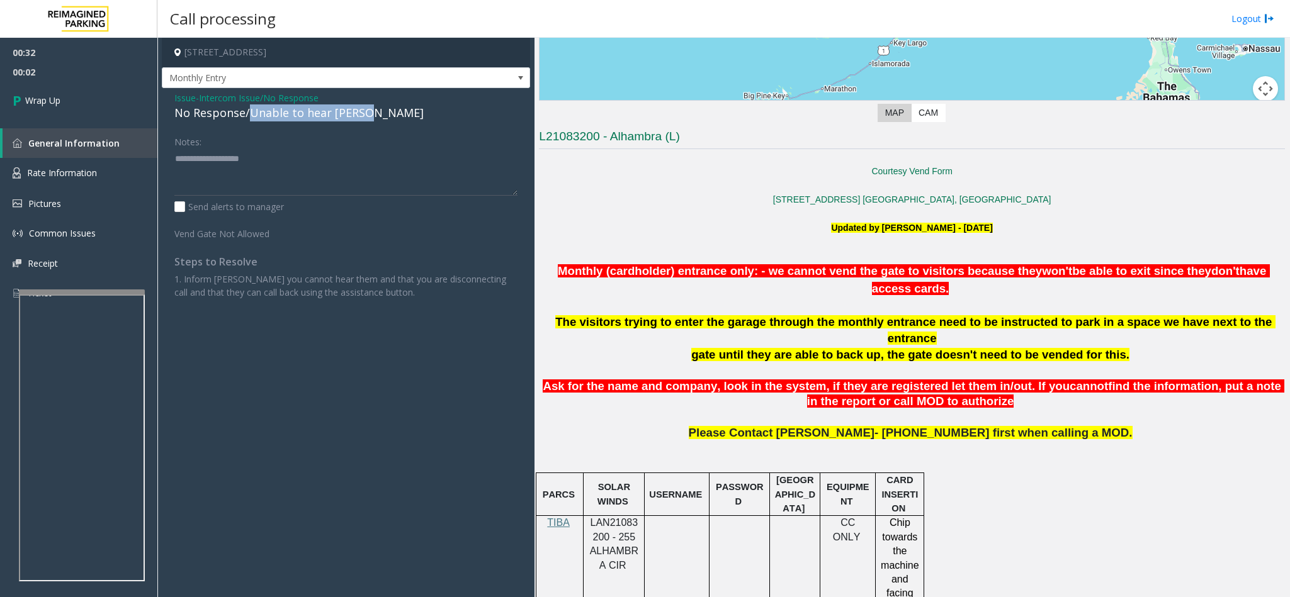
drag, startPoint x: 248, startPoint y: 112, endPoint x: 372, endPoint y: 110, distance: 124.0
click at [372, 110] on div "No Response/Unable to hear [PERSON_NAME]" at bounding box center [345, 112] width 343 height 17
type textarea "**********"
click at [70, 91] on link "Wrap Up" at bounding box center [78, 100] width 157 height 37
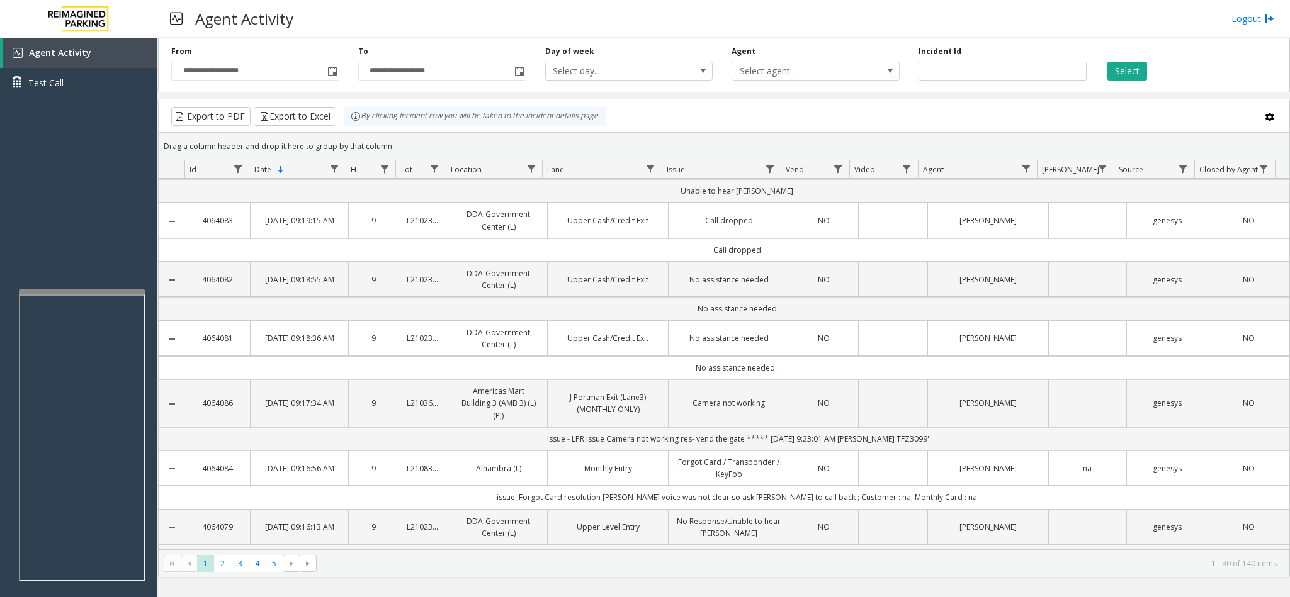
scroll to position [94, 0]
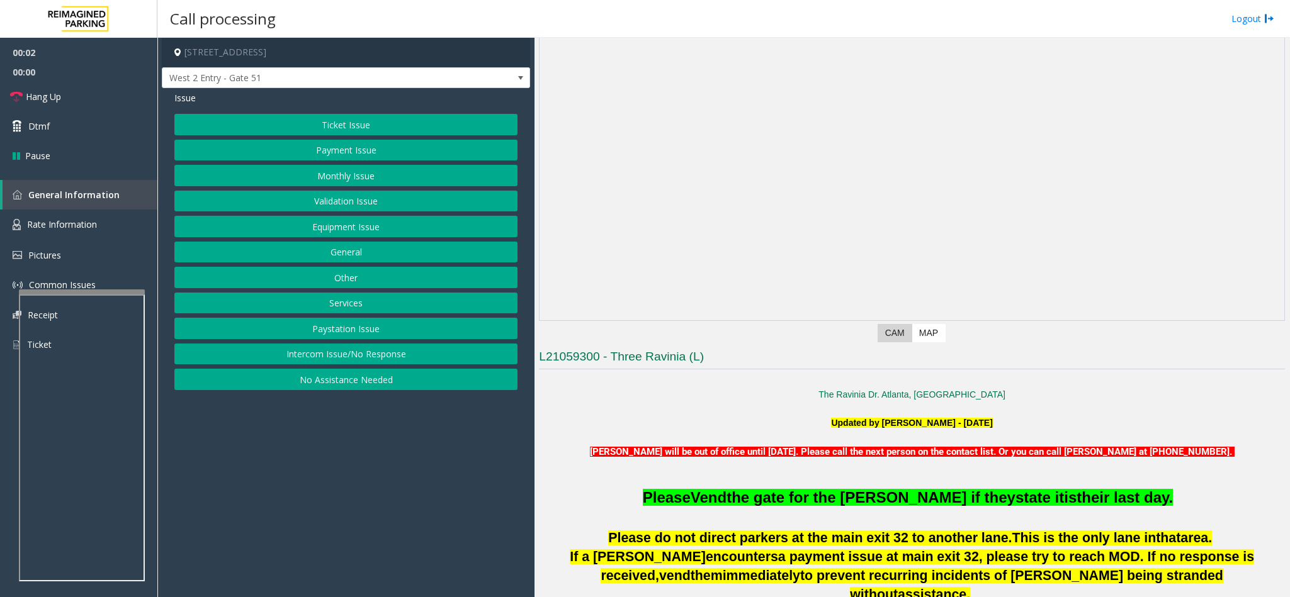
scroll to position [94, 0]
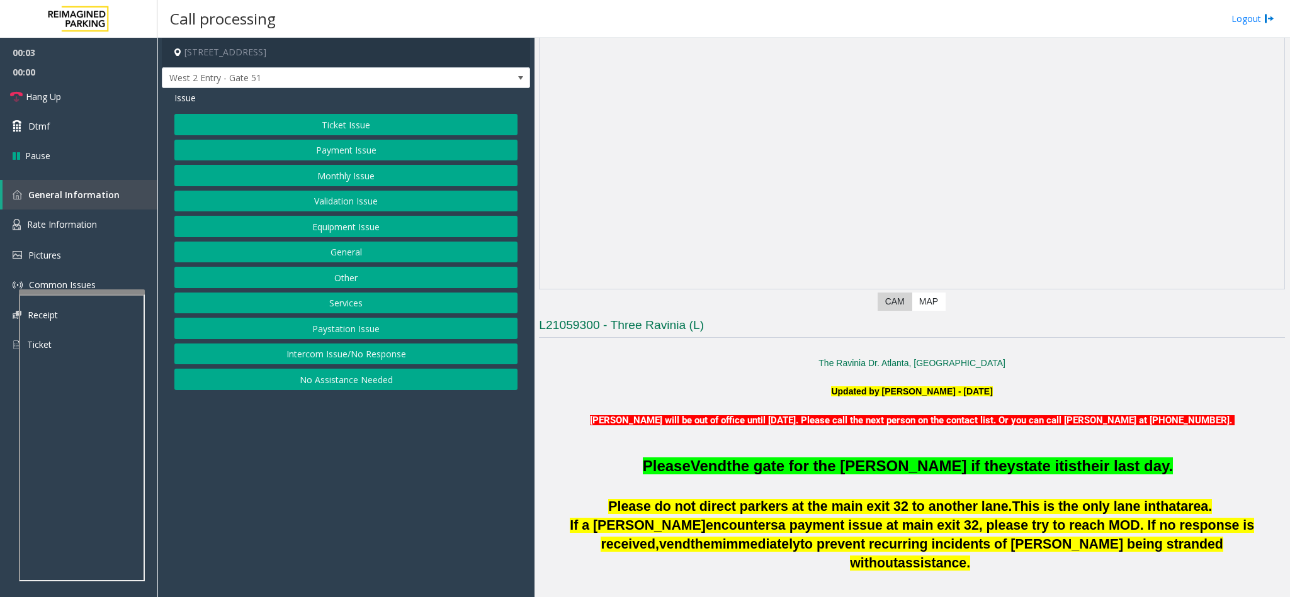
click at [323, 390] on button "No Assistance Needed" at bounding box center [345, 379] width 343 height 21
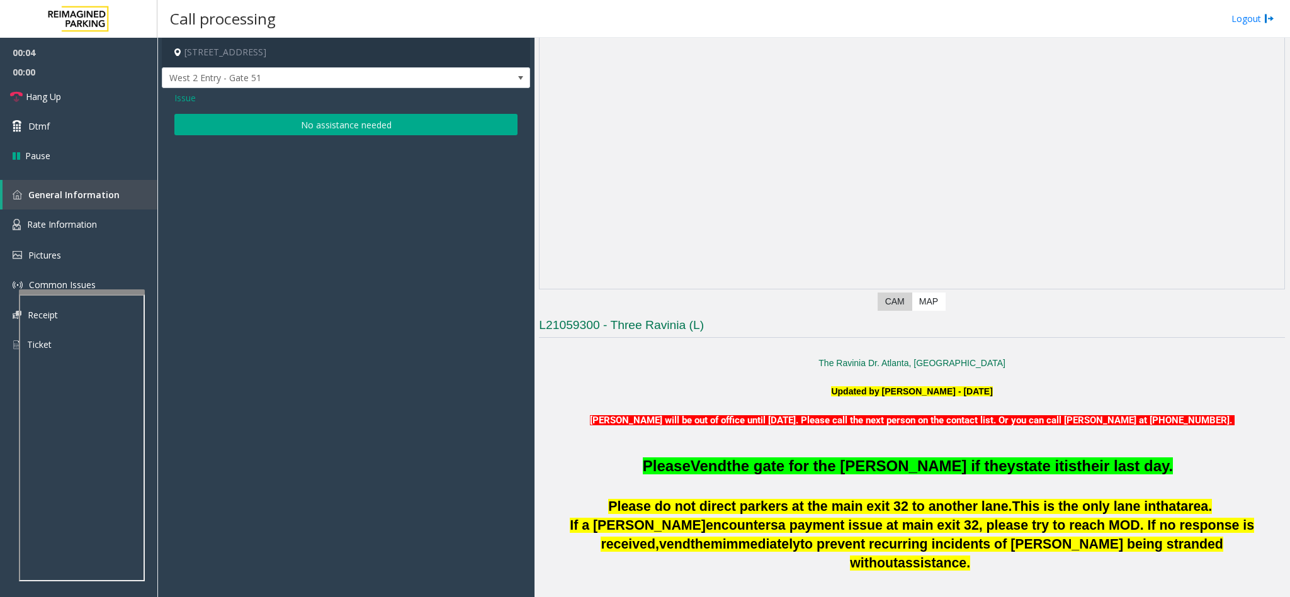
click at [312, 130] on button "No assistance needed" at bounding box center [345, 124] width 343 height 21
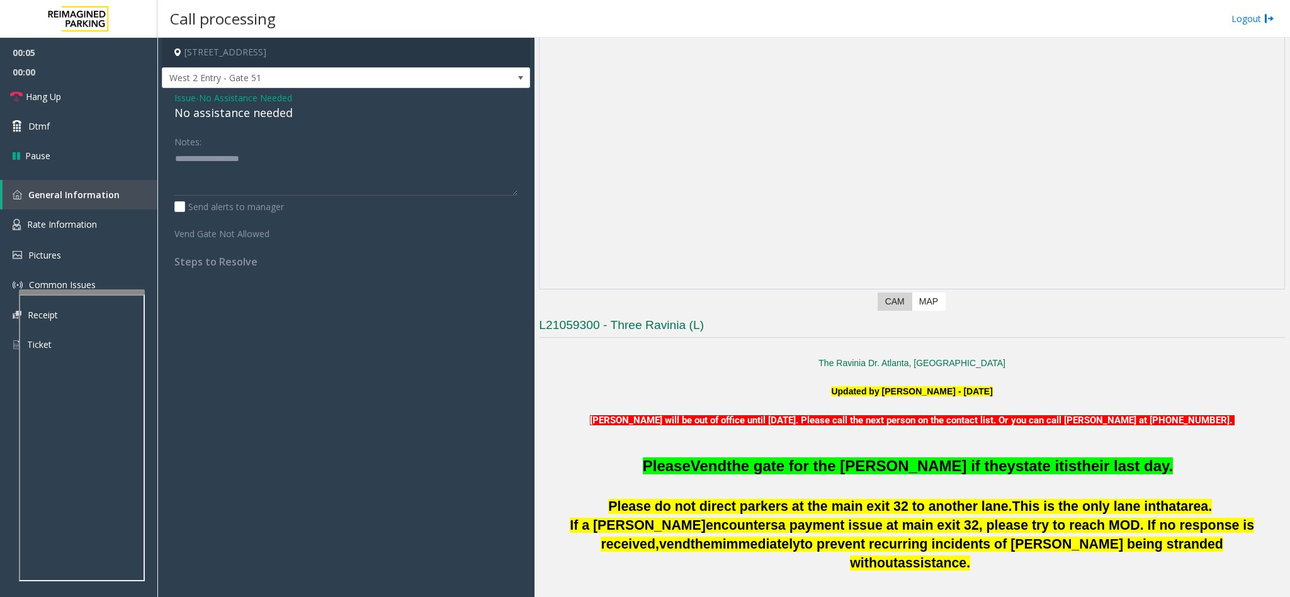
click at [255, 112] on div "No assistance needed" at bounding box center [345, 112] width 343 height 17
type textarea "**********"
click at [65, 84] on link "Hang Up" at bounding box center [78, 97] width 157 height 30
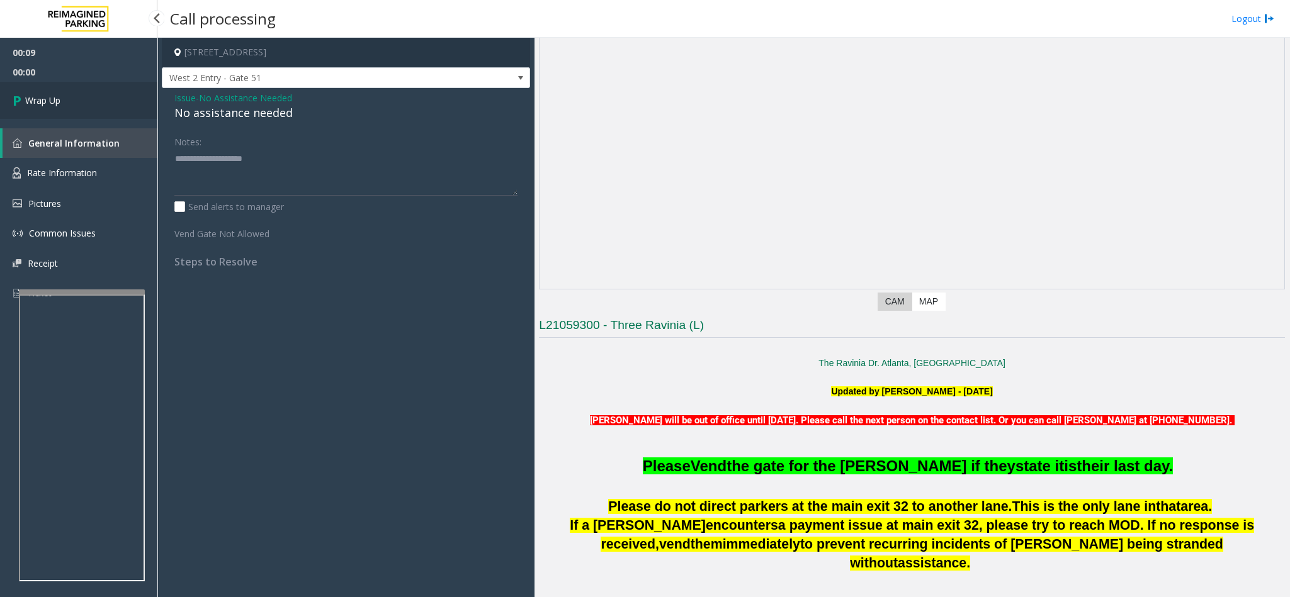
click at [63, 91] on link "Wrap Up" at bounding box center [78, 100] width 157 height 37
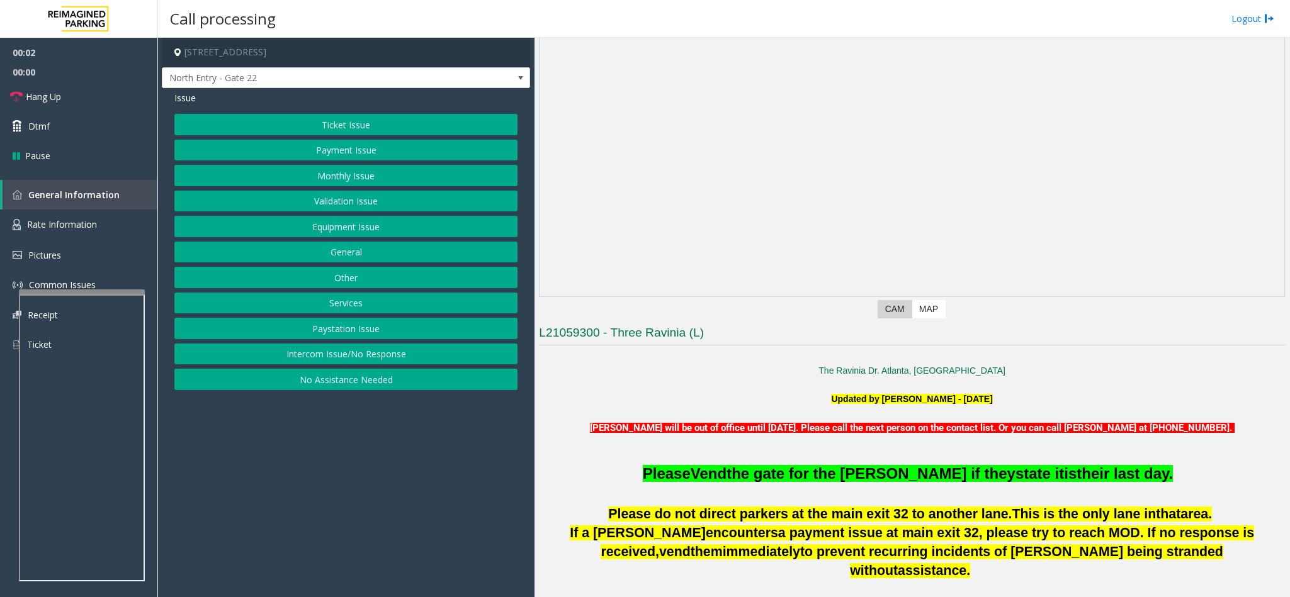
scroll to position [189, 0]
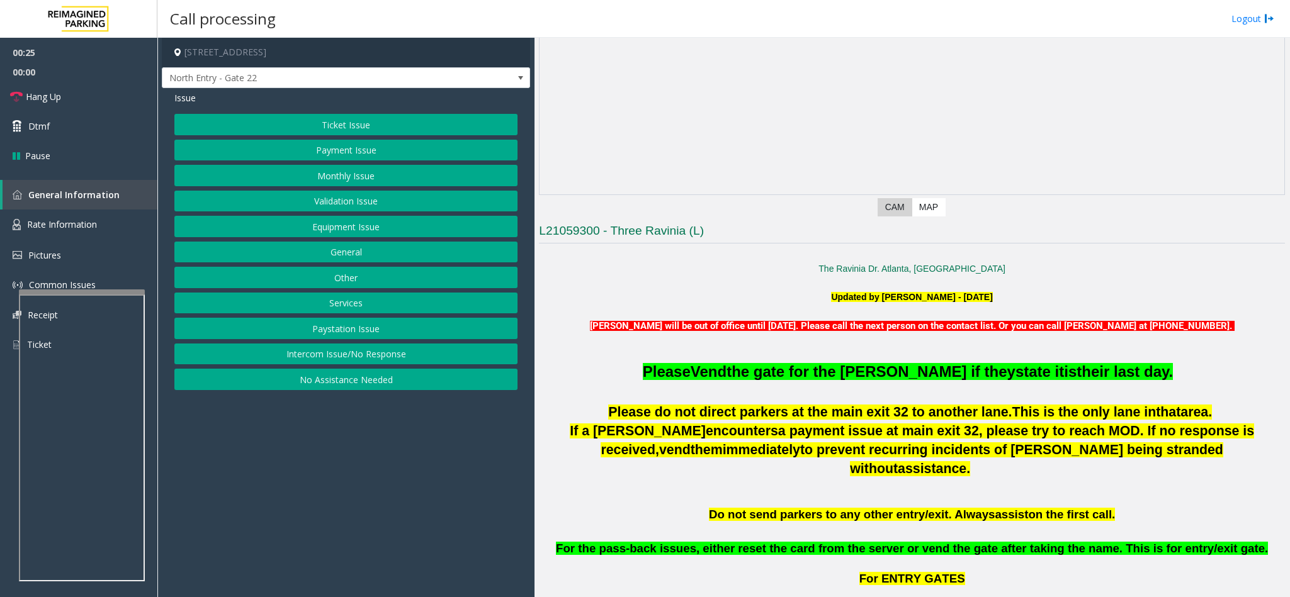
click at [327, 237] on button "Equipment Issue" at bounding box center [345, 226] width 343 height 21
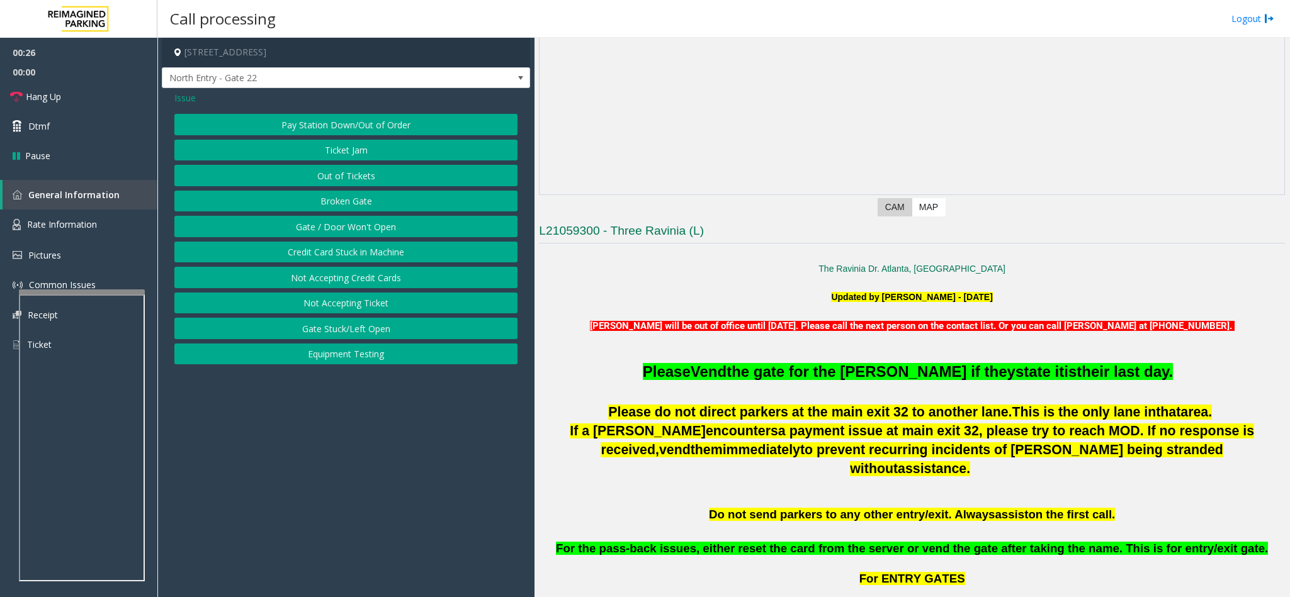
click at [327, 237] on button "Gate / Door Won't Open" at bounding box center [345, 226] width 343 height 21
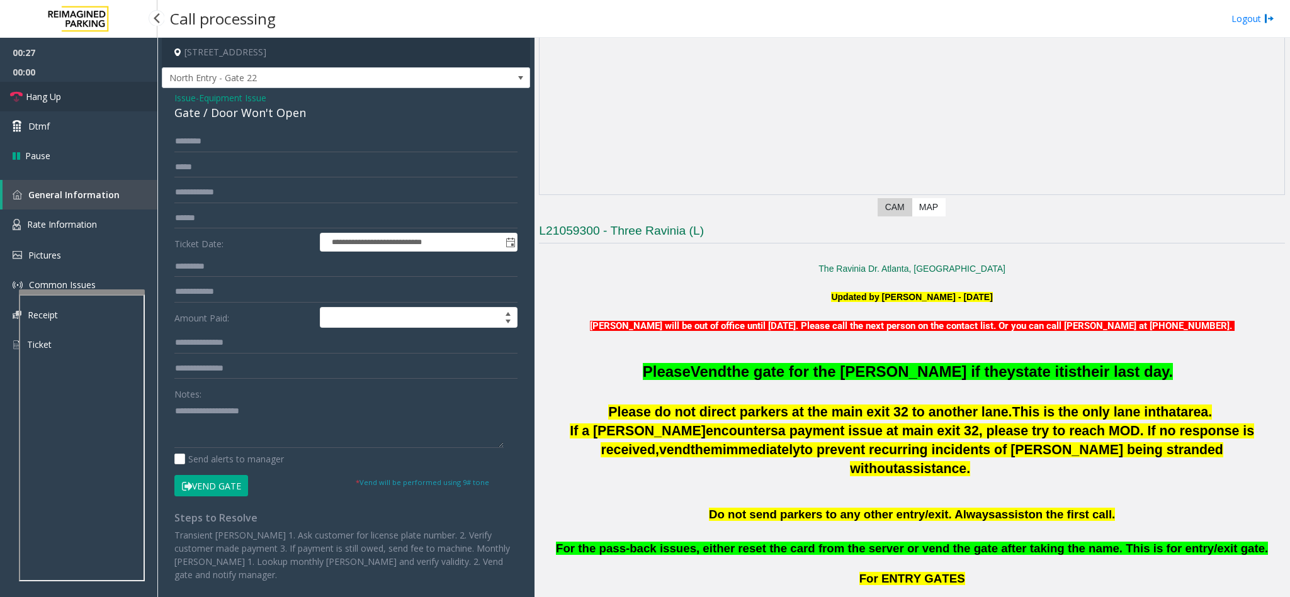
click at [78, 91] on link "Hang Up" at bounding box center [78, 97] width 157 height 30
click at [200, 431] on textarea at bounding box center [338, 424] width 329 height 47
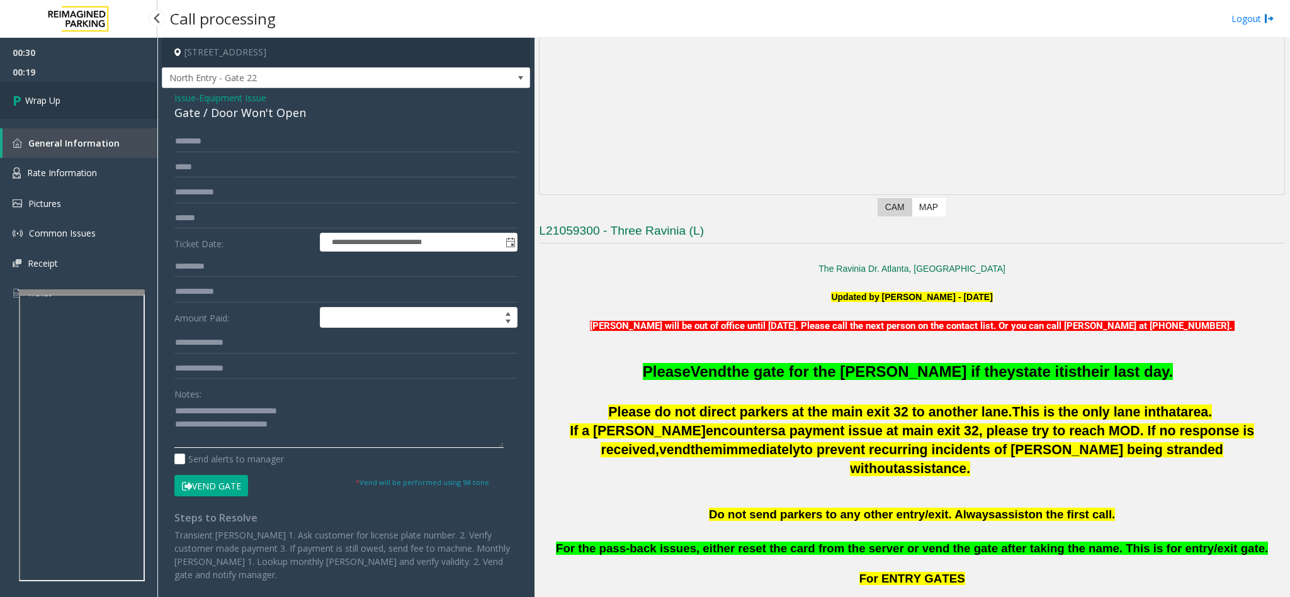
type textarea "**********"
click at [80, 103] on link "Wrap Up" at bounding box center [78, 100] width 157 height 37
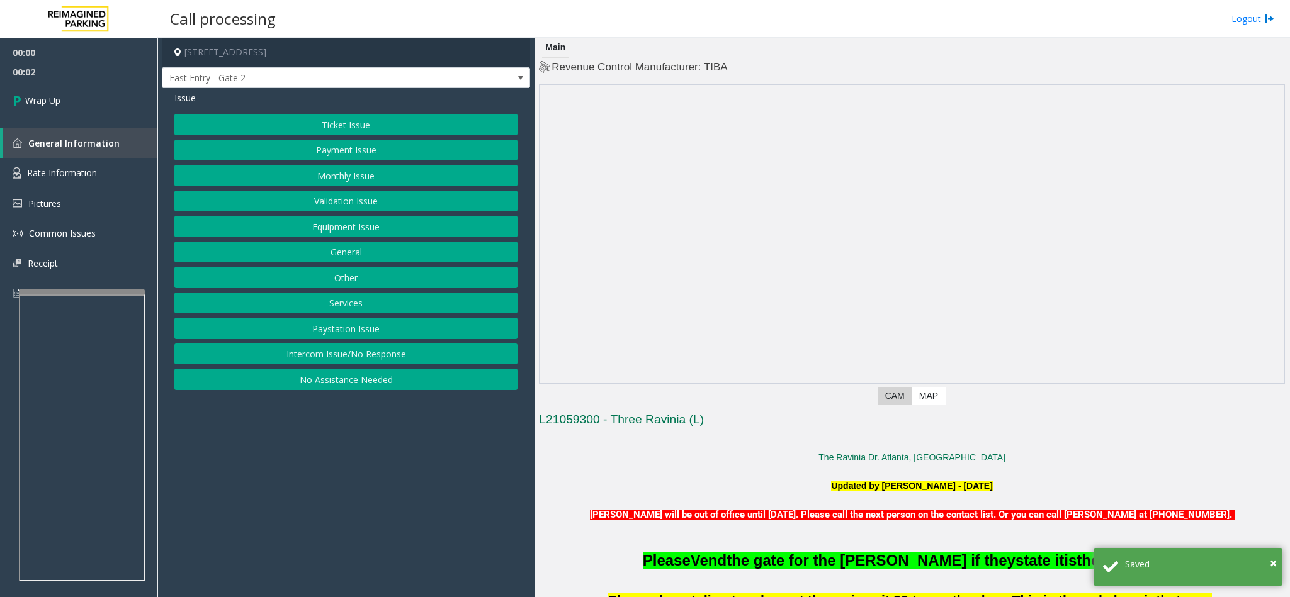
click at [351, 354] on button "Intercom Issue/No Response" at bounding box center [345, 354] width 343 height 21
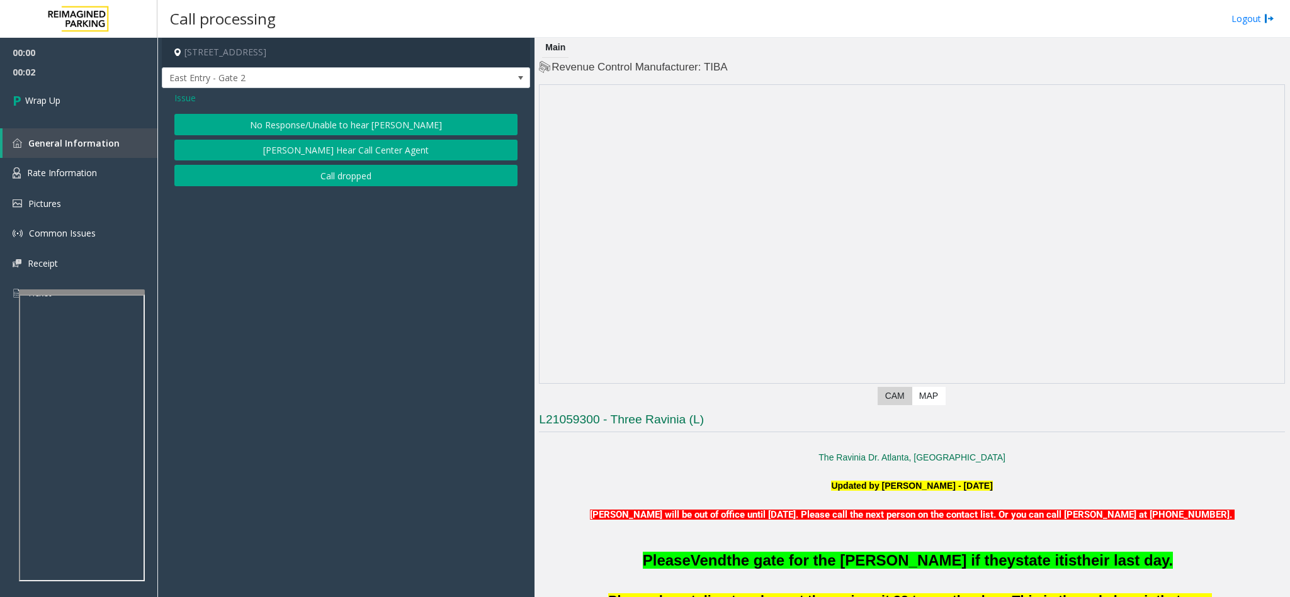
click at [338, 179] on button "Call dropped" at bounding box center [345, 175] width 343 height 21
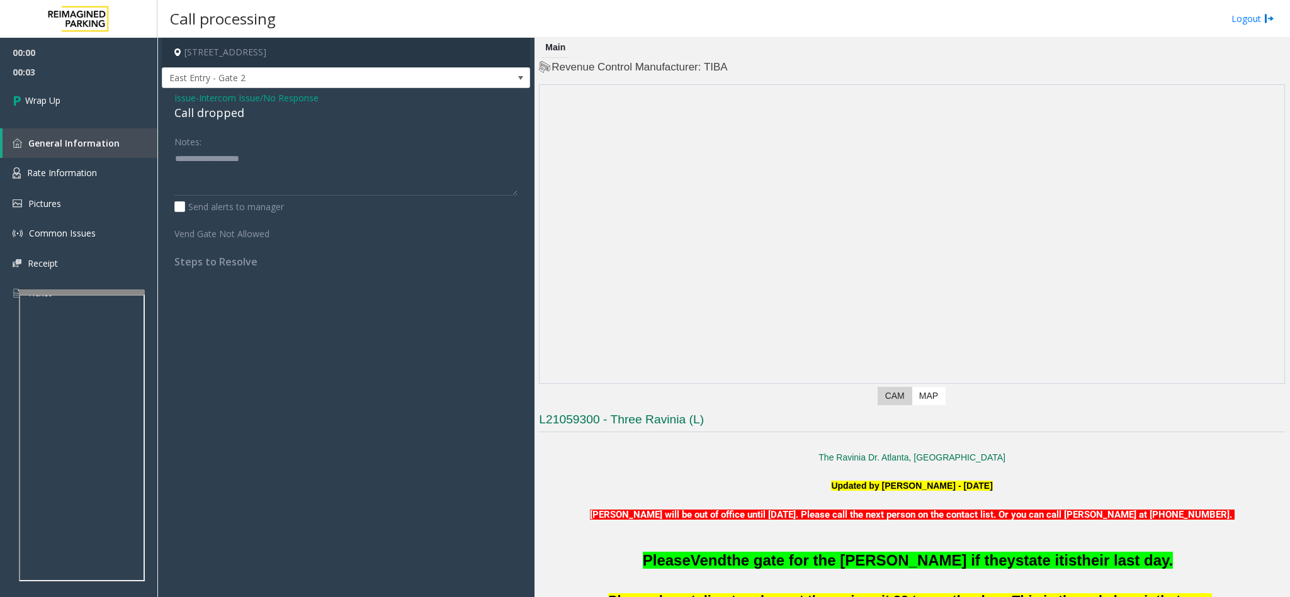
click at [189, 113] on div "Call dropped" at bounding box center [345, 112] width 343 height 17
type textarea "**********"
click at [111, 111] on link "Wrap Up" at bounding box center [78, 100] width 157 height 37
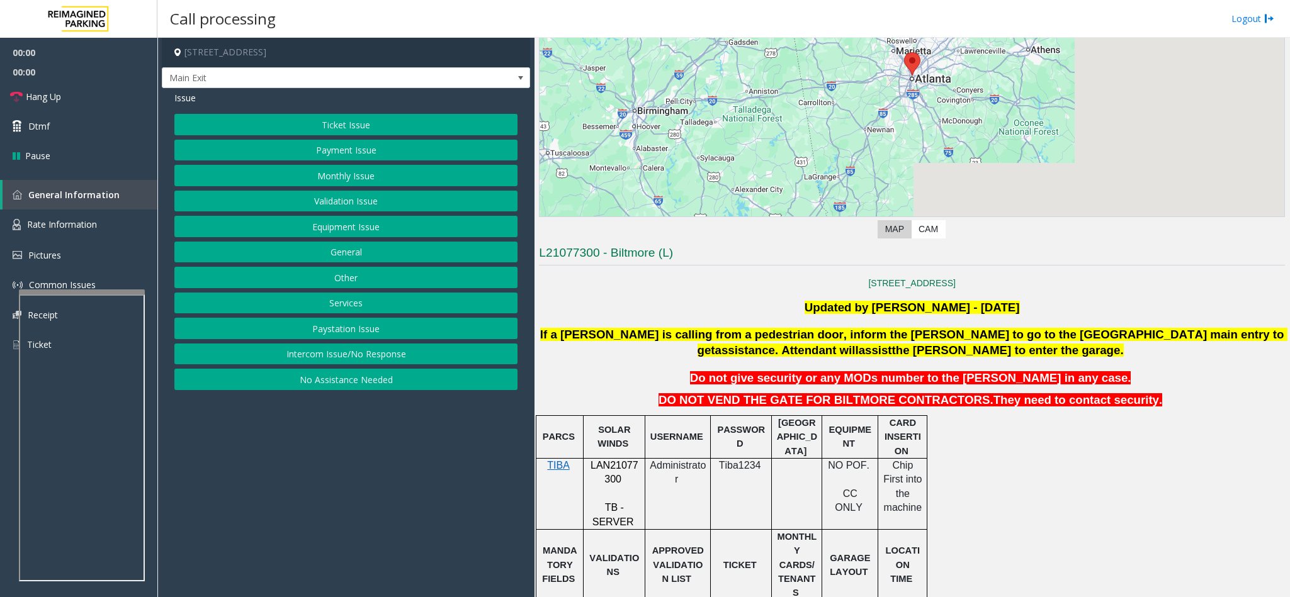
scroll to position [283, 0]
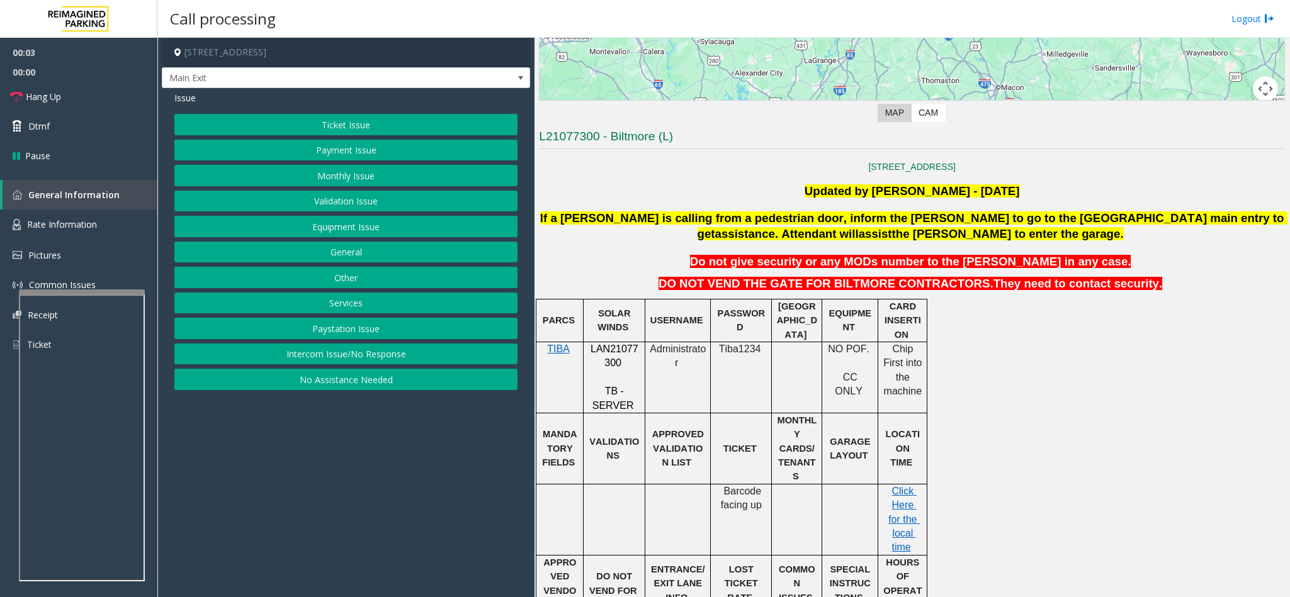
click at [606, 355] on span "LAN21077300" at bounding box center [614, 356] width 48 height 25
copy p "LAN21077300"
click at [350, 153] on button "Payment Issue" at bounding box center [345, 150] width 343 height 21
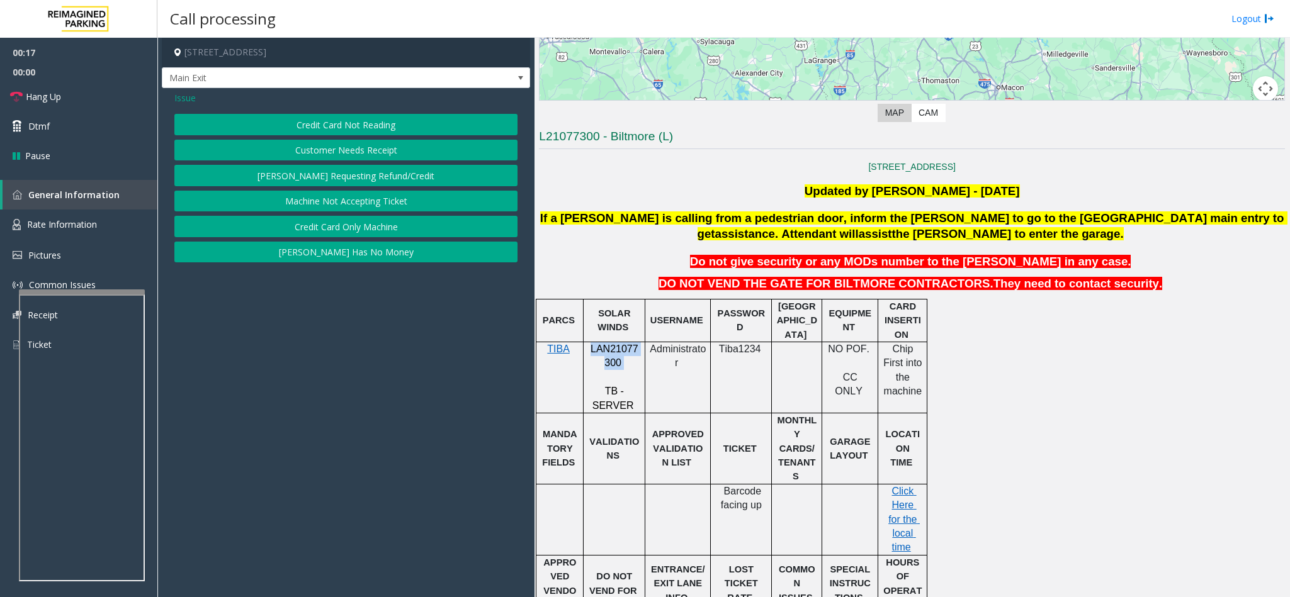
click at [355, 121] on button "Credit Card Not Reading" at bounding box center [345, 124] width 343 height 21
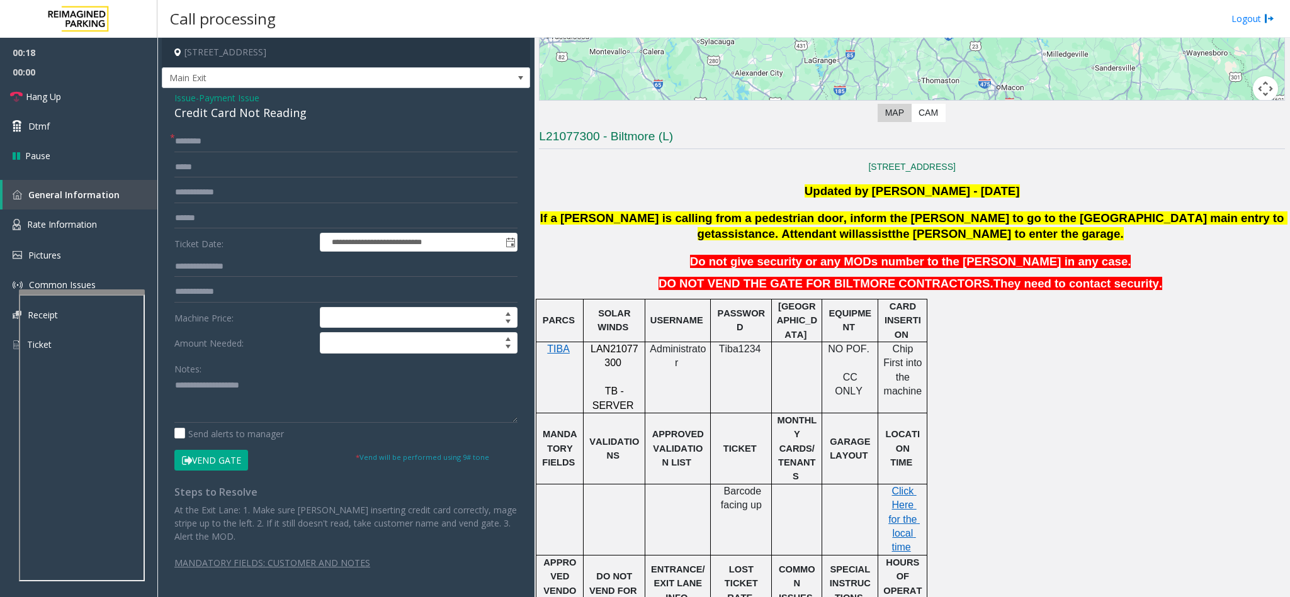
click at [200, 113] on div "Credit Card Not Reading" at bounding box center [345, 112] width 343 height 17
click at [176, 389] on textarea at bounding box center [345, 399] width 343 height 47
click at [374, 386] on textarea at bounding box center [345, 399] width 343 height 47
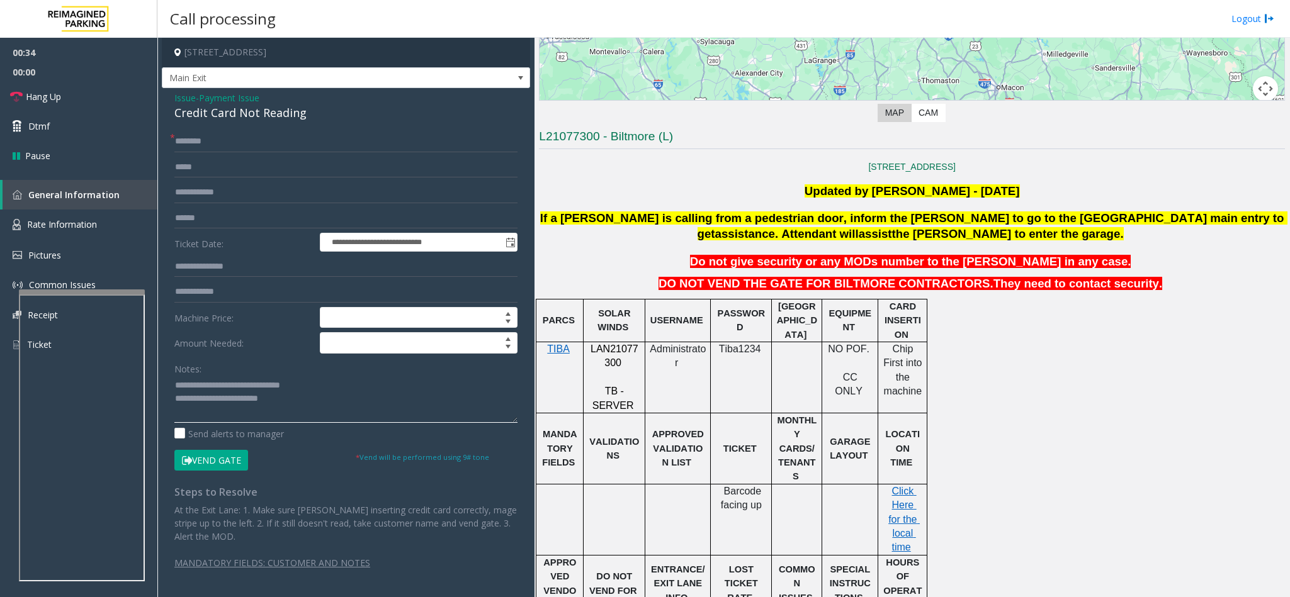
type textarea "**********"
click at [227, 142] on input "text" at bounding box center [345, 141] width 343 height 21
type input "*****"
click at [213, 221] on input "text" at bounding box center [345, 218] width 343 height 21
click at [278, 406] on textarea at bounding box center [345, 399] width 343 height 47
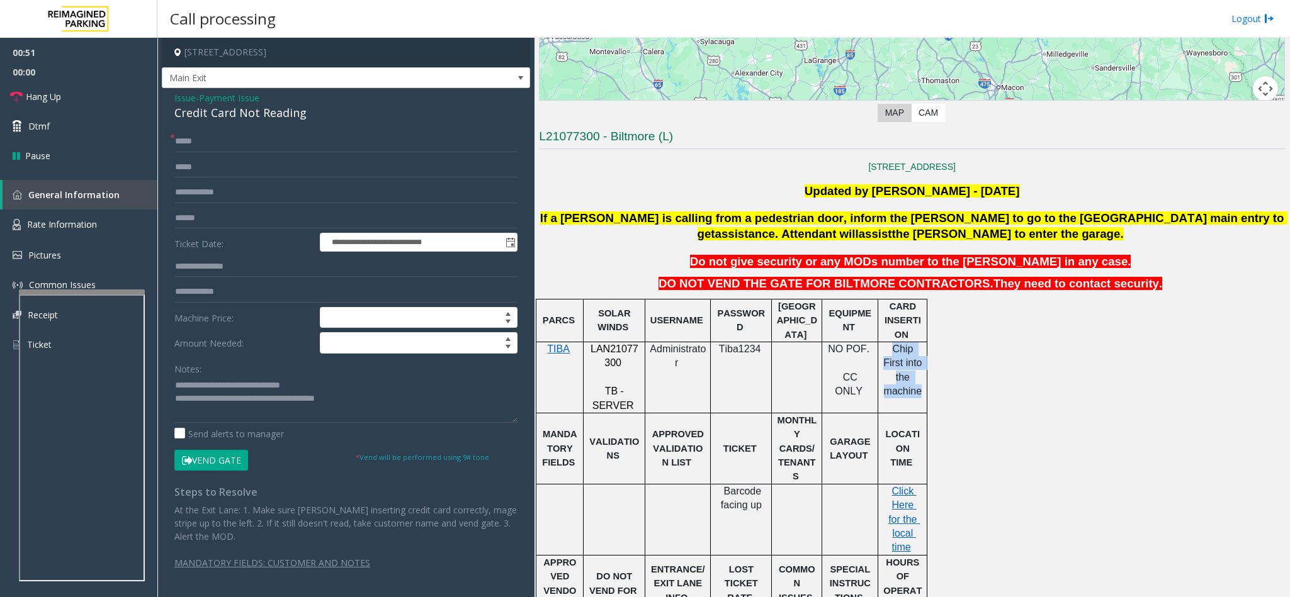
drag, startPoint x: 886, startPoint y: 351, endPoint x: 920, endPoint y: 378, distance: 43.6
click at [920, 378] on p "Chip First into the machine" at bounding box center [902, 370] width 40 height 57
copy span "Chip First into the machine"
click at [57, 82] on link "Hang Up" at bounding box center [78, 97] width 157 height 30
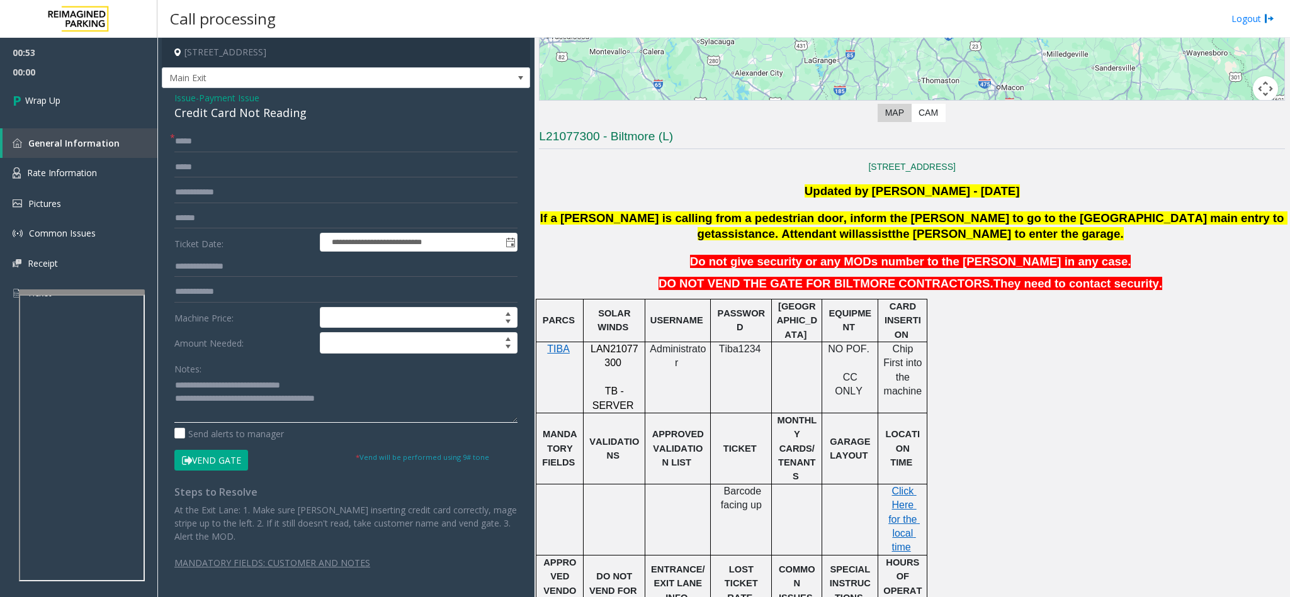
click at [369, 402] on textarea at bounding box center [345, 399] width 343 height 47
paste textarea "**********"
type textarea "**********"
click at [133, 85] on link "Wrap Up" at bounding box center [78, 100] width 157 height 37
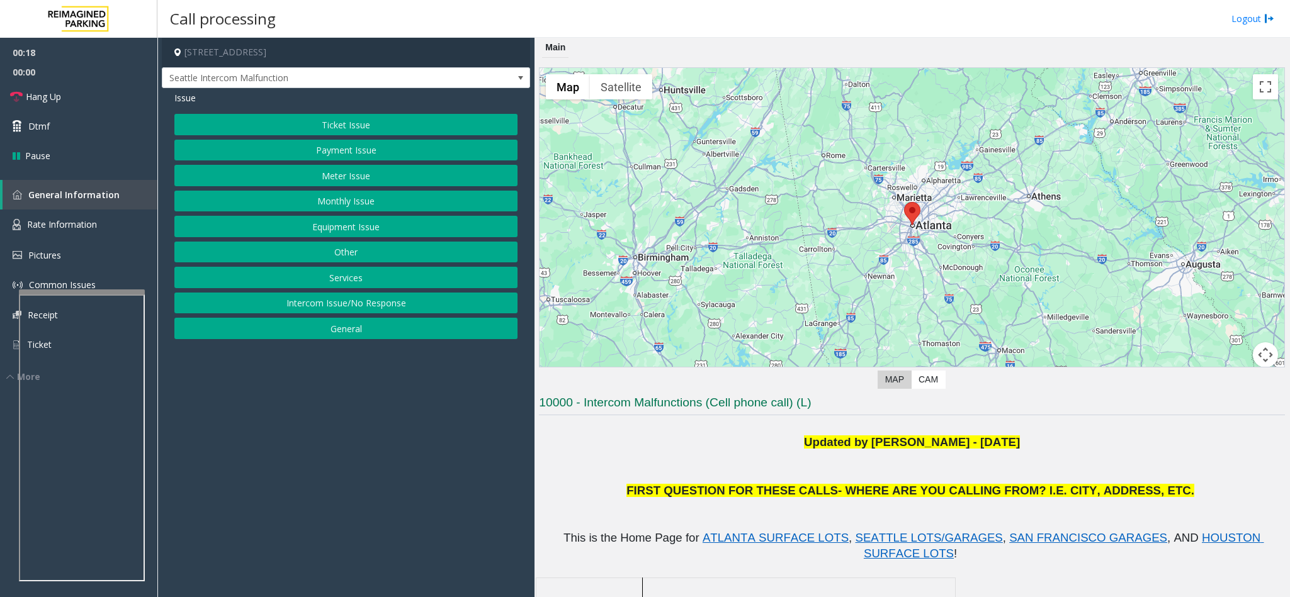
click at [352, 204] on button "Monthly Issue" at bounding box center [345, 201] width 343 height 21
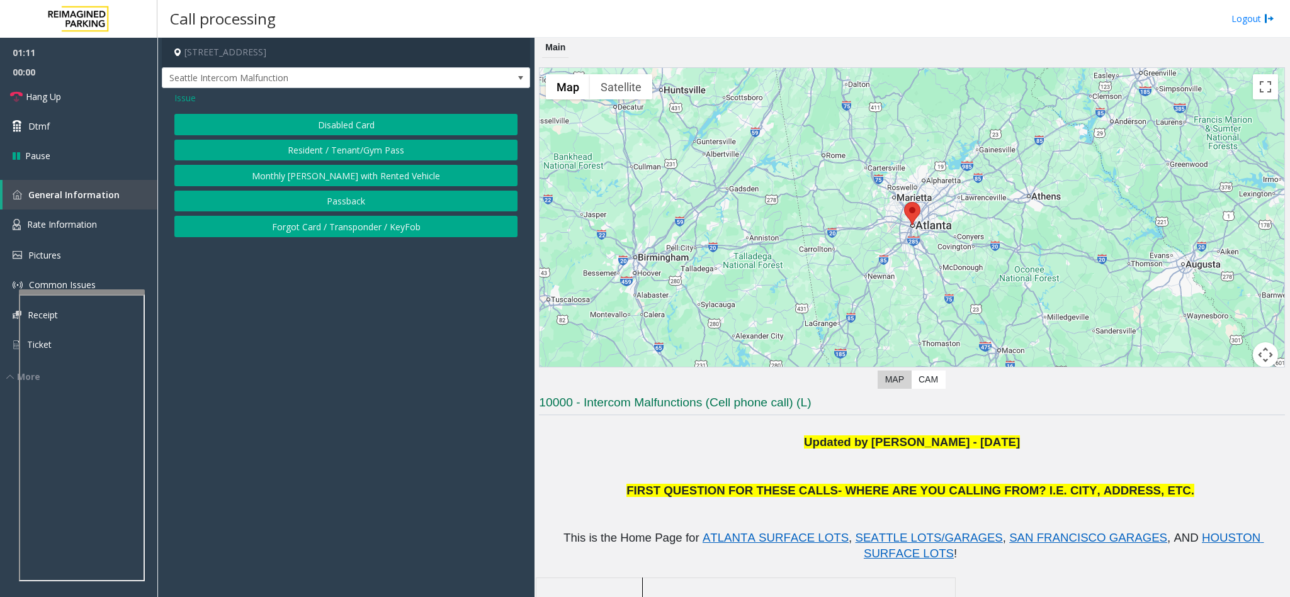
click at [321, 123] on button "Disabled Card" at bounding box center [345, 124] width 343 height 21
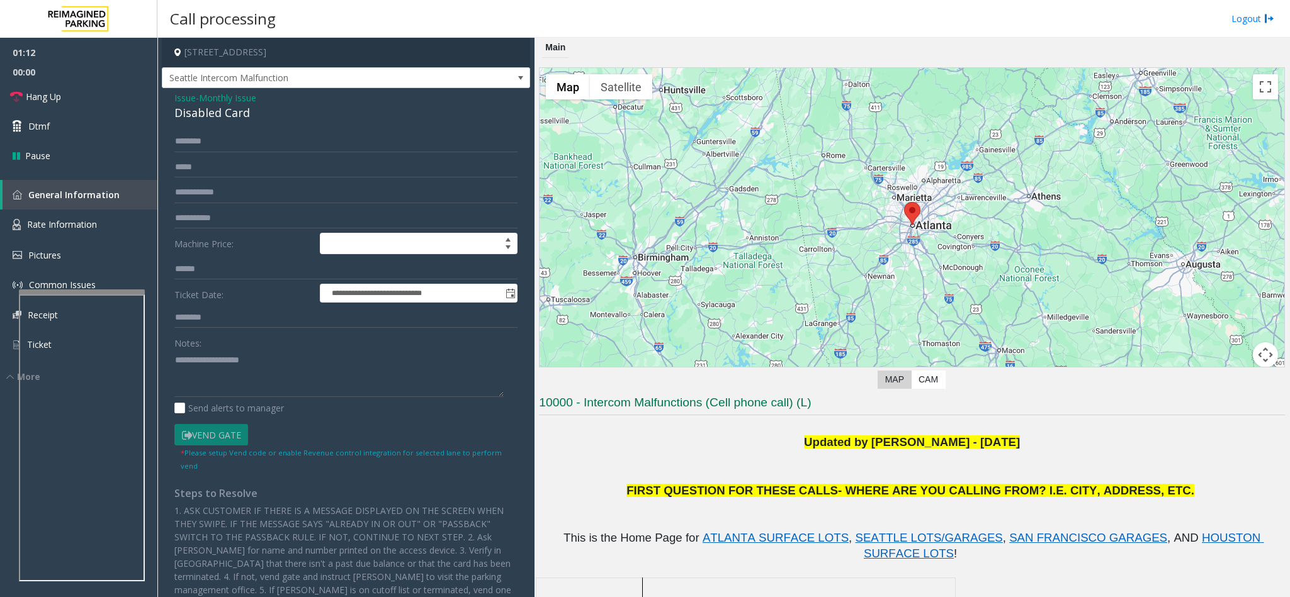
click at [210, 104] on div "Disabled Card" at bounding box center [345, 112] width 343 height 17
click at [206, 116] on div "Disabled Card" at bounding box center [345, 112] width 343 height 17
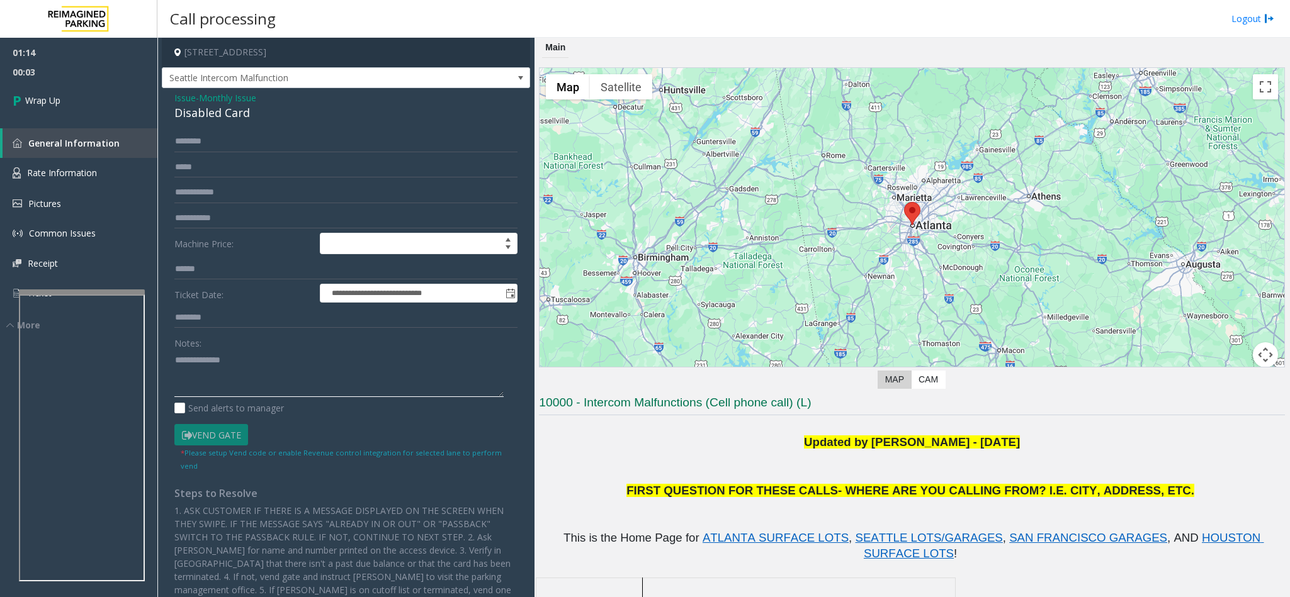
click at [176, 363] on textarea at bounding box center [338, 373] width 329 height 47
click at [278, 357] on textarea at bounding box center [338, 373] width 329 height 47
type textarea "**********"
click at [85, 106] on link "Wrap Up" at bounding box center [78, 100] width 157 height 37
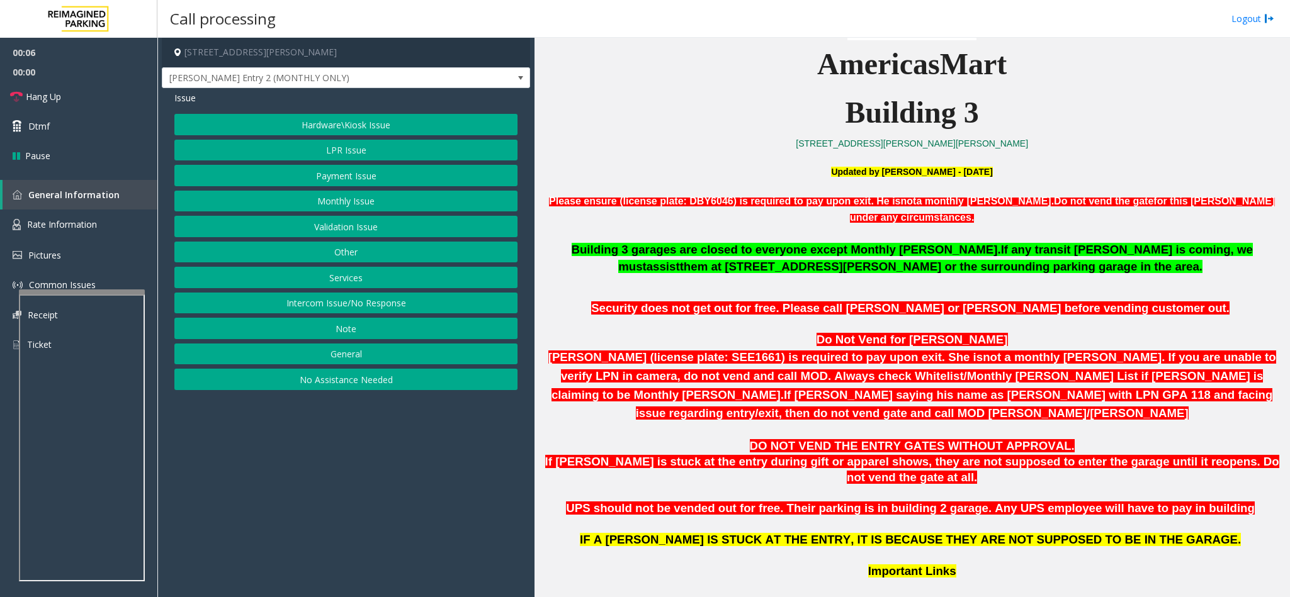
scroll to position [472, 0]
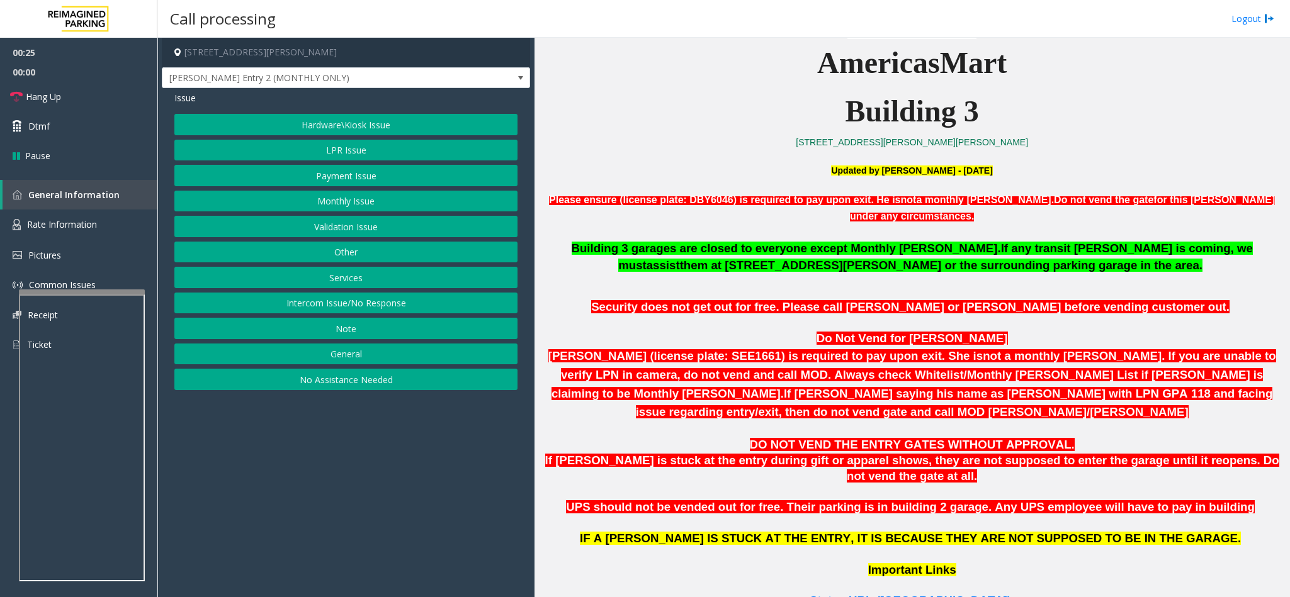
click at [351, 119] on button "Hardware\Kiosk Issue" at bounding box center [345, 124] width 343 height 21
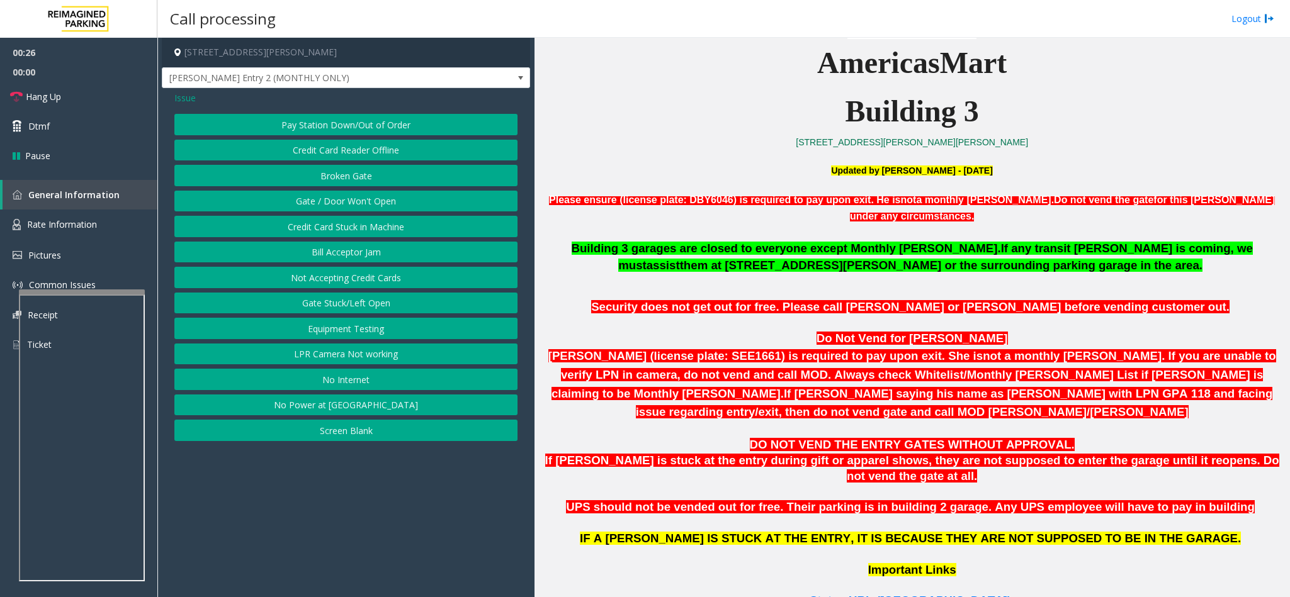
click at [336, 201] on button "Gate / Door Won't Open" at bounding box center [345, 201] width 343 height 21
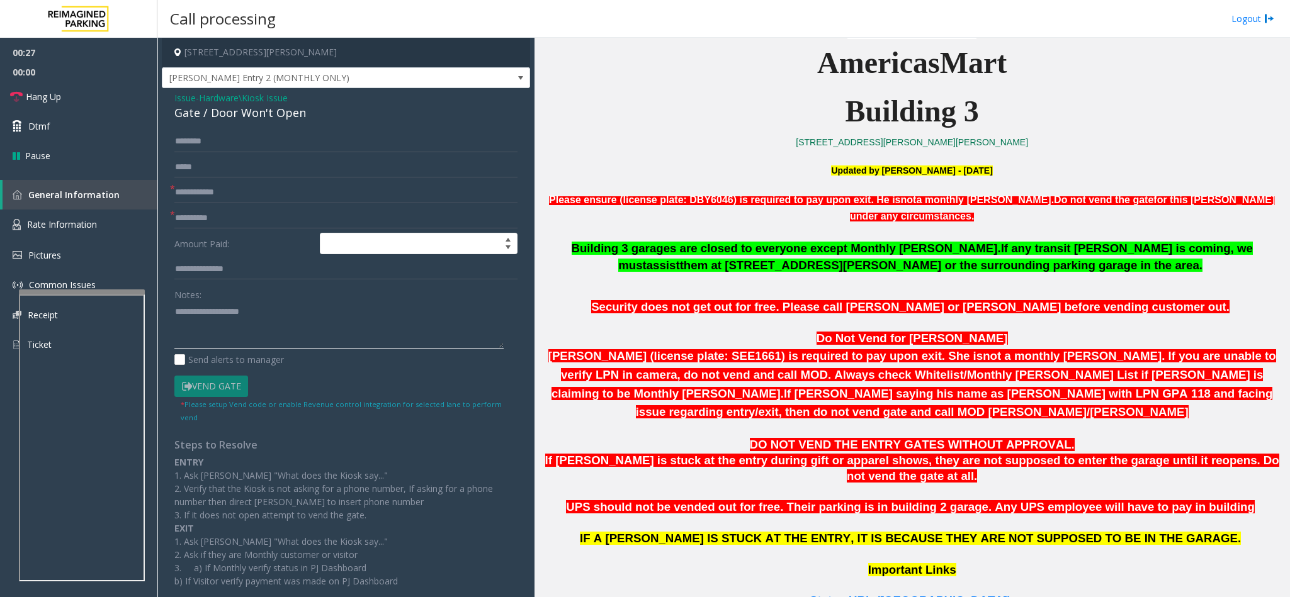
click at [256, 310] on textarea at bounding box center [338, 324] width 329 height 47
click at [218, 200] on input "text" at bounding box center [345, 192] width 343 height 21
type input "**"
click at [208, 303] on textarea at bounding box center [338, 324] width 329 height 47
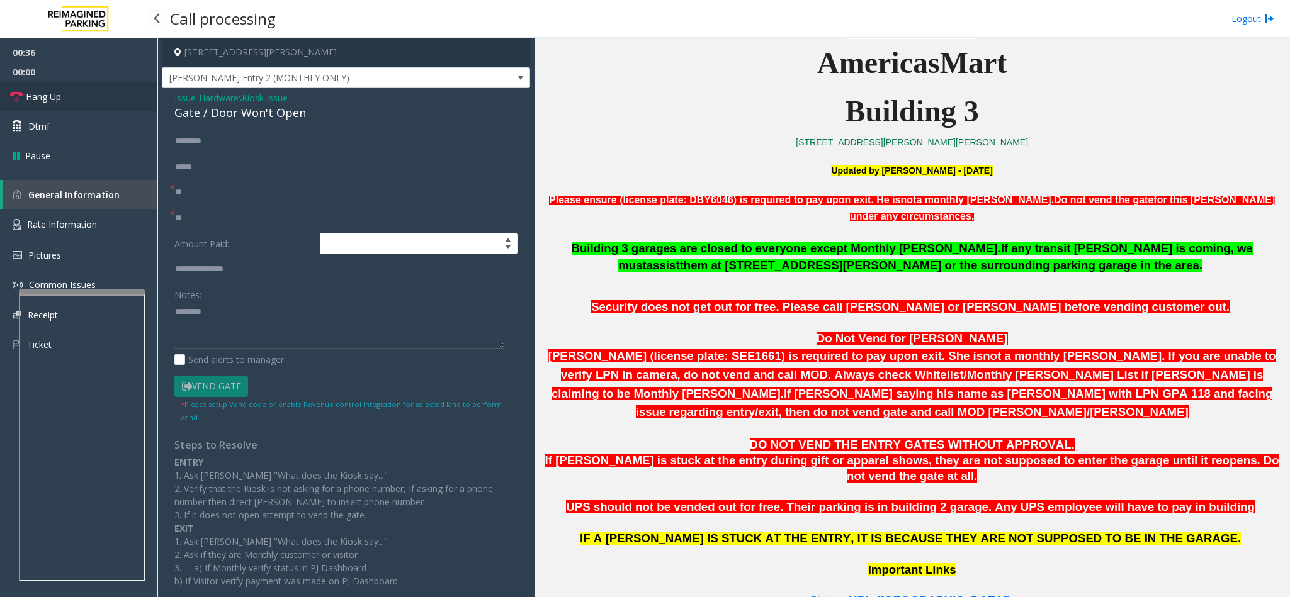
click at [108, 104] on link "Hang Up" at bounding box center [78, 97] width 157 height 30
click at [248, 308] on textarea at bounding box center [338, 324] width 329 height 47
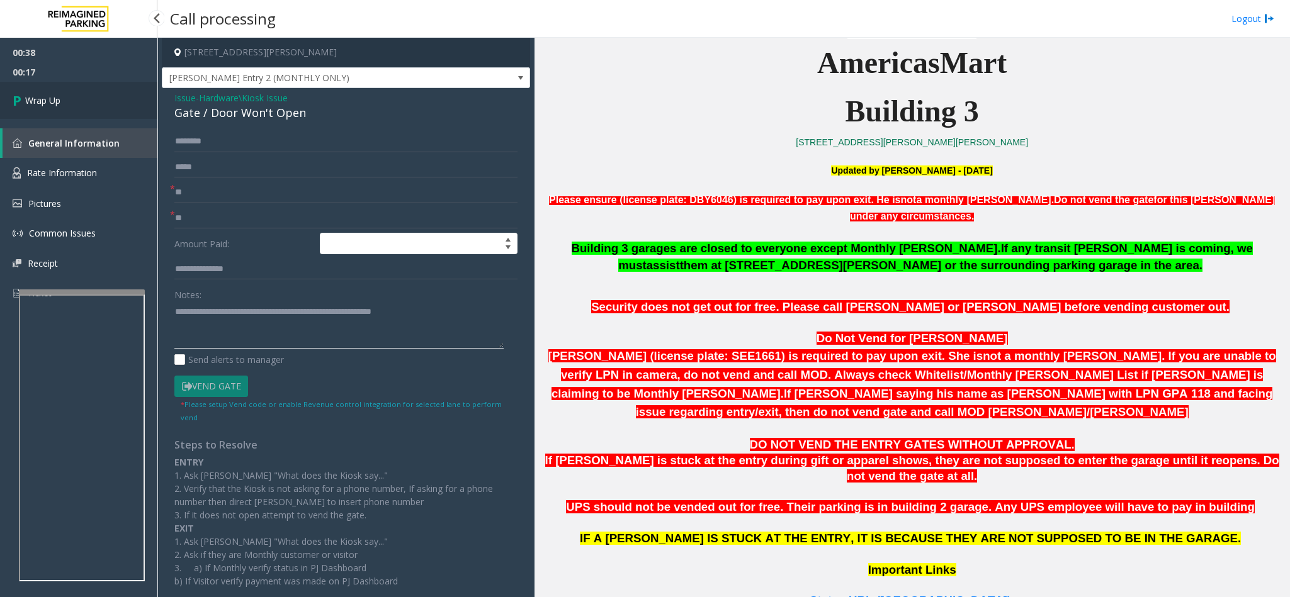
type textarea "**********"
click at [103, 116] on link "Wrap Up" at bounding box center [78, 100] width 157 height 37
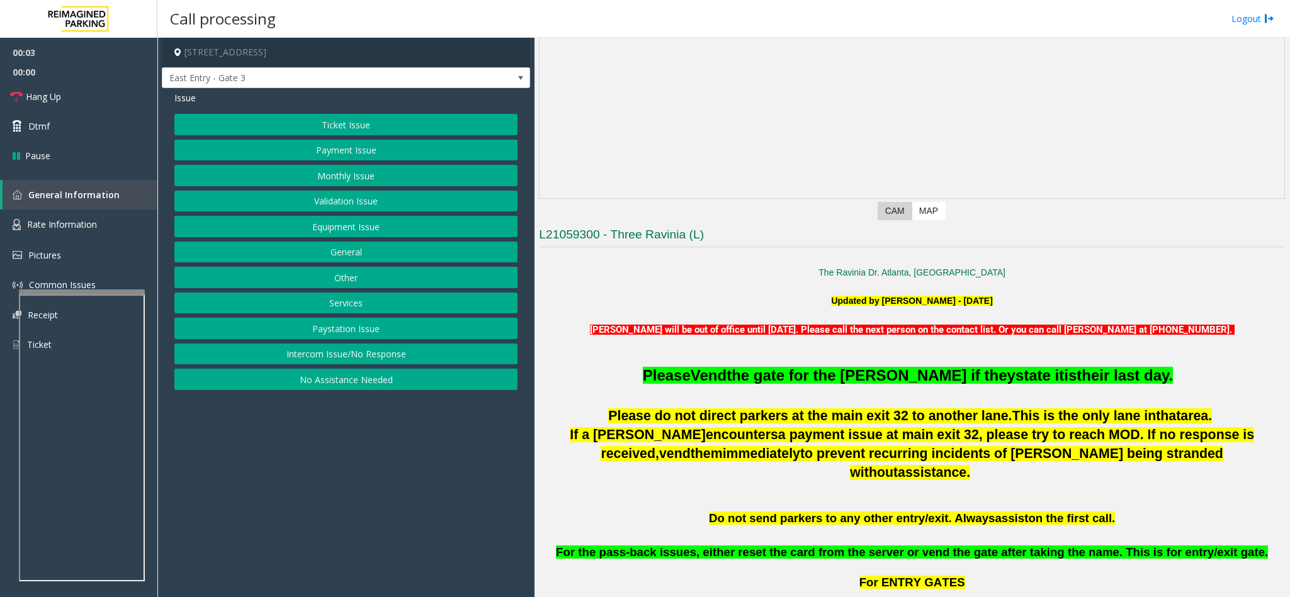
scroll to position [189, 0]
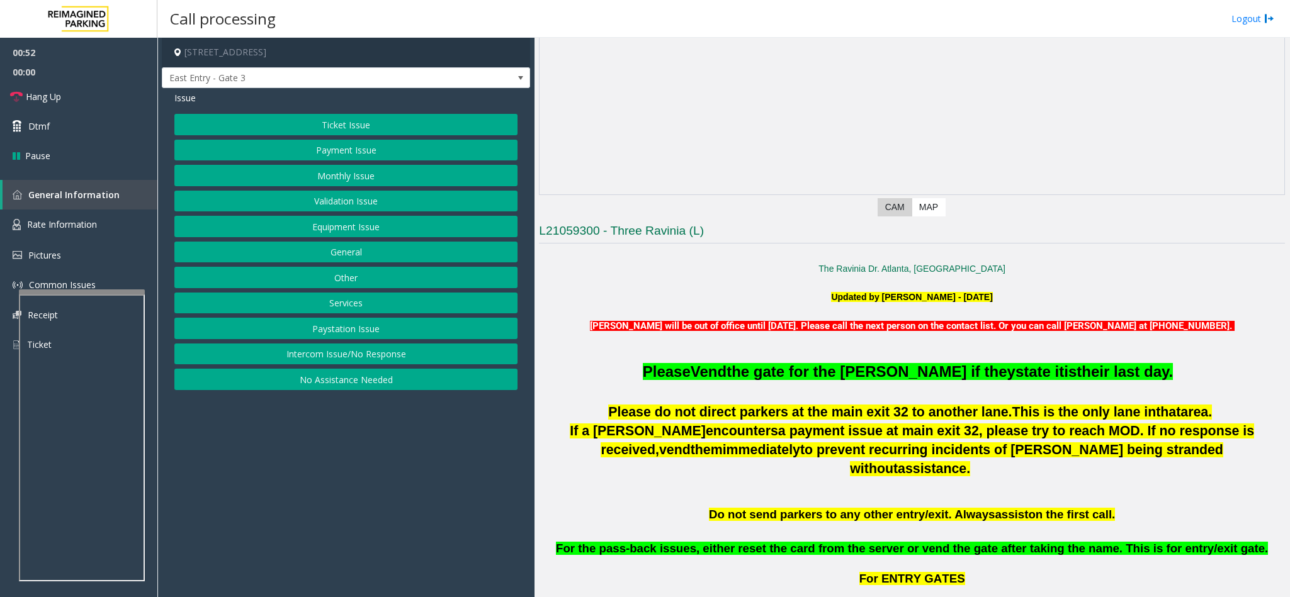
click at [415, 232] on button "Equipment Issue" at bounding box center [345, 226] width 343 height 21
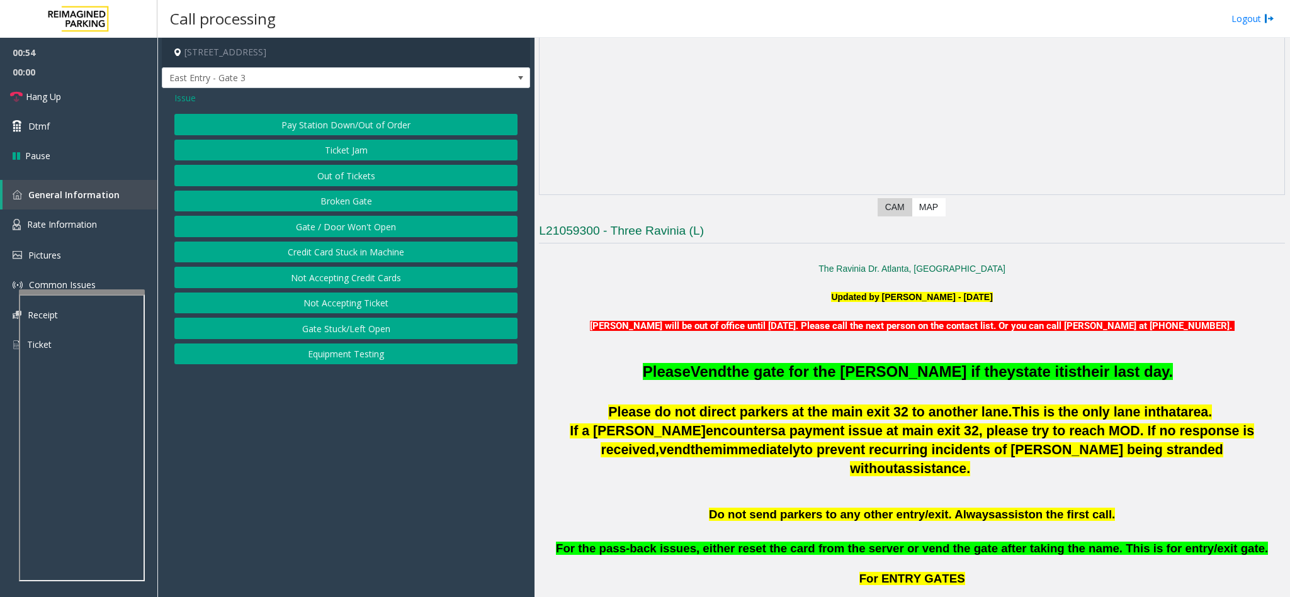
click at [378, 225] on button "Gate / Door Won't Open" at bounding box center [345, 226] width 343 height 21
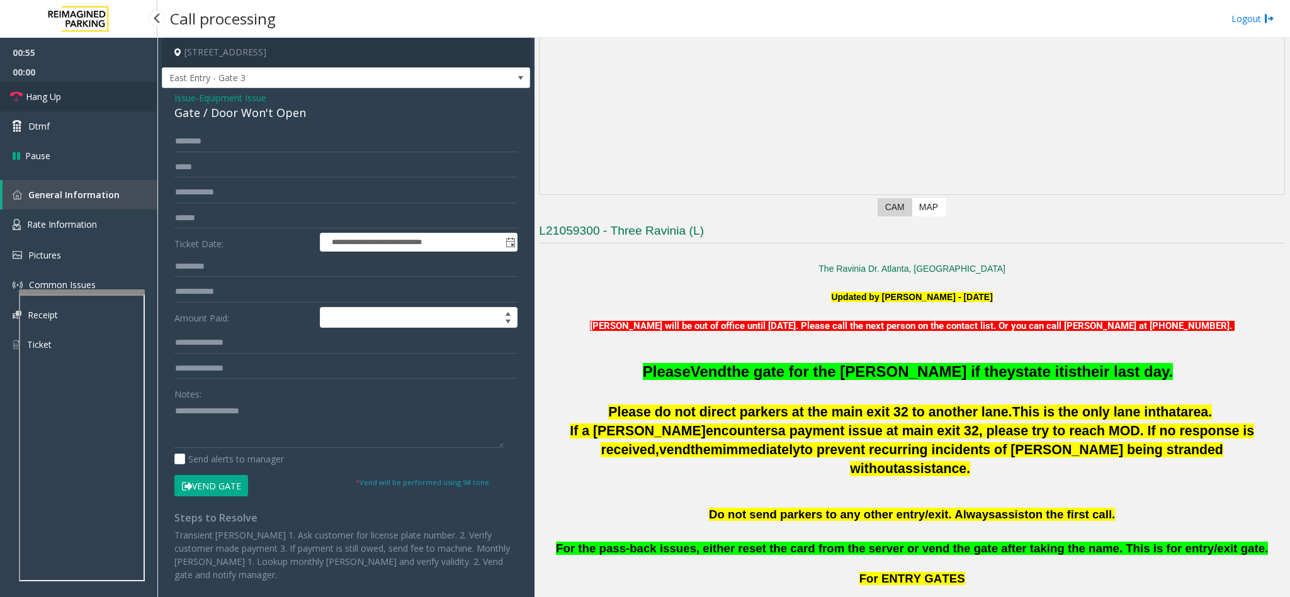
click at [83, 104] on link "Hang Up" at bounding box center [78, 97] width 157 height 30
click at [188, 430] on textarea at bounding box center [338, 424] width 329 height 47
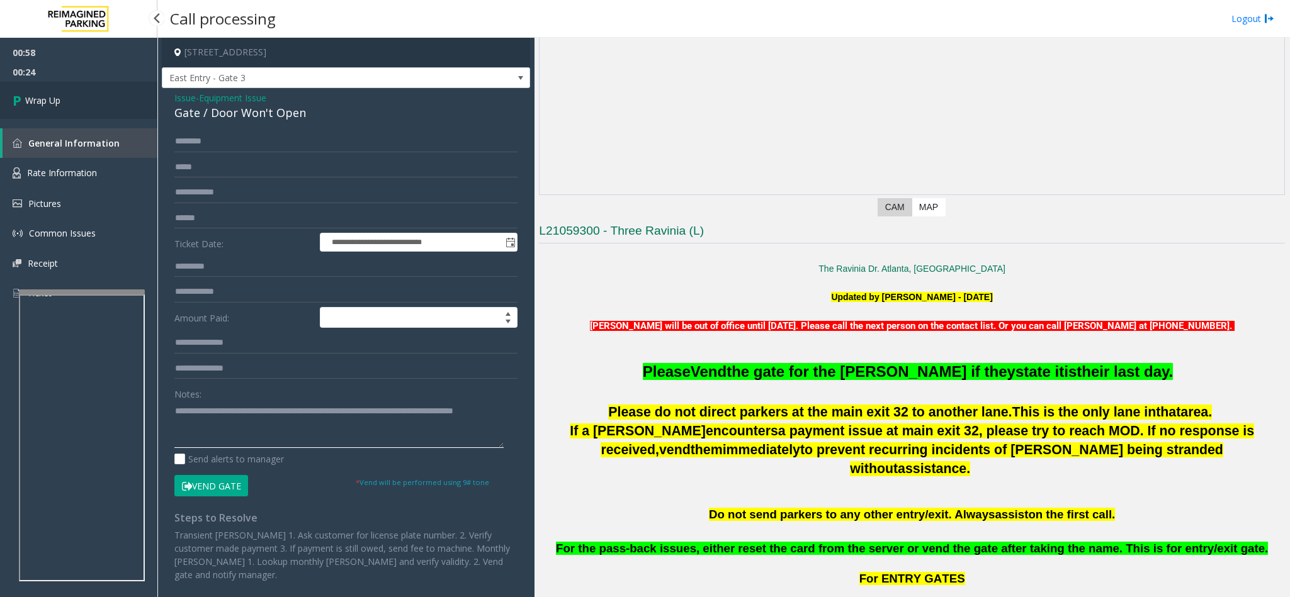
type textarea "**********"
click at [87, 87] on link "Wrap Up" at bounding box center [78, 100] width 157 height 37
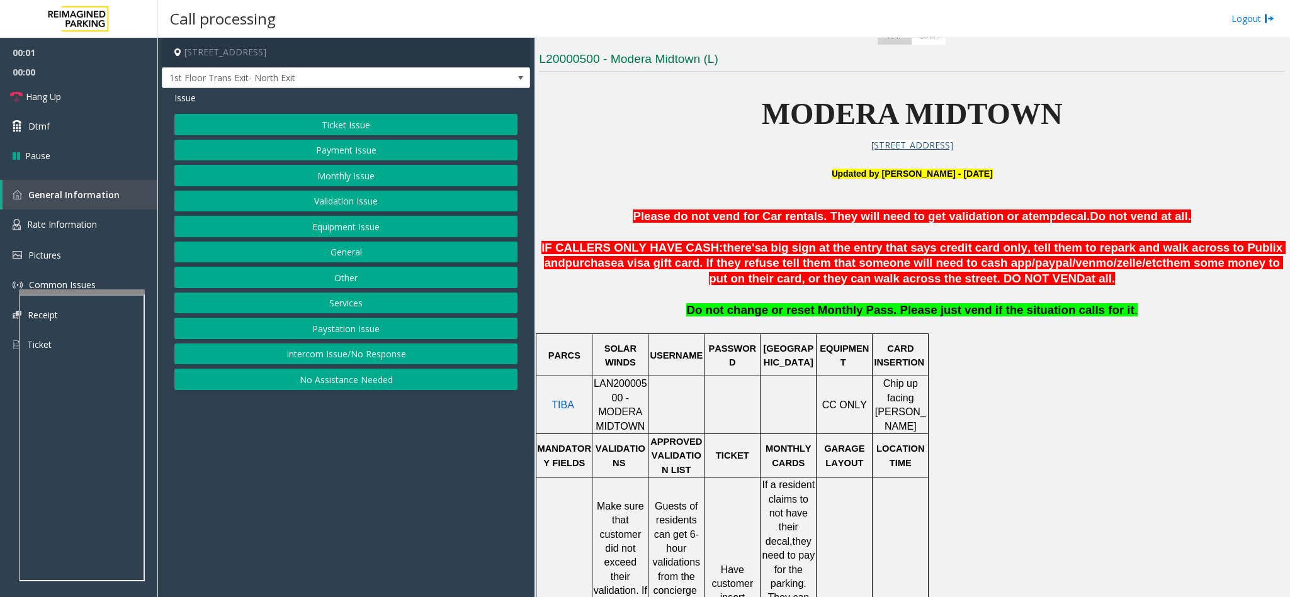
scroll to position [378, 0]
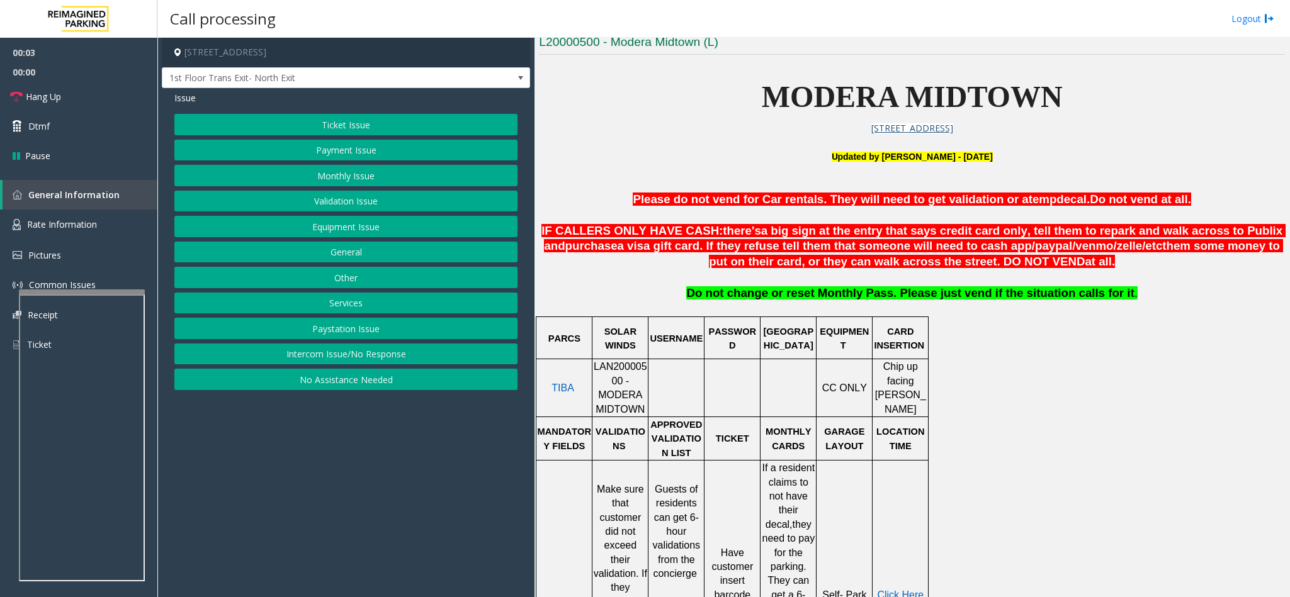
click at [600, 380] on span "LAN20000500 - MODERA MIDTOWN" at bounding box center [619, 387] width 53 height 53
click at [599, 376] on span "LAN20000500 - MODERA MIDTOWN" at bounding box center [619, 387] width 53 height 53
click at [599, 374] on span "LAN20000500 - MODERA MIDTOWN" at bounding box center [619, 387] width 53 height 53
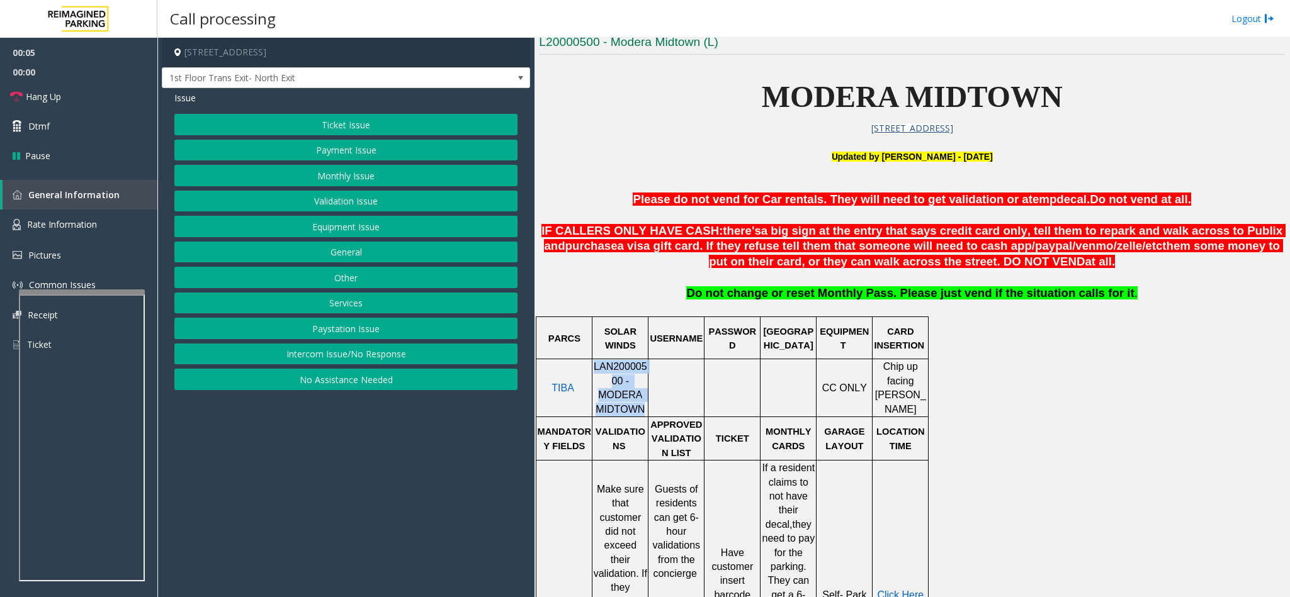
click at [599, 374] on span "LAN20000500 - MODERA MIDTOWN" at bounding box center [619, 387] width 53 height 53
click at [597, 381] on span "LAN20000500 - MODERA MIDTOWN" at bounding box center [619, 387] width 53 height 53
drag, startPoint x: 599, startPoint y: 385, endPoint x: 585, endPoint y: 368, distance: 21.9
click at [585, 368] on tr "TIBA LAN20000500 - MODERA MIDTOWN CC ONLY Chip up facing parker" at bounding box center [732, 388] width 392 height 58
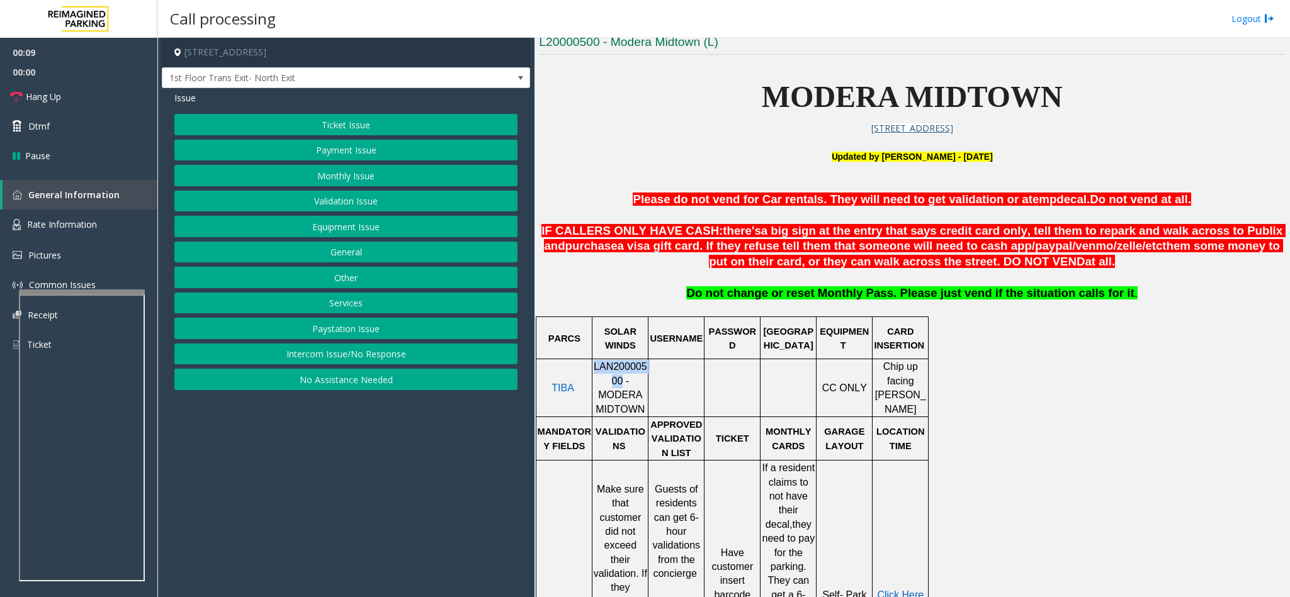
copy tr "LAN20000500"
click at [313, 194] on button "Validation Issue" at bounding box center [345, 201] width 343 height 21
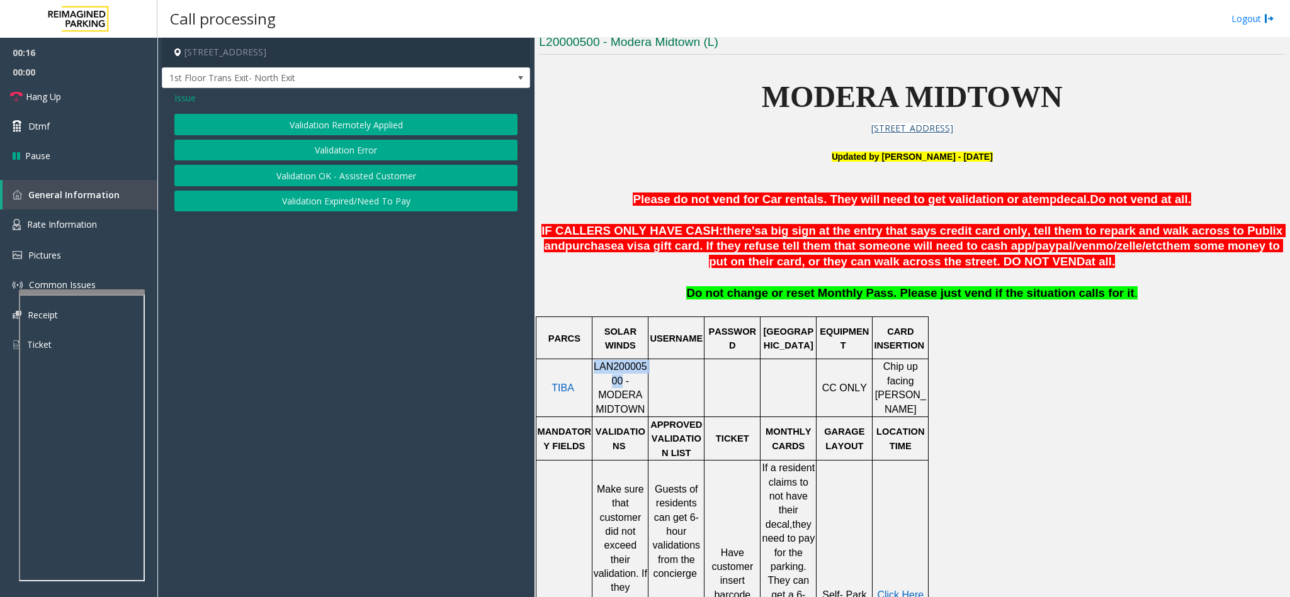
click at [301, 147] on button "Validation Error" at bounding box center [345, 150] width 343 height 21
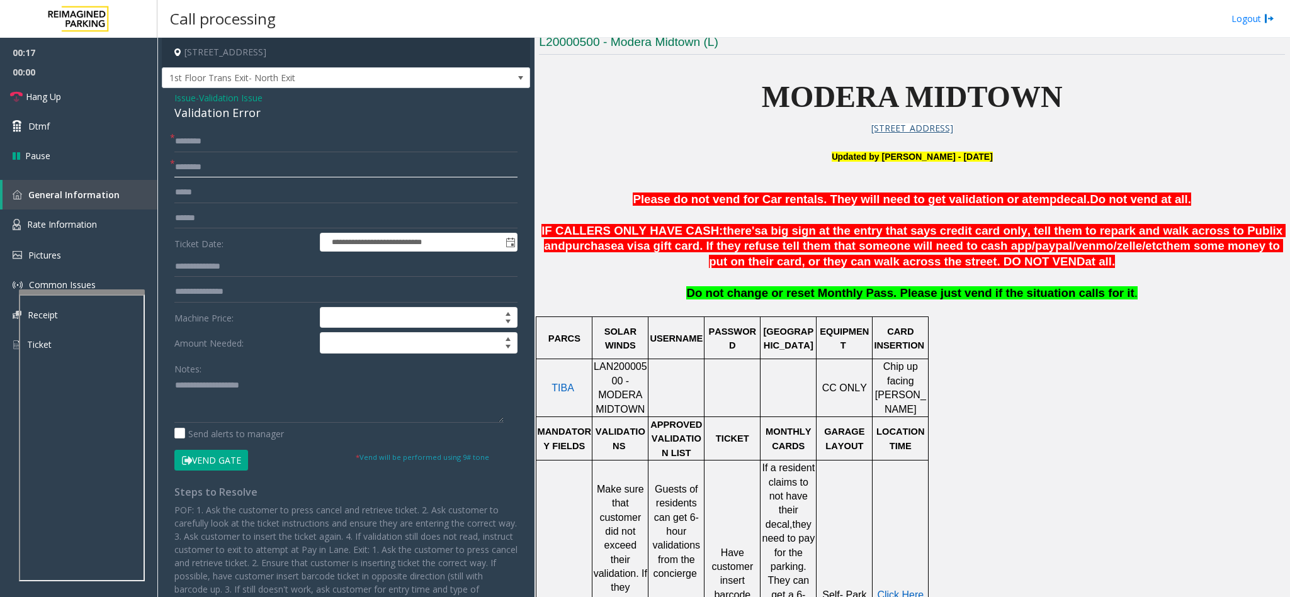
click at [215, 163] on input "text" at bounding box center [345, 167] width 343 height 21
type input "*********"
click at [195, 142] on input "text" at bounding box center [345, 141] width 343 height 21
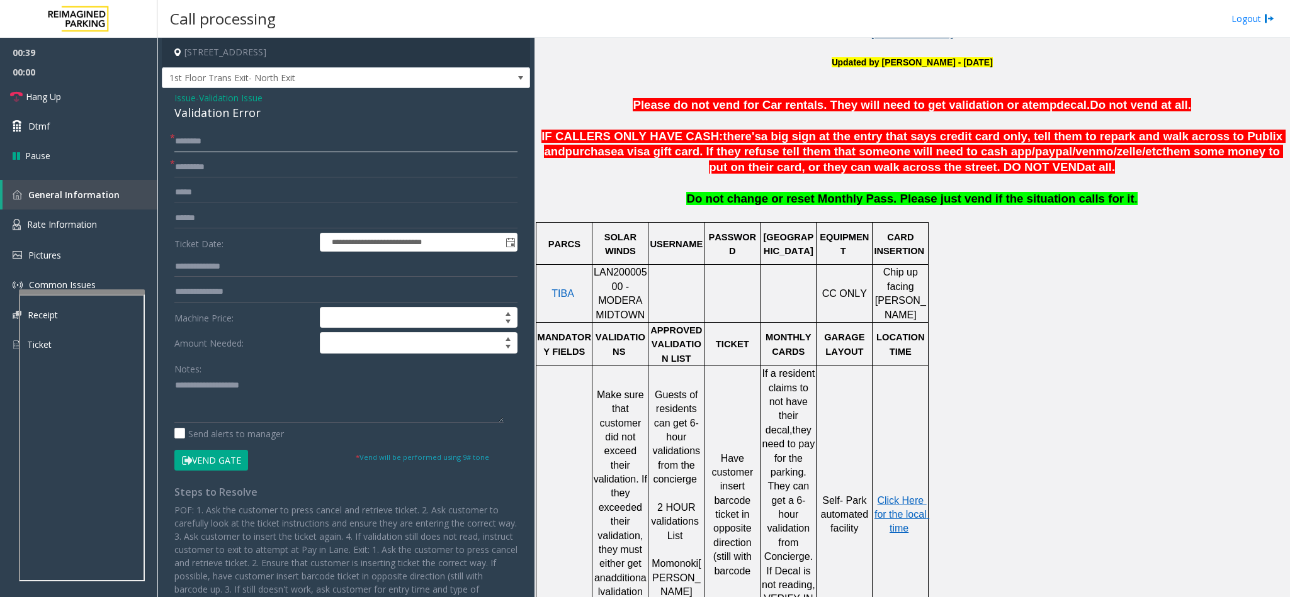
click at [237, 142] on input "********" at bounding box center [345, 141] width 343 height 21
type input "*"
type input "*******"
click at [215, 220] on input "text" at bounding box center [345, 218] width 343 height 21
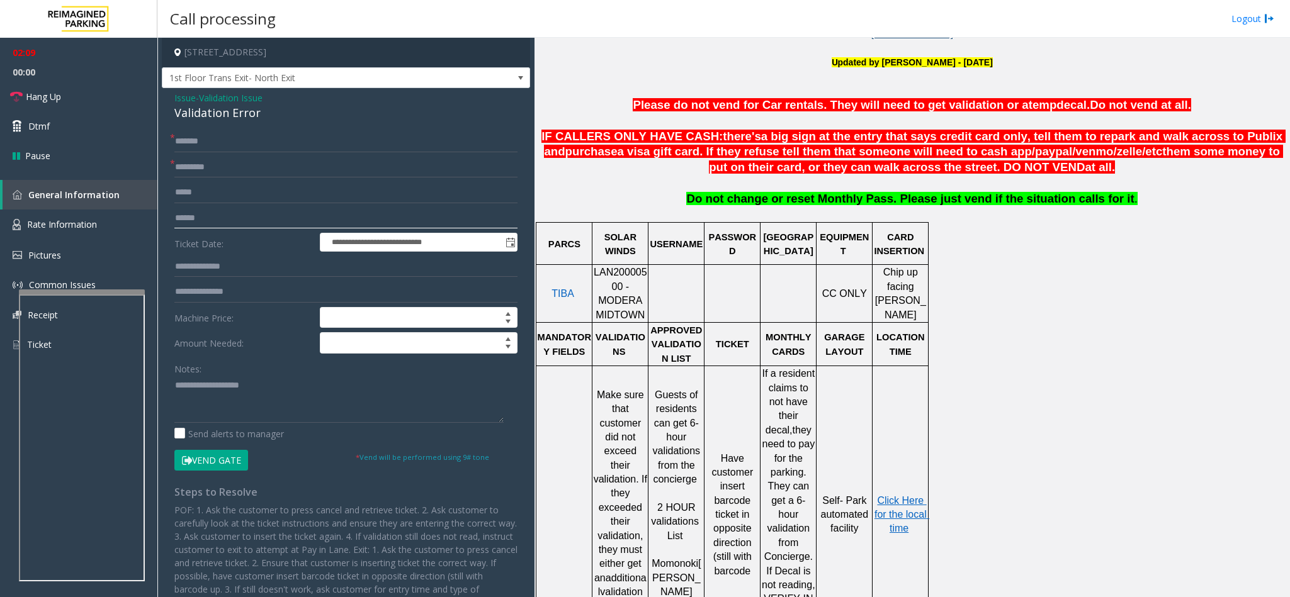
click at [189, 220] on input "text" at bounding box center [345, 218] width 343 height 21
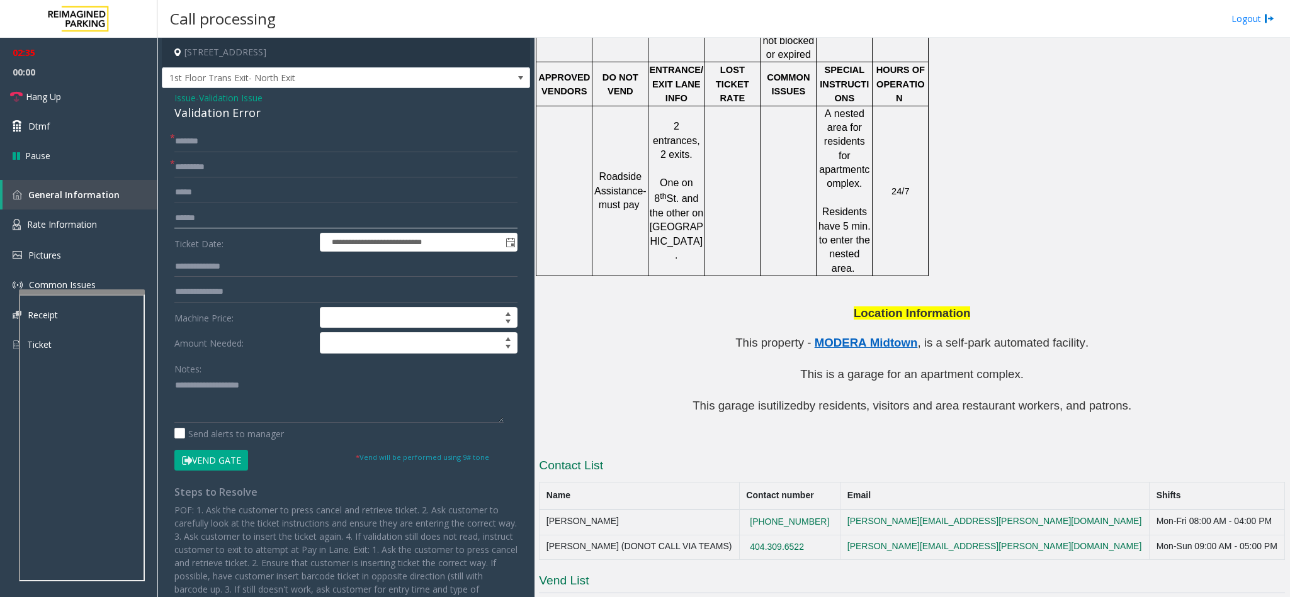
scroll to position [1075, 0]
click at [206, 110] on div "Validation Error" at bounding box center [345, 112] width 343 height 17
click at [174, 383] on textarea at bounding box center [338, 399] width 329 height 47
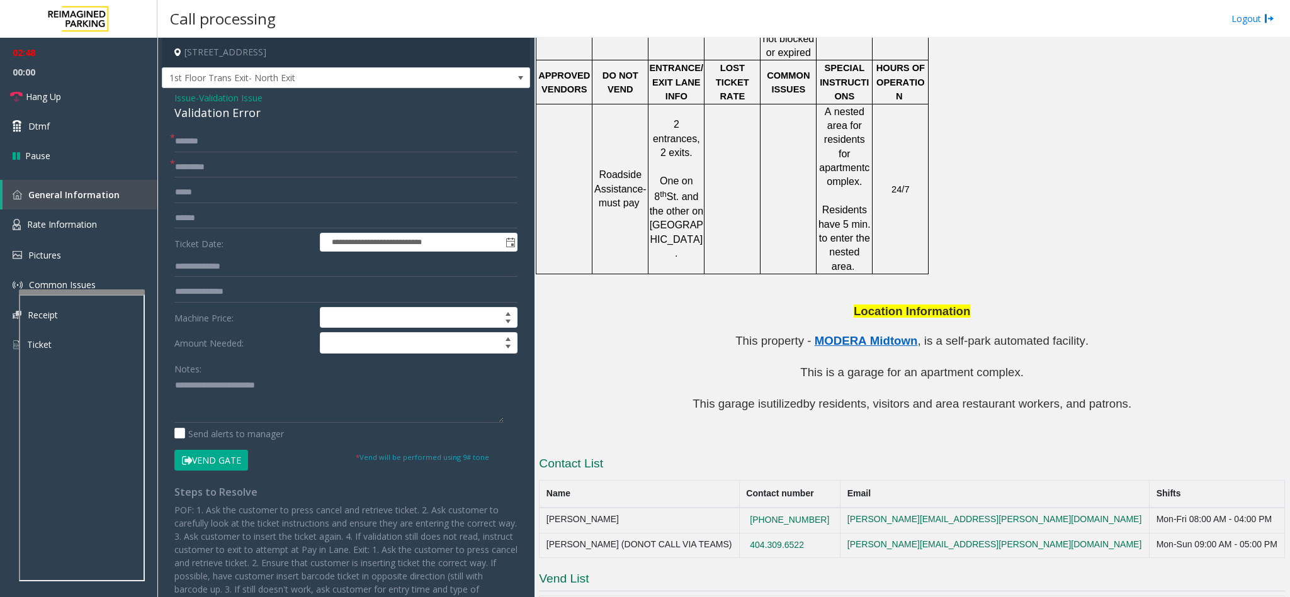
click at [242, 464] on button "Vend Gate" at bounding box center [211, 460] width 74 height 21
click at [287, 400] on textarea at bounding box center [338, 399] width 329 height 47
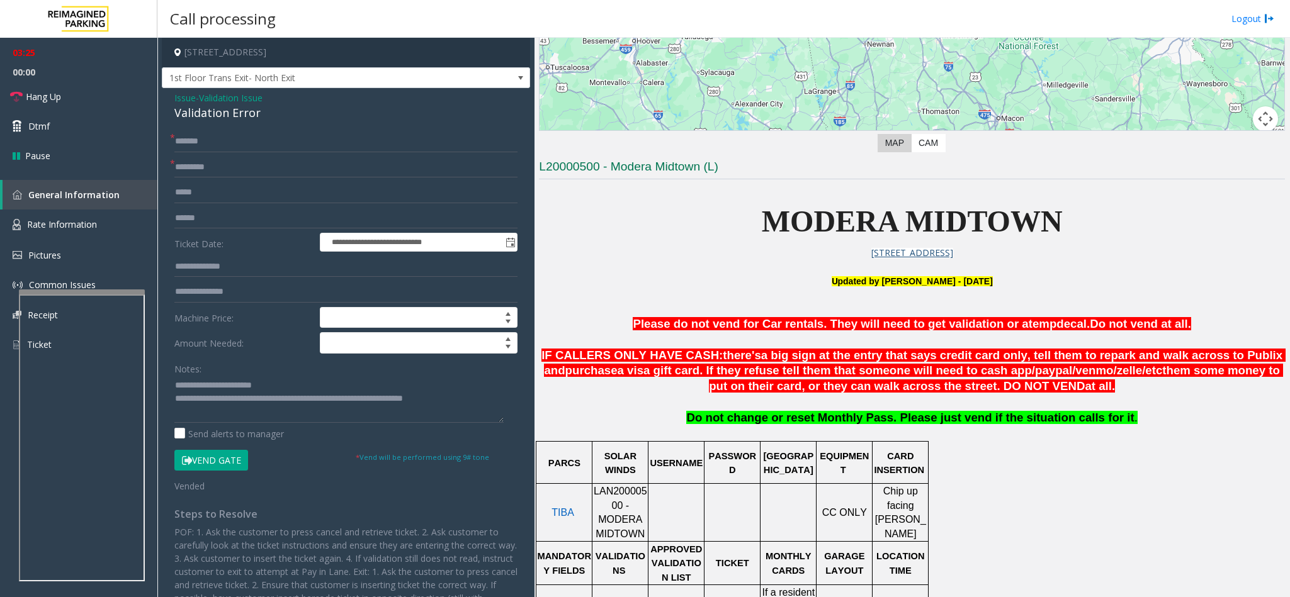
scroll to position [283, 0]
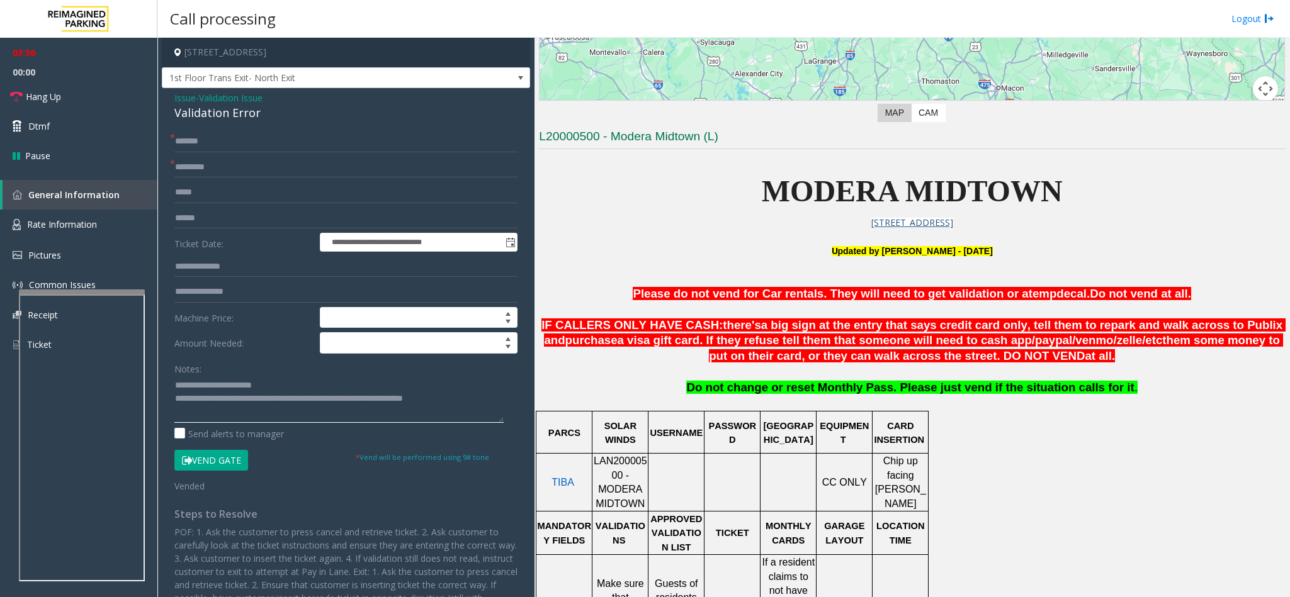
click at [467, 401] on textarea at bounding box center [338, 399] width 329 height 47
drag, startPoint x: 218, startPoint y: 404, endPoint x: 459, endPoint y: 416, distance: 241.3
click at [459, 416] on textarea at bounding box center [338, 399] width 329 height 47
click at [65, 103] on link "Hang Up" at bounding box center [78, 97] width 157 height 30
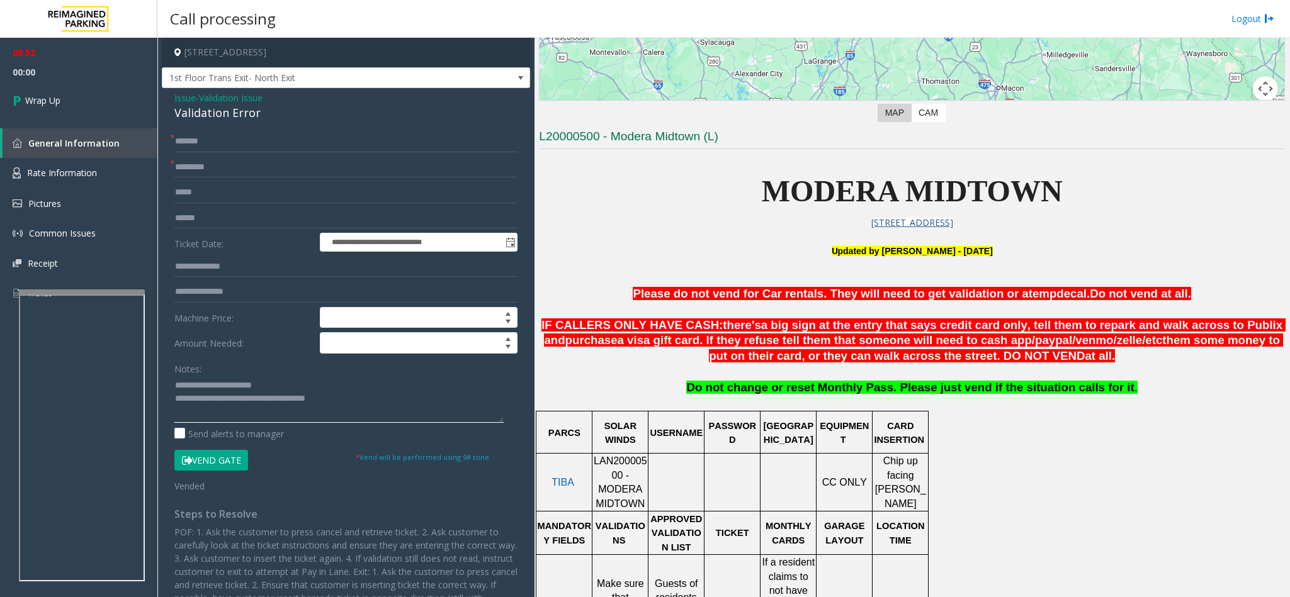
click at [364, 408] on textarea at bounding box center [338, 399] width 329 height 47
type textarea "**********"
click at [114, 106] on link "Wrap Up" at bounding box center [78, 100] width 157 height 37
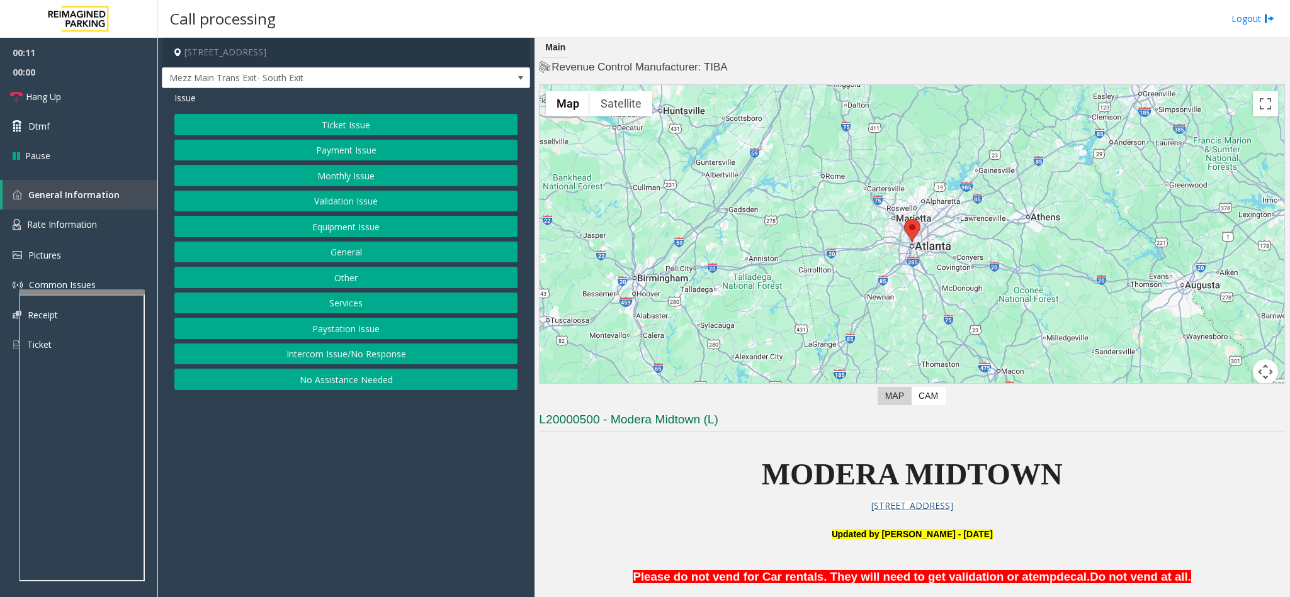
click at [332, 208] on button "Validation Issue" at bounding box center [345, 201] width 343 height 21
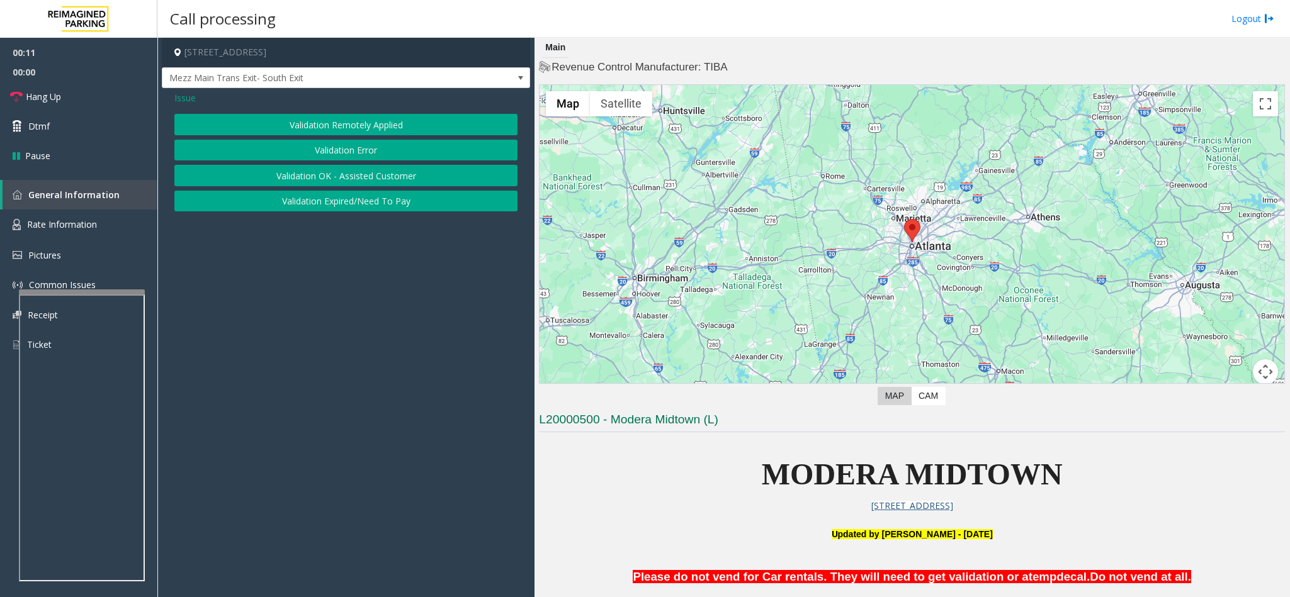
click at [320, 148] on button "Validation Error" at bounding box center [345, 150] width 343 height 21
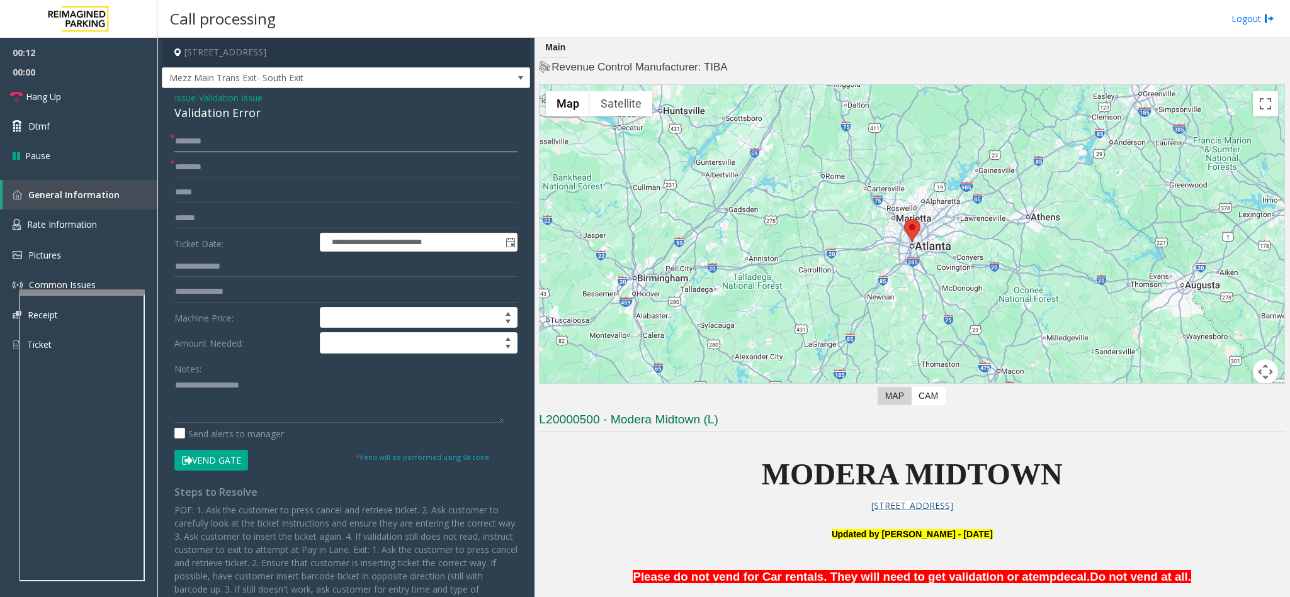
click at [187, 151] on input "text" at bounding box center [345, 141] width 343 height 21
type input "*******"
type input "*********"
click at [210, 112] on div "Validation Error" at bounding box center [345, 112] width 343 height 17
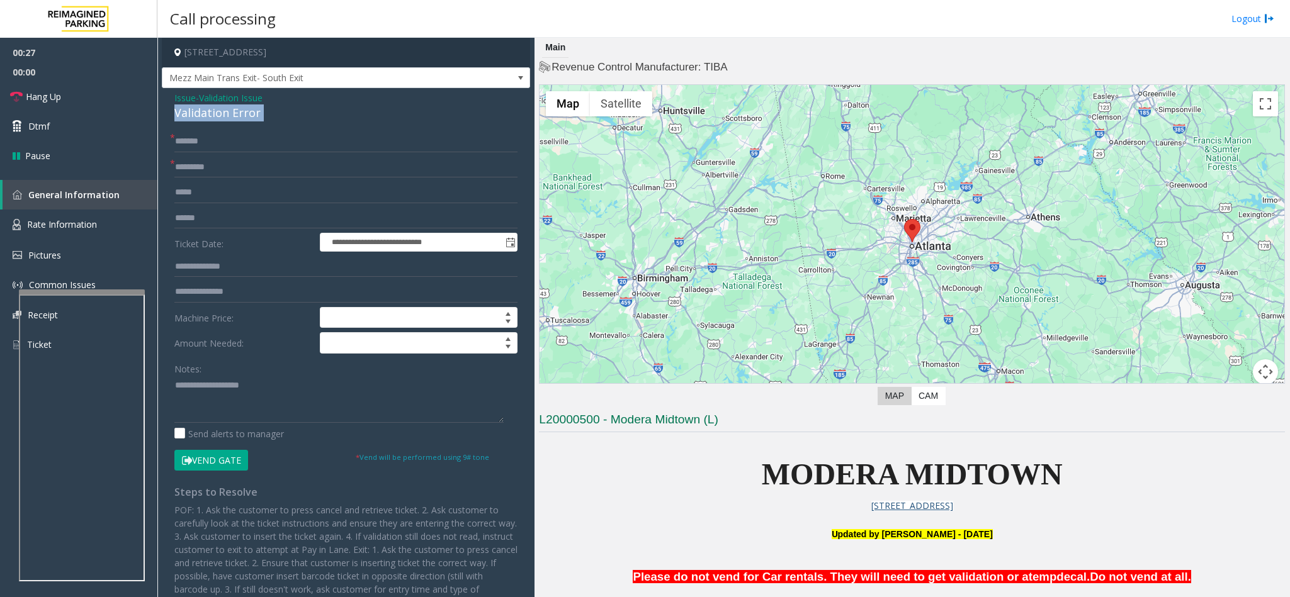
click at [212, 110] on div "Validation Error" at bounding box center [345, 112] width 343 height 17
click at [86, 98] on link "Hang Up" at bounding box center [78, 97] width 157 height 30
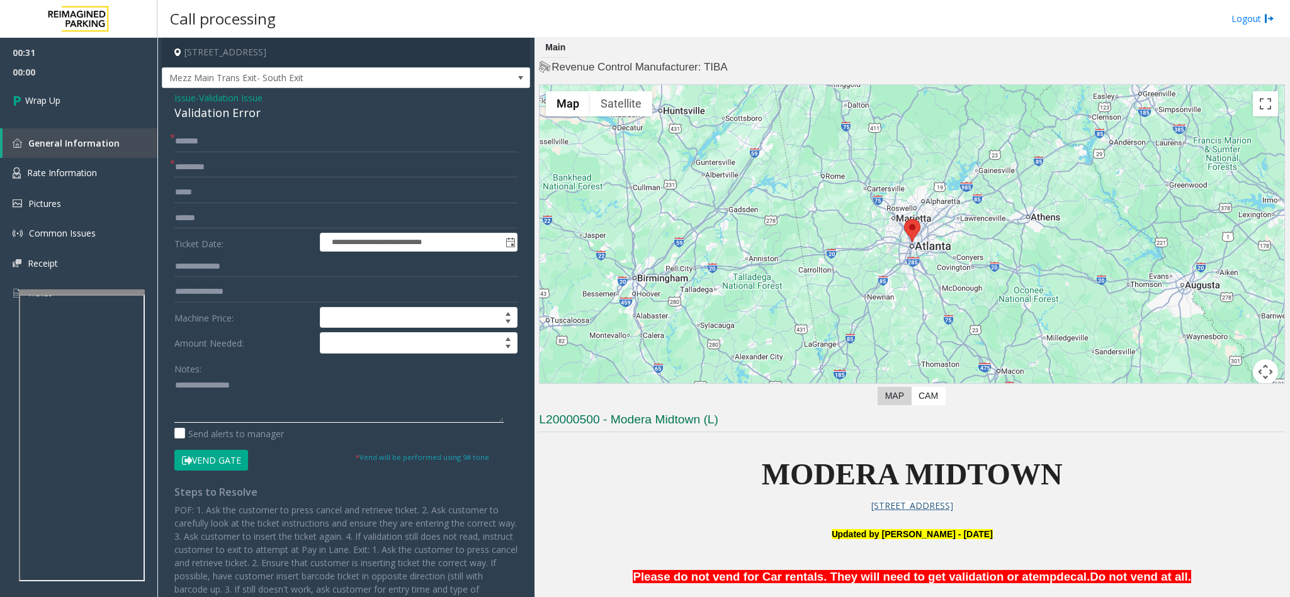
click at [176, 385] on textarea at bounding box center [338, 399] width 329 height 47
click at [314, 402] on textarea at bounding box center [338, 399] width 329 height 47
type textarea "**********"
click at [114, 112] on link "Wrap Up" at bounding box center [78, 100] width 157 height 37
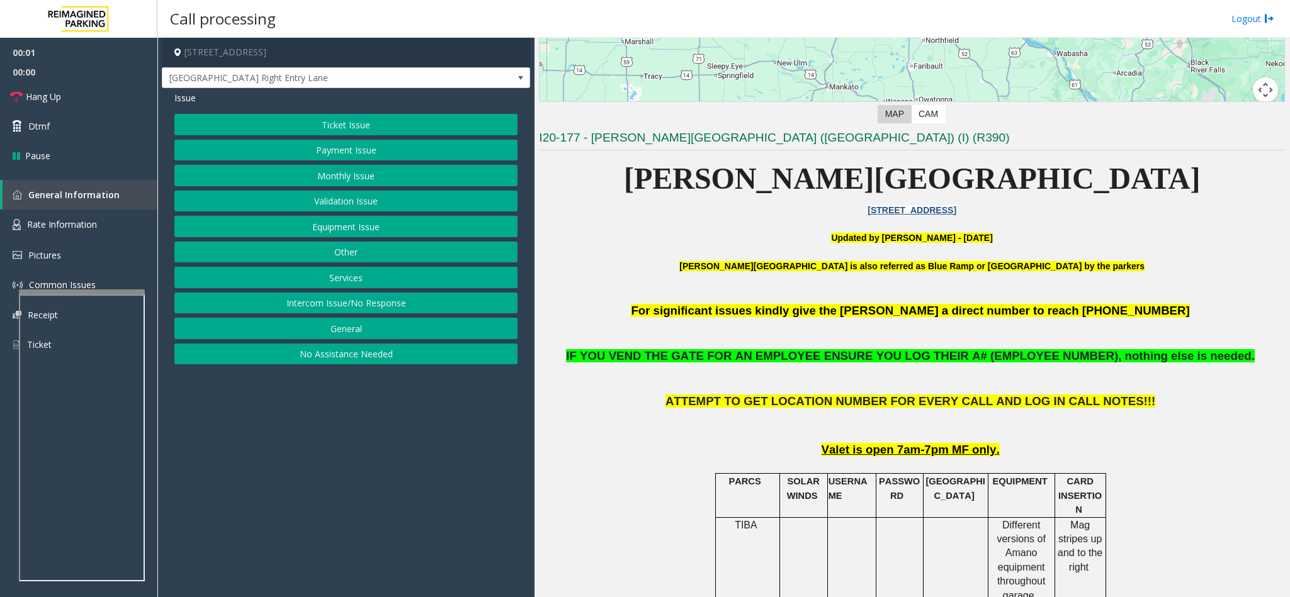
scroll to position [283, 0]
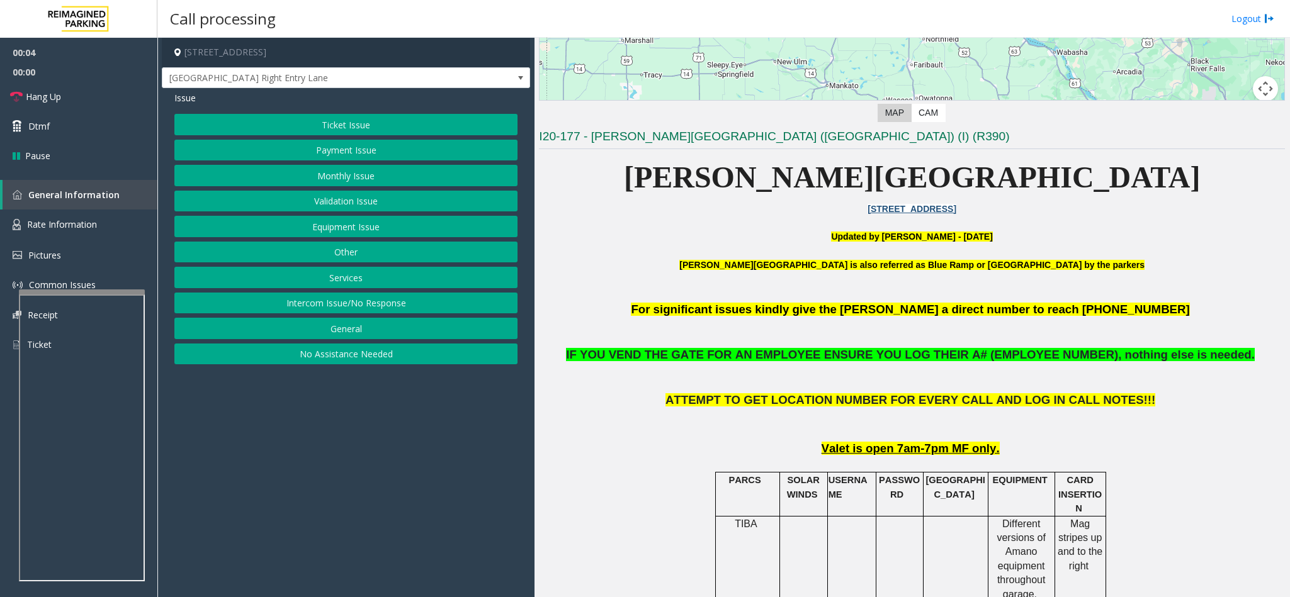
click at [323, 310] on button "Intercom Issue/No Response" at bounding box center [345, 303] width 343 height 21
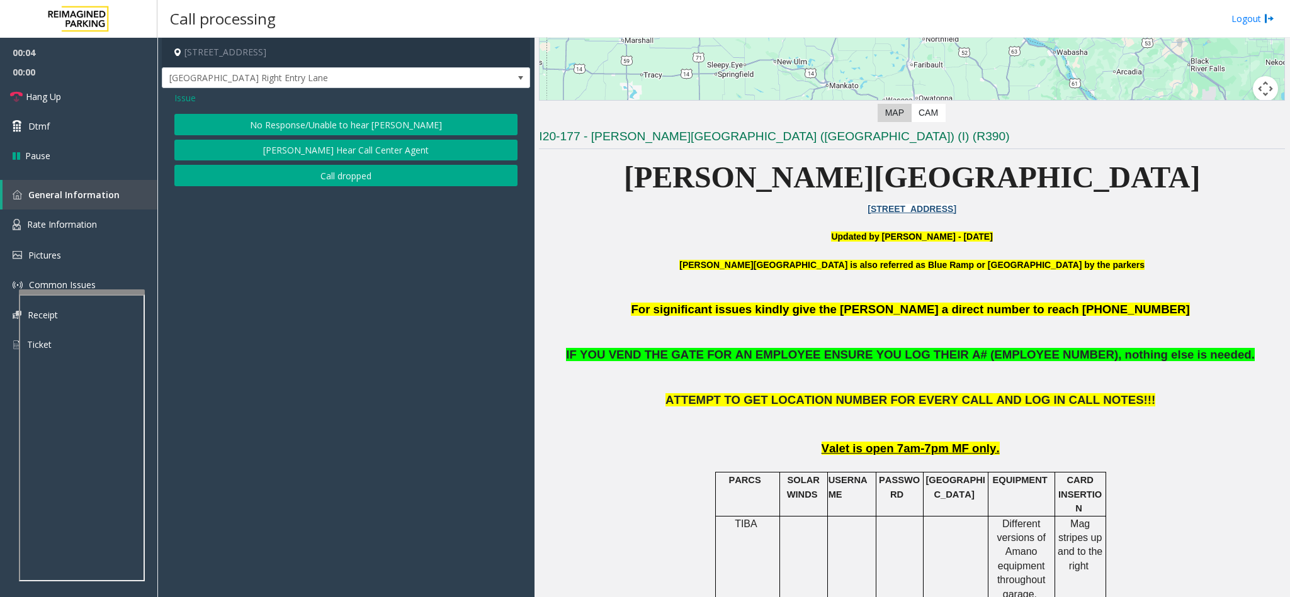
click at [321, 125] on button "No Response/Unable to hear [PERSON_NAME]" at bounding box center [345, 124] width 343 height 21
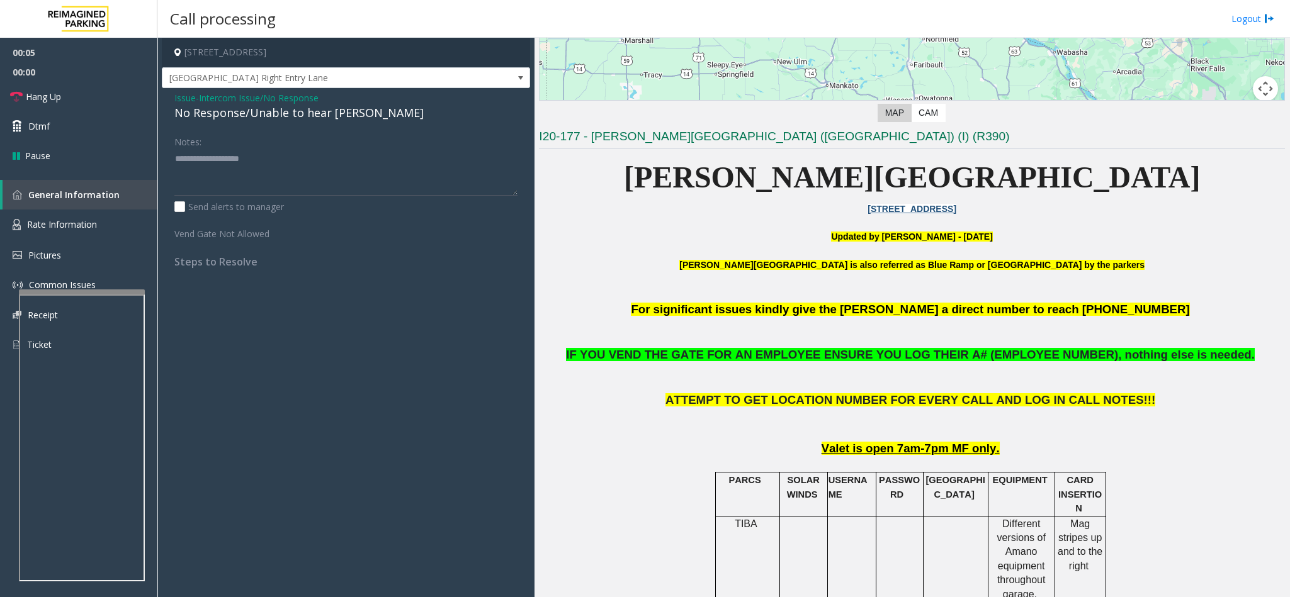
click at [276, 110] on div "No Response/Unable to hear [PERSON_NAME]" at bounding box center [345, 112] width 343 height 17
click at [332, 157] on textarea at bounding box center [345, 172] width 343 height 47
type textarea "**********"
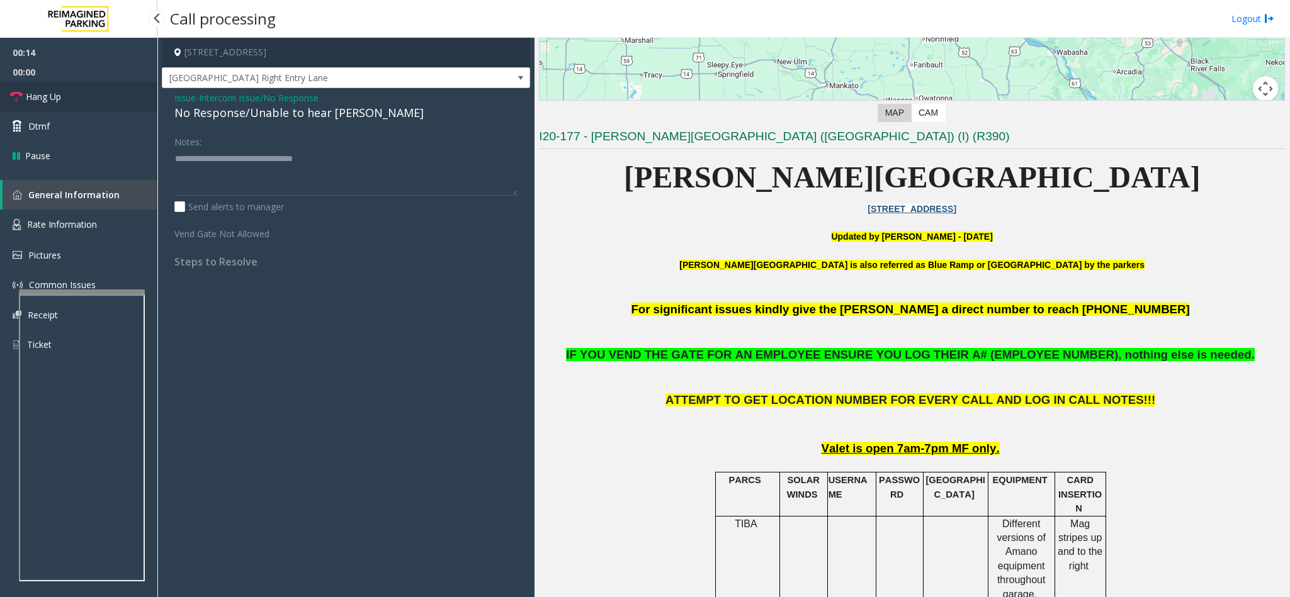
click at [80, 93] on link "Hang Up" at bounding box center [78, 97] width 157 height 30
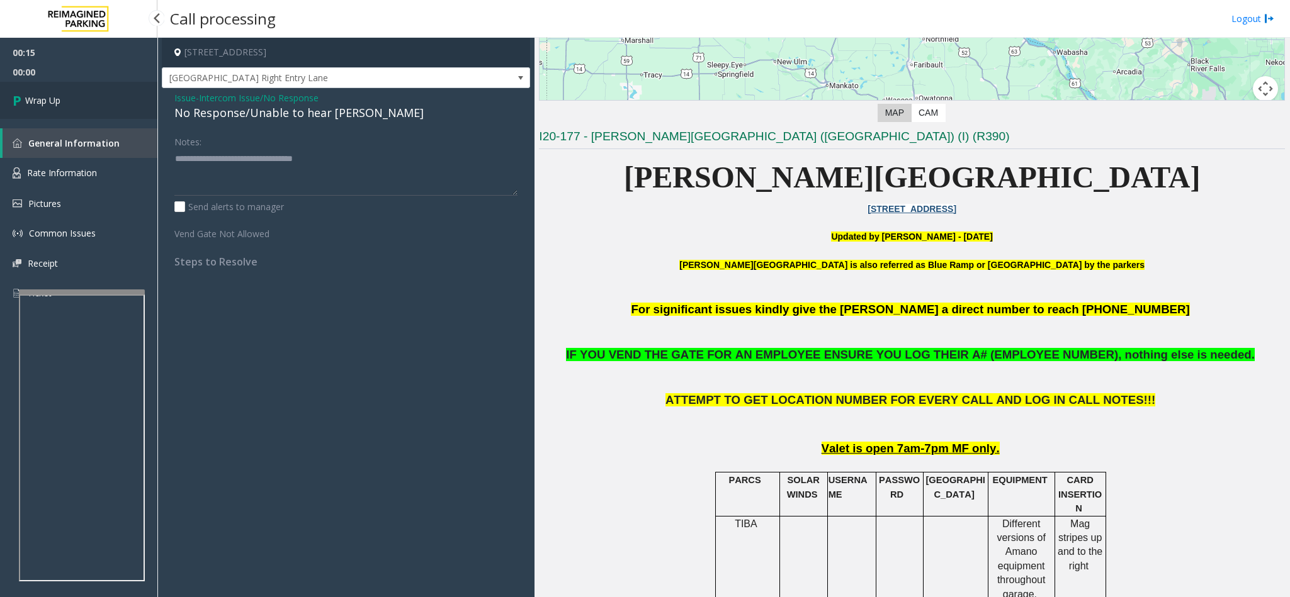
click at [80, 93] on link "Wrap Up" at bounding box center [78, 100] width 157 height 37
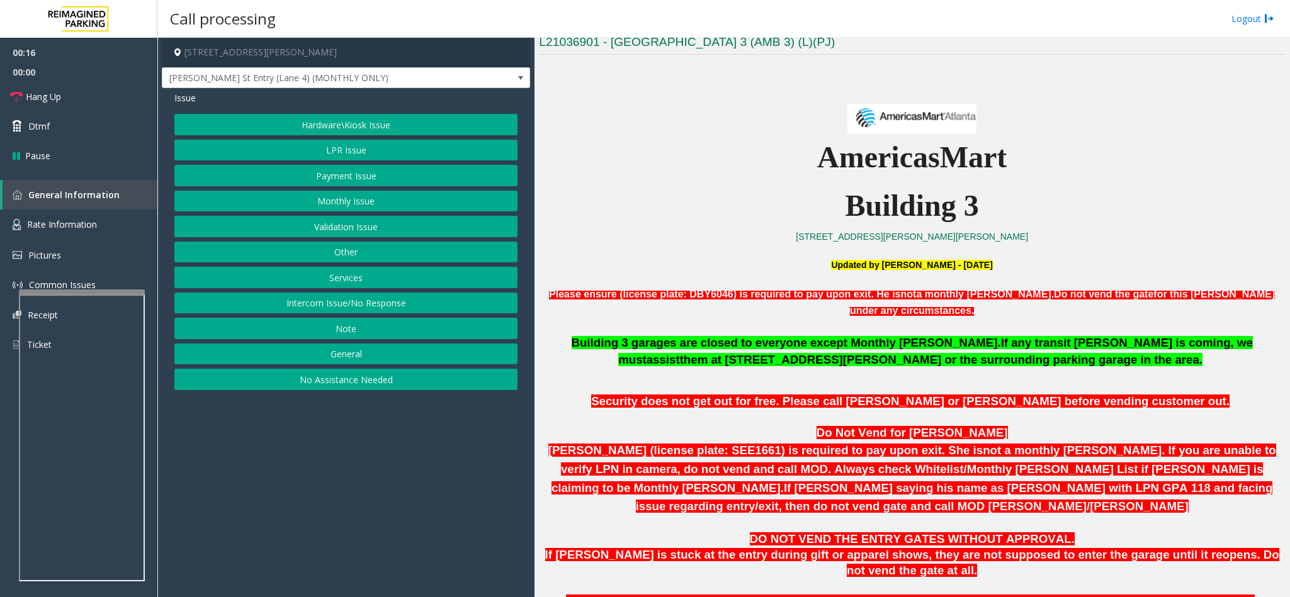
scroll to position [283, 0]
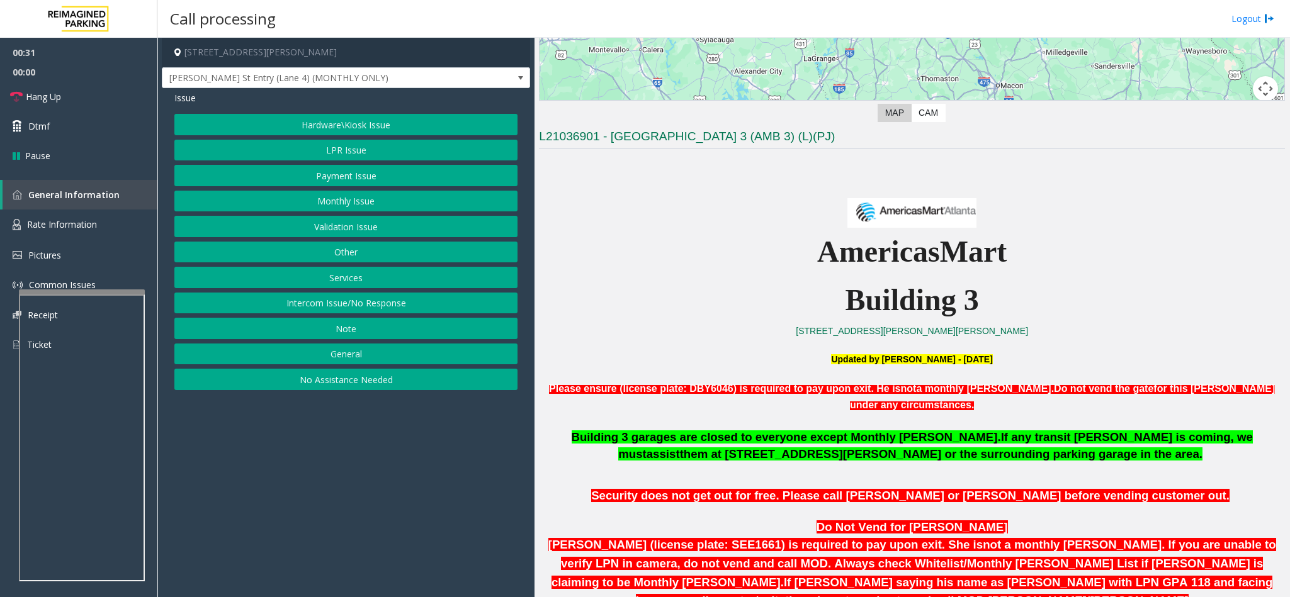
click at [335, 259] on button "Other" at bounding box center [345, 252] width 343 height 21
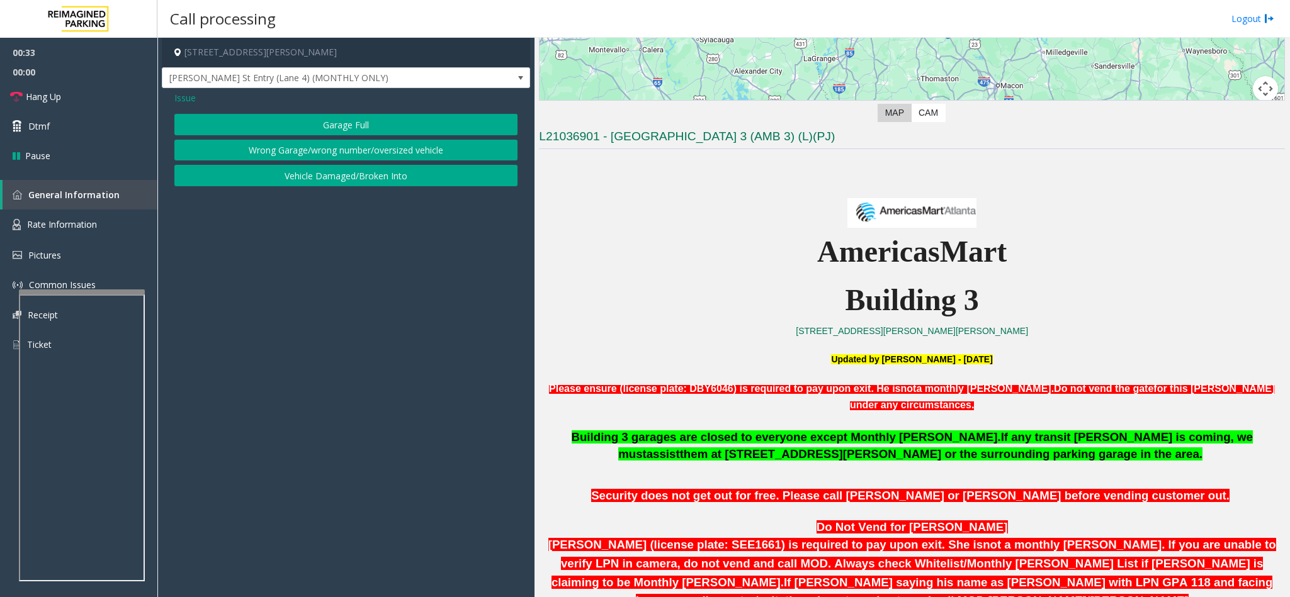
click at [189, 101] on span "Issue" at bounding box center [184, 97] width 21 height 13
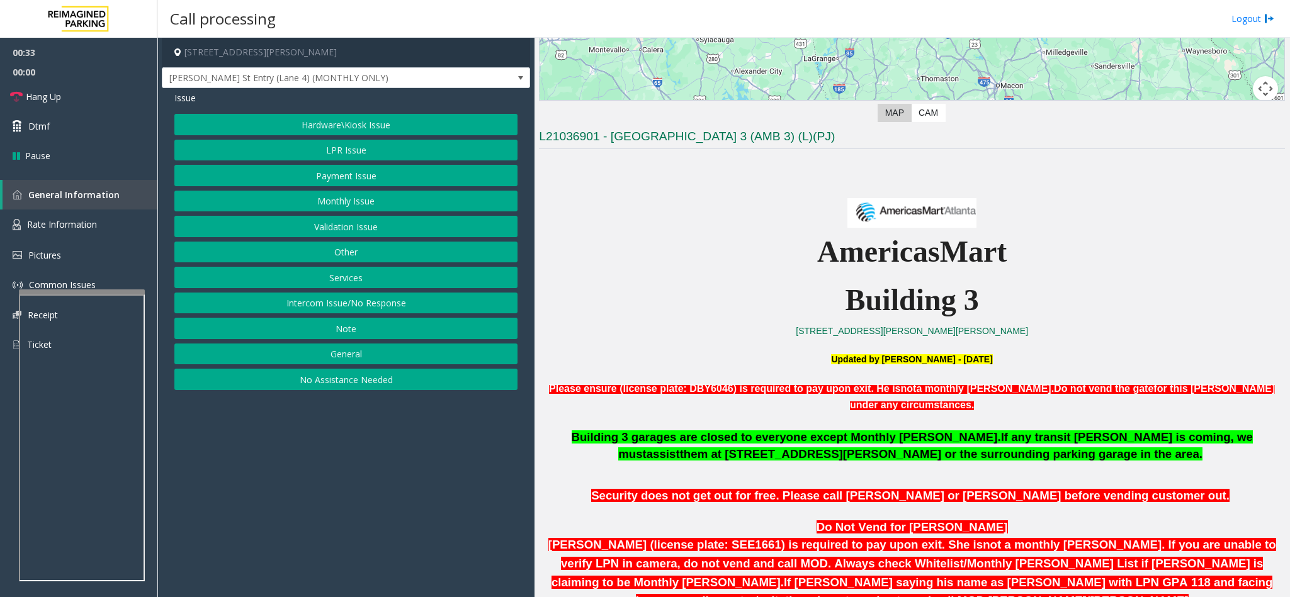
click at [340, 282] on button "Services" at bounding box center [345, 277] width 343 height 21
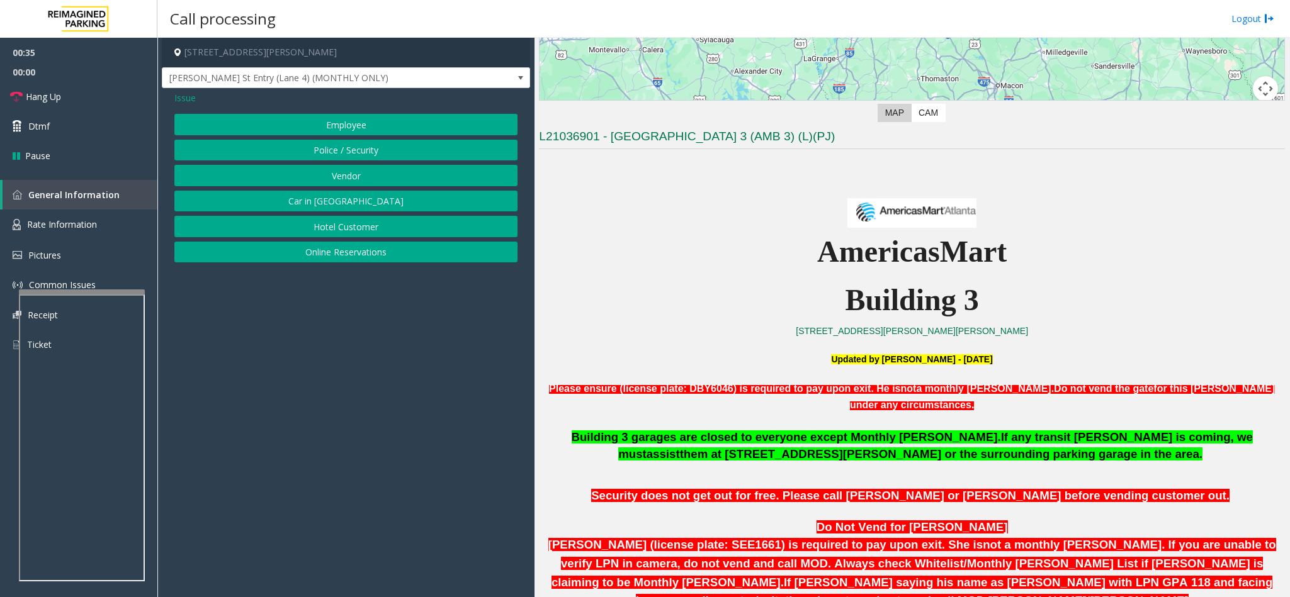
click at [191, 93] on span "Issue" at bounding box center [184, 97] width 21 height 13
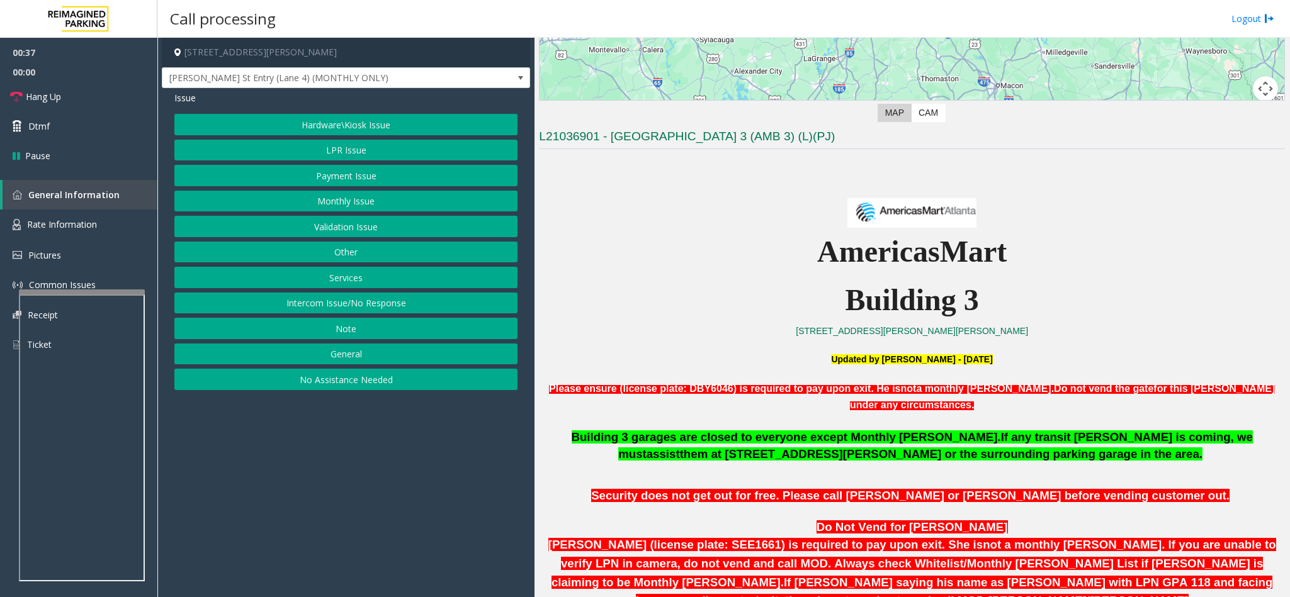
click at [367, 350] on button "General" at bounding box center [345, 354] width 343 height 21
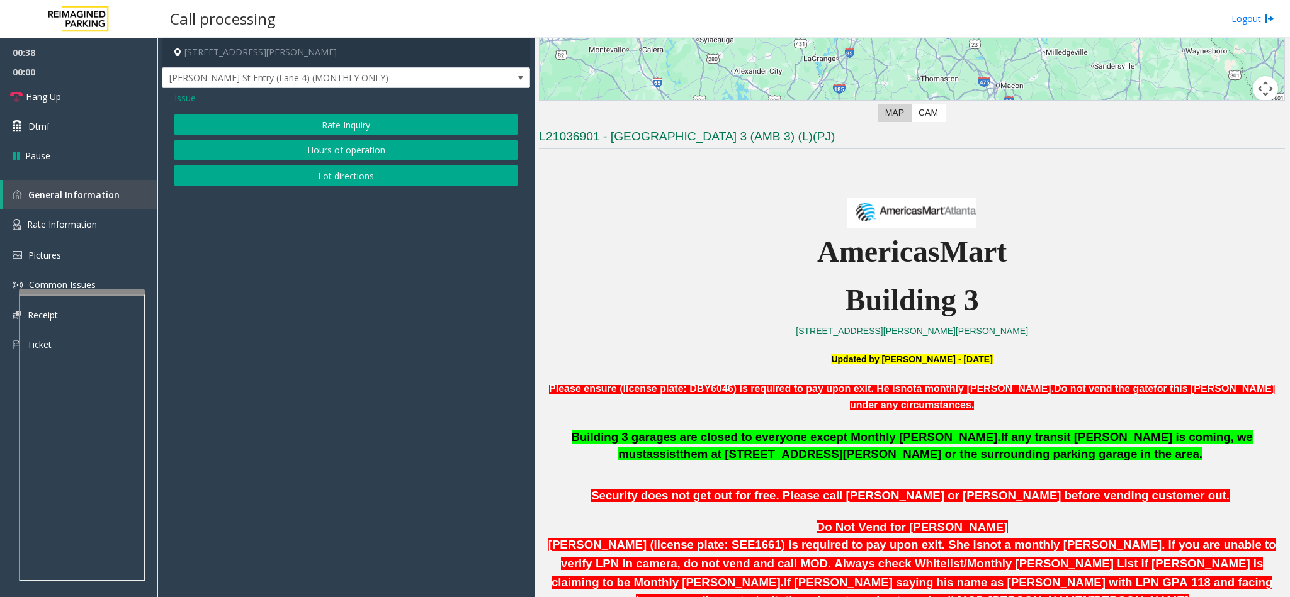
click at [344, 169] on button "Lot directions" at bounding box center [345, 175] width 343 height 21
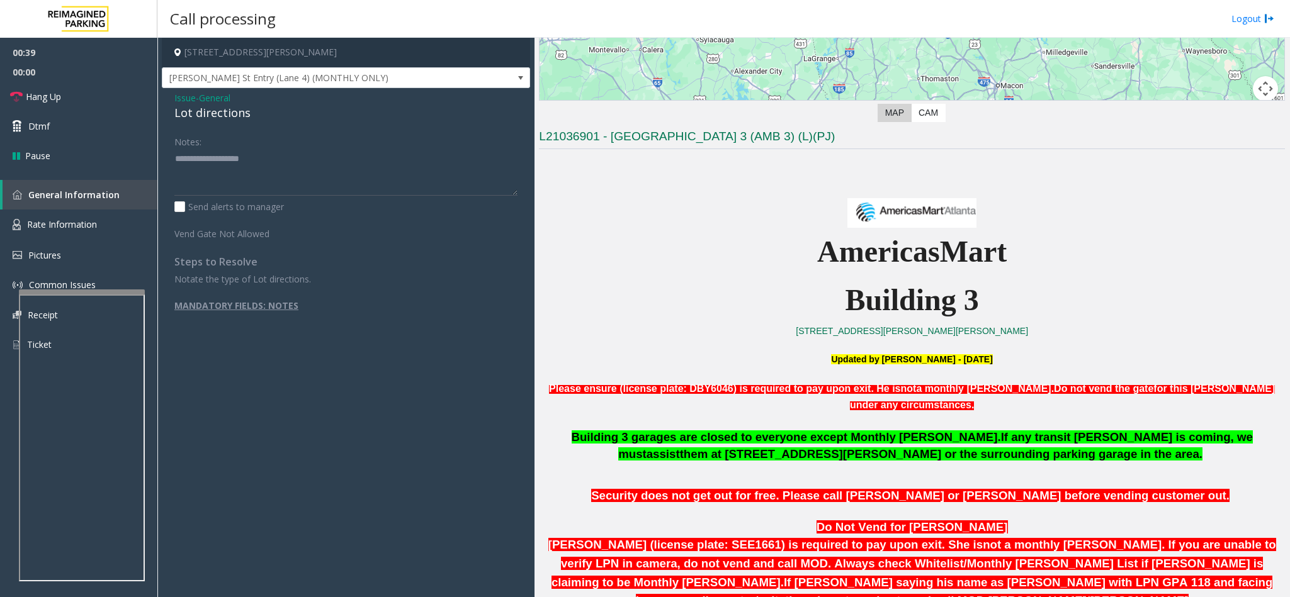
click at [189, 115] on div "Lot directions" at bounding box center [345, 112] width 343 height 17
click at [174, 161] on textarea at bounding box center [345, 172] width 343 height 47
click at [302, 169] on textarea at bounding box center [345, 172] width 343 height 47
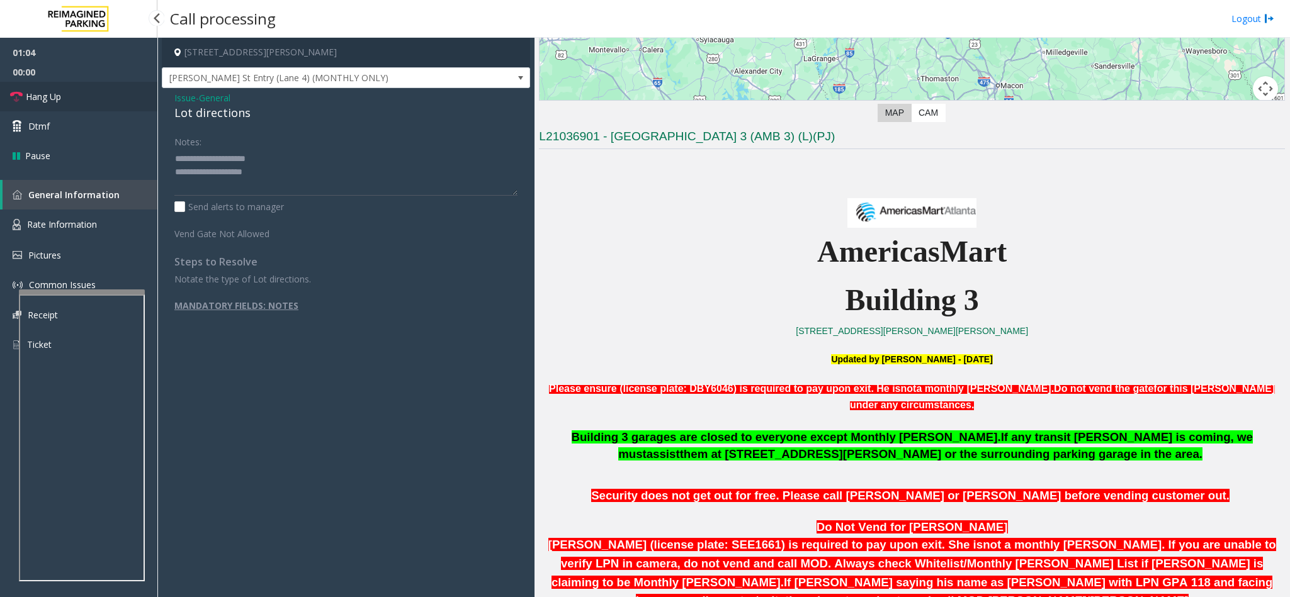
click at [67, 102] on link "Hang Up" at bounding box center [78, 97] width 157 height 30
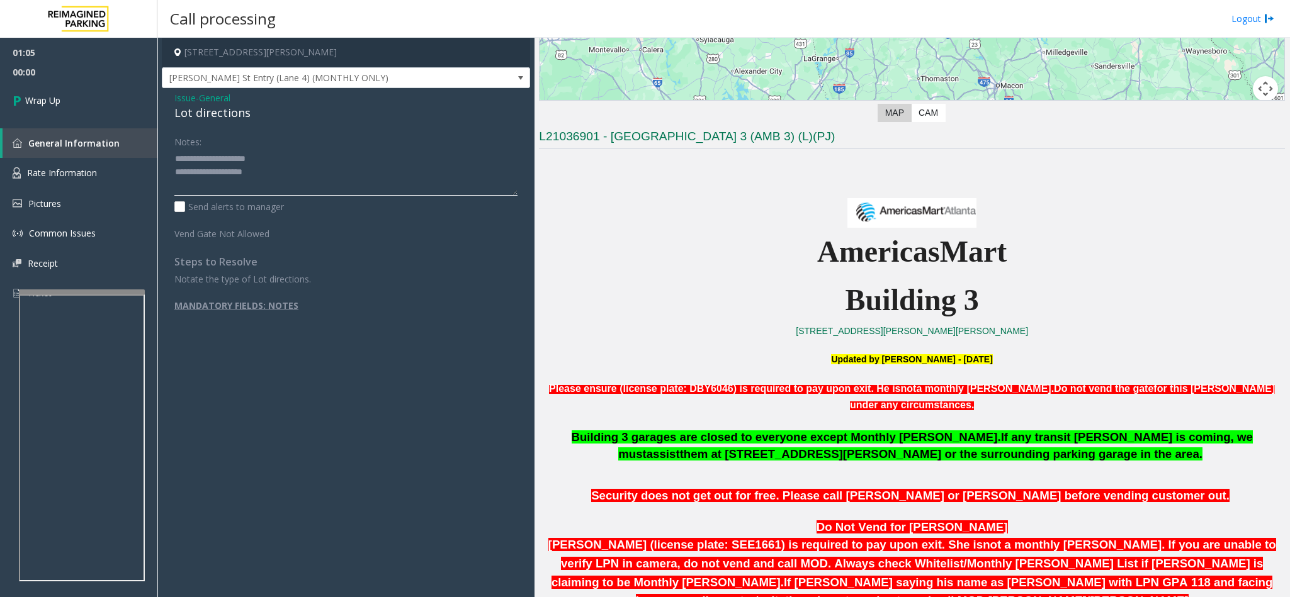
click at [274, 176] on textarea at bounding box center [345, 172] width 343 height 47
type textarea "**********"
click at [27, 104] on span "Wrap Up" at bounding box center [42, 100] width 35 height 13
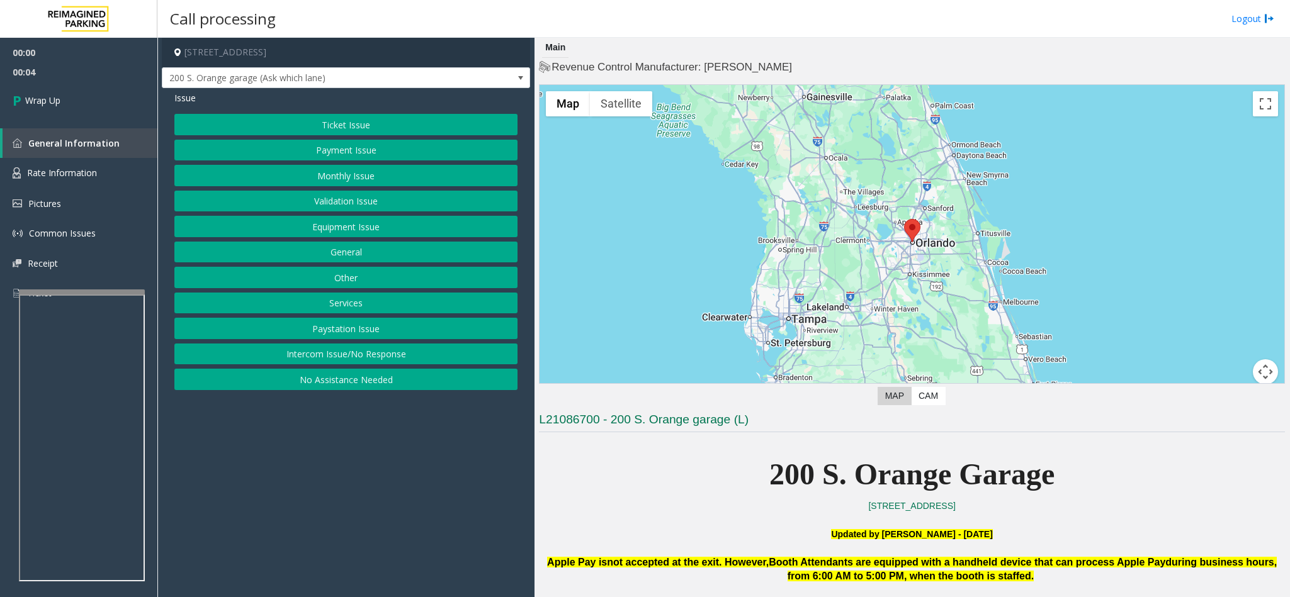
click at [354, 364] on button "Intercom Issue/No Response" at bounding box center [345, 354] width 343 height 21
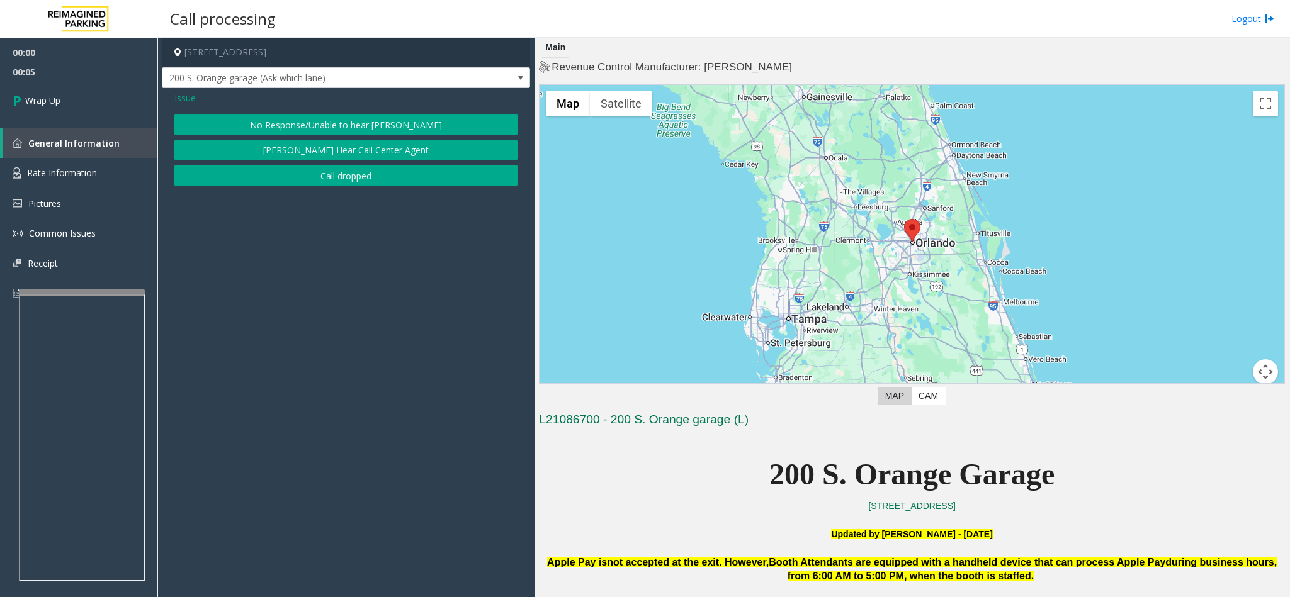
click at [322, 177] on button "Call dropped" at bounding box center [345, 175] width 343 height 21
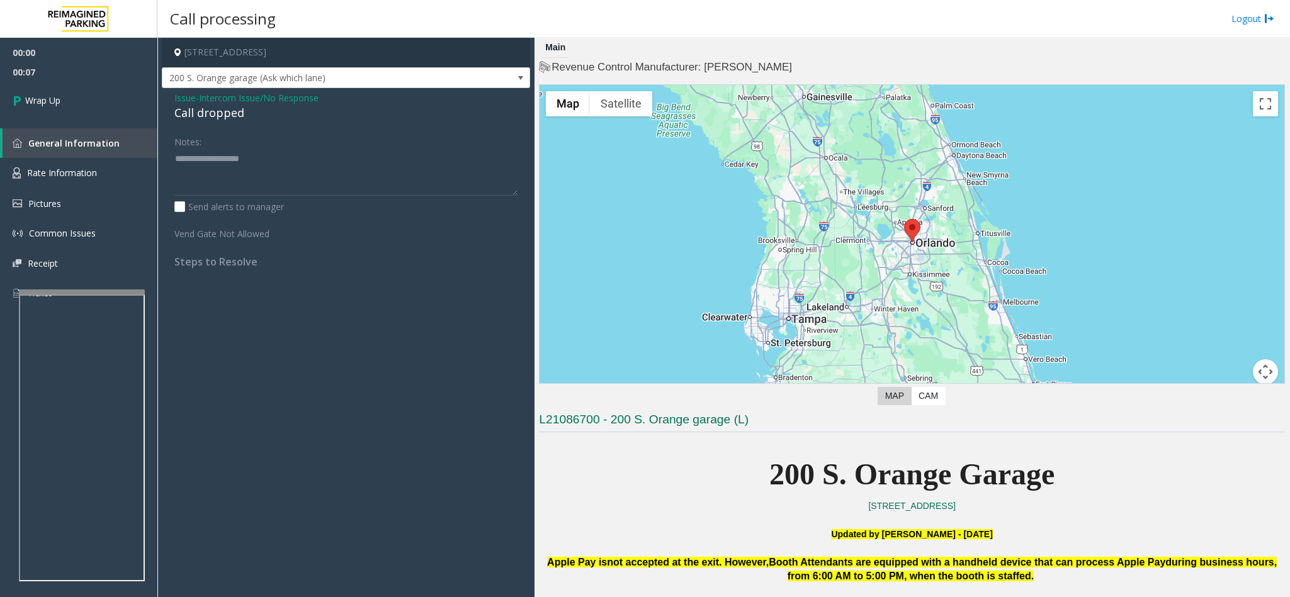
click at [214, 106] on div "Call dropped" at bounding box center [345, 112] width 343 height 17
click at [216, 104] on div "Call dropped" at bounding box center [345, 112] width 343 height 17
type textarea "**********"
click at [97, 106] on link "Wrap Up" at bounding box center [78, 100] width 157 height 37
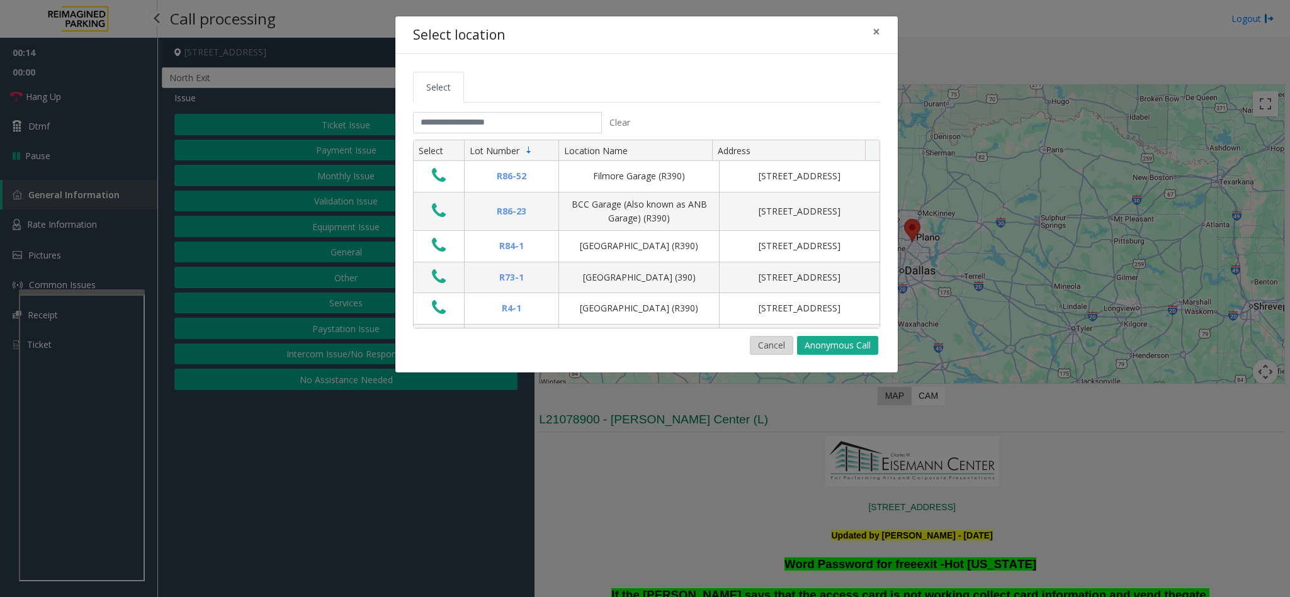
click at [757, 342] on button "Cancel" at bounding box center [771, 345] width 43 height 19
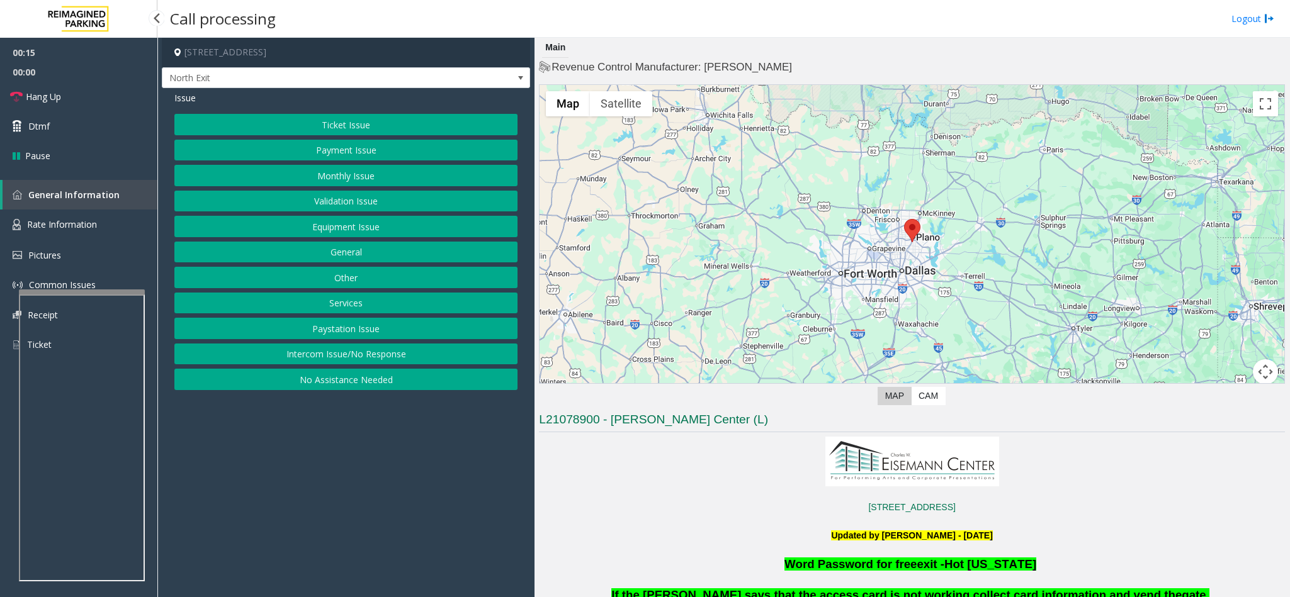
click at [316, 306] on button "Services" at bounding box center [345, 303] width 343 height 21
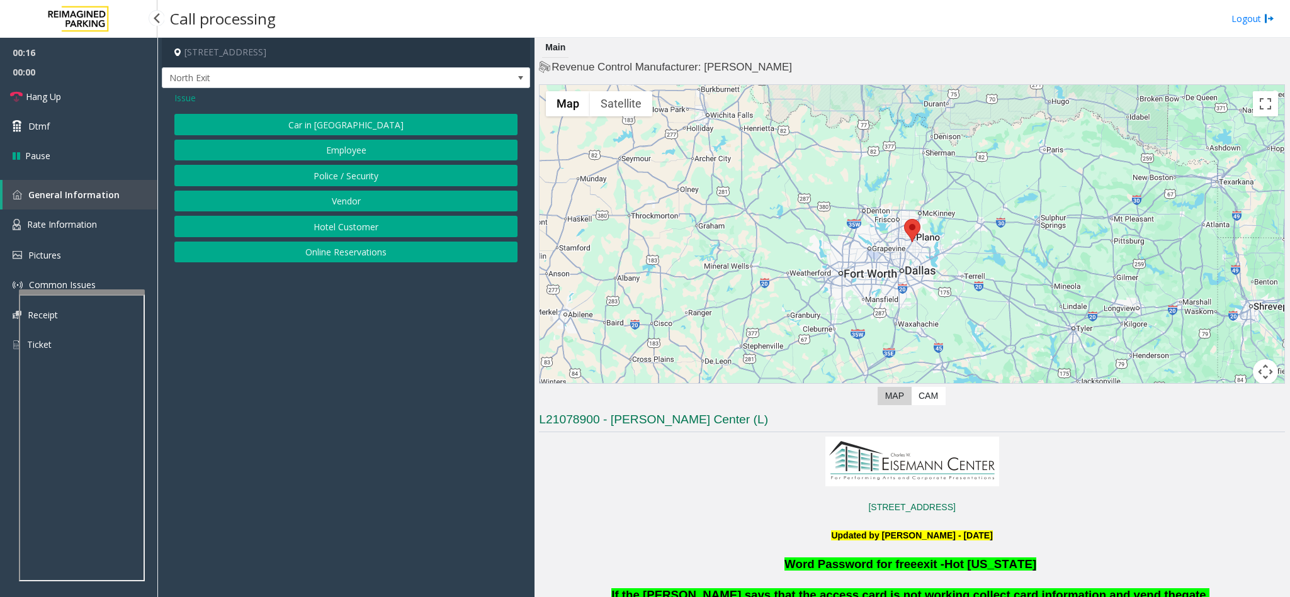
click at [333, 232] on button "Hotel Customer" at bounding box center [345, 226] width 343 height 21
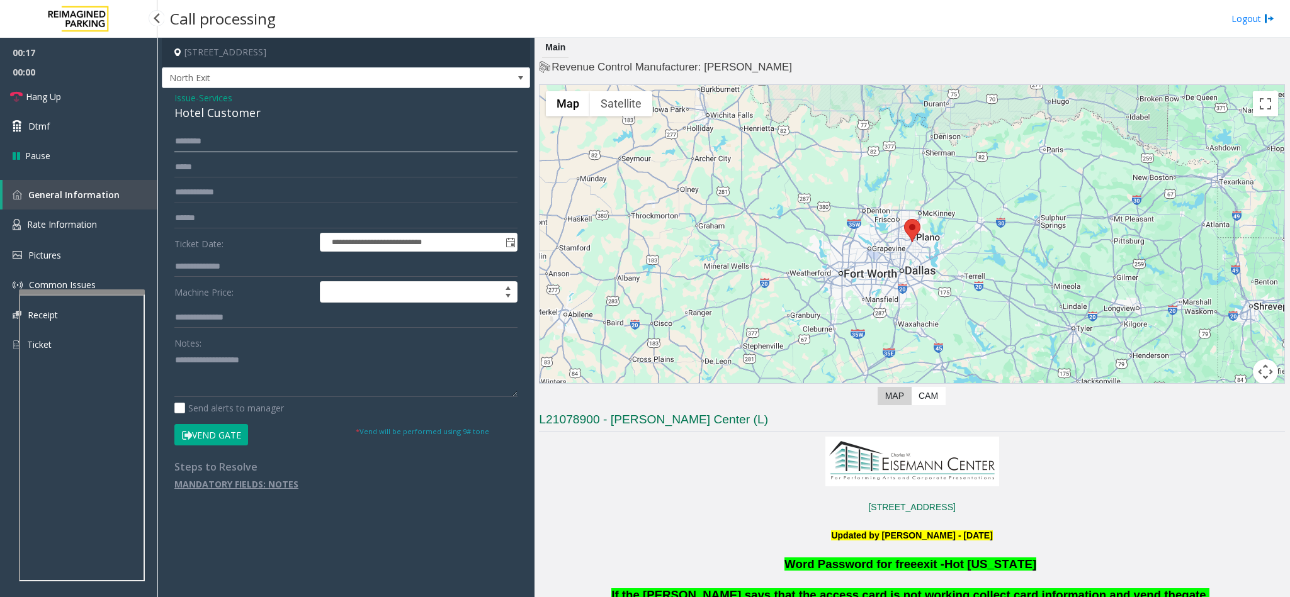
click at [202, 142] on input "text" at bounding box center [345, 141] width 343 height 21
type input "*"
click at [227, 111] on div "Hotel Customer" at bounding box center [345, 112] width 343 height 17
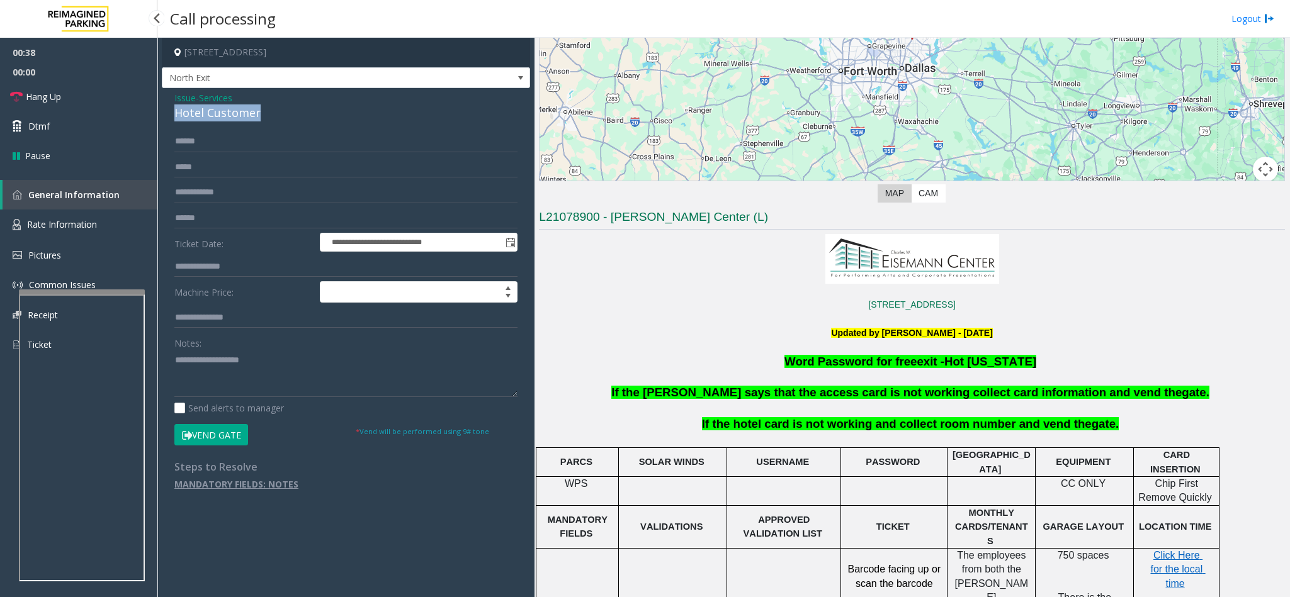
scroll to position [378, 0]
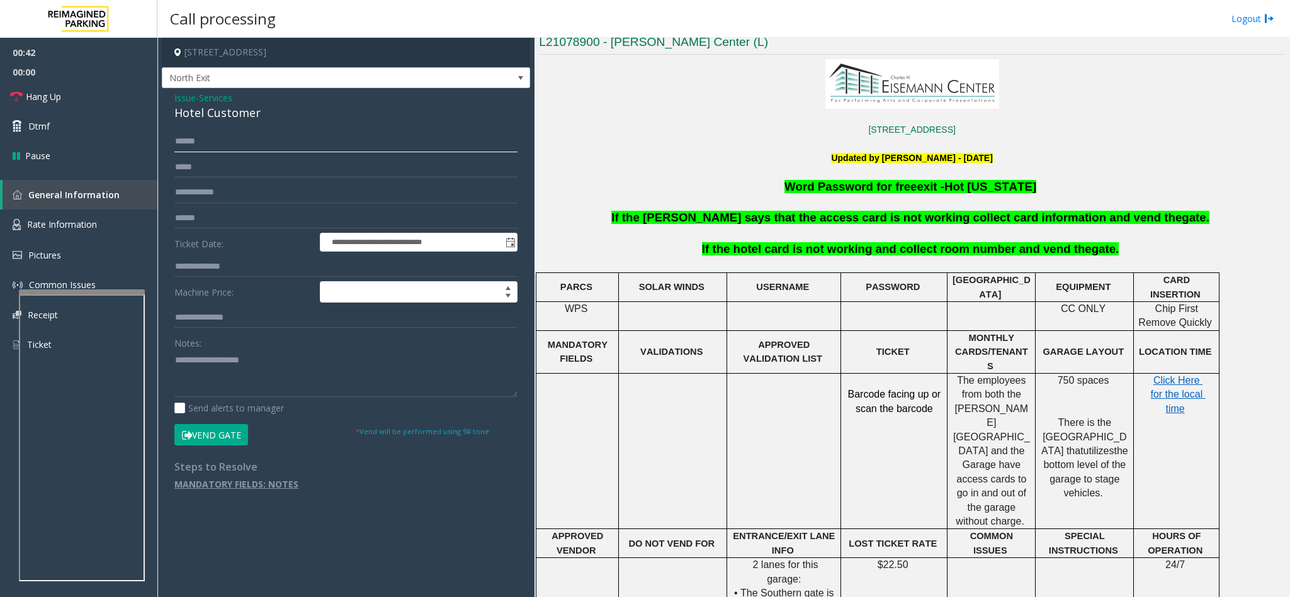
drag, startPoint x: 221, startPoint y: 142, endPoint x: -28, endPoint y: 130, distance: 249.5
click at [0, 130] on html "**********" at bounding box center [645, 298] width 1290 height 597
type input "**"
click at [214, 374] on textarea at bounding box center [345, 373] width 343 height 47
click at [57, 100] on span "Hang Up" at bounding box center [43, 96] width 35 height 13
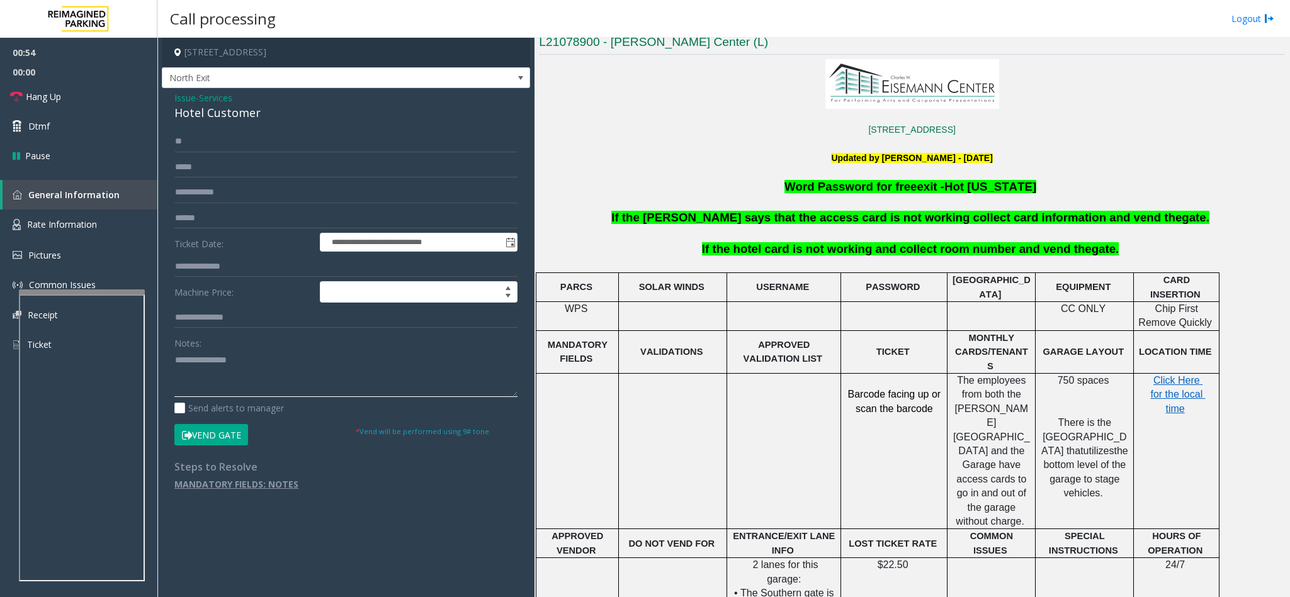
click at [272, 361] on textarea at bounding box center [345, 373] width 343 height 47
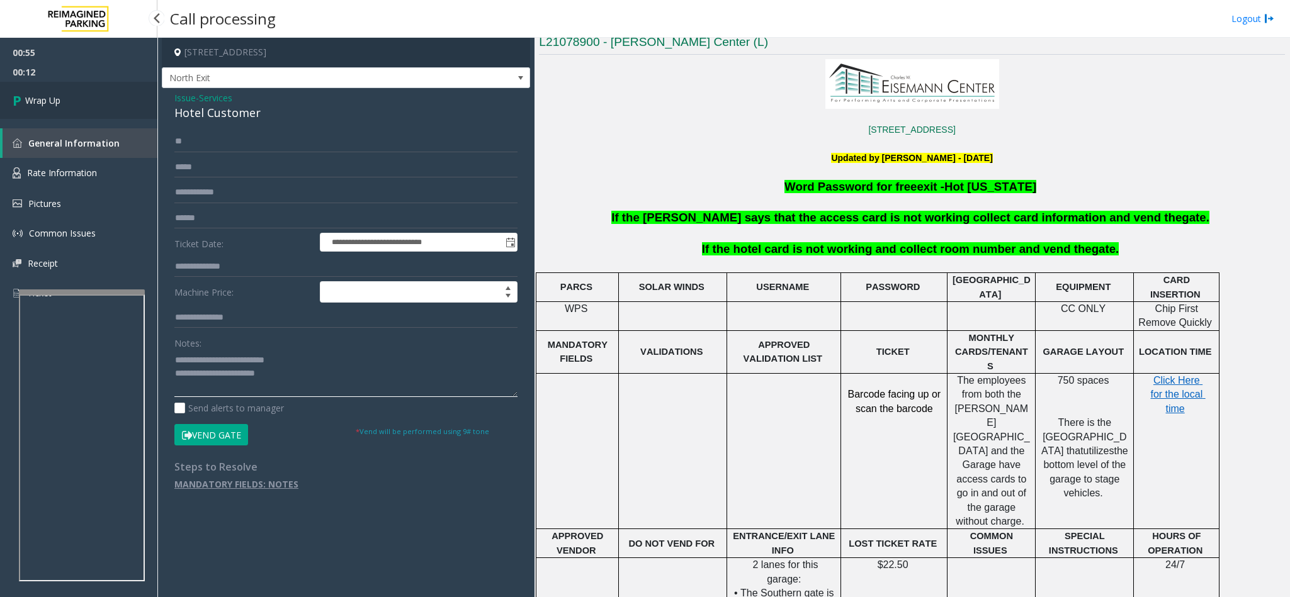
type textarea "**********"
click at [77, 108] on link "Wrap Up" at bounding box center [78, 100] width 157 height 37
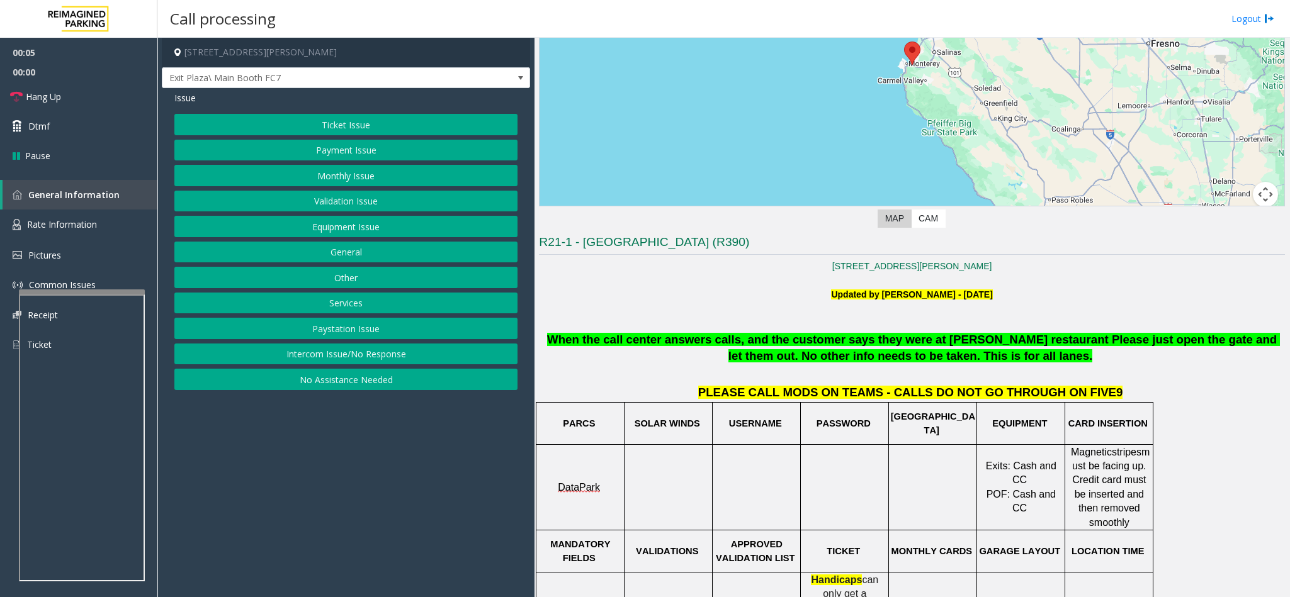
scroll to position [283, 0]
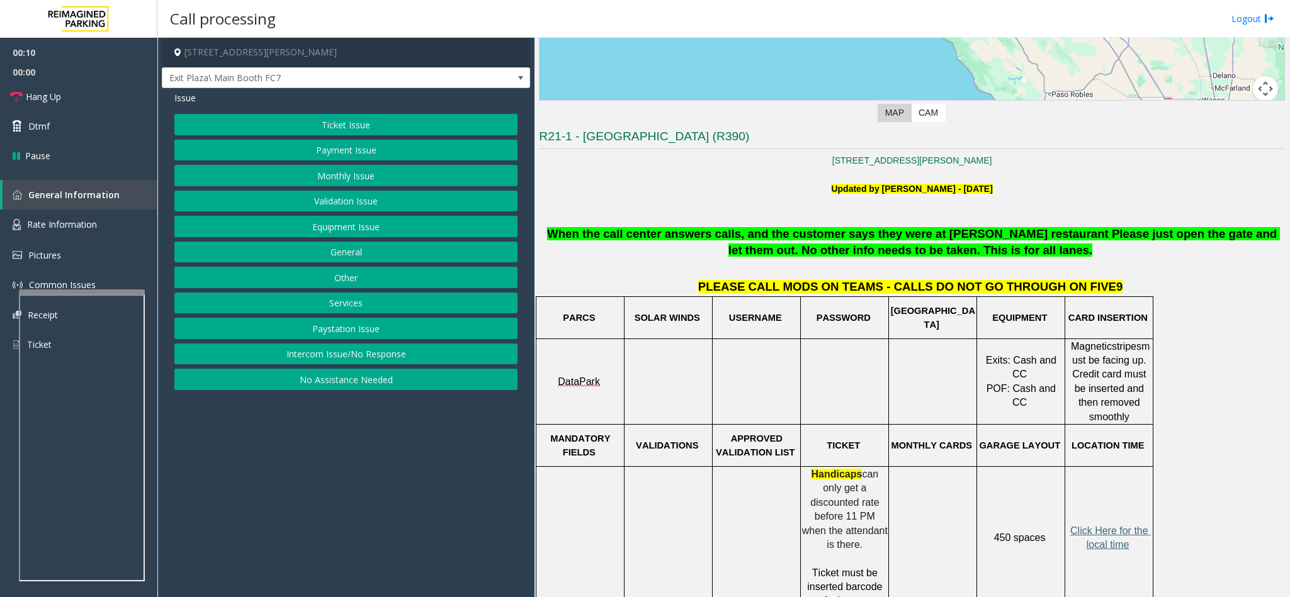
click at [1105, 527] on span "Click Here for the local time" at bounding box center [1110, 538] width 81 height 25
click at [340, 227] on button "Equipment Issue" at bounding box center [345, 226] width 343 height 21
click at [340, 227] on button "Gate / Door Won't Open" at bounding box center [345, 226] width 343 height 21
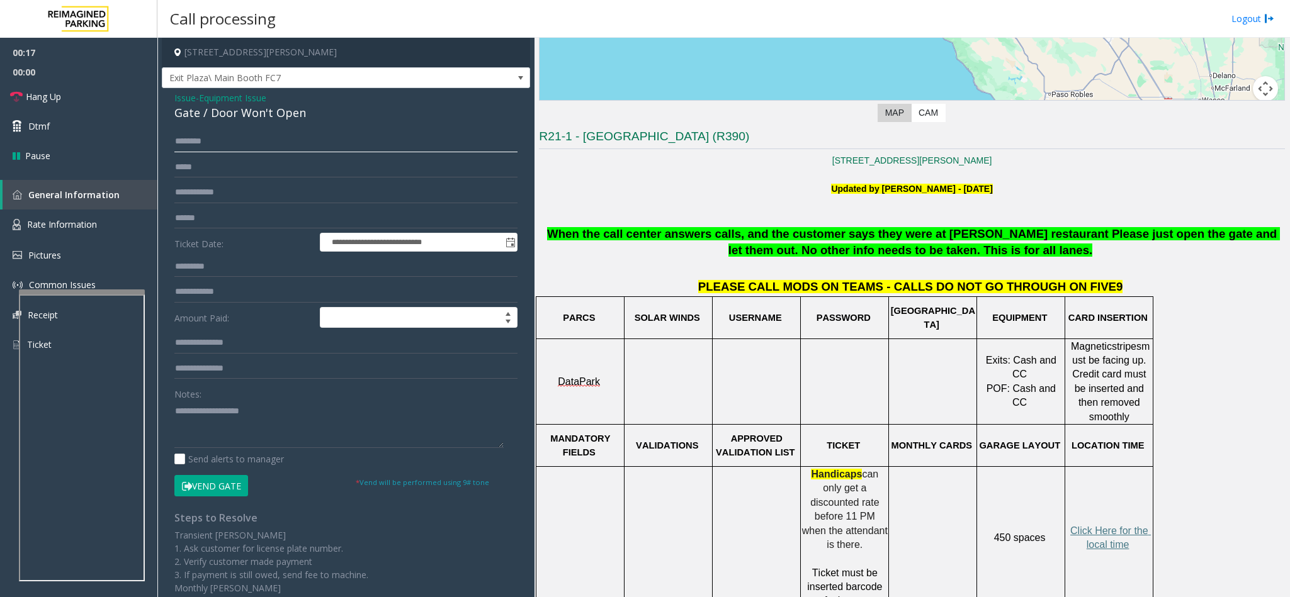
click at [214, 140] on input "text" at bounding box center [345, 141] width 343 height 21
type input "*********"
click at [206, 211] on input "text" at bounding box center [345, 218] width 343 height 21
type input "*********"
click at [223, 483] on button "Vend Gate" at bounding box center [211, 485] width 74 height 21
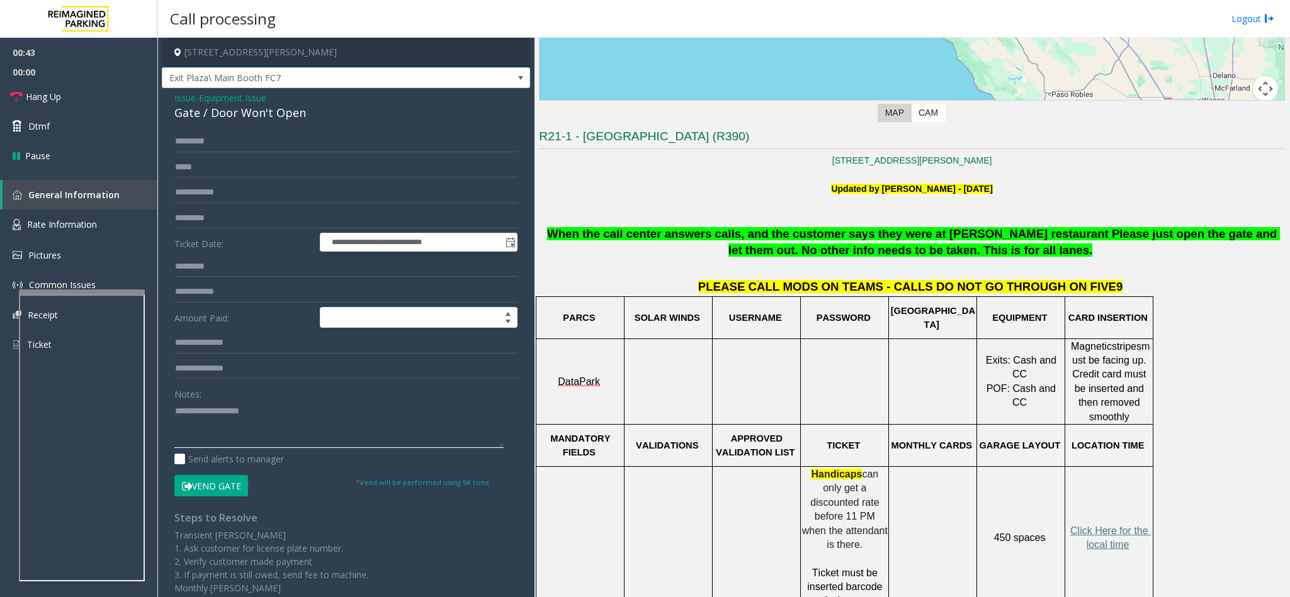
click at [223, 427] on textarea at bounding box center [338, 424] width 329 height 47
click at [76, 98] on link "Hang Up" at bounding box center [78, 97] width 157 height 30
click at [366, 417] on textarea at bounding box center [338, 424] width 329 height 47
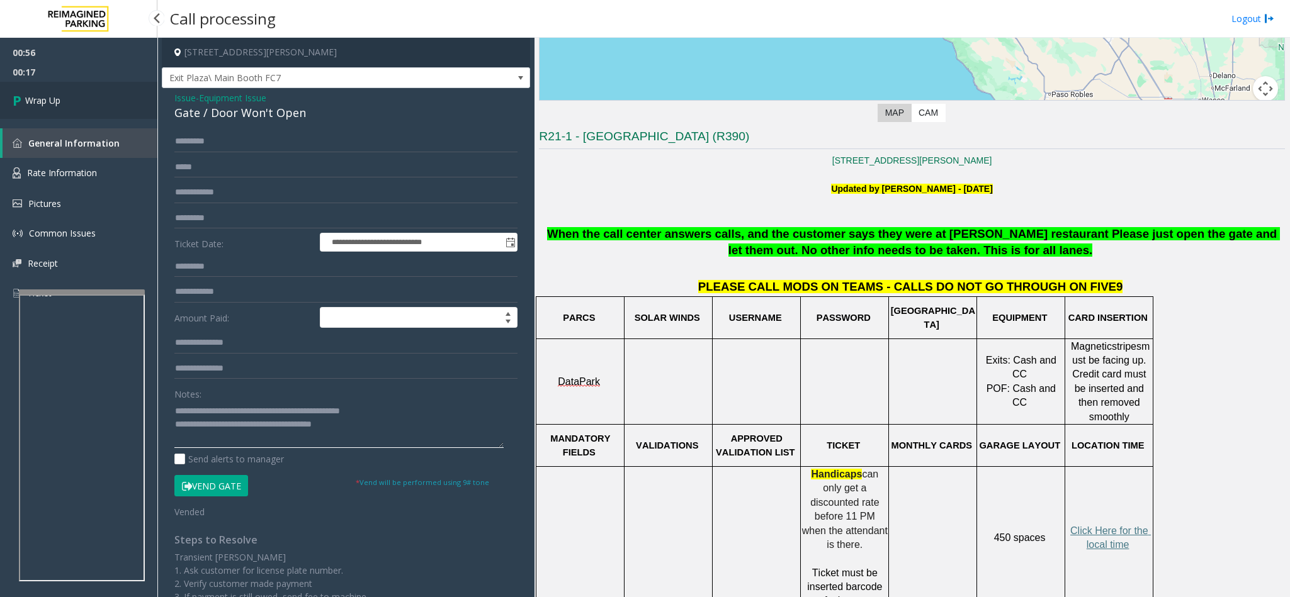
type textarea "**********"
click at [67, 111] on link "Wrap Up" at bounding box center [78, 100] width 157 height 37
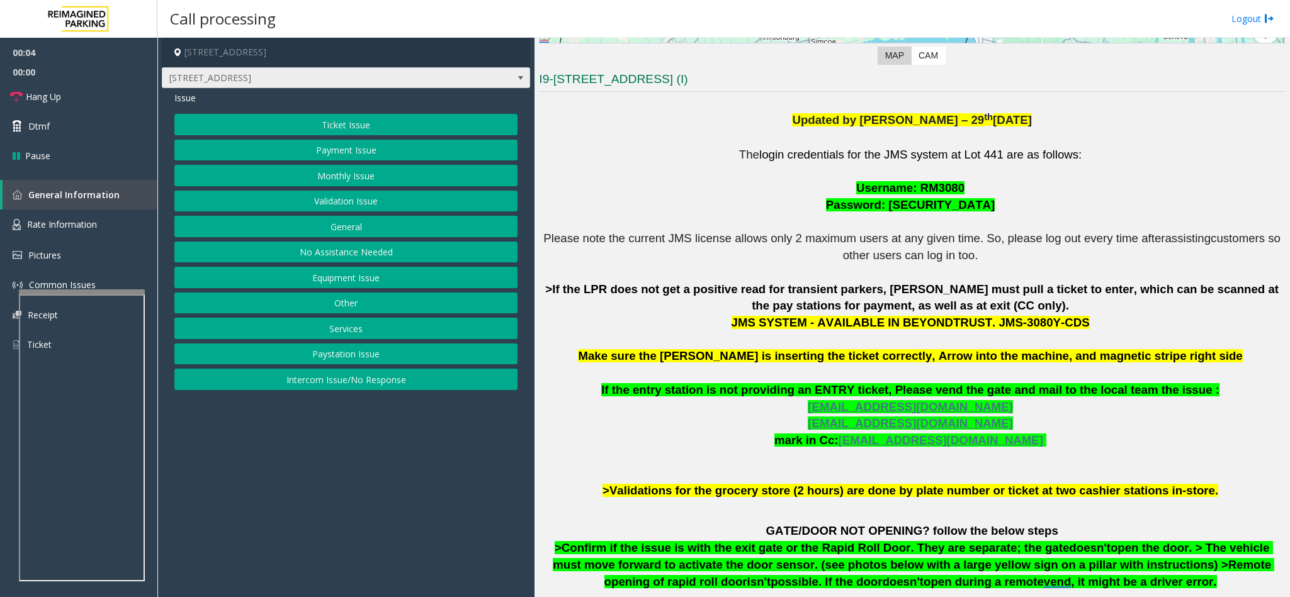
scroll to position [378, 0]
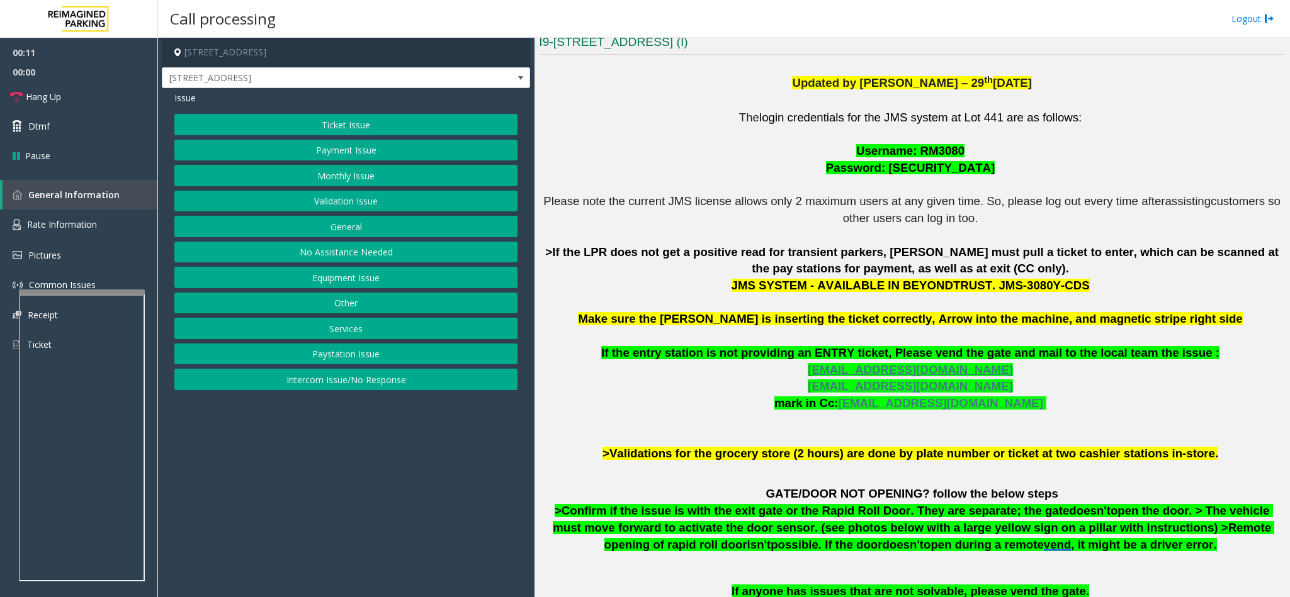
click at [315, 199] on button "Validation Issue" at bounding box center [345, 201] width 343 height 21
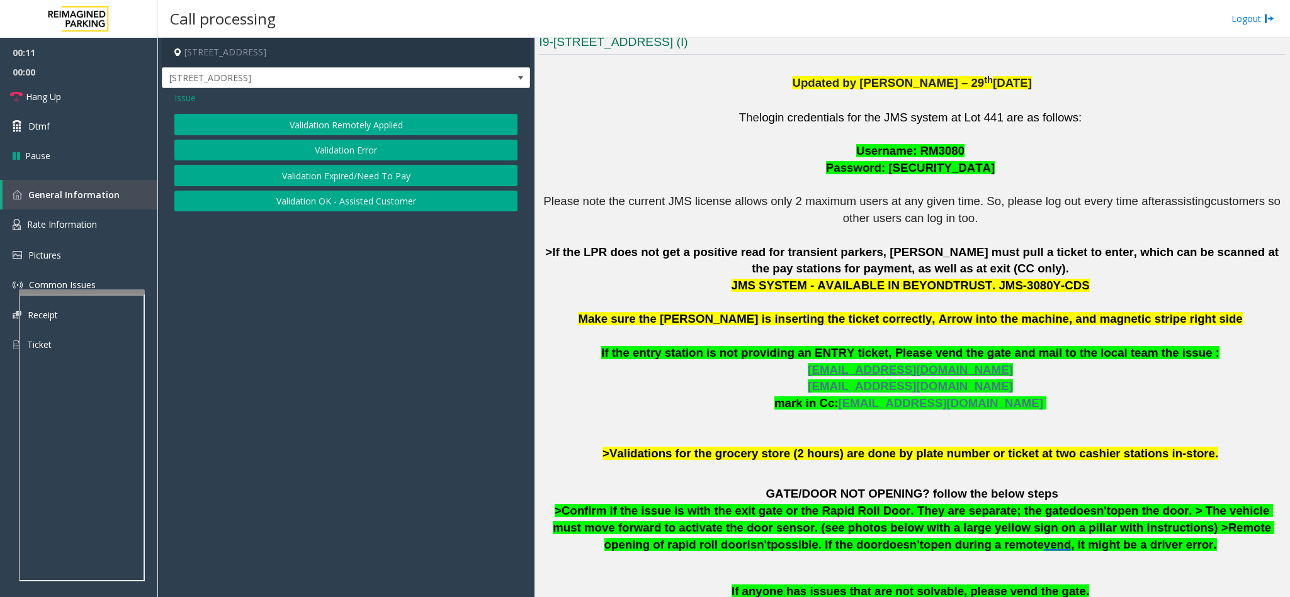
click at [339, 151] on button "Validation Error" at bounding box center [345, 150] width 343 height 21
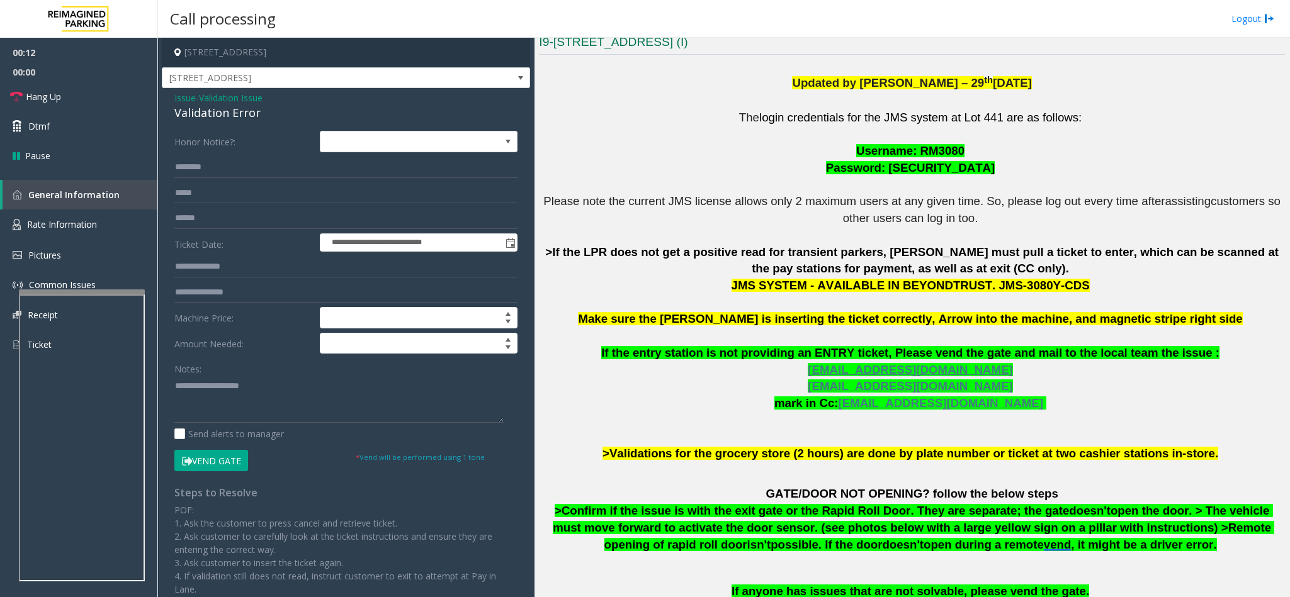
click at [195, 104] on div "Validation Error" at bounding box center [345, 112] width 343 height 17
click at [178, 391] on textarea at bounding box center [338, 399] width 329 height 47
click at [174, 384] on textarea at bounding box center [338, 399] width 329 height 47
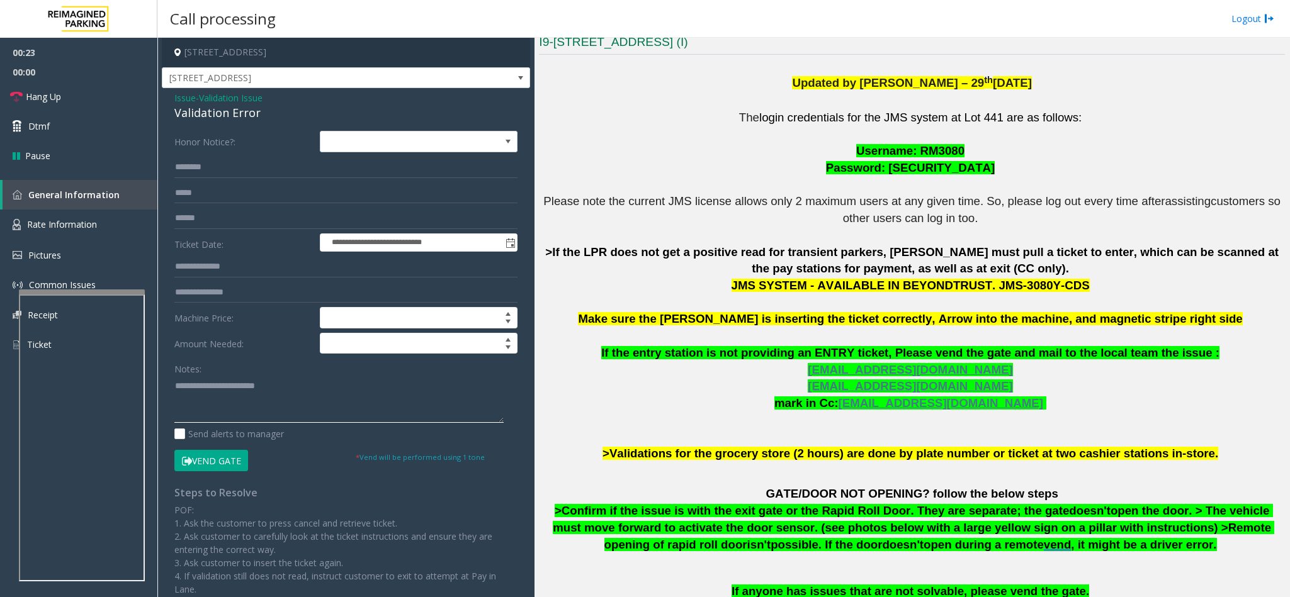
click at [295, 386] on textarea at bounding box center [338, 399] width 329 height 47
type textarea "**********"
click at [125, 94] on link "Hang Up" at bounding box center [78, 97] width 157 height 30
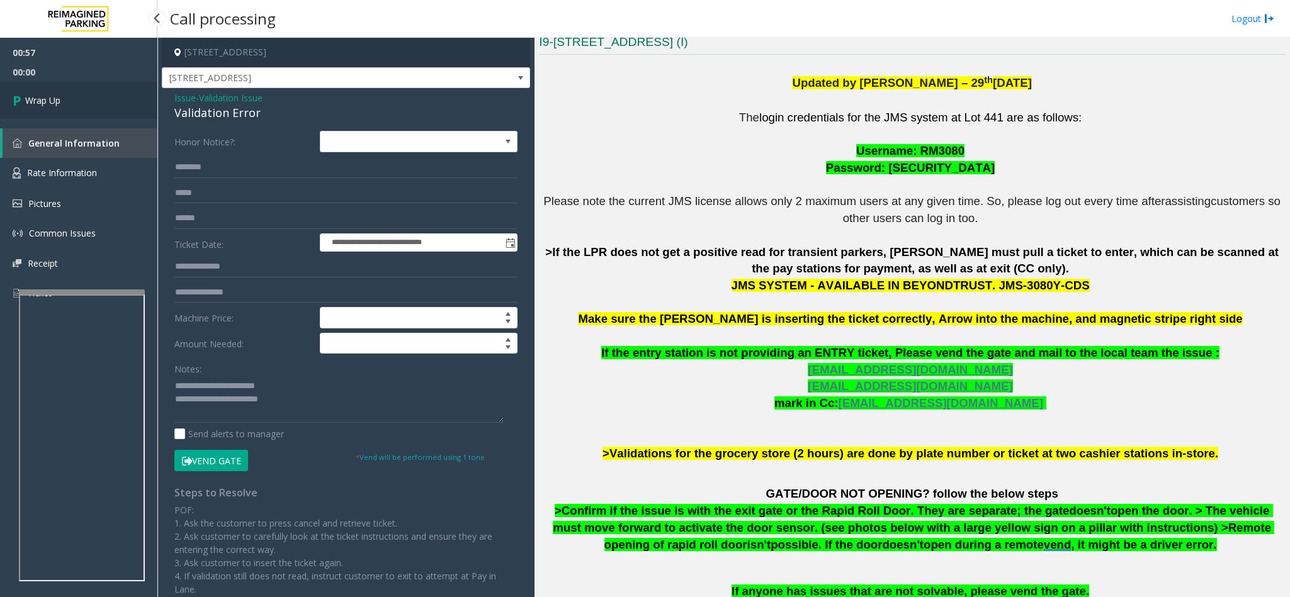
click at [125, 94] on link "Wrap Up" at bounding box center [78, 100] width 157 height 37
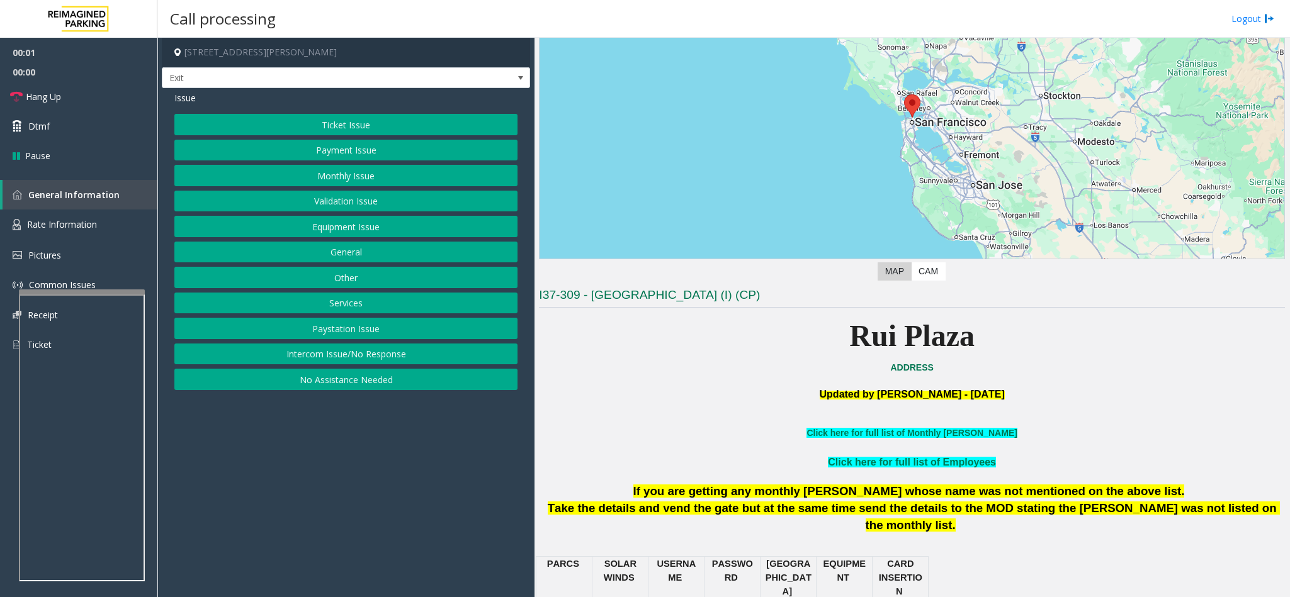
scroll to position [378, 0]
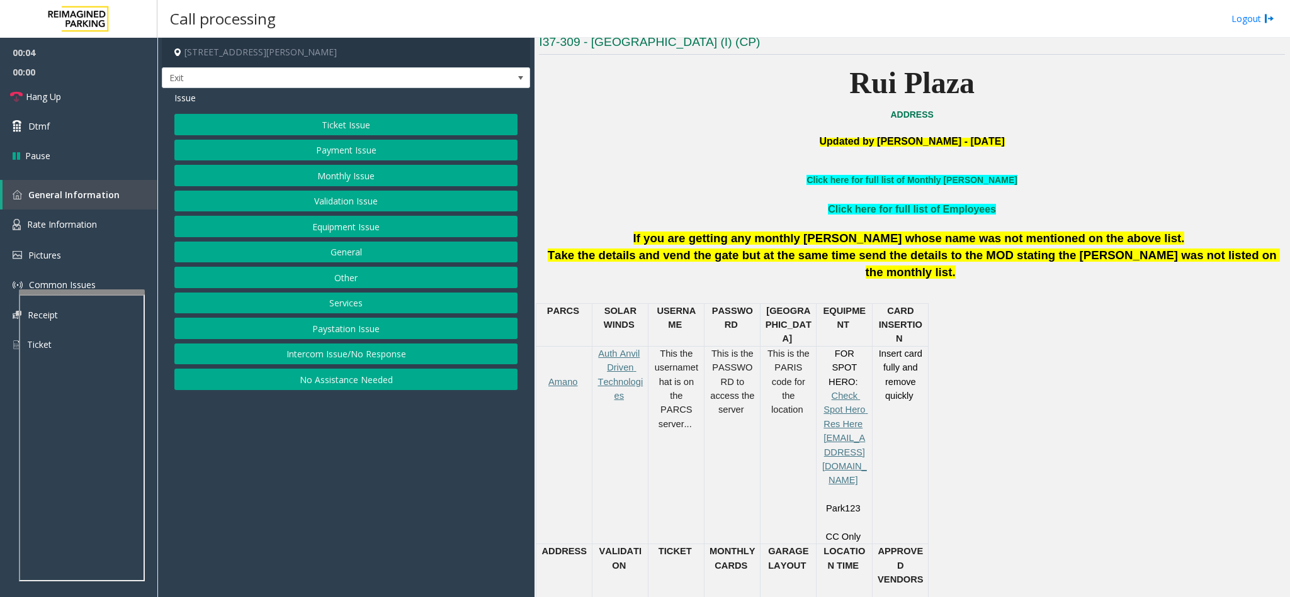
click at [327, 355] on button "Intercom Issue/No Response" at bounding box center [345, 354] width 343 height 21
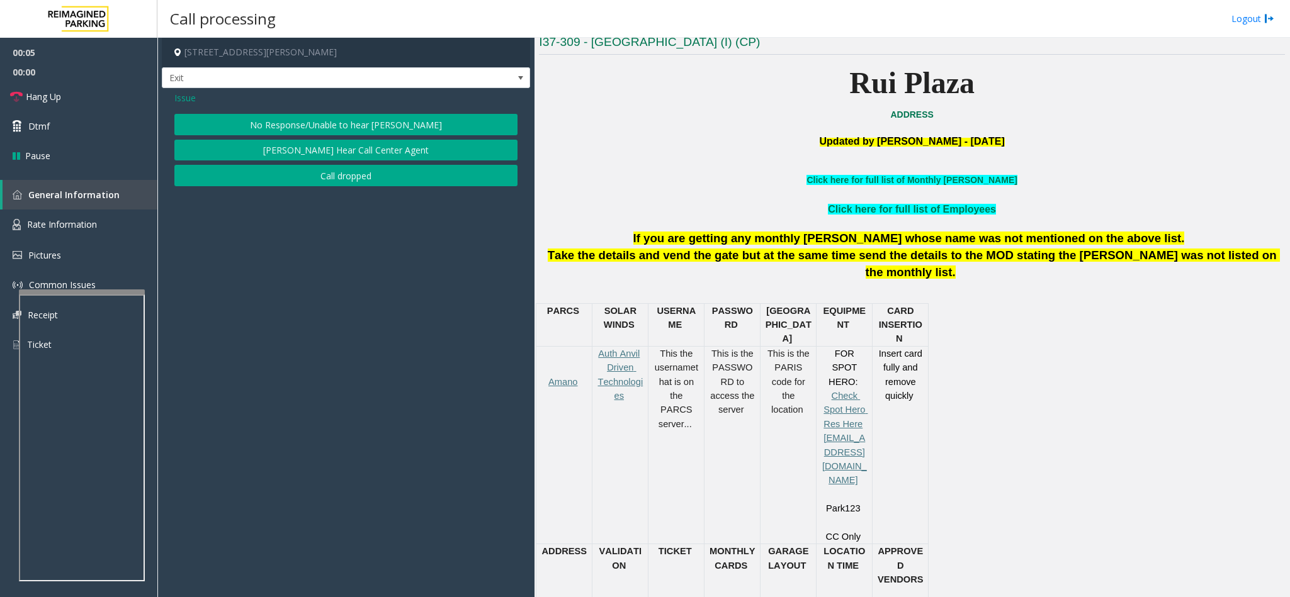
click at [274, 120] on button "No Response/Unable to hear [PERSON_NAME]" at bounding box center [345, 124] width 343 height 21
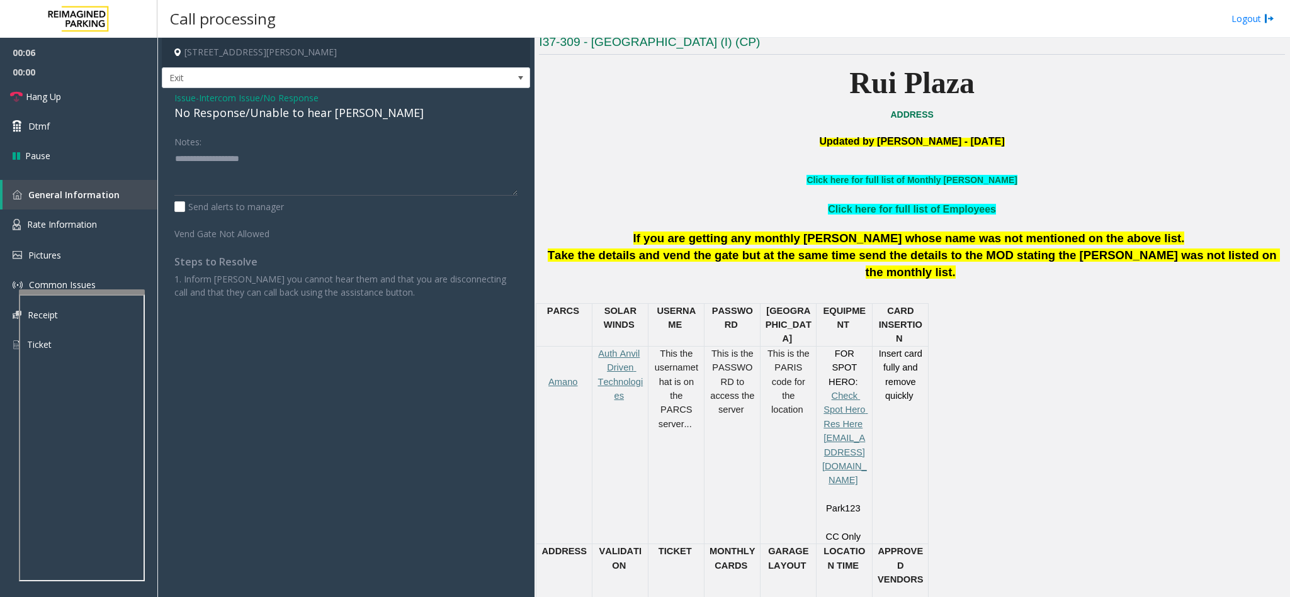
click at [257, 115] on div "No Response/Unable to hear [PERSON_NAME]" at bounding box center [345, 112] width 343 height 17
click at [371, 160] on textarea at bounding box center [345, 172] width 343 height 47
type textarea "**********"
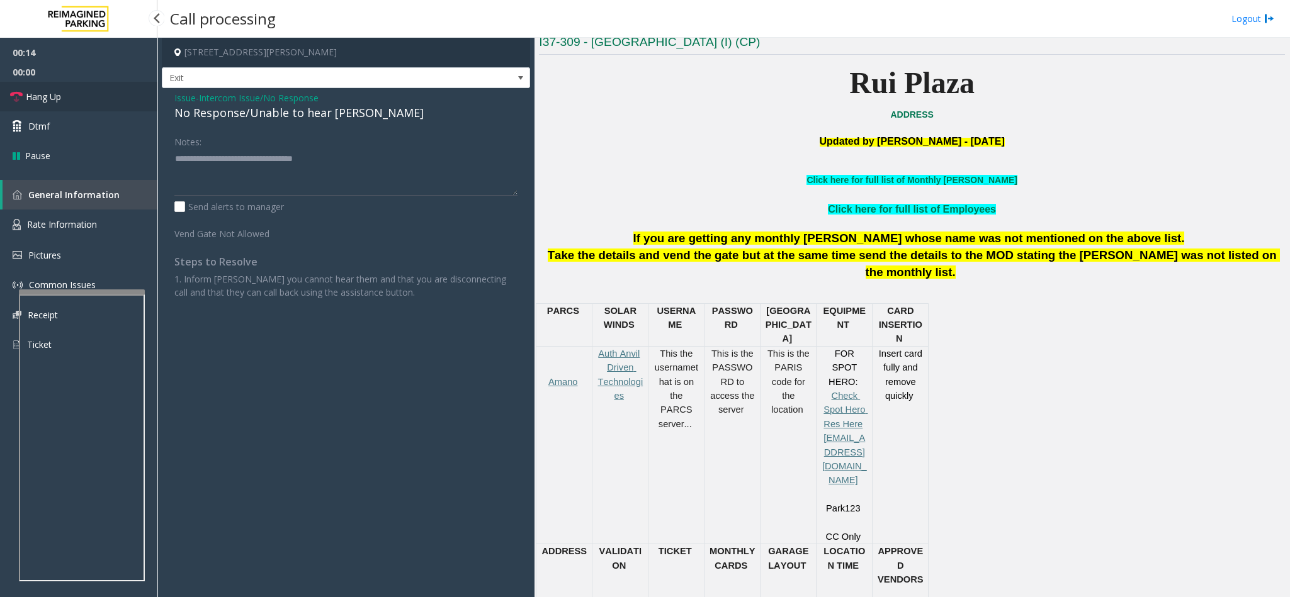
click at [85, 93] on link "Hang Up" at bounding box center [78, 97] width 157 height 30
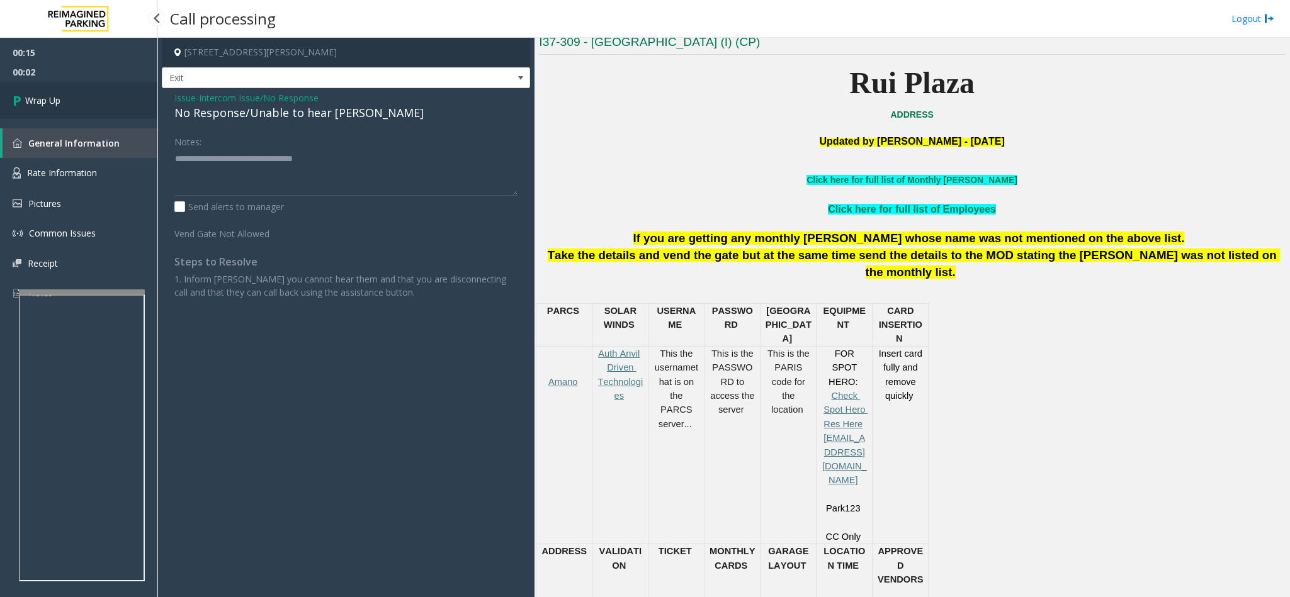
click at [85, 103] on link "Wrap Up" at bounding box center [78, 100] width 157 height 37
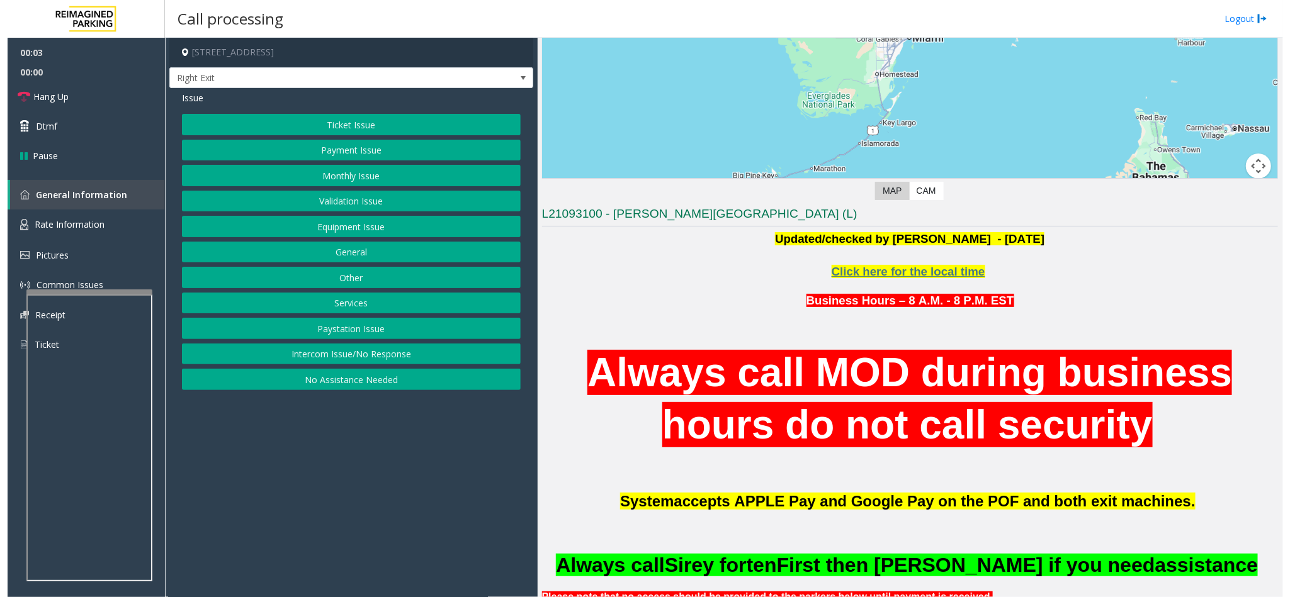
scroll to position [189, 0]
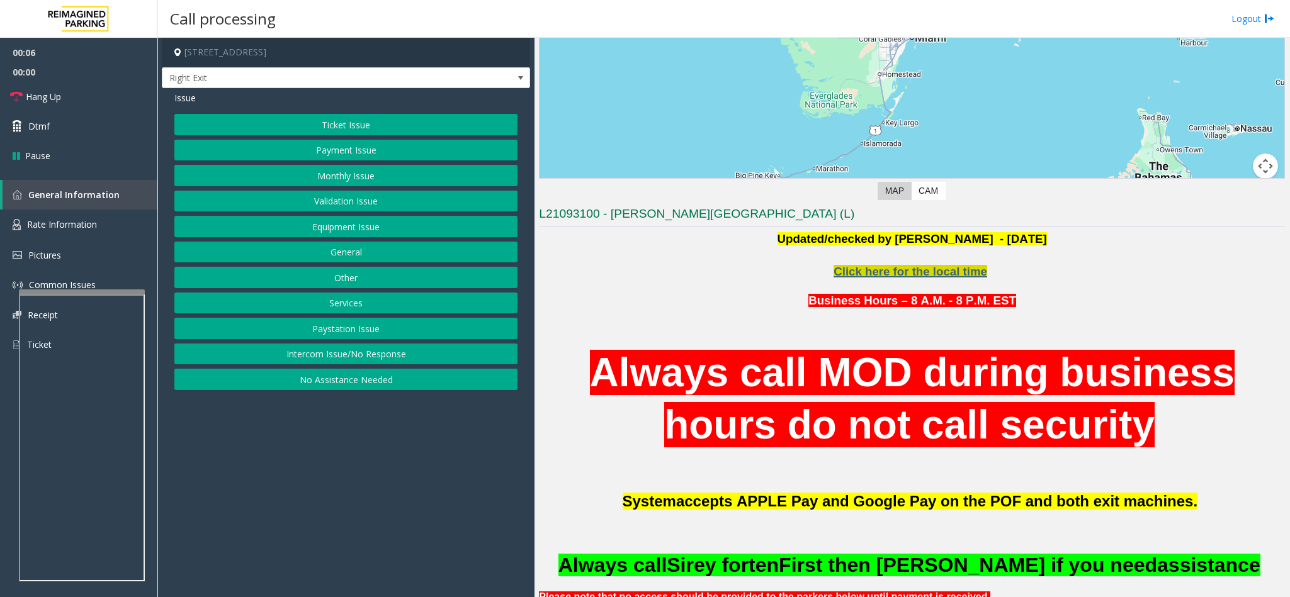
click at [874, 276] on span "Click here for the local time" at bounding box center [910, 271] width 154 height 13
click at [361, 118] on button "Ticket Issue" at bounding box center [345, 124] width 343 height 21
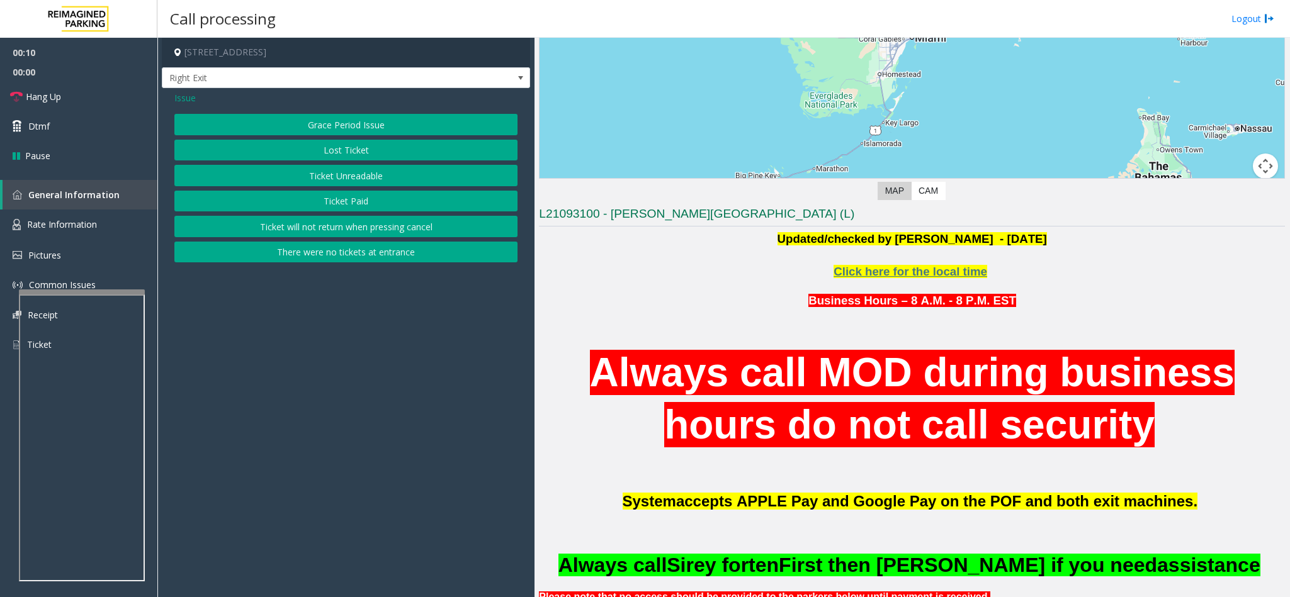
click at [327, 208] on button "Ticket Paid" at bounding box center [345, 201] width 343 height 21
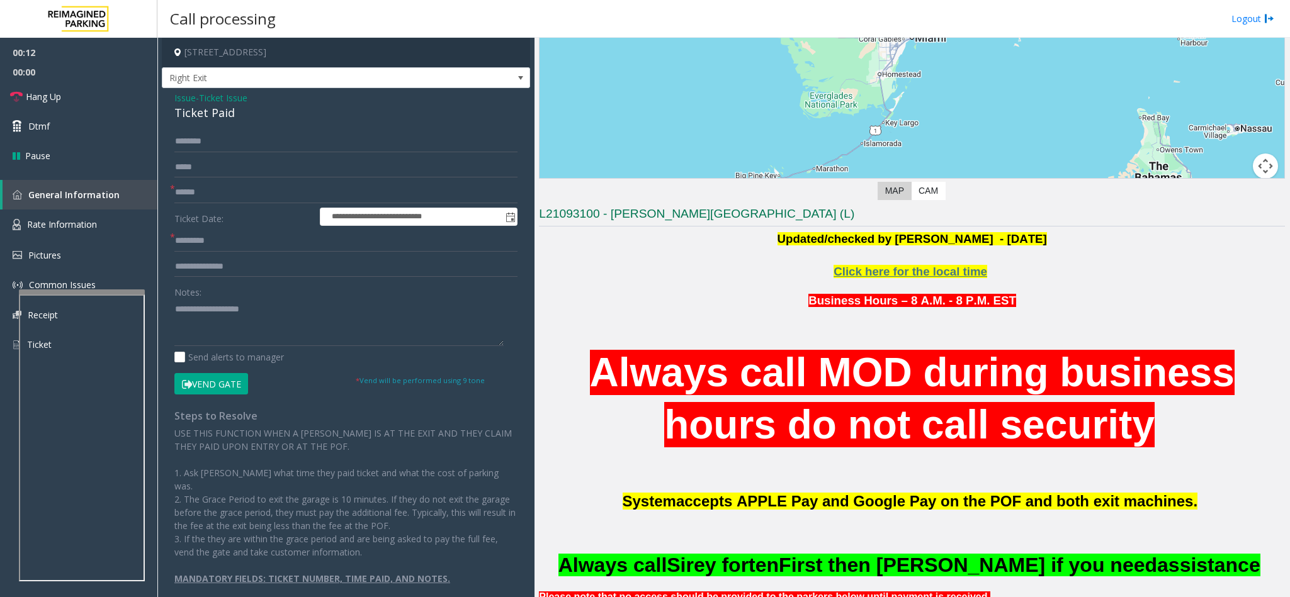
click at [210, 114] on div "Ticket Paid" at bounding box center [345, 112] width 343 height 17
click at [174, 301] on textarea at bounding box center [338, 322] width 329 height 47
click at [276, 306] on textarea at bounding box center [338, 322] width 329 height 47
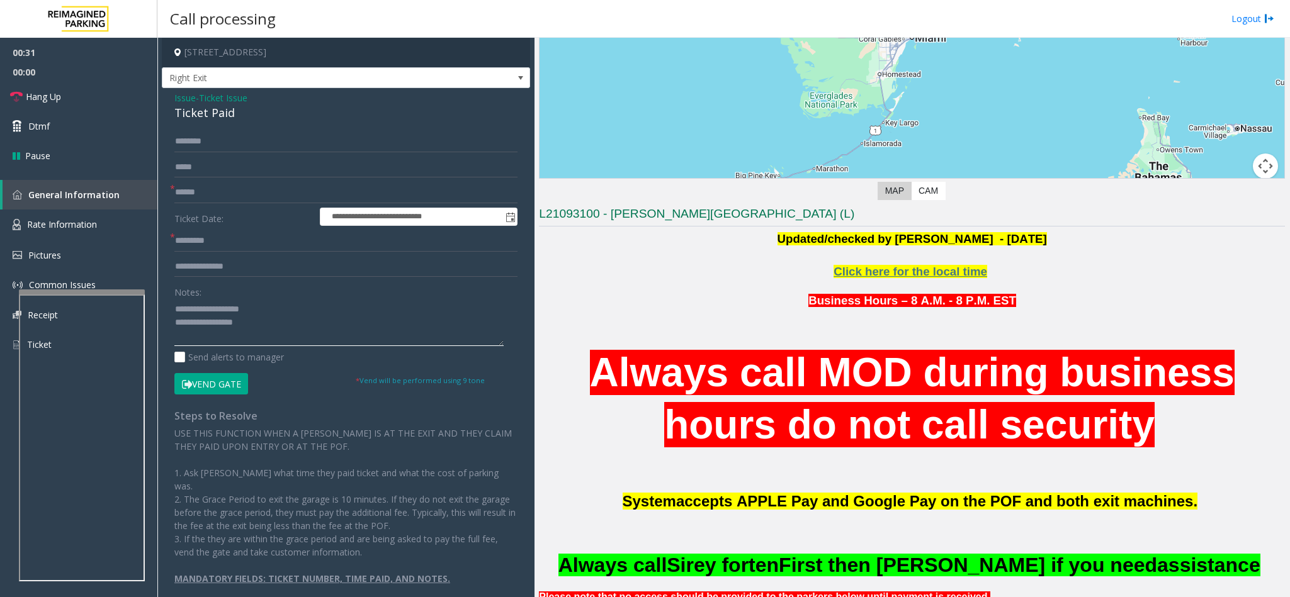
type textarea "**********"
click at [225, 188] on input "text" at bounding box center [345, 192] width 343 height 21
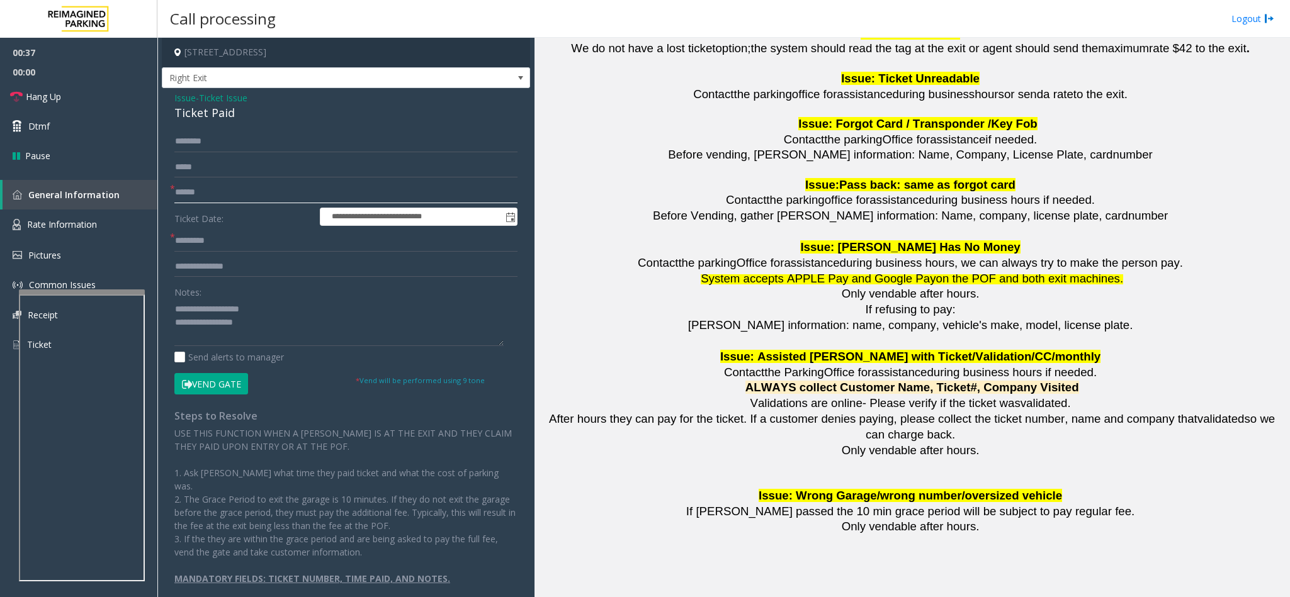
scroll to position [1510, 0]
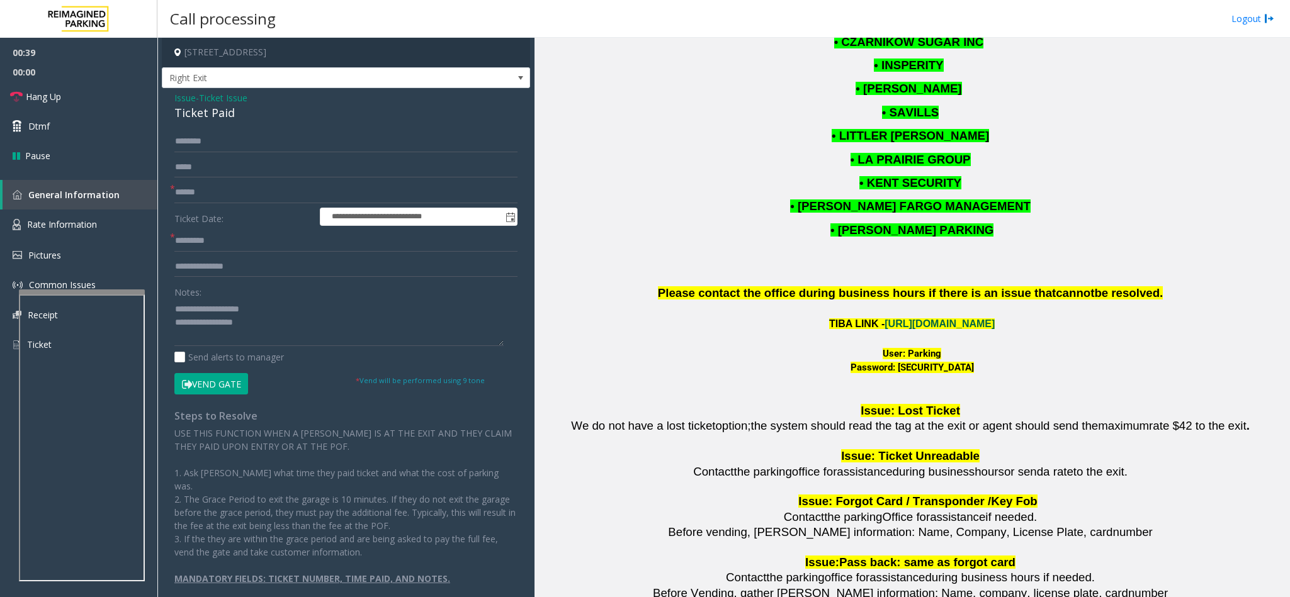
click at [911, 327] on link "https://wellsfargoctr-web.sp.tibaparking.net/" at bounding box center [939, 323] width 110 height 11
click at [189, 193] on input "text" at bounding box center [345, 192] width 343 height 21
type input "********"
click at [185, 242] on input "text" at bounding box center [345, 240] width 343 height 21
click at [199, 245] on input "text" at bounding box center [345, 240] width 343 height 21
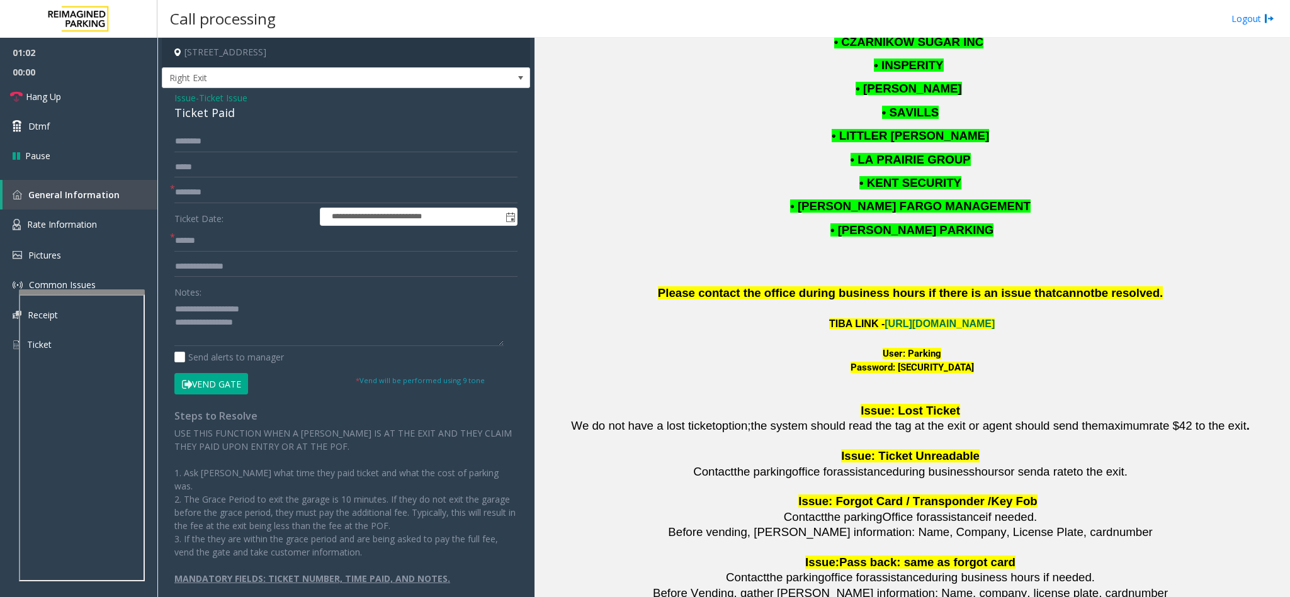
copy link "https://wellsfargoctr-web.sp.tibaparking.net/"
drag, startPoint x: 1048, startPoint y: 322, endPoint x: 829, endPoint y: 318, distance: 219.0
click at [829, 318] on p "TIBA LINK - https://wellsfargoctr-web.sp.tibaparking.net/" at bounding box center [912, 324] width 746 height 16
click at [212, 237] on input "******" at bounding box center [345, 240] width 343 height 21
drag, startPoint x: 212, startPoint y: 237, endPoint x: 89, endPoint y: 257, distance: 124.5
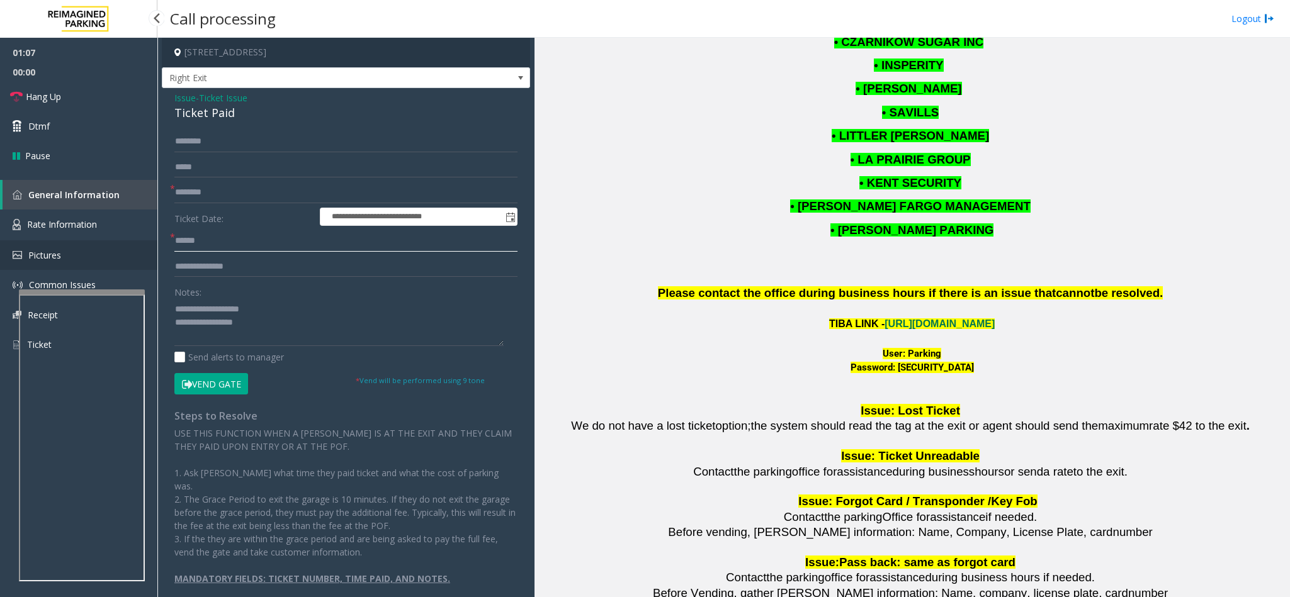
click at [89, 257] on app-root "**********" at bounding box center [645, 298] width 1290 height 597
type input "*******"
click at [908, 323] on link "https://wellsfargoctr-web.sp.tibaparking.net/" at bounding box center [939, 323] width 110 height 11
click at [206, 383] on button "Vend Gate" at bounding box center [211, 383] width 74 height 21
click at [310, 329] on textarea at bounding box center [338, 322] width 329 height 47
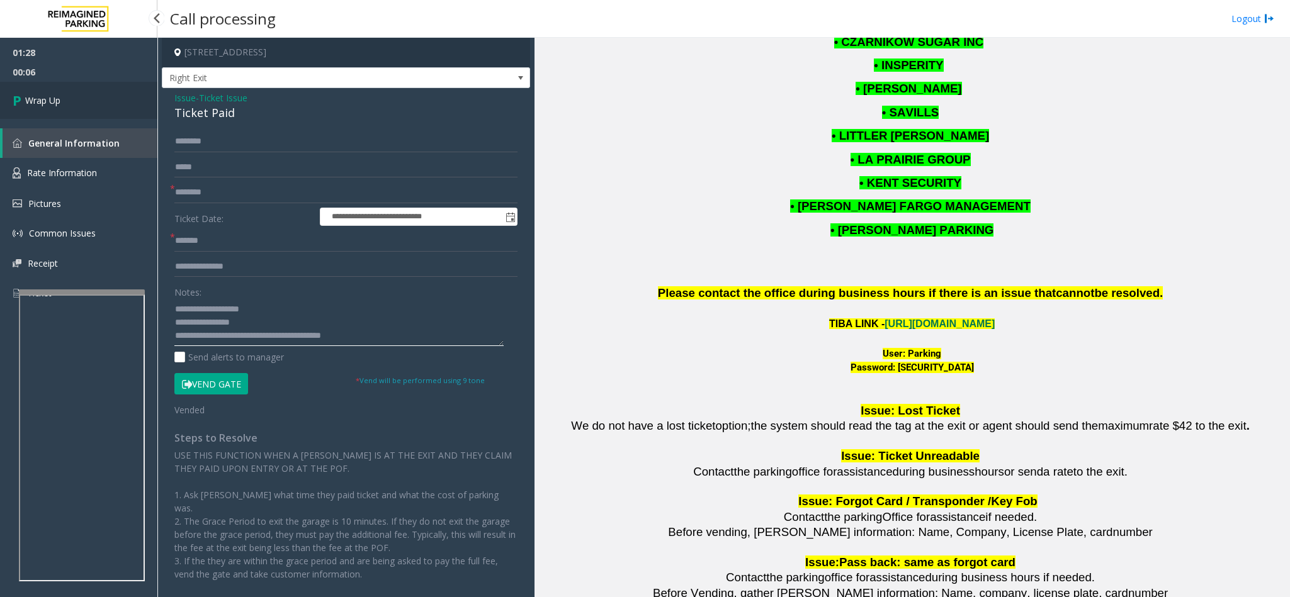
type textarea "**********"
click at [150, 86] on link "Wrap Up" at bounding box center [78, 100] width 157 height 37
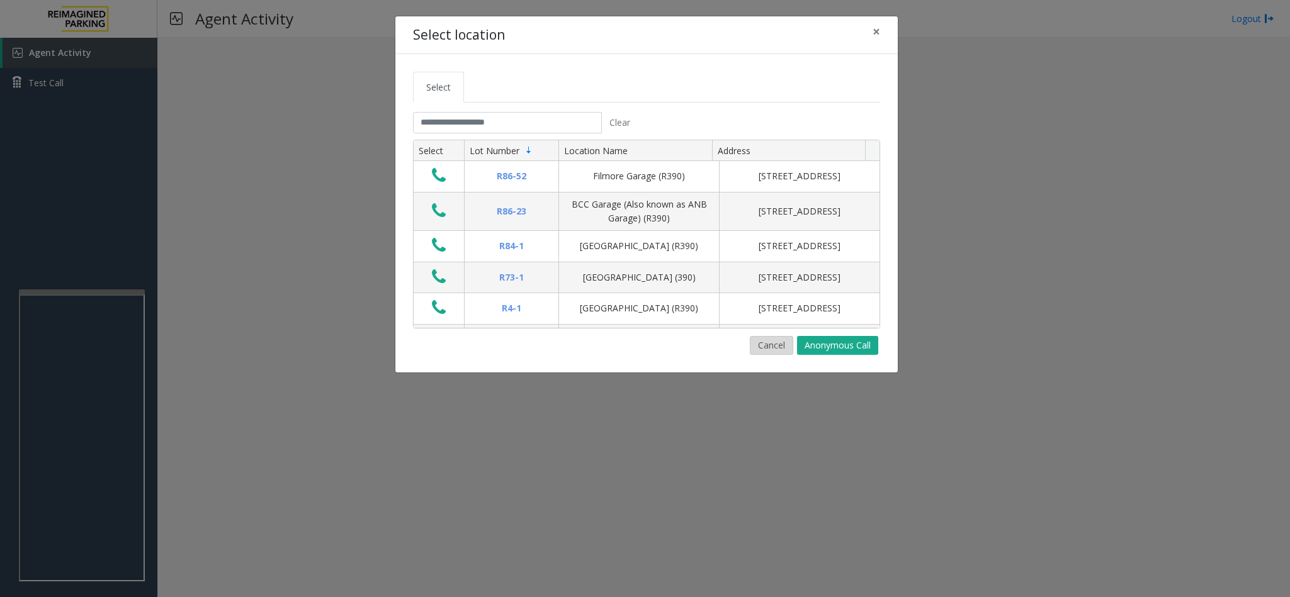
click at [758, 351] on button "Cancel" at bounding box center [771, 345] width 43 height 19
click at [433, 121] on input "text" at bounding box center [507, 122] width 189 height 21
click at [459, 121] on input "text" at bounding box center [507, 122] width 189 height 21
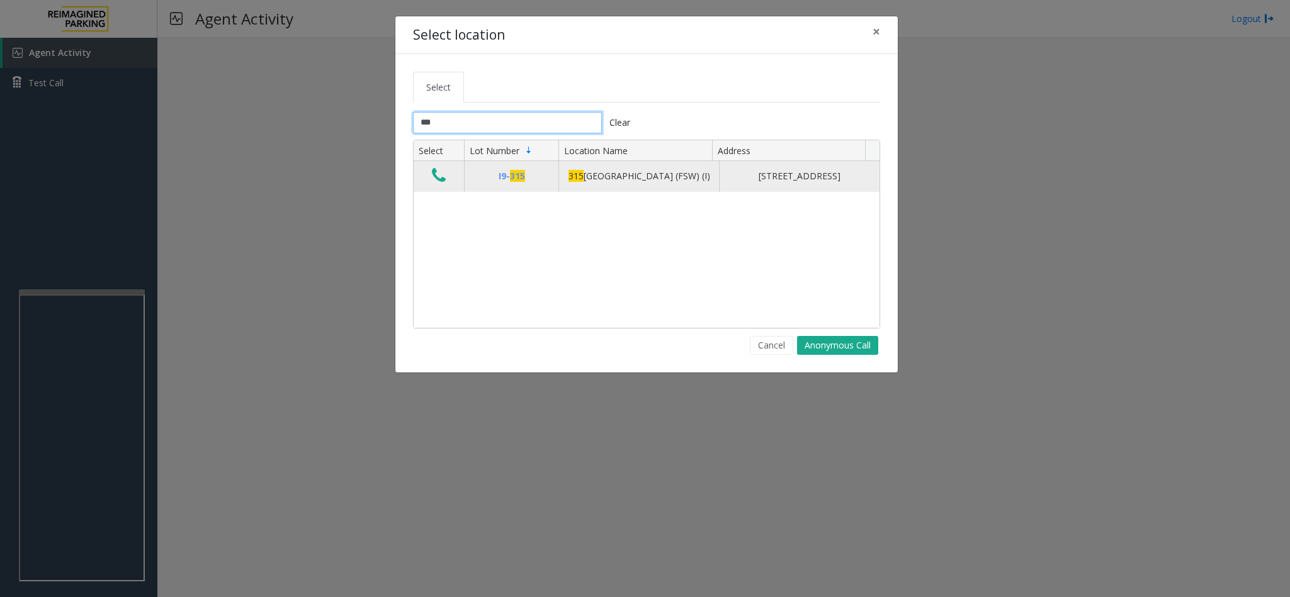
type input "***"
click at [435, 179] on icon "Data table" at bounding box center [439, 176] width 14 height 18
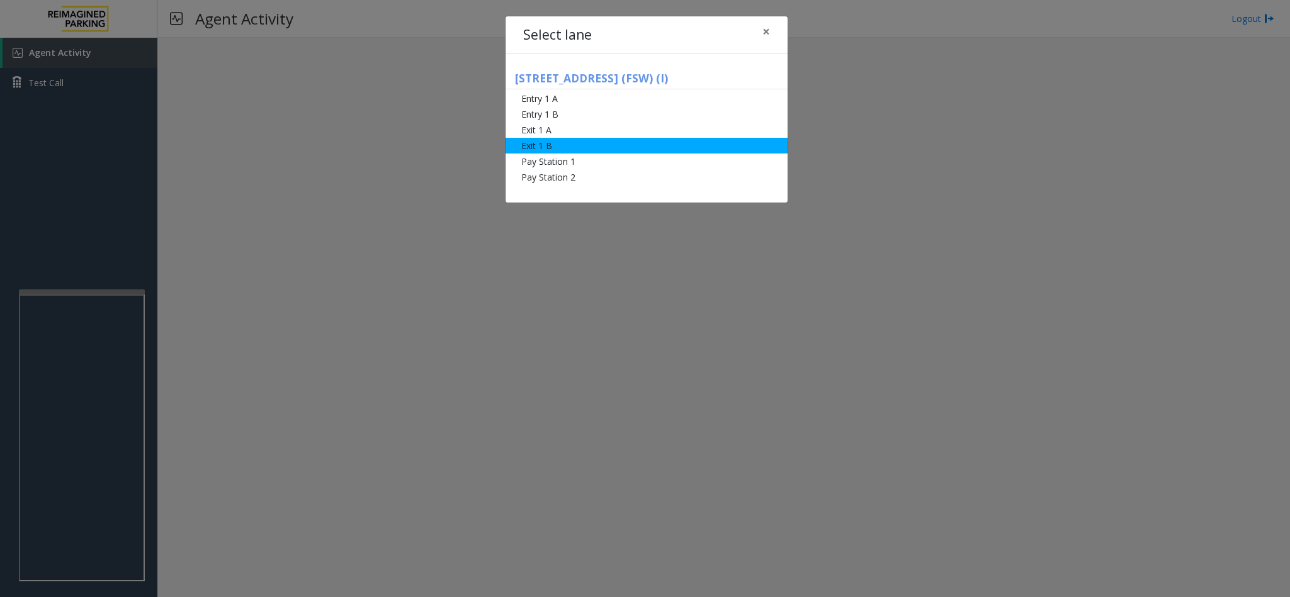
click at [526, 142] on li "Exit 1 B" at bounding box center [646, 146] width 282 height 16
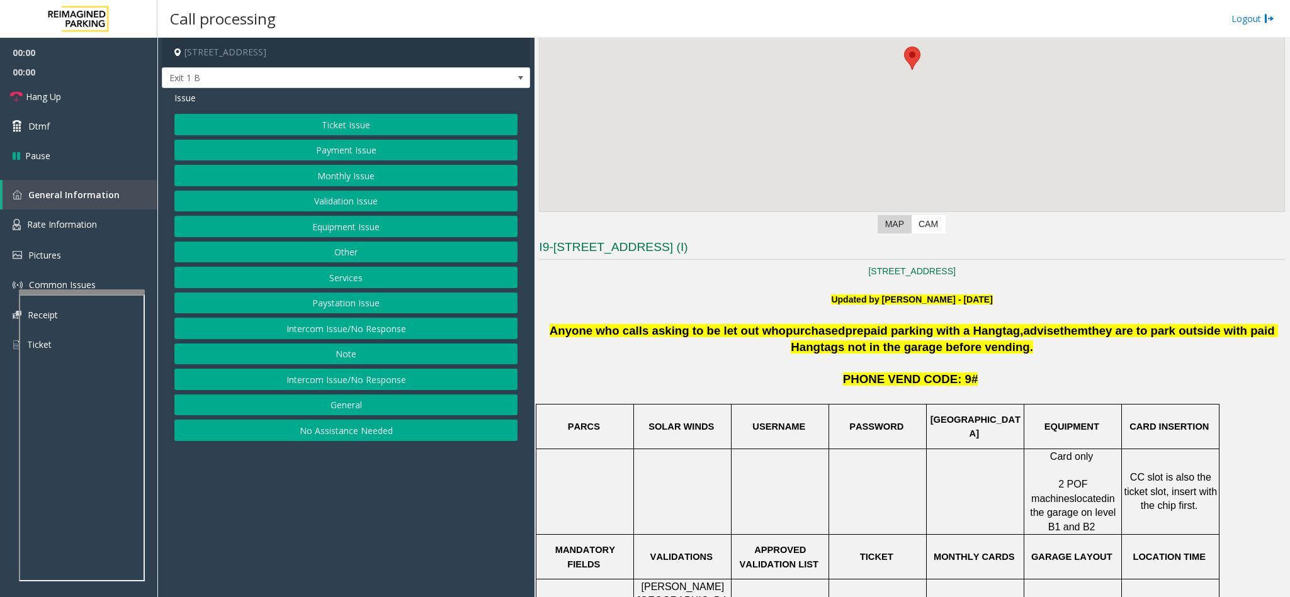
scroll to position [189, 0]
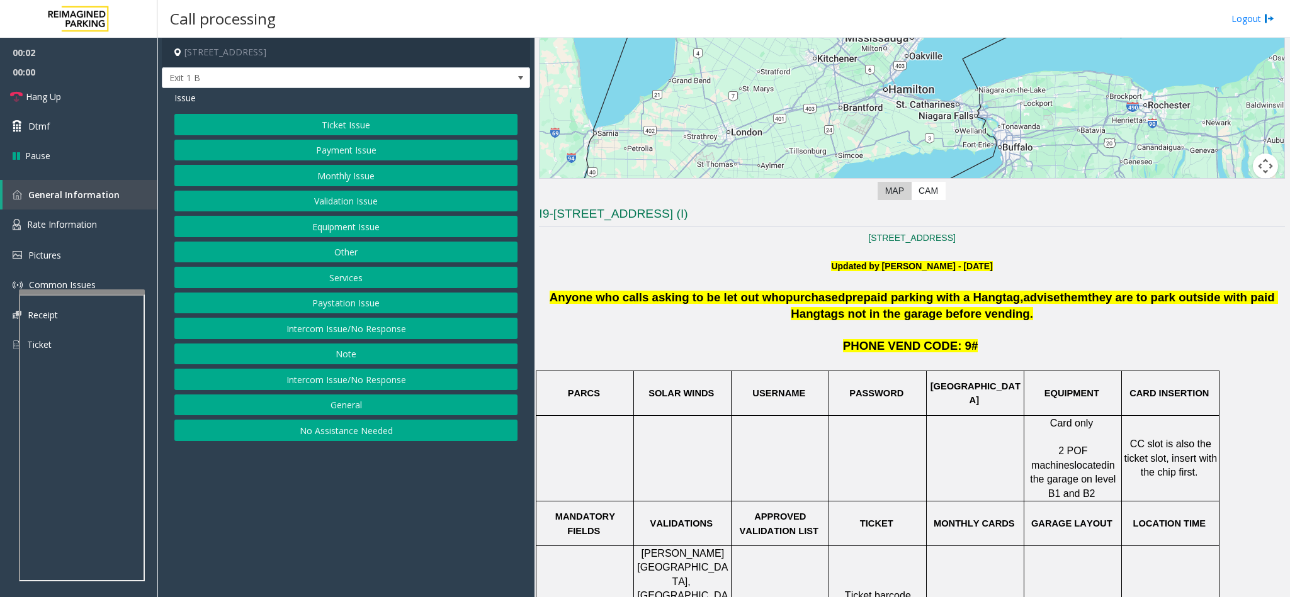
click at [323, 152] on button "Payment Issue" at bounding box center [345, 150] width 343 height 21
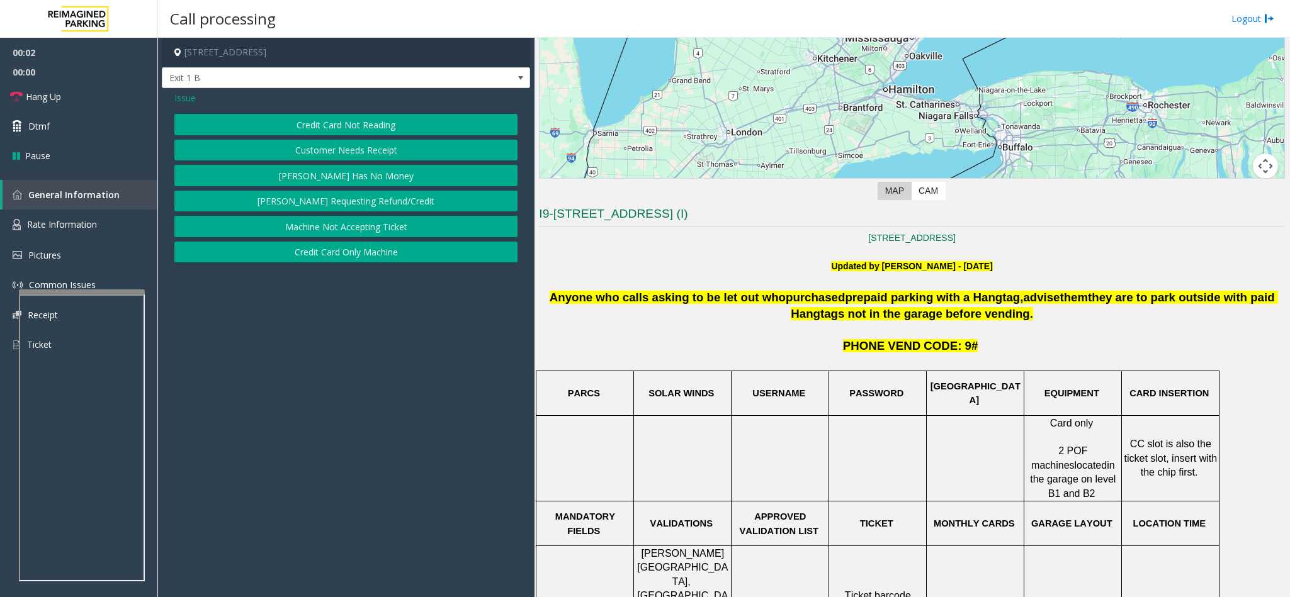
click at [317, 123] on button "Credit Card Not Reading" at bounding box center [345, 124] width 343 height 21
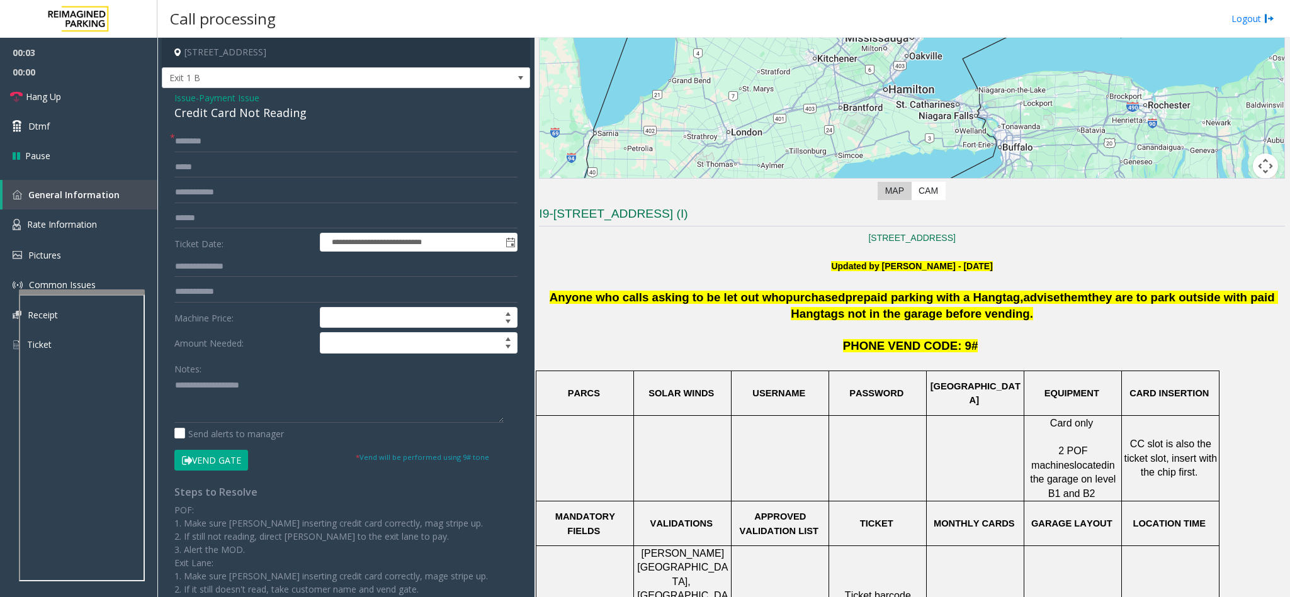
click at [242, 116] on div "Credit Card Not Reading" at bounding box center [345, 112] width 343 height 17
click at [174, 383] on textarea at bounding box center [338, 399] width 329 height 47
click at [416, 403] on textarea at bounding box center [338, 399] width 329 height 47
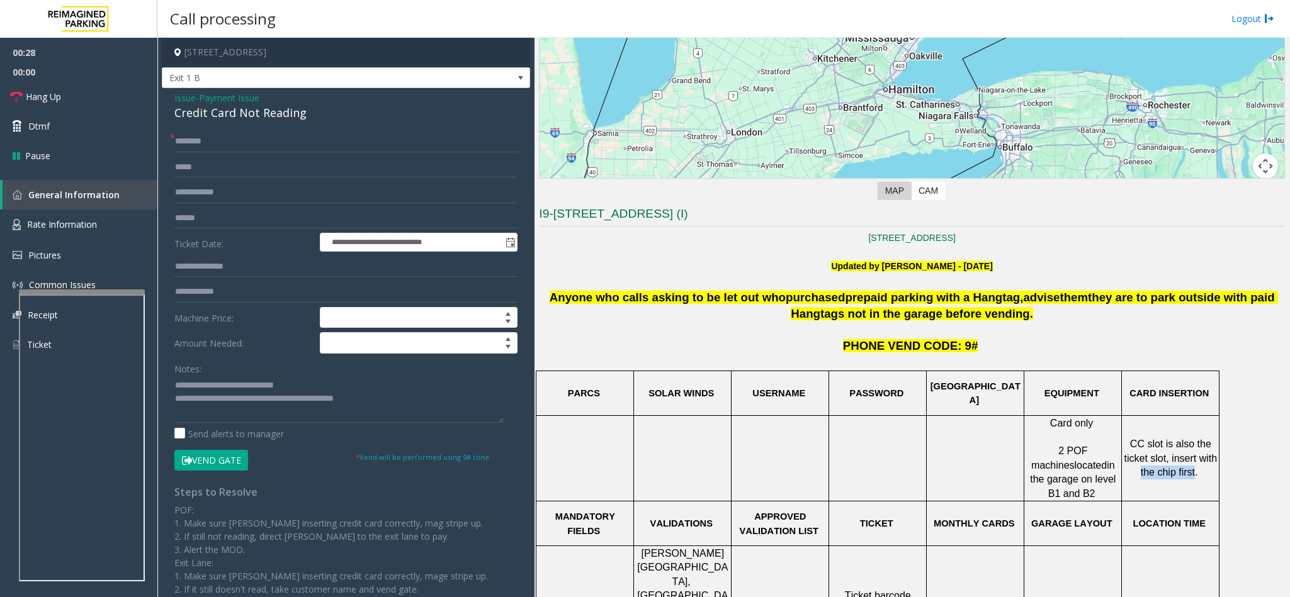
drag, startPoint x: 1142, startPoint y: 472, endPoint x: 1192, endPoint y: 480, distance: 50.3
click at [1192, 480] on td "CC slot is also the ticket slot, insert with the chip first." at bounding box center [1171, 458] width 98 height 86
copy span "the chip first"
paste textarea "**********"
click at [396, 401] on textarea at bounding box center [338, 399] width 329 height 47
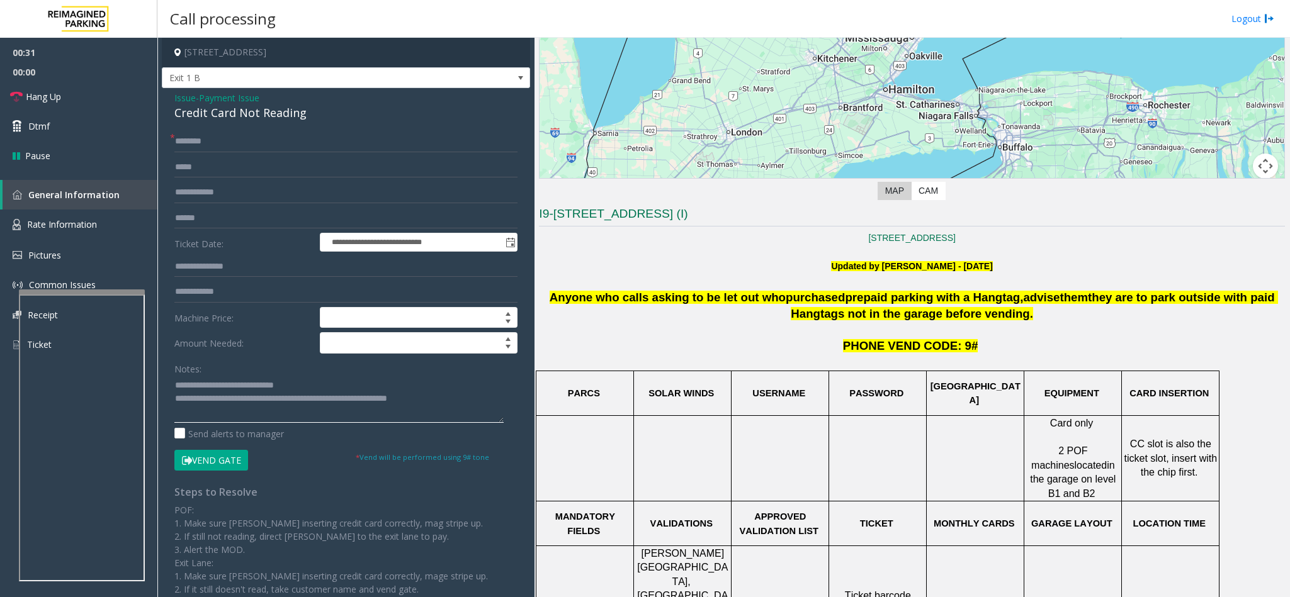
type textarea "**********"
click at [181, 142] on input "text" at bounding box center [345, 141] width 343 height 21
type input "****"
click at [449, 397] on textarea at bounding box center [338, 399] width 329 height 47
type textarea "**********"
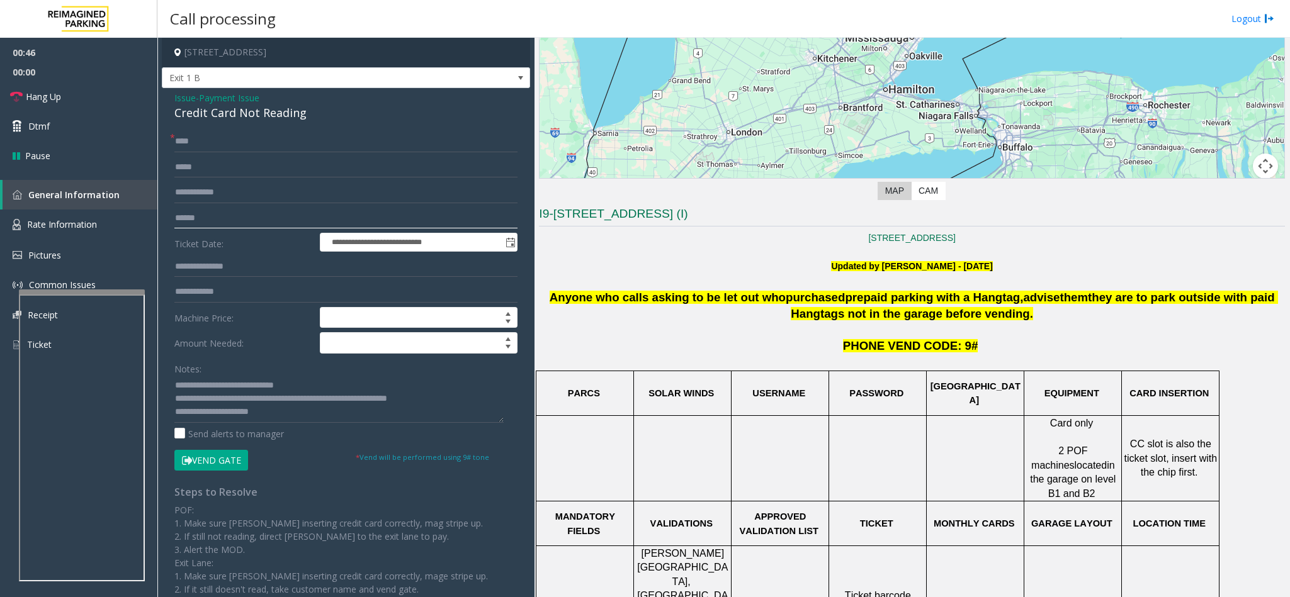
click at [204, 225] on input "text" at bounding box center [345, 218] width 343 height 21
type input "*******"
click at [220, 464] on button "Vend Gate" at bounding box center [211, 460] width 74 height 21
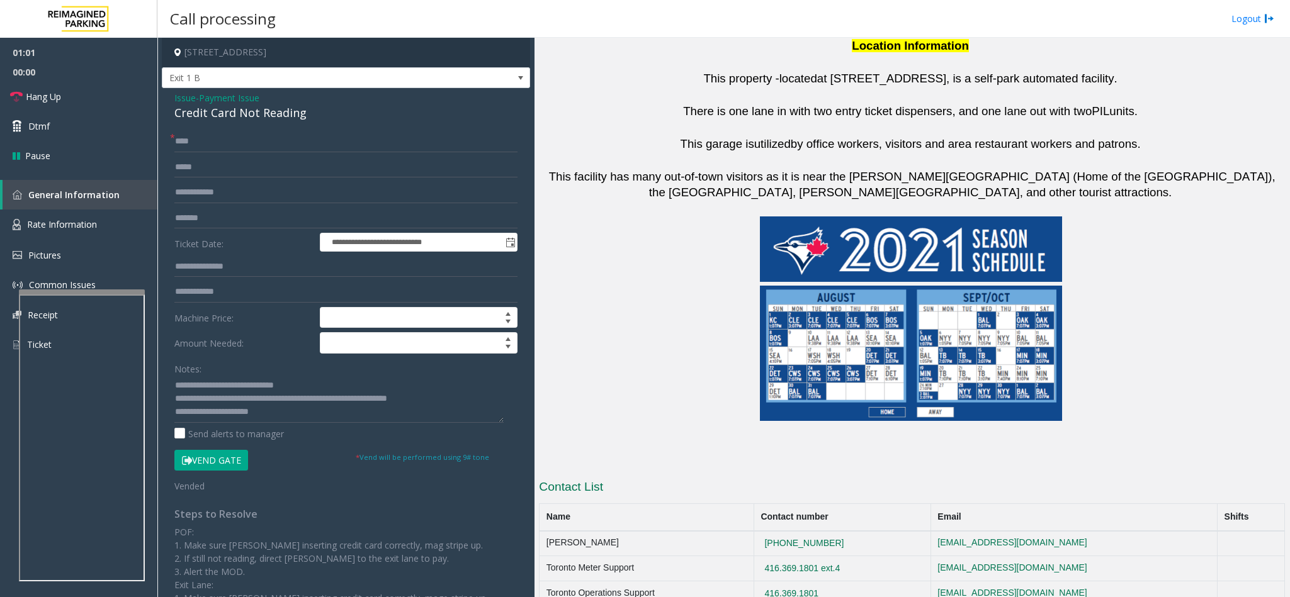
scroll to position [889, 0]
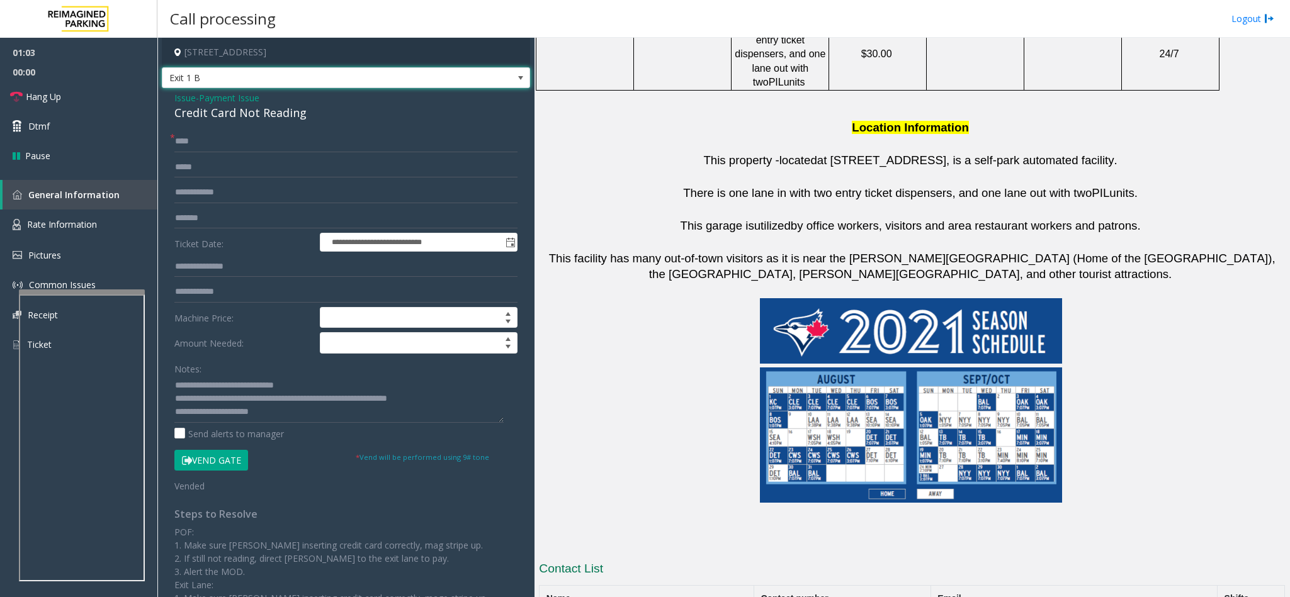
click at [285, 72] on span "Exit 1 B" at bounding box center [309, 78] width 294 height 20
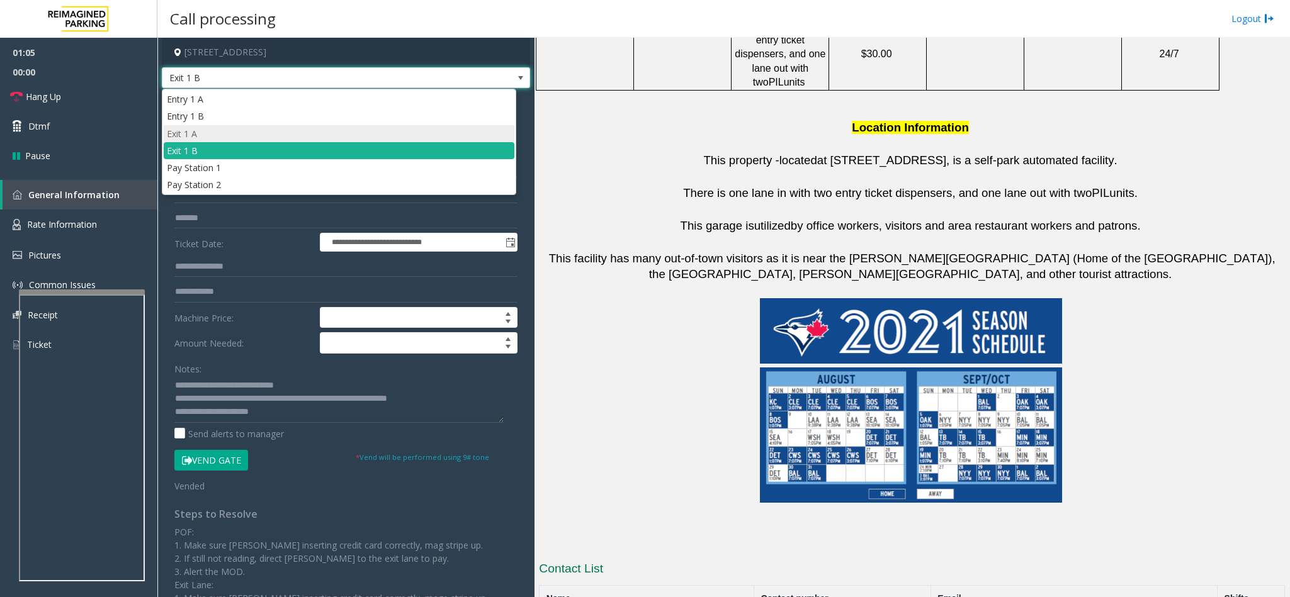
click at [247, 136] on li "Exit 1 A" at bounding box center [339, 133] width 351 height 17
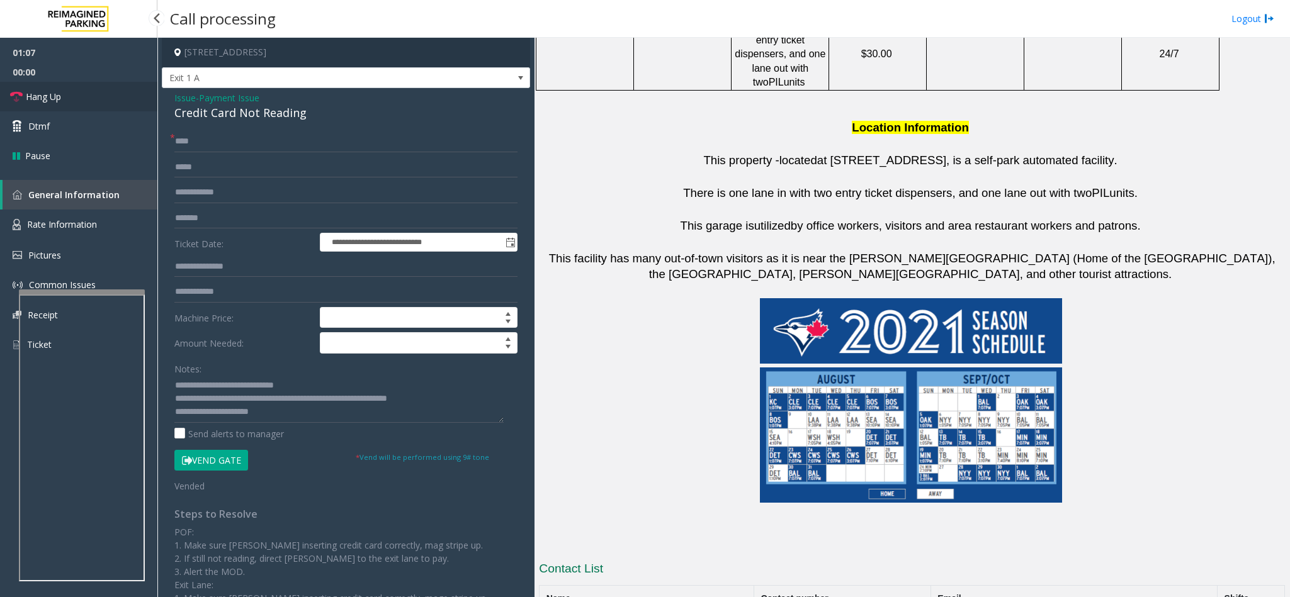
click at [104, 93] on link "Hang Up" at bounding box center [78, 97] width 157 height 30
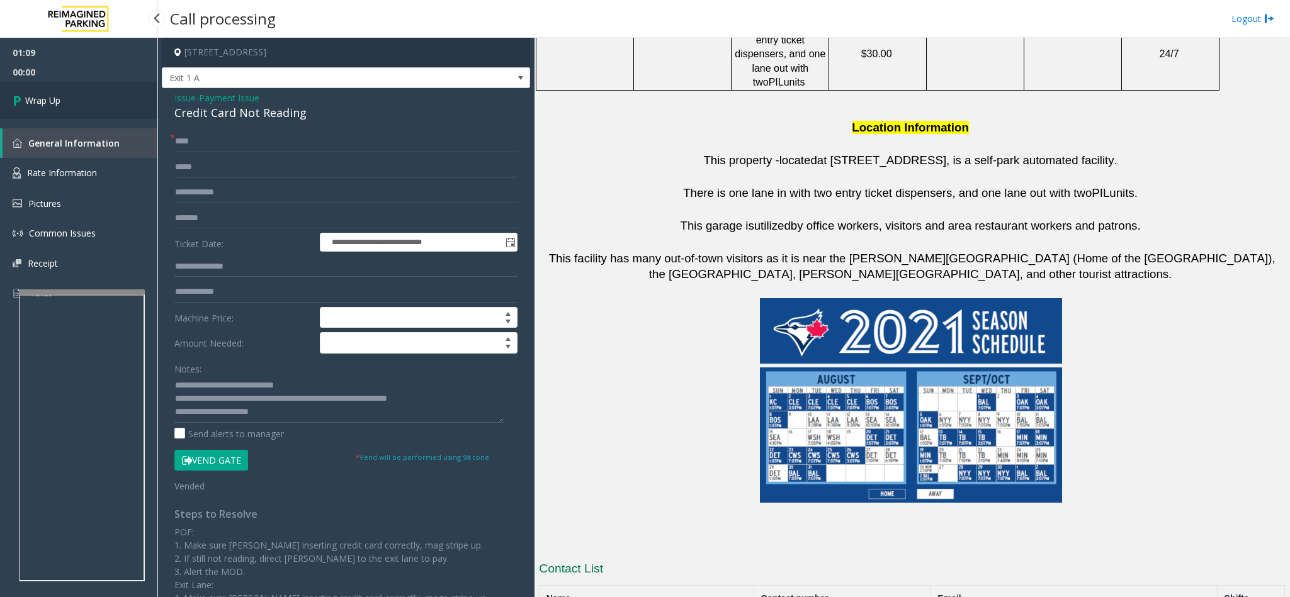
click at [104, 93] on link "Wrap Up" at bounding box center [78, 100] width 157 height 37
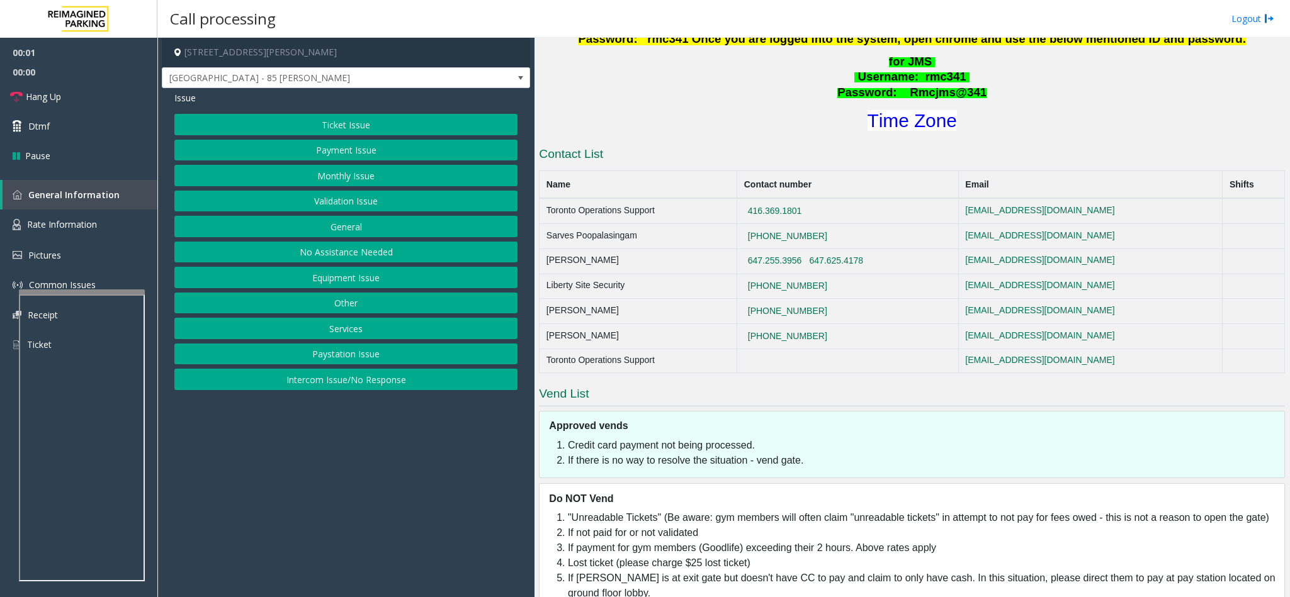
scroll to position [661, 0]
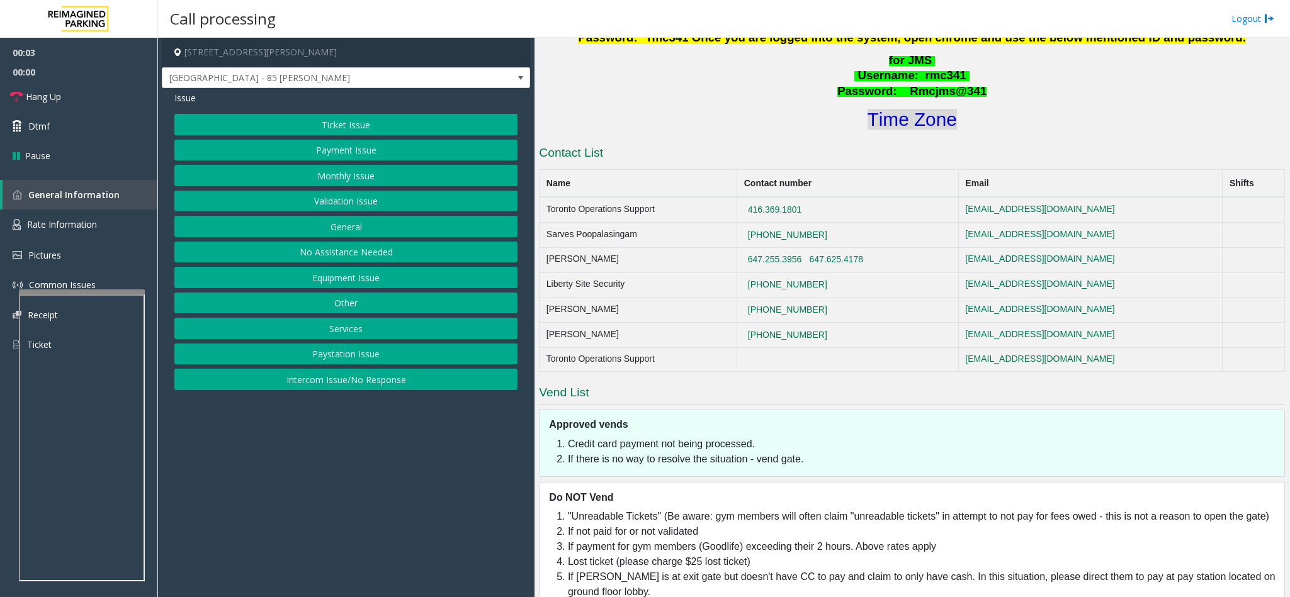
click at [904, 127] on font "Time Zone" at bounding box center [911, 119] width 89 height 21
click at [361, 194] on button "Validation Issue" at bounding box center [345, 201] width 343 height 21
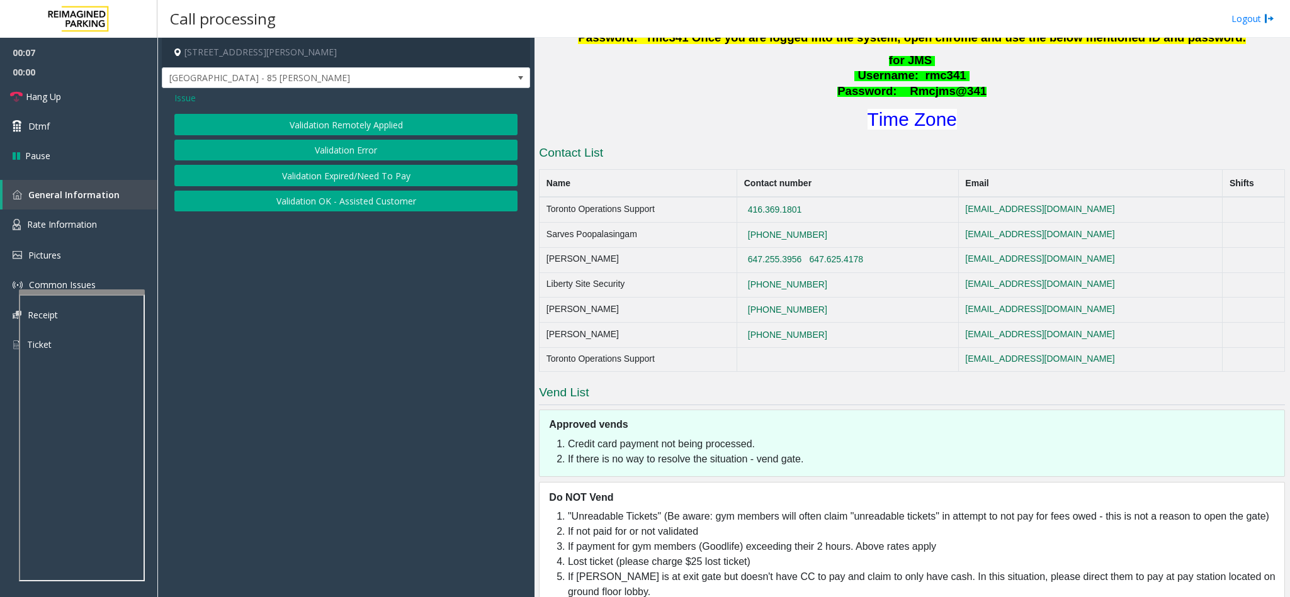
click at [354, 157] on button "Validation Error" at bounding box center [345, 150] width 343 height 21
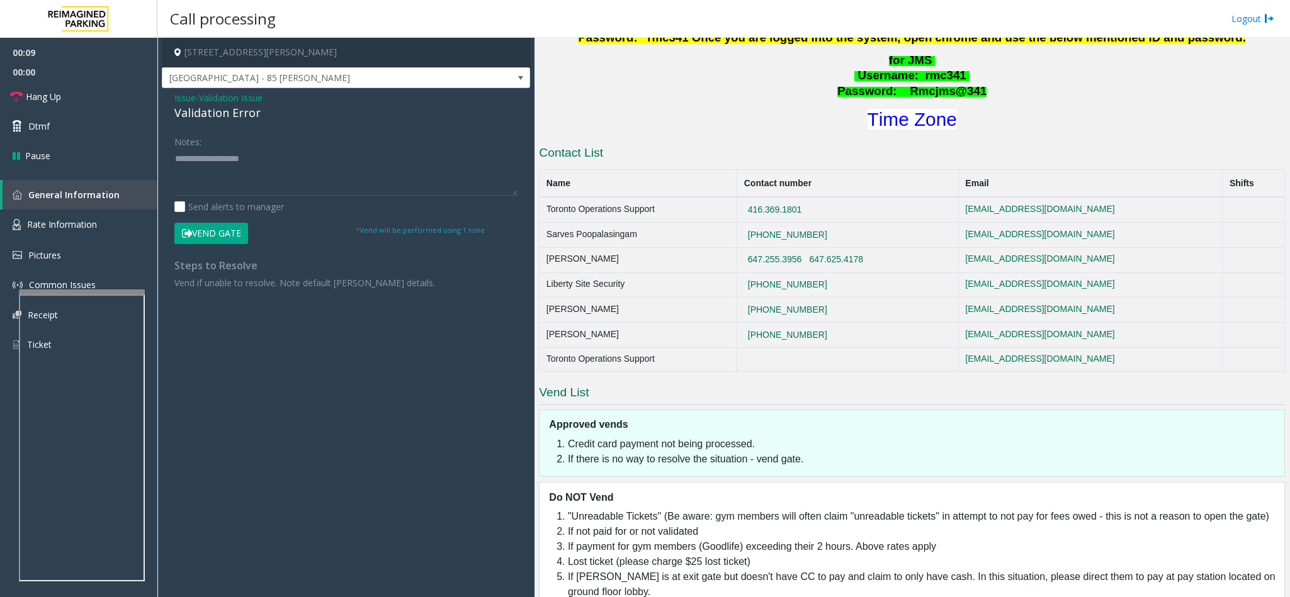
click at [183, 104] on span "Issue" at bounding box center [184, 97] width 21 height 13
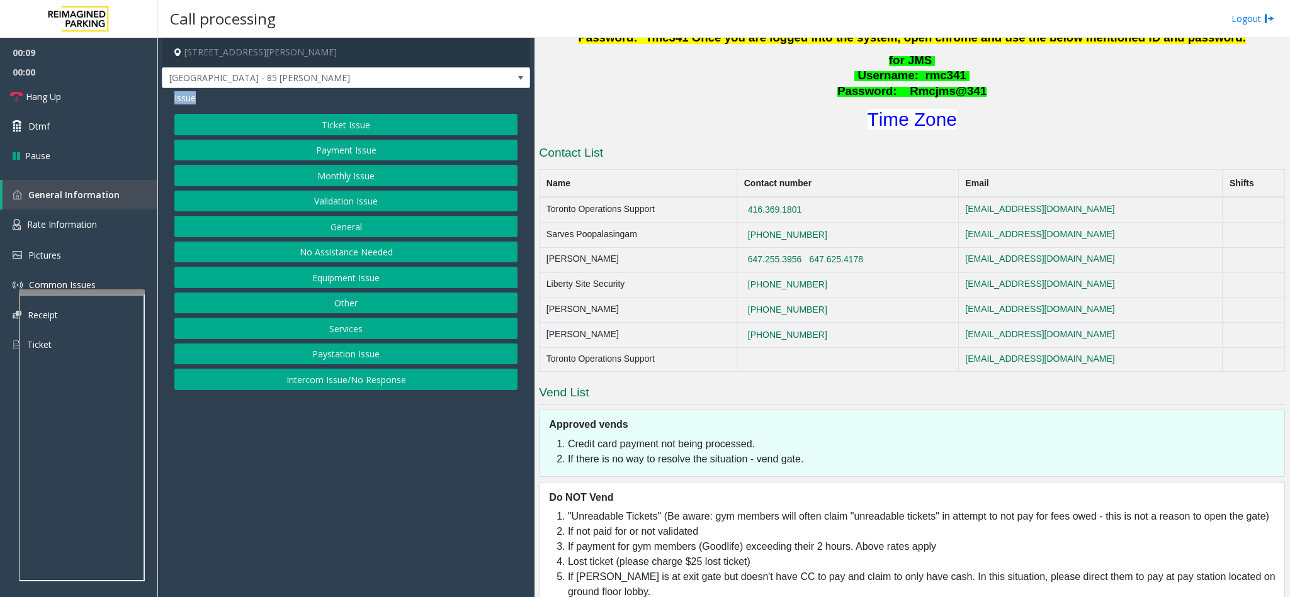
click at [412, 194] on button "Validation Issue" at bounding box center [345, 201] width 343 height 21
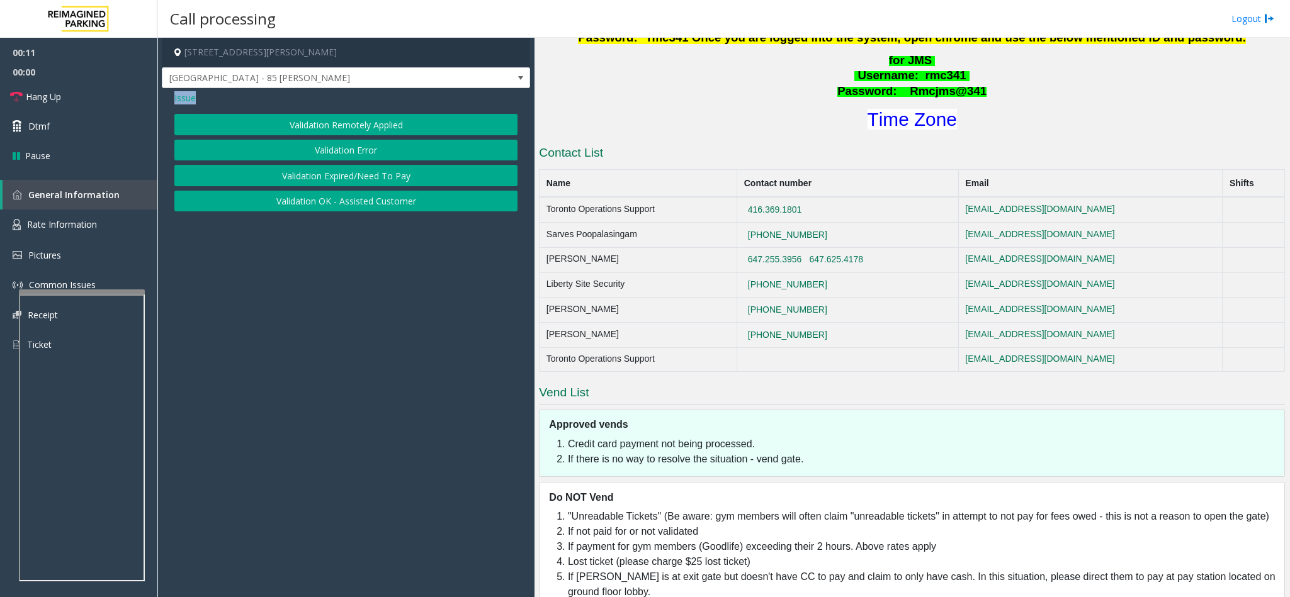
drag, startPoint x: 322, startPoint y: 148, endPoint x: 268, endPoint y: 125, distance: 58.1
click at [321, 148] on button "Validation Error" at bounding box center [345, 150] width 343 height 21
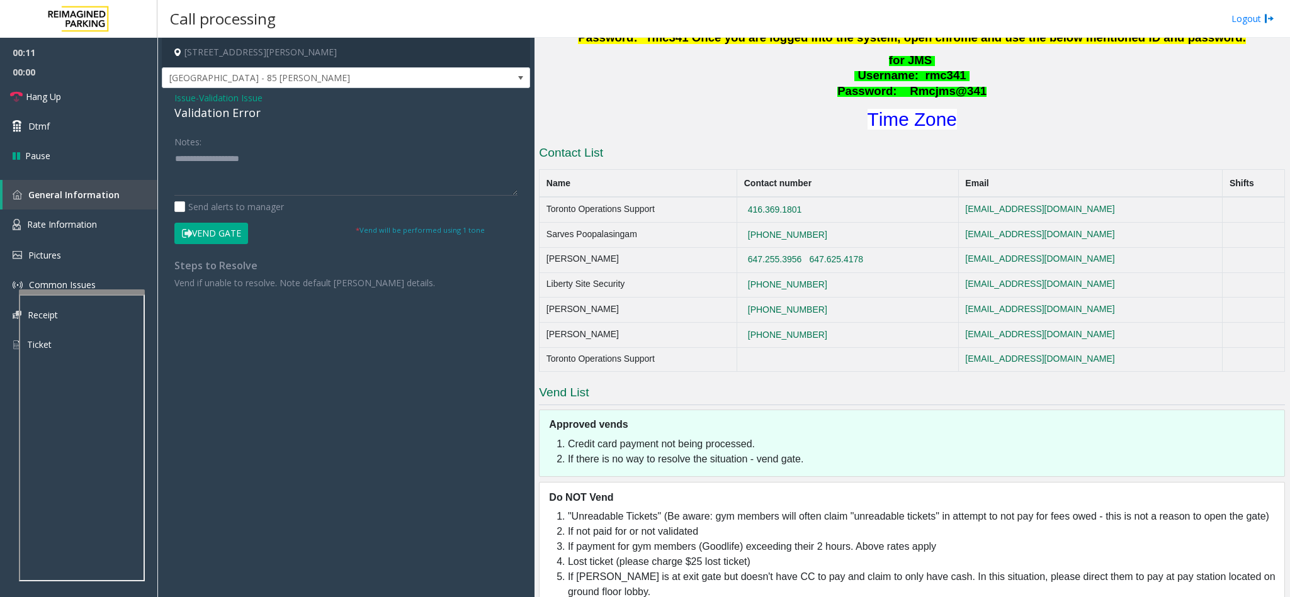
click at [237, 103] on span "Validation Issue" at bounding box center [231, 97] width 64 height 13
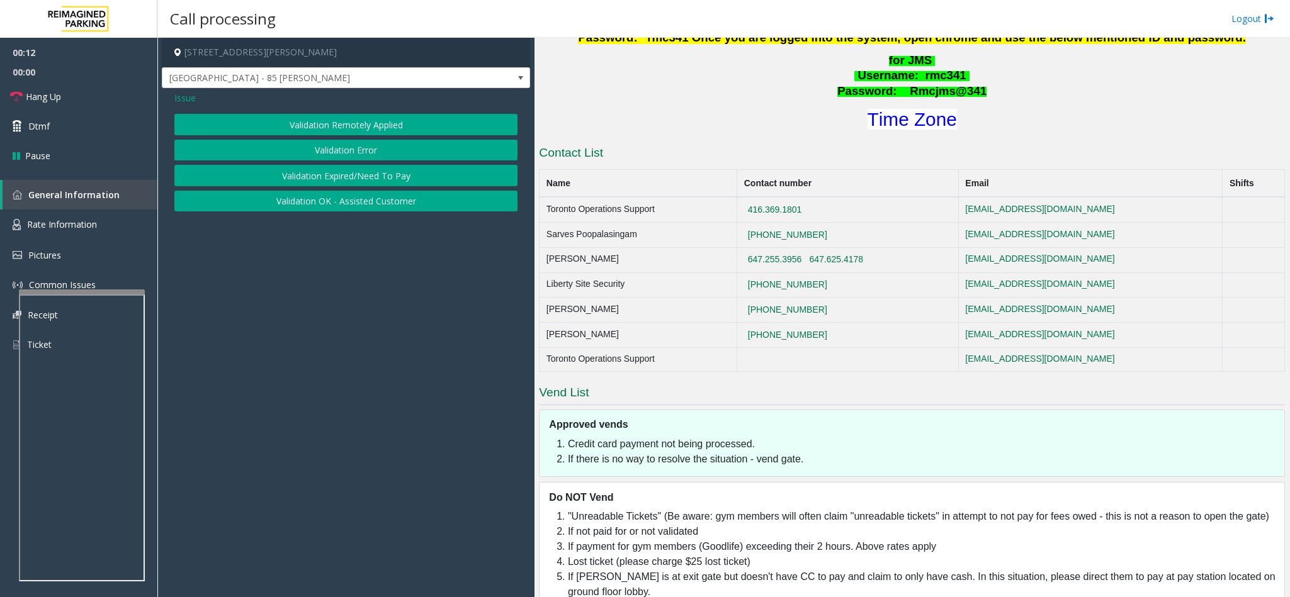
click at [337, 150] on button "Validation Error" at bounding box center [345, 150] width 343 height 21
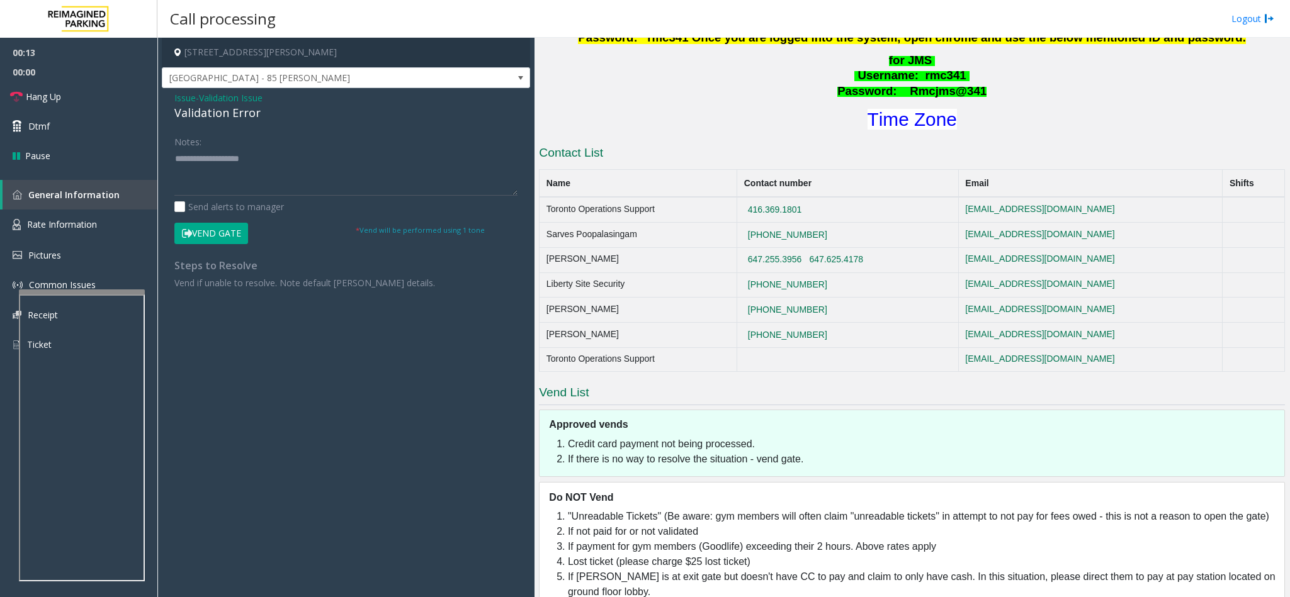
click at [182, 112] on div "Validation Error" at bounding box center [345, 112] width 343 height 17
click at [172, 159] on div "Notes: Send alerts to manager Vend Gate * Vend will be performed using 1 tone S…" at bounding box center [346, 210] width 362 height 159
click at [174, 154] on textarea at bounding box center [345, 172] width 343 height 47
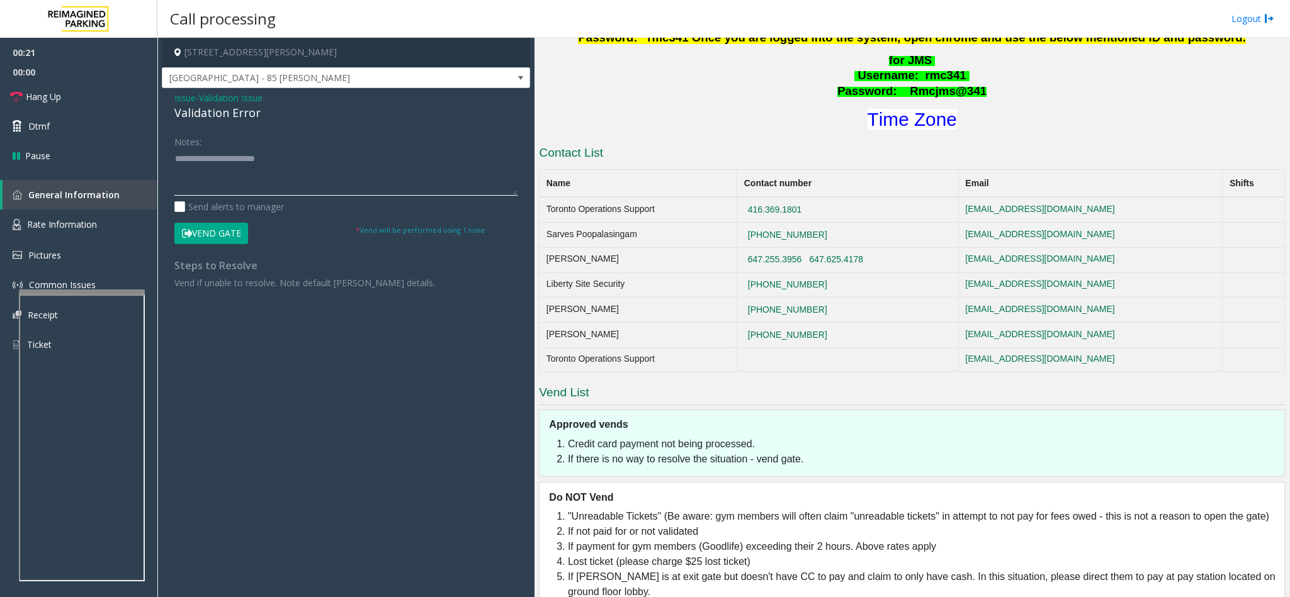
click at [280, 157] on textarea at bounding box center [345, 172] width 343 height 47
click at [235, 172] on textarea at bounding box center [345, 172] width 343 height 47
click at [244, 187] on textarea at bounding box center [345, 172] width 343 height 47
click at [256, 159] on textarea at bounding box center [345, 172] width 343 height 47
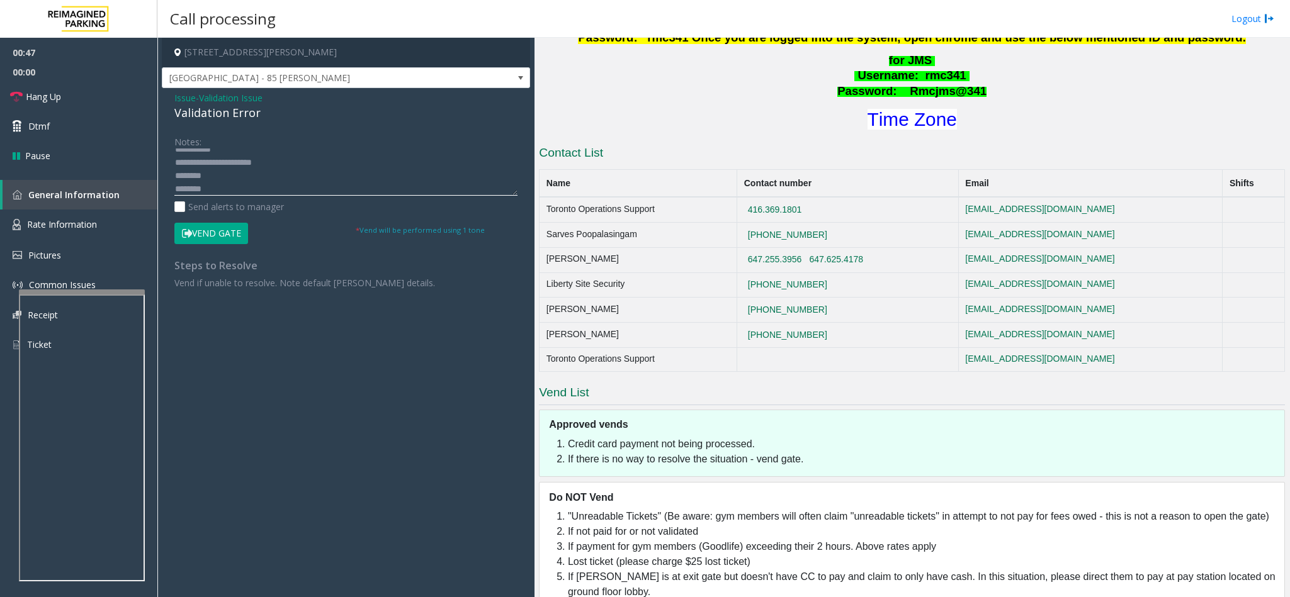
click at [246, 182] on textarea at bounding box center [345, 172] width 343 height 47
click at [242, 186] on textarea at bounding box center [345, 172] width 343 height 47
click at [215, 172] on textarea at bounding box center [345, 172] width 343 height 47
click at [212, 238] on button "Vend Gate" at bounding box center [211, 233] width 74 height 21
click at [242, 191] on textarea at bounding box center [345, 172] width 343 height 47
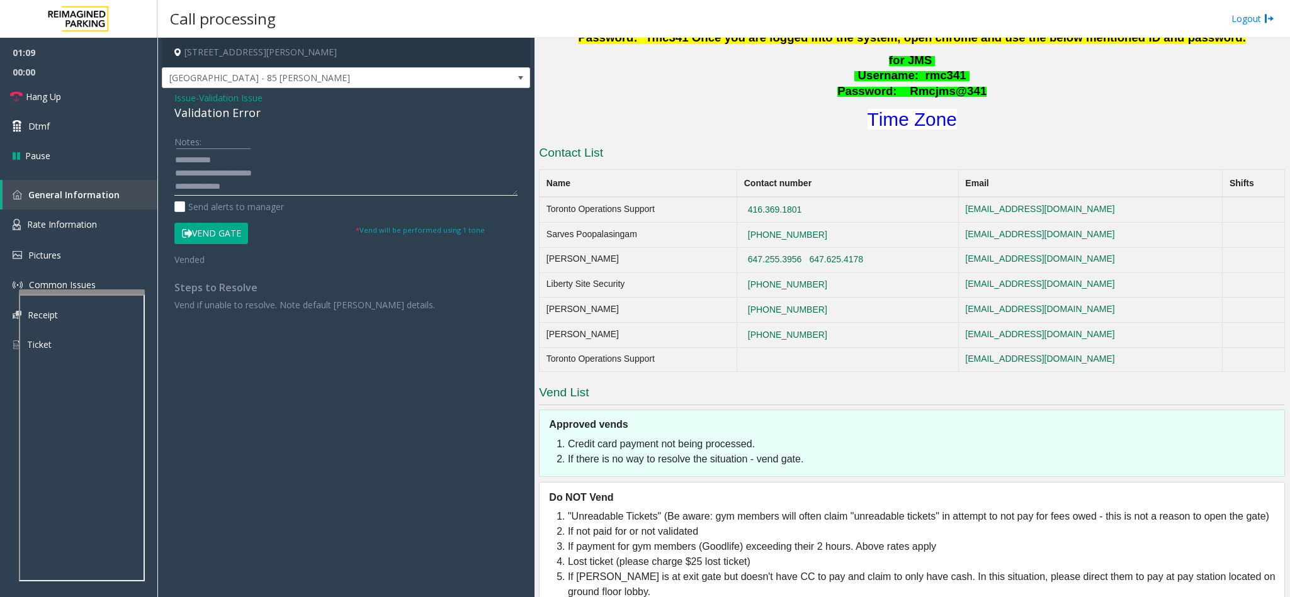
scroll to position [0, 0]
click at [286, 160] on textarea at bounding box center [345, 172] width 343 height 47
type textarea "**********"
click at [70, 91] on link "Hang Up" at bounding box center [78, 97] width 157 height 30
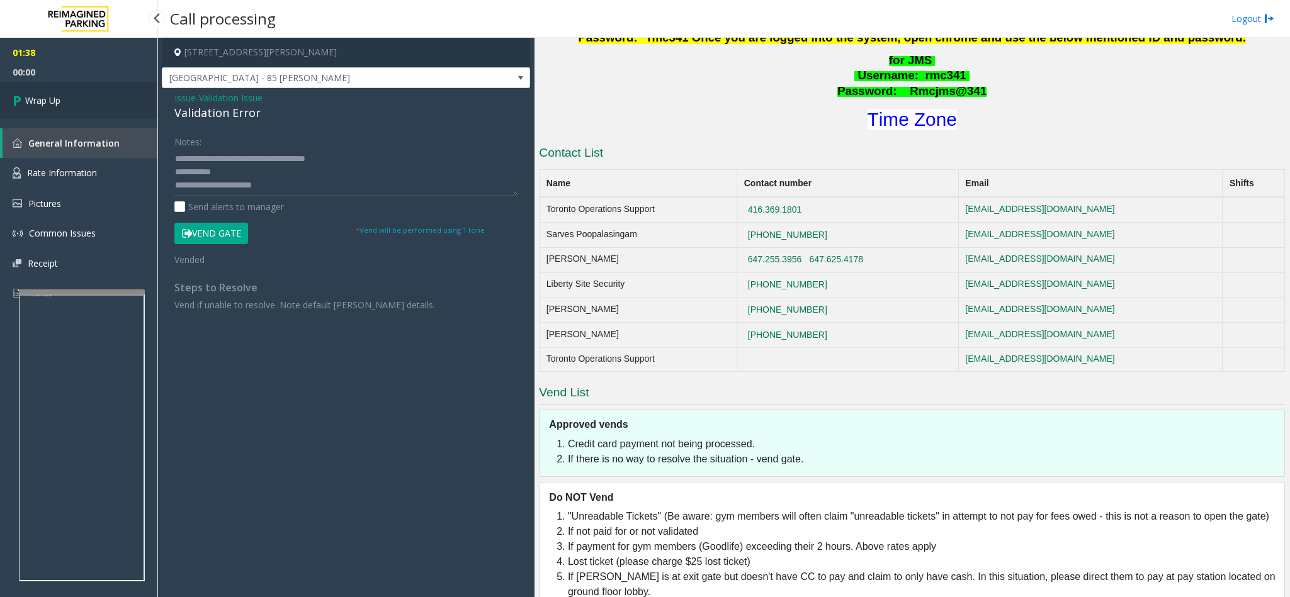
click at [70, 91] on link "Wrap Up" at bounding box center [78, 100] width 157 height 37
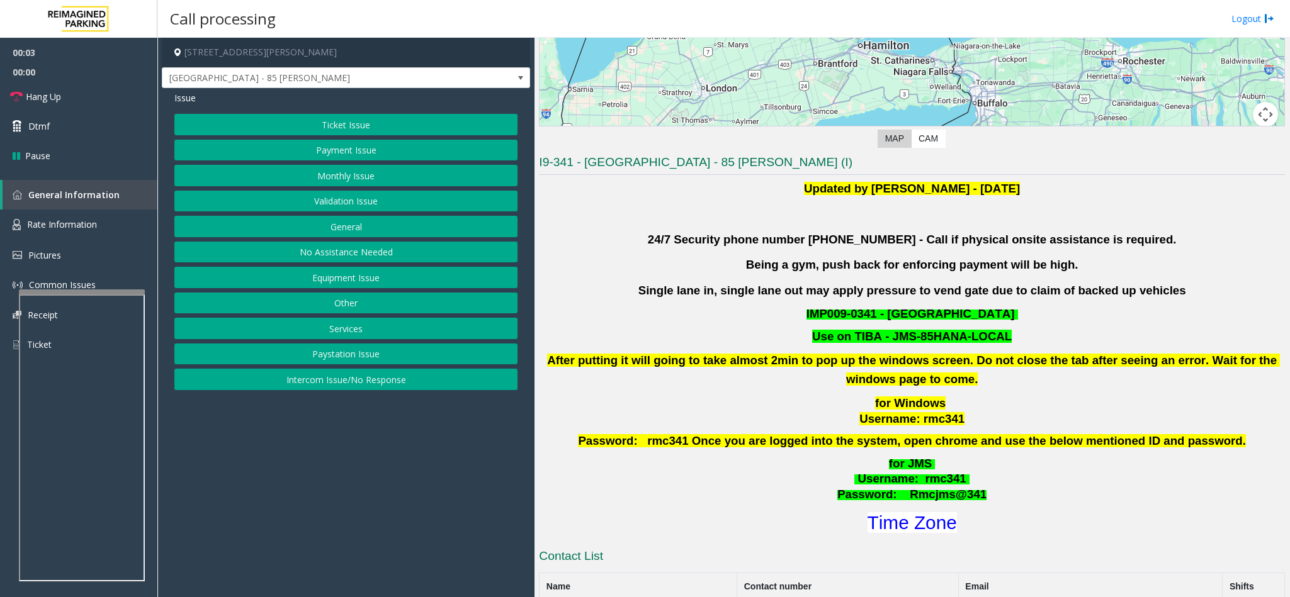
scroll to position [283, 0]
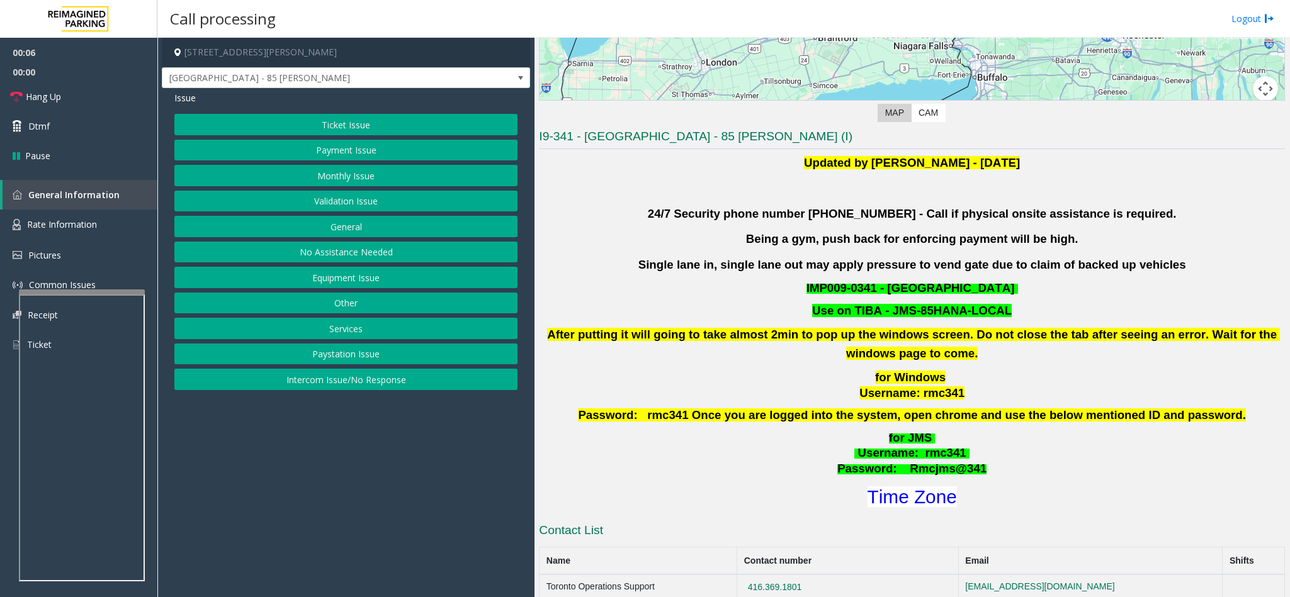
click at [340, 383] on button "Intercom Issue/No Response" at bounding box center [345, 379] width 343 height 21
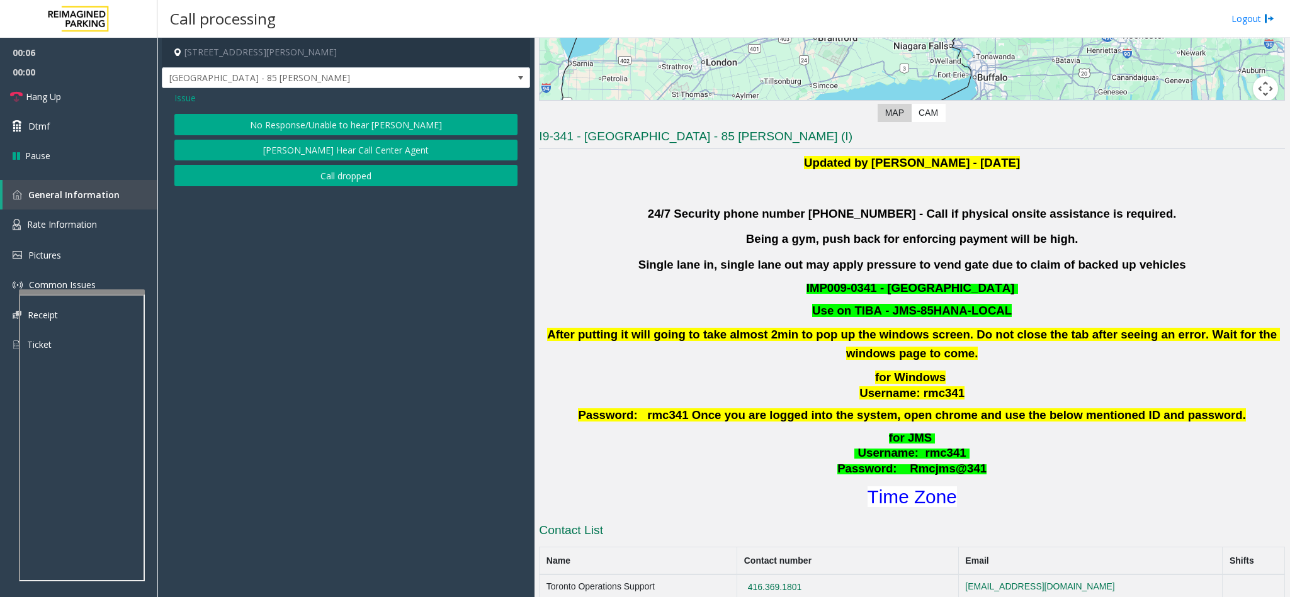
click at [314, 120] on button "No Response/Unable to hear [PERSON_NAME]" at bounding box center [345, 124] width 343 height 21
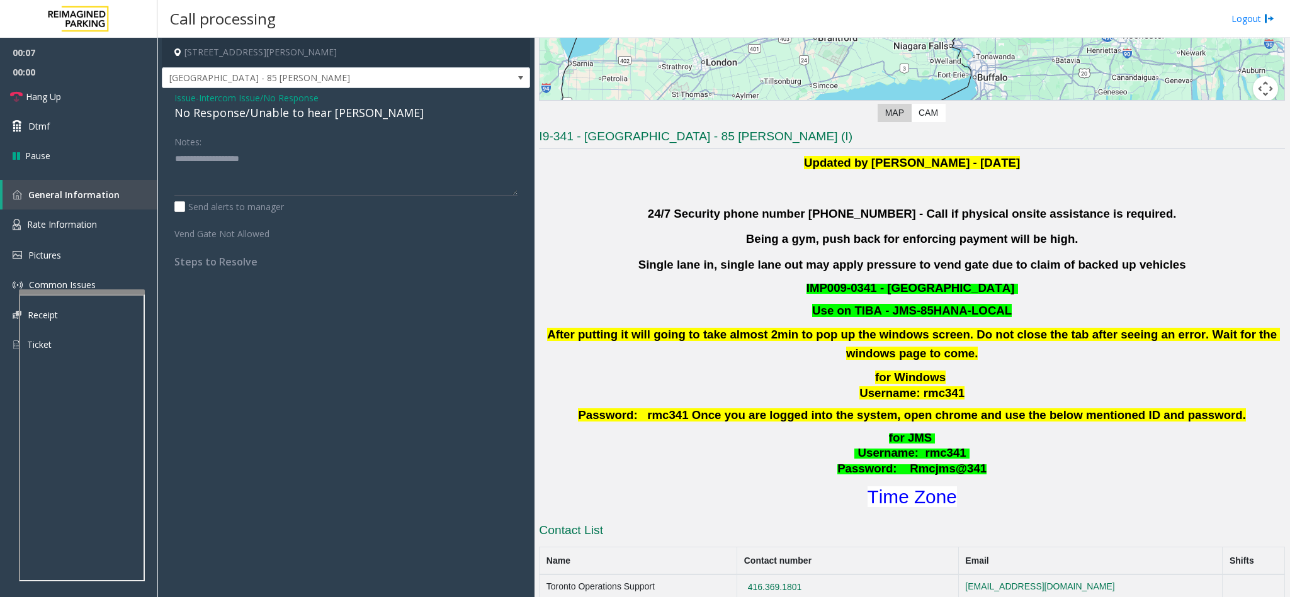
click at [278, 114] on div "No Response/Unable to hear [PERSON_NAME]" at bounding box center [345, 112] width 343 height 17
click at [361, 153] on textarea at bounding box center [345, 172] width 343 height 47
type textarea "**********"
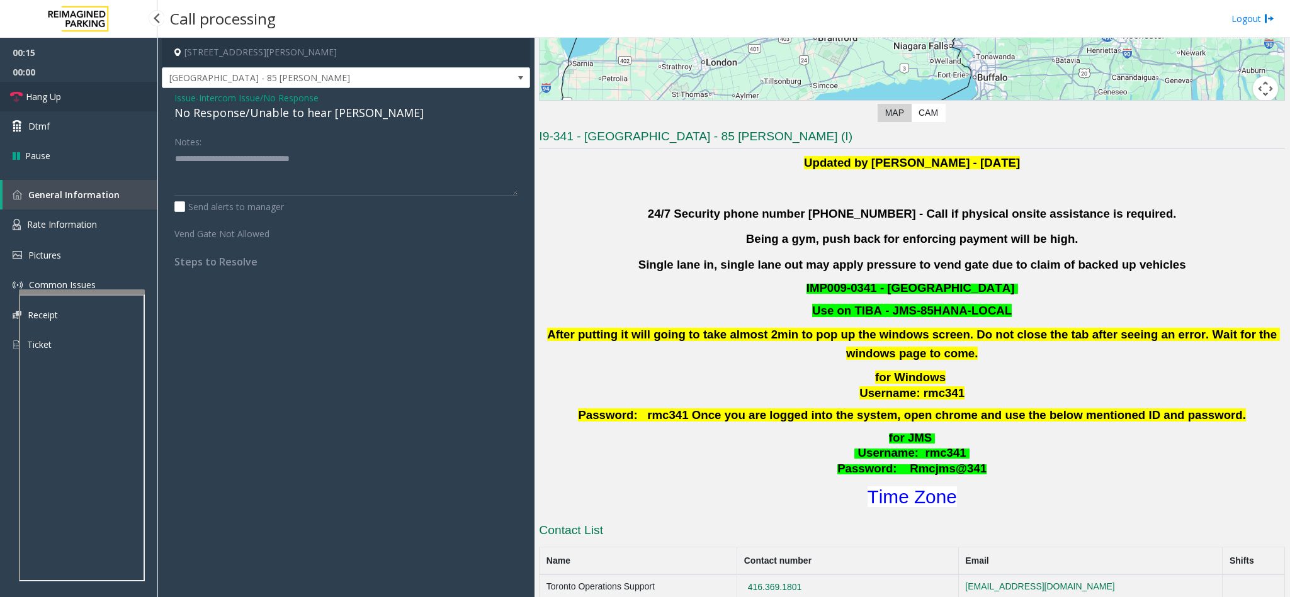
click at [63, 94] on link "Hang Up" at bounding box center [78, 97] width 157 height 30
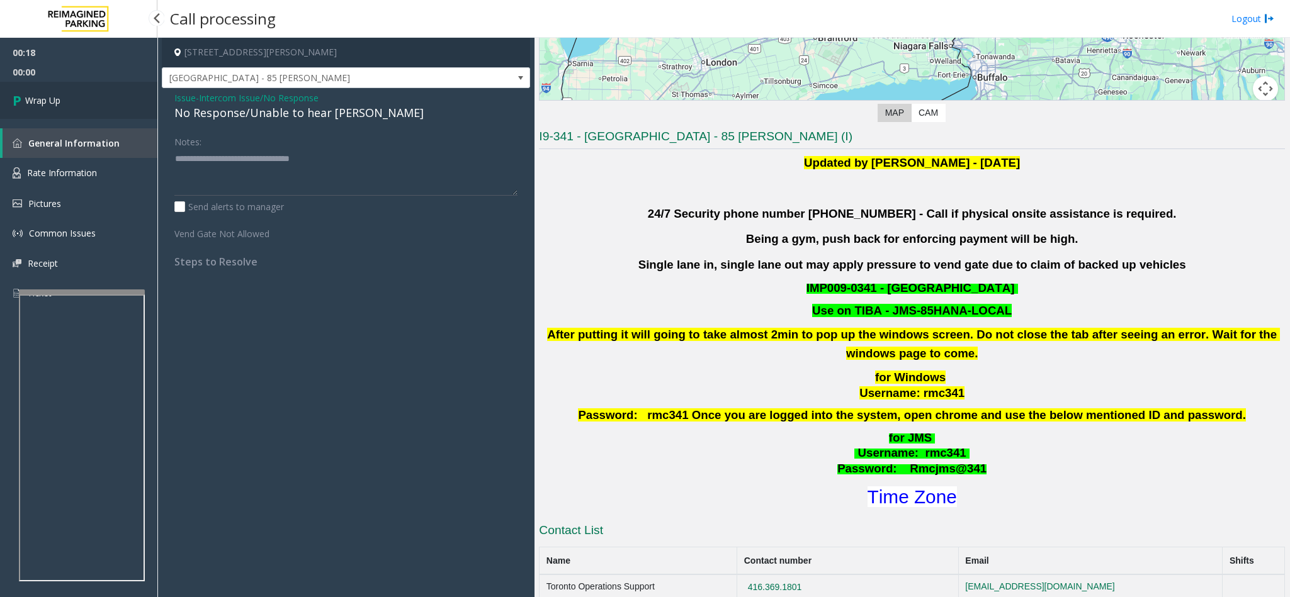
click at [63, 94] on link "Wrap Up" at bounding box center [78, 100] width 157 height 37
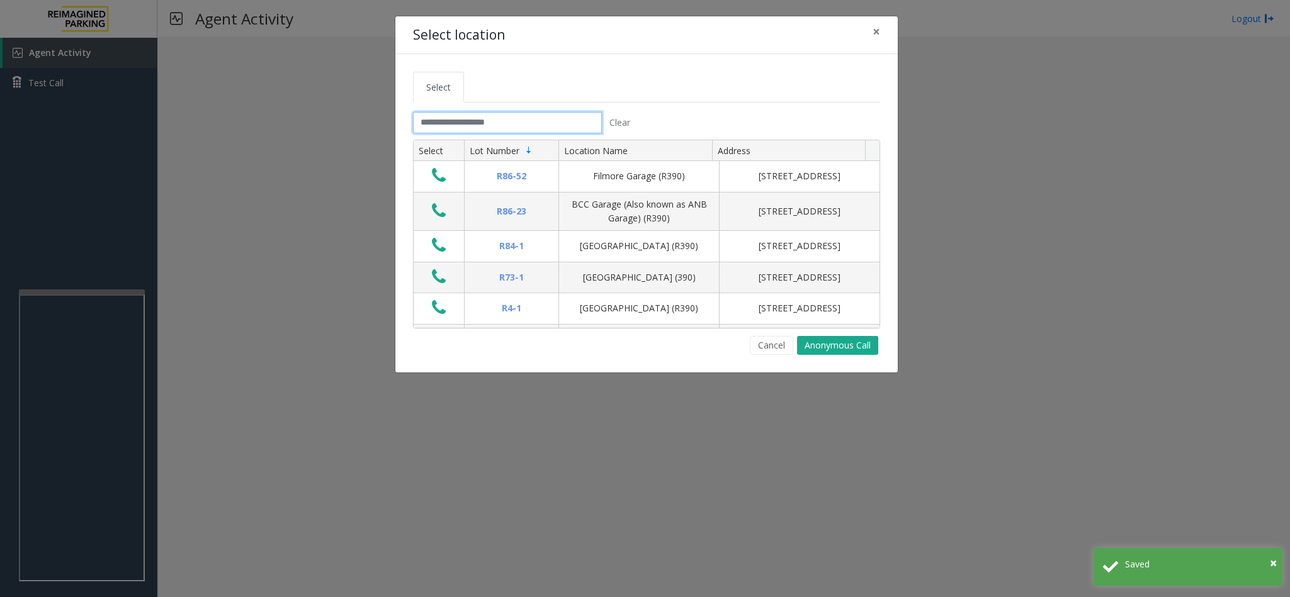
click at [446, 118] on input "text" at bounding box center [507, 122] width 189 height 21
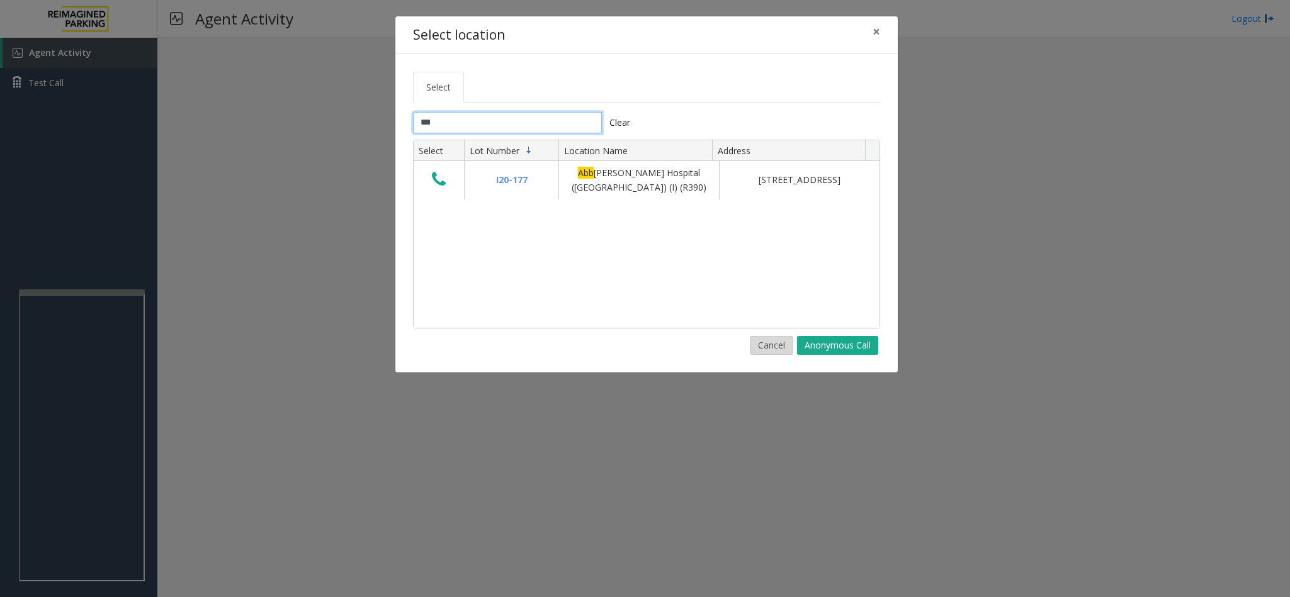
type input "***"
click at [775, 350] on button "Cancel" at bounding box center [771, 345] width 43 height 19
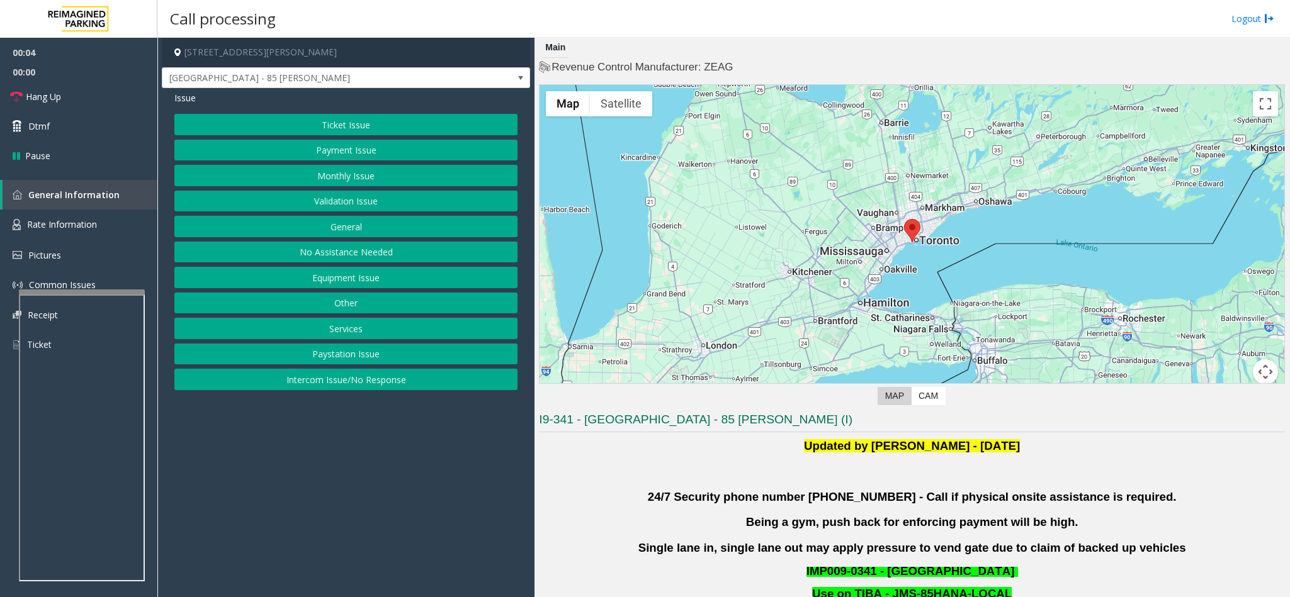
click at [337, 201] on button "Validation Issue" at bounding box center [345, 201] width 343 height 21
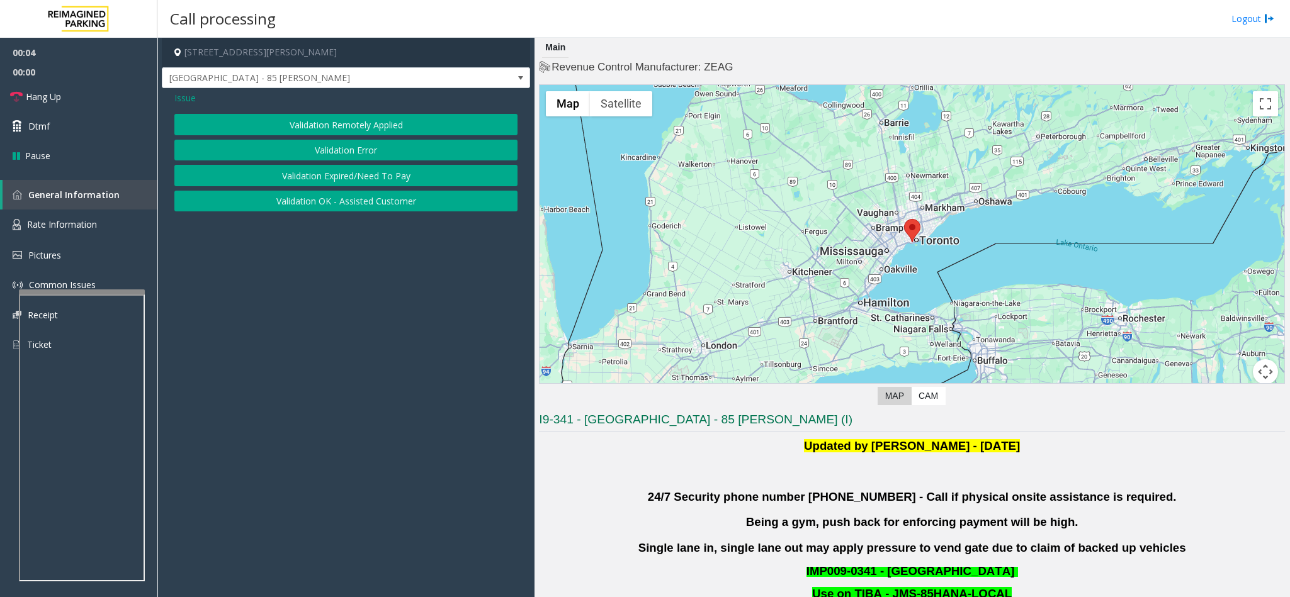
click at [323, 140] on button "Validation Error" at bounding box center [345, 150] width 343 height 21
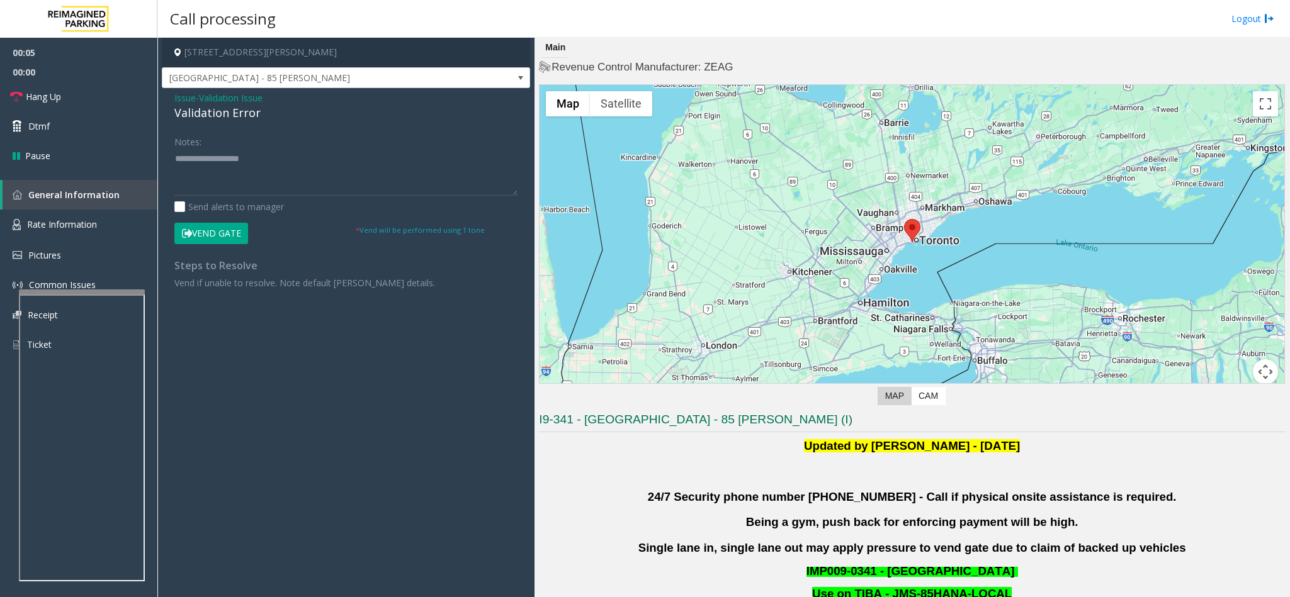
click at [191, 116] on div "Validation Error" at bounding box center [345, 112] width 343 height 17
click at [176, 164] on textarea at bounding box center [345, 172] width 343 height 47
click at [349, 162] on textarea at bounding box center [345, 172] width 343 height 47
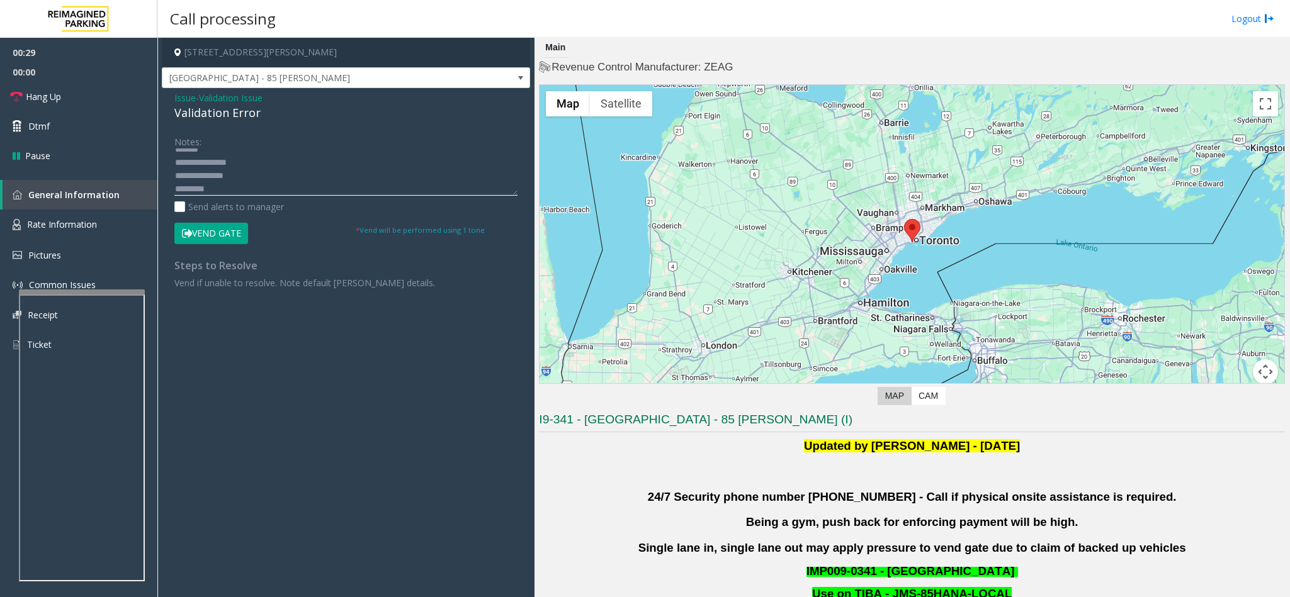
scroll to position [36, 0]
click at [206, 172] on textarea at bounding box center [345, 172] width 343 height 47
click at [240, 170] on textarea at bounding box center [345, 172] width 343 height 47
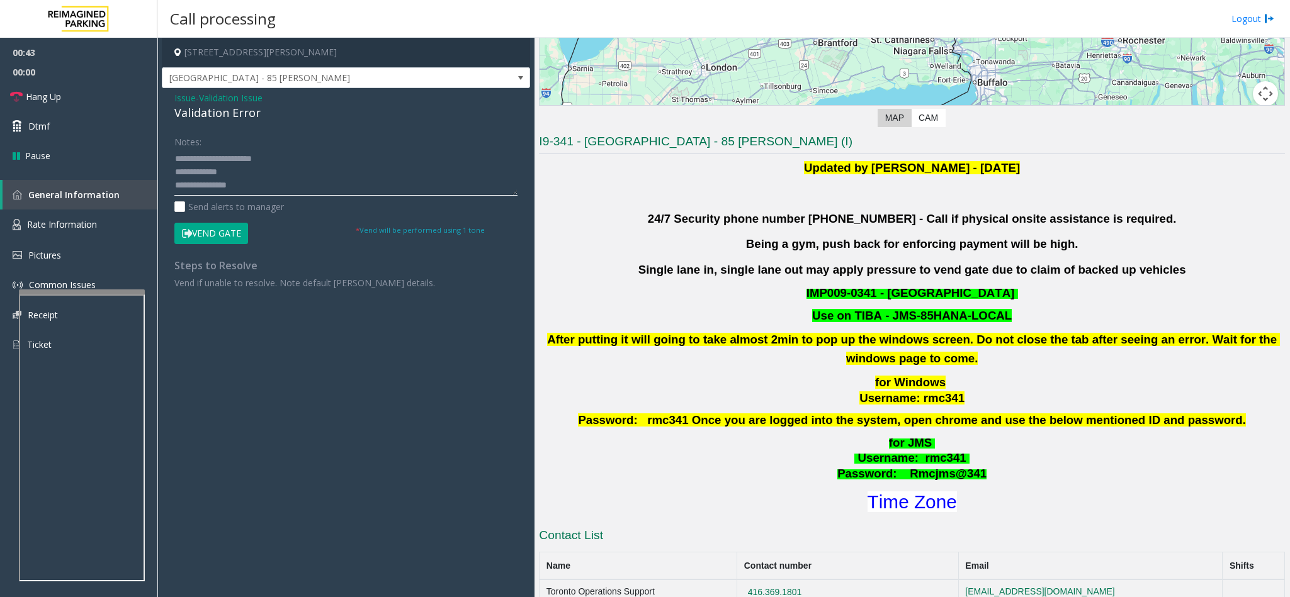
scroll to position [472, 0]
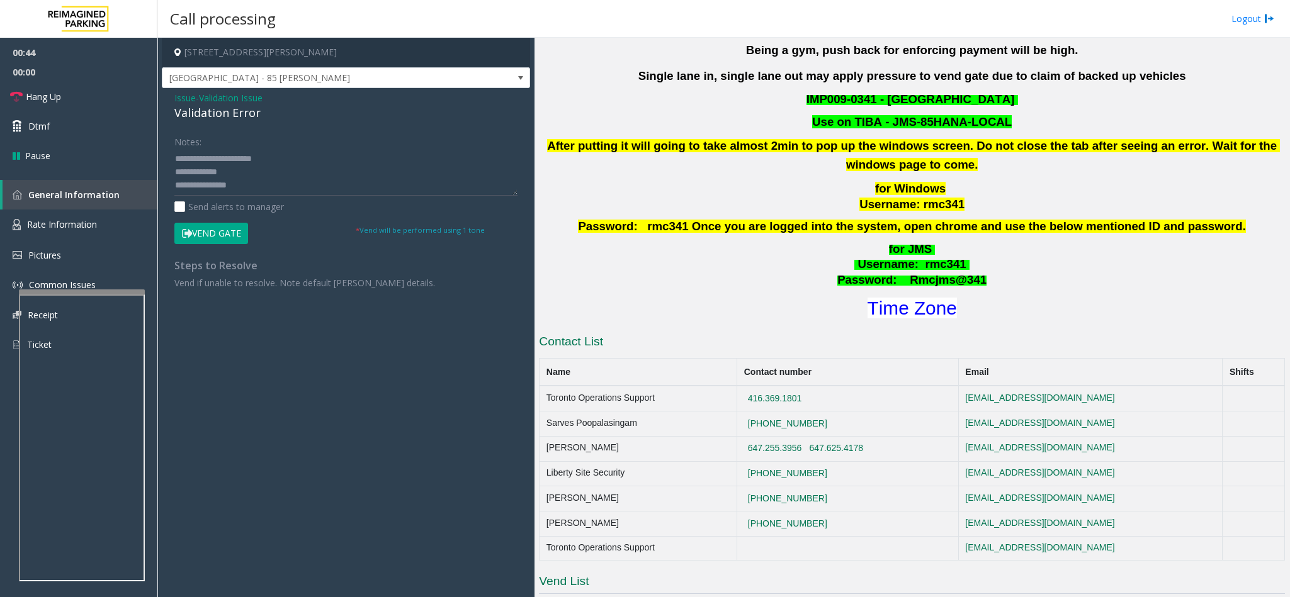
click at [894, 319] on h1 "Time Zone" at bounding box center [911, 308] width 748 height 26
click at [893, 310] on font "Time Zone" at bounding box center [911, 308] width 89 height 21
drag, startPoint x: 253, startPoint y: 188, endPoint x: 259, endPoint y: 182, distance: 8.0
click at [253, 187] on textarea at bounding box center [345, 172] width 343 height 47
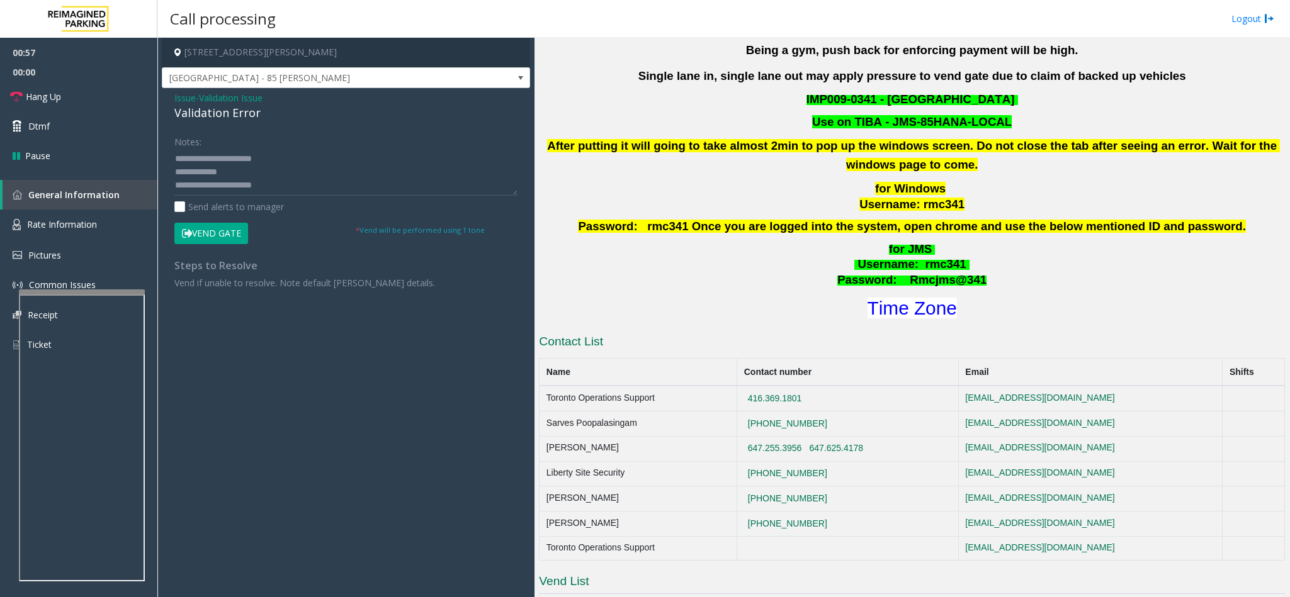
click at [227, 239] on button "Vend Gate" at bounding box center [211, 233] width 74 height 21
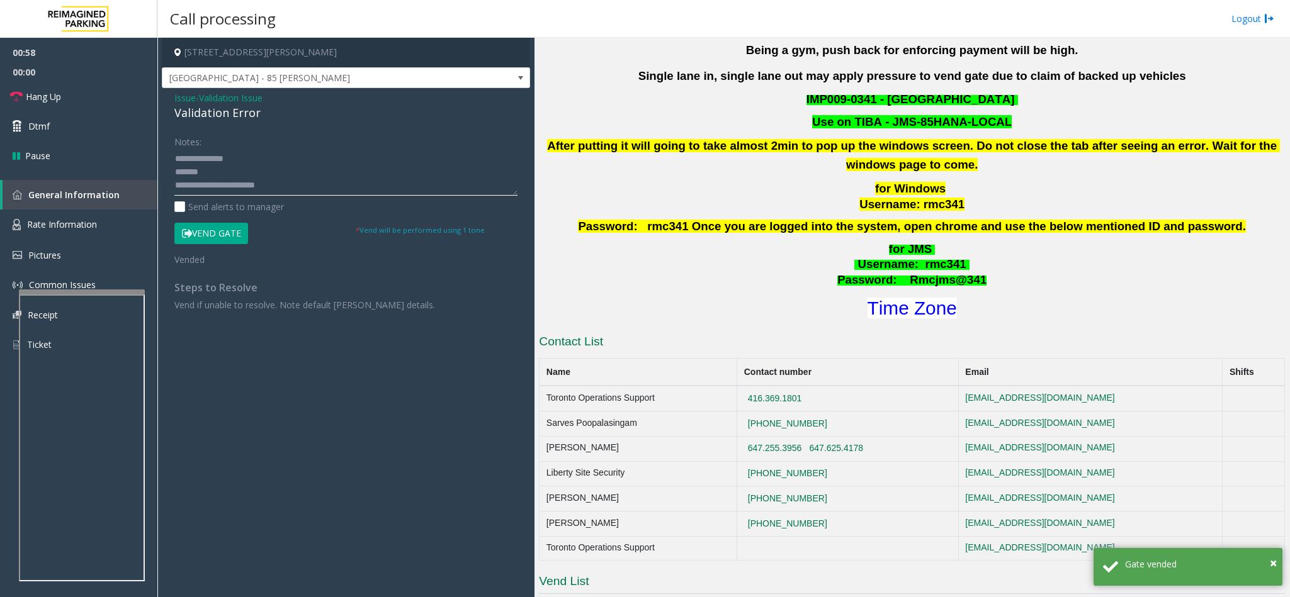
click at [201, 159] on textarea at bounding box center [345, 172] width 343 height 47
type textarea "**********"
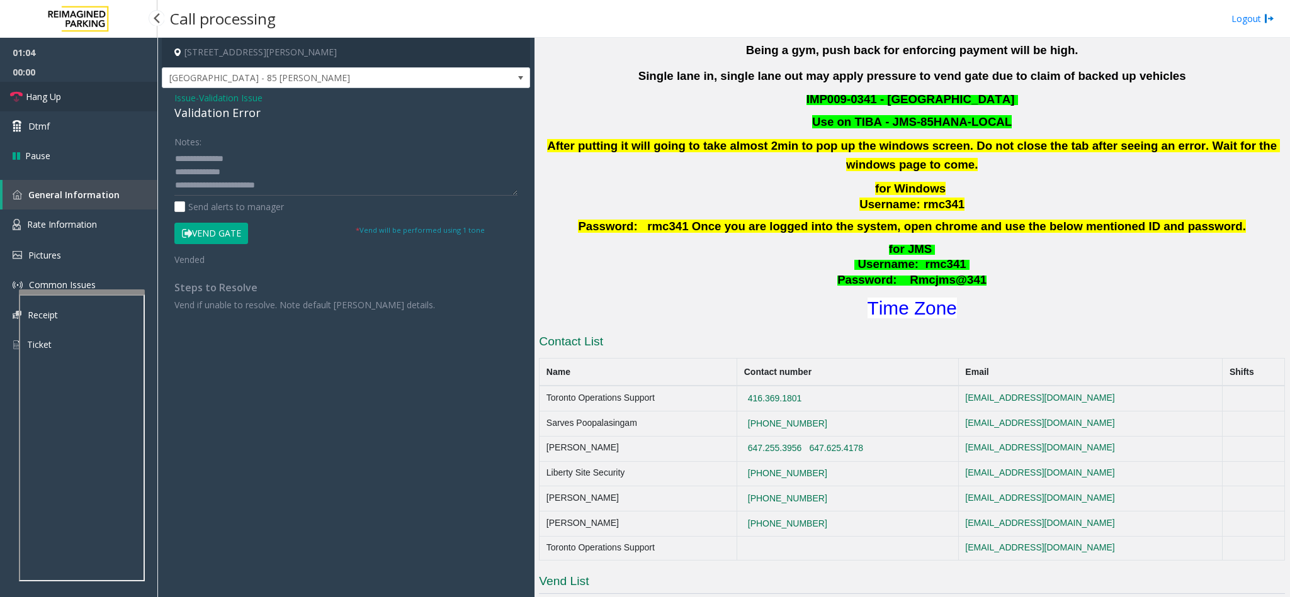
drag, startPoint x: 50, startPoint y: 102, endPoint x: 62, endPoint y: 106, distance: 13.1
click at [50, 102] on span "Hang Up" at bounding box center [43, 96] width 35 height 13
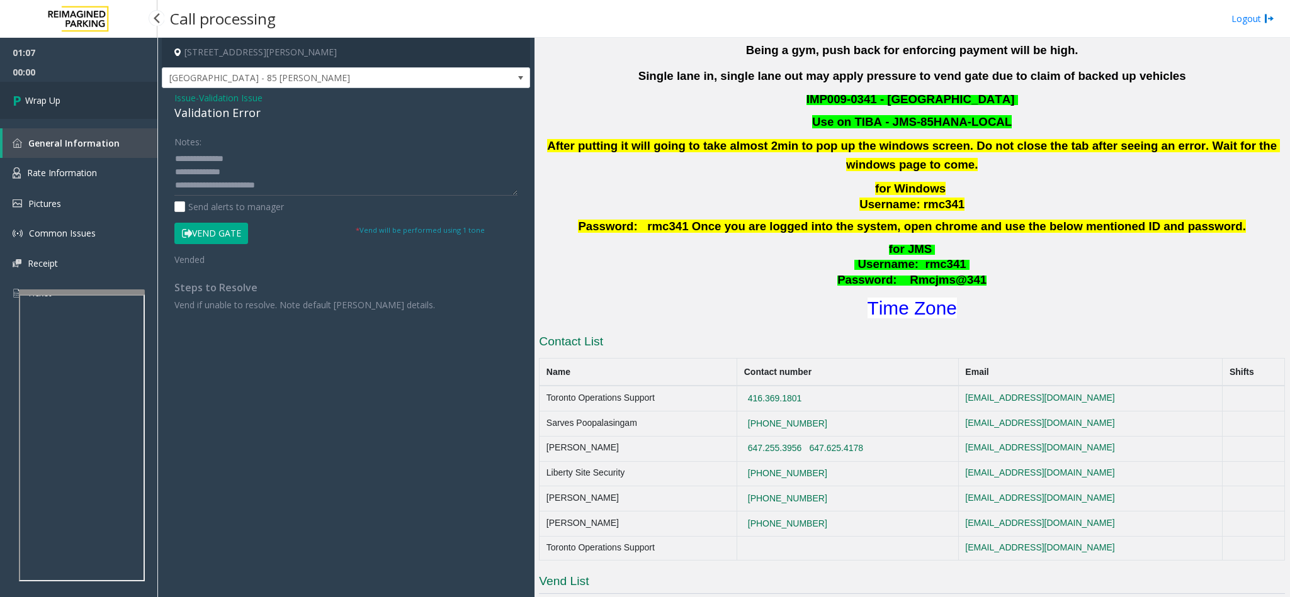
click at [89, 102] on link "Wrap Up" at bounding box center [78, 100] width 157 height 37
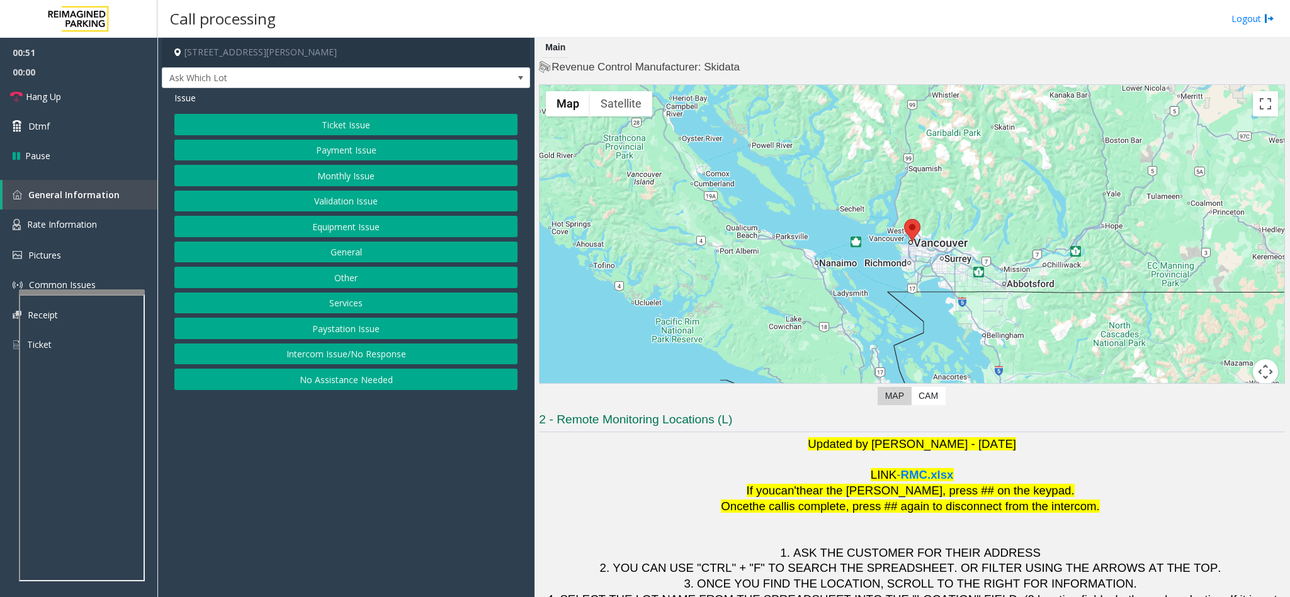
click at [340, 142] on button "Payment Issue" at bounding box center [345, 150] width 343 height 21
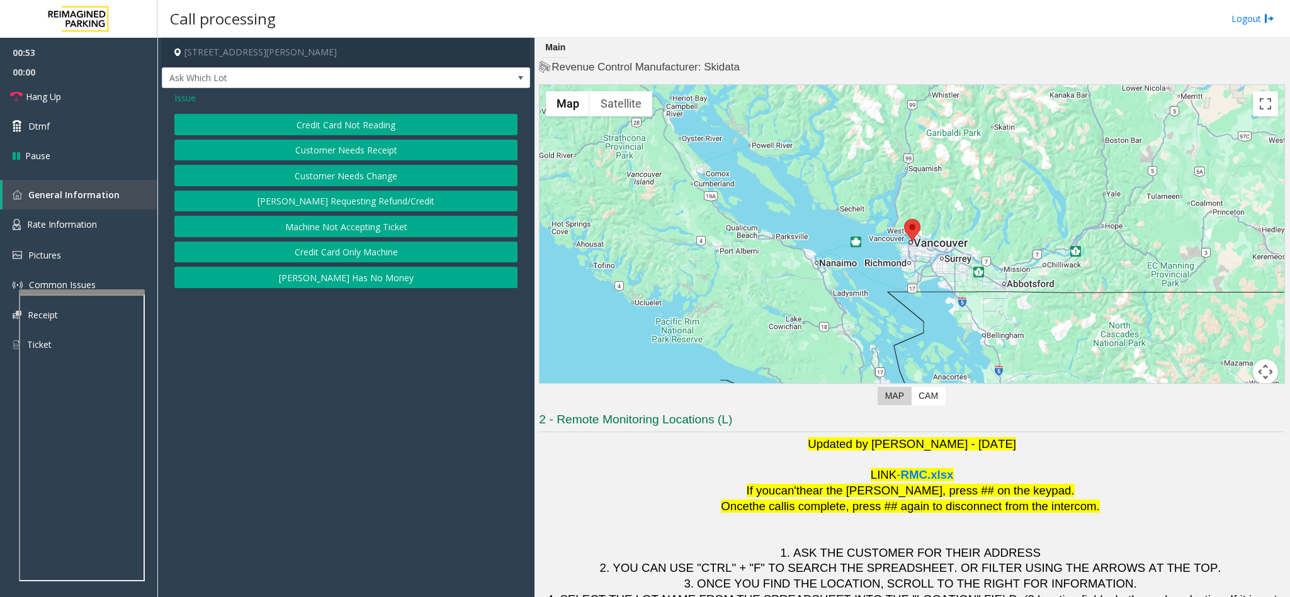
click at [352, 261] on button "Credit Card Only Machine" at bounding box center [345, 252] width 343 height 21
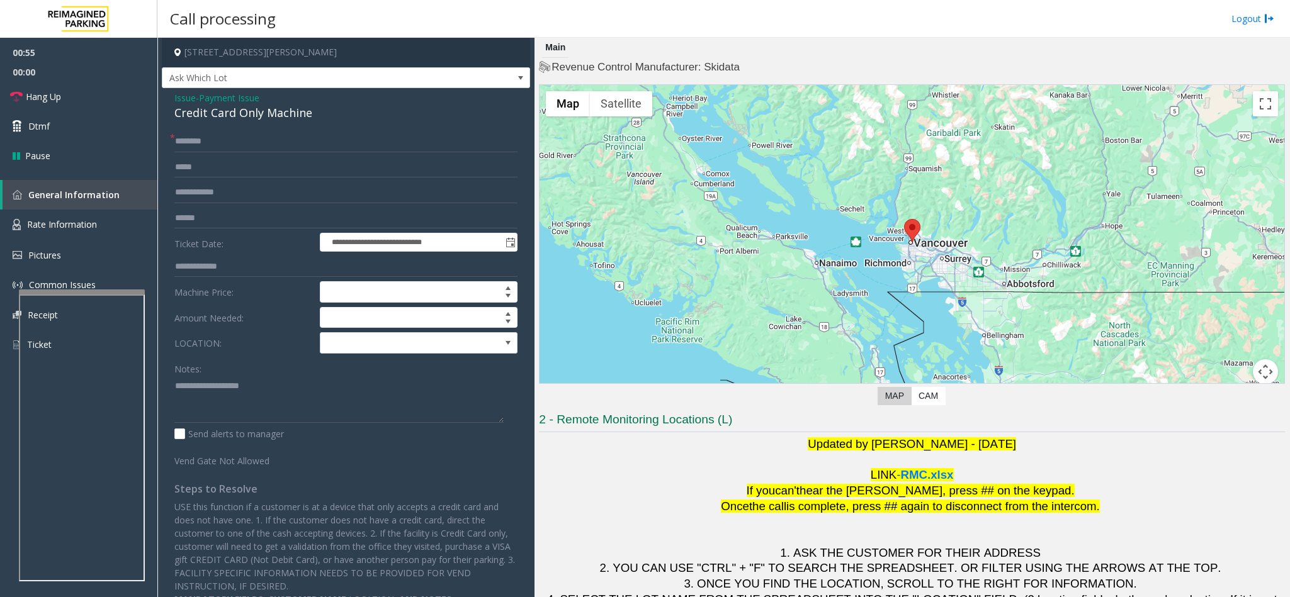
click at [222, 114] on div "Credit Card Only Machine" at bounding box center [345, 112] width 343 height 17
click at [177, 389] on textarea at bounding box center [338, 399] width 329 height 47
click at [327, 387] on textarea at bounding box center [338, 399] width 329 height 47
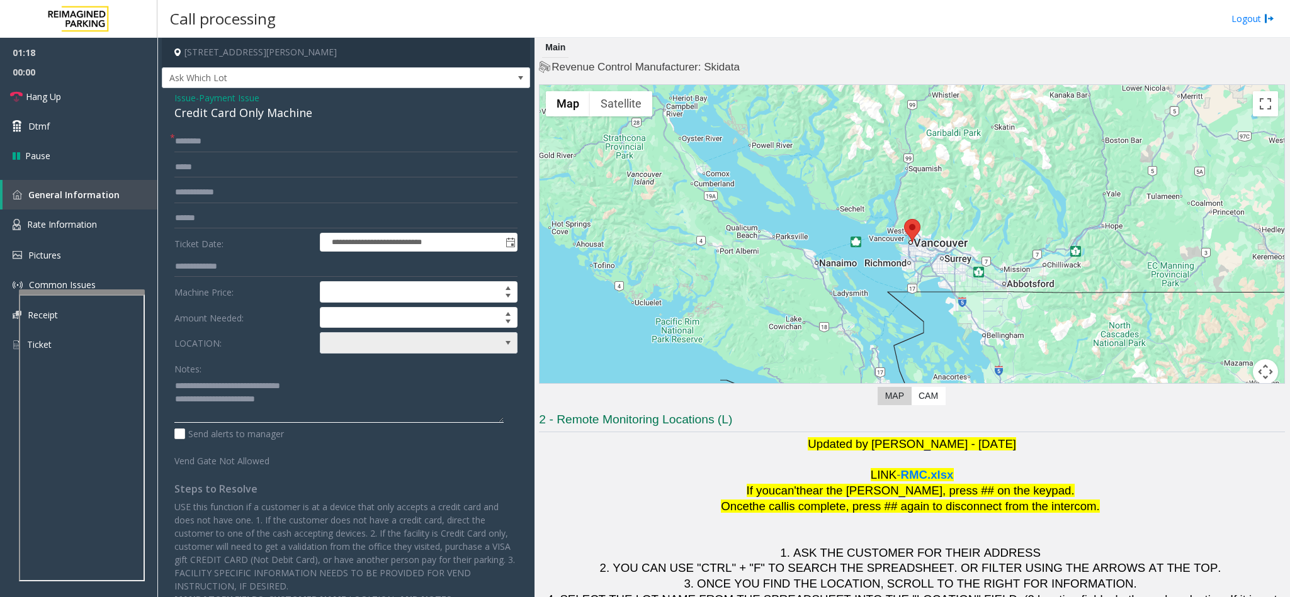
type textarea "**********"
click at [352, 347] on span at bounding box center [398, 343] width 157 height 20
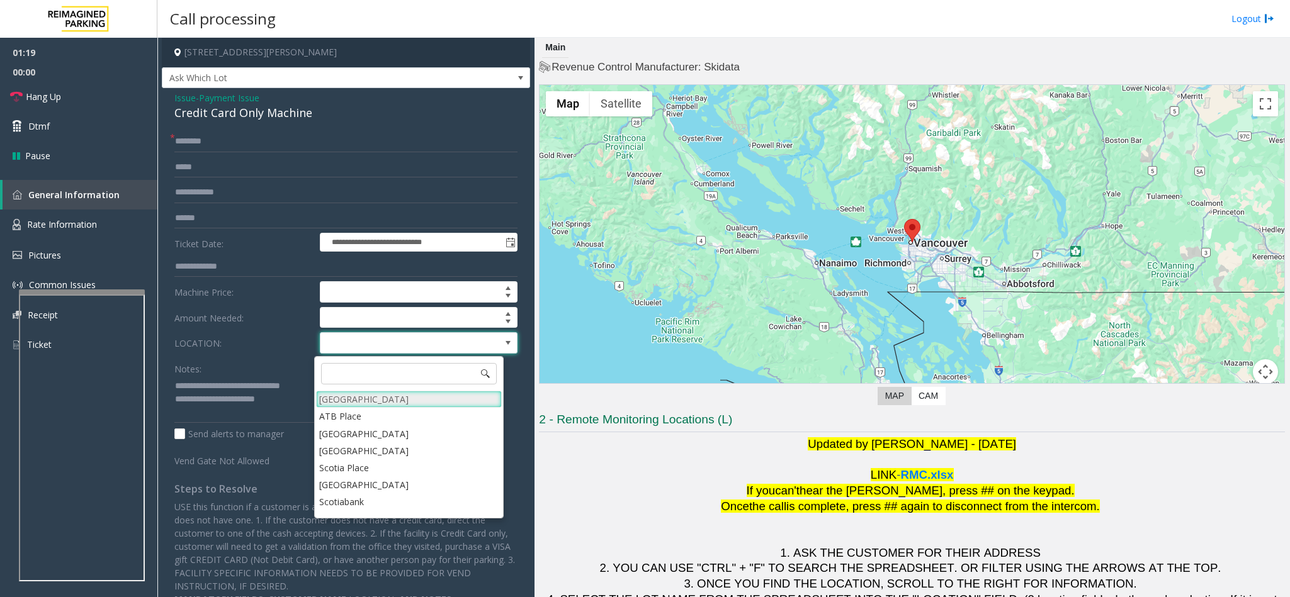
click at [371, 399] on Village "Mount Royal Village" at bounding box center [409, 399] width 186 height 17
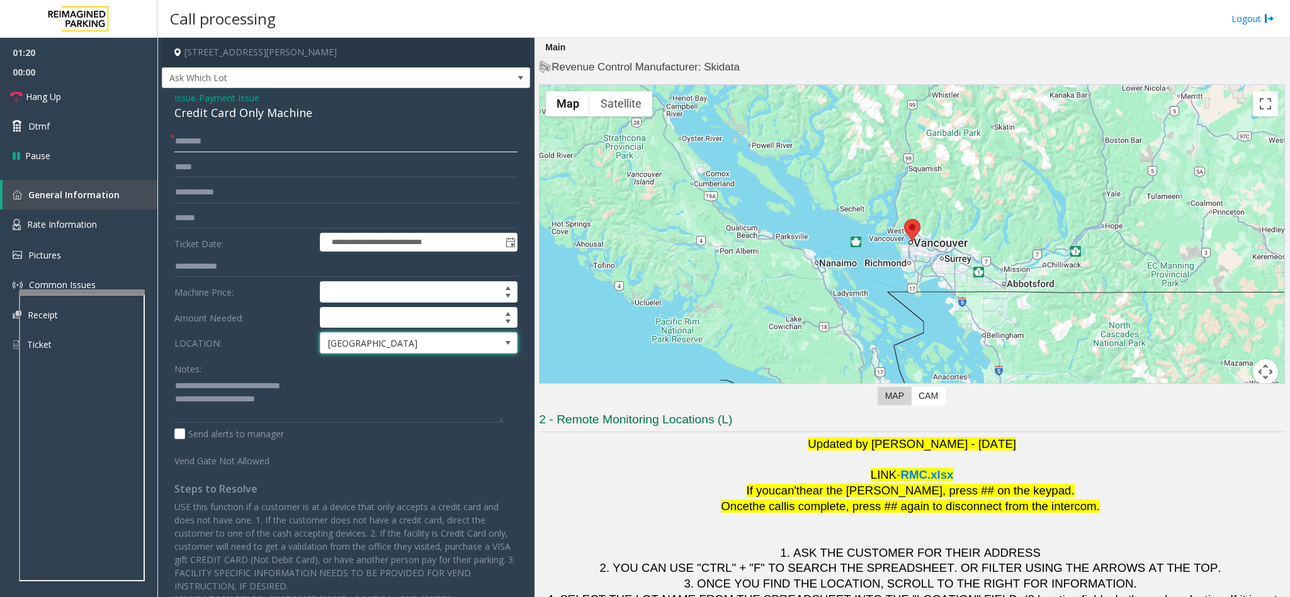
click at [193, 143] on input "text" at bounding box center [345, 141] width 343 height 21
type input "*******"
click at [205, 219] on input "text" at bounding box center [345, 218] width 343 height 21
type input "*******"
click at [368, 391] on textarea at bounding box center [338, 399] width 329 height 47
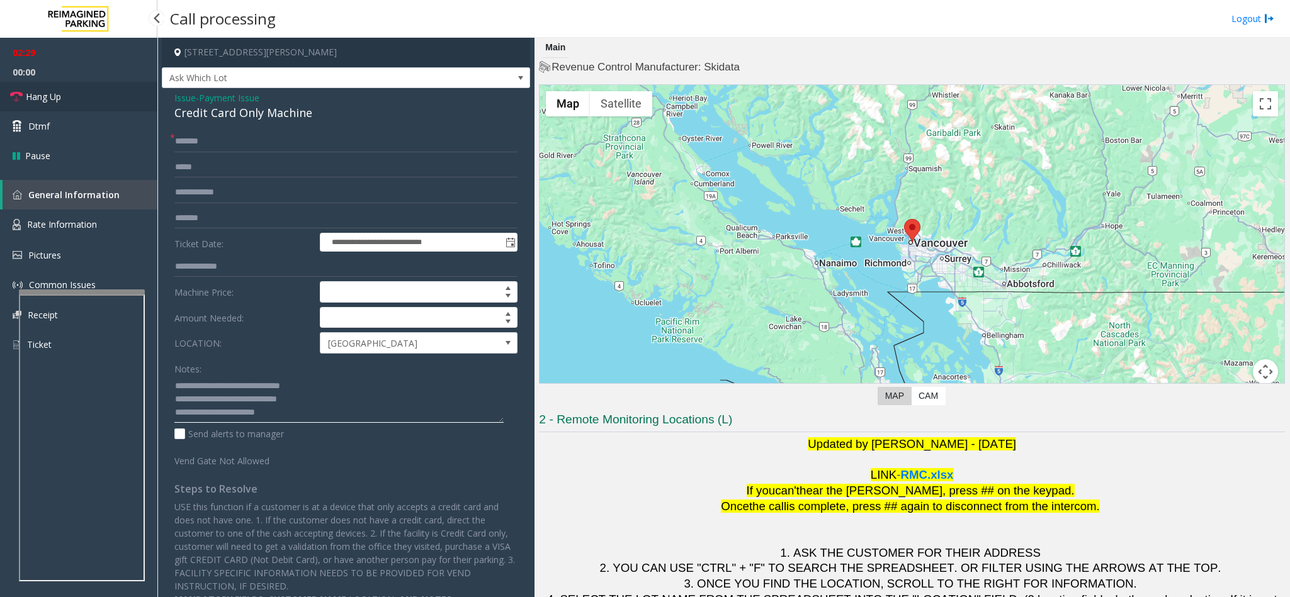
type textarea "**********"
click at [108, 99] on link "Hang Up" at bounding box center [78, 97] width 157 height 30
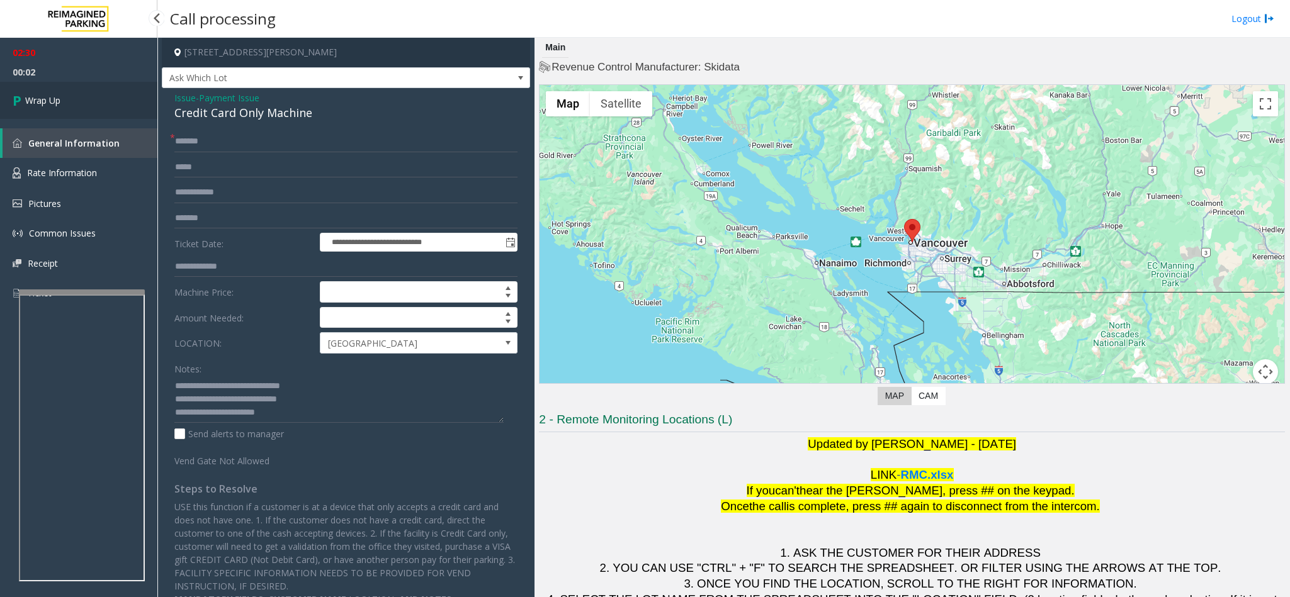
click at [108, 99] on link "Wrap Up" at bounding box center [78, 100] width 157 height 37
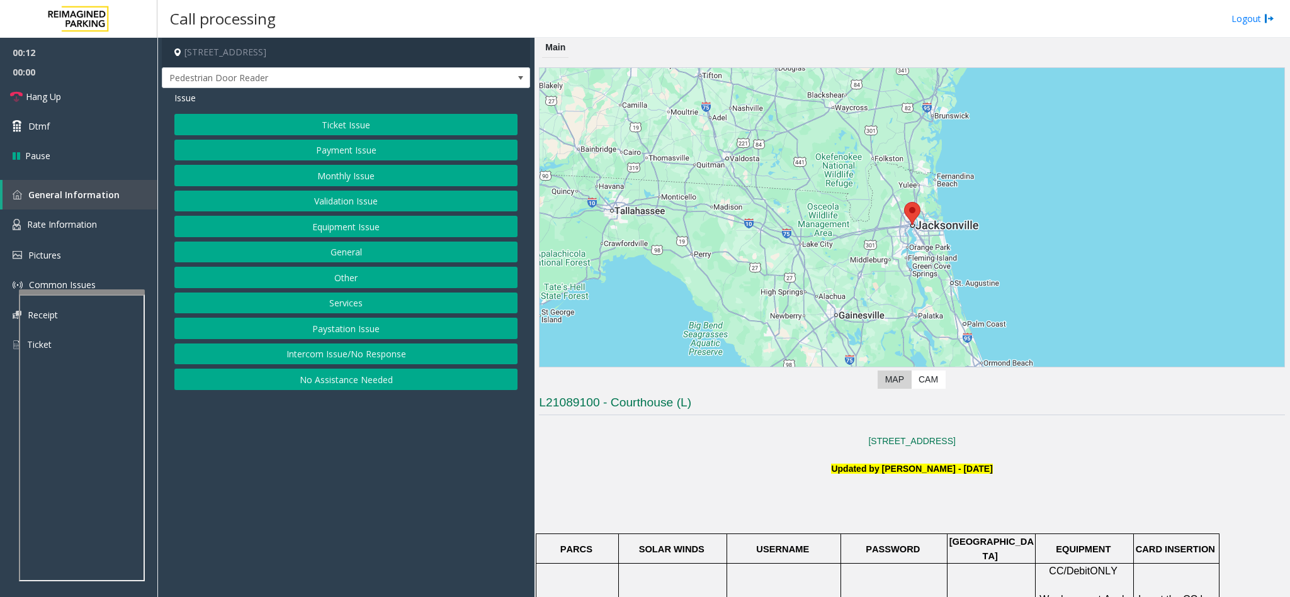
click at [302, 357] on button "Intercom Issue/No Response" at bounding box center [345, 354] width 343 height 21
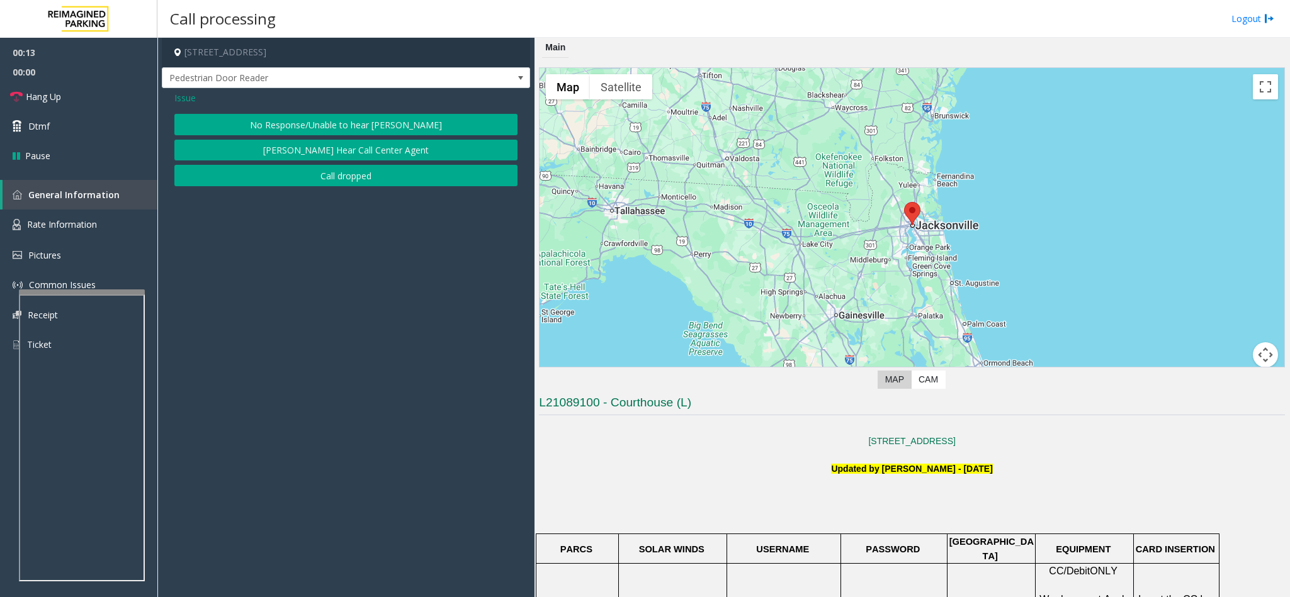
click at [299, 128] on button "No Response/Unable to hear [PERSON_NAME]" at bounding box center [345, 124] width 343 height 21
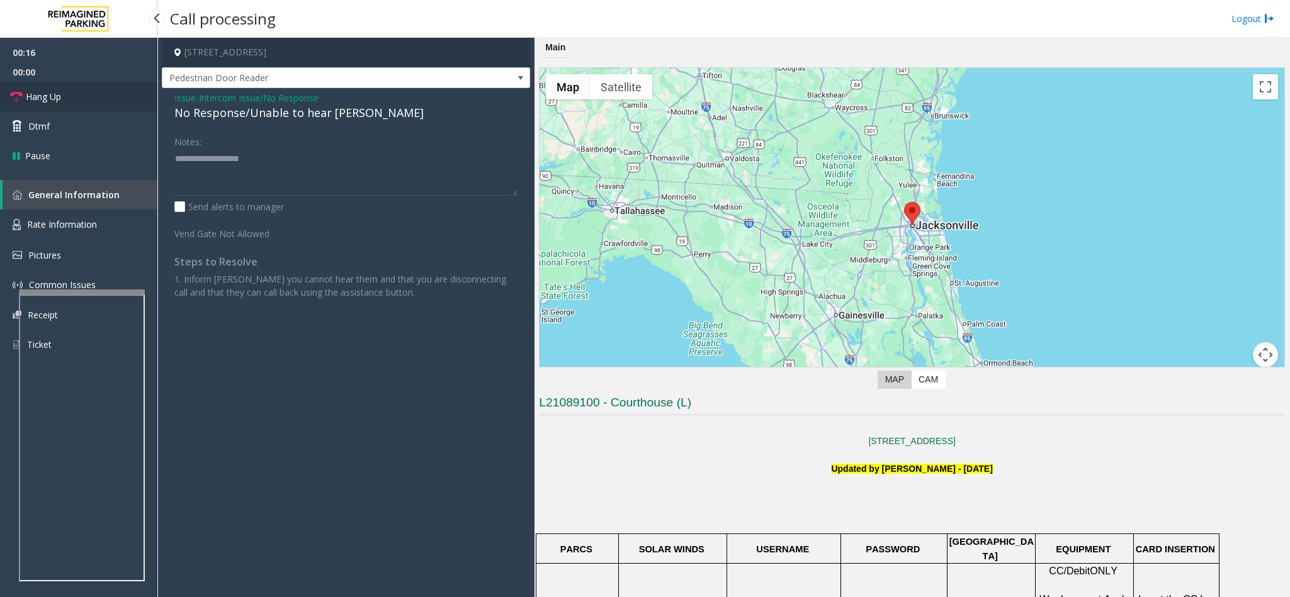
click at [87, 99] on link "Hang Up" at bounding box center [78, 97] width 157 height 30
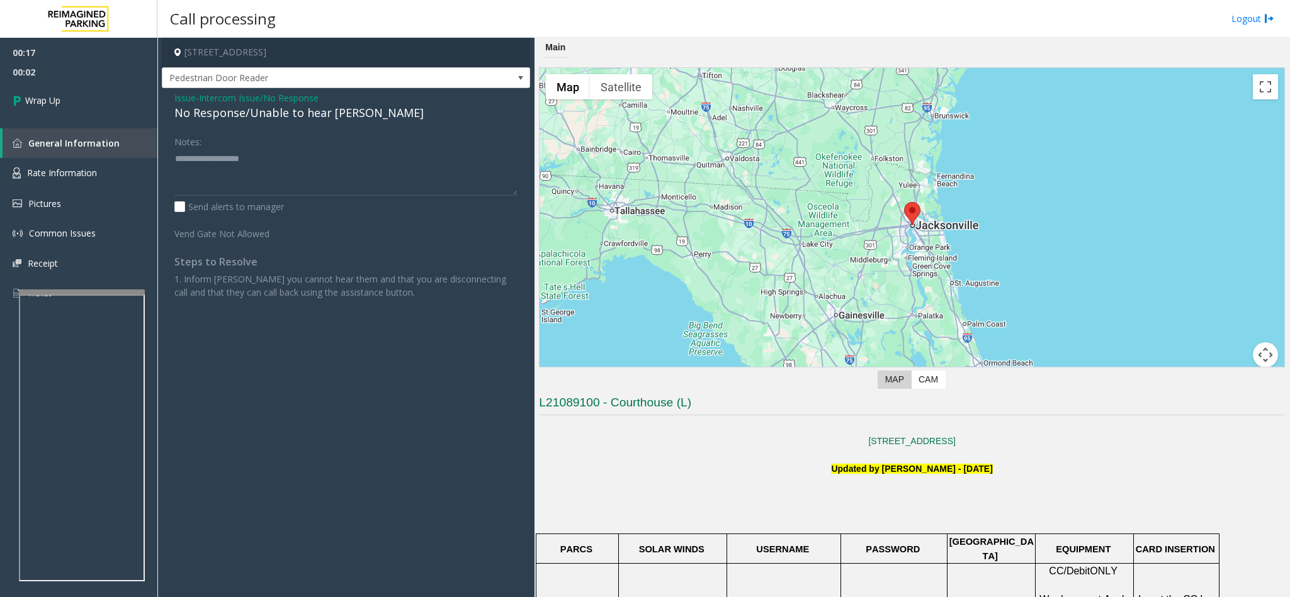
click at [249, 110] on div "No Response/Unable to hear [PERSON_NAME]" at bounding box center [345, 112] width 343 height 17
click at [339, 163] on textarea at bounding box center [345, 172] width 343 height 47
type textarea "**********"
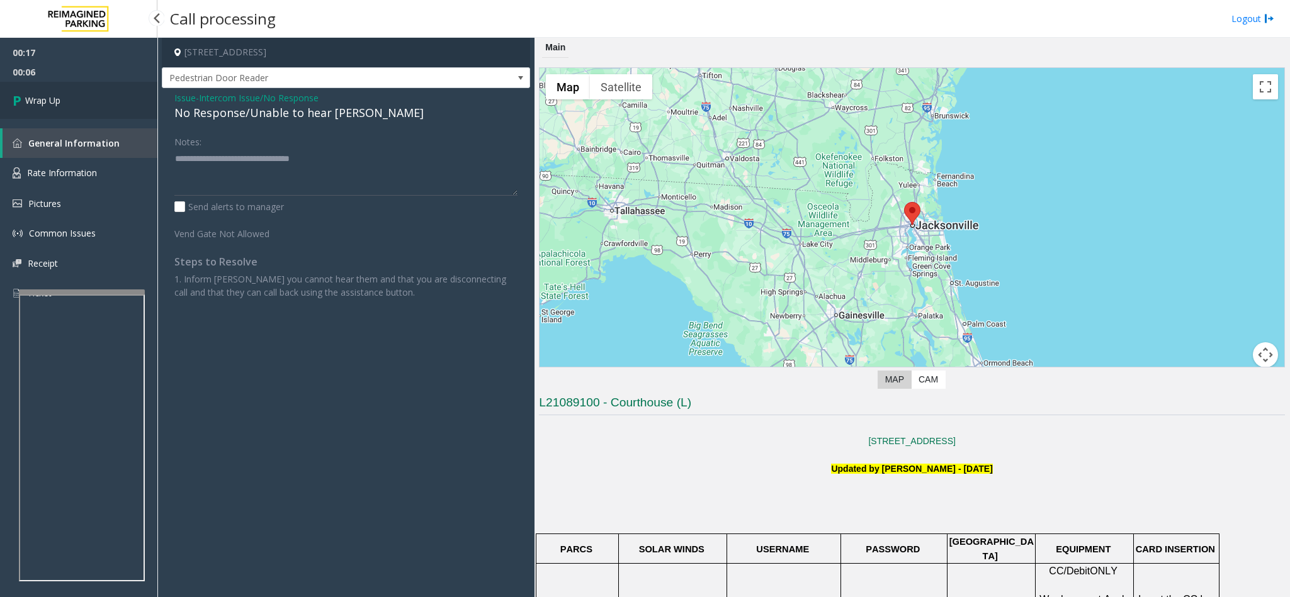
click at [59, 93] on link "Wrap Up" at bounding box center [78, 100] width 157 height 37
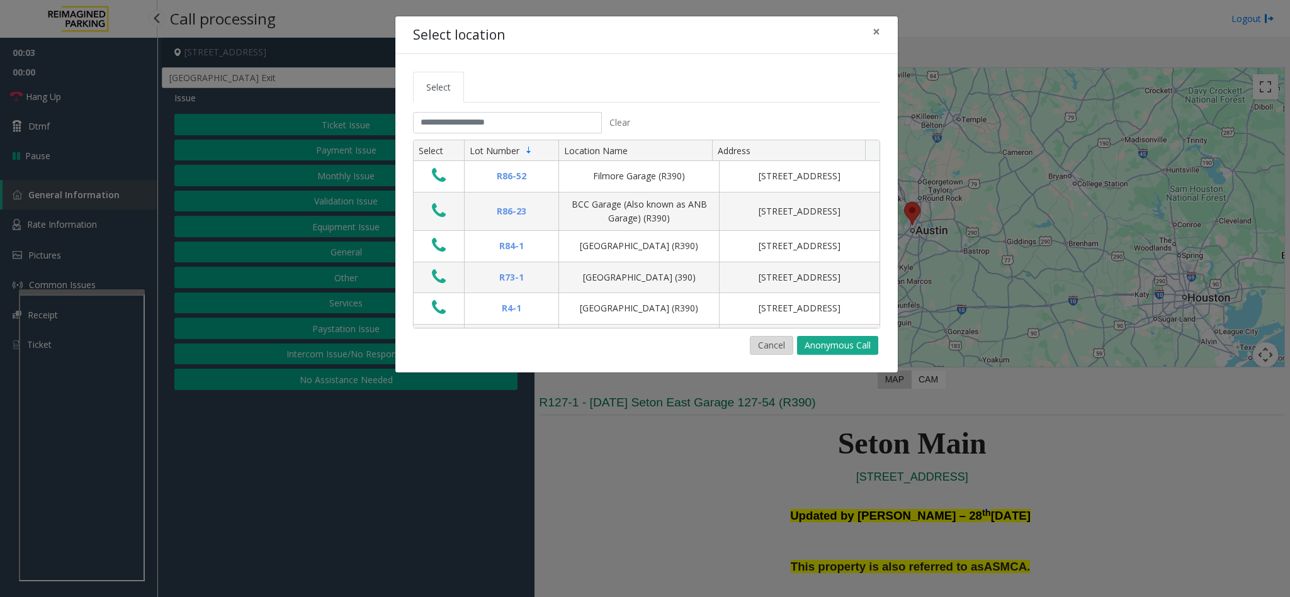
click at [770, 350] on button "Cancel" at bounding box center [771, 345] width 43 height 19
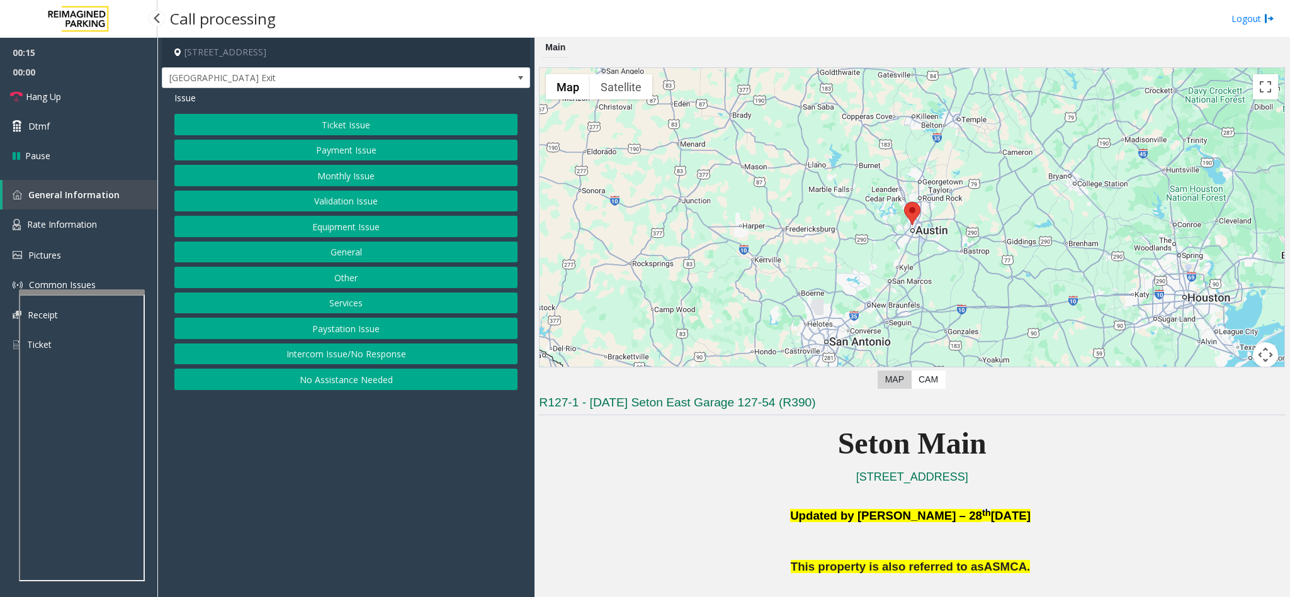
click at [344, 127] on button "Ticket Issue" at bounding box center [345, 124] width 343 height 21
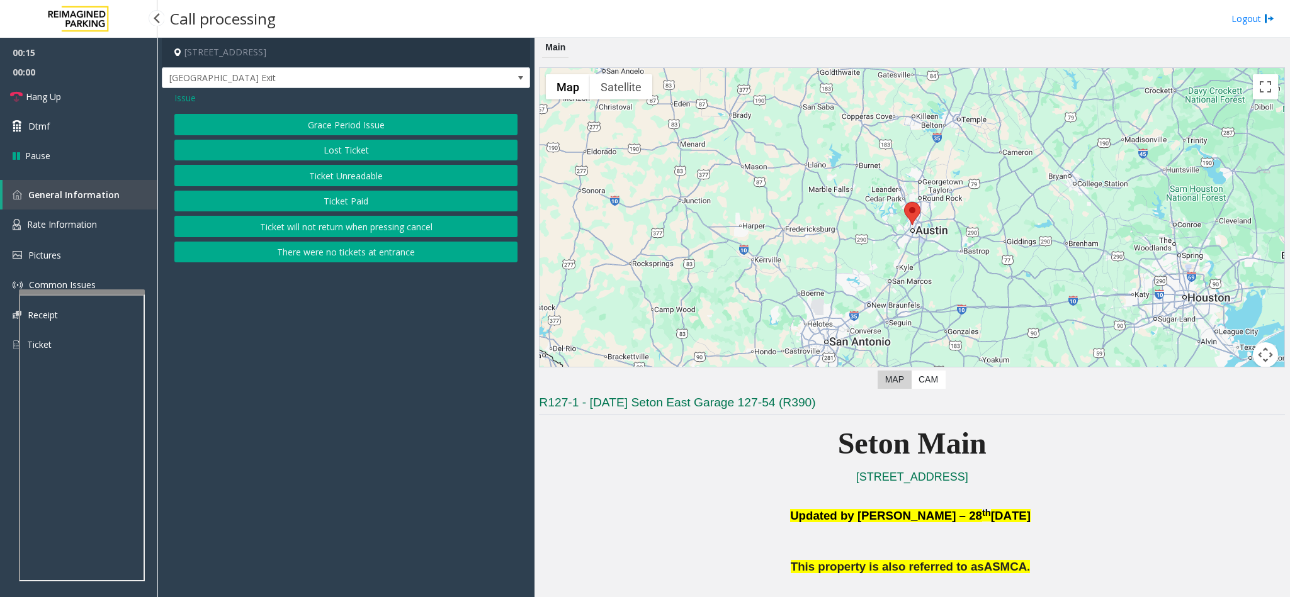
click at [349, 174] on button "Ticket Unreadable" at bounding box center [345, 175] width 343 height 21
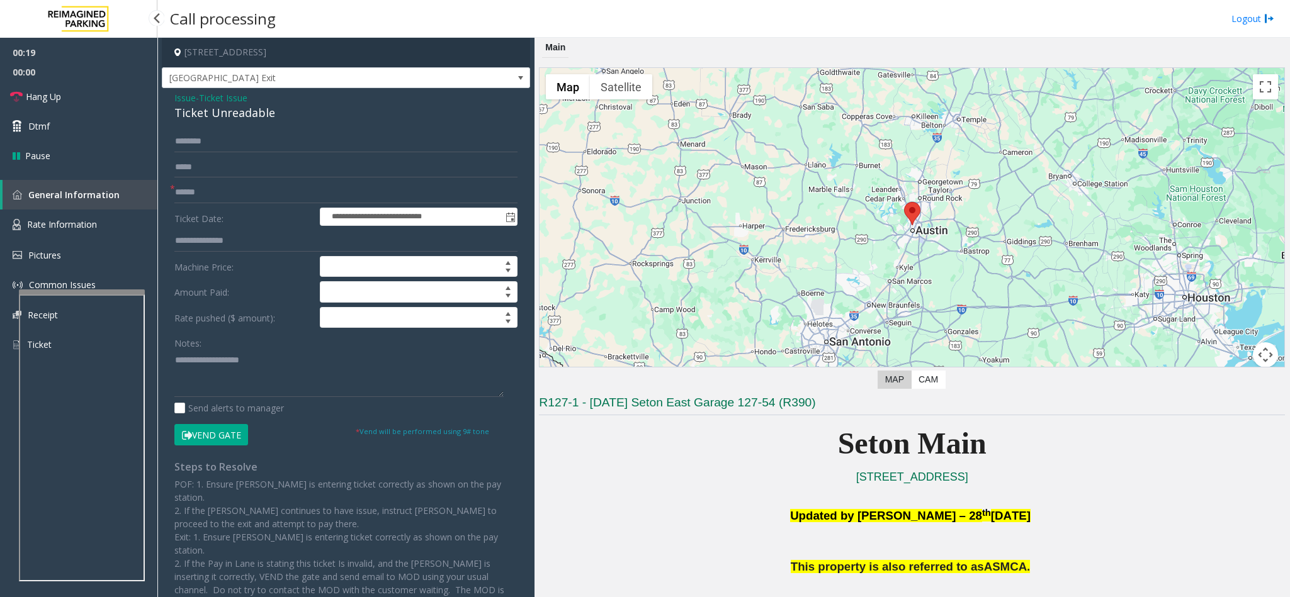
click at [204, 430] on button "Vend Gate" at bounding box center [211, 434] width 74 height 21
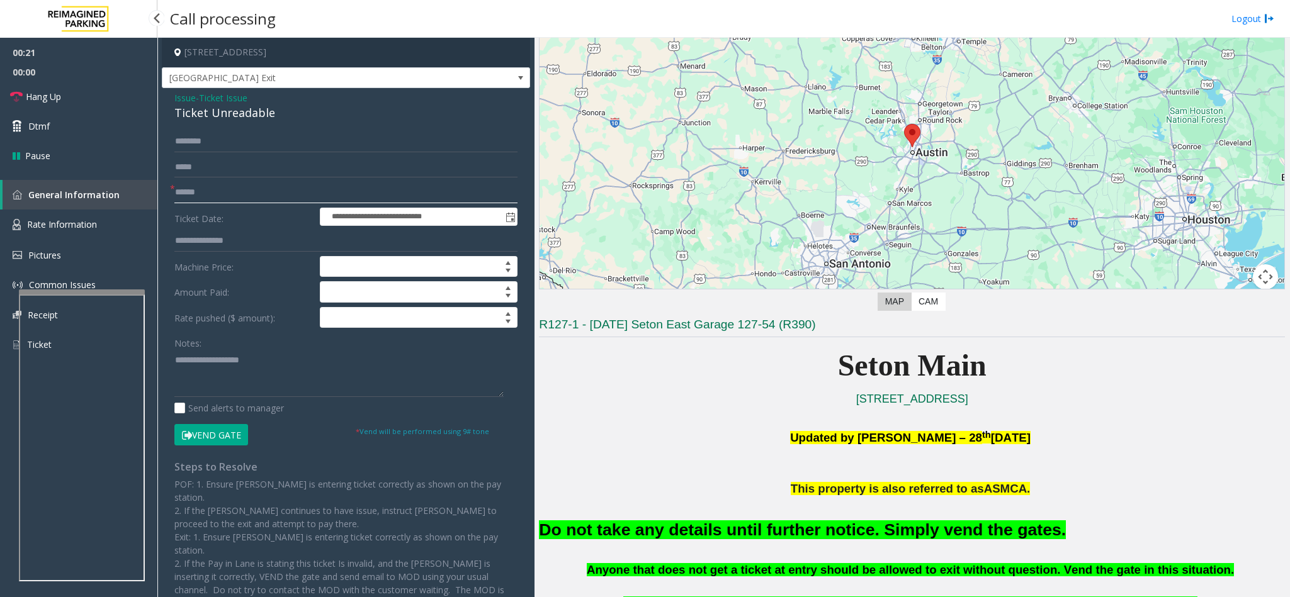
scroll to position [378, 0]
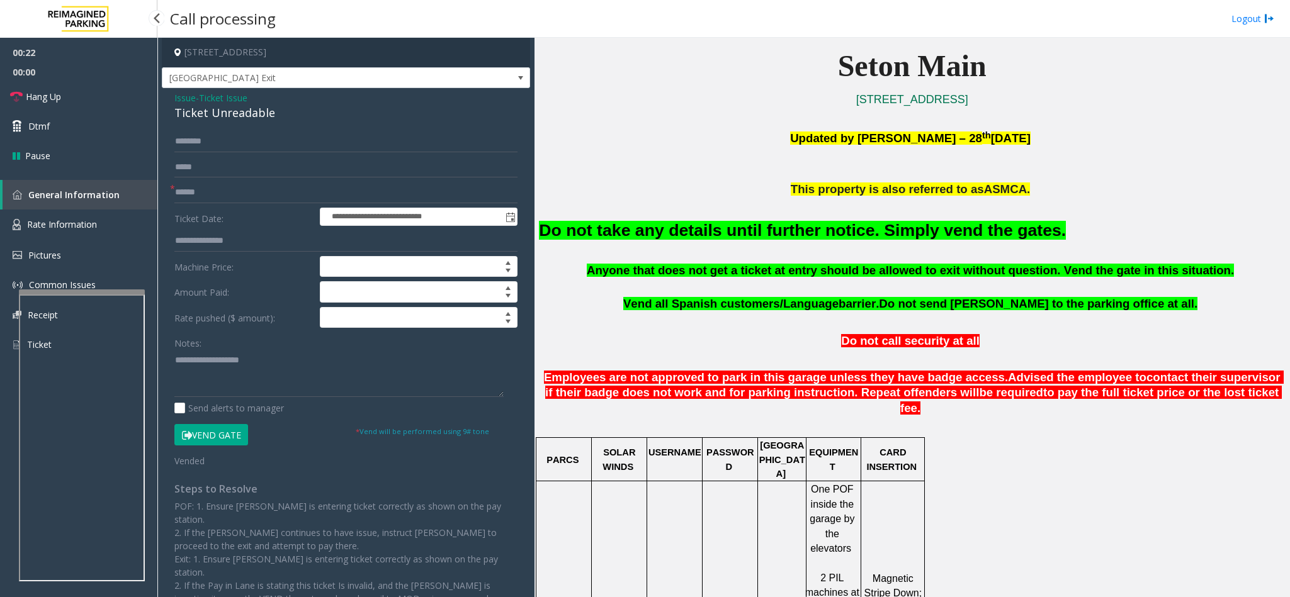
click at [707, 232] on font "Do not take any details until further notice. Simply vend the gates." at bounding box center [802, 230] width 527 height 19
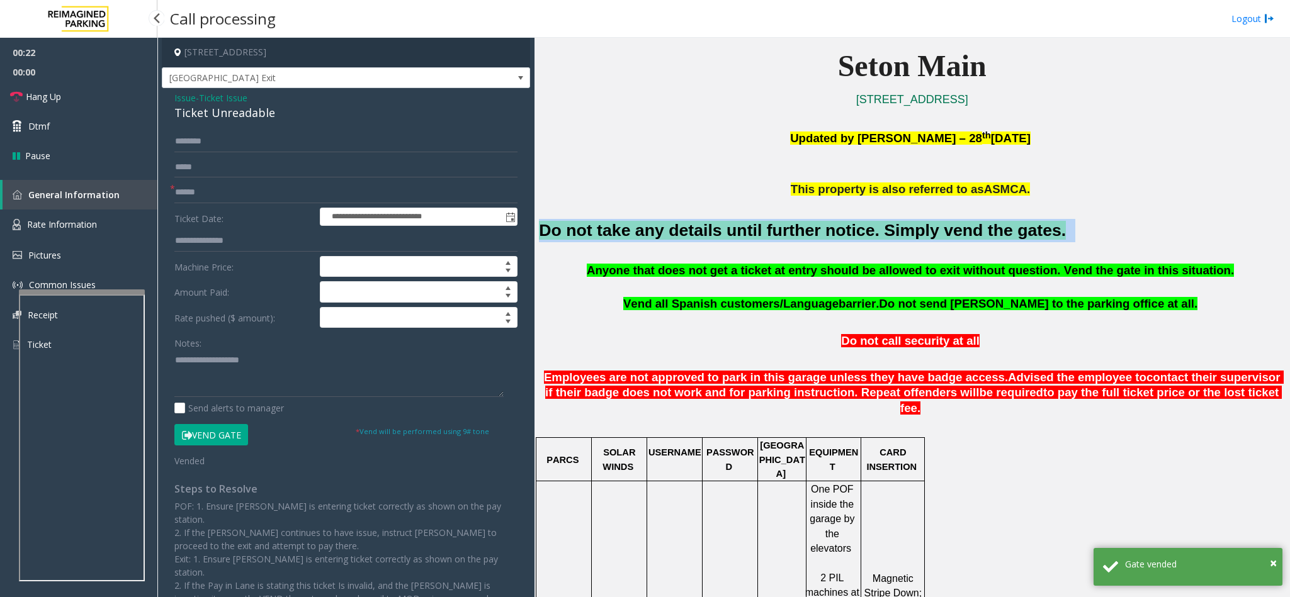
click at [707, 232] on font "Do not take any details until further notice. Simply vend the gates." at bounding box center [802, 230] width 527 height 19
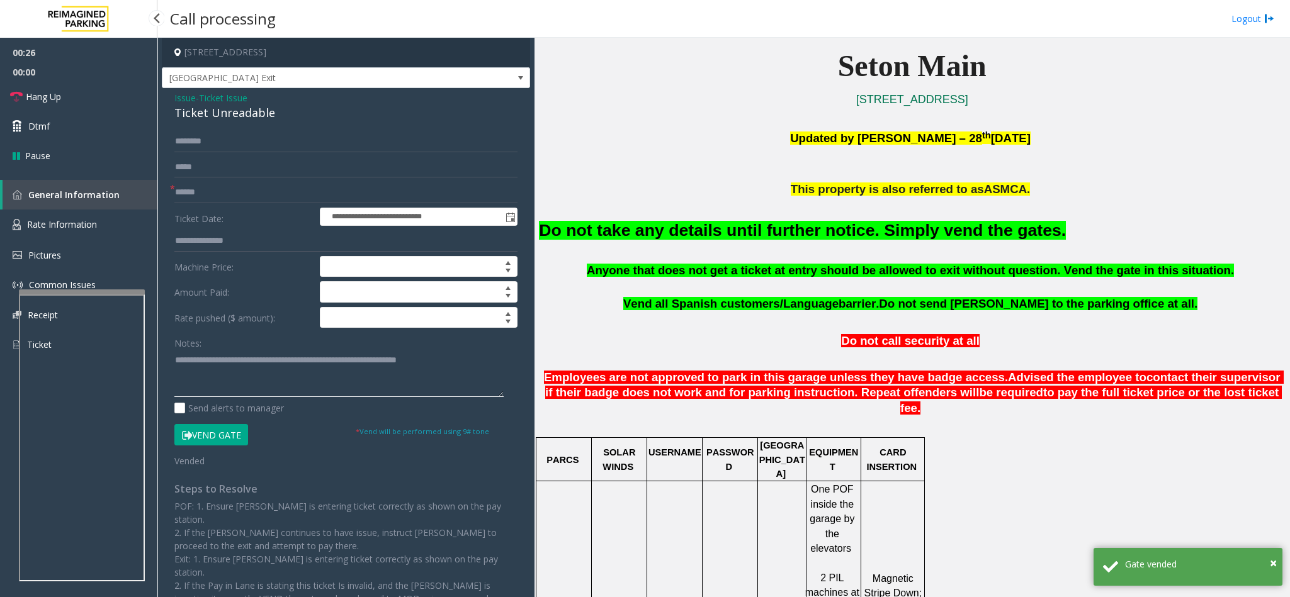
type textarea "**********"
click at [189, 186] on input "text" at bounding box center [345, 192] width 343 height 21
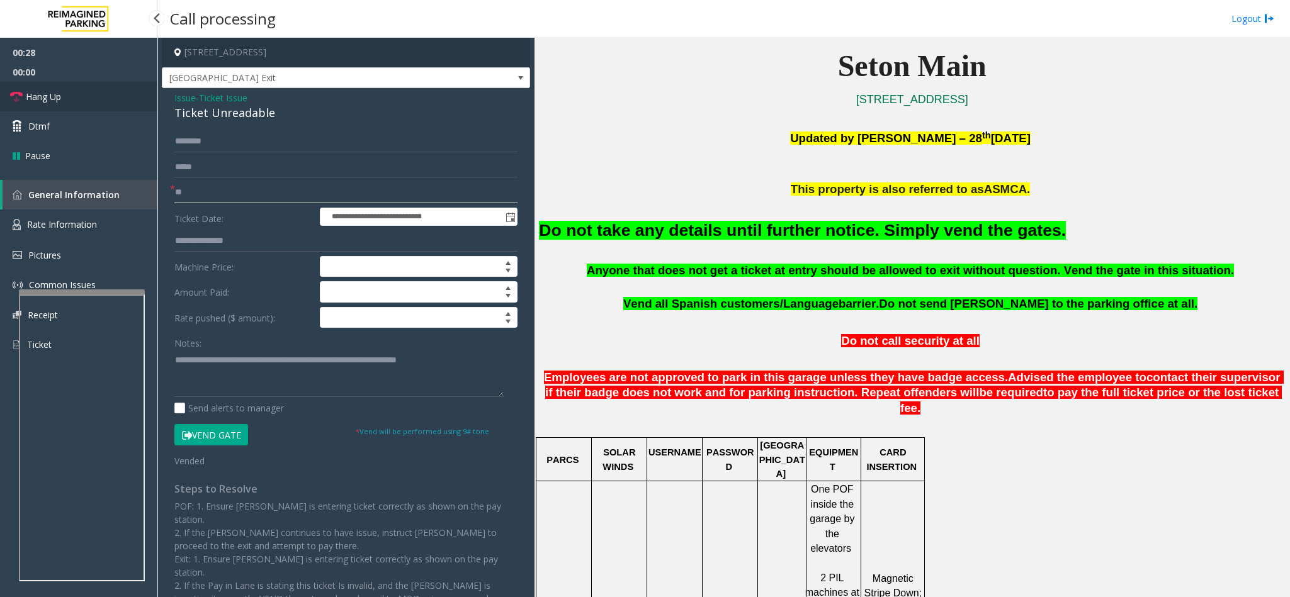
type input "**"
click at [113, 108] on link "Hang Up" at bounding box center [78, 97] width 157 height 30
click at [189, 112] on div "Ticket Unreadable" at bounding box center [345, 112] width 343 height 17
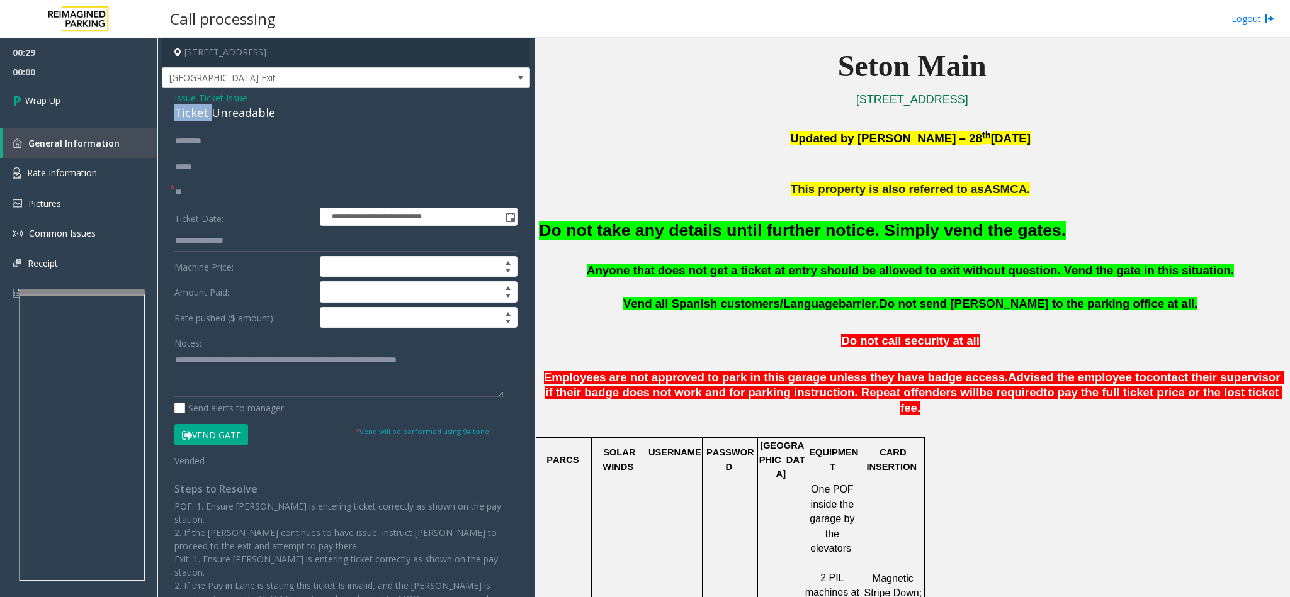
click at [189, 112] on div "Ticket Unreadable" at bounding box center [345, 112] width 343 height 17
drag, startPoint x: 222, startPoint y: 364, endPoint x: 237, endPoint y: 359, distance: 16.1
click at [237, 359] on textarea at bounding box center [338, 373] width 329 height 47
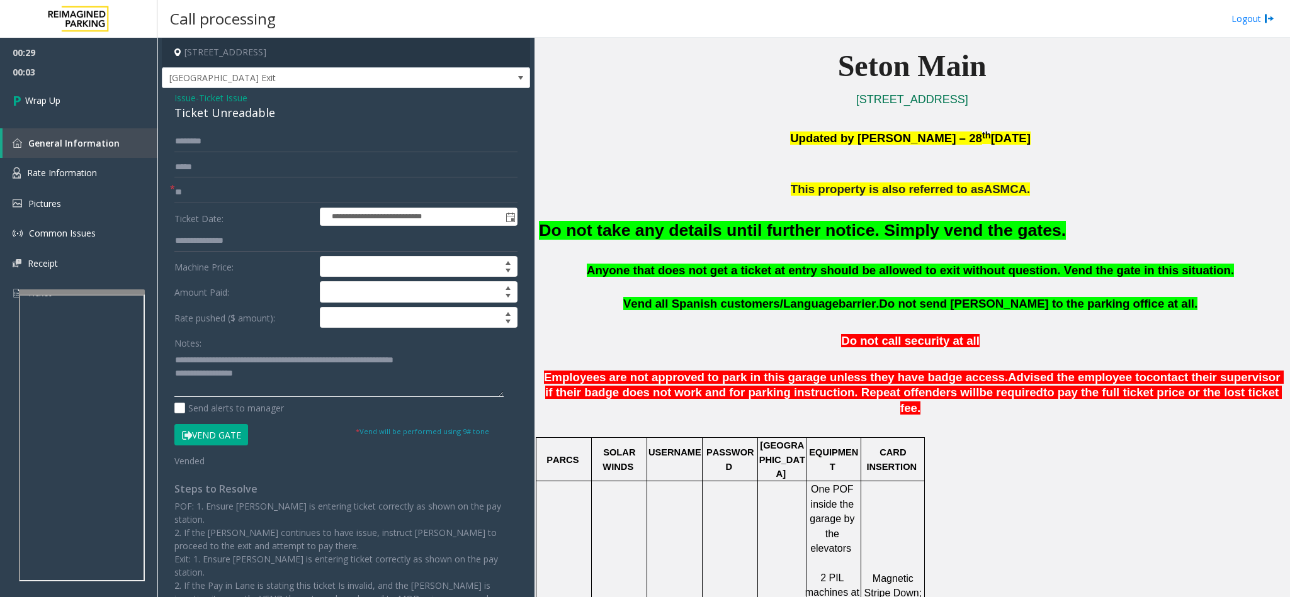
click at [237, 359] on textarea at bounding box center [338, 373] width 329 height 47
click at [238, 359] on textarea at bounding box center [338, 373] width 329 height 47
click at [250, 359] on textarea at bounding box center [338, 373] width 329 height 47
click at [172, 354] on div "**********" at bounding box center [346, 394] width 362 height 527
click at [174, 361] on textarea at bounding box center [338, 373] width 329 height 47
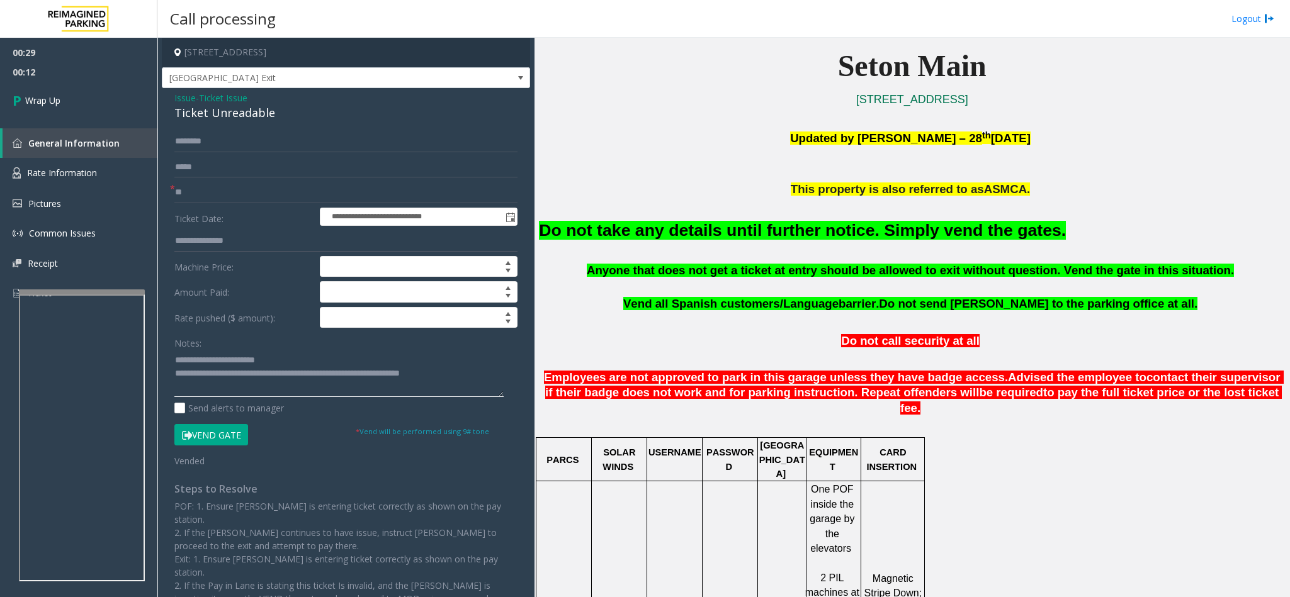
click at [176, 372] on textarea at bounding box center [338, 373] width 329 height 47
type textarea "**********"
click at [87, 94] on link "Wrap Up" at bounding box center [78, 100] width 157 height 37
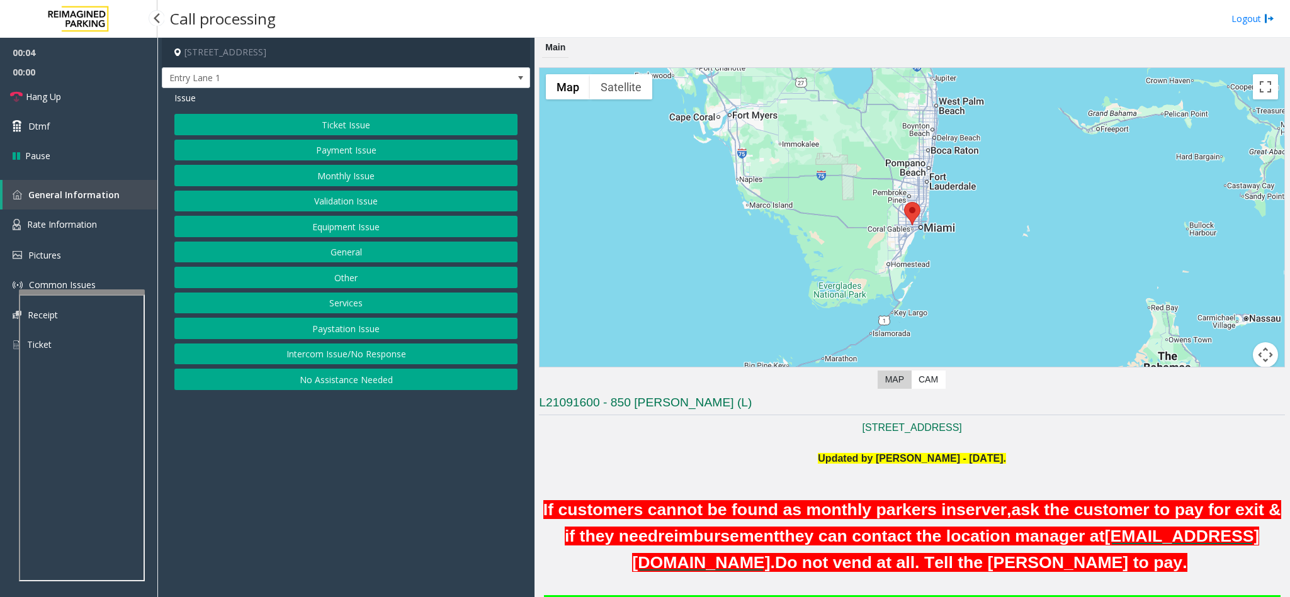
click at [373, 361] on button "Intercom Issue/No Response" at bounding box center [345, 354] width 343 height 21
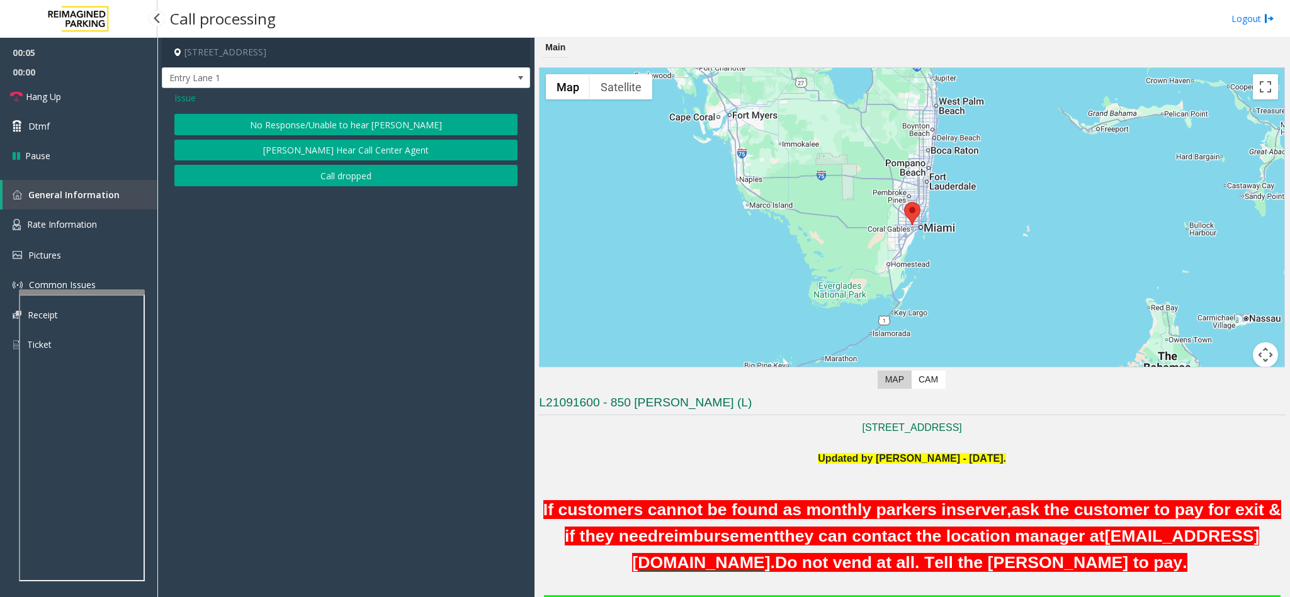
click at [312, 119] on button "No Response/Unable to hear [PERSON_NAME]" at bounding box center [345, 124] width 343 height 21
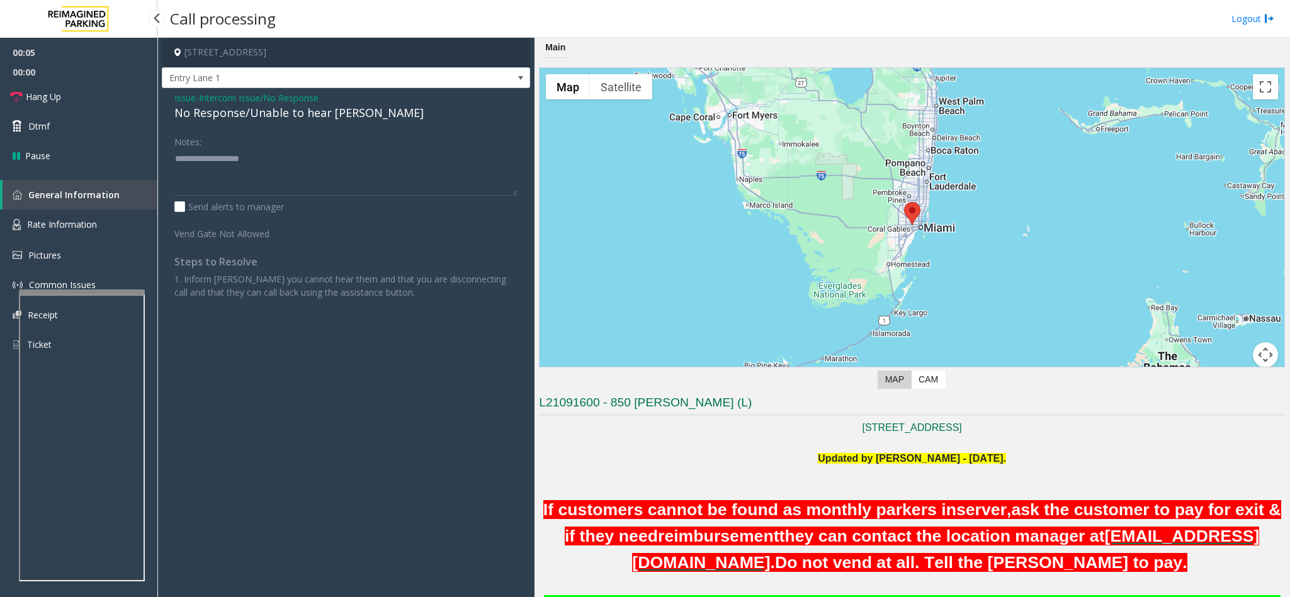
click at [269, 110] on div "No Response/Unable to hear [PERSON_NAME]" at bounding box center [345, 112] width 343 height 17
click at [295, 163] on textarea at bounding box center [345, 172] width 343 height 47
click at [255, 106] on div "No Response/Unable to hear [PERSON_NAME]" at bounding box center [345, 112] width 343 height 17
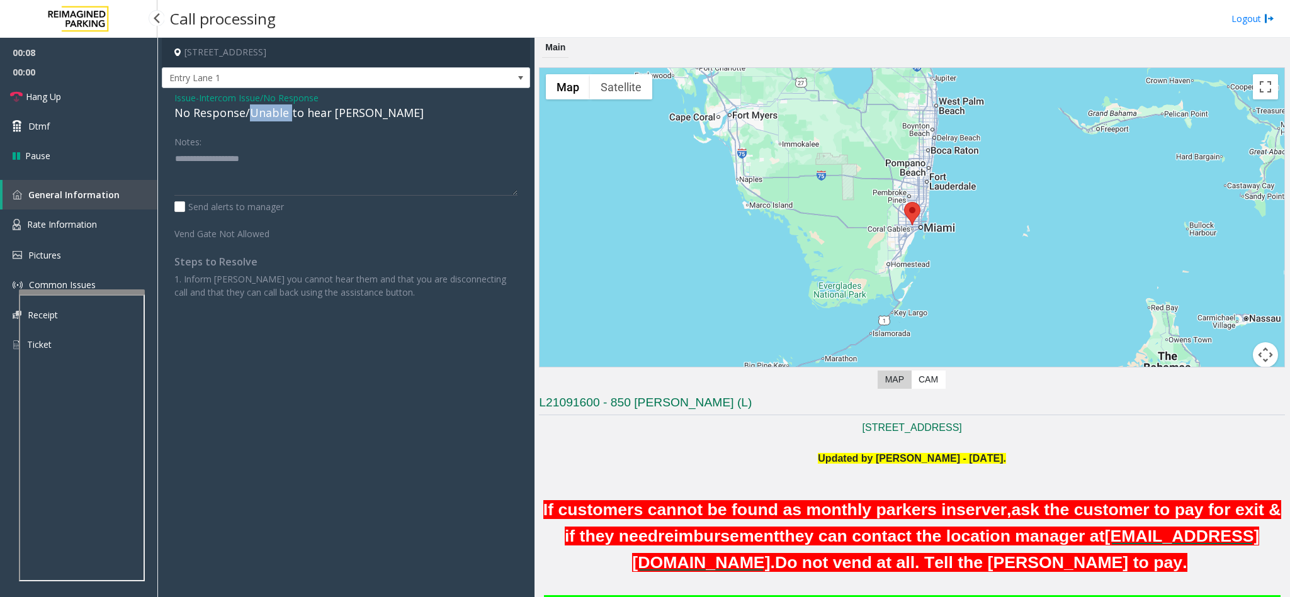
click at [255, 106] on div "No Response/Unable to hear [PERSON_NAME]" at bounding box center [345, 112] width 343 height 17
click at [354, 159] on textarea at bounding box center [345, 172] width 343 height 47
type textarea "**********"
click at [117, 93] on link "Hang Up" at bounding box center [78, 97] width 157 height 30
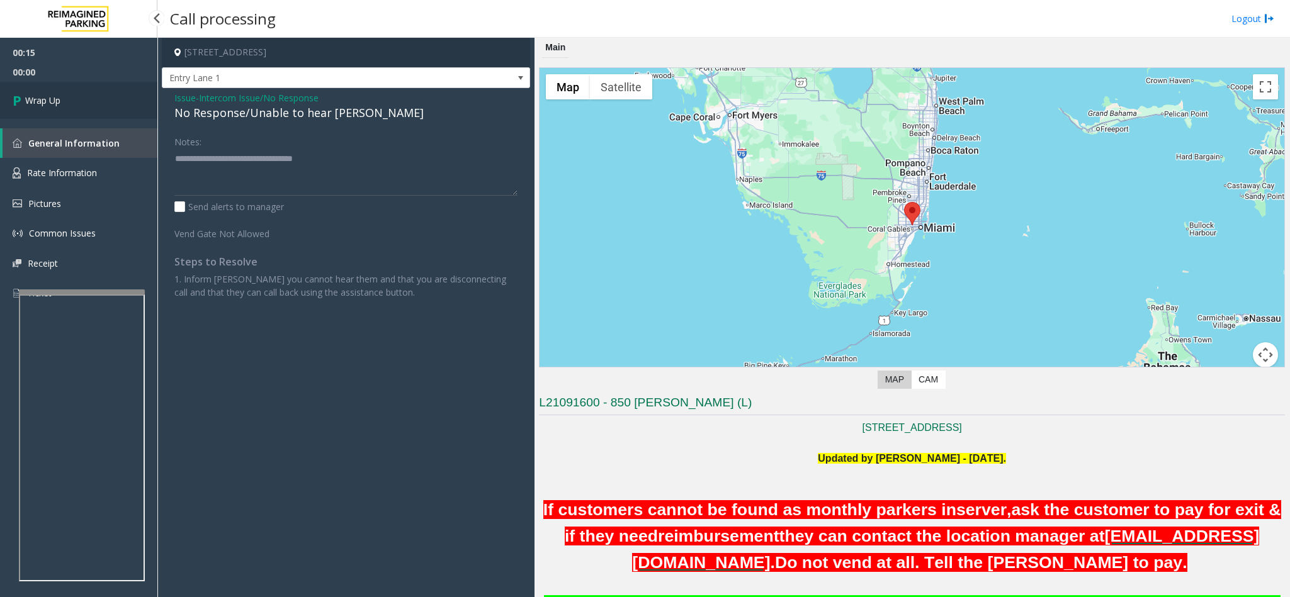
click at [123, 100] on link "Wrap Up" at bounding box center [78, 100] width 157 height 37
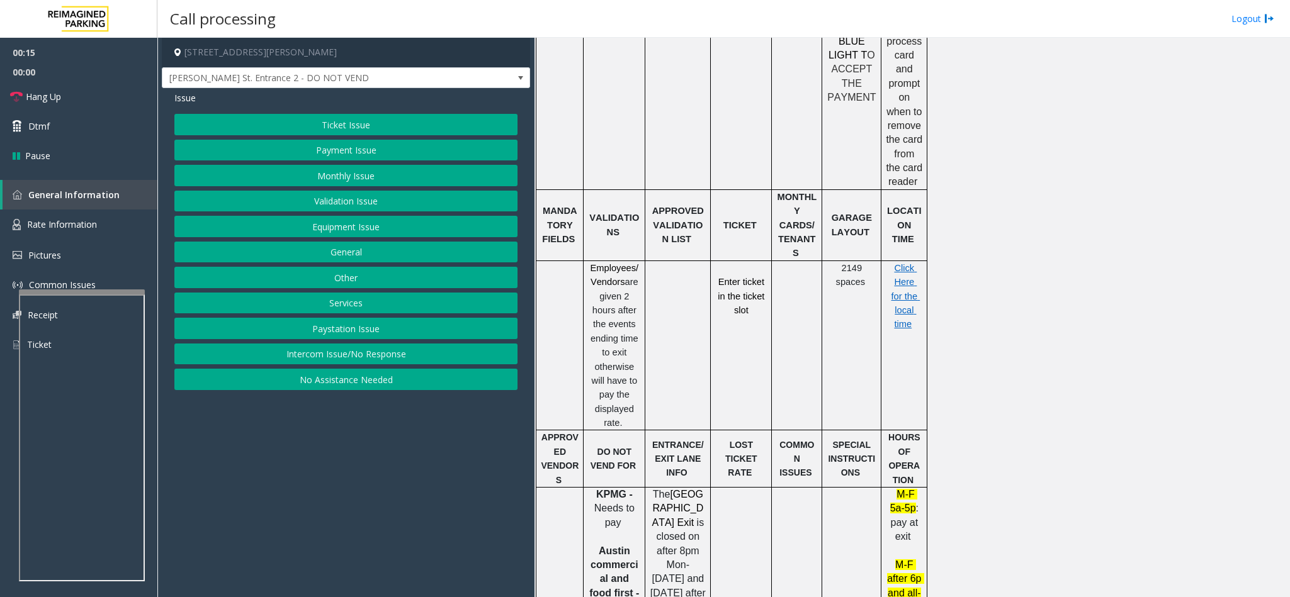
scroll to position [1133, 0]
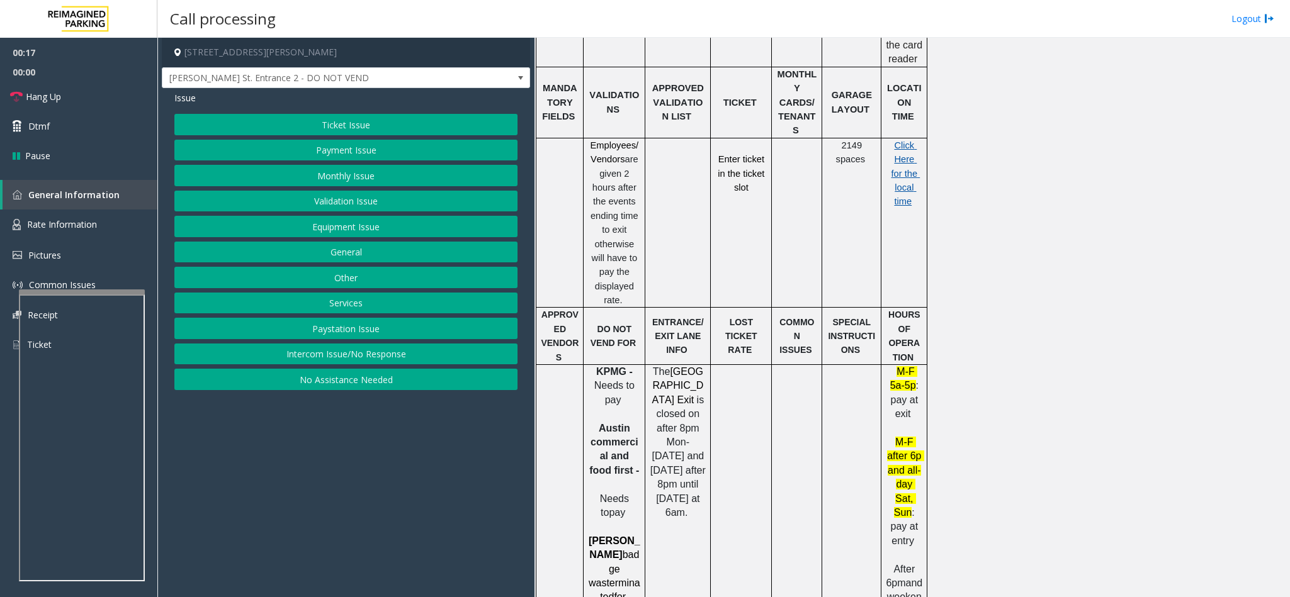
click at [901, 140] on span "Click Here for the local time" at bounding box center [905, 173] width 29 height 67
click at [48, 95] on span "Hang Up" at bounding box center [43, 96] width 35 height 13
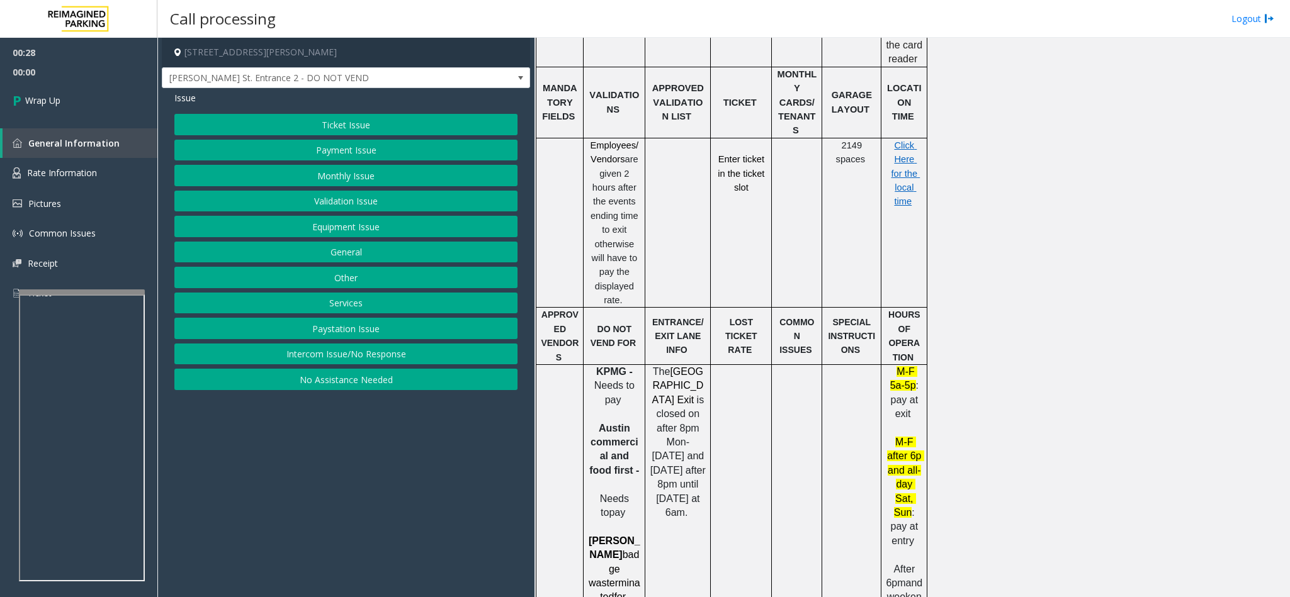
click at [342, 231] on button "Equipment Issue" at bounding box center [345, 226] width 343 height 21
click at [342, 229] on button "Gate / Door Won't Open" at bounding box center [345, 226] width 343 height 21
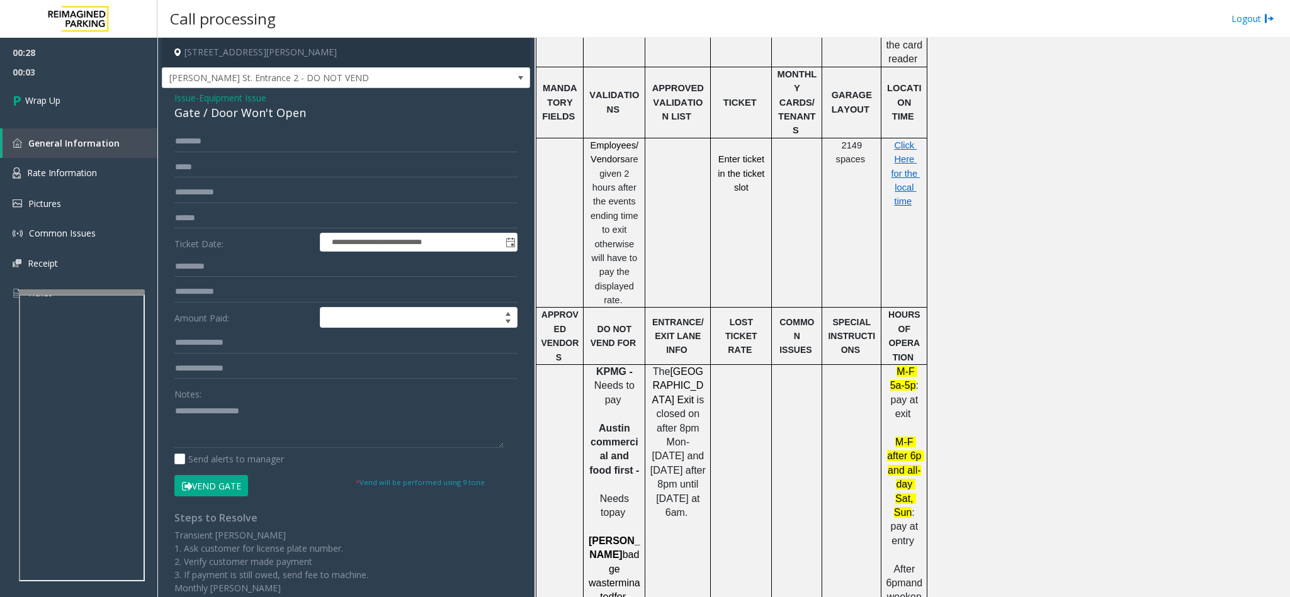
click at [189, 95] on span "Issue" at bounding box center [184, 97] width 21 height 13
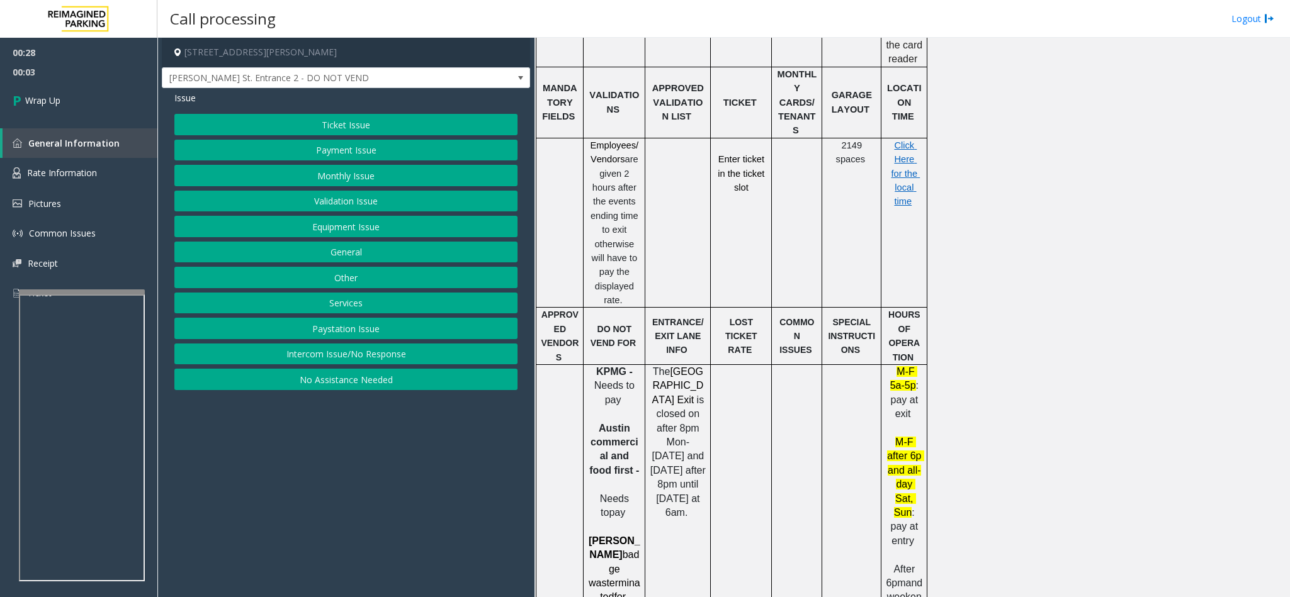
click at [342, 172] on button "Monthly Issue" at bounding box center [345, 175] width 343 height 21
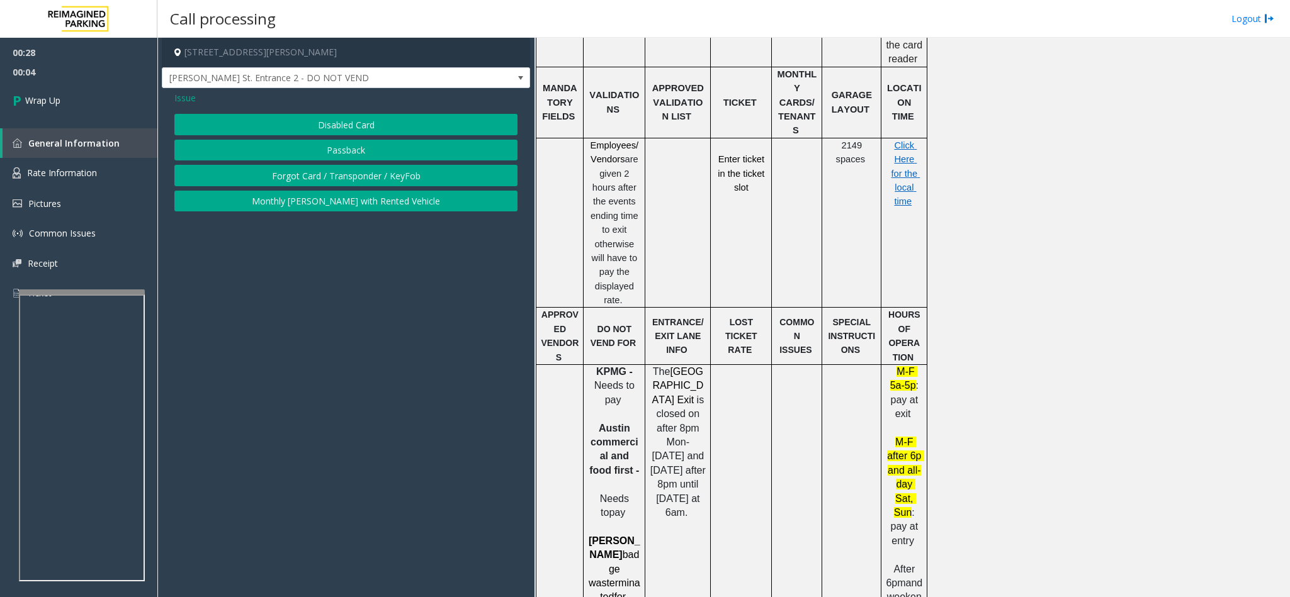
click at [342, 125] on button "Disabled Card" at bounding box center [345, 124] width 343 height 21
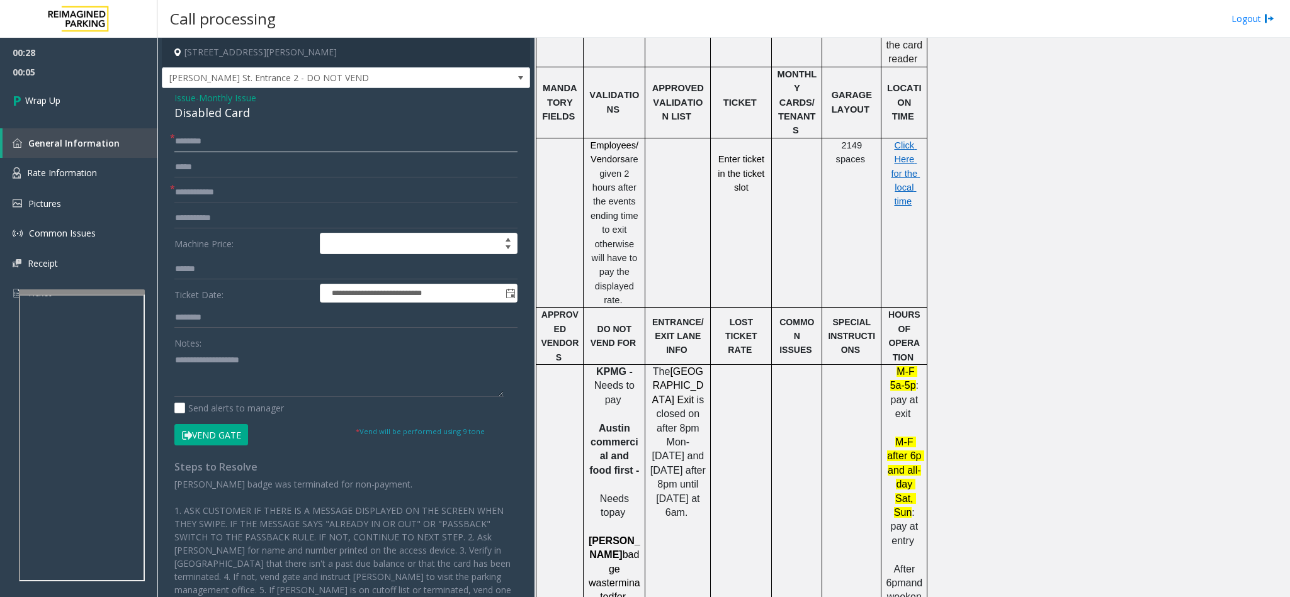
click at [189, 135] on input "text" at bounding box center [345, 141] width 343 height 21
type input "**"
click at [231, 366] on textarea at bounding box center [338, 373] width 329 height 47
type textarea "**********"
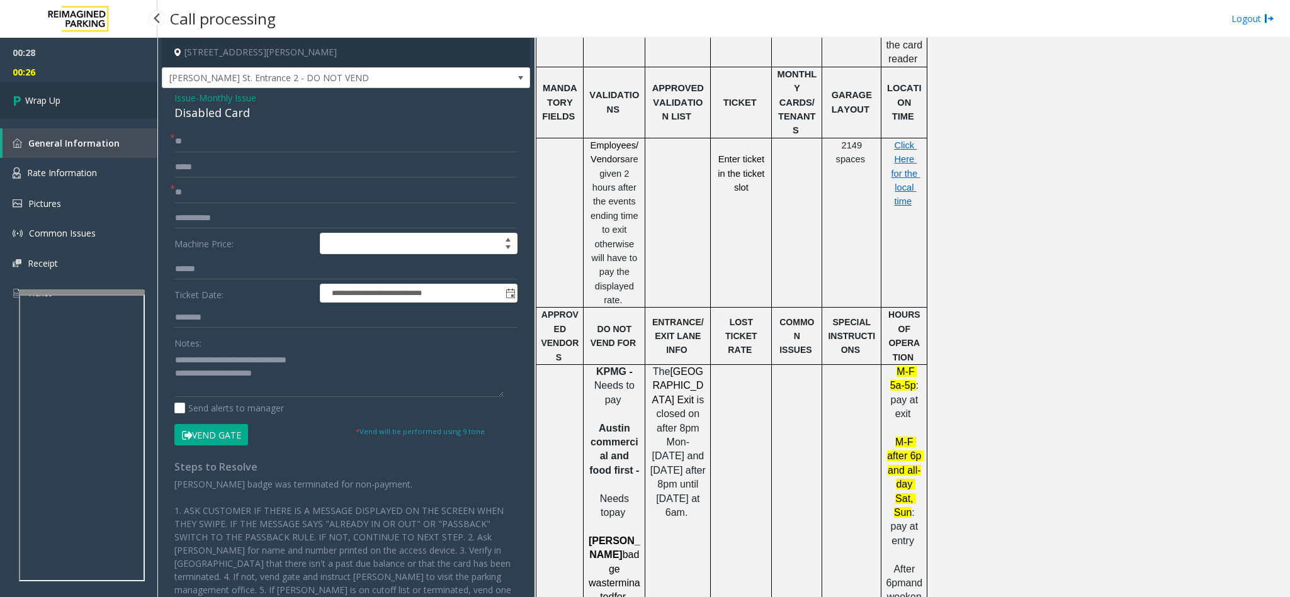
click at [87, 86] on link "Wrap Up" at bounding box center [78, 100] width 157 height 37
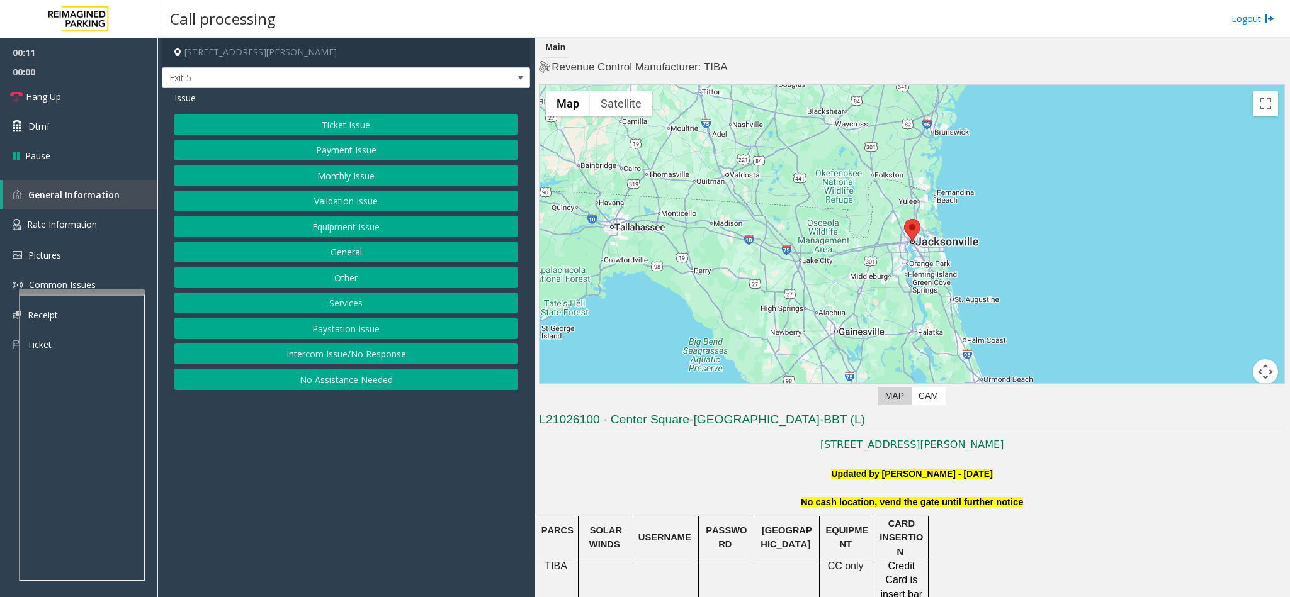
click at [282, 365] on button "Intercom Issue/No Response" at bounding box center [345, 354] width 343 height 21
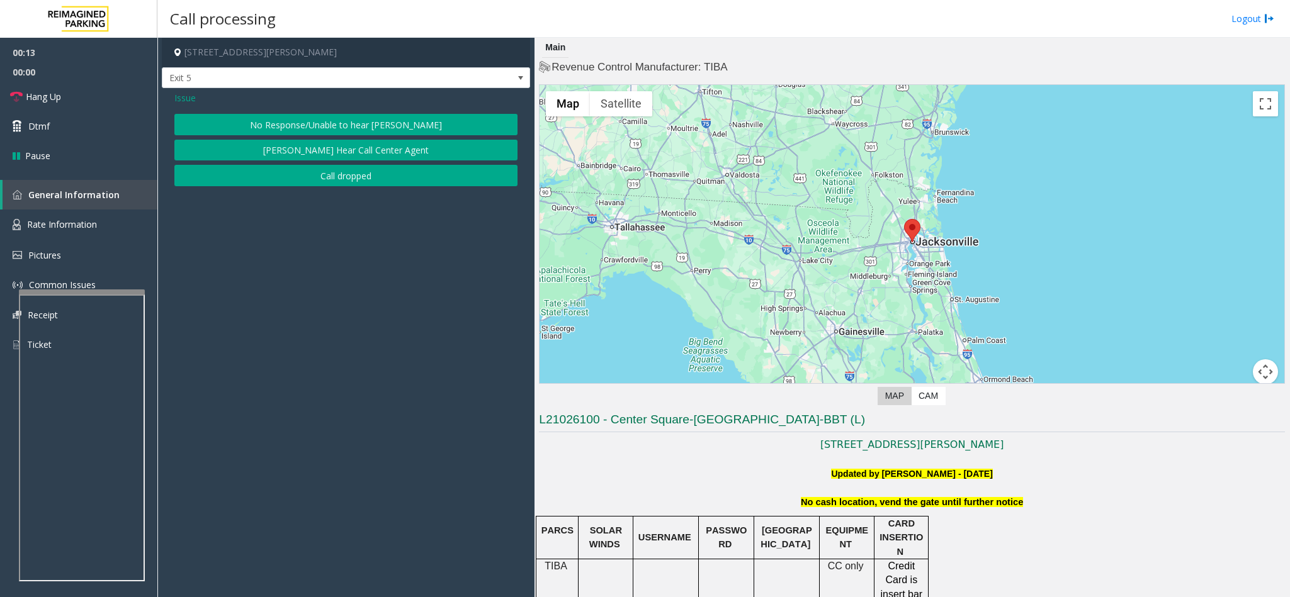
click at [302, 129] on button "No Response/Unable to hear [PERSON_NAME]" at bounding box center [345, 124] width 343 height 21
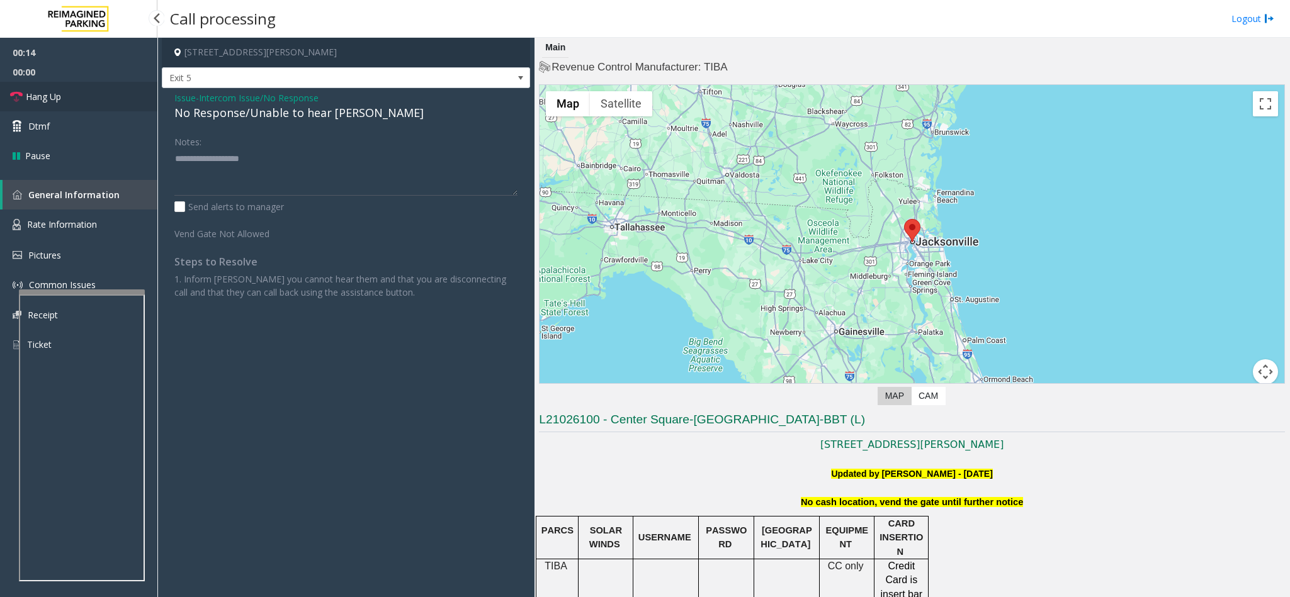
click at [95, 98] on link "Hang Up" at bounding box center [78, 97] width 157 height 30
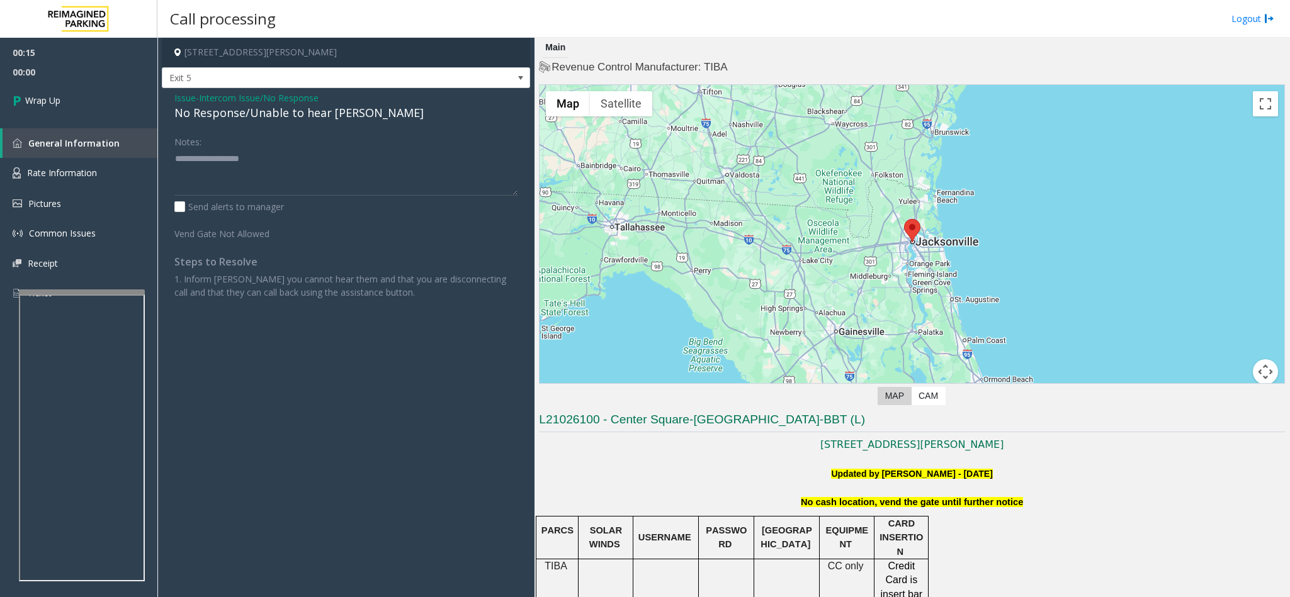
click at [274, 120] on div "No Response/Unable to hear [PERSON_NAME]" at bounding box center [345, 112] width 343 height 17
type textarea "**********"
click at [91, 91] on link "Wrap Up" at bounding box center [78, 100] width 157 height 37
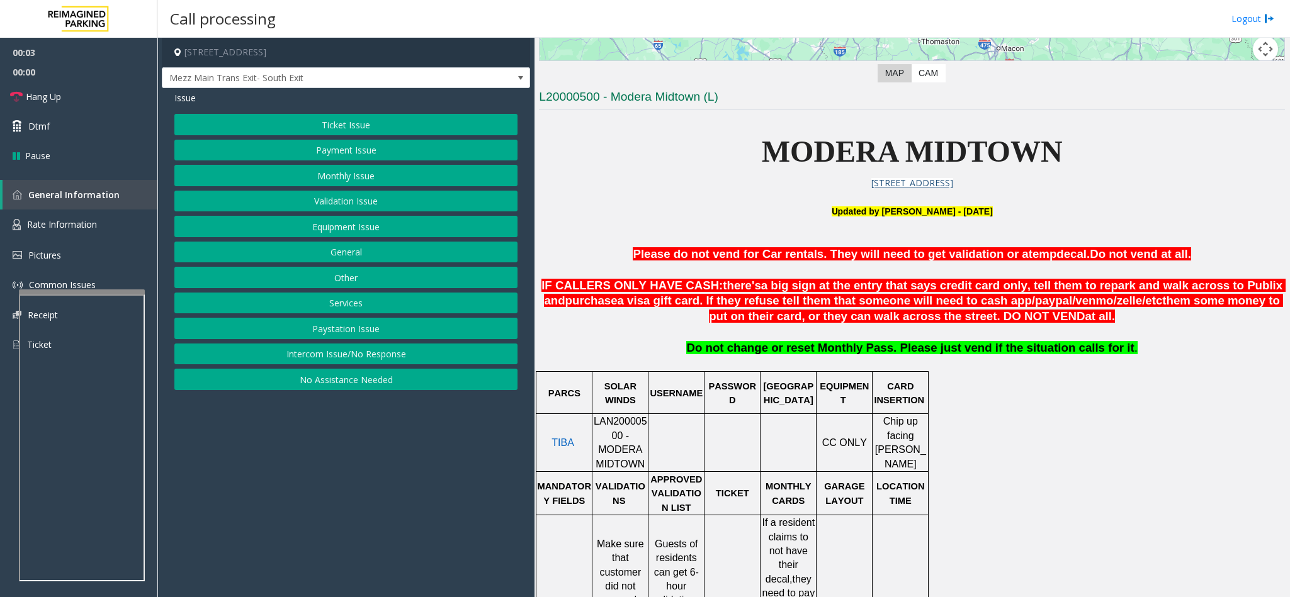
scroll to position [378, 0]
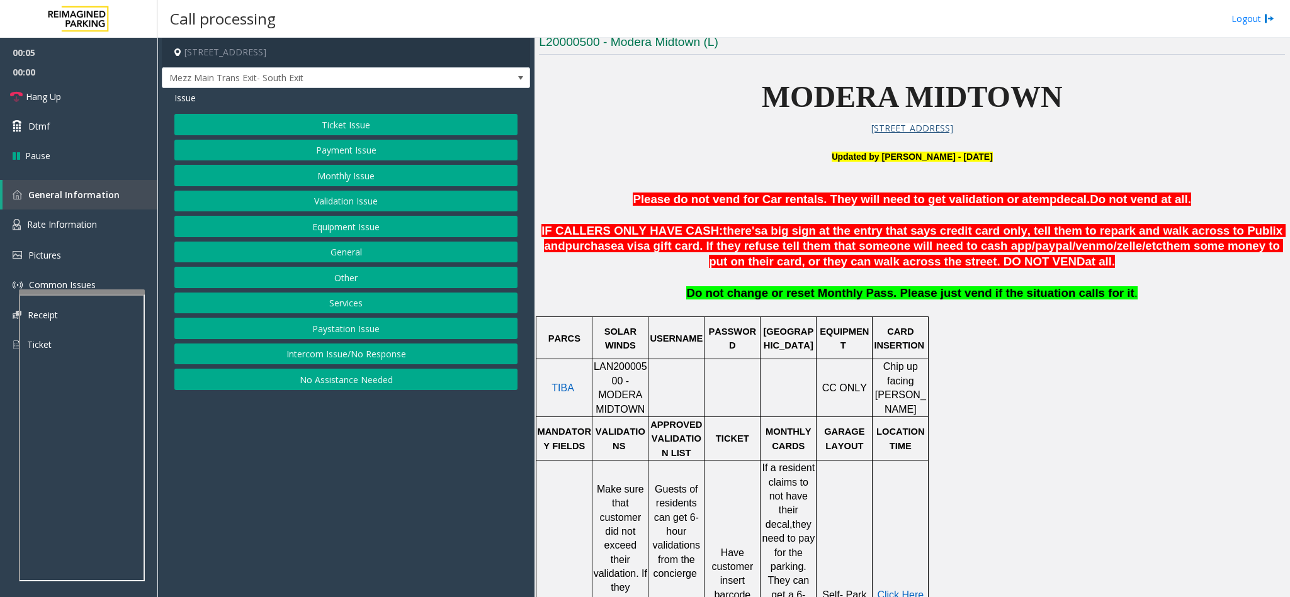
click at [602, 373] on span "LAN20000500 - MODERA MIDTOWN" at bounding box center [619, 387] width 53 height 53
copy span "LAN20000500"
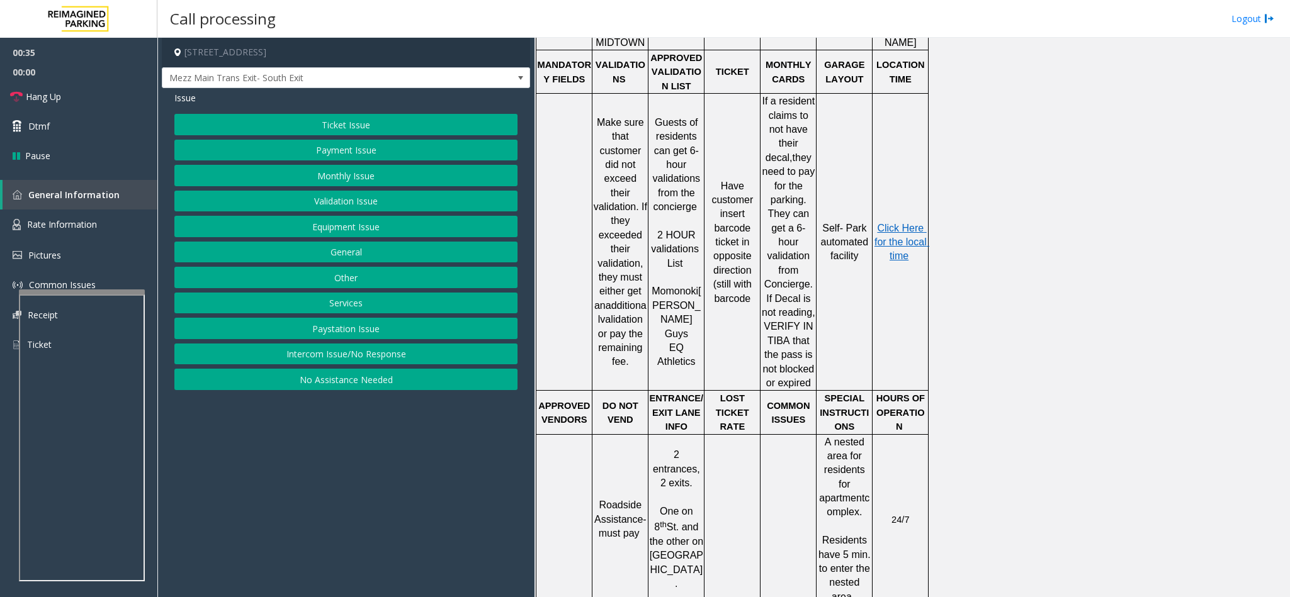
scroll to position [755, 0]
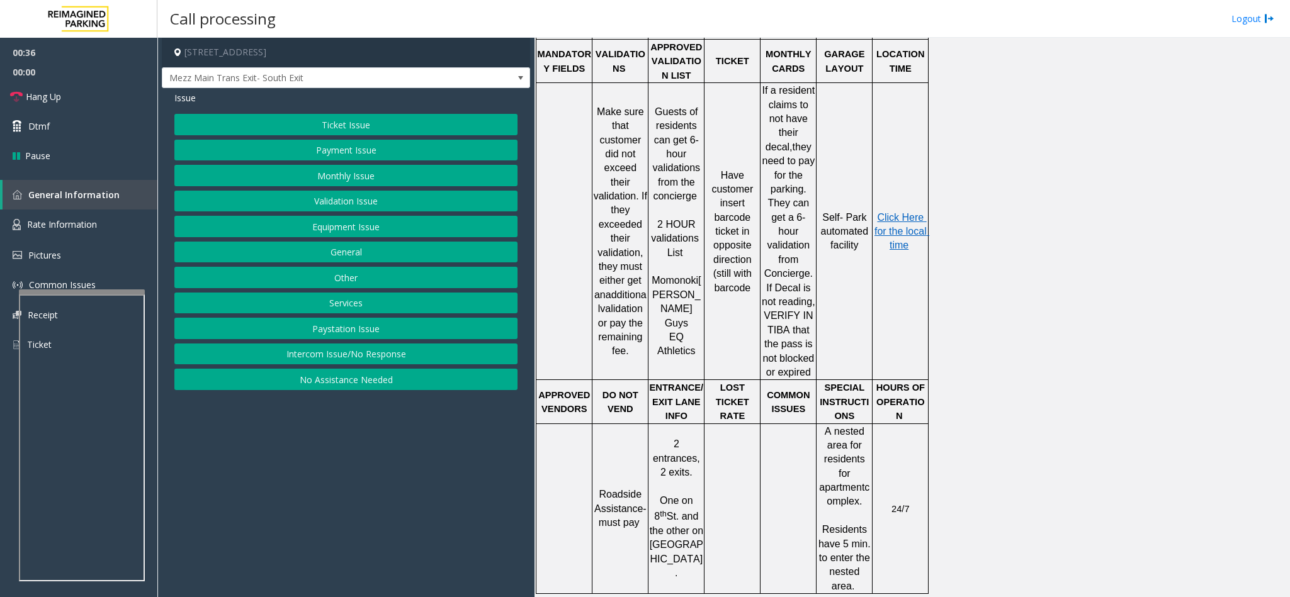
click at [333, 193] on button "Validation Issue" at bounding box center [345, 201] width 343 height 21
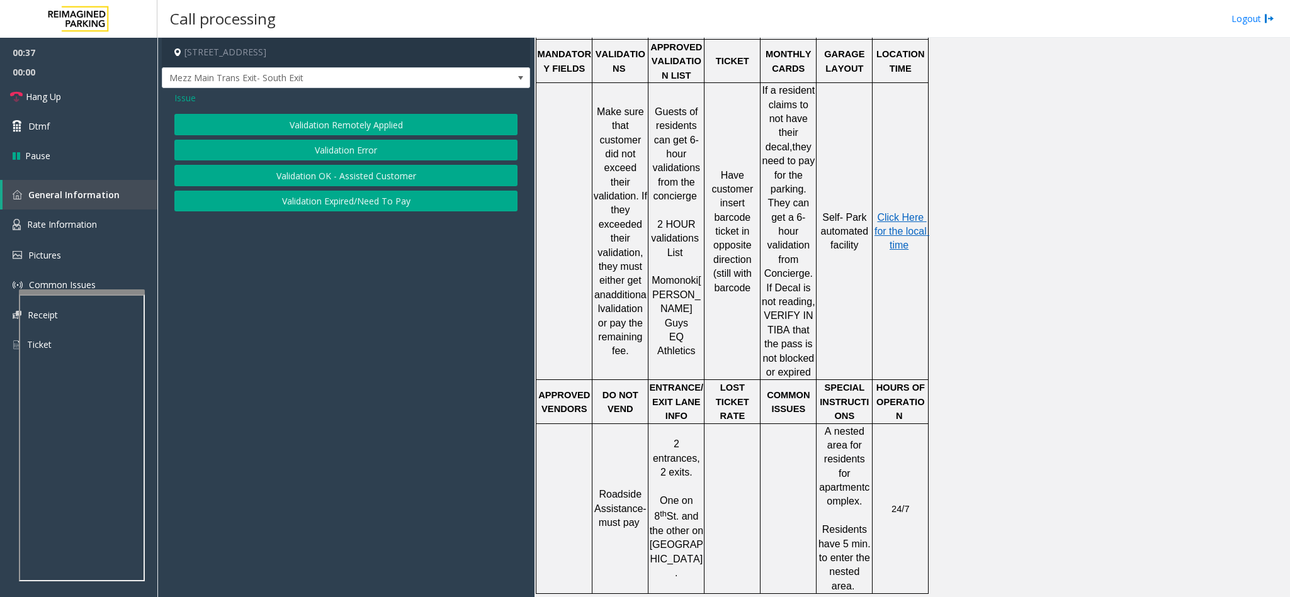
click at [315, 157] on button "Validation Error" at bounding box center [345, 150] width 343 height 21
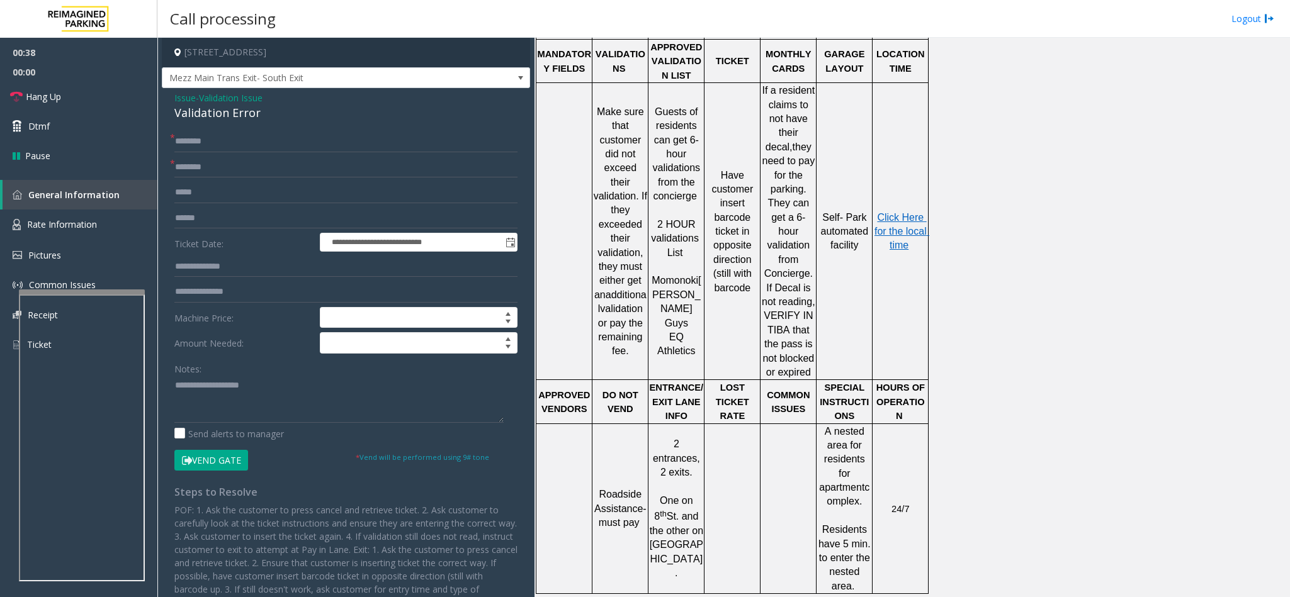
click at [195, 116] on div "Validation Error" at bounding box center [345, 112] width 343 height 17
type textarea "**********"
click at [196, 174] on input "text" at bounding box center [345, 167] width 343 height 21
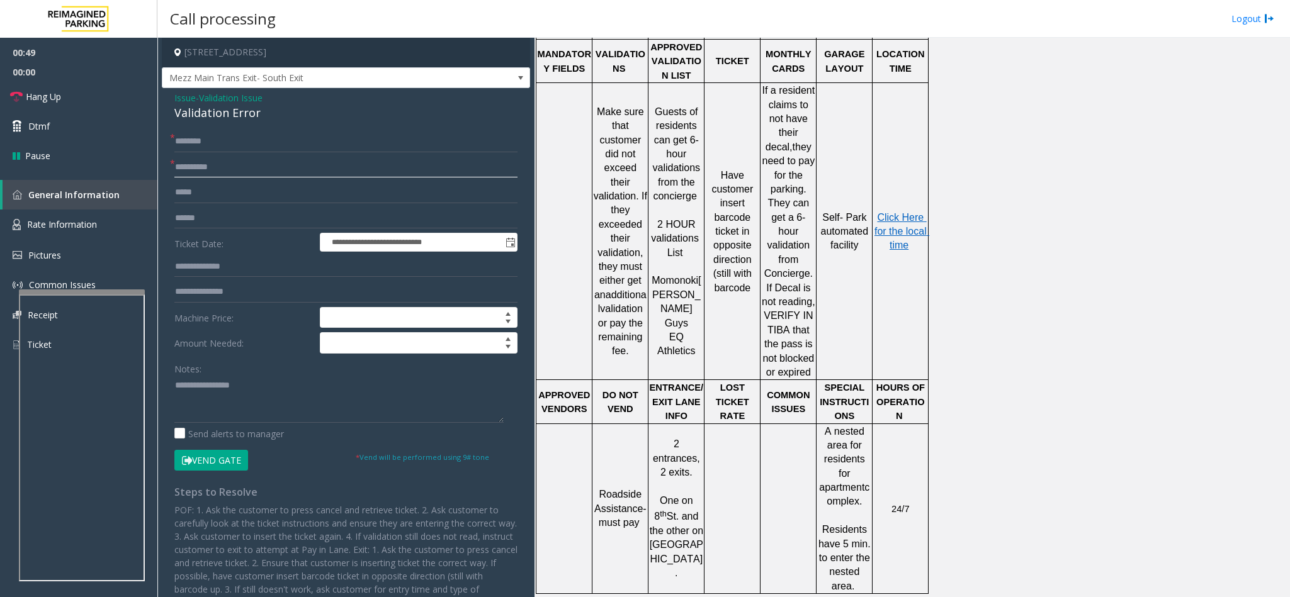
type input "**********"
click at [176, 376] on textarea at bounding box center [338, 399] width 329 height 47
type textarea "**********"
click at [110, 220] on link "Rate Information" at bounding box center [78, 225] width 157 height 31
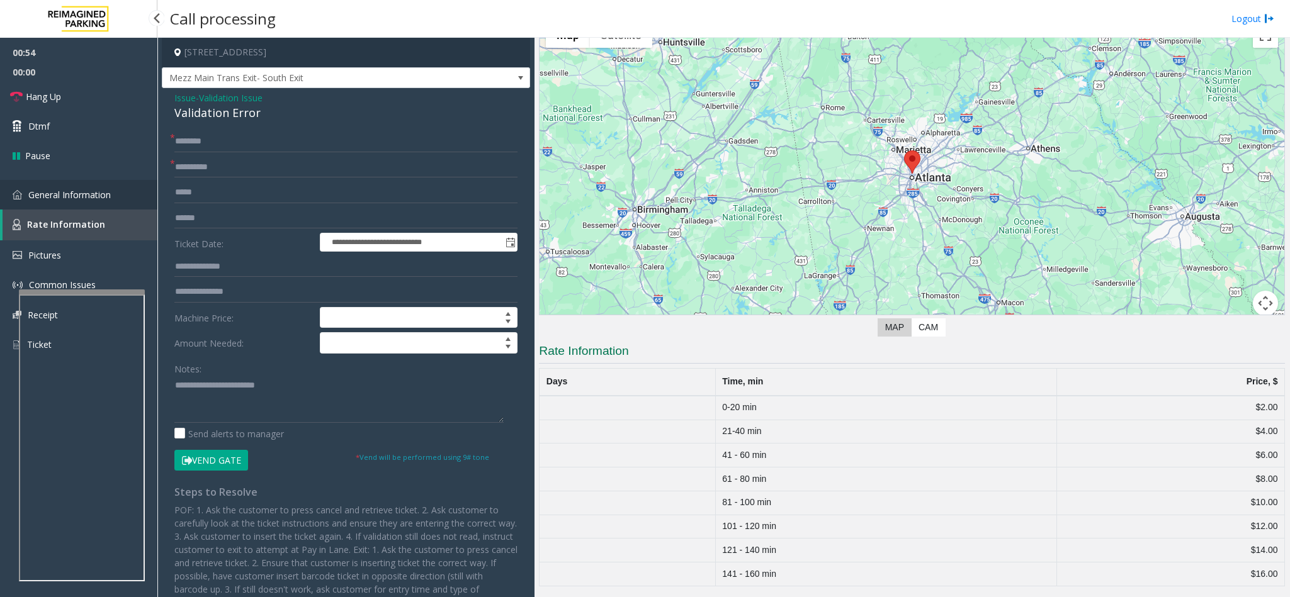
scroll to position [72, 0]
click at [110, 202] on link "General Information" at bounding box center [78, 195] width 157 height 30
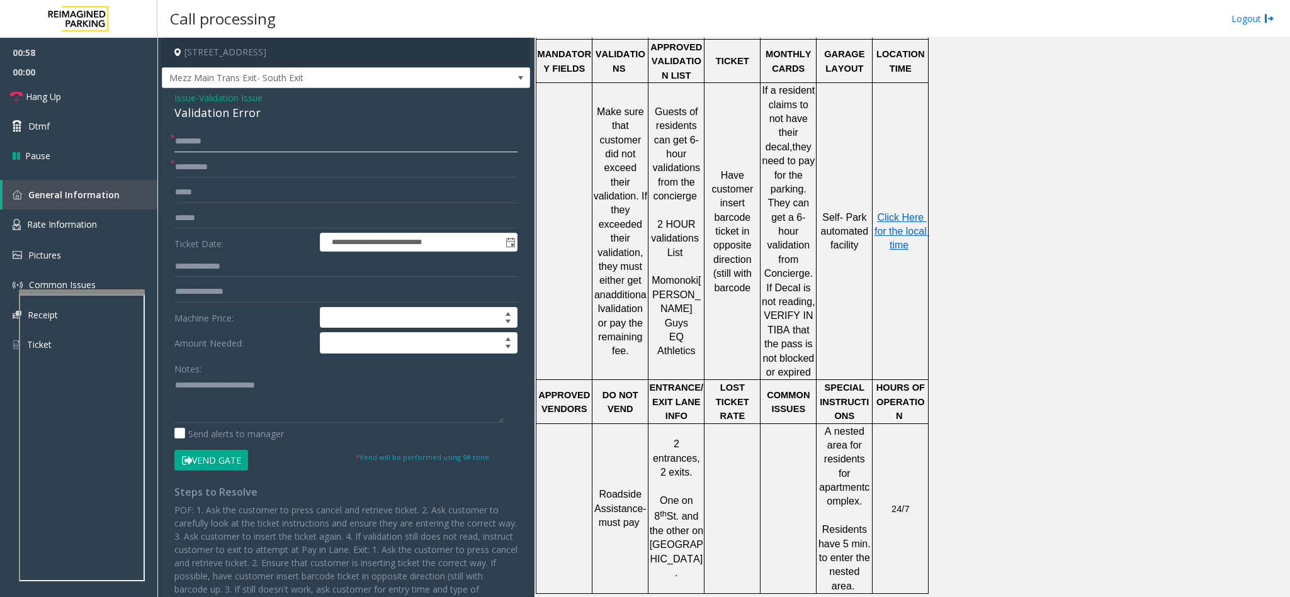
click at [186, 136] on input "text" at bounding box center [345, 141] width 343 height 21
type input "****"
click at [208, 220] on input "text" at bounding box center [345, 218] width 343 height 21
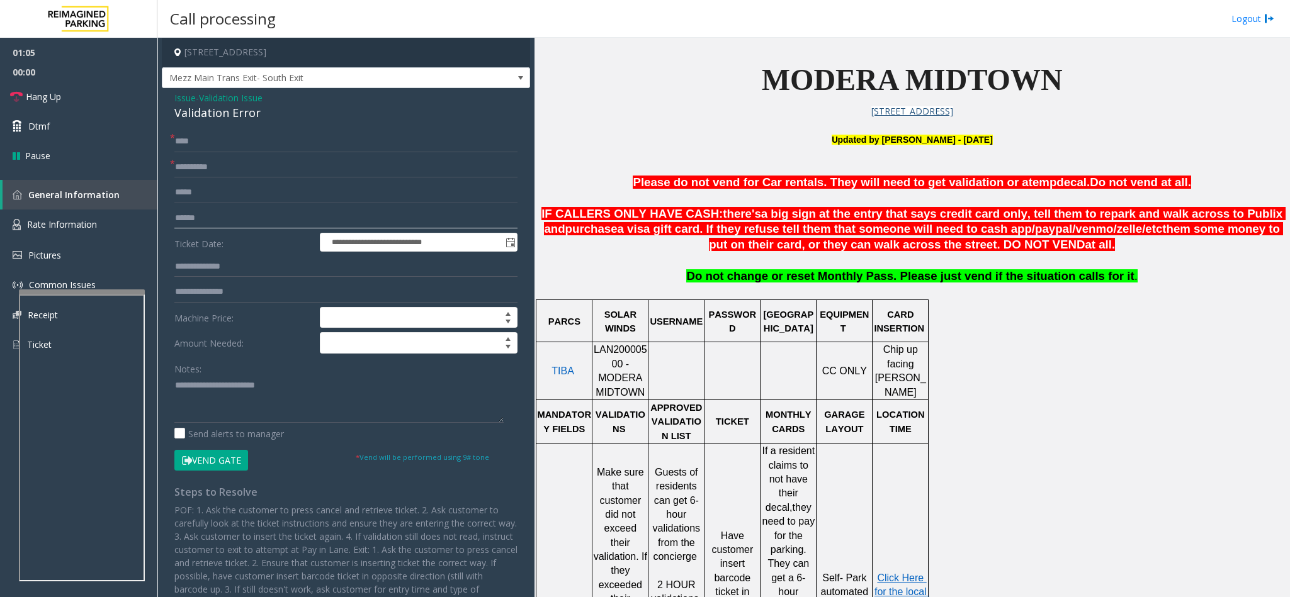
scroll to position [283, 0]
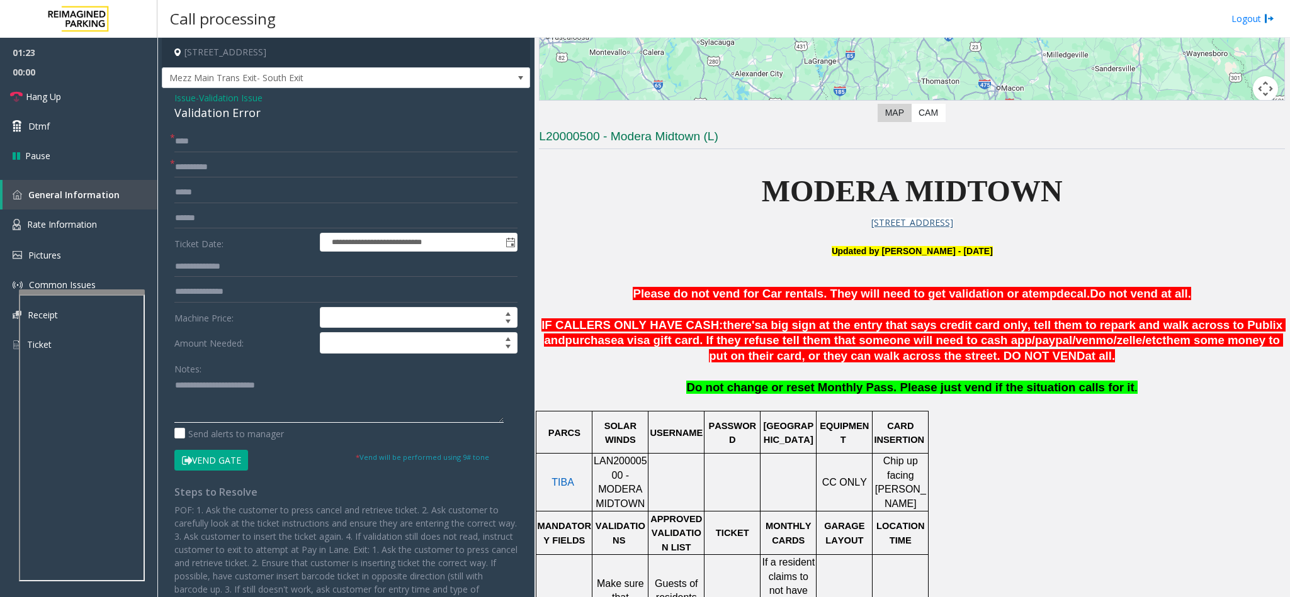
click at [280, 376] on textarea at bounding box center [338, 399] width 329 height 47
type textarea "**********"
click at [199, 222] on input "text" at bounding box center [345, 218] width 343 height 21
click at [220, 271] on input "text" at bounding box center [345, 266] width 343 height 21
click at [238, 265] on input "text" at bounding box center [345, 266] width 343 height 21
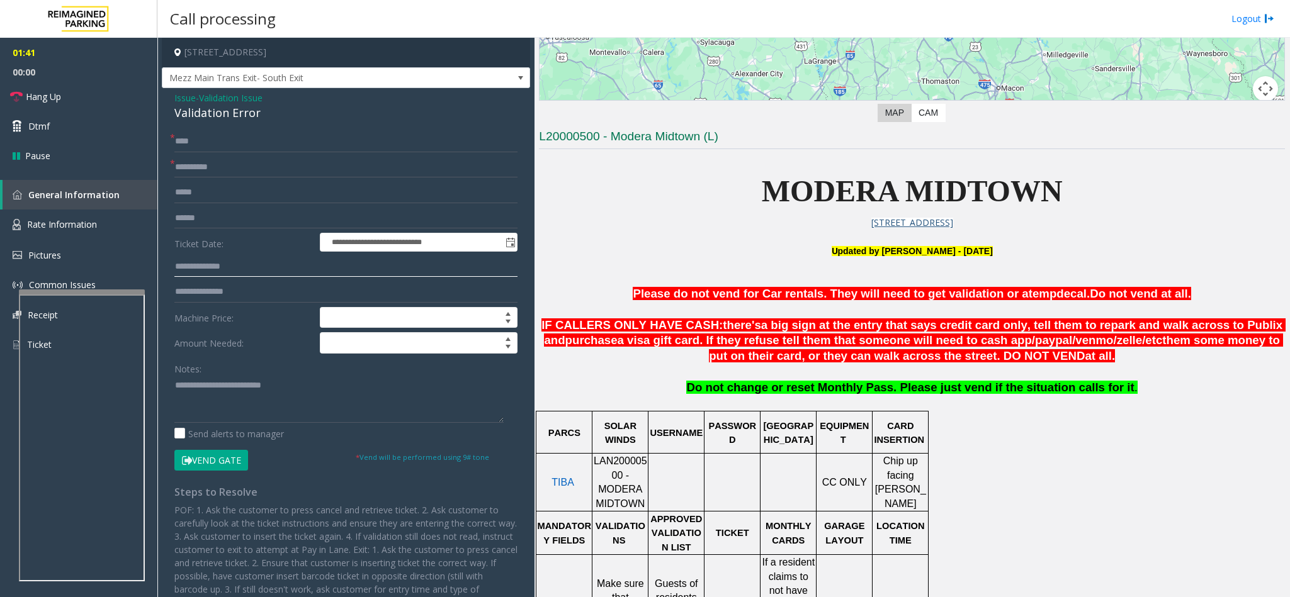
click at [182, 273] on input "text" at bounding box center [345, 266] width 343 height 21
type input "******"
click at [276, 376] on textarea at bounding box center [338, 399] width 329 height 47
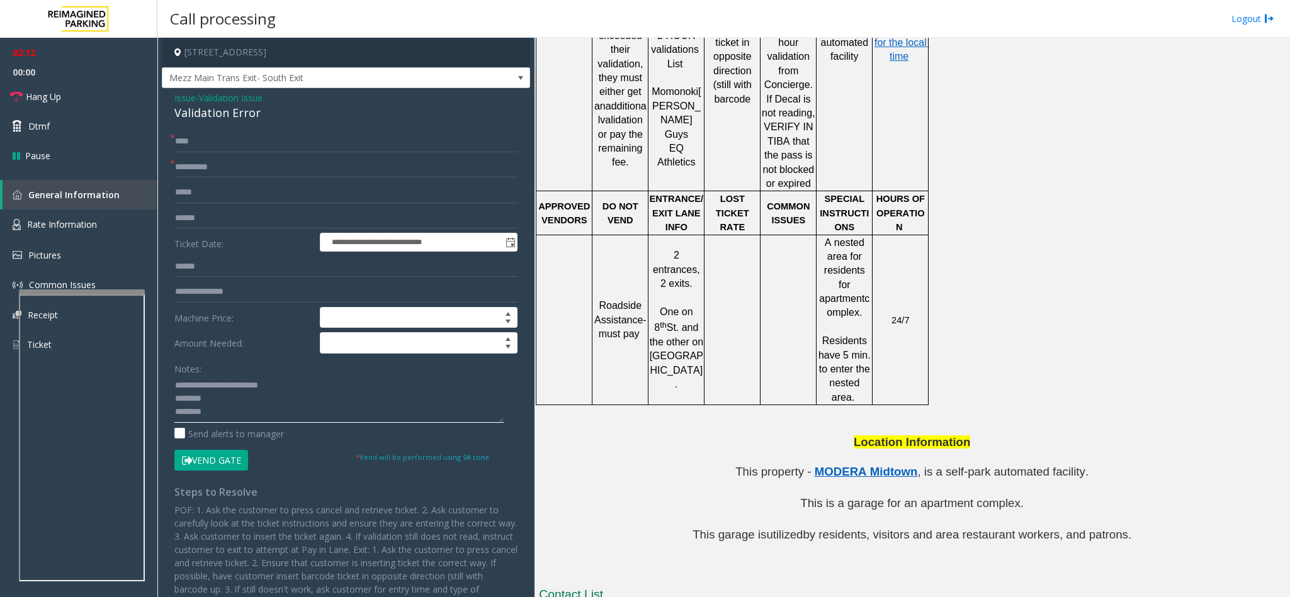
scroll to position [850, 0]
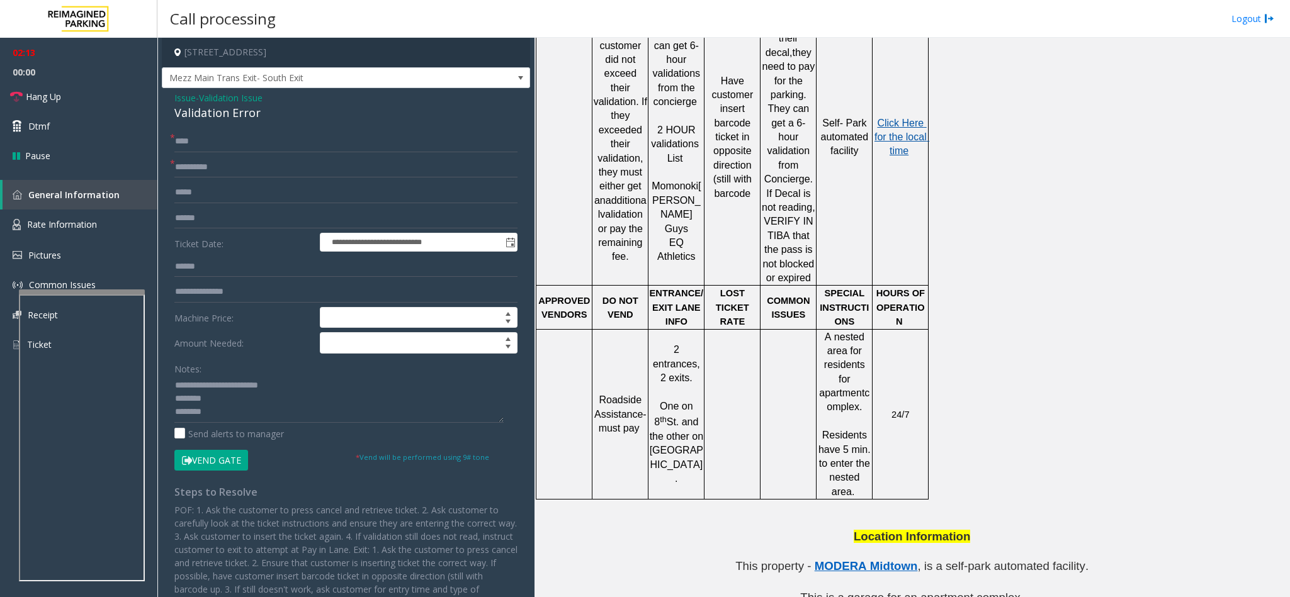
click at [859, 119] on span "Click Here for the local time" at bounding box center [901, 137] width 55 height 39
click at [212, 376] on textarea at bounding box center [338, 399] width 329 height 47
click at [213, 376] on textarea at bounding box center [338, 399] width 329 height 47
click at [216, 376] on button "Vend Gate" at bounding box center [211, 460] width 74 height 21
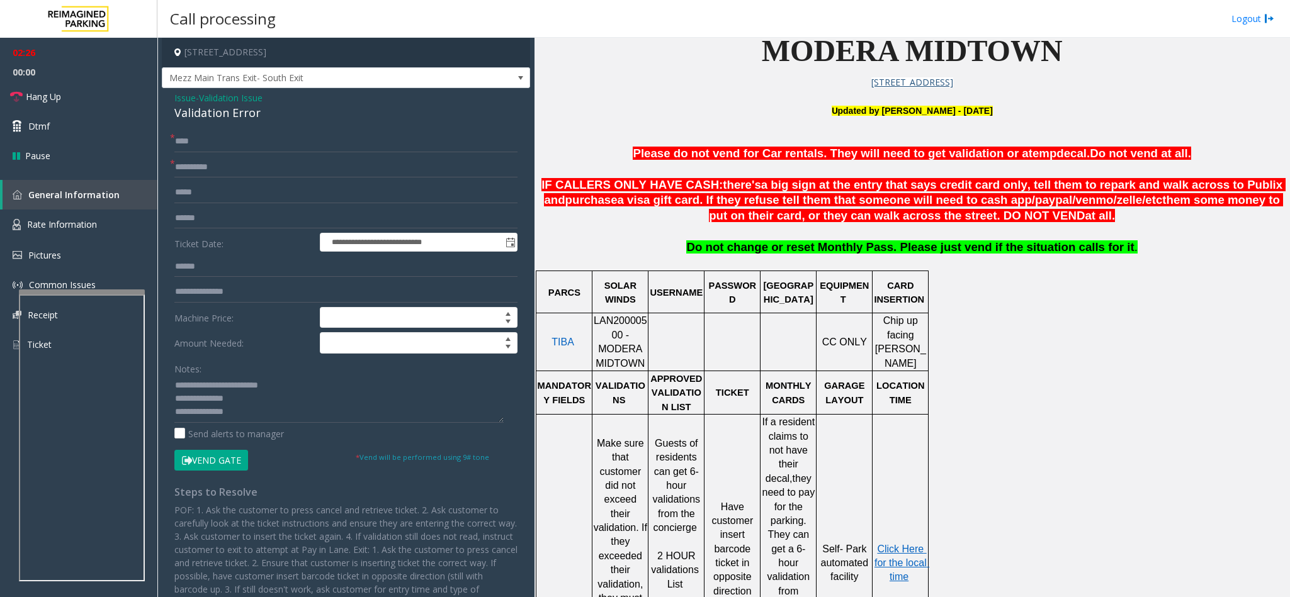
scroll to position [378, 0]
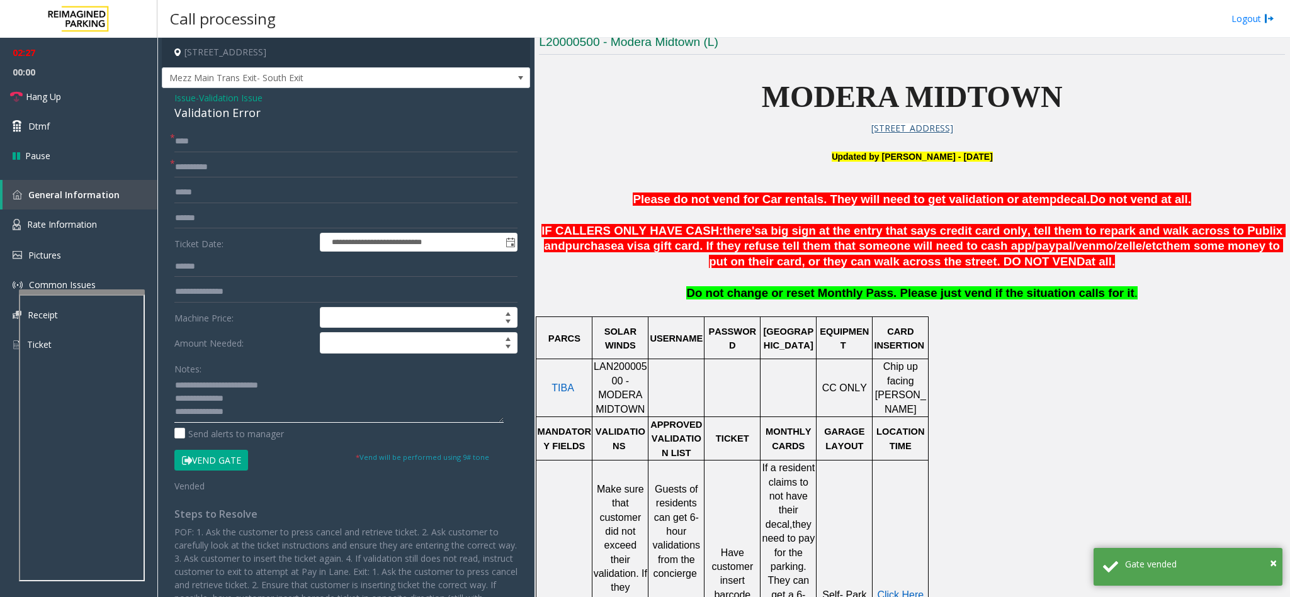
click at [245, 376] on textarea at bounding box center [338, 399] width 329 height 47
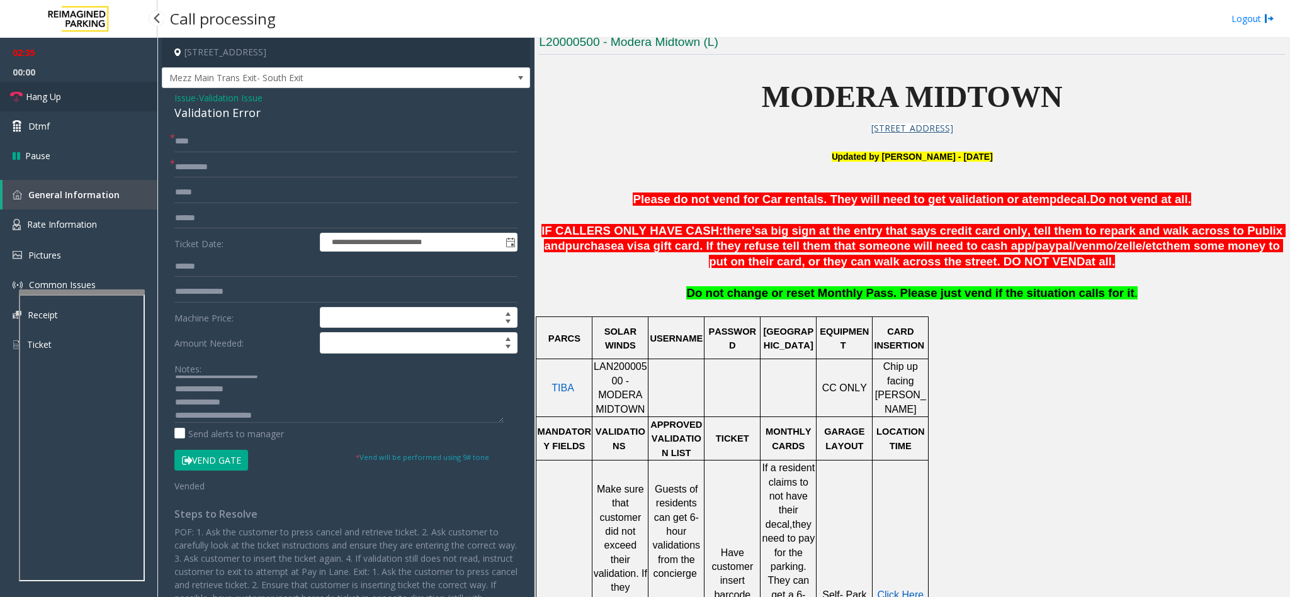
click at [91, 103] on link "Hang Up" at bounding box center [78, 97] width 157 height 30
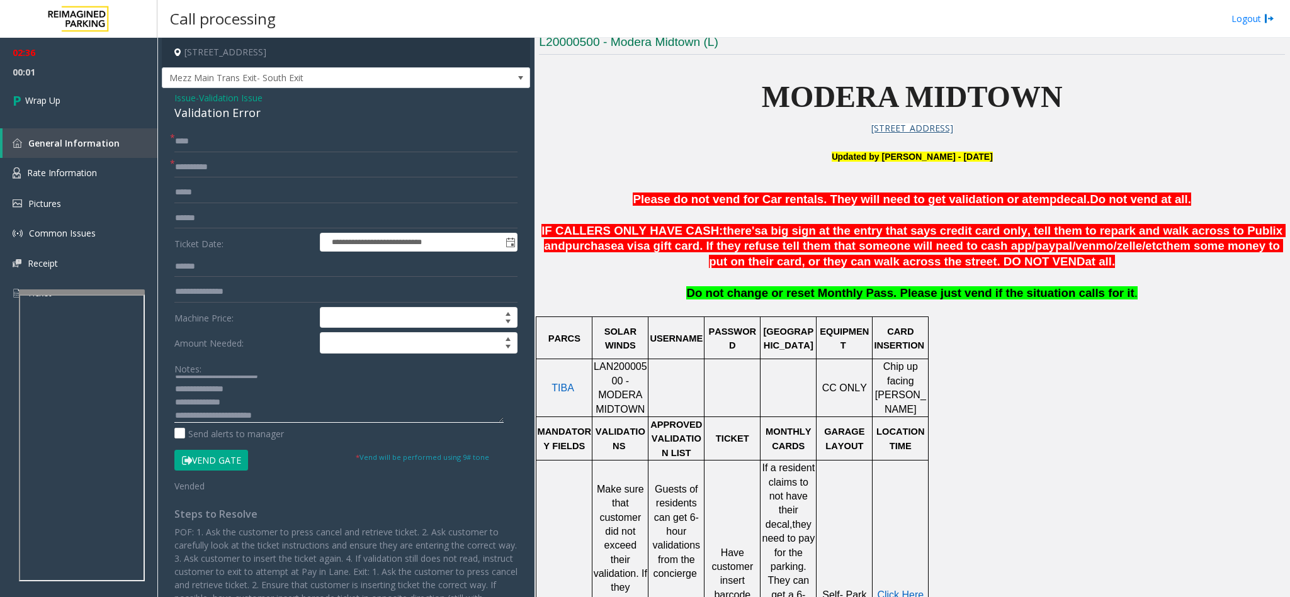
click at [303, 376] on textarea at bounding box center [338, 399] width 329 height 47
type textarea "**********"
click at [20, 97] on icon at bounding box center [19, 100] width 13 height 21
